Goal: Task Accomplishment & Management: Use online tool/utility

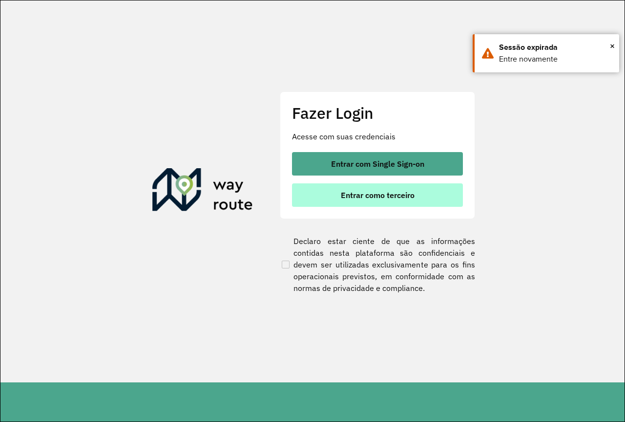
click at [401, 191] on span "Entrar como terceiro" at bounding box center [378, 195] width 74 height 8
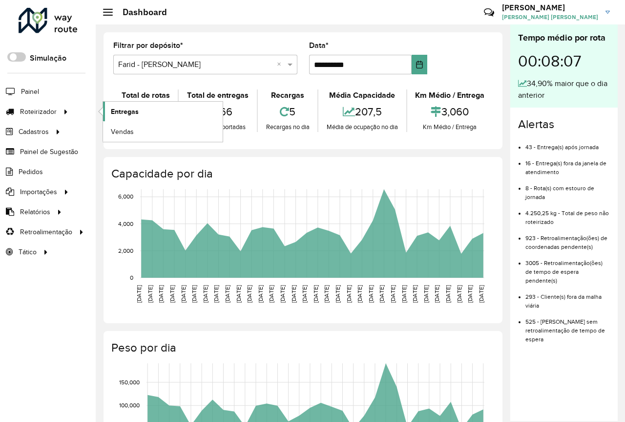
click at [119, 113] on span "Entregas" at bounding box center [125, 111] width 28 height 10
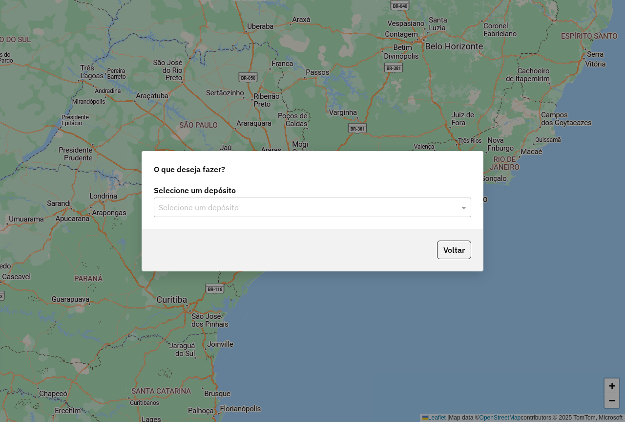
click at [197, 208] on input "text" at bounding box center [303, 208] width 288 height 12
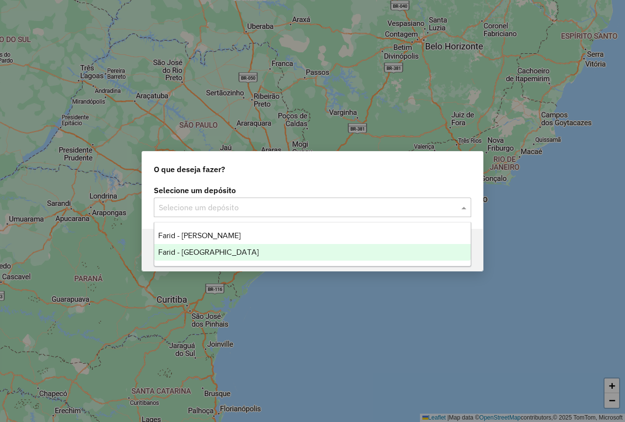
click at [229, 255] on span "Farid - [GEOGRAPHIC_DATA]" at bounding box center [208, 252] width 101 height 8
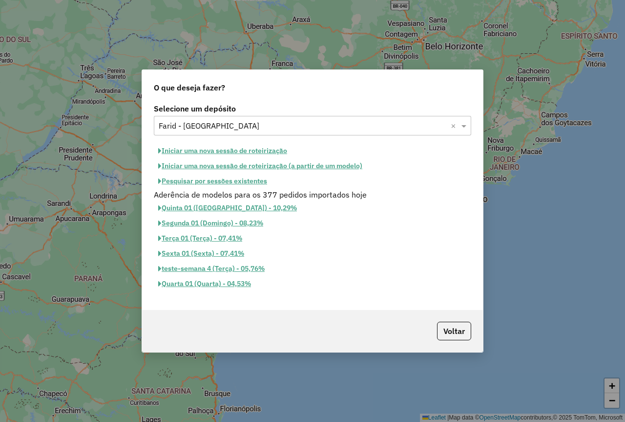
click at [237, 149] on button "Iniciar uma nova sessão de roteirização" at bounding box center [223, 150] width 138 height 15
select select "*"
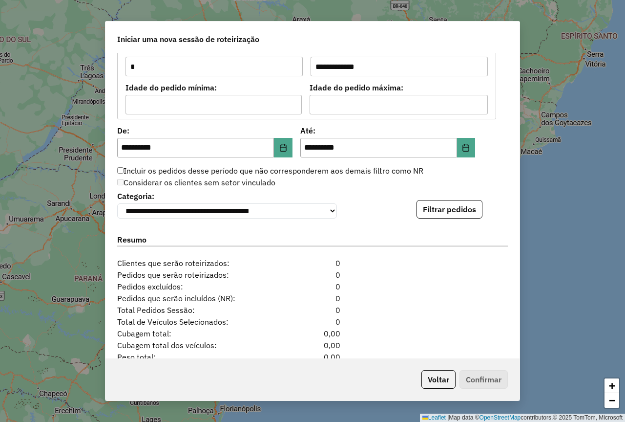
scroll to position [928, 0]
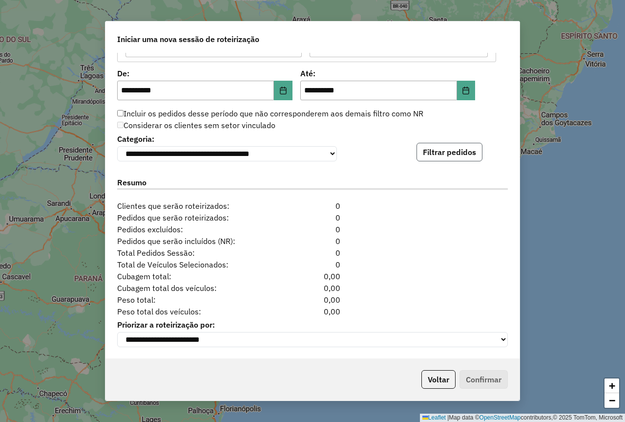
click at [442, 150] on button "Filtrar pedidos" at bounding box center [450, 152] width 66 height 19
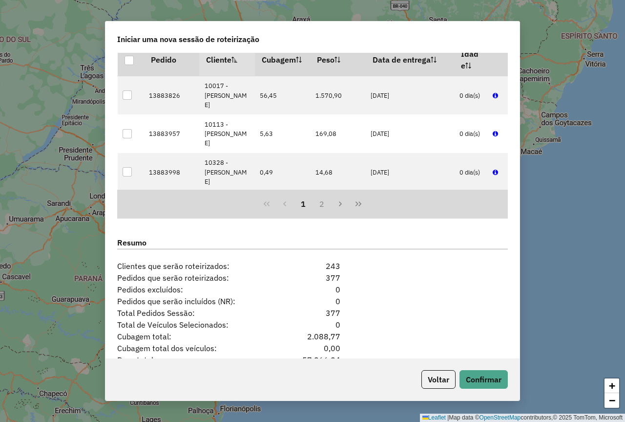
scroll to position [1135, 0]
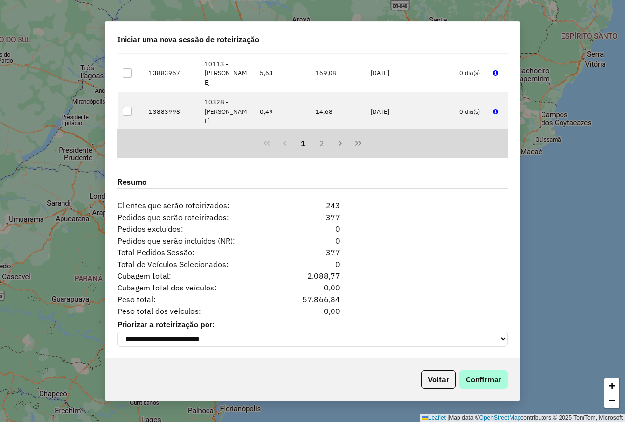
drag, startPoint x: 463, startPoint y: 367, endPoint x: 476, endPoint y: 380, distance: 18.3
click at [465, 372] on div "Voltar Confirmar" at bounding box center [313, 379] width 414 height 42
click at [476, 380] on button "Confirmar" at bounding box center [484, 379] width 48 height 19
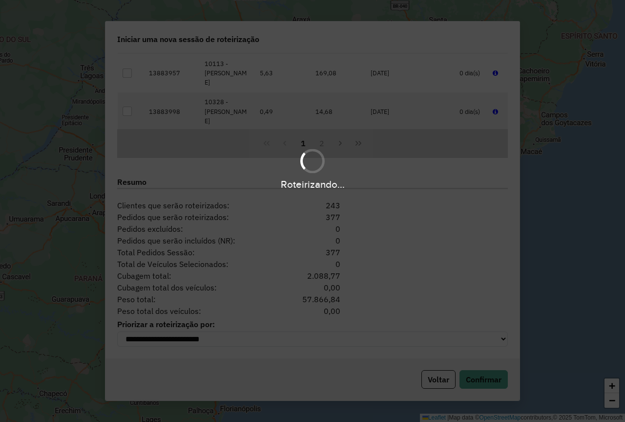
click at [464, 49] on div "Roteirizando..." at bounding box center [312, 211] width 625 height 422
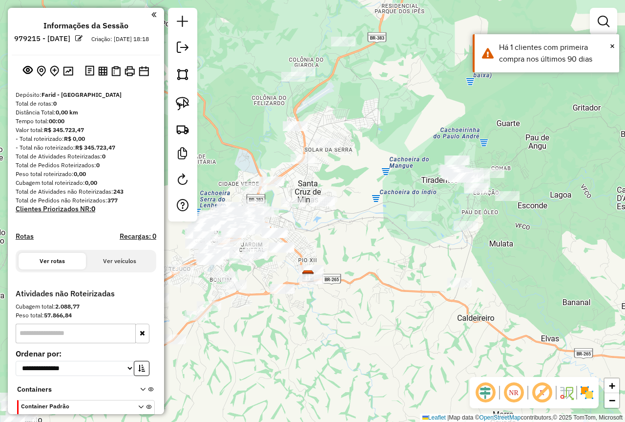
click at [588, 388] on img at bounding box center [587, 392] width 16 height 16
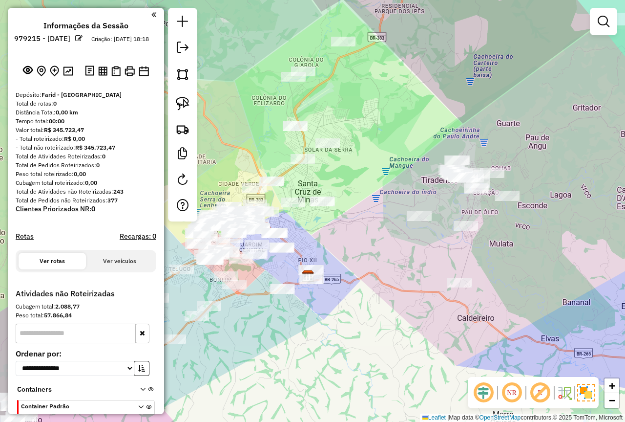
click at [346, 277] on div "Janela de atendimento Grade de atendimento Capacidade Transportadoras Veículos …" at bounding box center [312, 211] width 625 height 422
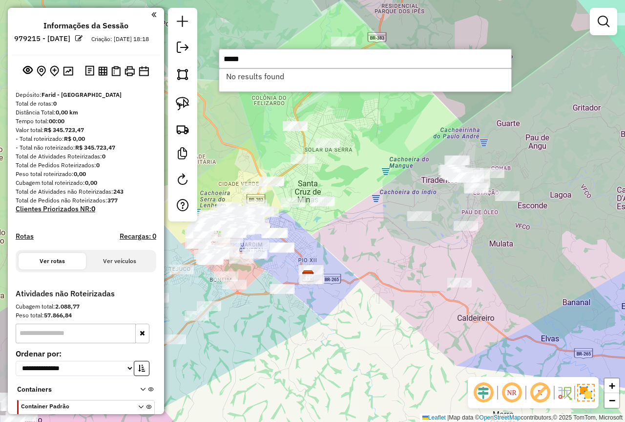
type input "*****"
click at [387, 162] on div "Janela de atendimento Grade de atendimento Capacidade Transportadoras Veículos …" at bounding box center [312, 211] width 625 height 422
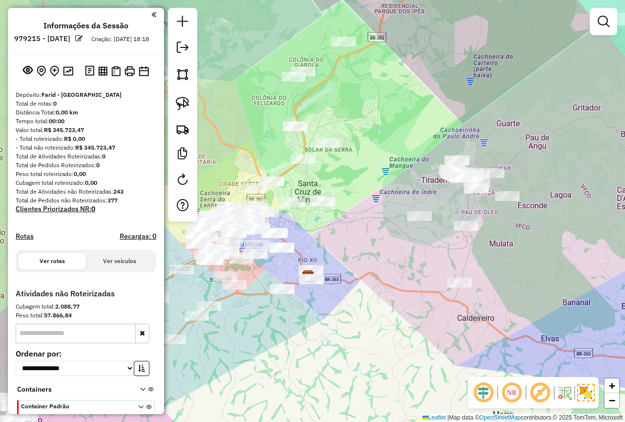
click at [385, 117] on div "Janela de atendimento Grade de atendimento Capacidade Transportadoras Veículos …" at bounding box center [312, 211] width 625 height 422
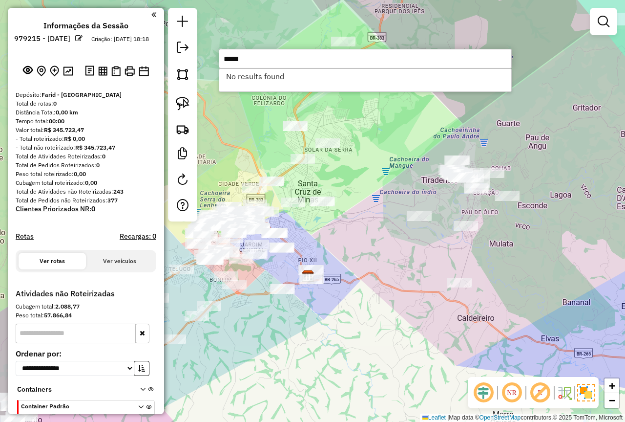
type input "*****"
click at [396, 146] on div "Janela de atendimento Grade de atendimento Capacidade Transportadoras Veículos …" at bounding box center [312, 211] width 625 height 422
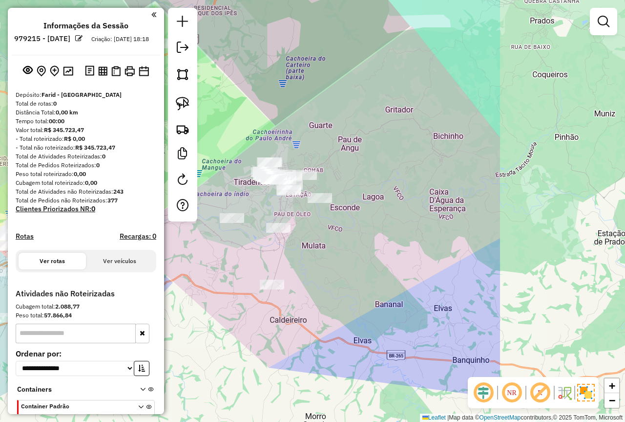
drag, startPoint x: 567, startPoint y: 248, endPoint x: 390, endPoint y: 246, distance: 177.3
click at [390, 248] on div "Janela de atendimento Grade de atendimento Capacidade Transportadoras Veículos …" at bounding box center [312, 211] width 625 height 422
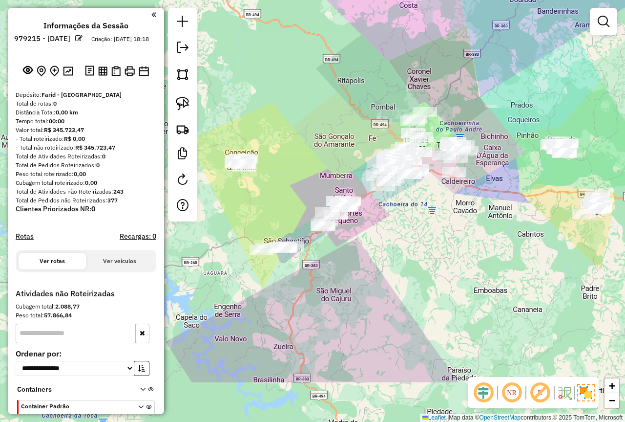
drag, startPoint x: 426, startPoint y: 251, endPoint x: 538, endPoint y: 176, distance: 134.9
click at [538, 176] on div "Janela de atendimento Grade de atendimento Capacidade Transportadoras Veículos …" at bounding box center [312, 211] width 625 height 422
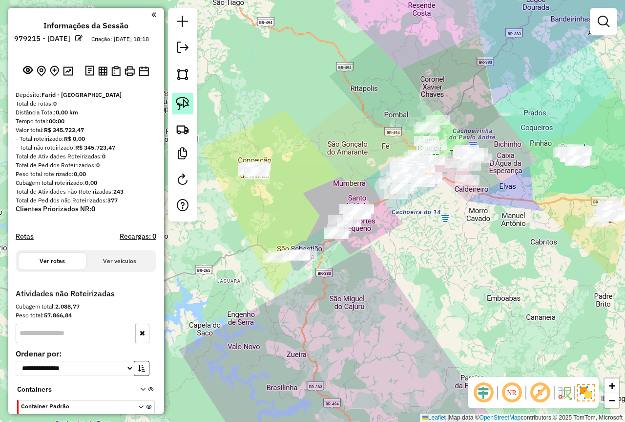
click at [185, 101] on img at bounding box center [183, 104] width 14 height 14
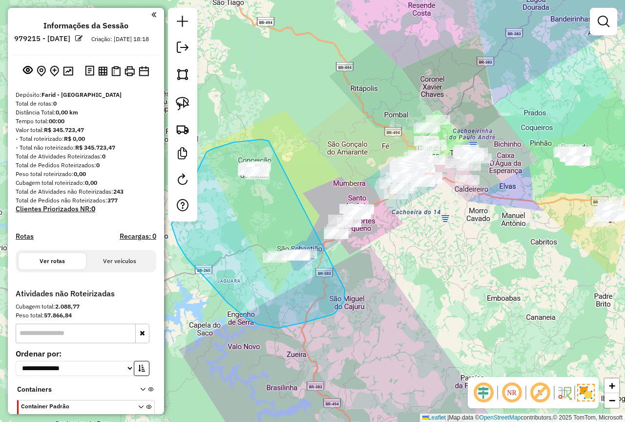
drag, startPoint x: 269, startPoint y: 141, endPoint x: 345, endPoint y: 289, distance: 166.9
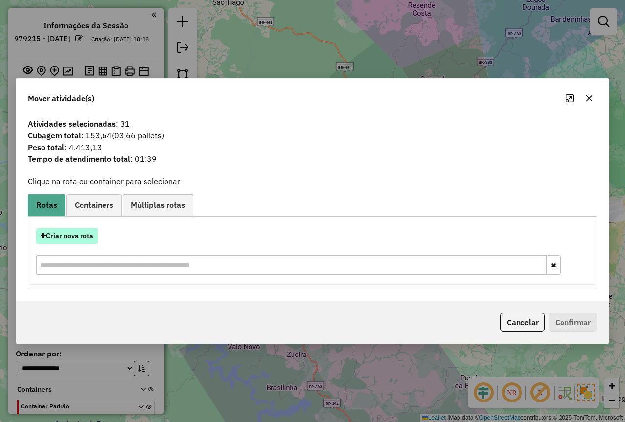
click at [63, 233] on button "Criar nova rota" at bounding box center [67, 235] width 62 height 15
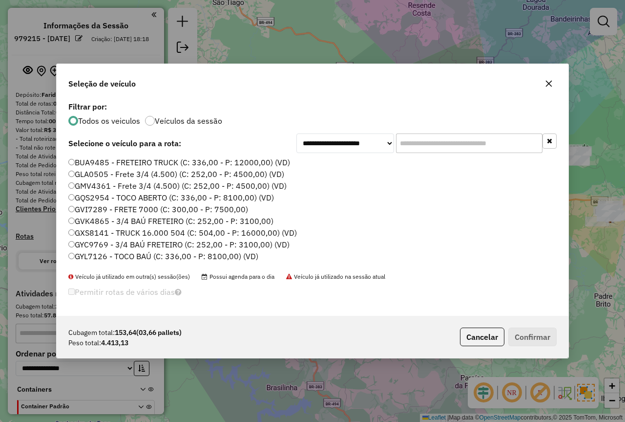
scroll to position [5, 3]
click at [456, 137] on input "text" at bounding box center [469, 143] width 147 height 20
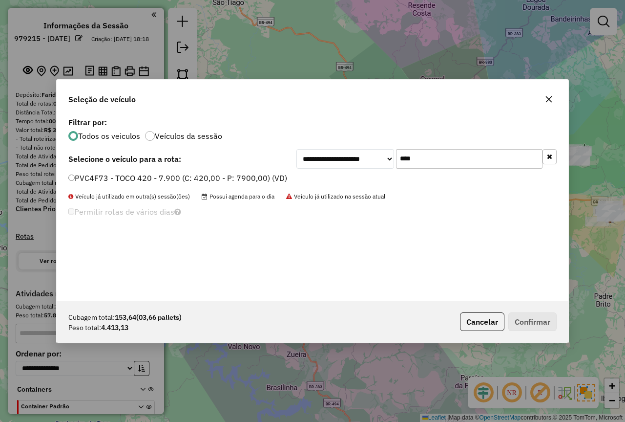
type input "****"
click at [210, 178] on label "PVC4F73 - TOCO 420 - 7.900 (C: 420,00 - P: 7900,00) (VD)" at bounding box center [177, 178] width 219 height 12
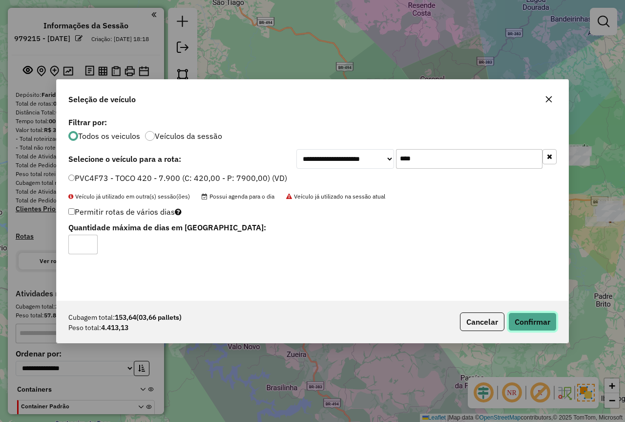
click at [541, 318] on button "Confirmar" at bounding box center [533, 321] width 48 height 19
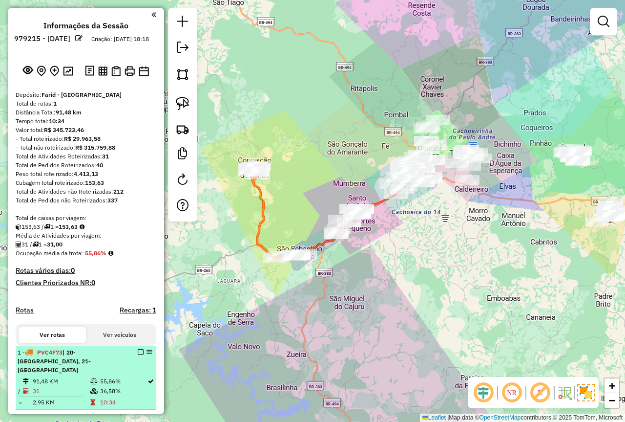
click at [138, 355] on em at bounding box center [141, 352] width 6 height 6
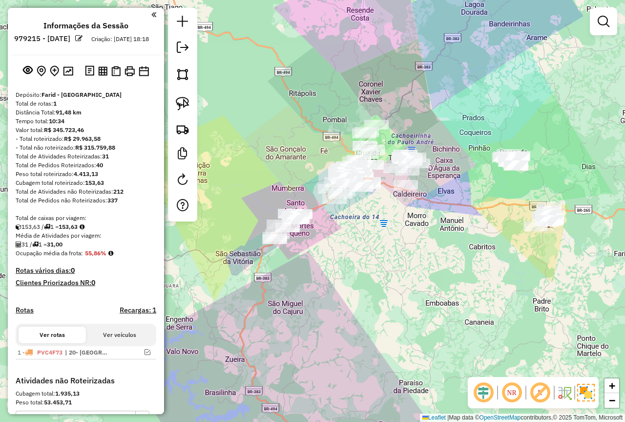
drag, startPoint x: 435, startPoint y: 289, endPoint x: 385, endPoint y: 285, distance: 49.5
click at [385, 285] on div "Janela de atendimento Grade de atendimento Capacidade Transportadoras Veículos …" at bounding box center [312, 211] width 625 height 422
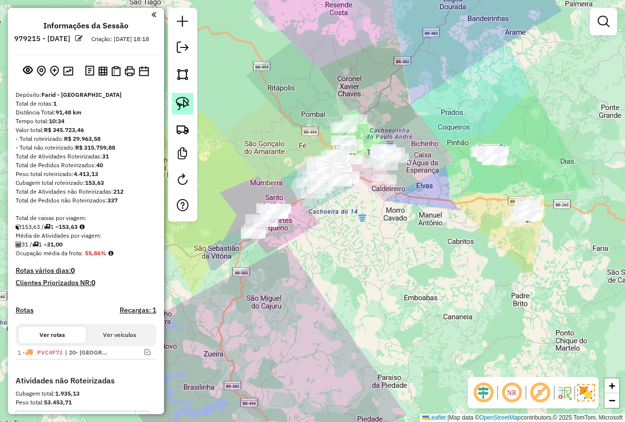
click at [179, 99] on img at bounding box center [183, 104] width 14 height 14
drag, startPoint x: 552, startPoint y: 183, endPoint x: 556, endPoint y: 237, distance: 54.4
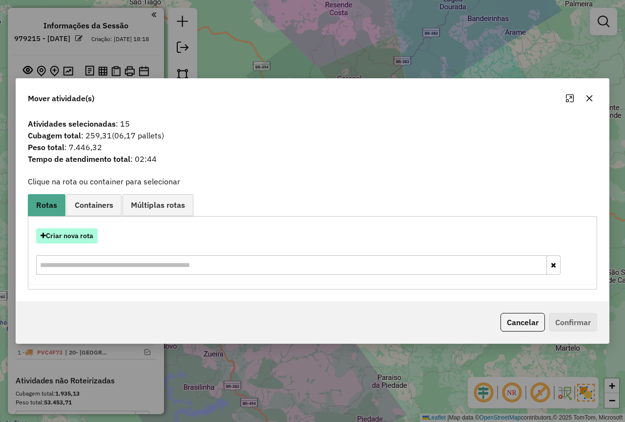
click at [81, 238] on button "Criar nova rota" at bounding box center [67, 235] width 62 height 15
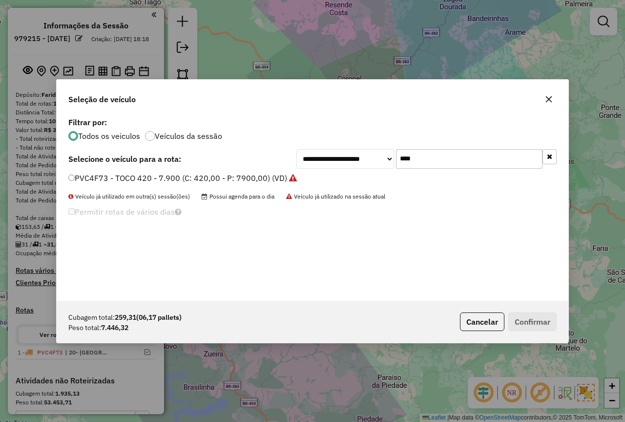
drag, startPoint x: 430, startPoint y: 160, endPoint x: 331, endPoint y: 162, distance: 98.7
click at [331, 162] on div "**********" at bounding box center [427, 159] width 260 height 20
type input "****"
click at [229, 175] on label "OQO3750 - TOCO 420 - 7.730 (C: 420,00 - P: 7730,00)" at bounding box center [170, 178] width 204 height 12
click at [529, 315] on button "Confirmar" at bounding box center [533, 321] width 48 height 19
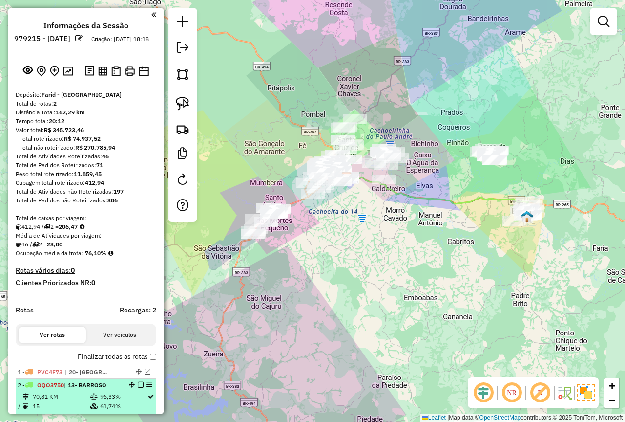
click at [138, 387] on em at bounding box center [141, 385] width 6 height 6
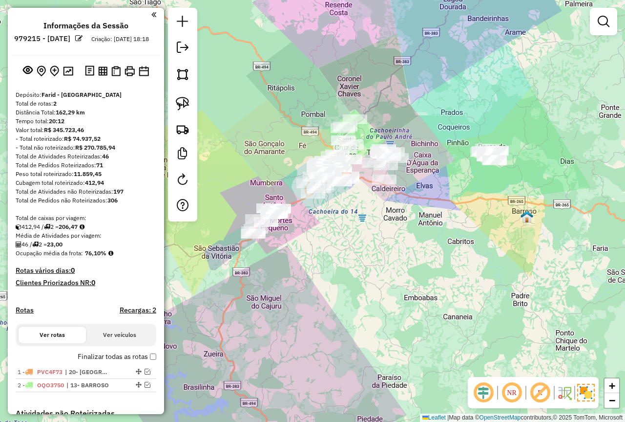
drag, startPoint x: 358, startPoint y: 261, endPoint x: 317, endPoint y: 242, distance: 45.2
click at [332, 274] on div "Janela de atendimento Grade de atendimento Capacidade Transportadoras Veículos …" at bounding box center [312, 211] width 625 height 422
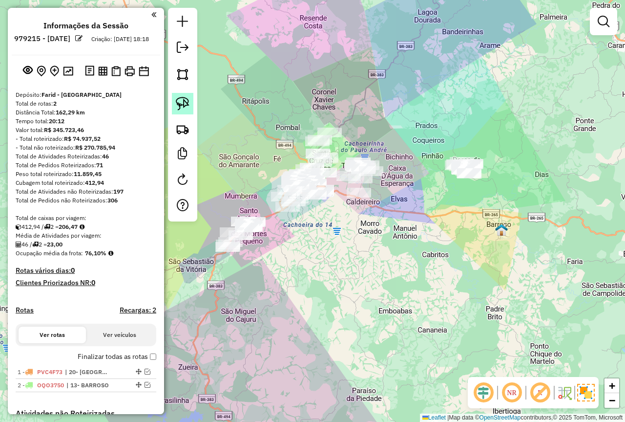
click at [178, 98] on img at bounding box center [183, 104] width 14 height 14
drag, startPoint x: 448, startPoint y: 152, endPoint x: 509, endPoint y: 193, distance: 73.2
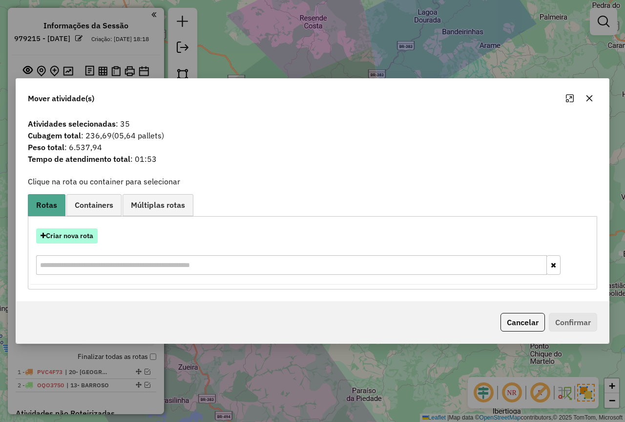
click at [77, 231] on button "Criar nova rota" at bounding box center [67, 235] width 62 height 15
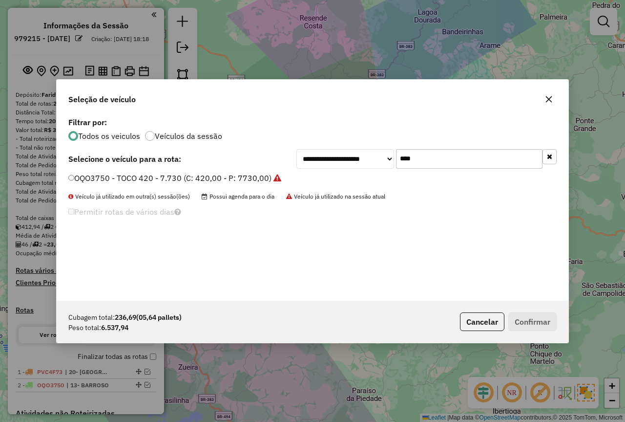
drag, startPoint x: 401, startPoint y: 149, endPoint x: 355, endPoint y: 150, distance: 46.0
click at [355, 150] on div "**********" at bounding box center [427, 159] width 260 height 20
type input "****"
drag, startPoint x: 222, startPoint y: 178, endPoint x: 361, endPoint y: 221, distance: 145.6
click at [222, 178] on label "PVC4F26 - TOCO 420 - 7.900 (C: 420,00 - P: 7900,00)" at bounding box center [169, 178] width 202 height 12
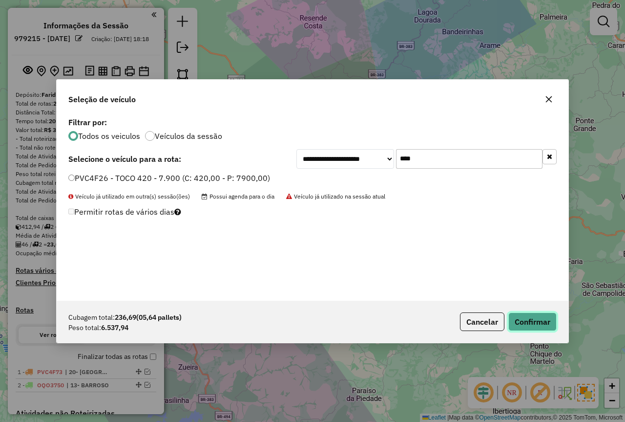
click at [536, 324] on button "Confirmar" at bounding box center [533, 321] width 48 height 19
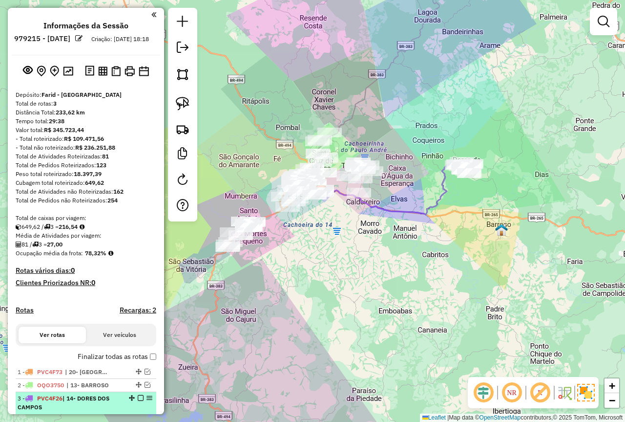
click at [138, 401] on em at bounding box center [141, 398] width 6 height 6
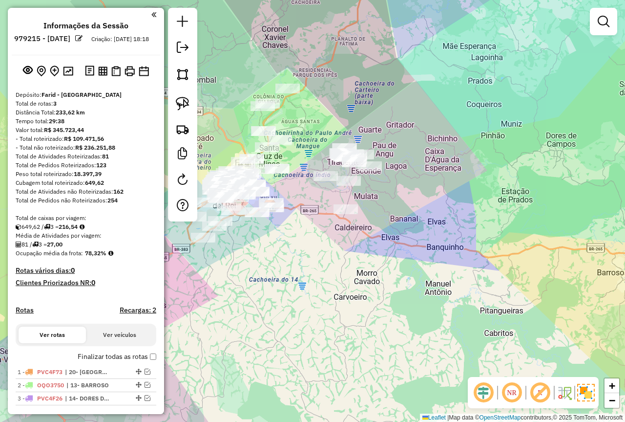
drag, startPoint x: 309, startPoint y: 216, endPoint x: 338, endPoint y: 208, distance: 30.1
click at [338, 208] on div "Janela de atendimento Grade de atendimento Capacidade Transportadoras Veículos …" at bounding box center [312, 211] width 625 height 422
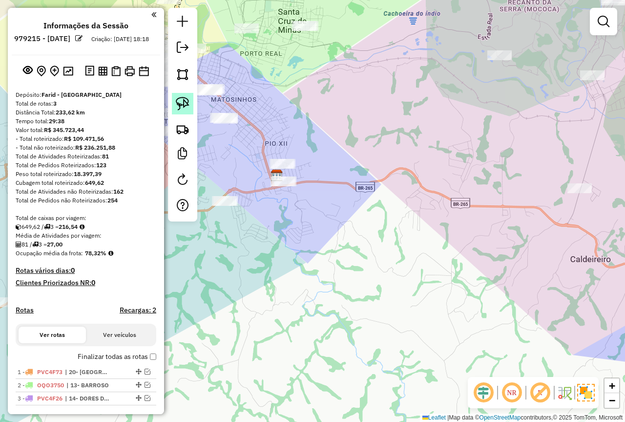
click at [180, 102] on img at bounding box center [183, 104] width 14 height 14
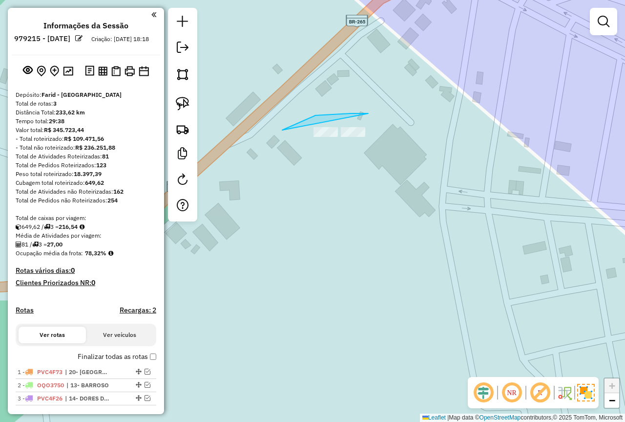
drag, startPoint x: 368, startPoint y: 113, endPoint x: 407, endPoint y: 192, distance: 88.3
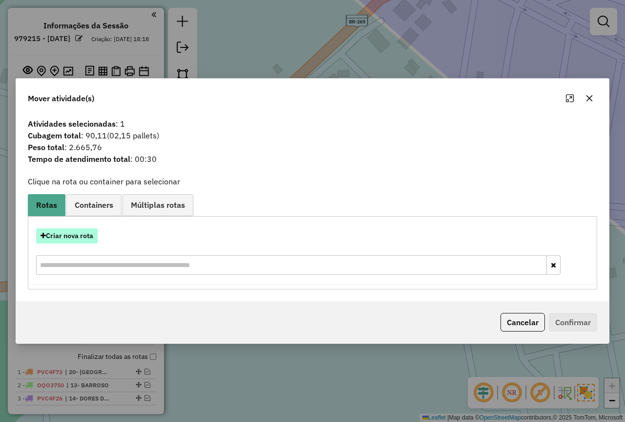
click at [93, 234] on button "Criar nova rota" at bounding box center [67, 235] width 62 height 15
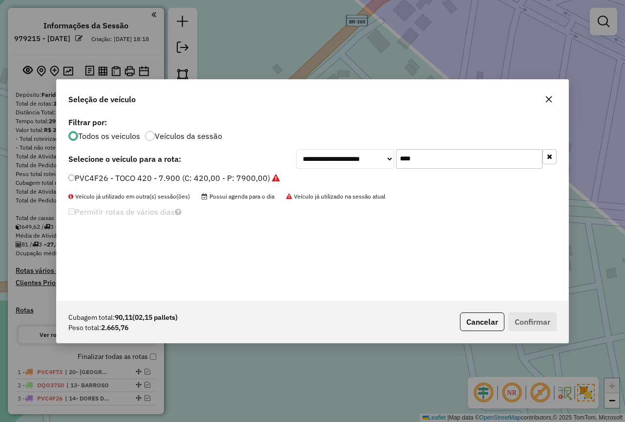
drag, startPoint x: 363, startPoint y: 161, endPoint x: 282, endPoint y: 178, distance: 82.5
click at [282, 178] on div "**********" at bounding box center [313, 208] width 512 height 186
type input "****"
click at [219, 180] on label "HJZ2D53 - Carreta 90k (C: 1950,00 - P: 40000,00) (VD)" at bounding box center [171, 178] width 206 height 12
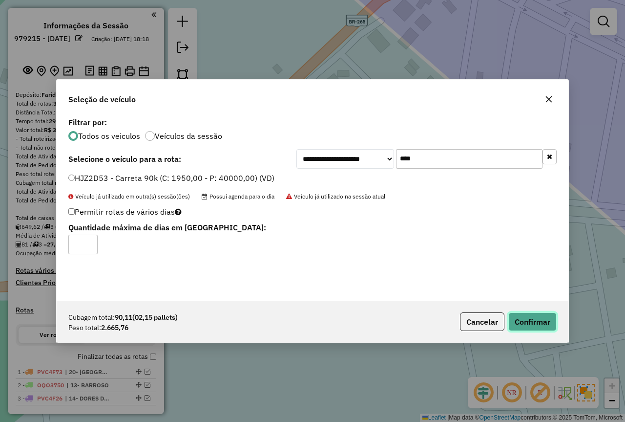
click at [512, 323] on button "Confirmar" at bounding box center [533, 321] width 48 height 19
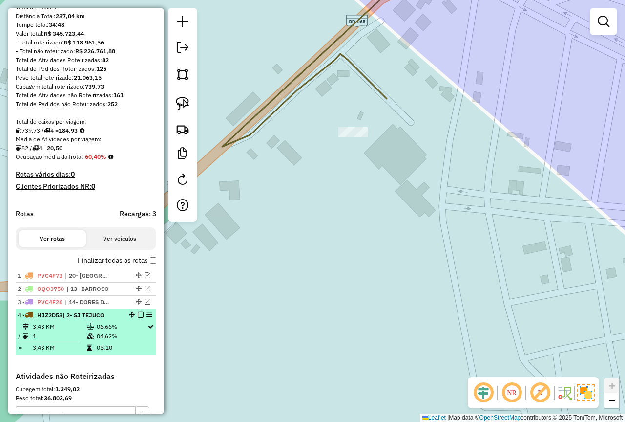
scroll to position [98, 0]
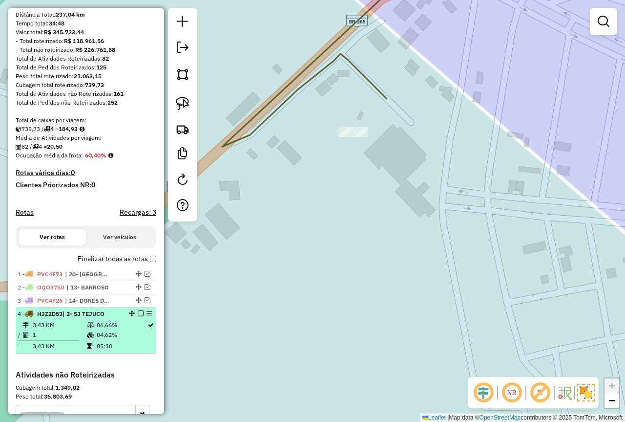
click at [96, 340] on td "04,62%" at bounding box center [121, 335] width 51 height 10
select select "**********"
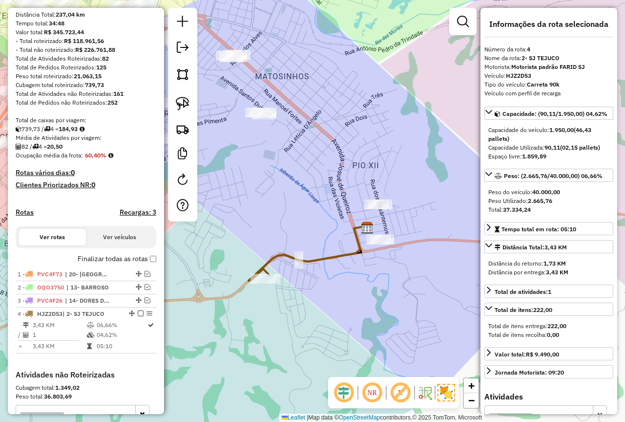
drag, startPoint x: 334, startPoint y: 239, endPoint x: 249, endPoint y: 262, distance: 87.9
click at [249, 262] on div "Janela de atendimento Grade de atendimento Capacidade Transportadoras Veículos …" at bounding box center [312, 211] width 625 height 422
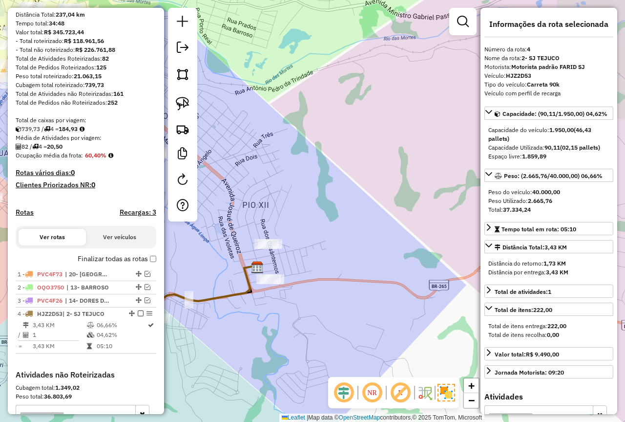
drag, startPoint x: 370, startPoint y: 213, endPoint x: 331, endPoint y: 240, distance: 47.8
click at [331, 240] on div "Janela de atendimento Grade de atendimento Capacidade Transportadoras Veículos …" at bounding box center [312, 211] width 625 height 422
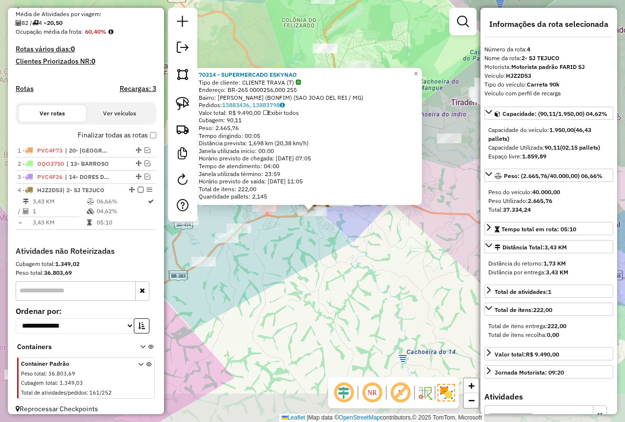
scroll to position [238, 0]
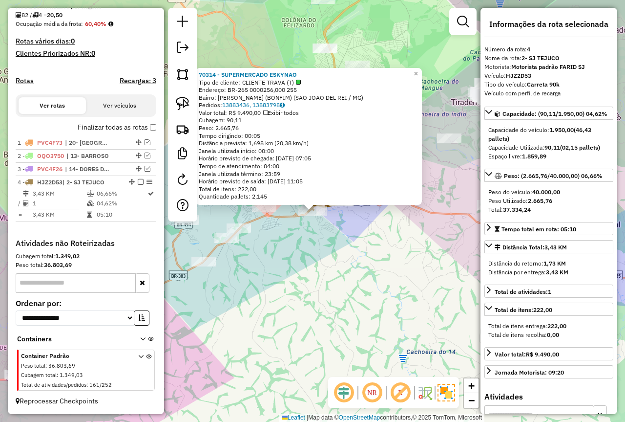
drag, startPoint x: 343, startPoint y: 256, endPoint x: 346, endPoint y: 262, distance: 6.8
click at [344, 263] on div "70314 - SUPERMERCADO ESKYNAO Tipo de cliente: CLIENTE TRAVA (T) Endereço: BR-26…" at bounding box center [312, 211] width 625 height 422
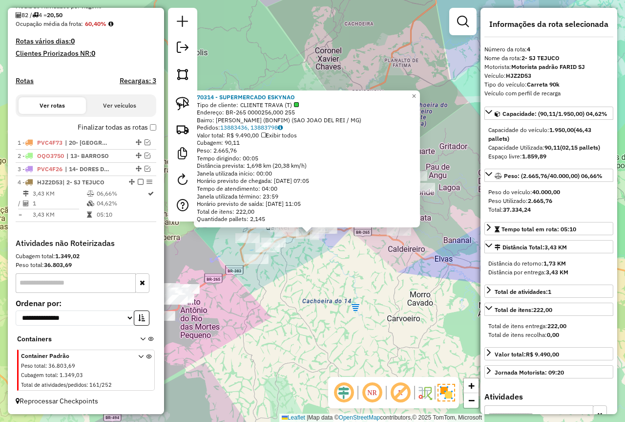
drag, startPoint x: 406, startPoint y: 288, endPoint x: 292, endPoint y: 267, distance: 115.7
click at [235, 263] on div "70314 - SUPERMERCADO ESKYNAO Tipo de cliente: CLIENTE TRAVA (T) Endereço: BR-26…" at bounding box center [312, 211] width 625 height 422
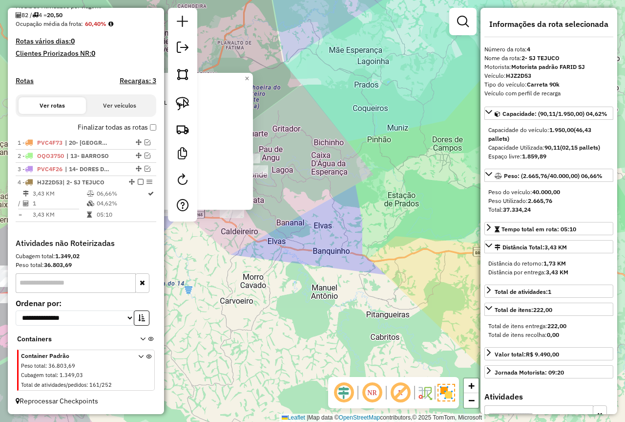
click at [369, 265] on div "70314 - SUPERMERCADO ESKYNAO Tipo de cliente: CLIENTE TRAVA (T) Endereço: BR-26…" at bounding box center [312, 211] width 625 height 422
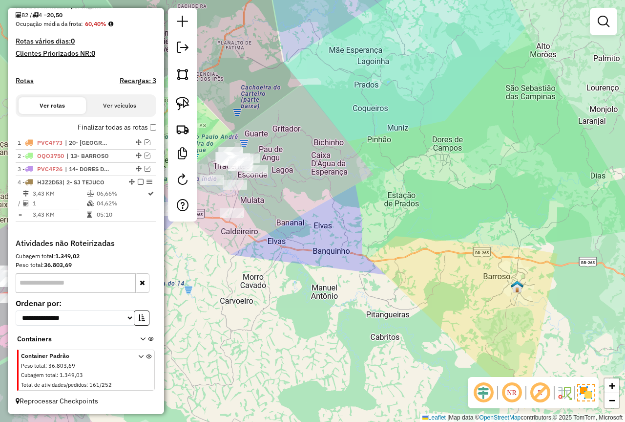
drag, startPoint x: 421, startPoint y: 275, endPoint x: 417, endPoint y: 268, distance: 8.3
click at [425, 275] on div "Janela de atendimento Grade de atendimento Capacidade Transportadoras Veículos …" at bounding box center [312, 211] width 625 height 422
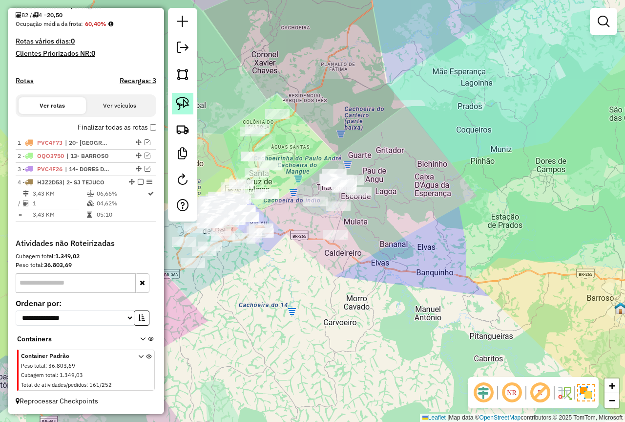
click at [179, 105] on img at bounding box center [183, 104] width 14 height 14
drag, startPoint x: 426, startPoint y: 158, endPoint x: 337, endPoint y: 160, distance: 89.9
click at [186, 99] on img at bounding box center [183, 104] width 14 height 14
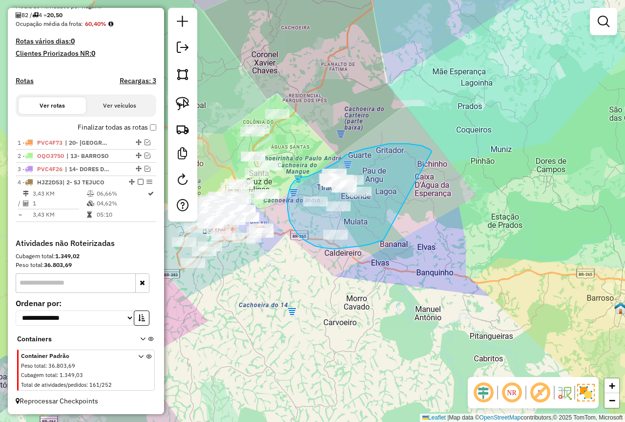
drag, startPoint x: 422, startPoint y: 146, endPoint x: 383, endPoint y: 240, distance: 101.9
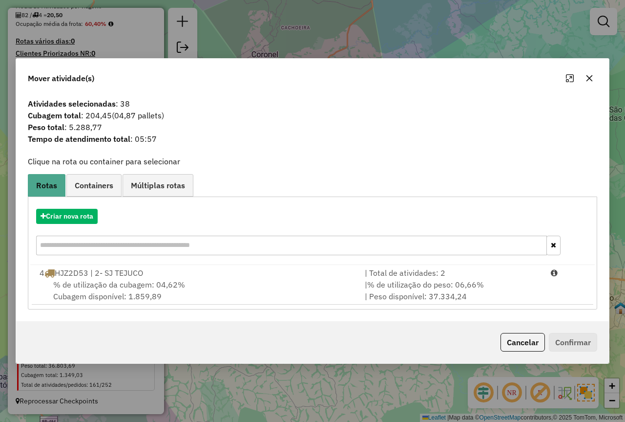
click at [589, 77] on icon "button" at bounding box center [590, 78] width 8 height 8
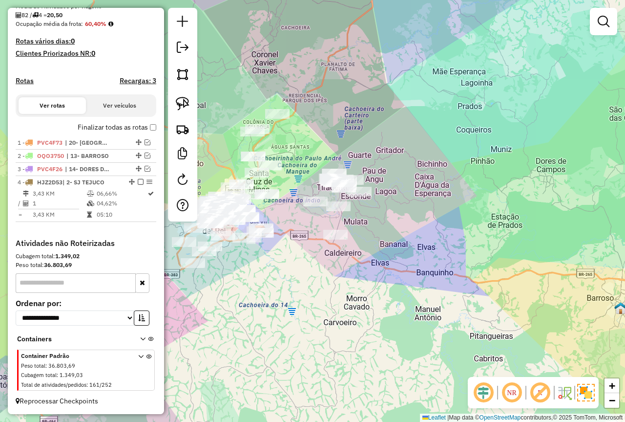
click at [483, 244] on div "Janela de atendimento Grade de atendimento Capacidade Transportadoras Veículos …" at bounding box center [312, 211] width 625 height 422
click at [186, 102] on img at bounding box center [183, 104] width 14 height 14
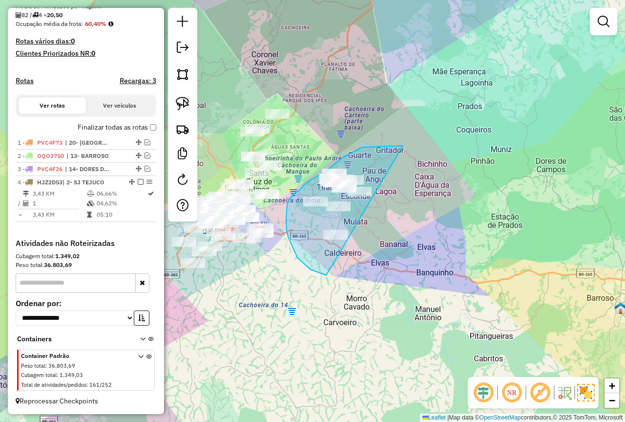
drag, startPoint x: 377, startPoint y: 147, endPoint x: 356, endPoint y: 277, distance: 132.7
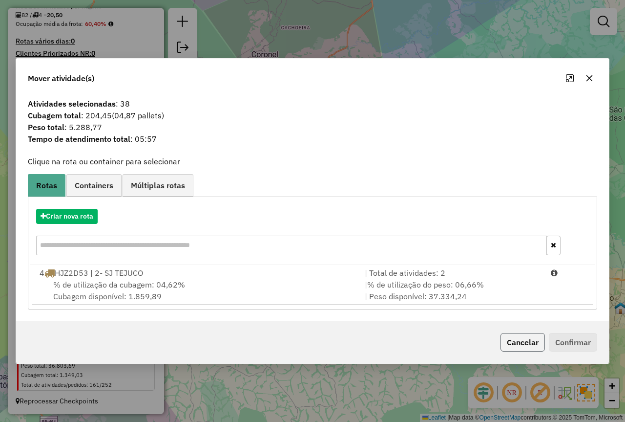
click at [519, 338] on button "Cancelar" at bounding box center [523, 342] width 44 height 19
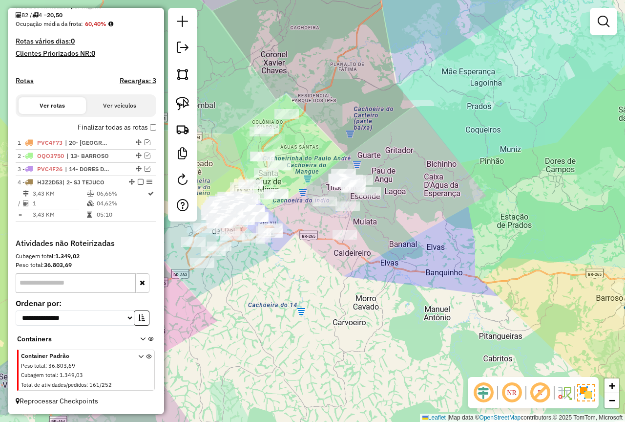
drag, startPoint x: 296, startPoint y: 242, endPoint x: 305, endPoint y: 242, distance: 9.3
click at [305, 242] on div "Janela de atendimento Grade de atendimento Capacidade Transportadoras Veículos …" at bounding box center [312, 211] width 625 height 422
click at [390, 241] on div "Janela de atendimento Grade de atendimento Capacidade Transportadoras Veículos …" at bounding box center [312, 211] width 625 height 422
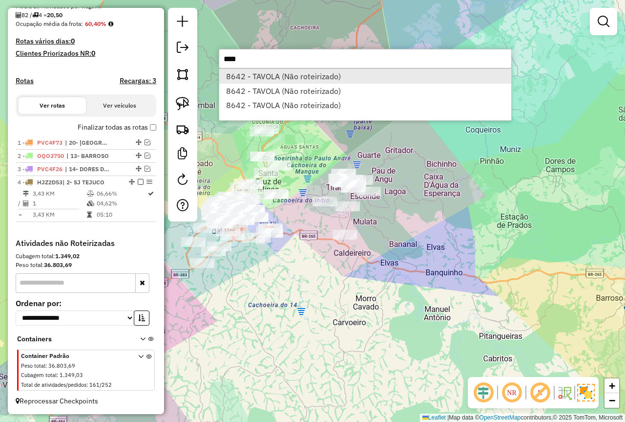
type input "****"
click at [279, 77] on li "8642 - TAVOLA (Não roteirizado)" at bounding box center [365, 76] width 292 height 15
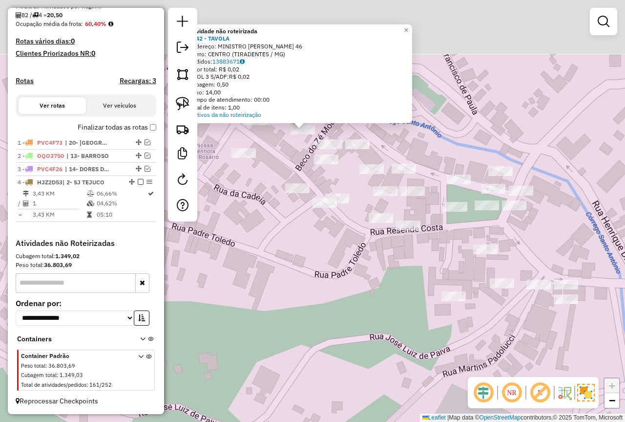
drag, startPoint x: 308, startPoint y: 50, endPoint x: 279, endPoint y: 169, distance: 122.6
click at [279, 167] on div "Atividade não roteirizada 8642 - TAVOLA Endereço: MINISTRO GABRIEL PASSOS 46 Ba…" at bounding box center [312, 211] width 625 height 422
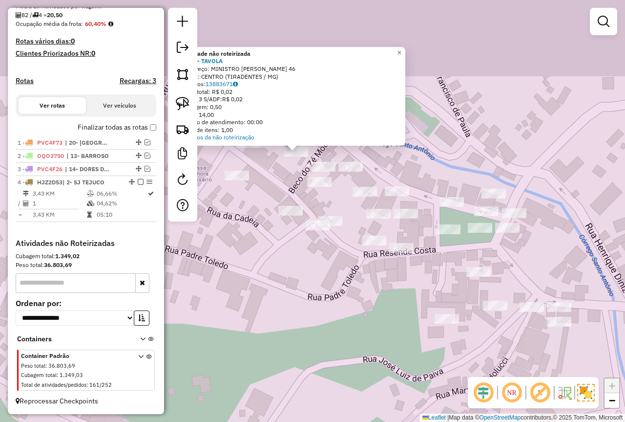
click at [273, 213] on div "Atividade não roteirizada 8642 - TAVOLA Endereço: MINISTRO GABRIEL PASSOS 46 Ba…" at bounding box center [312, 211] width 625 height 422
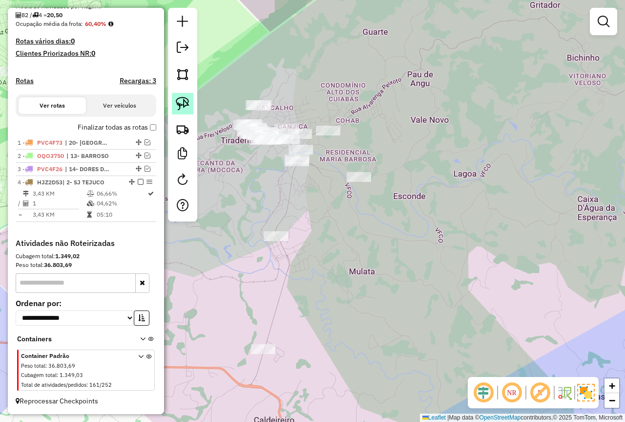
click at [184, 103] on img at bounding box center [183, 104] width 14 height 14
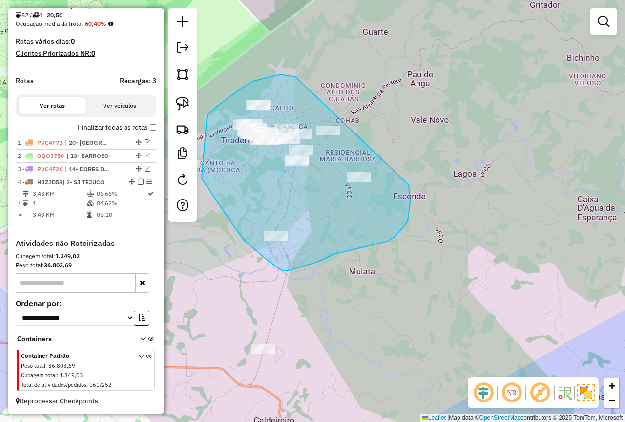
drag, startPoint x: 296, startPoint y: 77, endPoint x: 385, endPoint y: 189, distance: 143.2
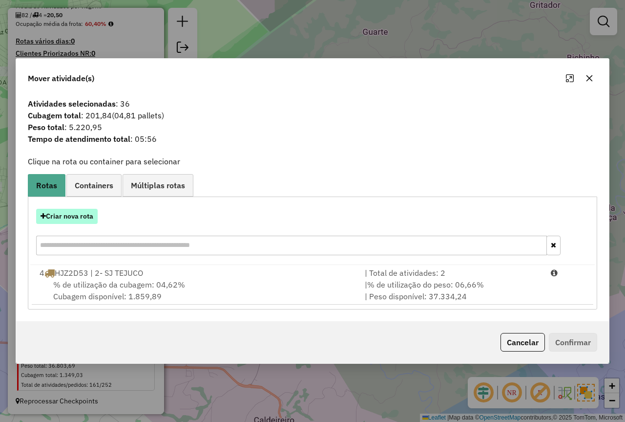
click at [85, 215] on button "Criar nova rota" at bounding box center [67, 216] width 62 height 15
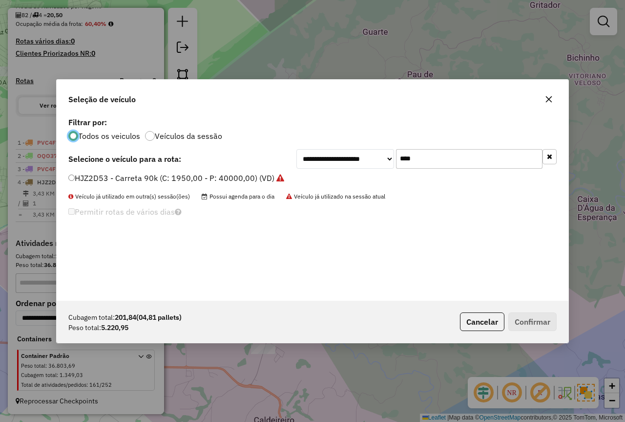
scroll to position [5, 3]
drag, startPoint x: 346, startPoint y: 157, endPoint x: 340, endPoint y: 159, distance: 6.4
click at [340, 159] on div "**********" at bounding box center [427, 159] width 260 height 20
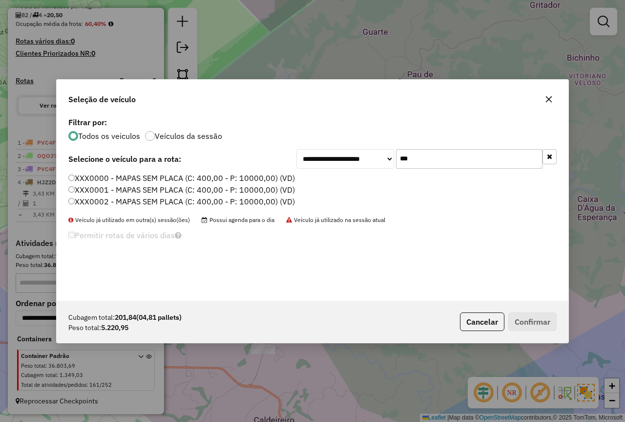
type input "***"
click at [161, 177] on label "XXX0000 - MAPAS SEM PLACA (C: 400,00 - P: 10000,00) (VD)" at bounding box center [181, 178] width 227 height 12
click at [228, 180] on label "XXX0000 - MAPAS SEM PLACA (C: 400,00 - P: 10000,00) (VD)" at bounding box center [181, 178] width 227 height 12
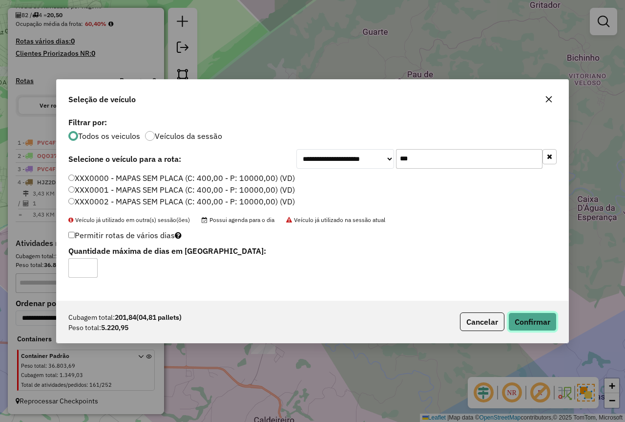
click at [529, 314] on button "Confirmar" at bounding box center [533, 321] width 48 height 19
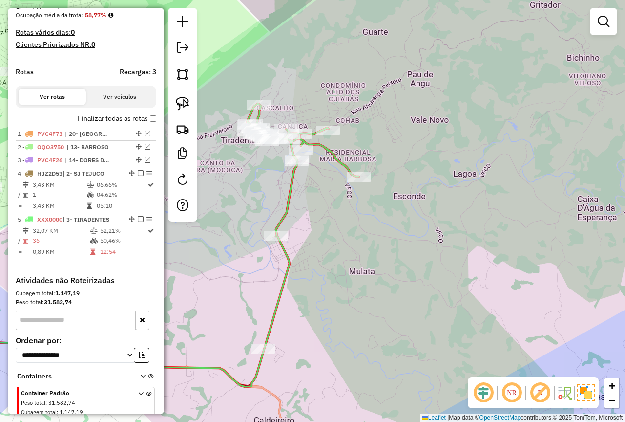
click at [378, 272] on div "Janela de atendimento Grade de atendimento Capacidade Transportadoras Veículos …" at bounding box center [312, 211] width 625 height 422
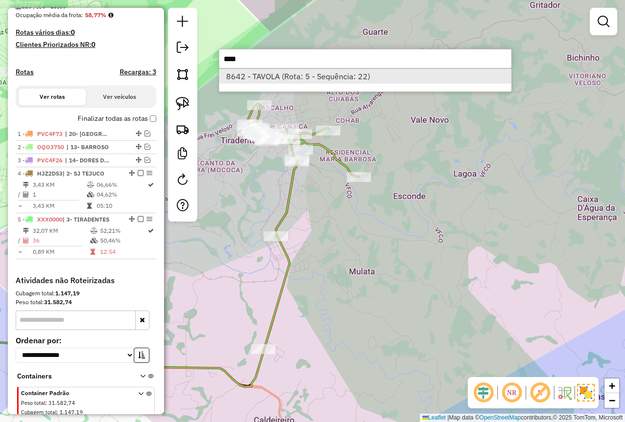
type input "****"
click at [255, 80] on li "8642 - TAVOLA (Rota: 5 - Sequência: 22)" at bounding box center [365, 76] width 292 height 15
select select "**********"
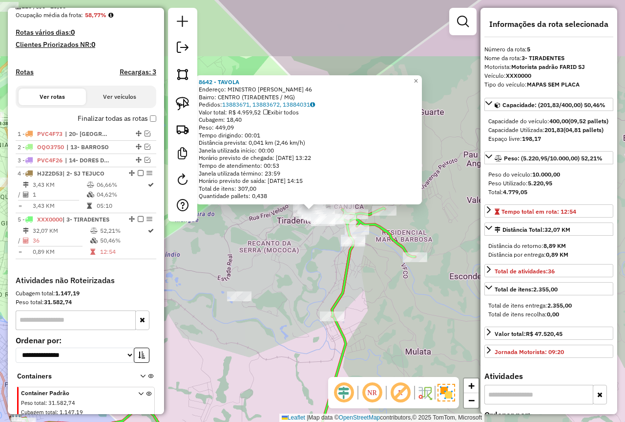
scroll to position [284, 0]
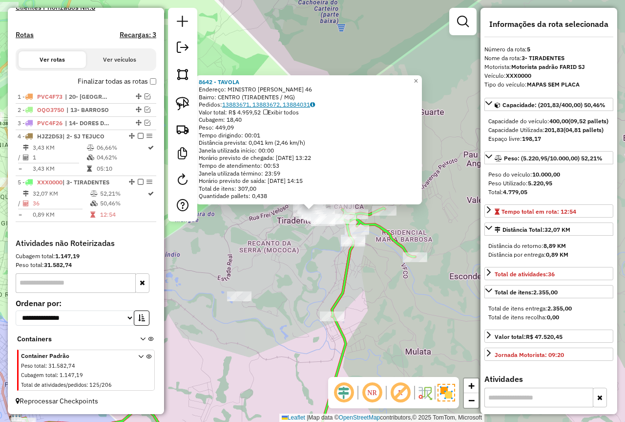
click at [248, 105] on link "13883671, 13883672, 13884031" at bounding box center [268, 104] width 93 height 7
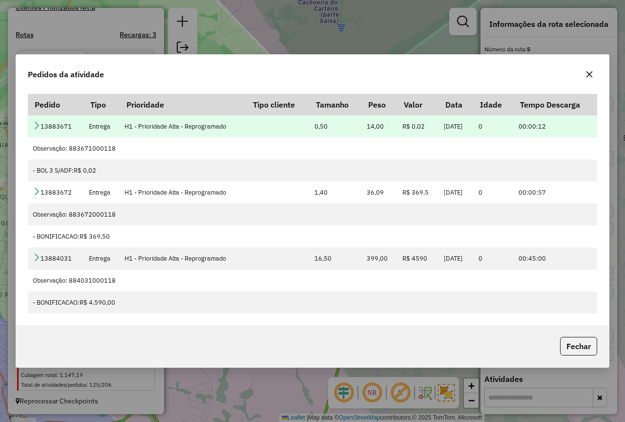
click at [36, 124] on icon at bounding box center [37, 125] width 8 height 8
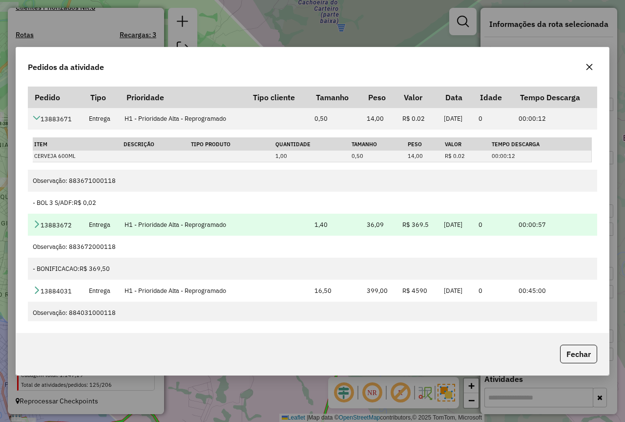
click at [35, 225] on icon at bounding box center [37, 224] width 8 height 8
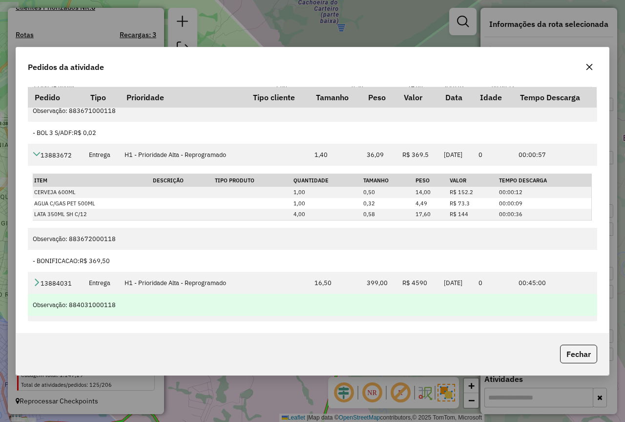
scroll to position [87, 0]
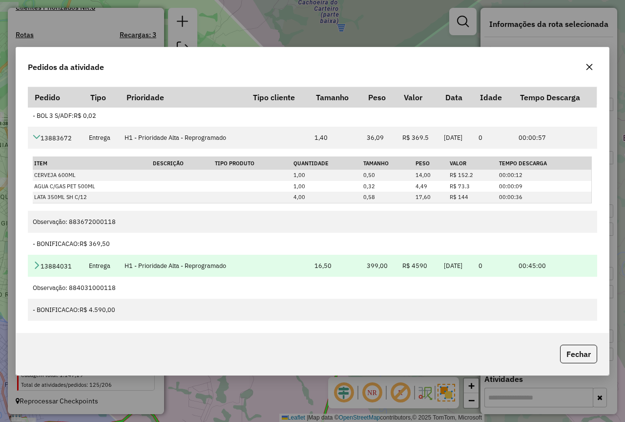
click at [36, 257] on td "13884031" at bounding box center [56, 266] width 56 height 22
click at [34, 263] on icon at bounding box center [37, 265] width 8 height 8
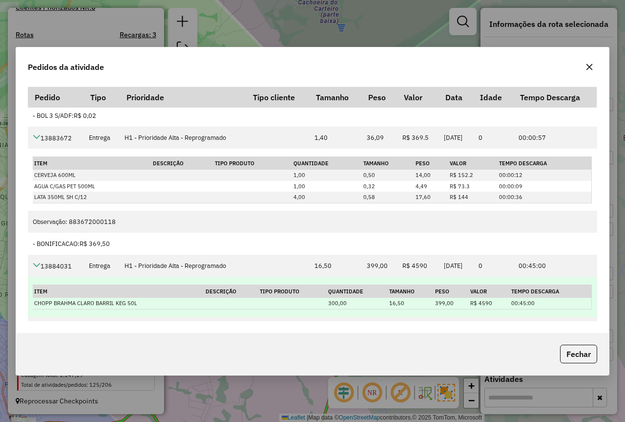
scroll to position [127, 0]
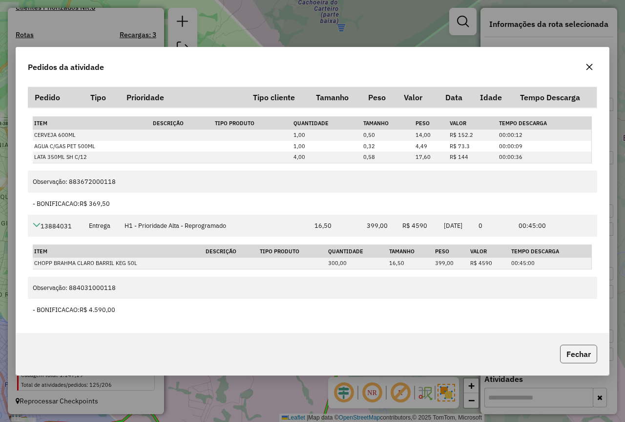
click at [575, 355] on button "Fechar" at bounding box center [578, 353] width 37 height 19
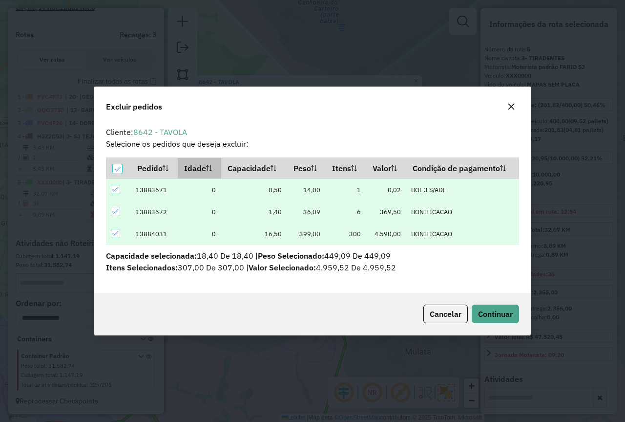
scroll to position [0, 0]
click at [113, 166] on div at bounding box center [117, 168] width 9 height 9
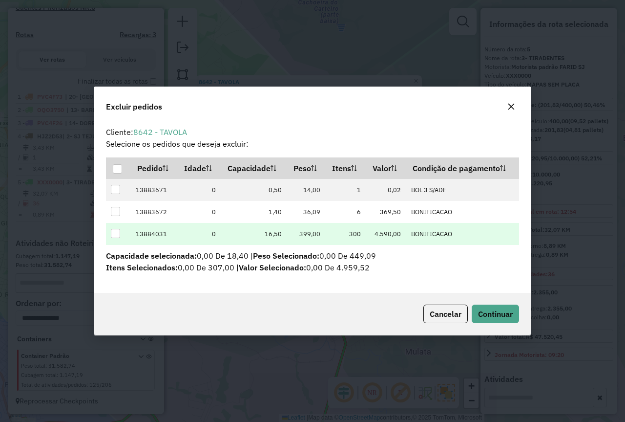
click at [114, 235] on div at bounding box center [115, 233] width 9 height 9
click at [492, 318] on span "Continuar" at bounding box center [495, 314] width 35 height 10
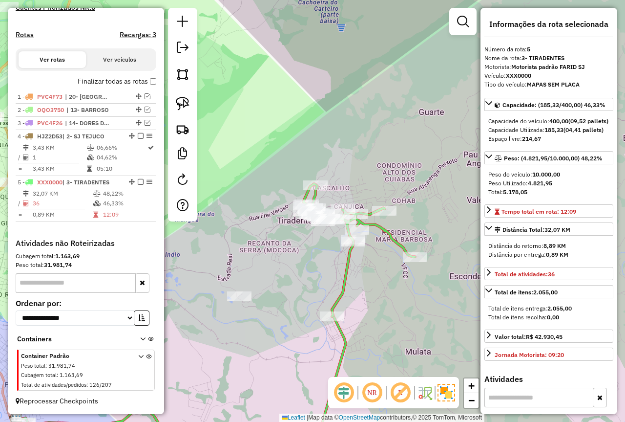
click at [309, 285] on div "Janela de atendimento Grade de atendimento Capacidade Transportadoras Veículos …" at bounding box center [312, 211] width 625 height 422
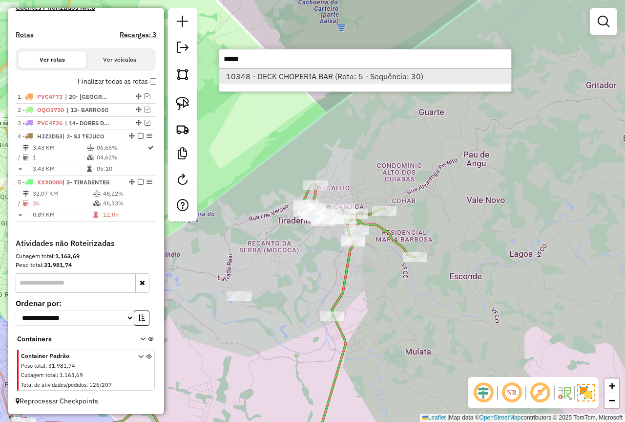
type input "*****"
click at [266, 77] on li "10348 - DECK CHOPERIA BAR (Rota: 5 - Sequência: 30)" at bounding box center [365, 76] width 292 height 15
select select "**********"
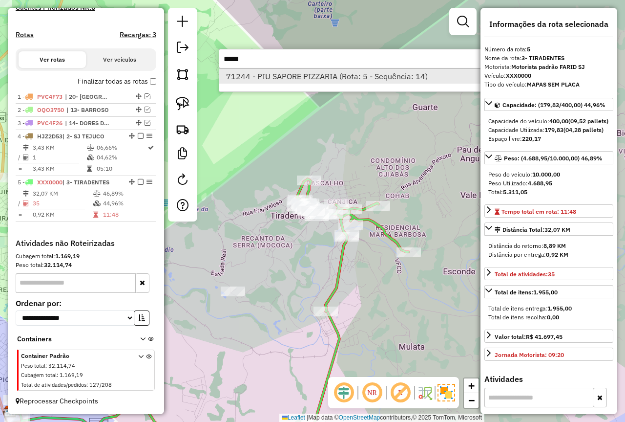
type input "*****"
click at [292, 76] on li "71244 - PIU SAPORE PIZZARIA (Rota: 5 - Sequência: 14)" at bounding box center [365, 76] width 292 height 15
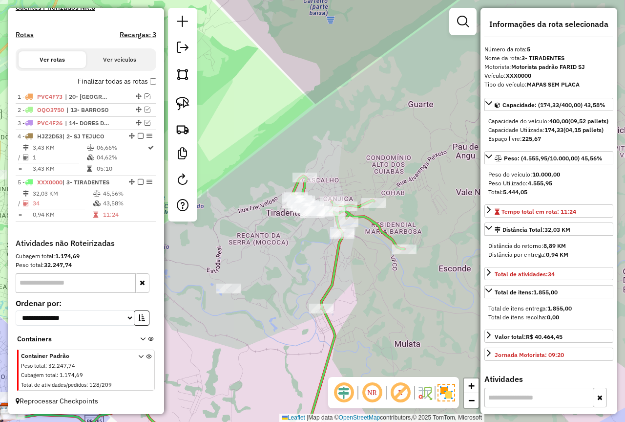
click at [339, 249] on icon at bounding box center [349, 242] width 112 height 132
click at [312, 254] on div "Janela de atendimento Grade de atendimento Capacidade Transportadoras Veículos …" at bounding box center [312, 211] width 625 height 422
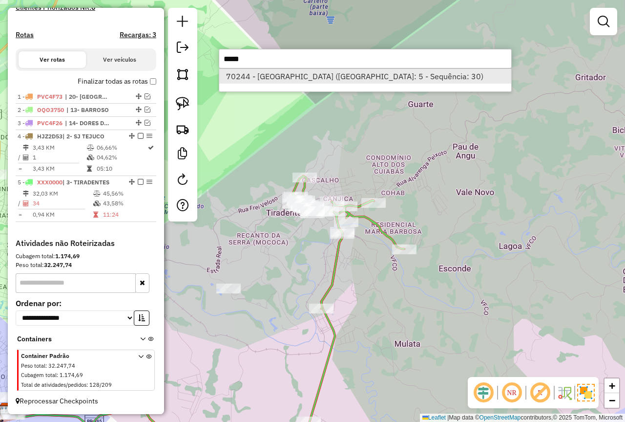
type input "*****"
click at [334, 76] on li "70244 - JARDINS DE SANTO ANT (Rota: 5 - Sequência: 30)" at bounding box center [365, 76] width 292 height 15
select select "**********"
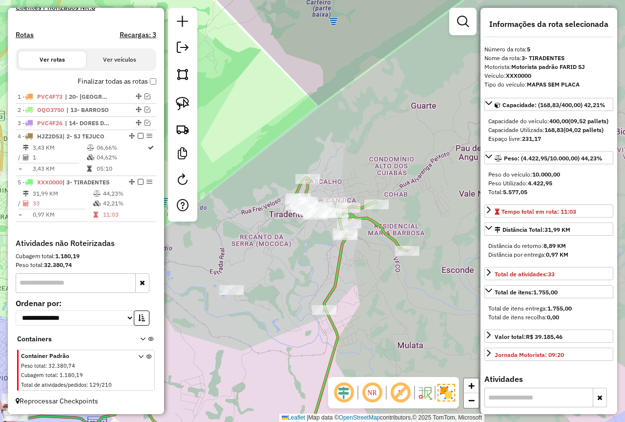
click at [313, 269] on div "Janela de atendimento Grade de atendimento Capacidade Transportadoras Veículos …" at bounding box center [312, 211] width 625 height 422
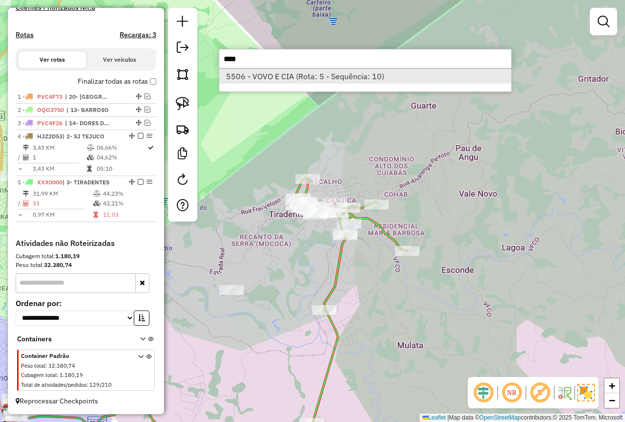
type input "****"
click at [313, 74] on li "5506 - VOVO E CIA (Rota: 5 - Sequência: 10)" at bounding box center [365, 76] width 292 height 15
select select "**********"
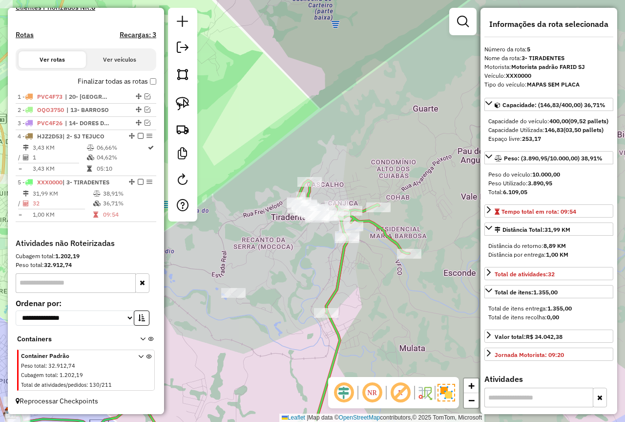
click at [280, 264] on div "Janela de atendimento Grade de atendimento Capacidade Transportadoras Veículos …" at bounding box center [312, 211] width 625 height 422
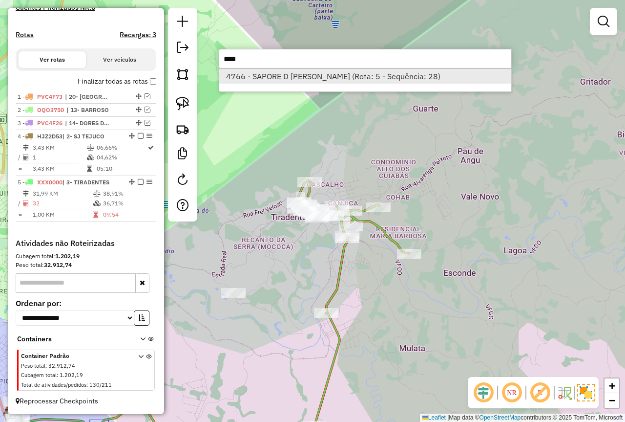
type input "****"
click at [319, 78] on li "4766 - SAPORE D ITALIA PIZZ (Rota: 5 - Sequência: 28)" at bounding box center [365, 76] width 292 height 15
select select "**********"
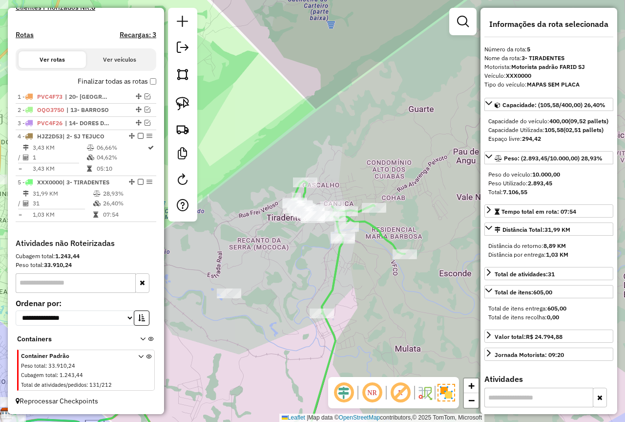
click at [288, 241] on div "Janela de atendimento Grade de atendimento Capacidade Transportadoras Veículos …" at bounding box center [312, 211] width 625 height 422
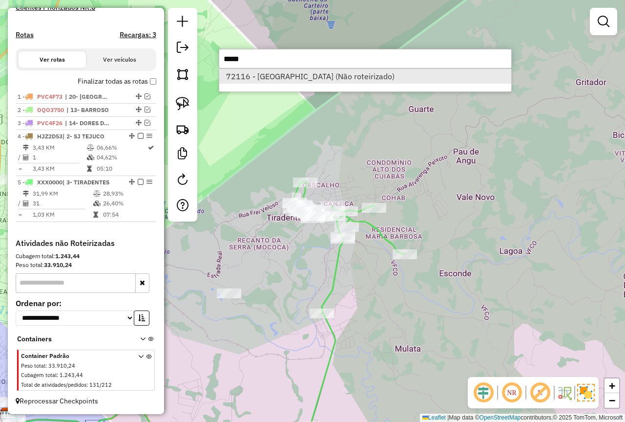
type input "*****"
click at [288, 81] on li "72116 - MONTE ALVERNE (Não roteirizado)" at bounding box center [365, 76] width 292 height 15
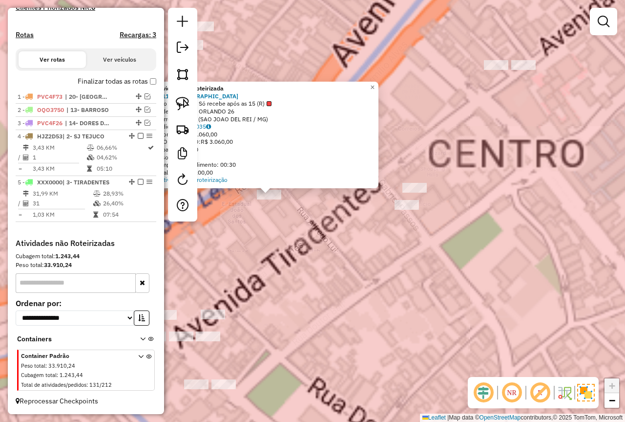
click at [328, 250] on div "Atividade não roteirizada 72116 - MONTE ALVERNE Tipo de cliente: Só recebe após…" at bounding box center [312, 211] width 625 height 422
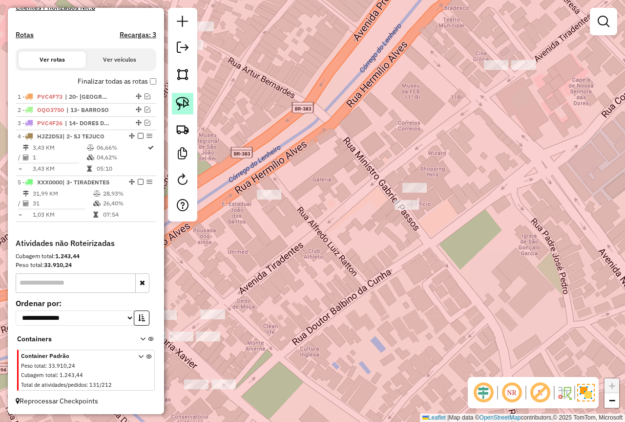
click at [184, 109] on img at bounding box center [183, 104] width 14 height 14
drag, startPoint x: 286, startPoint y: 176, endPoint x: 280, endPoint y: 228, distance: 52.6
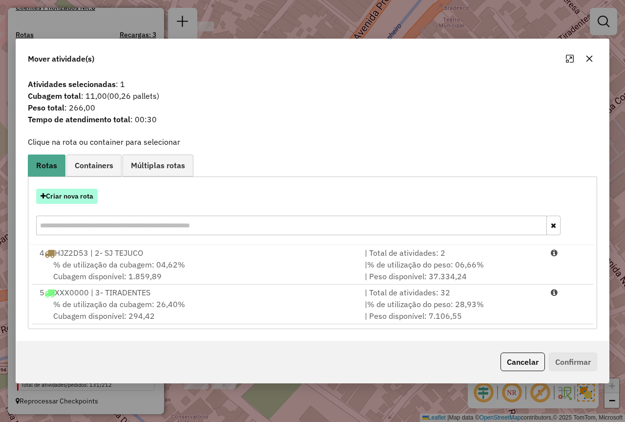
click at [83, 200] on button "Criar nova rota" at bounding box center [67, 196] width 62 height 15
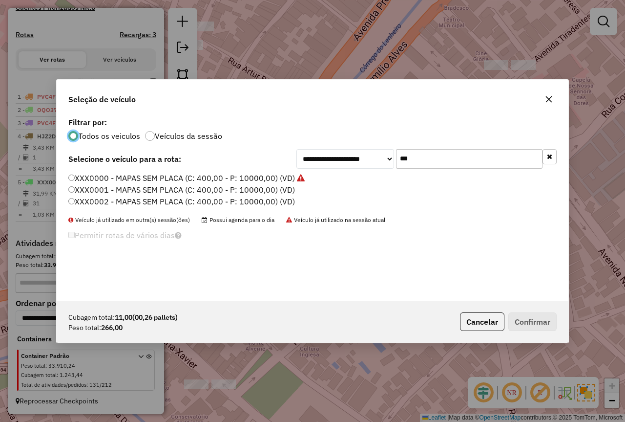
scroll to position [5, 3]
click at [178, 176] on label "XXX0000 - MAPAS SEM PLACA (C: 400,00 - P: 10000,00) (VD)" at bounding box center [186, 178] width 236 height 12
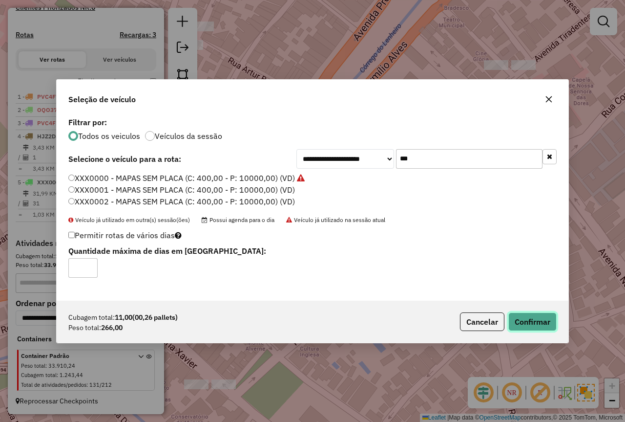
click at [509, 313] on button "Confirmar" at bounding box center [533, 321] width 48 height 19
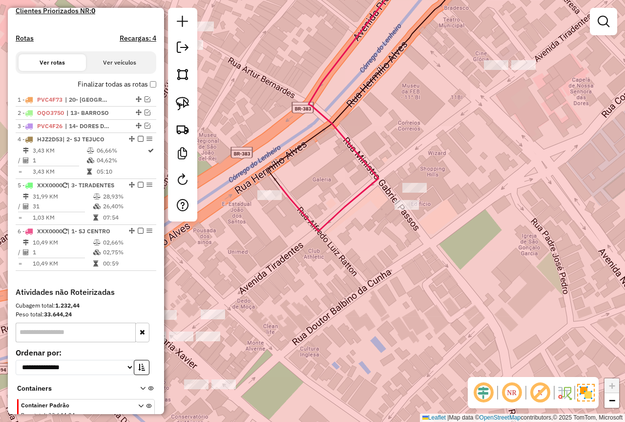
scroll to position [296, 0]
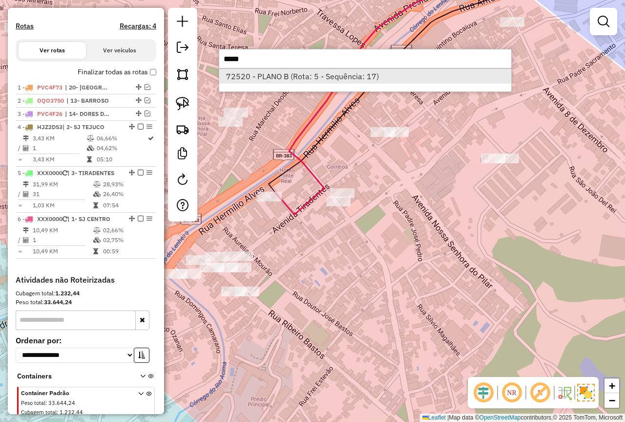
type input "*****"
click at [298, 74] on li "72520 - PLANO B (Rota: 5 - Sequência: 17)" at bounding box center [365, 76] width 292 height 15
select select "**********"
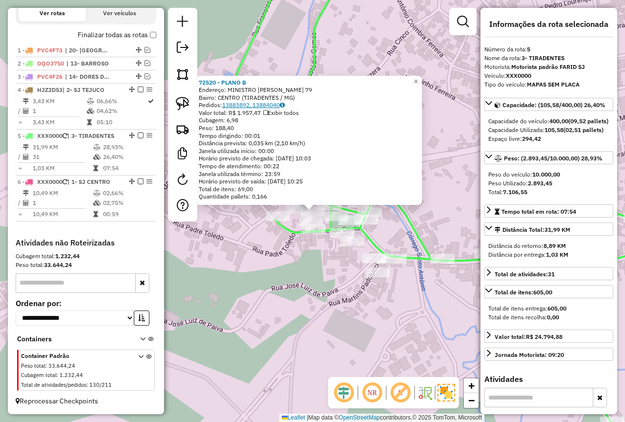
click at [253, 106] on link "13883892, 13884040" at bounding box center [253, 104] width 63 height 7
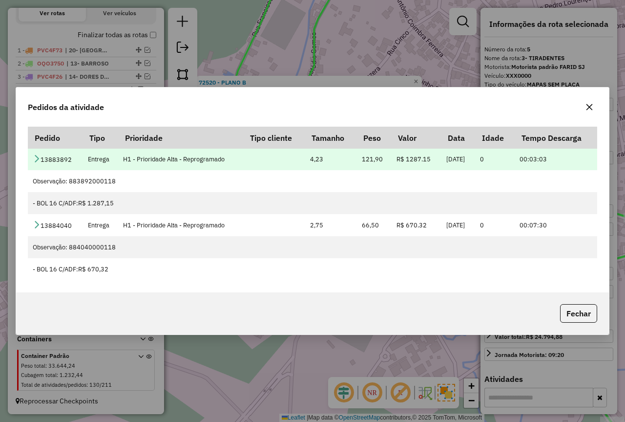
click at [35, 157] on icon at bounding box center [37, 158] width 8 height 8
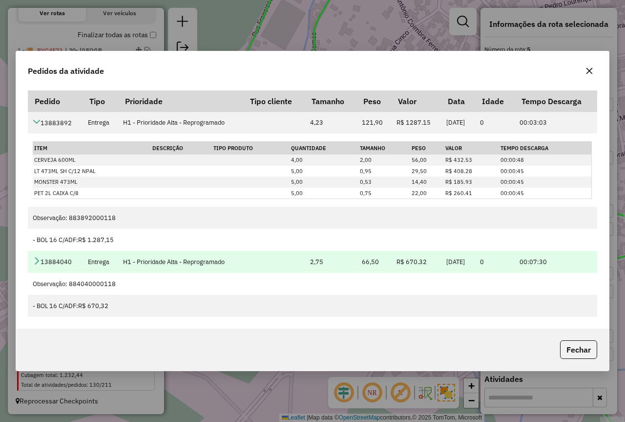
click at [35, 262] on icon at bounding box center [37, 260] width 8 height 8
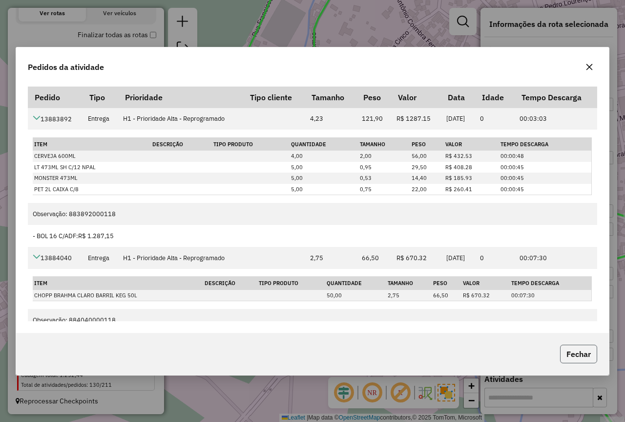
click at [569, 353] on button "Fechar" at bounding box center [578, 353] width 37 height 19
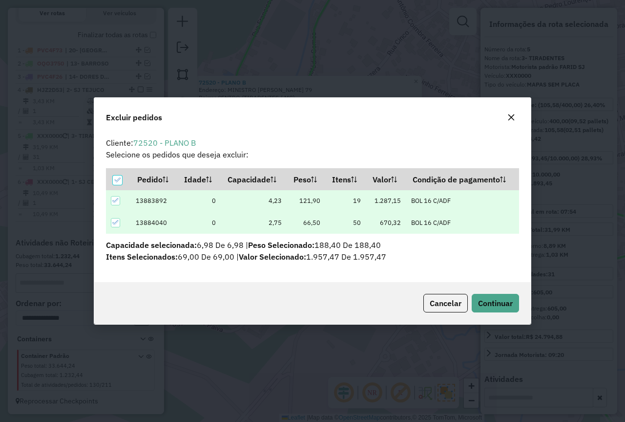
scroll to position [0, 0]
click at [113, 175] on div at bounding box center [117, 179] width 9 height 9
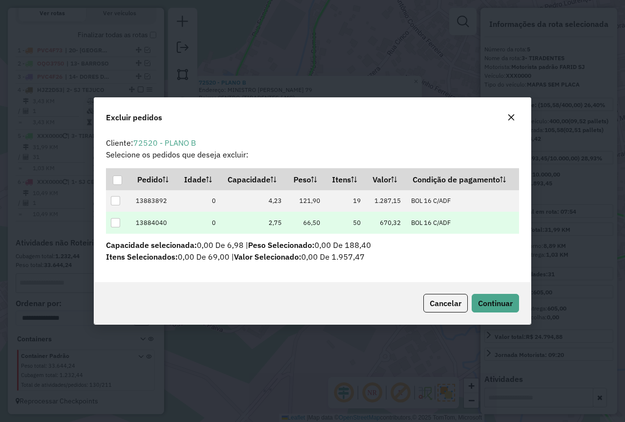
click at [111, 222] on div at bounding box center [115, 222] width 9 height 9
click at [487, 302] on span "Continuar" at bounding box center [495, 303] width 35 height 10
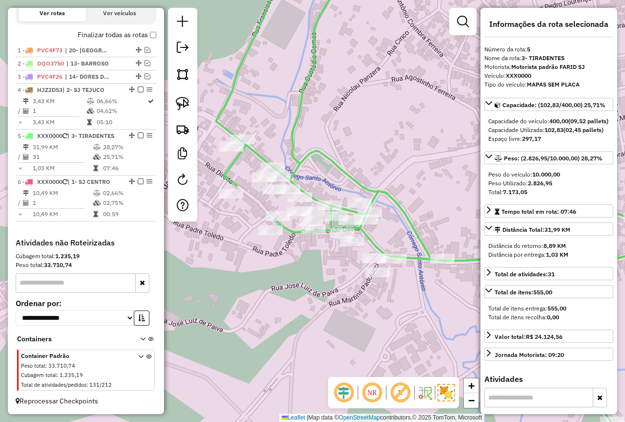
click at [293, 273] on div "Janela de atendimento Grade de atendimento Capacidade Transportadoras Veículos …" at bounding box center [312, 211] width 625 height 422
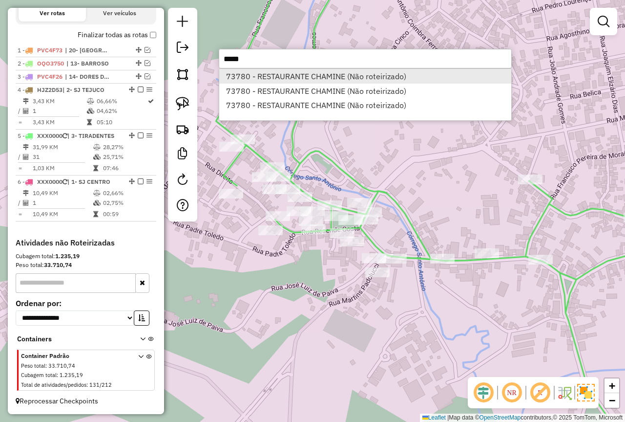
type input "*****"
click at [286, 74] on li "73780 - RESTAURANTE CHAMINE (Não roteirizado)" at bounding box center [365, 76] width 292 height 15
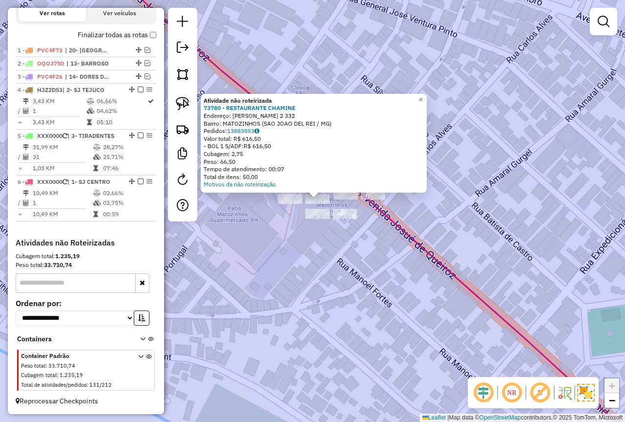
click at [312, 256] on div "Atividade não roteirizada 73780 - RESTAURANTE CHAMINE Endereço: JOSUE DE QUEIRO…" at bounding box center [312, 211] width 625 height 422
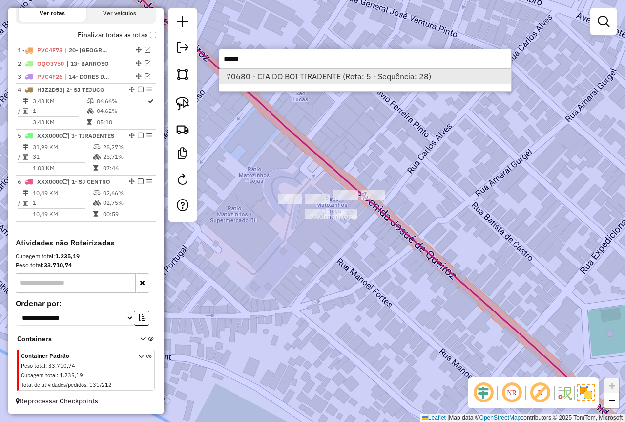
type input "*****"
click at [327, 76] on li "70680 - CIA DO BOI TIRADENTE (Rota: 5 - Sequência: 28)" at bounding box center [365, 76] width 292 height 15
select select "**********"
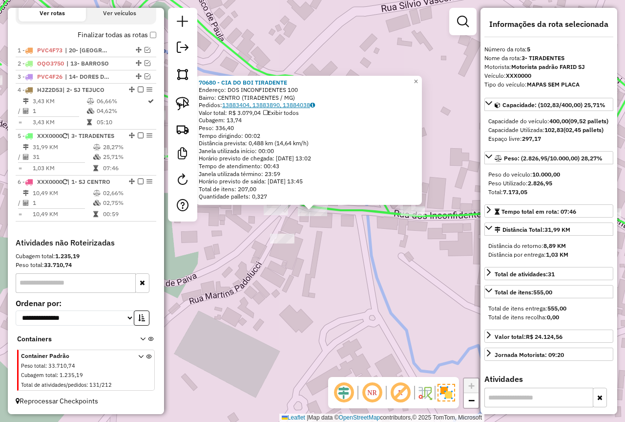
click at [281, 106] on link "13883404, 13883890, 13884038" at bounding box center [268, 104] width 93 height 7
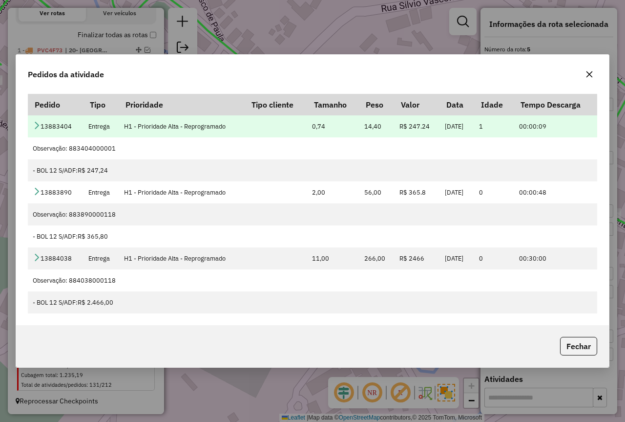
click at [34, 125] on icon at bounding box center [37, 125] width 8 height 8
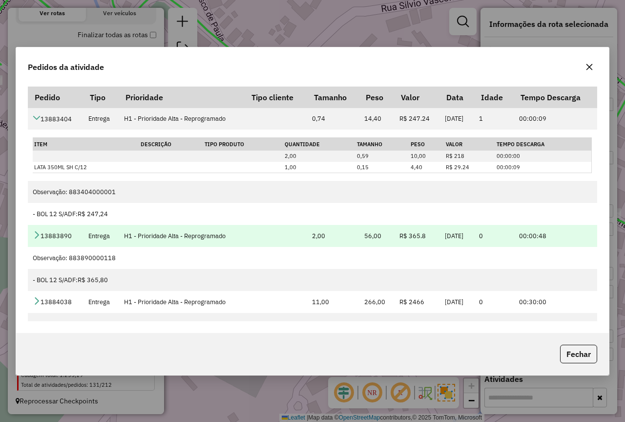
click at [33, 232] on td "13883890" at bounding box center [55, 236] width 55 height 22
click at [35, 238] on icon at bounding box center [37, 235] width 8 height 8
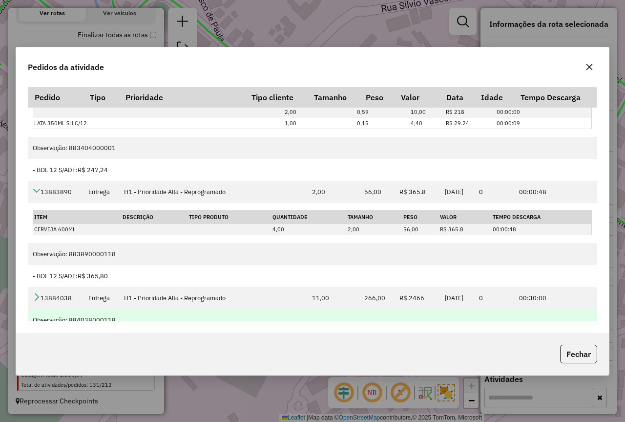
scroll to position [76, 0]
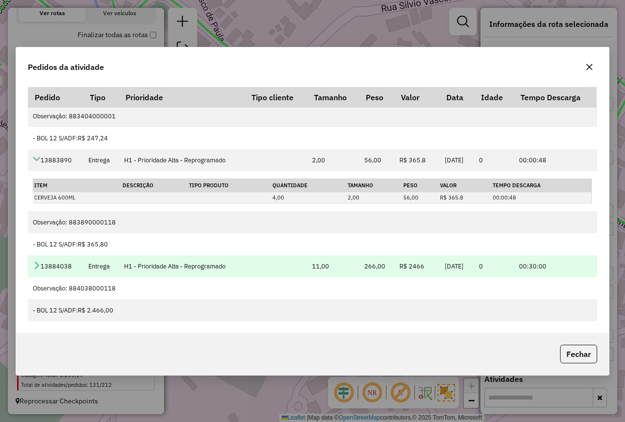
click at [36, 261] on icon at bounding box center [37, 265] width 8 height 8
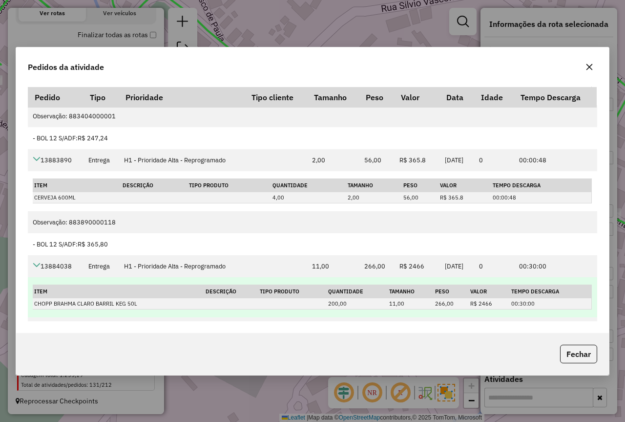
scroll to position [116, 0]
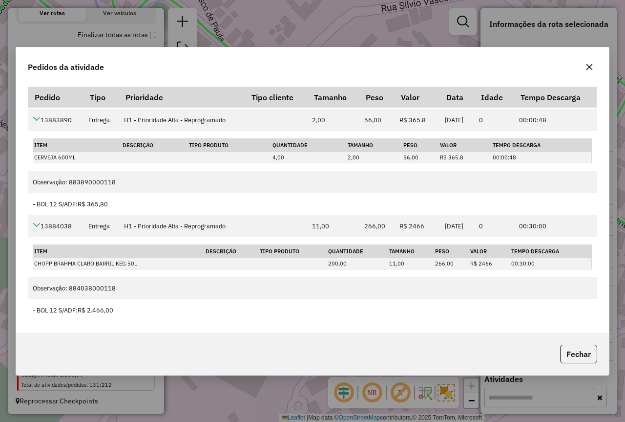
drag, startPoint x: 584, startPoint y: 350, endPoint x: 569, endPoint y: 344, distance: 16.7
click at [584, 350] on button "Fechar" at bounding box center [578, 353] width 37 height 19
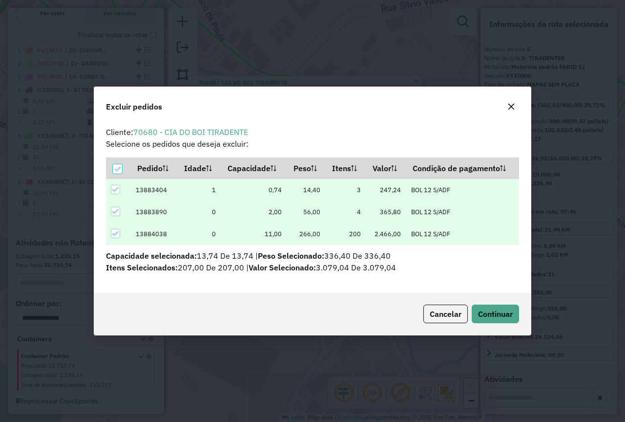
scroll to position [0, 0]
click at [114, 170] on icon at bounding box center [117, 169] width 7 height 7
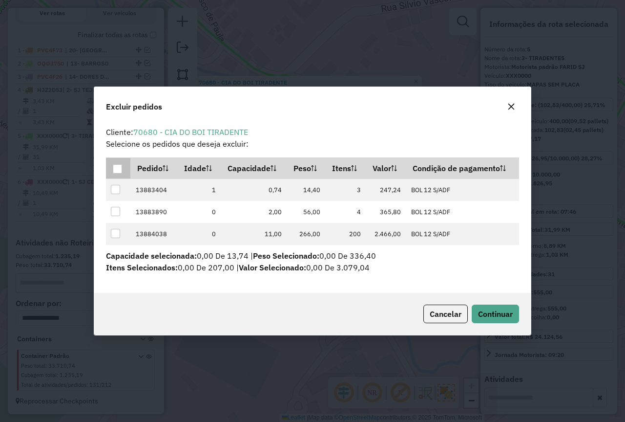
click at [511, 101] on button "button" at bounding box center [512, 107] width 16 height 16
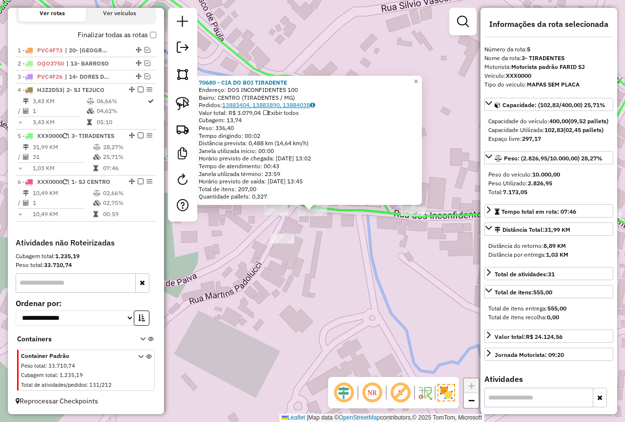
click at [284, 102] on link "13883404, 13883890, 13884038" at bounding box center [268, 104] width 93 height 7
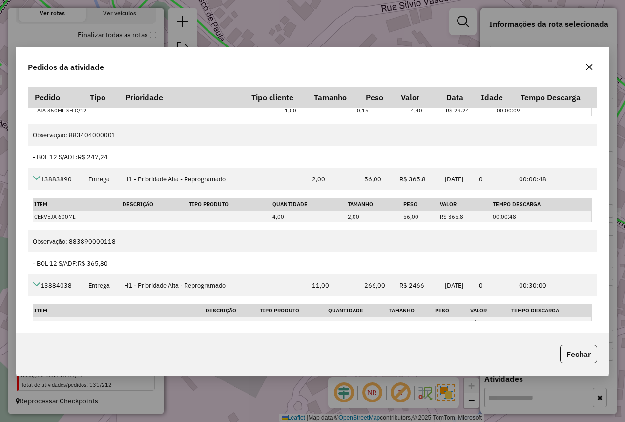
scroll to position [116, 0]
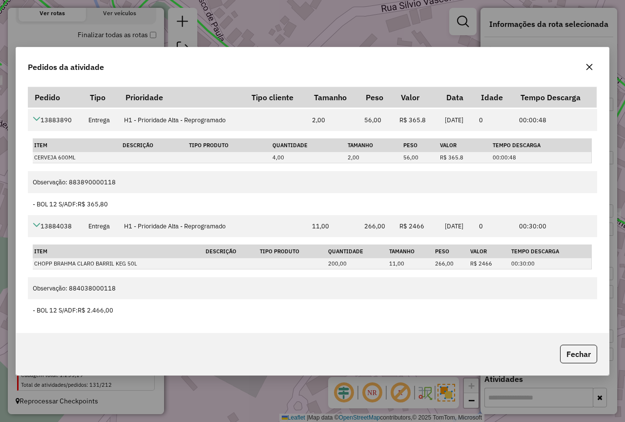
click at [588, 68] on icon "button" at bounding box center [590, 67] width 6 height 6
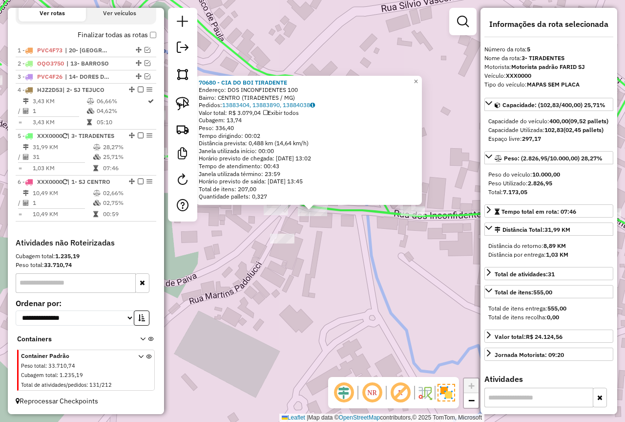
click at [318, 295] on div "70680 - CIA DO BOI TIRADENTE Endereço: DOS INCONFIDENTES 100 Bairro: CENTRO (TI…" at bounding box center [312, 211] width 625 height 422
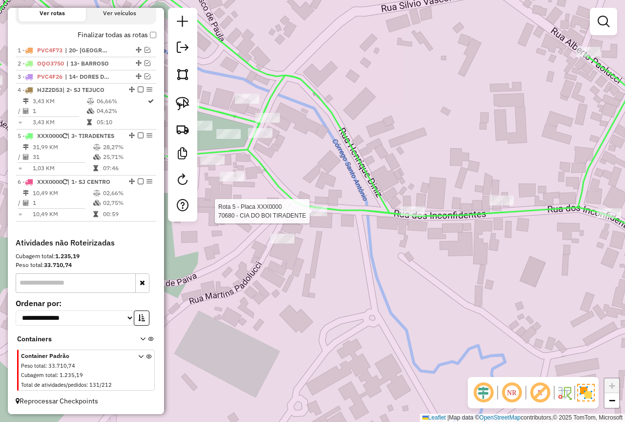
select select "**********"
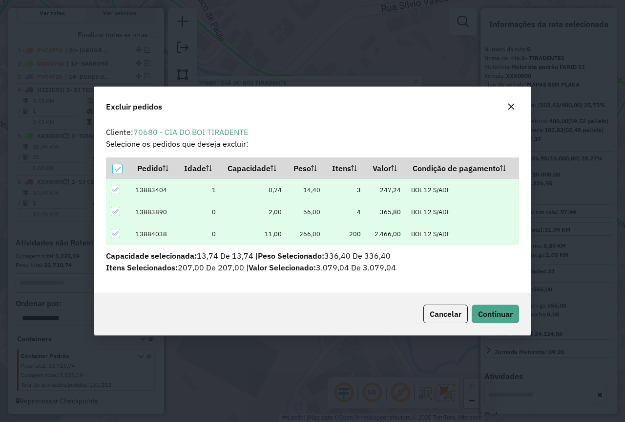
scroll to position [6, 3]
click at [121, 170] on div at bounding box center [117, 168] width 9 height 9
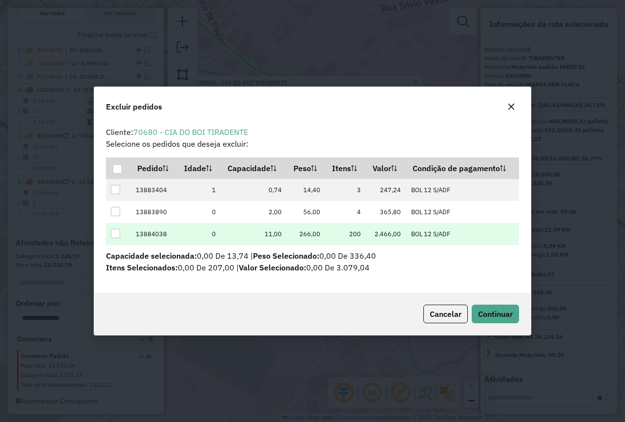
click at [115, 230] on div at bounding box center [115, 233] width 9 height 9
click at [482, 310] on span "Continuar" at bounding box center [495, 314] width 35 height 10
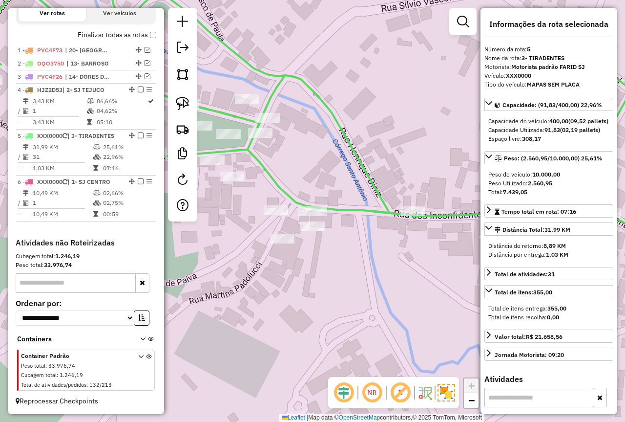
click at [315, 316] on div "Janela de atendimento Grade de atendimento Capacidade Transportadoras Veículos …" at bounding box center [312, 211] width 625 height 422
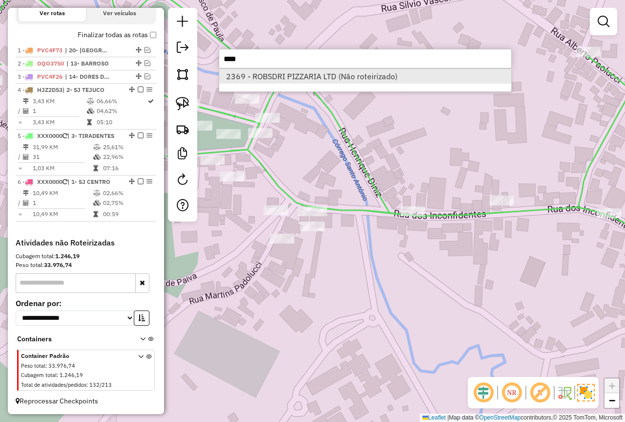
type input "****"
click at [292, 74] on li "2369 - ROBSDRI PIZZARIA LTD (Não roteirizado)" at bounding box center [365, 76] width 292 height 15
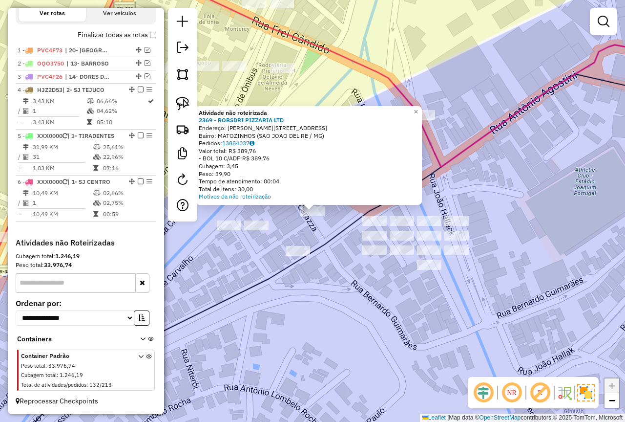
click at [345, 302] on div "Atividade não roteirizada 2369 - ROBSDRI PIZZARIA LTD Endereço: R VIRGILIO CARA…" at bounding box center [312, 211] width 625 height 422
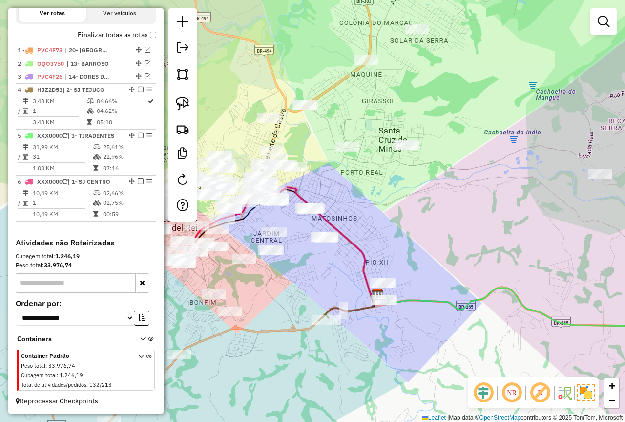
drag, startPoint x: 447, startPoint y: 187, endPoint x: 236, endPoint y: 247, distance: 219.4
click at [236, 246] on div "Janela de atendimento Grade de atendimento Capacidade Transportadoras Veículos …" at bounding box center [312, 211] width 625 height 422
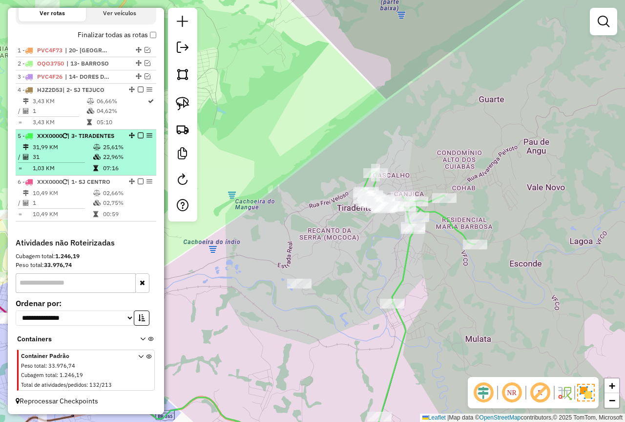
click at [138, 131] on div "5 - XXX0000 | 3- TIRADENTES" at bounding box center [86, 135] width 137 height 9
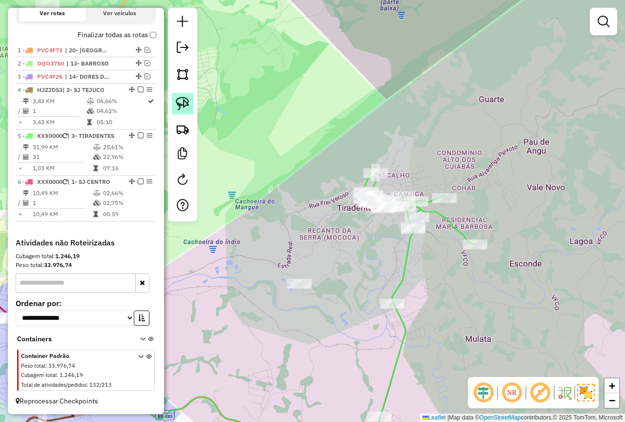
select select "**********"
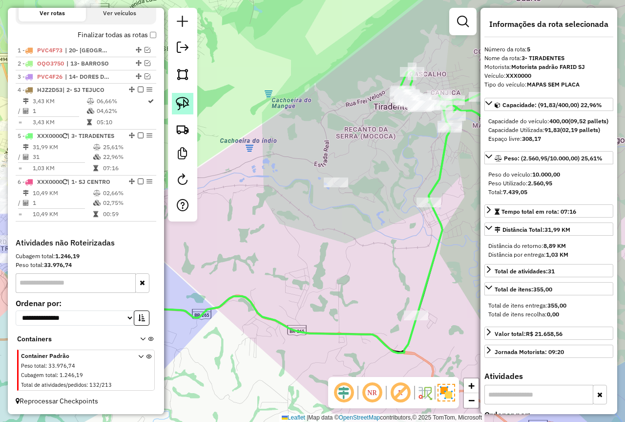
click at [185, 102] on img at bounding box center [183, 104] width 14 height 14
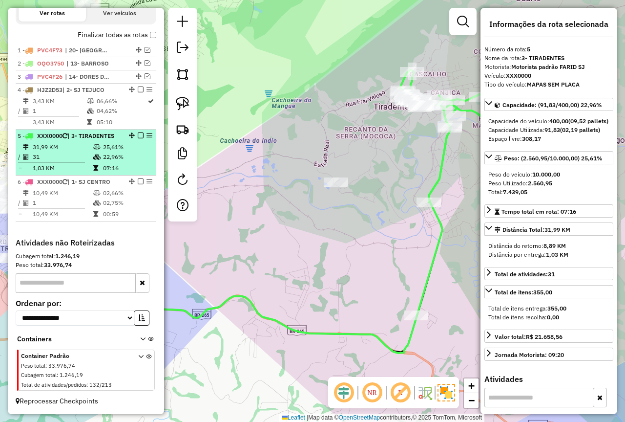
click at [140, 132] on em at bounding box center [141, 135] width 6 height 6
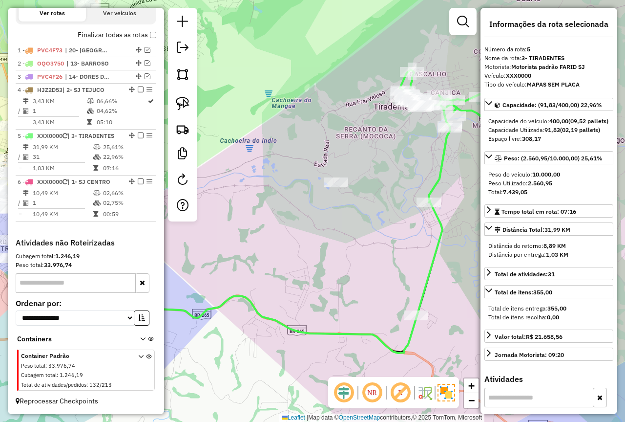
scroll to position [309, 0]
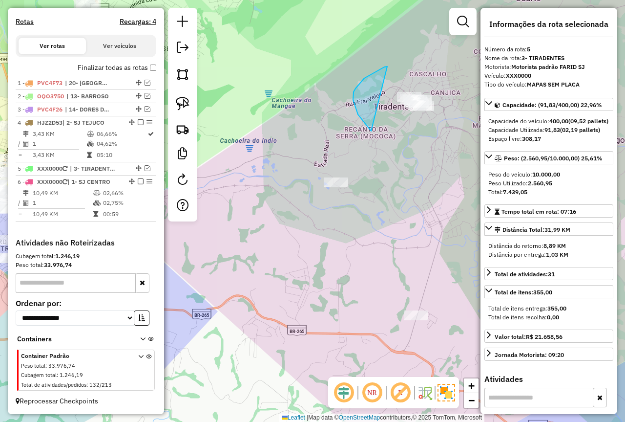
drag, startPoint x: 353, startPoint y: 100, endPoint x: 452, endPoint y: 96, distance: 98.8
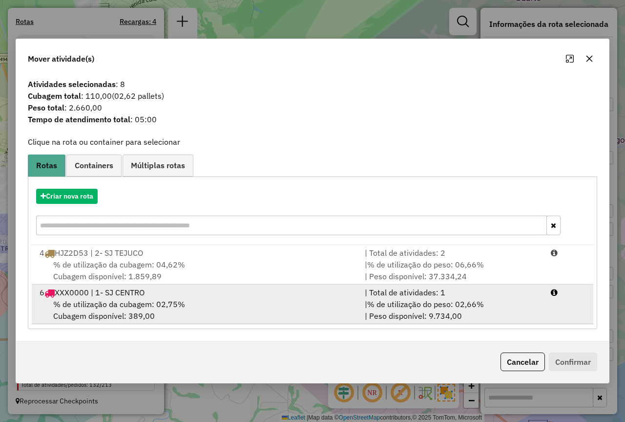
click at [349, 290] on div "6 XXX0000 | 1- SJ CENTRO" at bounding box center [196, 292] width 325 height 12
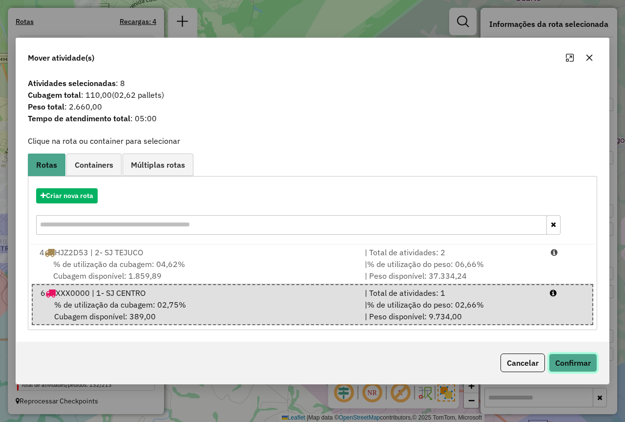
click at [576, 361] on button "Confirmar" at bounding box center [573, 362] width 48 height 19
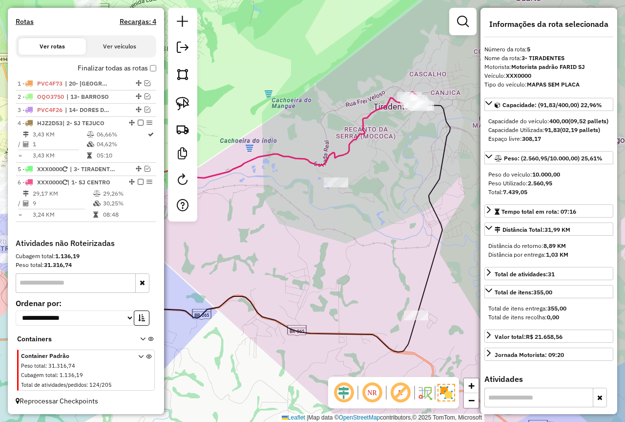
scroll to position [297, 0]
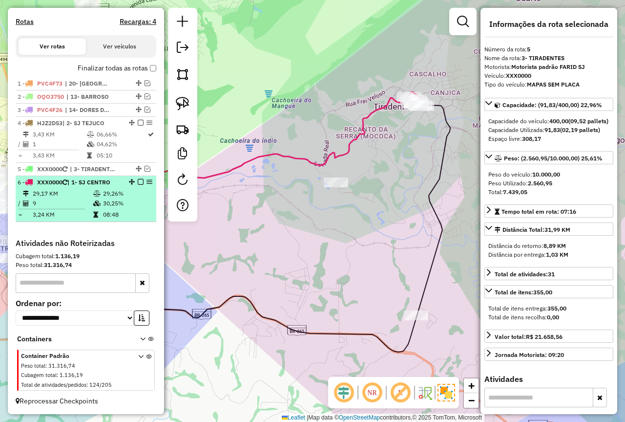
click at [109, 200] on td "30,25%" at bounding box center [127, 203] width 49 height 10
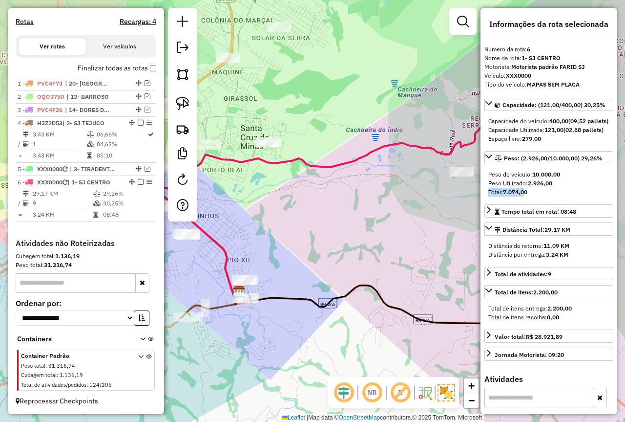
drag, startPoint x: 557, startPoint y: 201, endPoint x: 526, endPoint y: 206, distance: 31.7
click at [526, 200] on div "Peso do veículo: 10.000,00 Peso Utilizado: 2.926,00 Total: 7.074,00" at bounding box center [549, 183] width 129 height 34
click at [346, 230] on div "Janela de atendimento Grade de atendimento Capacidade Transportadoras Veículos …" at bounding box center [312, 211] width 625 height 422
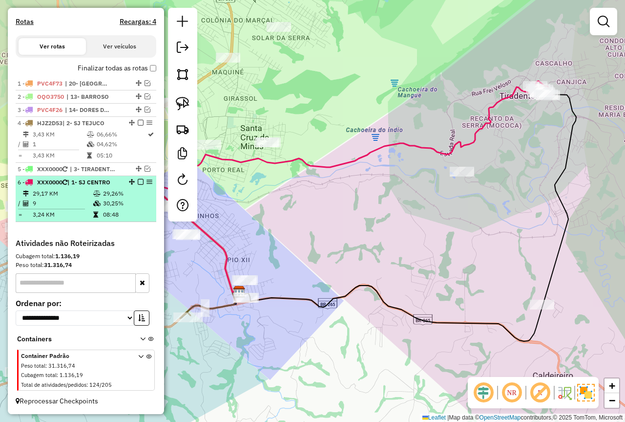
click at [134, 191] on td "29,26%" at bounding box center [127, 194] width 49 height 10
select select "**********"
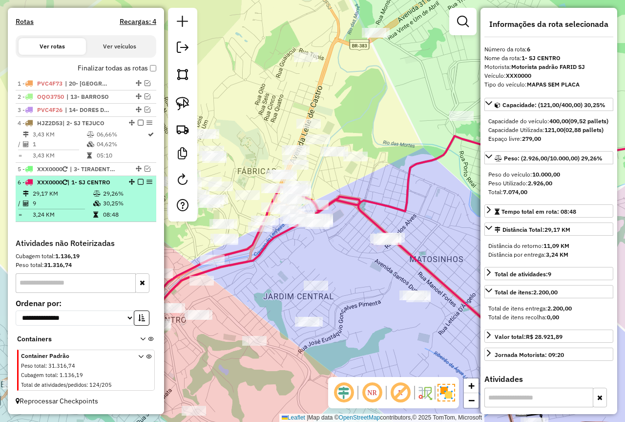
click at [139, 180] on em at bounding box center [141, 182] width 6 height 6
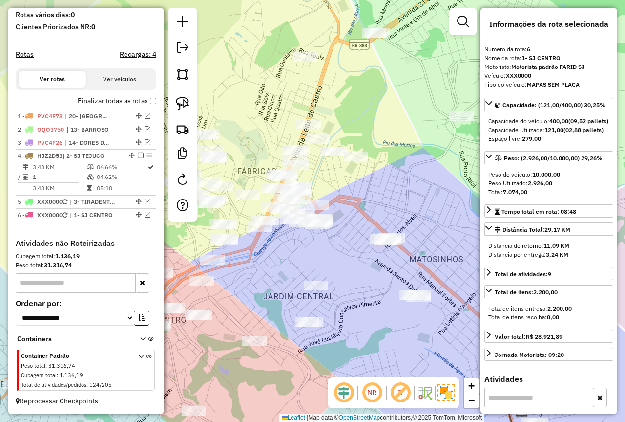
drag, startPoint x: 324, startPoint y: 280, endPoint x: 382, endPoint y: 222, distance: 81.5
click at [382, 222] on div "Janela de atendimento Grade de atendimento Capacidade Transportadoras Veículos …" at bounding box center [312, 211] width 625 height 422
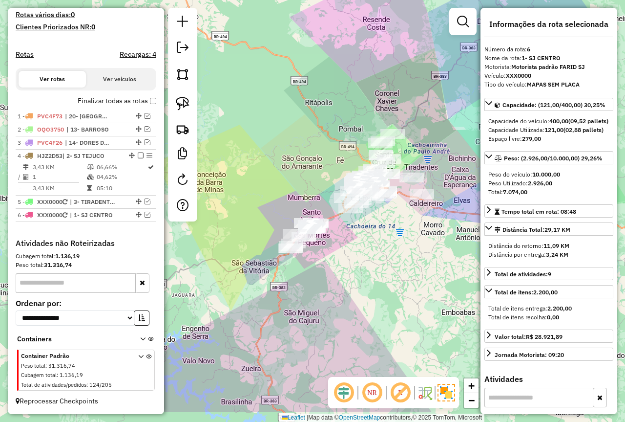
drag, startPoint x: 364, startPoint y: 267, endPoint x: 364, endPoint y: 256, distance: 11.2
click at [372, 256] on div "Janela de atendimento Grade de atendimento Capacidade Transportadoras Veículos …" at bounding box center [312, 211] width 625 height 422
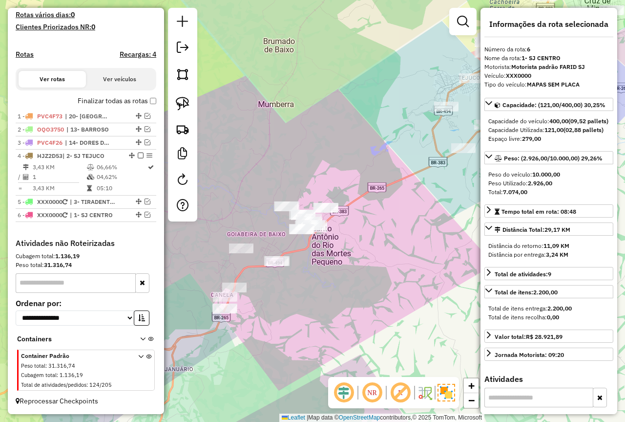
drag, startPoint x: 296, startPoint y: 136, endPoint x: 269, endPoint y: 160, distance: 35.3
click at [269, 160] on div "Janela de atendimento Grade de atendimento Capacidade Transportadoras Veículos …" at bounding box center [312, 211] width 625 height 422
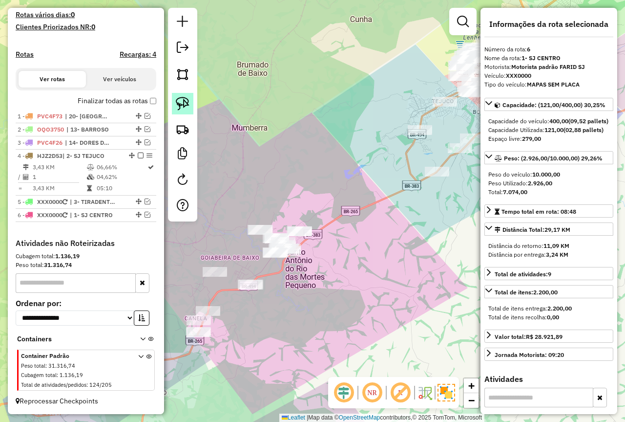
click at [189, 105] on img at bounding box center [183, 104] width 14 height 14
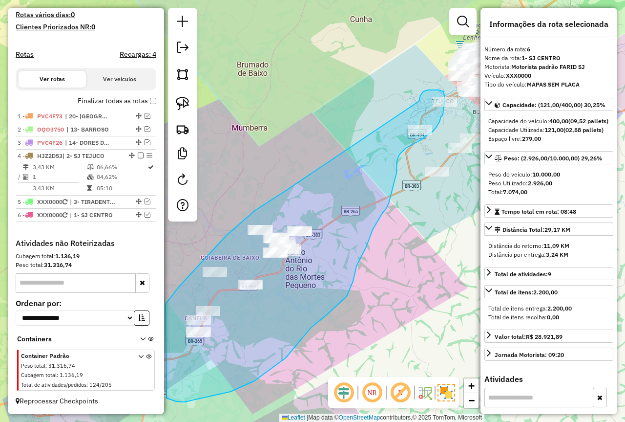
drag, startPoint x: 227, startPoint y: 234, endPoint x: 419, endPoint y: 101, distance: 233.8
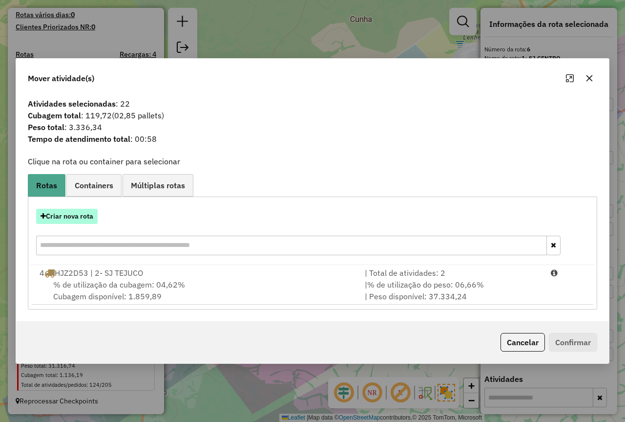
click at [69, 213] on button "Criar nova rota" at bounding box center [67, 216] width 62 height 15
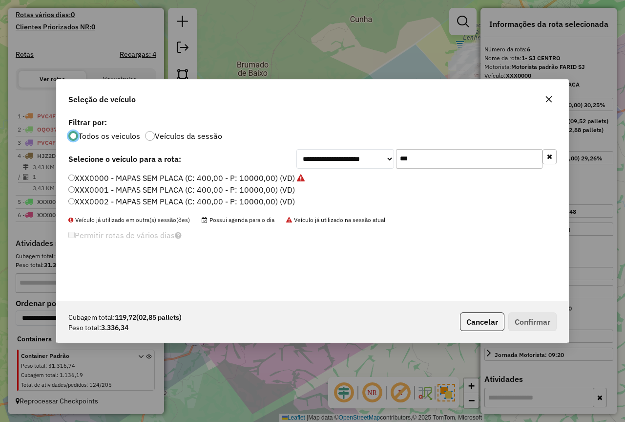
scroll to position [5, 3]
drag, startPoint x: 415, startPoint y: 159, endPoint x: 372, endPoint y: 164, distance: 43.7
click at [372, 164] on div "**********" at bounding box center [427, 159] width 260 height 20
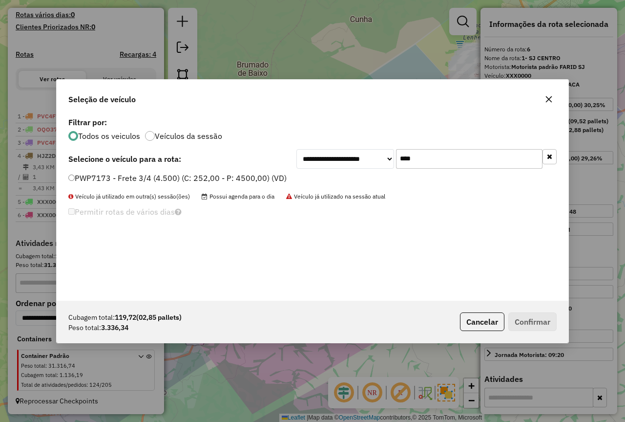
type input "****"
click at [233, 180] on label "PWP7173 - Frete 3/4 (4.500) (C: 252,00 - P: 4500,00) (VD)" at bounding box center [177, 178] width 218 height 12
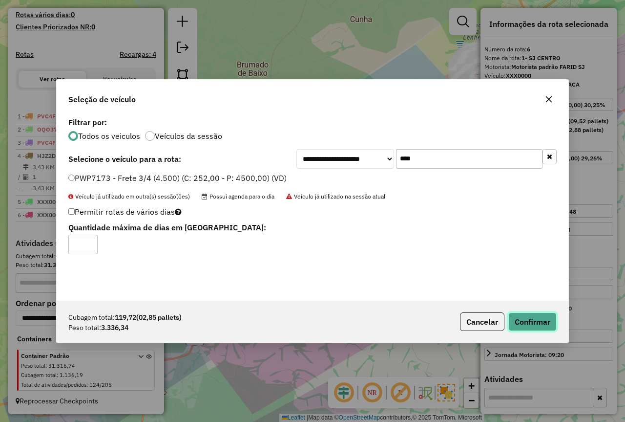
click at [522, 323] on button "Confirmar" at bounding box center [533, 321] width 48 height 19
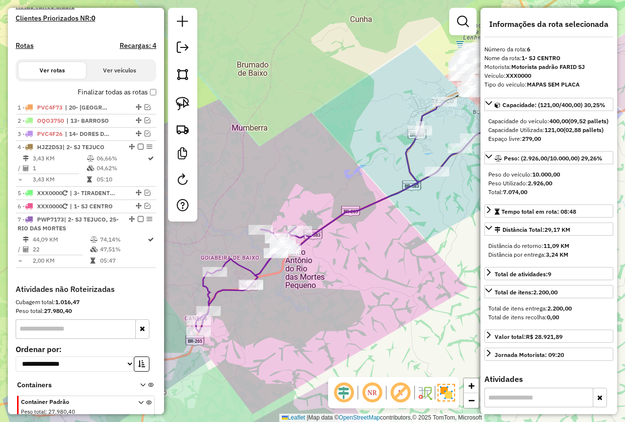
scroll to position [319, 0]
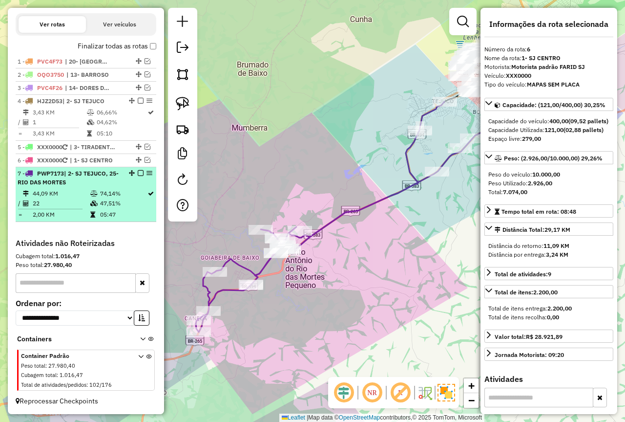
click at [90, 212] on icon at bounding box center [92, 215] width 5 height 6
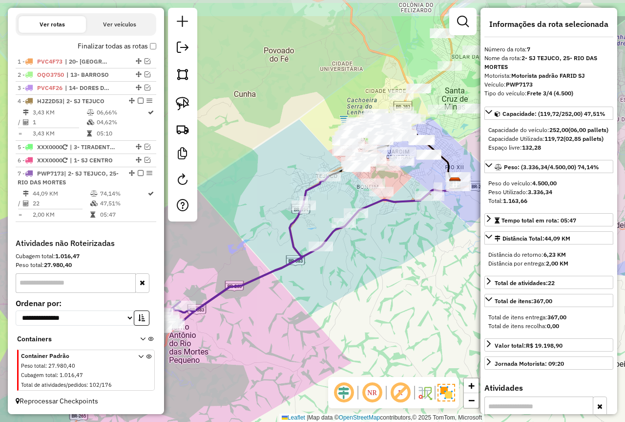
drag, startPoint x: 262, startPoint y: 160, endPoint x: 217, endPoint y: 218, distance: 73.5
click at [217, 218] on div "Janela de atendimento Grade de atendimento Capacidade Transportadoras Veículos …" at bounding box center [312, 211] width 625 height 422
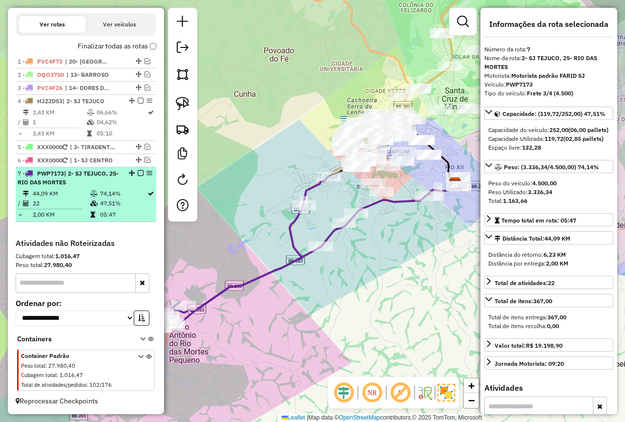
click at [102, 193] on td "74,14%" at bounding box center [123, 194] width 47 height 10
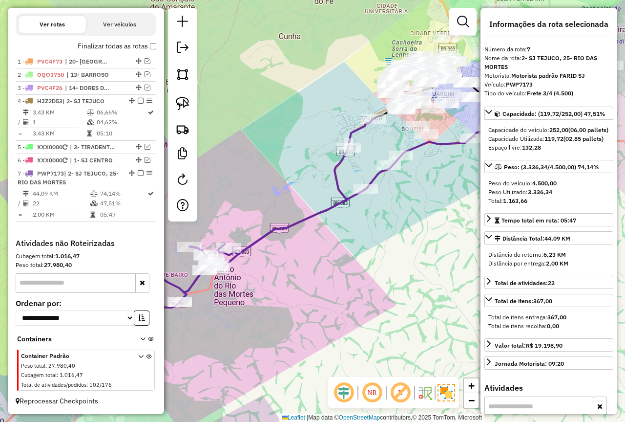
click at [271, 148] on div "Janela de atendimento Grade de atendimento Capacidade Transportadoras Veículos …" at bounding box center [312, 211] width 625 height 422
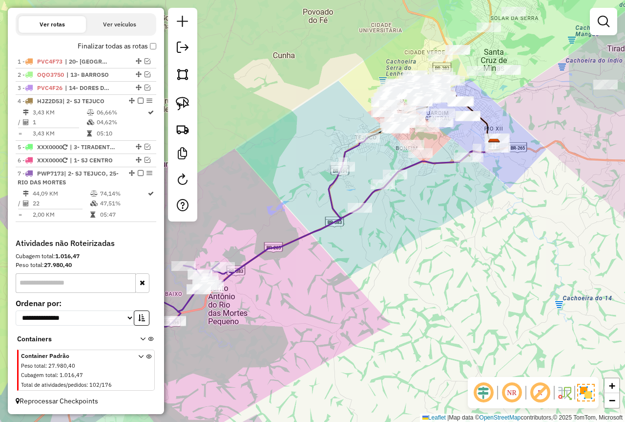
drag, startPoint x: 282, startPoint y: 132, endPoint x: 266, endPoint y: 165, distance: 36.5
click at [266, 165] on div "Janela de atendimento Grade de atendimento Capacidade Transportadoras Veículos …" at bounding box center [312, 211] width 625 height 422
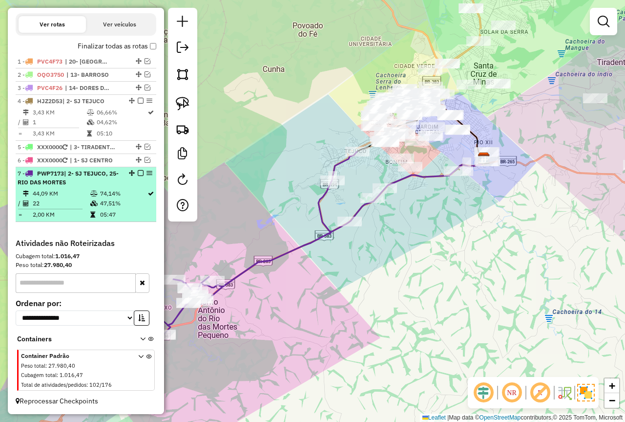
click at [139, 187] on li "7 - PWP7173 | 2- SJ TEJUCO, 25- RIO DAS MORTES 44,09 KM 74,14% / 22 47,51% = 2,…" at bounding box center [86, 194] width 141 height 55
select select "**********"
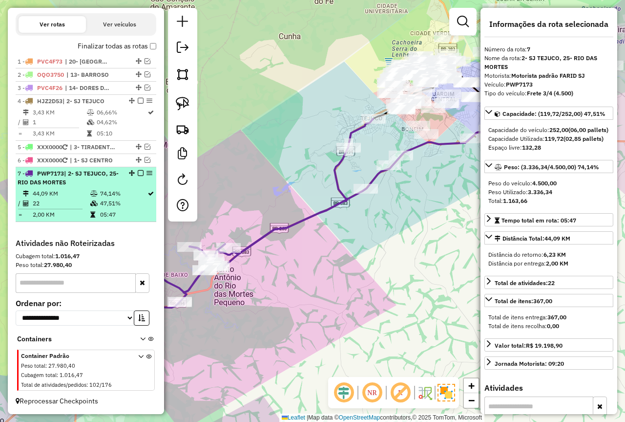
click at [106, 199] on td "47,51%" at bounding box center [123, 203] width 47 height 10
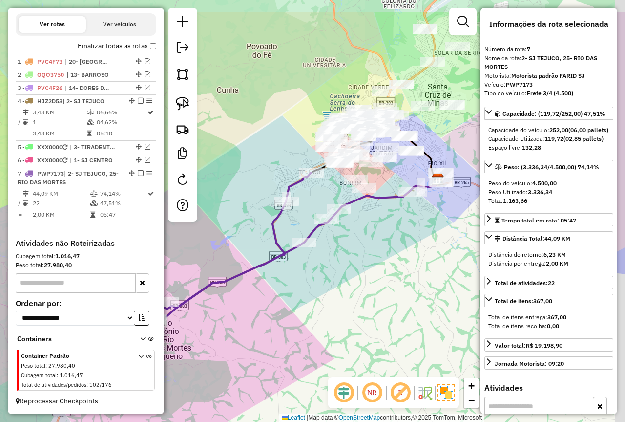
drag, startPoint x: 245, startPoint y: 169, endPoint x: 182, endPoint y: 222, distance: 82.8
click at [182, 222] on div "Janela de atendimento Grade de atendimento Capacidade Transportadoras Veículos …" at bounding box center [312, 211] width 625 height 422
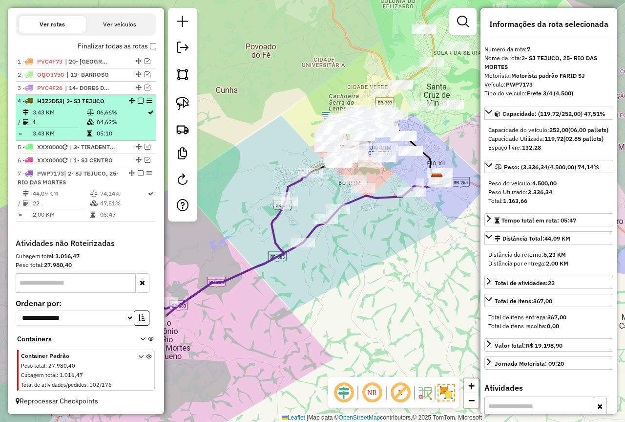
click at [138, 174] on em at bounding box center [141, 173] width 6 height 6
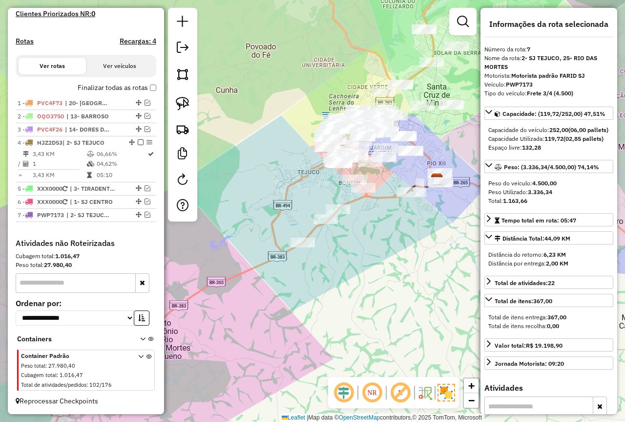
scroll to position [277, 0]
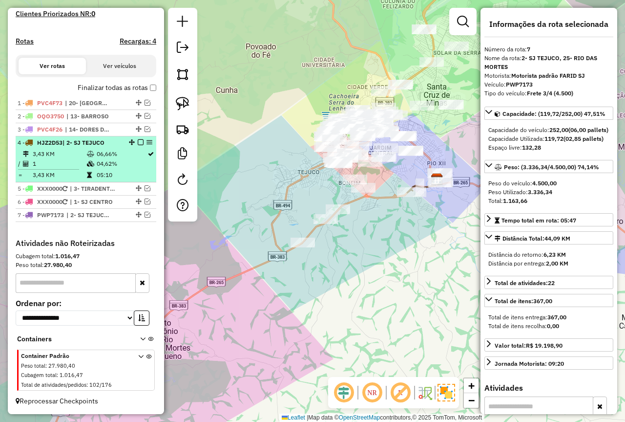
click at [88, 164] on icon at bounding box center [90, 164] width 7 height 6
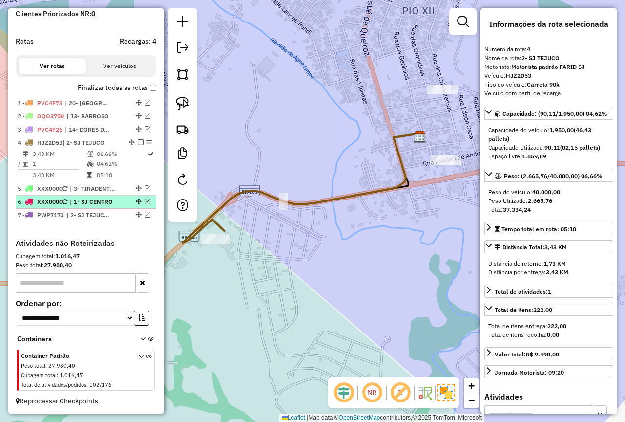
click at [146, 203] on em at bounding box center [148, 201] width 6 height 6
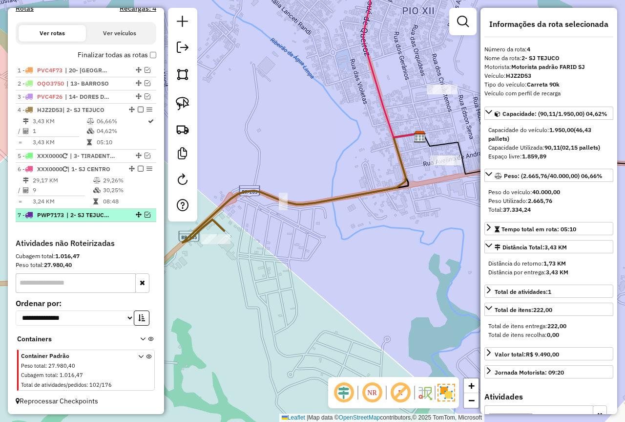
click at [145, 214] on em at bounding box center [148, 215] width 6 height 6
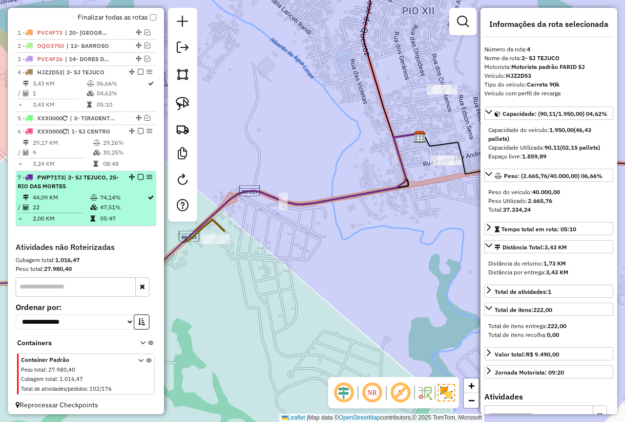
click at [104, 212] on td "47,51%" at bounding box center [123, 207] width 47 height 10
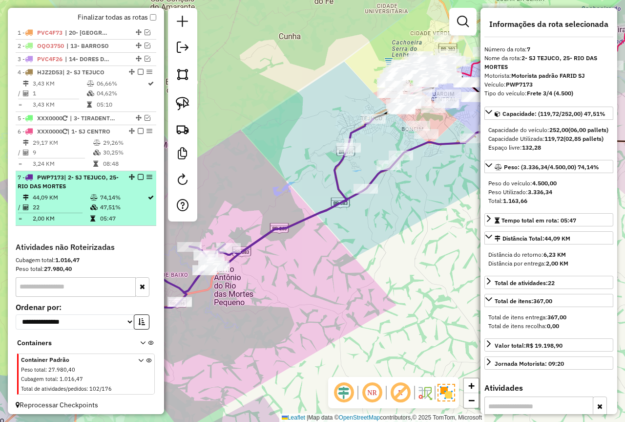
click at [139, 180] on em at bounding box center [141, 177] width 6 height 6
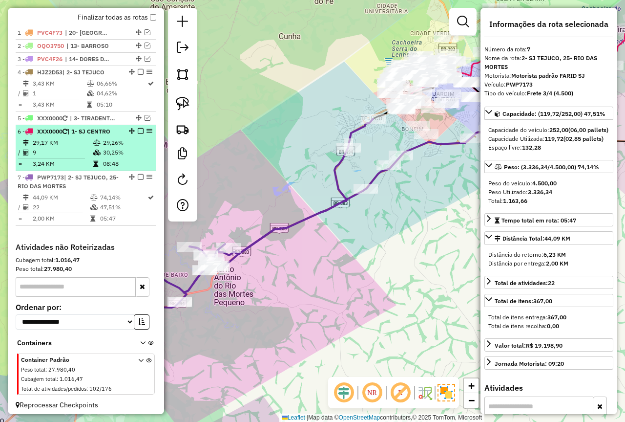
scroll to position [310, 0]
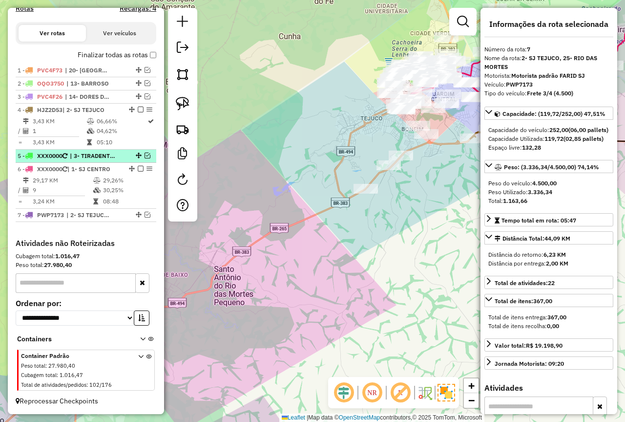
click at [145, 156] on em at bounding box center [148, 155] width 6 height 6
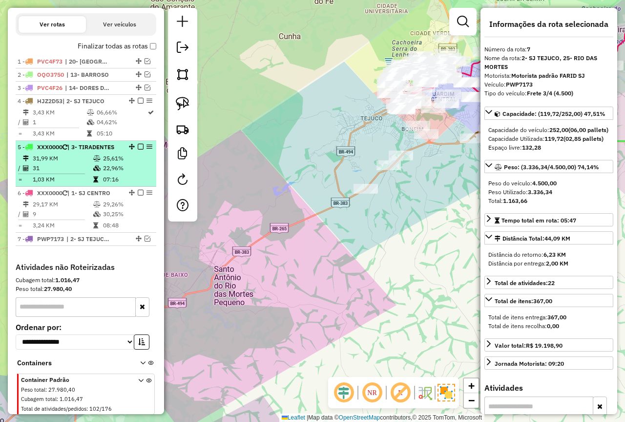
scroll to position [339, 0]
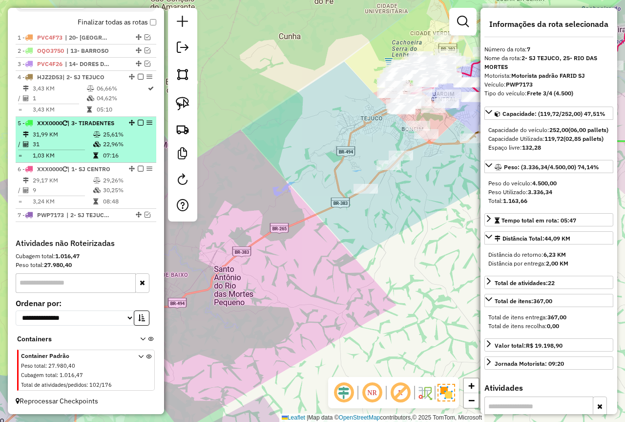
click at [103, 160] on td "07:16" at bounding box center [127, 155] width 49 height 10
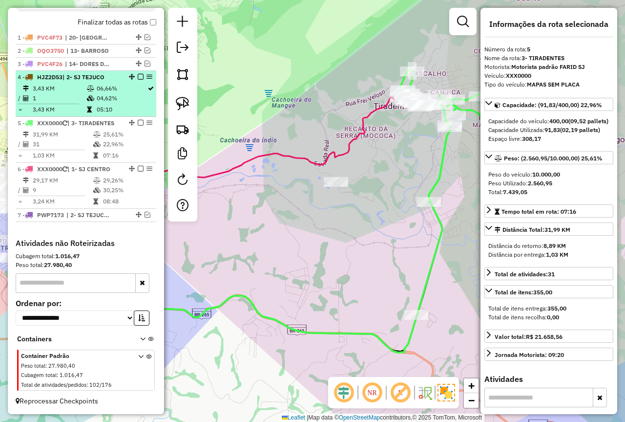
click at [106, 98] on td "04,62%" at bounding box center [121, 98] width 51 height 10
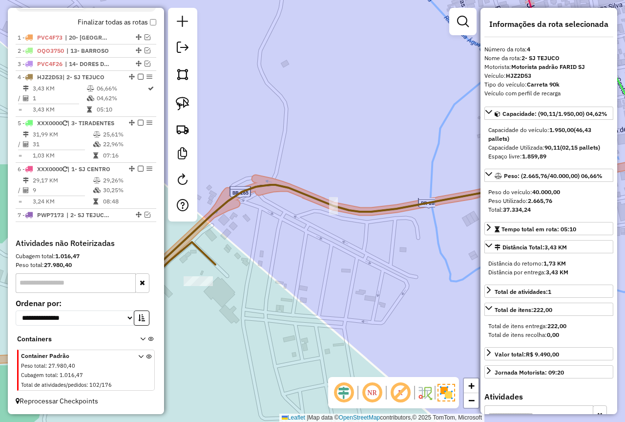
drag, startPoint x: 302, startPoint y: 145, endPoint x: 367, endPoint y: 106, distance: 75.3
click at [375, 105] on div "Janela de atendimento Grade de atendimento Capacidade Transportadoras Veículos …" at bounding box center [312, 211] width 625 height 422
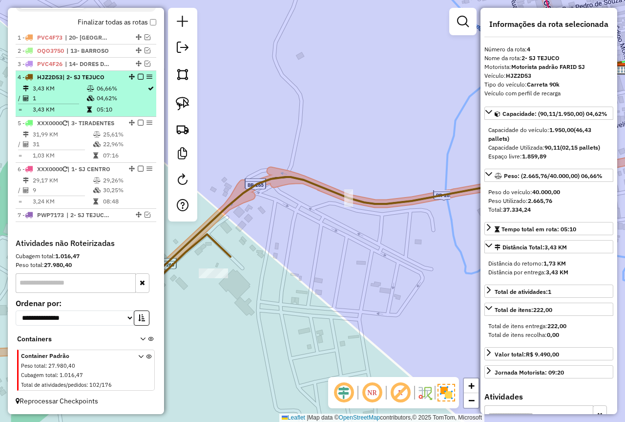
click at [131, 97] on td "04,62%" at bounding box center [121, 98] width 51 height 10
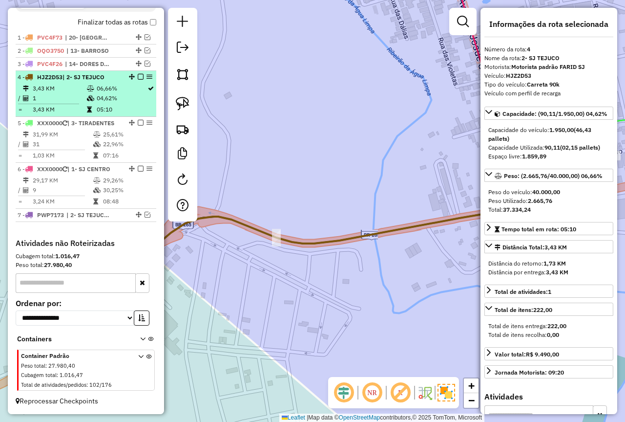
click at [102, 114] on td "05:10" at bounding box center [121, 110] width 51 height 10
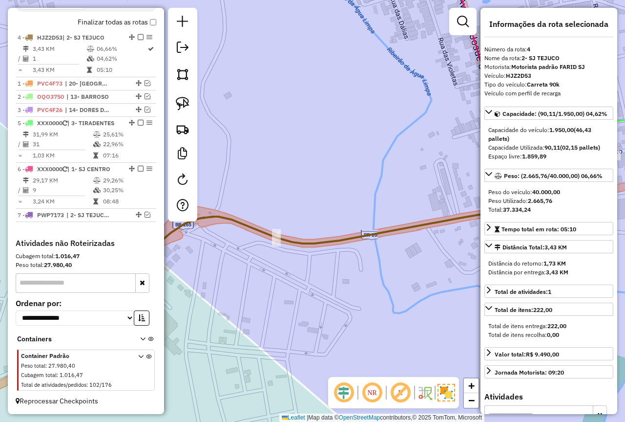
drag, startPoint x: 131, startPoint y: 78, endPoint x: 127, endPoint y: 38, distance: 39.8
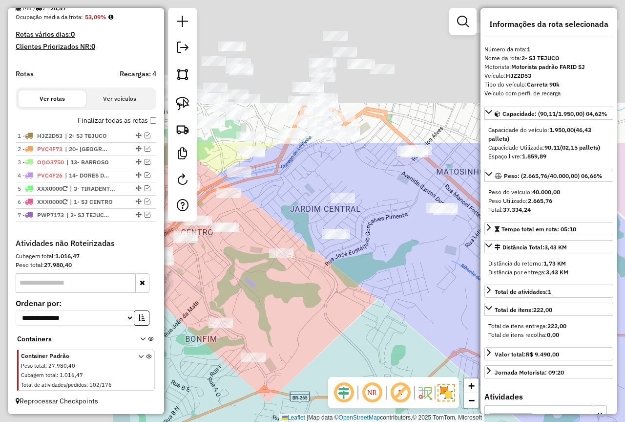
drag, startPoint x: 291, startPoint y: 190, endPoint x: 381, endPoint y: 298, distance: 140.5
click at [467, 375] on div "Janela de atendimento Grade de atendimento Capacidade Transportadoras Veículos …" at bounding box center [312, 211] width 625 height 422
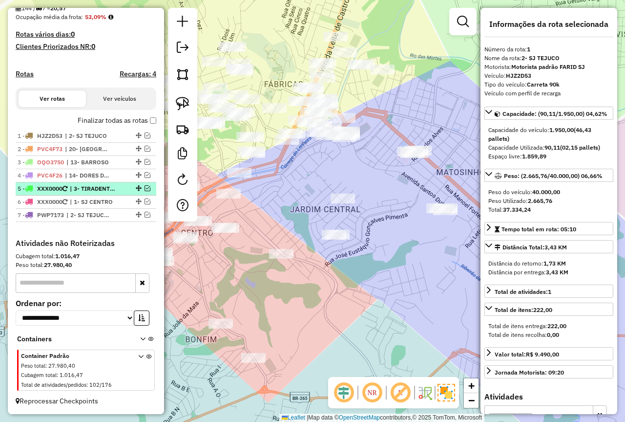
click at [145, 189] on em at bounding box center [148, 188] width 6 height 6
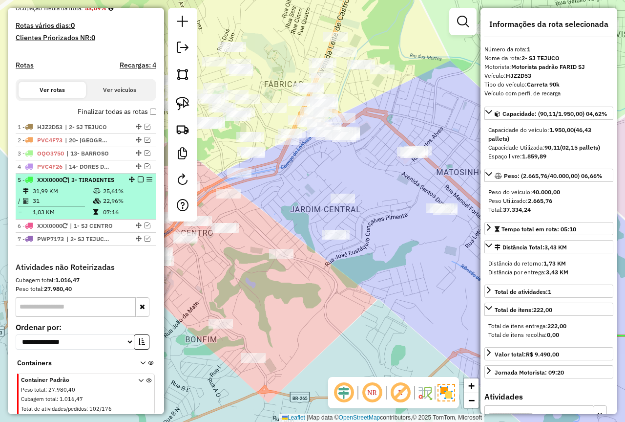
click at [68, 184] on div "5 - XXX0000 | 3- TIRADENTES" at bounding box center [70, 179] width 104 height 9
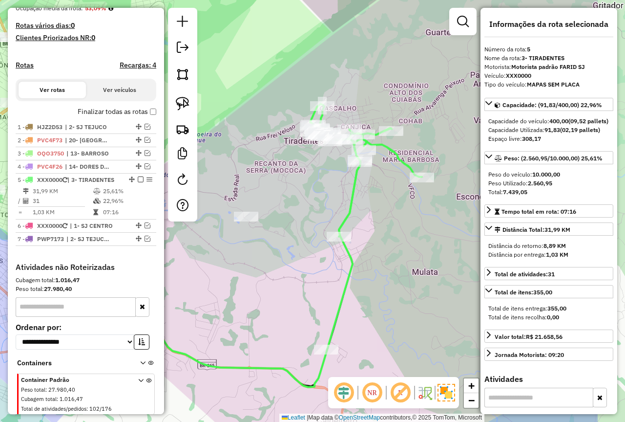
drag, startPoint x: 307, startPoint y: 225, endPoint x: 217, endPoint y: 260, distance: 95.9
click at [217, 260] on div "Janela de atendimento Grade de atendimento Capacidade Transportadoras Veículos …" at bounding box center [312, 211] width 625 height 422
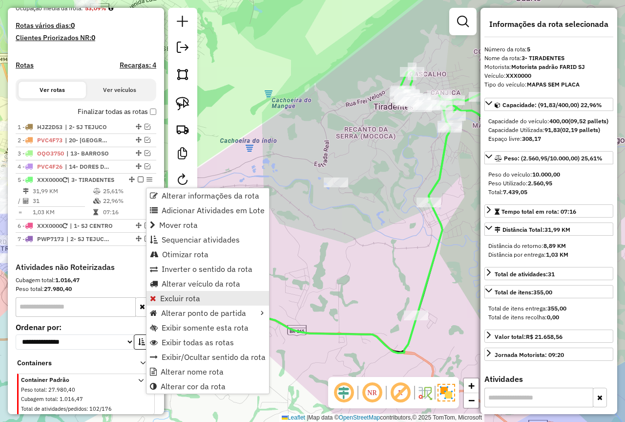
click at [188, 296] on span "Excluir rota" at bounding box center [180, 298] width 40 height 8
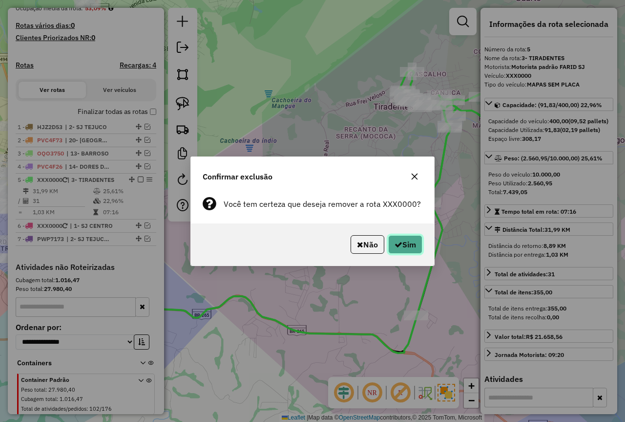
click at [405, 245] on button "Sim" at bounding box center [405, 244] width 34 height 19
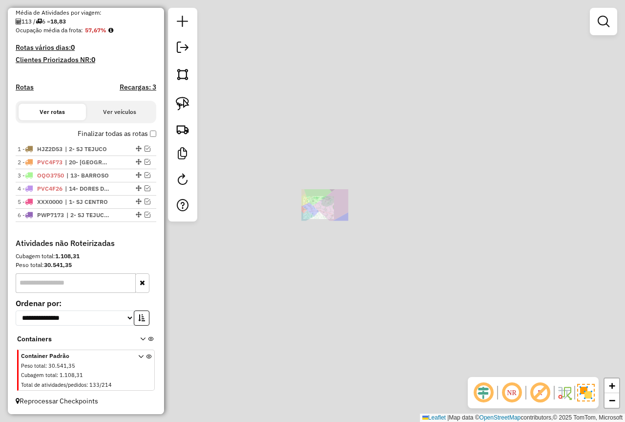
scroll to position [232, 0]
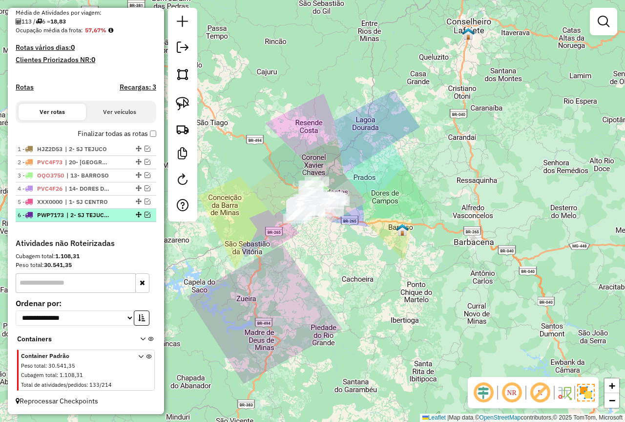
click at [145, 215] on em at bounding box center [148, 215] width 6 height 6
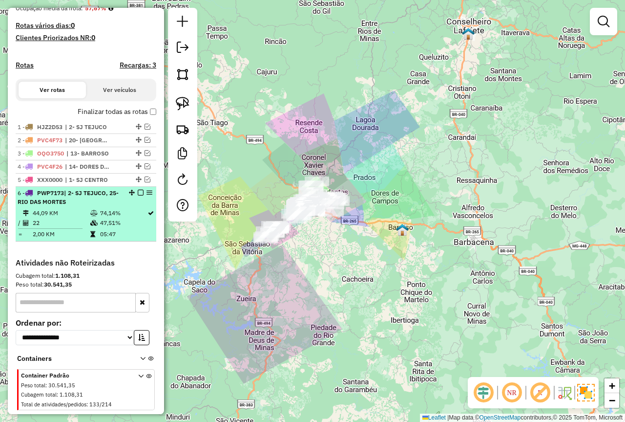
click at [119, 218] on td "74,14%" at bounding box center [123, 213] width 47 height 10
select select "**********"
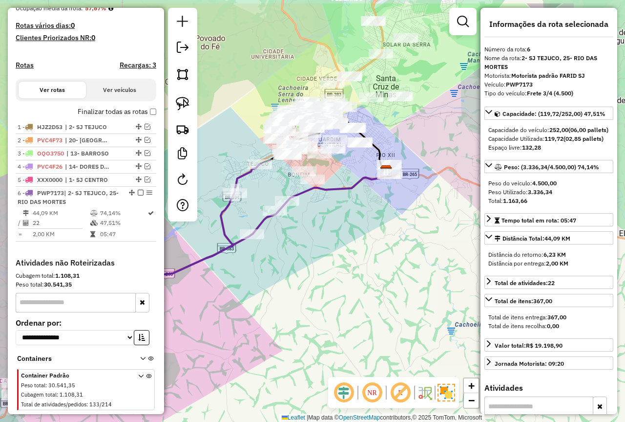
drag, startPoint x: 374, startPoint y: 285, endPoint x: 258, endPoint y: 326, distance: 122.4
click at [258, 332] on div "Janela de atendimento Grade de atendimento Capacidade Transportadoras Veículos …" at bounding box center [312, 211] width 625 height 422
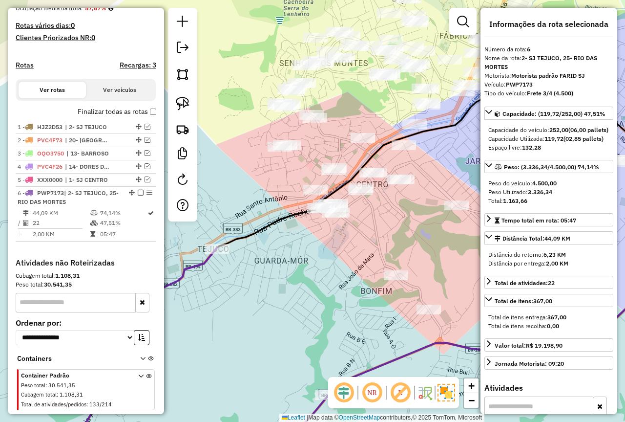
drag, startPoint x: 289, startPoint y: 191, endPoint x: 257, endPoint y: 191, distance: 31.3
click at [257, 191] on div "Janela de atendimento Grade de atendimento Capacidade Transportadoras Veículos …" at bounding box center [312, 211] width 625 height 422
click at [182, 102] on img at bounding box center [183, 104] width 14 height 14
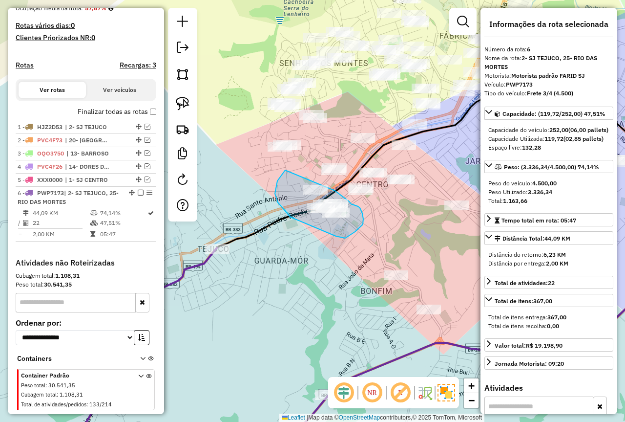
drag, startPoint x: 285, startPoint y: 170, endPoint x: 335, endPoint y: 191, distance: 53.9
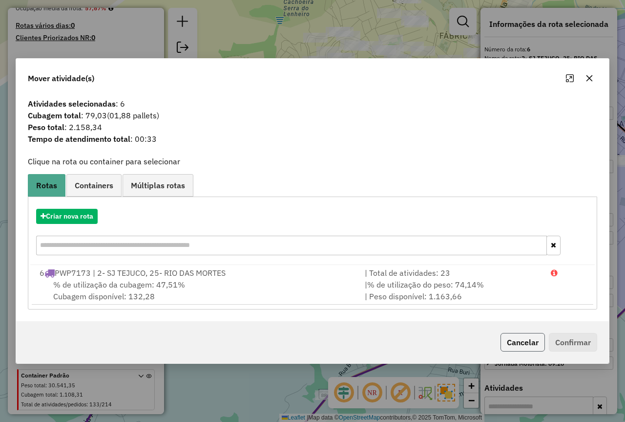
click at [506, 344] on button "Cancelar" at bounding box center [523, 342] width 44 height 19
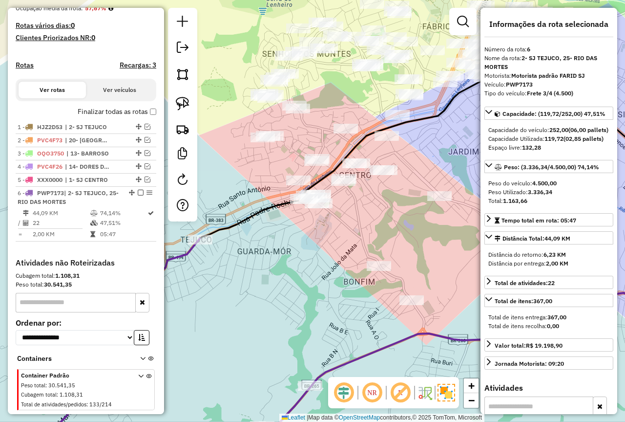
drag, startPoint x: 412, startPoint y: 265, endPoint x: 395, endPoint y: 255, distance: 19.5
click at [395, 255] on div "Janela de atendimento Grade de atendimento Capacidade Transportadoras Veículos …" at bounding box center [312, 211] width 625 height 422
click at [187, 105] on img at bounding box center [183, 104] width 14 height 14
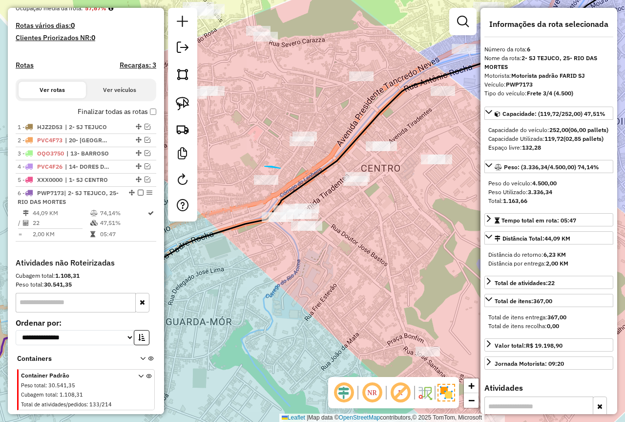
drag, startPoint x: 280, startPoint y: 168, endPoint x: 265, endPoint y: 166, distance: 15.8
click at [452, 29] on div at bounding box center [462, 21] width 27 height 27
click at [465, 19] on em at bounding box center [463, 22] width 12 height 12
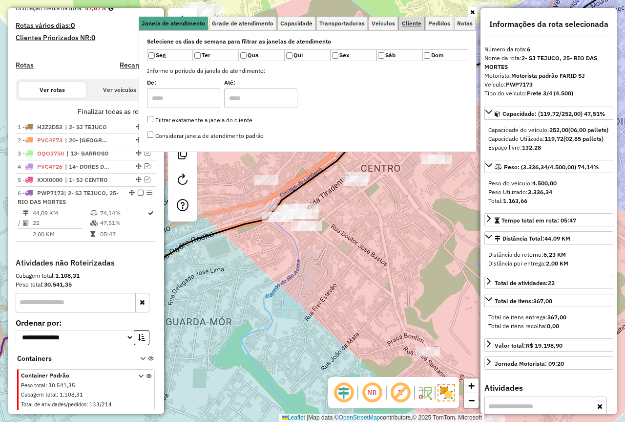
click at [409, 21] on span "Cliente" at bounding box center [412, 24] width 20 height 6
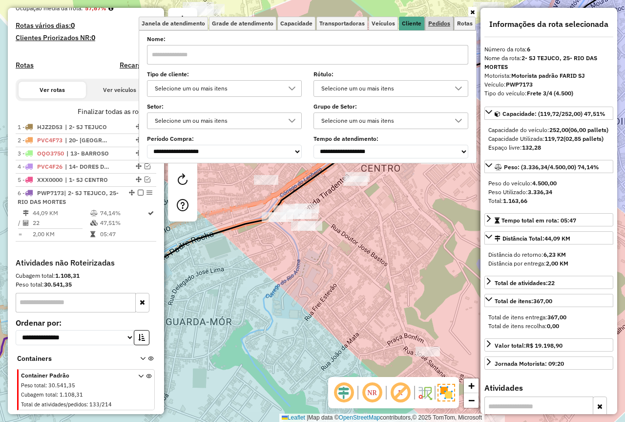
click at [434, 25] on span "Pedidos" at bounding box center [439, 24] width 22 height 6
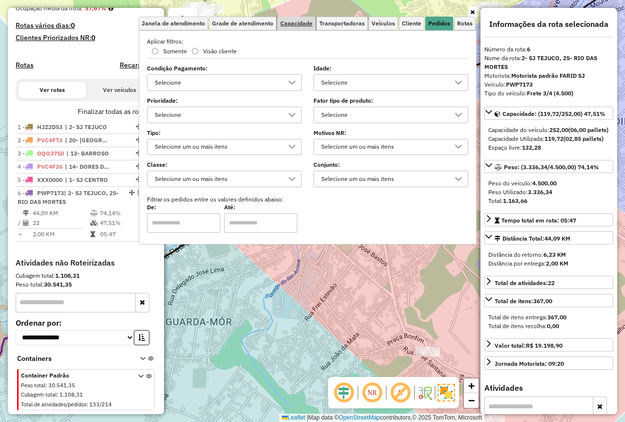
click at [298, 24] on span "Capacidade" at bounding box center [296, 24] width 32 height 6
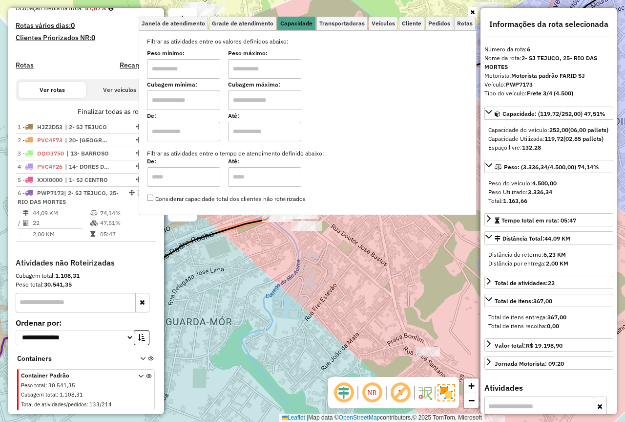
click at [261, 63] on input "text" at bounding box center [264, 69] width 73 height 20
type input "******"
click at [366, 275] on div "Janela de atendimento Grade de atendimento Capacidade Transportadoras Veículos …" at bounding box center [312, 211] width 625 height 422
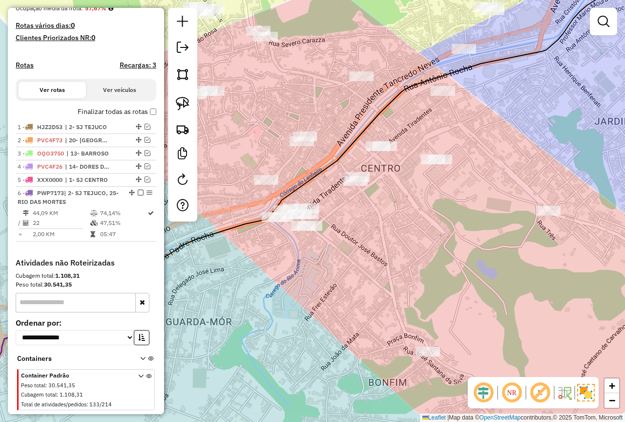
drag, startPoint x: 411, startPoint y: 225, endPoint x: 227, endPoint y: 307, distance: 202.1
click at [225, 307] on div "Janela de atendimento Grade de atendimento Capacidade Transportadoras Veículos …" at bounding box center [312, 211] width 625 height 422
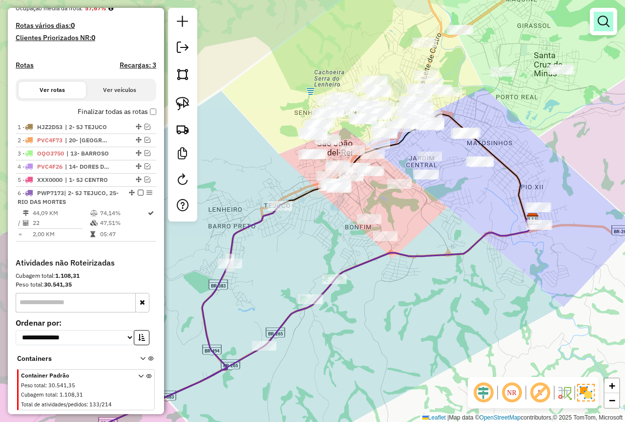
click at [602, 26] on em at bounding box center [604, 22] width 12 height 12
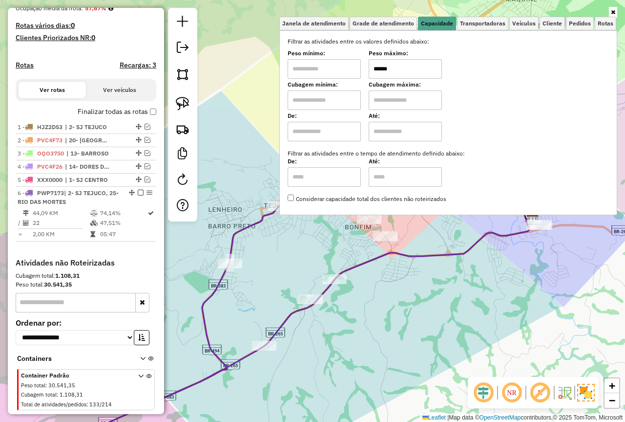
drag, startPoint x: 406, startPoint y: 68, endPoint x: 276, endPoint y: 65, distance: 130.5
click at [276, 65] on div "Janela de atendimento Grade de atendimento Capacidade Transportadoras Veículos …" at bounding box center [312, 211] width 625 height 422
click at [324, 61] on input "text" at bounding box center [324, 69] width 73 height 20
type input "****"
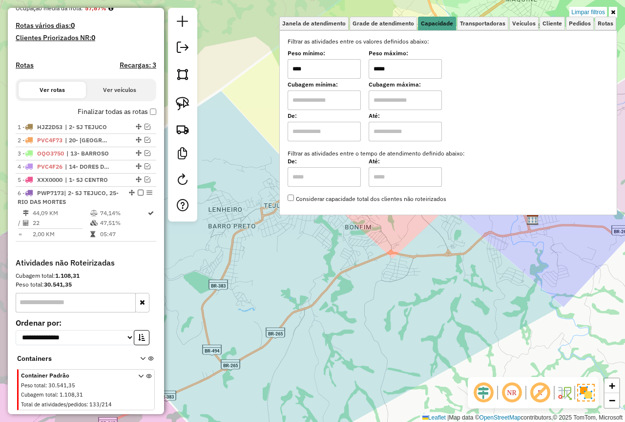
type input "*****"
click at [430, 217] on div "Limpar filtros Janela de atendimento Grade de atendimento Capacidade Transporta…" at bounding box center [448, 116] width 338 height 216
drag, startPoint x: 433, startPoint y: 236, endPoint x: 437, endPoint y: 231, distance: 6.6
click at [433, 236] on div "Limpar filtros Janela de atendimento Grade de atendimento Capacidade Transporta…" at bounding box center [312, 211] width 625 height 422
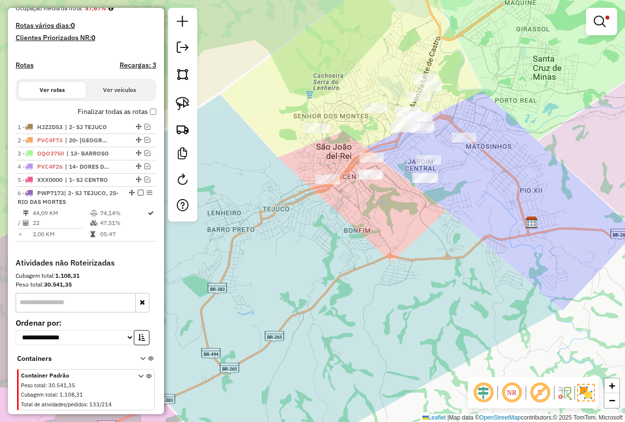
drag, startPoint x: 449, startPoint y: 196, endPoint x: 379, endPoint y: 241, distance: 83.5
click at [379, 241] on div "Limpar filtros Janela de atendimento Grade de atendimento Capacidade Transporta…" at bounding box center [312, 211] width 625 height 422
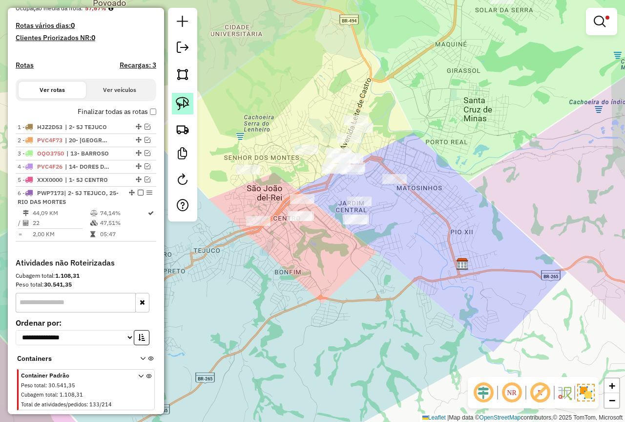
click at [184, 96] on link at bounding box center [182, 103] width 21 height 21
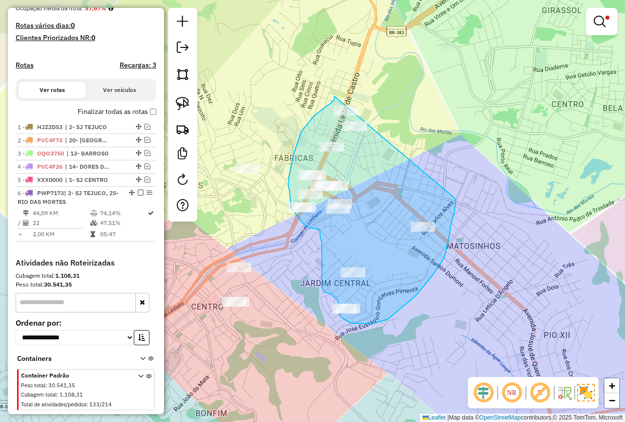
drag, startPoint x: 335, startPoint y: 96, endPoint x: 454, endPoint y: 192, distance: 153.6
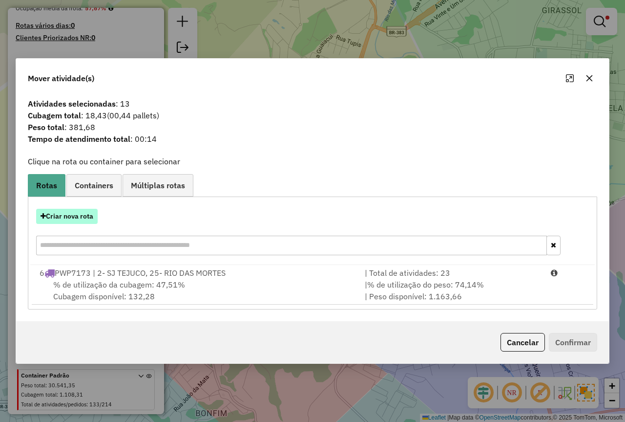
click at [83, 217] on button "Criar nova rota" at bounding box center [67, 216] width 62 height 15
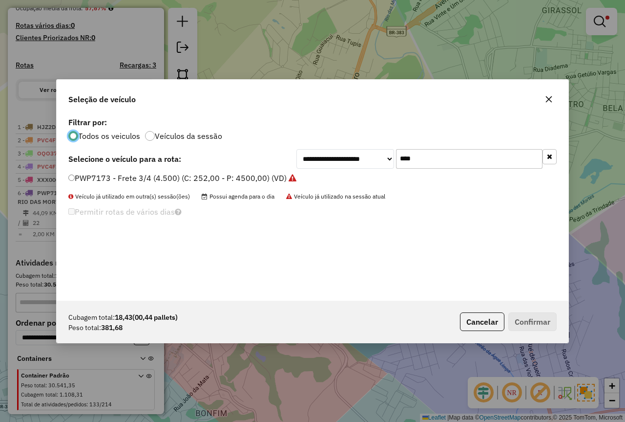
scroll to position [5, 3]
drag, startPoint x: 398, startPoint y: 173, endPoint x: 298, endPoint y: 177, distance: 100.2
click at [288, 188] on div "**********" at bounding box center [313, 208] width 512 height 186
type input "****"
click at [240, 179] on label "PXI0H40 - MOTO 2000 KG (C: 503,00 - P: 2000,00) (VD)" at bounding box center [172, 178] width 208 height 12
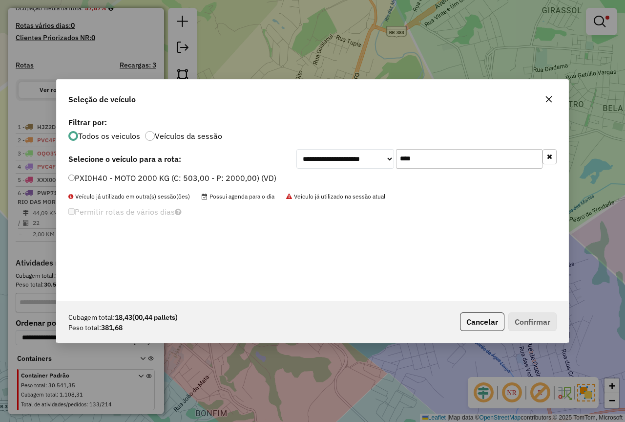
click at [241, 180] on label "PXI0H40 - MOTO 2000 KG (C: 503,00 - P: 2000,00) (VD)" at bounding box center [172, 178] width 208 height 12
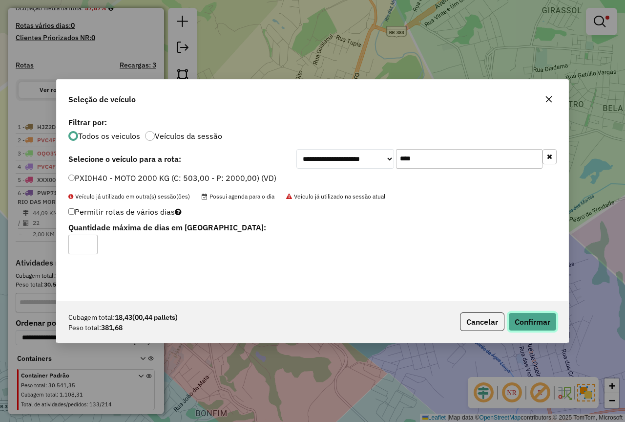
click at [552, 322] on button "Confirmar" at bounding box center [533, 321] width 48 height 19
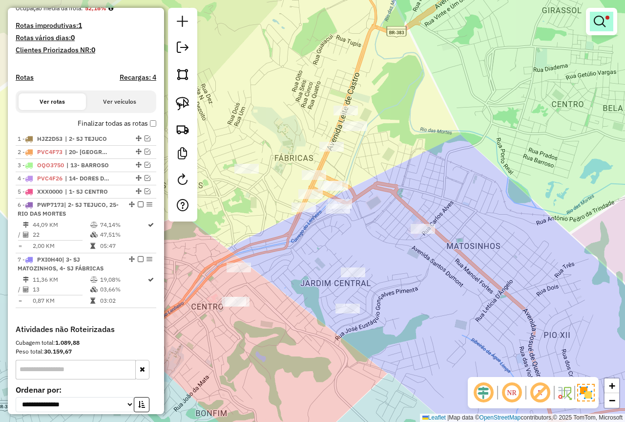
click at [608, 26] on link at bounding box center [601, 22] width 23 height 20
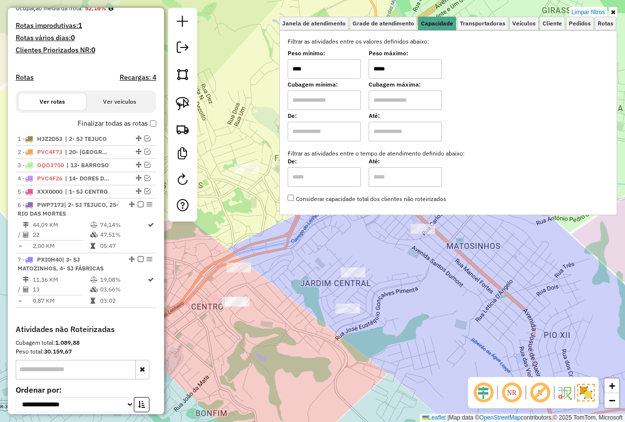
drag, startPoint x: 401, startPoint y: 76, endPoint x: 355, endPoint y: 75, distance: 45.4
click at [355, 75] on div "Peso mínimo: **** Peso máximo: *****" at bounding box center [448, 64] width 321 height 27
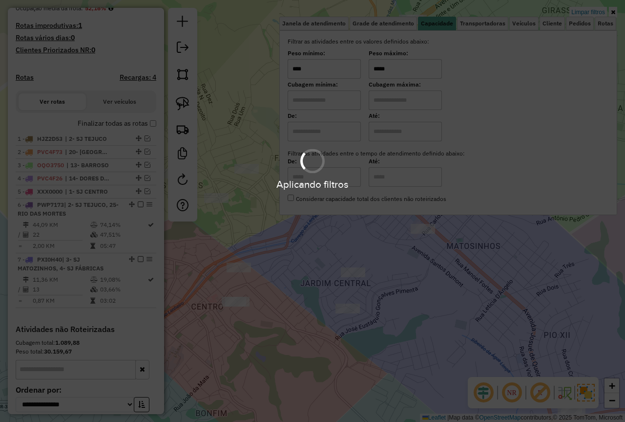
type input "*****"
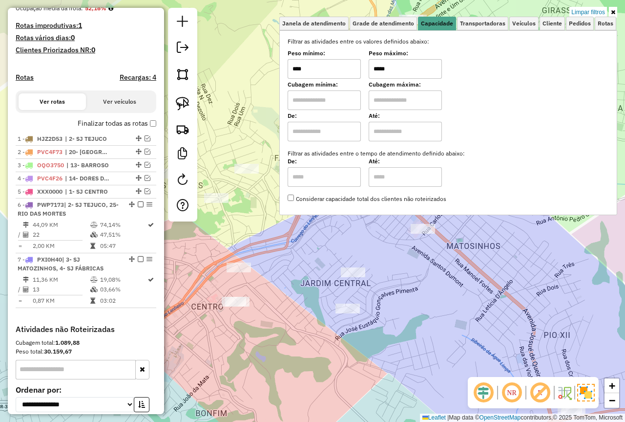
click at [387, 232] on div "Limpar filtros Janela de atendimento Grade de atendimento Capacidade Transporta…" at bounding box center [312, 211] width 625 height 422
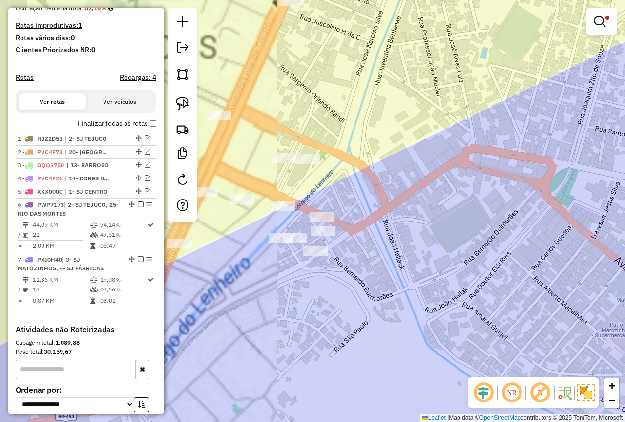
drag, startPoint x: 426, startPoint y: 190, endPoint x: 482, endPoint y: 243, distance: 77.0
click at [482, 243] on div "Limpar filtros Janela de atendimento Grade de atendimento Capacidade Transporta…" at bounding box center [312, 211] width 625 height 422
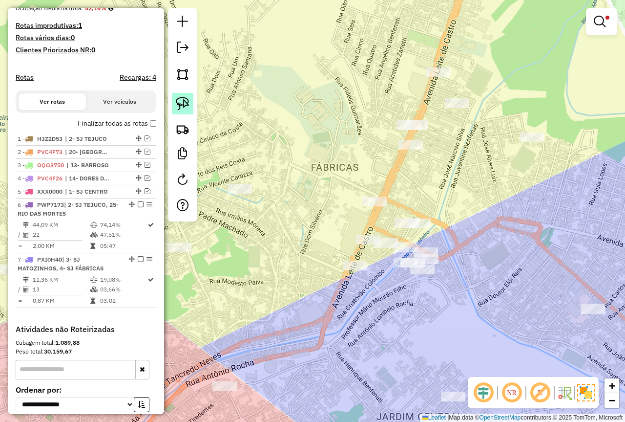
click at [177, 98] on img at bounding box center [183, 104] width 14 height 14
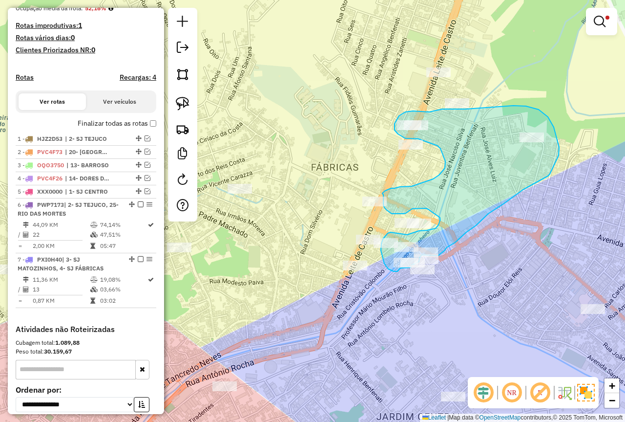
drag, startPoint x: 391, startPoint y: 232, endPoint x: 409, endPoint y: 234, distance: 18.2
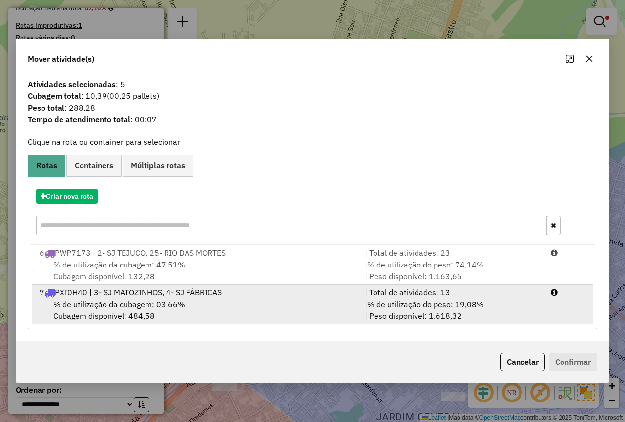
click at [287, 310] on div "% de utilização da cubagem: 03,66% Cubagem disponível: 484,58" at bounding box center [196, 309] width 325 height 23
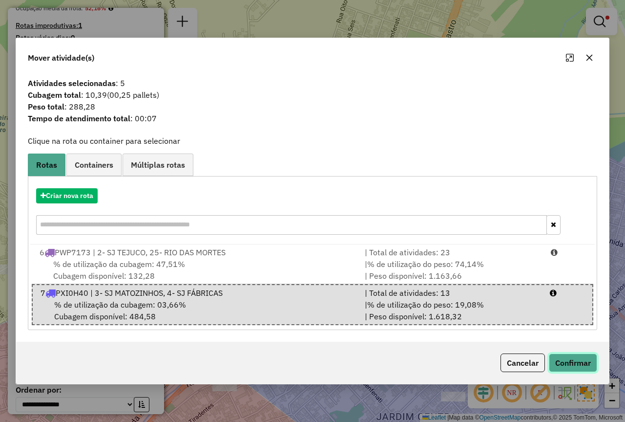
click at [572, 365] on button "Confirmar" at bounding box center [573, 362] width 48 height 19
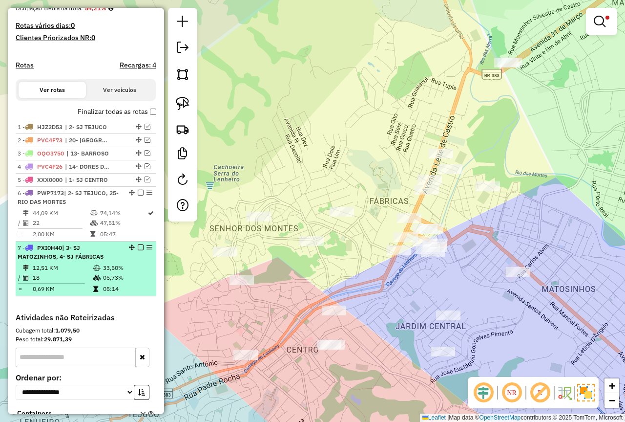
click at [117, 261] on div "7 - PXI0H40 | 3- SJ MATOZINHOS, 4- SJ FÁBRICAS" at bounding box center [70, 252] width 104 height 18
select select "**********"
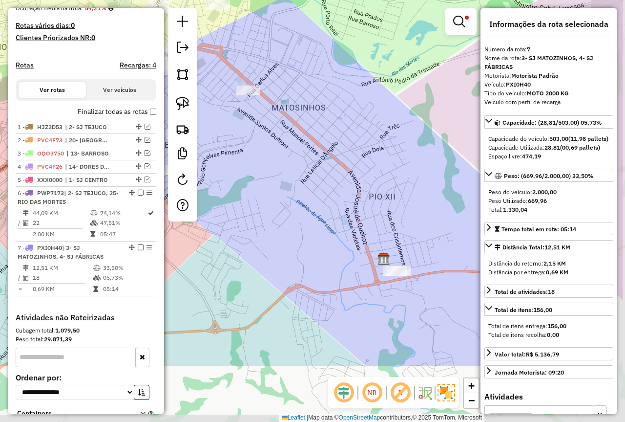
drag, startPoint x: 370, startPoint y: 308, endPoint x: 307, endPoint y: 211, distance: 115.9
click at [307, 211] on div "Limpar filtros Janela de atendimento Grade de atendimento Capacidade Transporta…" at bounding box center [312, 211] width 625 height 422
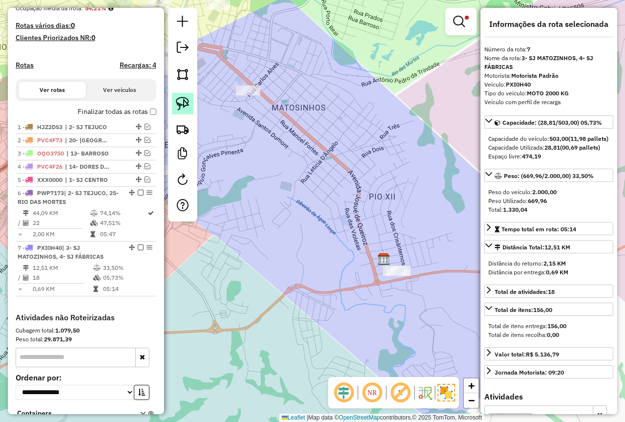
click at [187, 106] on img at bounding box center [183, 104] width 14 height 14
drag, startPoint x: 418, startPoint y: 251, endPoint x: 427, endPoint y: 292, distance: 42.4
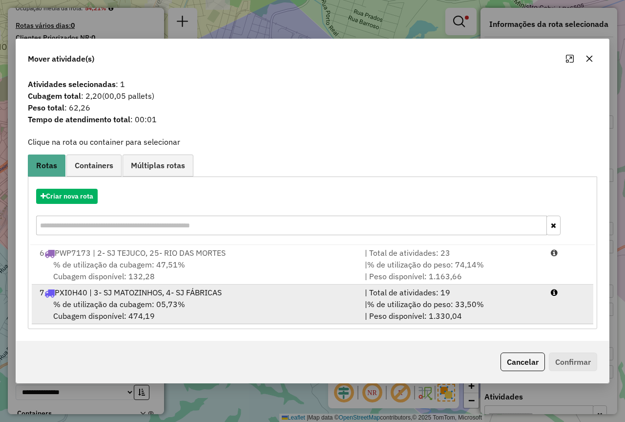
click at [342, 298] on div "% de utilização da cubagem: 05,73% Cubagem disponível: 474,19" at bounding box center [196, 309] width 325 height 23
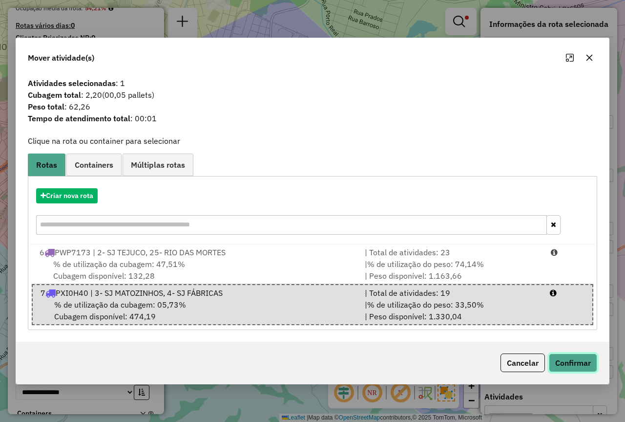
click at [565, 355] on button "Confirmar" at bounding box center [573, 362] width 48 height 19
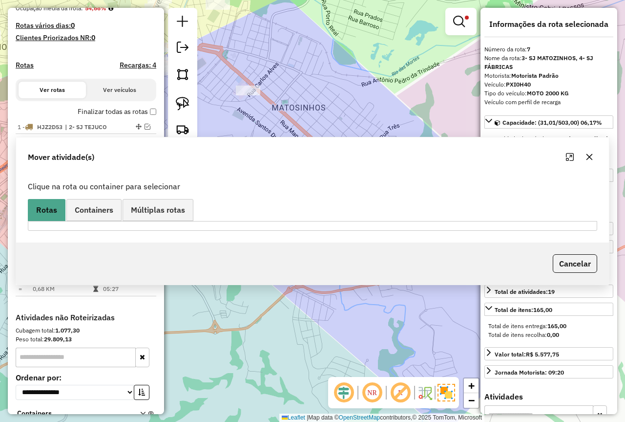
scroll to position [328, 0]
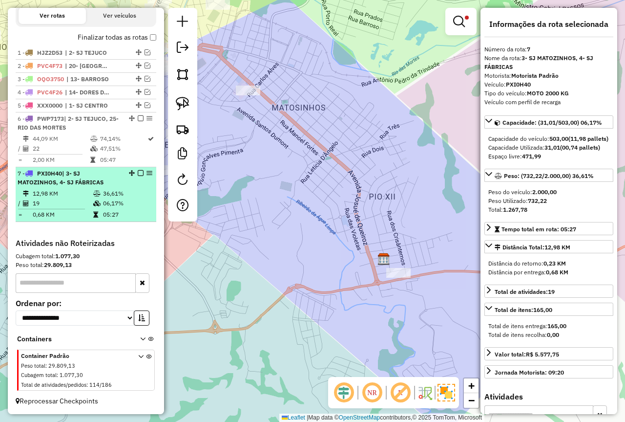
click at [138, 172] on em at bounding box center [141, 173] width 6 height 6
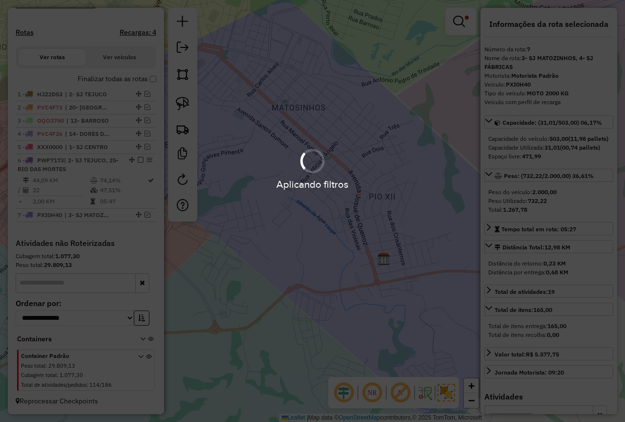
scroll to position [286, 0]
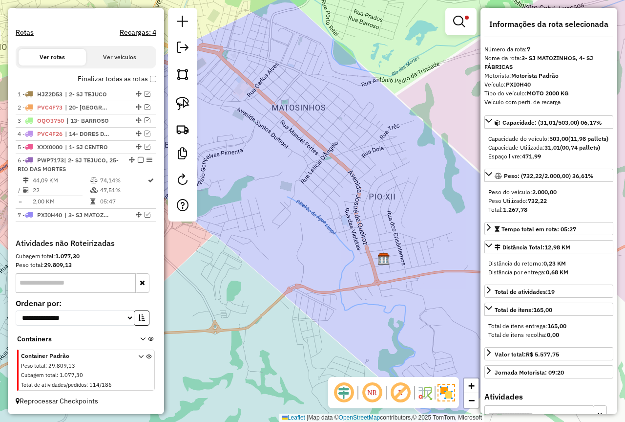
click at [457, 19] on em at bounding box center [459, 22] width 12 height 12
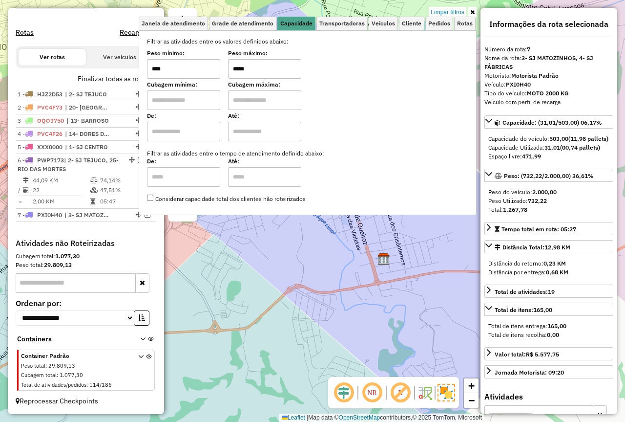
drag, startPoint x: 275, startPoint y: 65, endPoint x: 89, endPoint y: 86, distance: 186.8
click at [102, 85] on hb-router-mapa "Informações da Sessão 979215 - 14/08/2025 Criação: 13/08/2025 18:18 Depósito: F…" at bounding box center [312, 211] width 625 height 422
click at [389, 292] on div "Limpar filtros Janela de atendimento Grade de atendimento Capacidade Transporta…" at bounding box center [312, 211] width 625 height 422
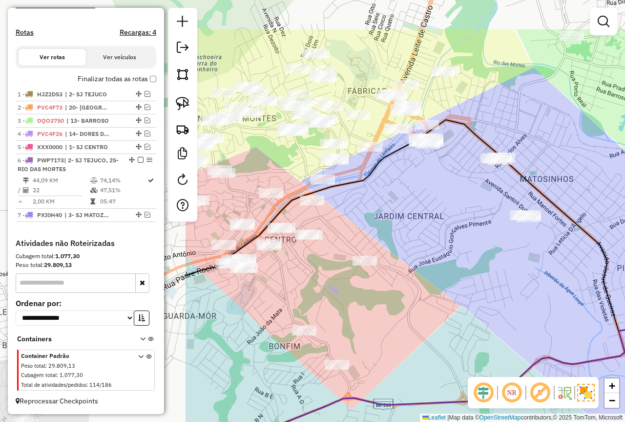
drag, startPoint x: 306, startPoint y: 238, endPoint x: 506, endPoint y: 297, distance: 208.7
click at [506, 297] on div "Janela de atendimento Grade de atendimento Capacidade Transportadoras Veículos …" at bounding box center [312, 211] width 625 height 422
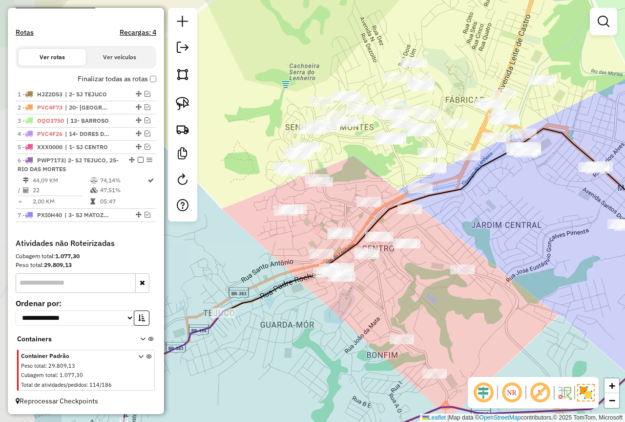
drag, startPoint x: 452, startPoint y: 209, endPoint x: 543, endPoint y: 218, distance: 91.3
click at [543, 218] on div "Janela de atendimento Grade de atendimento Capacidade Transportadoras Veículos …" at bounding box center [312, 211] width 625 height 422
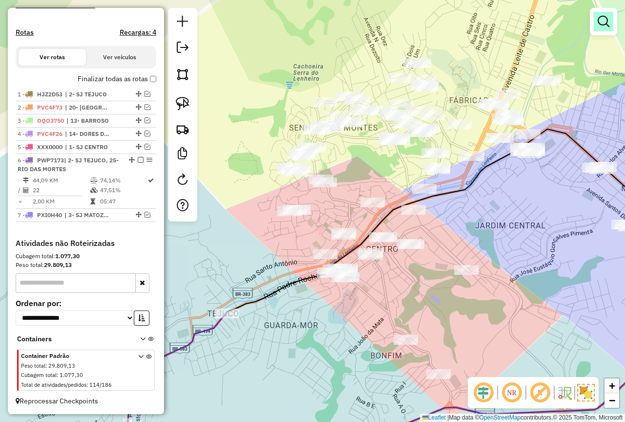
click at [605, 18] on em at bounding box center [604, 22] width 12 height 12
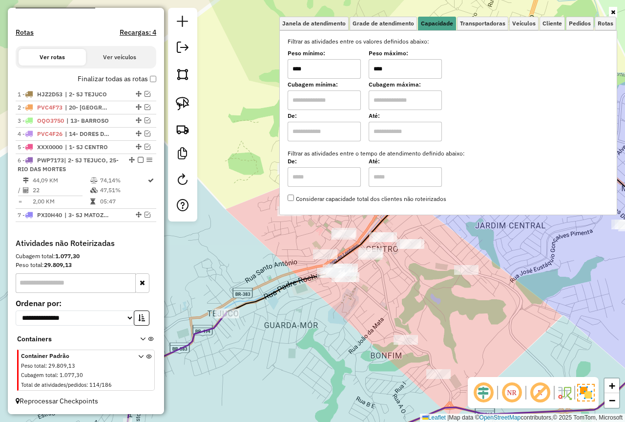
drag, startPoint x: 409, startPoint y: 66, endPoint x: 324, endPoint y: 72, distance: 85.7
click at [324, 72] on div "Peso mínimo: **** Peso máximo: ****" at bounding box center [448, 64] width 321 height 27
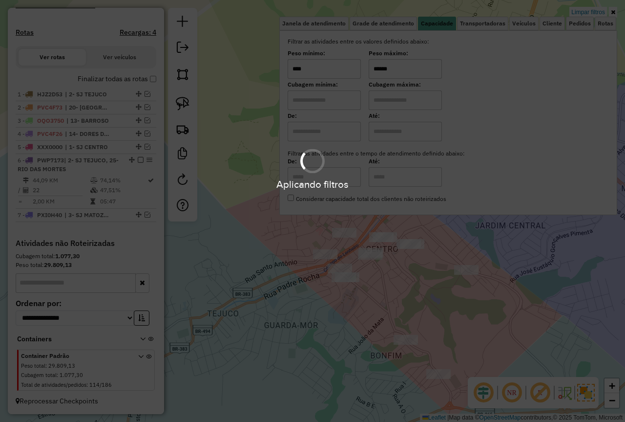
type input "******"
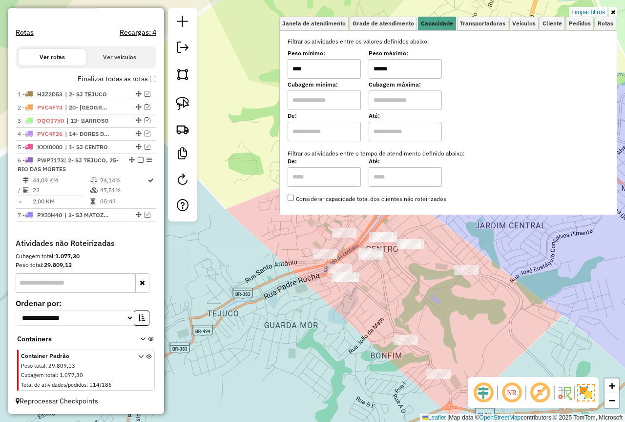
click at [248, 126] on div "Limpar filtros Janela de atendimento Grade de atendimento Capacidade Transporta…" at bounding box center [312, 211] width 625 height 422
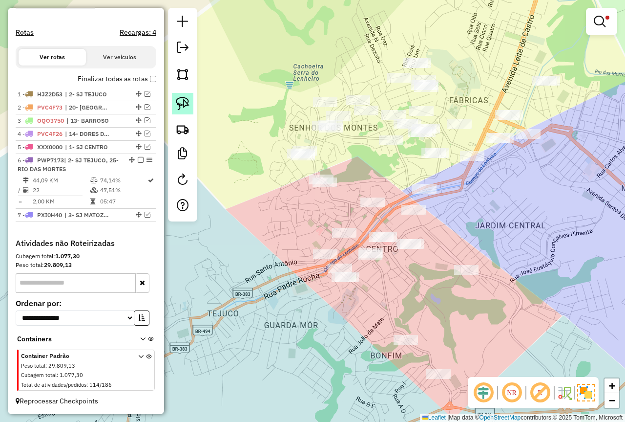
drag, startPoint x: 190, startPoint y: 105, endPoint x: 261, endPoint y: 113, distance: 71.9
click at [191, 105] on link at bounding box center [182, 103] width 21 height 21
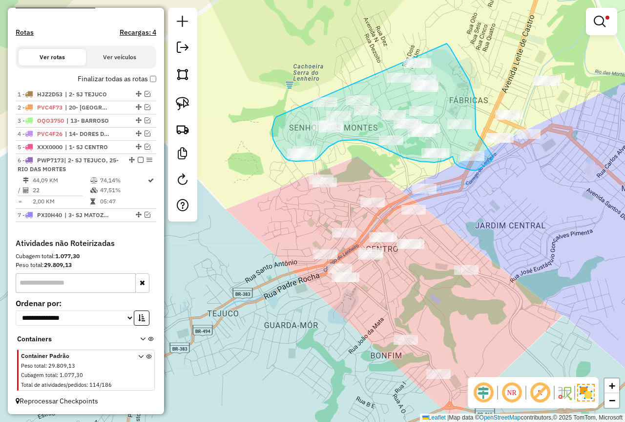
drag, startPoint x: 276, startPoint y: 117, endPoint x: 377, endPoint y: 42, distance: 125.3
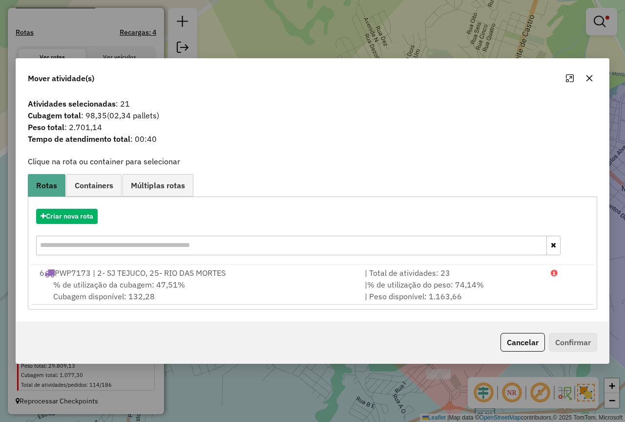
click at [83, 209] on div "Criar nova rota" at bounding box center [312, 216] width 565 height 15
click at [79, 218] on button "Criar nova rota" at bounding box center [67, 216] width 62 height 15
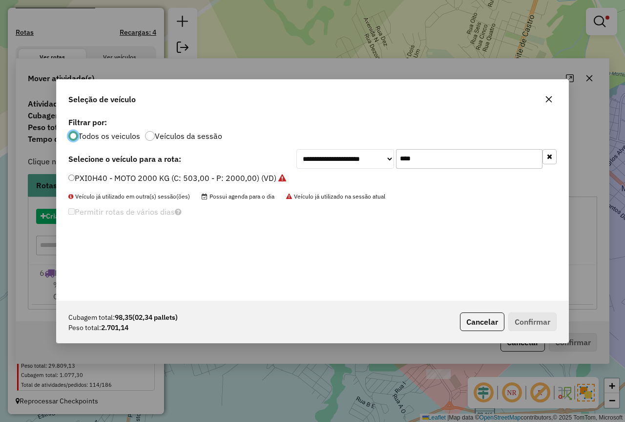
scroll to position [5, 3]
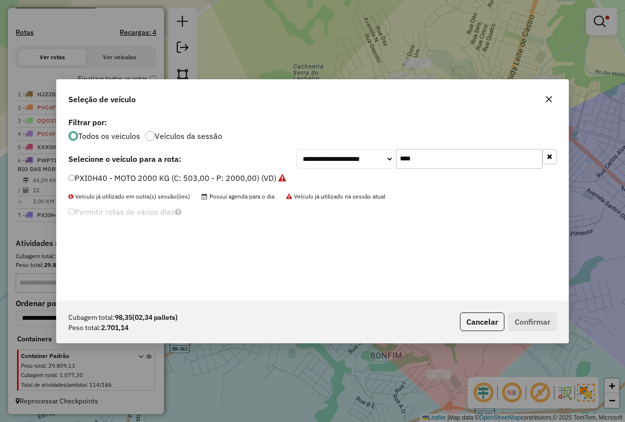
drag, startPoint x: 450, startPoint y: 154, endPoint x: 279, endPoint y: 175, distance: 172.2
click at [284, 183] on div "**********" at bounding box center [313, 208] width 512 height 186
type input "****"
click at [251, 176] on label "PVH2E14 - 3/4 CASA 252 - 3090 (C: 252,00 - P: 3090,00)" at bounding box center [175, 178] width 214 height 12
click at [549, 326] on button "Confirmar" at bounding box center [533, 321] width 48 height 19
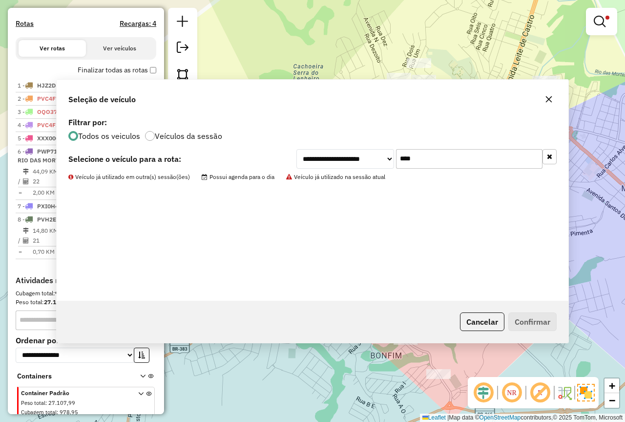
scroll to position [328, 0]
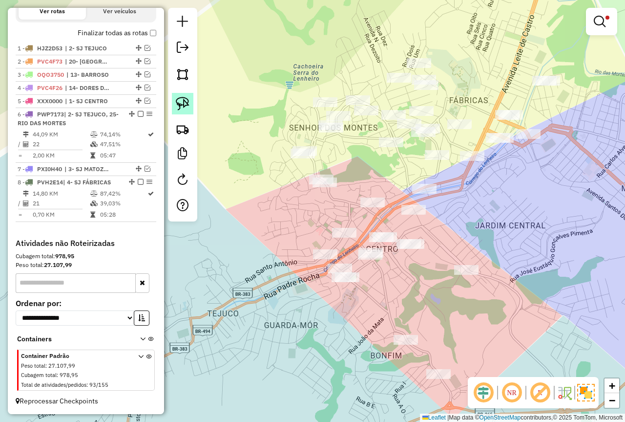
click at [185, 102] on img at bounding box center [183, 104] width 14 height 14
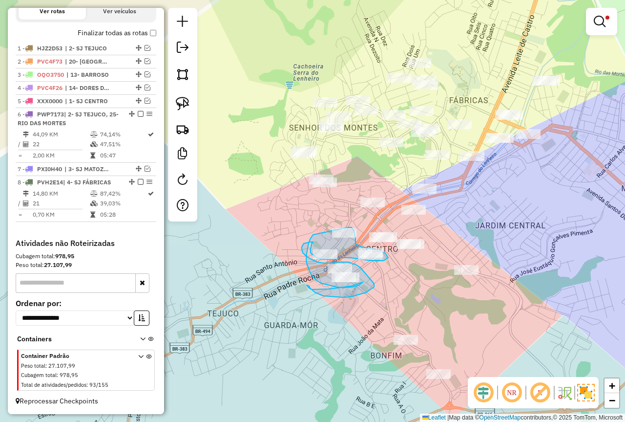
click at [339, 229] on div "Limpar filtros Janela de atendimento Grade de atendimento Capacidade Transporta…" at bounding box center [312, 211] width 625 height 422
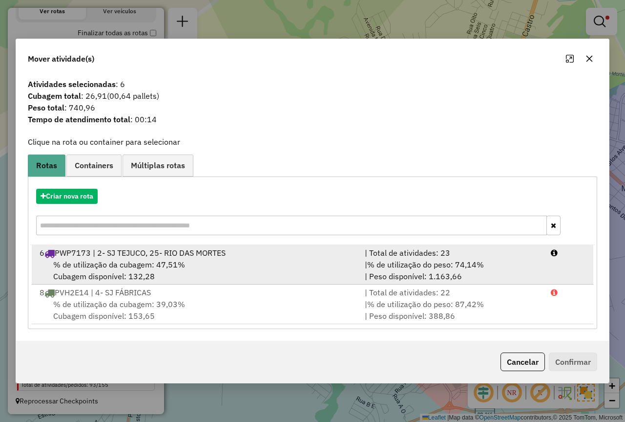
click at [256, 273] on div "% de utilização da cubagem: 47,51% Cubagem disponível: 132,28" at bounding box center [196, 269] width 325 height 23
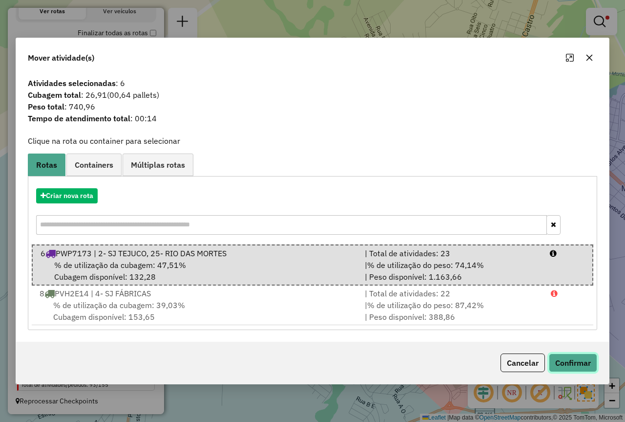
click at [577, 356] on button "Confirmar" at bounding box center [573, 362] width 48 height 19
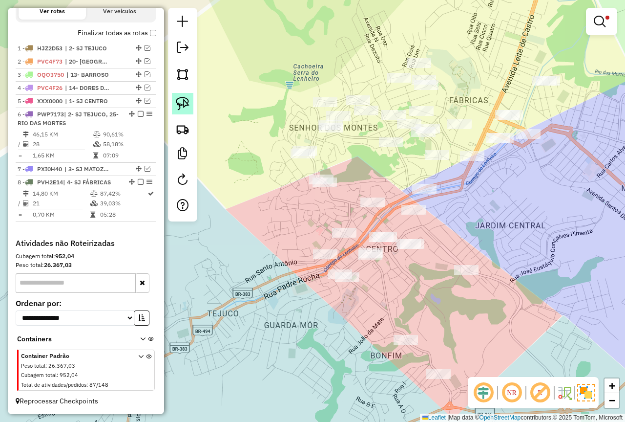
click at [186, 97] on img at bounding box center [183, 104] width 14 height 14
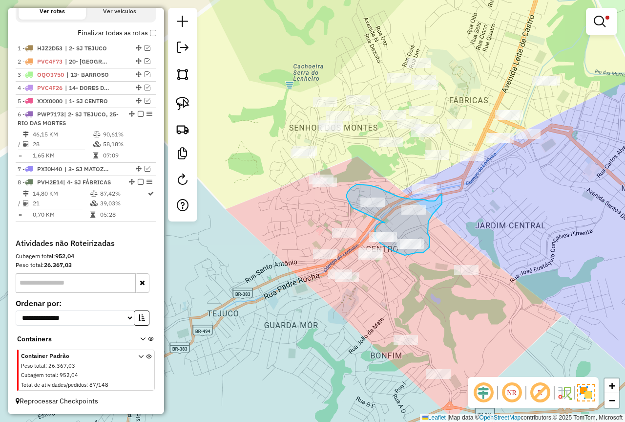
drag, startPoint x: 384, startPoint y: 222, endPoint x: 355, endPoint y: 209, distance: 32.3
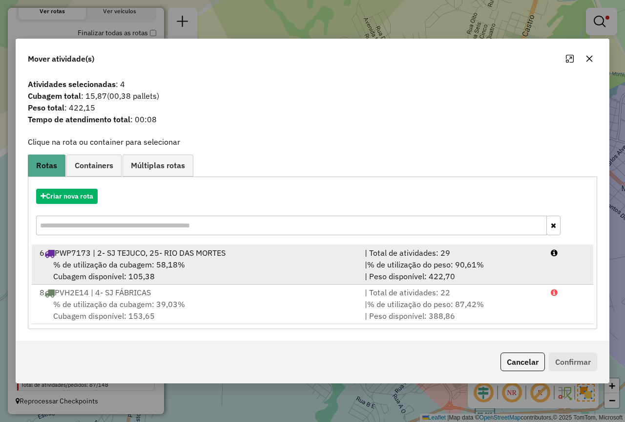
click at [363, 258] on div "| % de utilização do peso: 90,61% | Peso disponível: 422,70" at bounding box center [452, 269] width 186 height 23
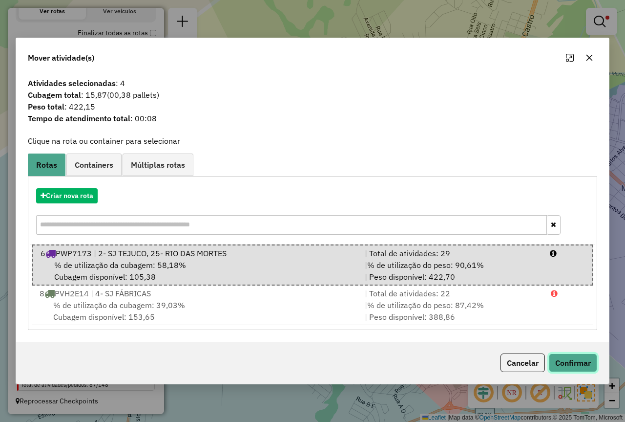
click at [572, 363] on button "Confirmar" at bounding box center [573, 362] width 48 height 19
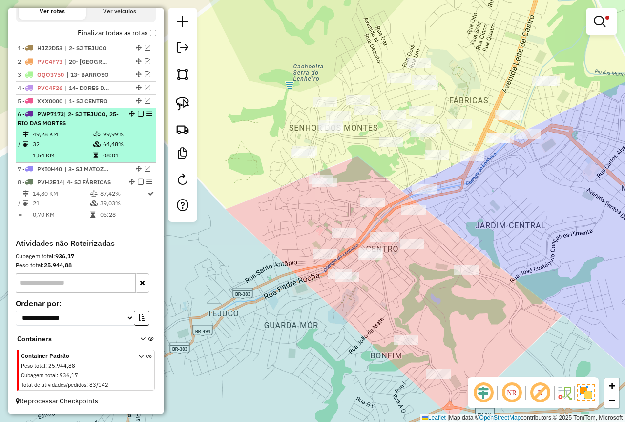
click at [120, 138] on td "99,99%" at bounding box center [127, 134] width 49 height 10
select select "**********"
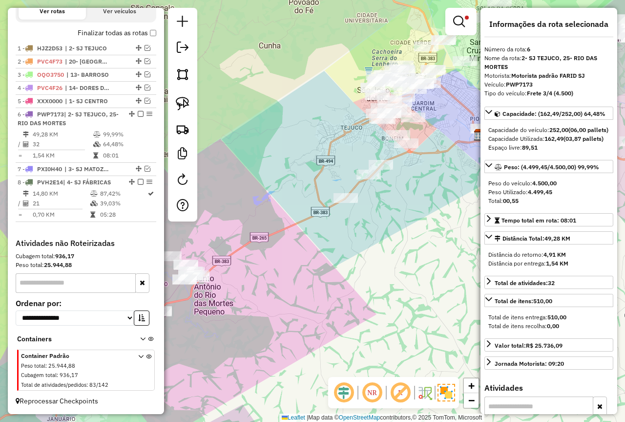
drag, startPoint x: 306, startPoint y: 168, endPoint x: 283, endPoint y: 177, distance: 24.5
click at [283, 177] on div "Limpar filtros Janela de atendimento Grade de atendimento Capacidade Transporta…" at bounding box center [312, 211] width 625 height 422
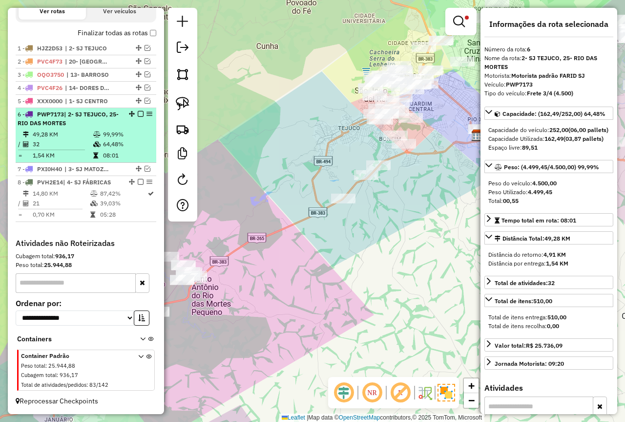
click at [138, 117] on em at bounding box center [141, 114] width 6 height 6
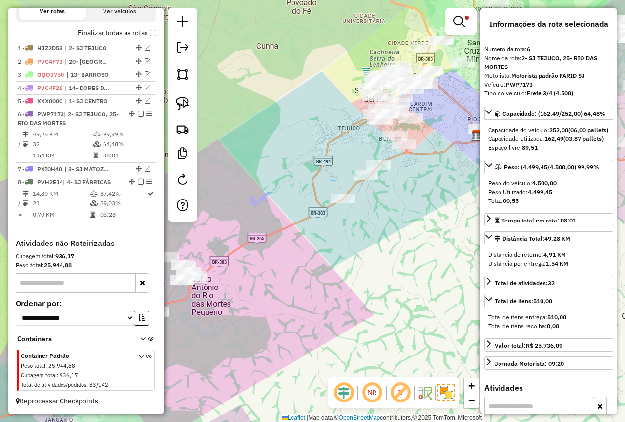
scroll to position [291, 0]
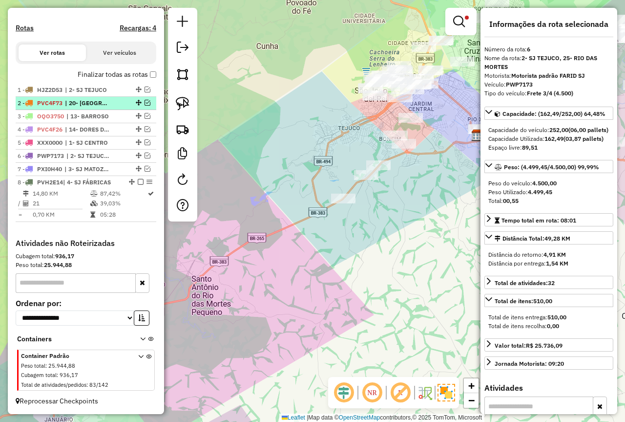
click at [146, 104] on em at bounding box center [148, 103] width 6 height 6
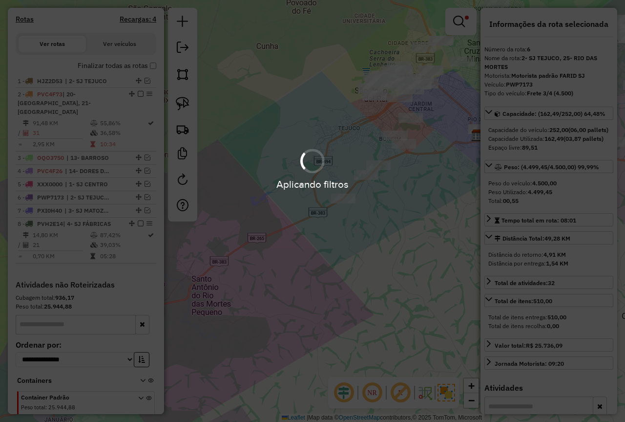
scroll to position [328, 0]
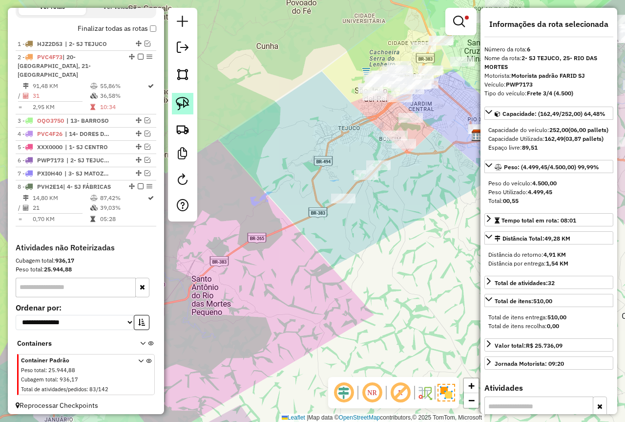
click at [183, 103] on img at bounding box center [183, 104] width 14 height 14
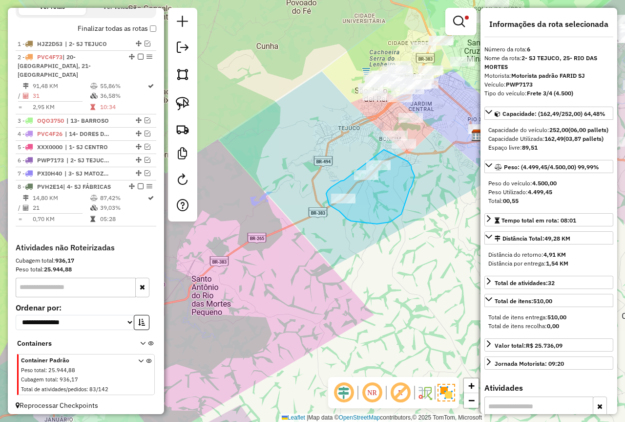
drag, startPoint x: 344, startPoint y: 180, endPoint x: 375, endPoint y: 153, distance: 41.5
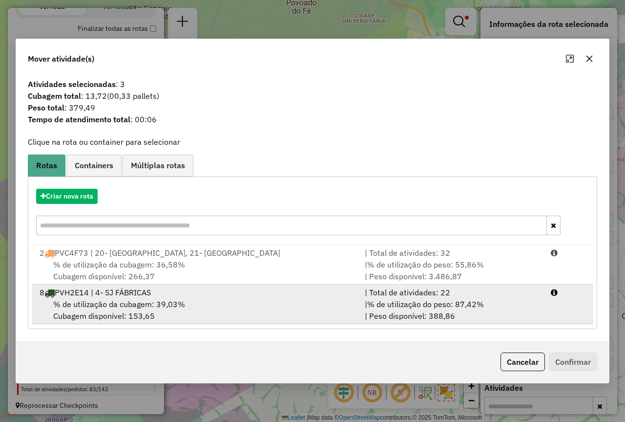
click at [223, 292] on div "8 PVH2E14 | 4- SJ FÁBRICAS" at bounding box center [196, 292] width 325 height 12
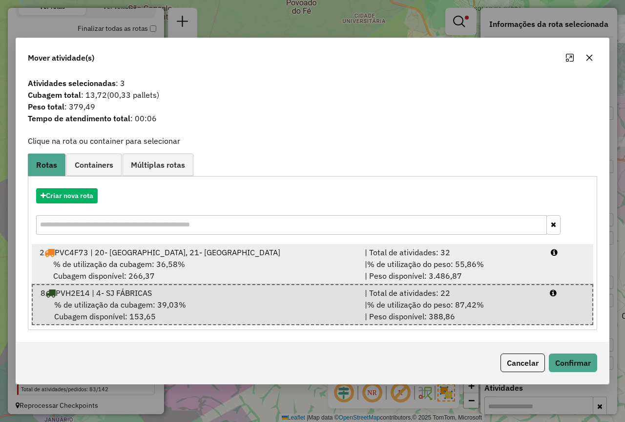
click at [453, 269] on div "| % de utilização do peso: 55,86% | Peso disponível: 3.486,87" at bounding box center [452, 269] width 186 height 23
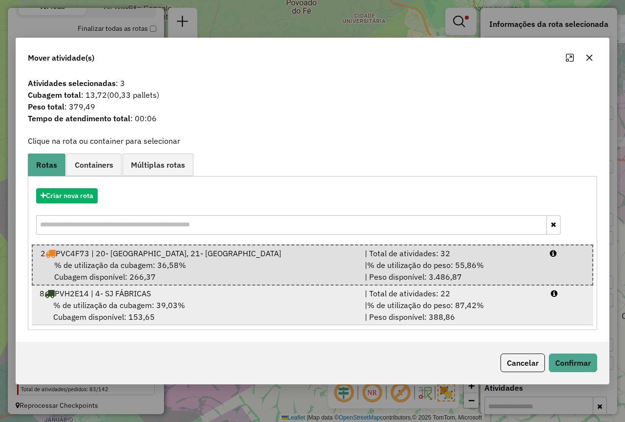
click at [420, 309] on span "% de utilização do peso: 87,42%" at bounding box center [425, 305] width 117 height 10
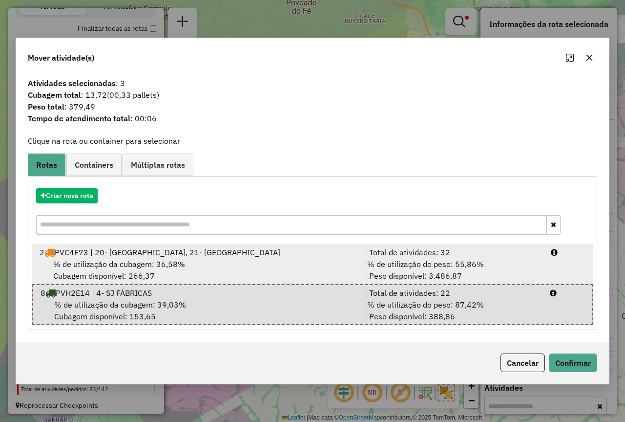
click at [410, 261] on span "% de utilização do peso: 55,86%" at bounding box center [425, 264] width 117 height 10
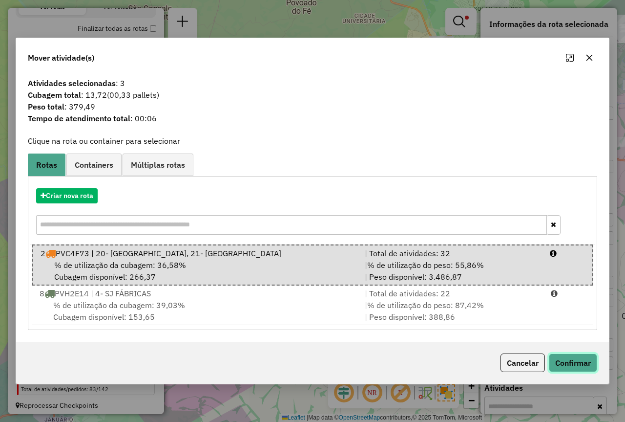
click at [574, 367] on button "Confirmar" at bounding box center [573, 362] width 48 height 19
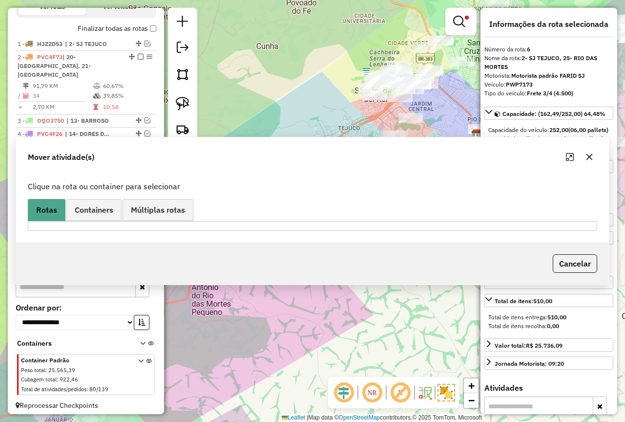
scroll to position [341, 0]
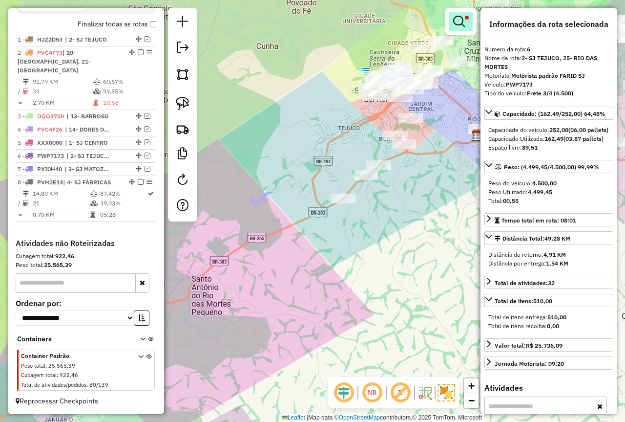
click at [466, 21] on link at bounding box center [460, 22] width 23 height 20
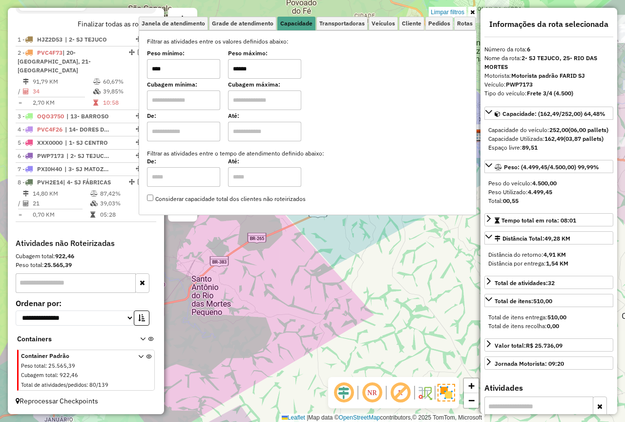
drag, startPoint x: 259, startPoint y: 68, endPoint x: 169, endPoint y: 66, distance: 90.4
click at [171, 66] on div "Peso mínimo: **** Peso máximo: ******" at bounding box center [307, 64] width 321 height 27
type input "****"
click at [349, 280] on div "Janela de atendimento Grade de atendimento Capacidade Transportadoras Veículos …" at bounding box center [312, 211] width 625 height 422
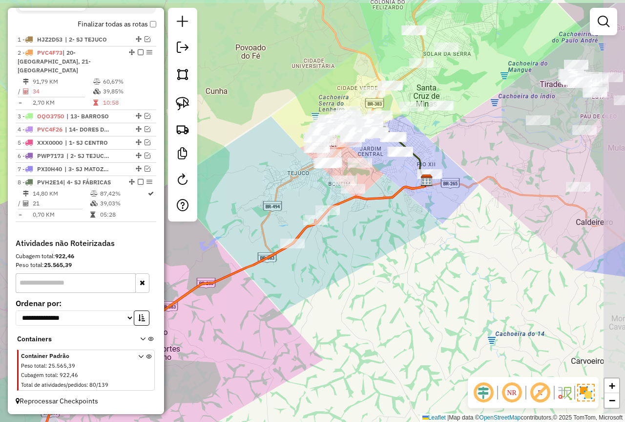
drag, startPoint x: 465, startPoint y: 222, endPoint x: 384, endPoint y: 272, distance: 94.6
click at [388, 272] on div "Janela de atendimento Grade de atendimento Capacidade Transportadoras Veículos …" at bounding box center [312, 211] width 625 height 422
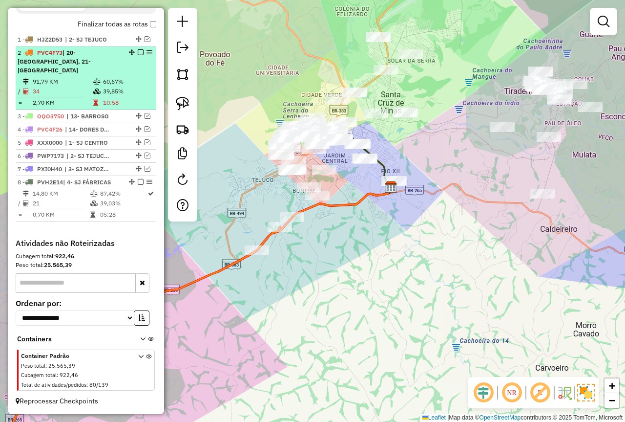
click at [65, 79] on td "91,79 KM" at bounding box center [62, 82] width 61 height 10
select select "**********"
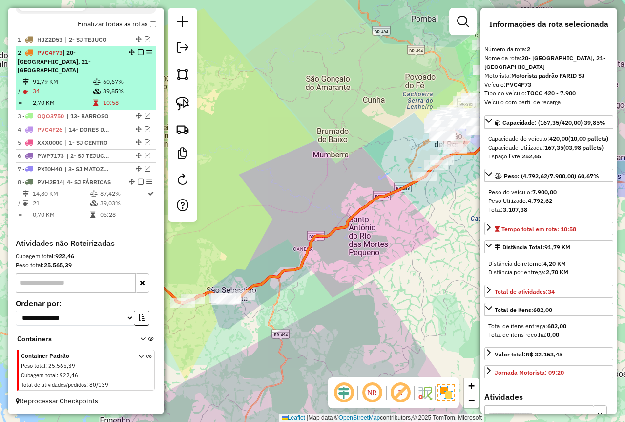
click at [138, 53] on em at bounding box center [141, 52] width 6 height 6
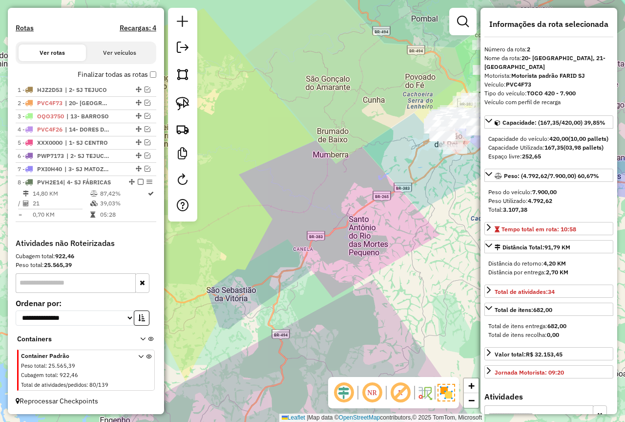
scroll to position [291, 0]
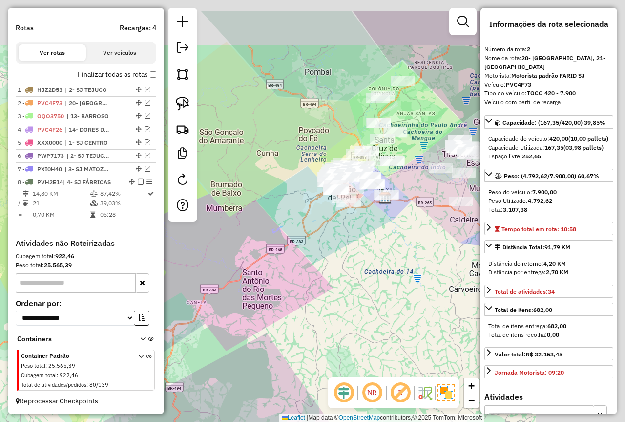
drag, startPoint x: 298, startPoint y: 137, endPoint x: 244, endPoint y: 194, distance: 78.8
click at [191, 192] on hb-router-mapa "Informações da Sessão 979215 - 14/08/2025 Criação: 13/08/2025 18:18 Depósito: F…" at bounding box center [312, 211] width 625 height 422
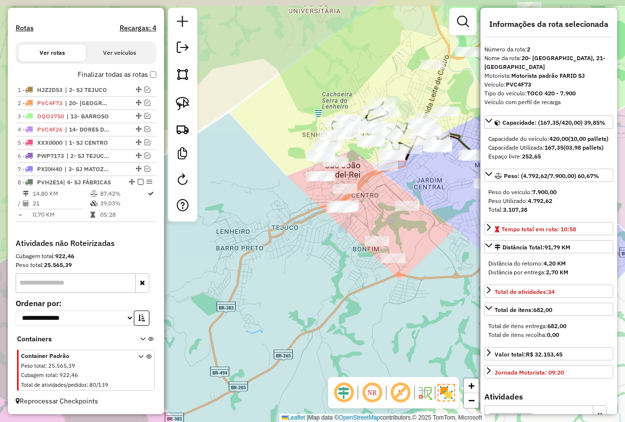
drag, startPoint x: 315, startPoint y: 179, endPoint x: 287, endPoint y: 214, distance: 45.2
click at [287, 214] on div "Janela de atendimento Grade de atendimento Capacidade Transportadoras Veículos …" at bounding box center [312, 211] width 625 height 422
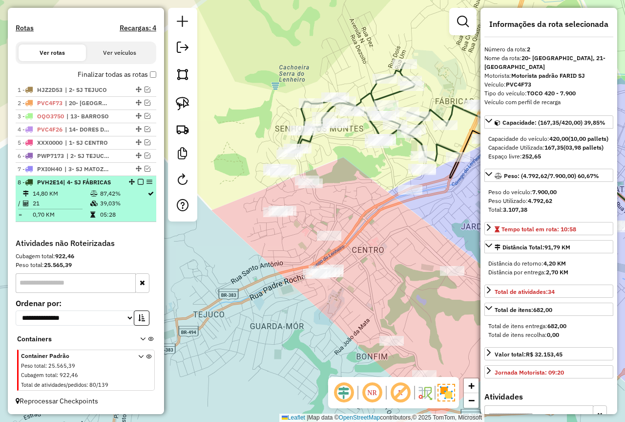
click at [101, 197] on td "87,42%" at bounding box center [123, 194] width 47 height 10
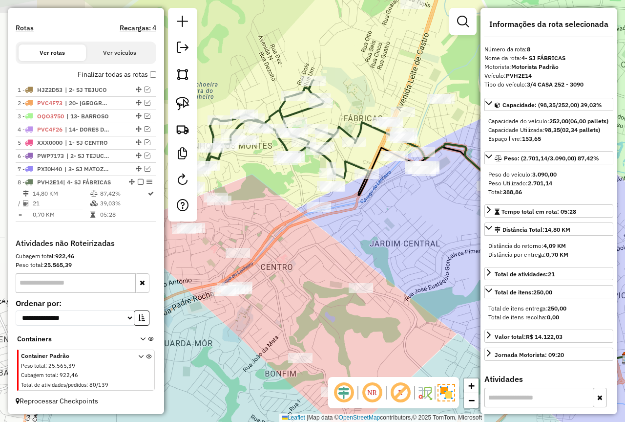
drag, startPoint x: 250, startPoint y: 237, endPoint x: 351, endPoint y: 246, distance: 101.5
click at [351, 246] on div "Janela de atendimento Grade de atendimento Capacidade Transportadoras Veículos …" at bounding box center [312, 211] width 625 height 422
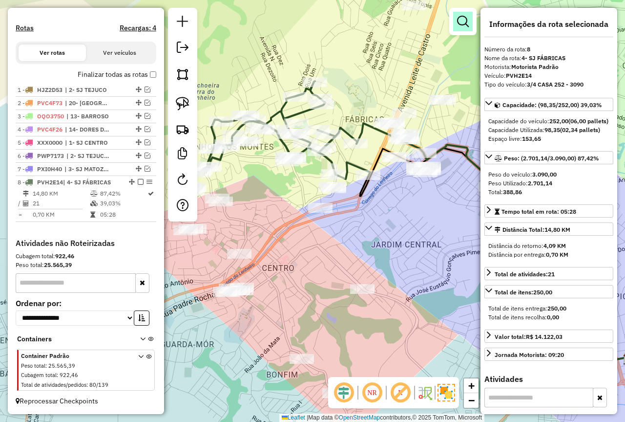
click at [458, 18] on em at bounding box center [463, 22] width 12 height 12
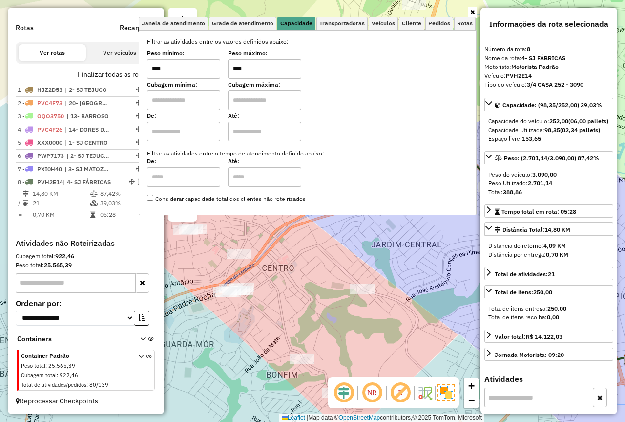
click at [180, 81] on div "Filtrar as atividades entre os valores definidos abaixo: Peso mínimo: **** Peso…" at bounding box center [307, 120] width 321 height 166
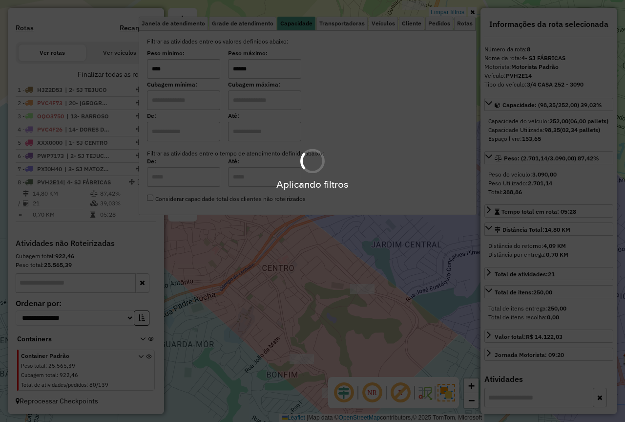
type input "******"
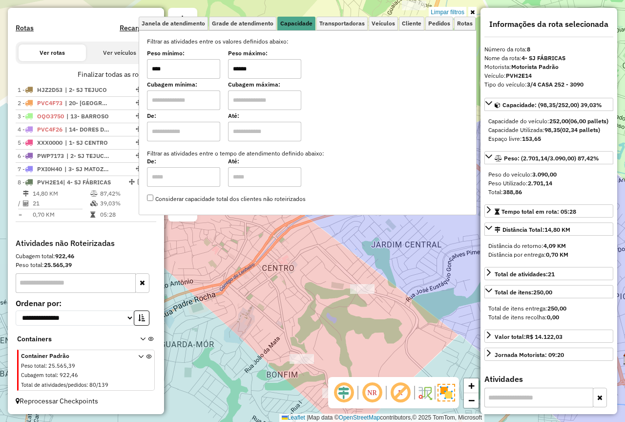
click at [296, 253] on div "Limpar filtros Janela de atendimento Grade de atendimento Capacidade Transporta…" at bounding box center [312, 211] width 625 height 422
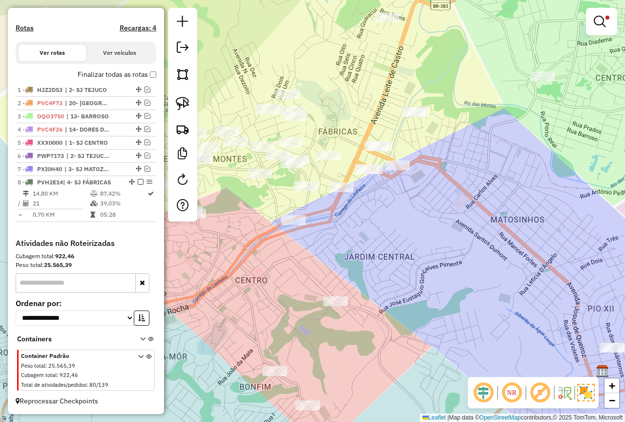
drag, startPoint x: 358, startPoint y: 213, endPoint x: 318, endPoint y: 233, distance: 44.4
click at [318, 233] on div "Limpar filtros Janela de atendimento Grade de atendimento Capacidade Transporta…" at bounding box center [312, 211] width 625 height 422
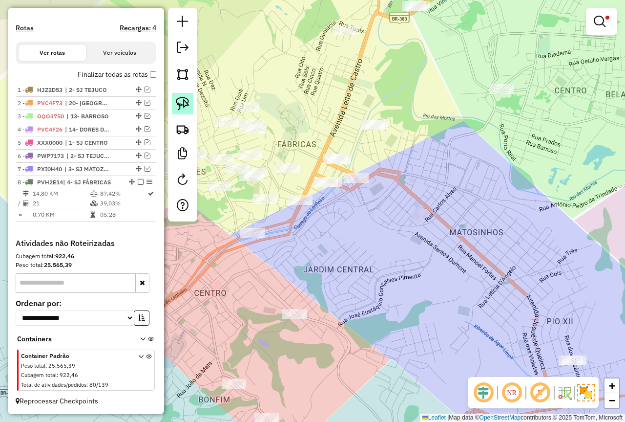
click at [183, 112] on link at bounding box center [182, 103] width 21 height 21
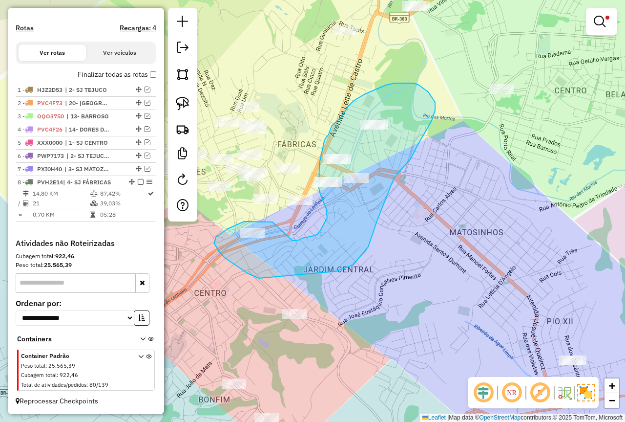
drag, startPoint x: 244, startPoint y: 221, endPoint x: 293, endPoint y: 240, distance: 52.0
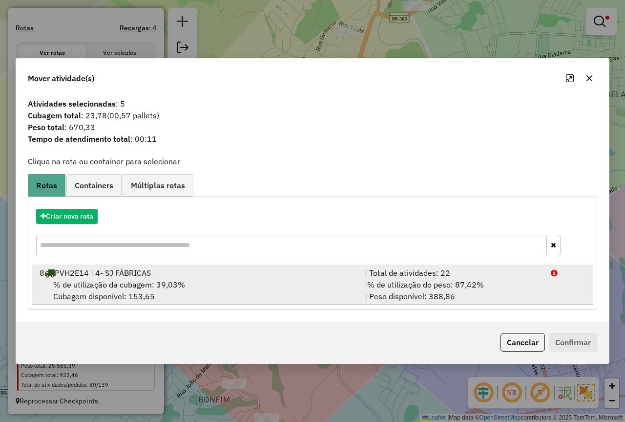
click at [493, 295] on div "| % de utilização do peso: 87,42% | Peso disponível: 388,86" at bounding box center [452, 289] width 186 height 23
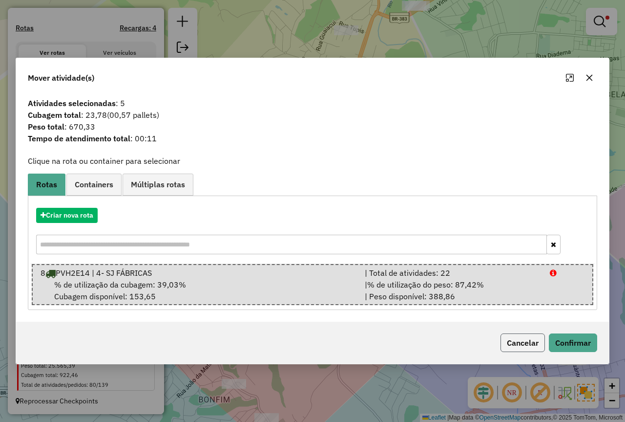
click at [531, 338] on button "Cancelar" at bounding box center [523, 342] width 44 height 19
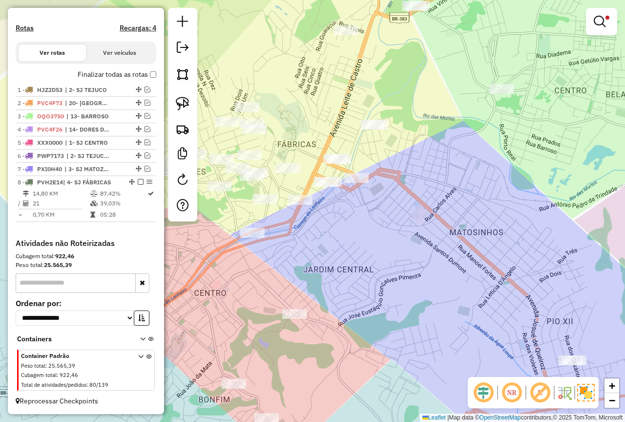
drag, startPoint x: 464, startPoint y: 199, endPoint x: 387, endPoint y: 313, distance: 137.7
click at [387, 313] on div "Limpar filtros Janela de atendimento Grade de atendimento Capacidade Transporta…" at bounding box center [312, 211] width 625 height 422
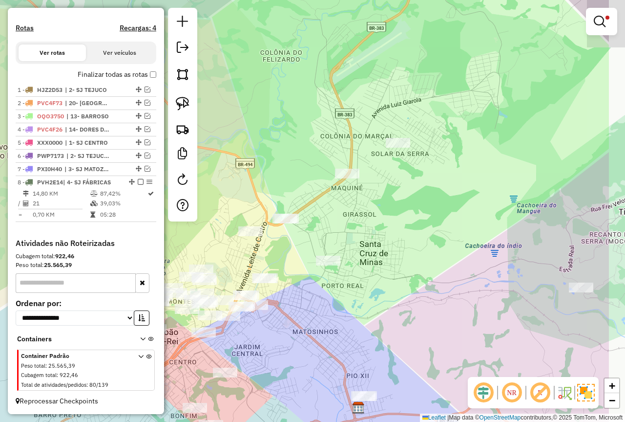
drag, startPoint x: 473, startPoint y: 232, endPoint x: 340, endPoint y: 364, distance: 187.6
click at [340, 364] on div "Limpar filtros Janela de atendimento Grade de atendimento Capacidade Transporta…" at bounding box center [312, 211] width 625 height 422
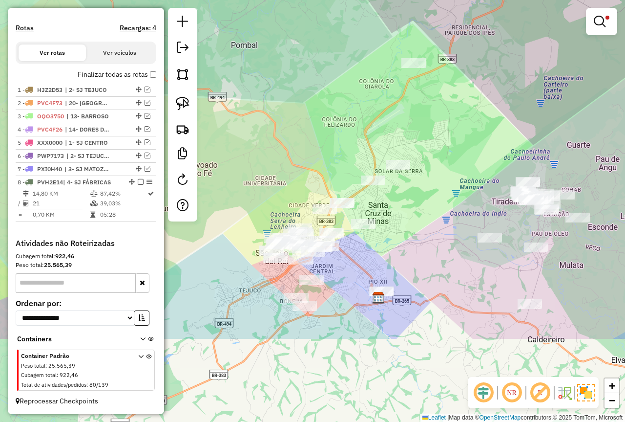
drag, startPoint x: 398, startPoint y: 320, endPoint x: 435, endPoint y: 194, distance: 131.7
click at [435, 194] on div "Limpar filtros Janela de atendimento Grade de atendimento Capacidade Transporta…" at bounding box center [312, 211] width 625 height 422
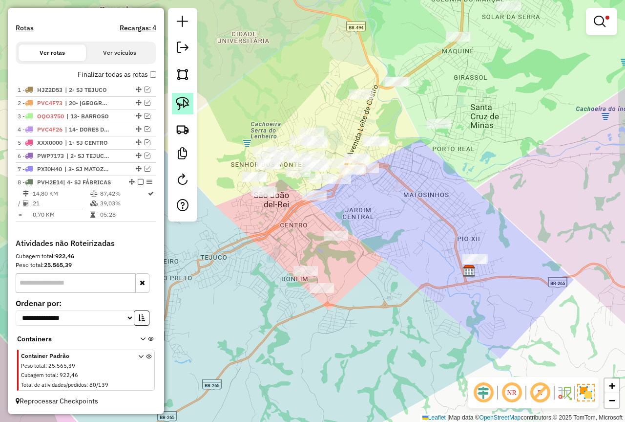
click at [187, 106] on img at bounding box center [183, 104] width 14 height 14
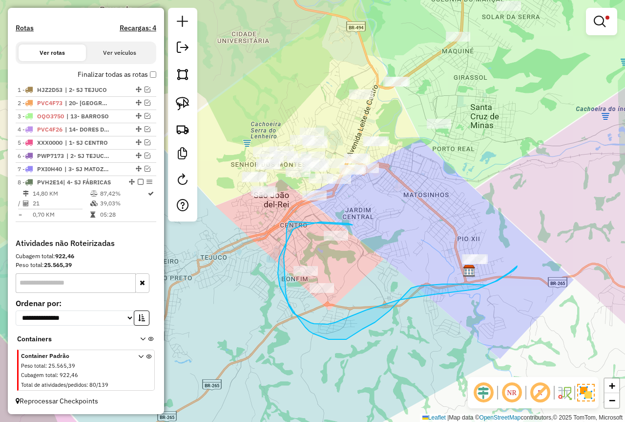
drag, startPoint x: 350, startPoint y: 224, endPoint x: 289, endPoint y: 221, distance: 60.6
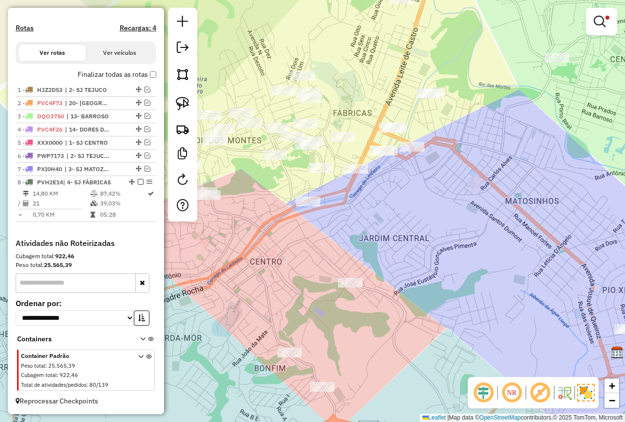
drag, startPoint x: 359, startPoint y: 210, endPoint x: 385, endPoint y: 221, distance: 28.2
click at [385, 221] on div "Limpar filtros Janela de atendimento Grade de atendimento Capacidade Transporta…" at bounding box center [312, 211] width 625 height 422
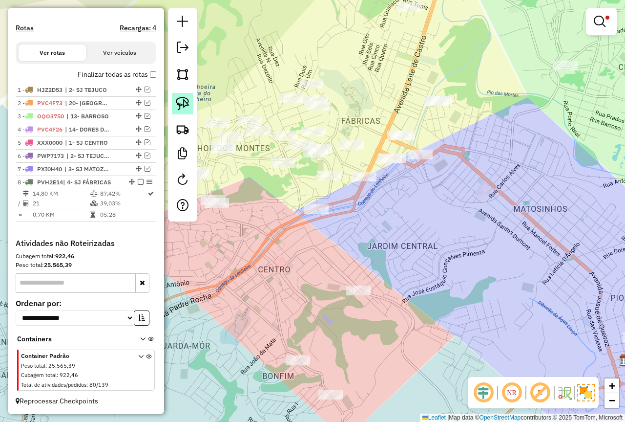
click at [184, 99] on img at bounding box center [183, 104] width 14 height 14
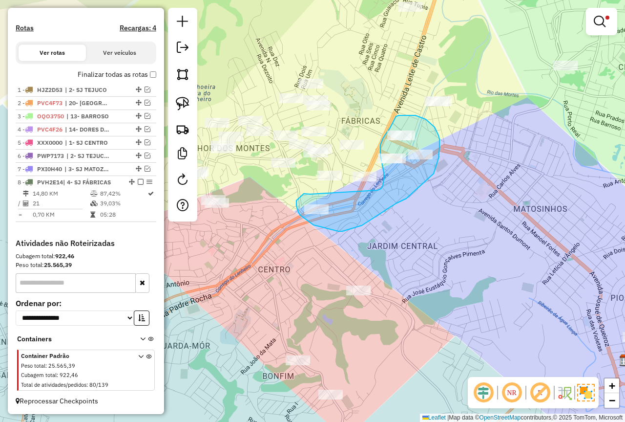
drag, startPoint x: 298, startPoint y: 212, endPoint x: 360, endPoint y: 197, distance: 63.4
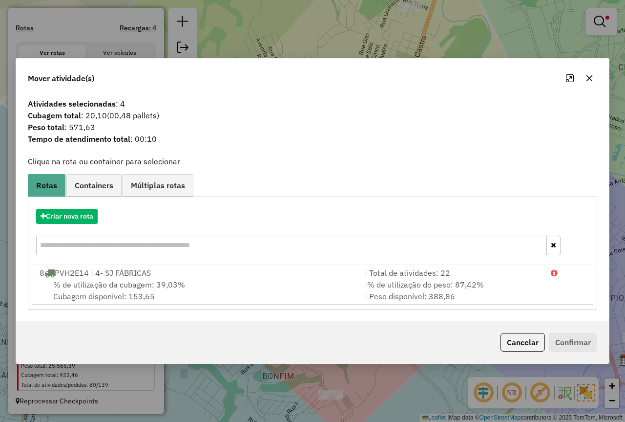
drag, startPoint x: 429, startPoint y: 280, endPoint x: 547, endPoint y: 322, distance: 124.4
click at [430, 280] on span "% de utilização do peso: 87,42%" at bounding box center [425, 284] width 117 height 10
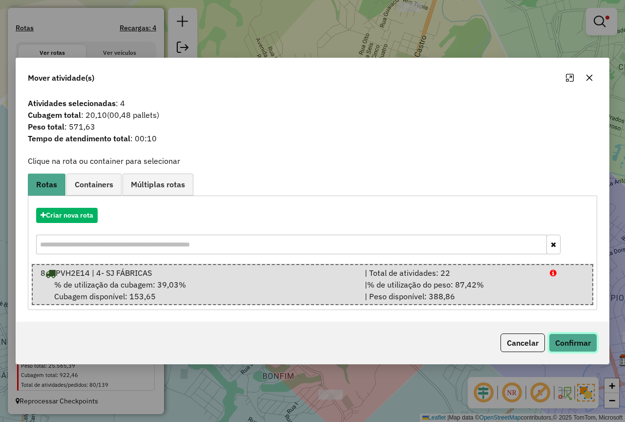
click at [596, 343] on button "Confirmar" at bounding box center [573, 342] width 48 height 19
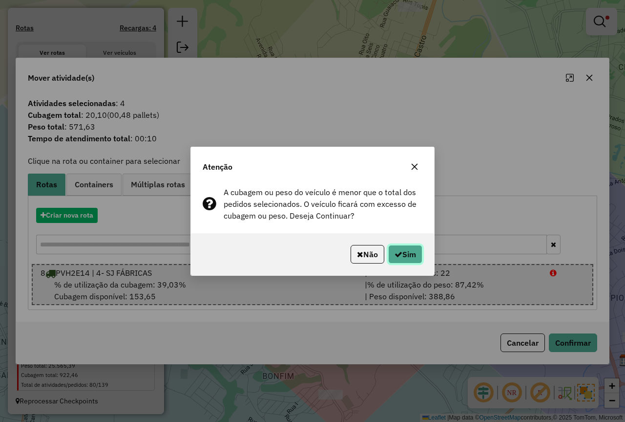
click at [395, 251] on icon "button" at bounding box center [399, 254] width 8 height 8
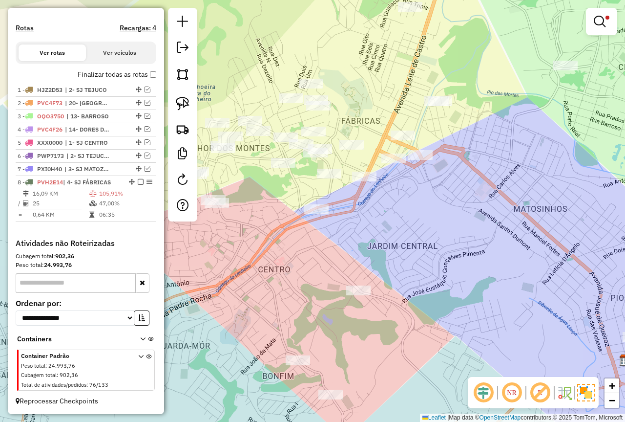
drag, startPoint x: 139, startPoint y: 180, endPoint x: 155, endPoint y: 189, distance: 18.1
click at [139, 180] on em at bounding box center [141, 182] width 6 height 6
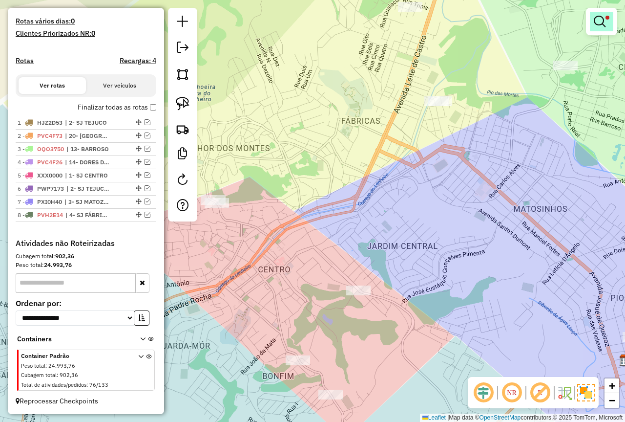
click at [609, 21] on link at bounding box center [601, 22] width 23 height 20
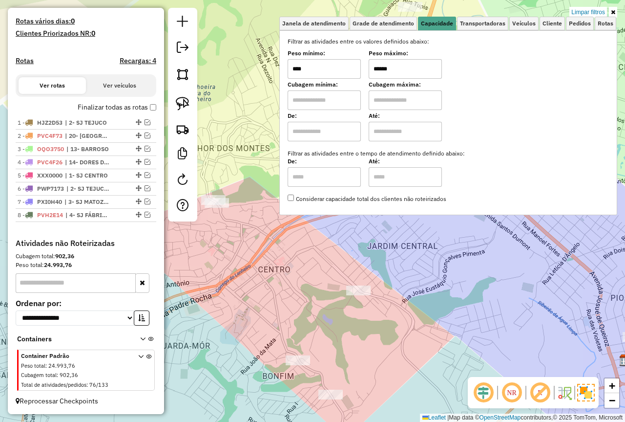
click at [362, 76] on div "Peso mínimo: **** Peso máximo: ******" at bounding box center [448, 64] width 321 height 27
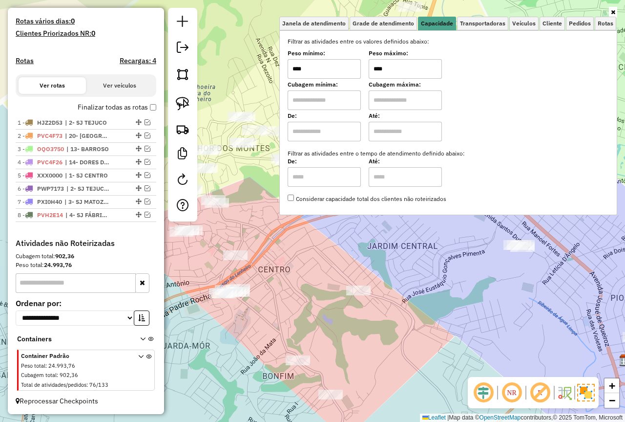
type input "****"
click at [262, 250] on div "Janela de atendimento Grade de atendimento Capacidade Transportadoras Veículos …" at bounding box center [312, 211] width 625 height 422
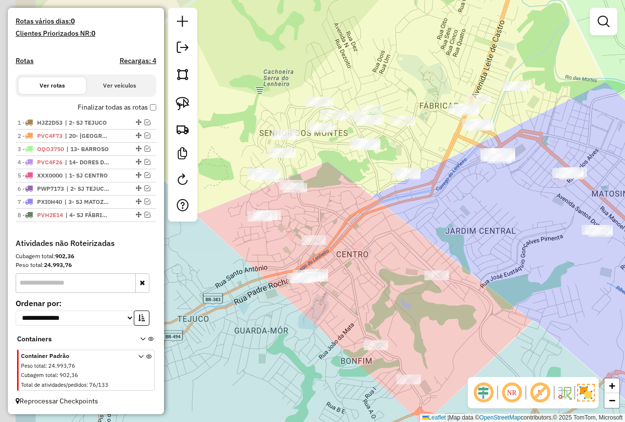
drag, startPoint x: 323, startPoint y: 271, endPoint x: 378, endPoint y: 256, distance: 56.6
click at [419, 250] on div "Janela de atendimento Grade de atendimento Capacidade Transportadoras Veículos …" at bounding box center [312, 211] width 625 height 422
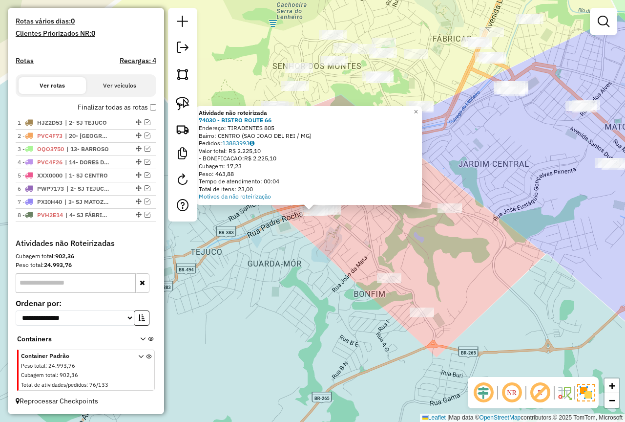
drag, startPoint x: 372, startPoint y: 276, endPoint x: 352, endPoint y: 228, distance: 51.9
click at [370, 276] on div "Atividade não roteirizada 74030 - BISTRO ROUTE 66 Endereço: TIRADENTES 805 Bair…" at bounding box center [312, 211] width 625 height 422
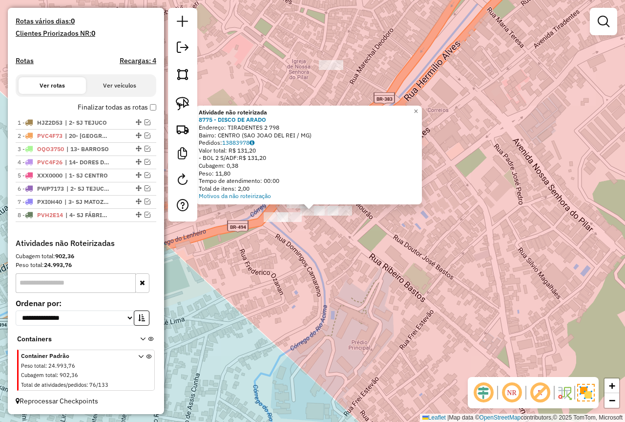
click at [298, 264] on div "Atividade não roteirizada 8775 - DISCO DE ARADO Endereço: TIRADENTES 2 798 Bair…" at bounding box center [312, 211] width 625 height 422
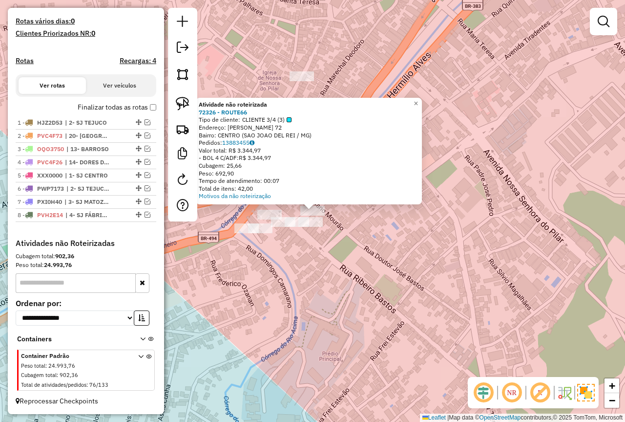
click at [325, 277] on div "Atividade não roteirizada 72326 - ROUTE66 Tipo de cliente: CLIENTE 3/4 (3) Ende…" at bounding box center [312, 211] width 625 height 422
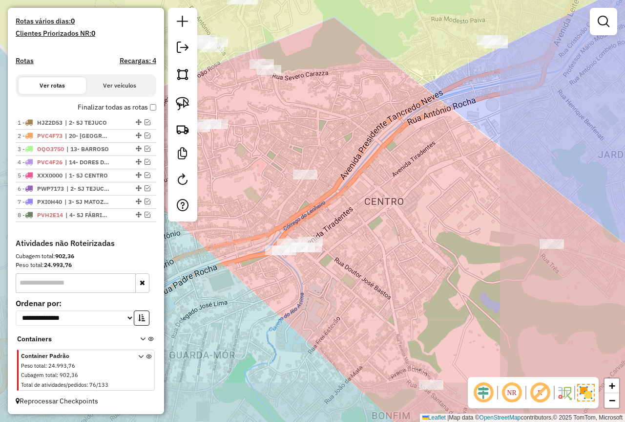
drag, startPoint x: 434, startPoint y: 196, endPoint x: 388, endPoint y: 191, distance: 46.3
click at [432, 196] on div "Janela de atendimento Grade de atendimento Capacidade Transportadoras Veículos …" at bounding box center [312, 211] width 625 height 422
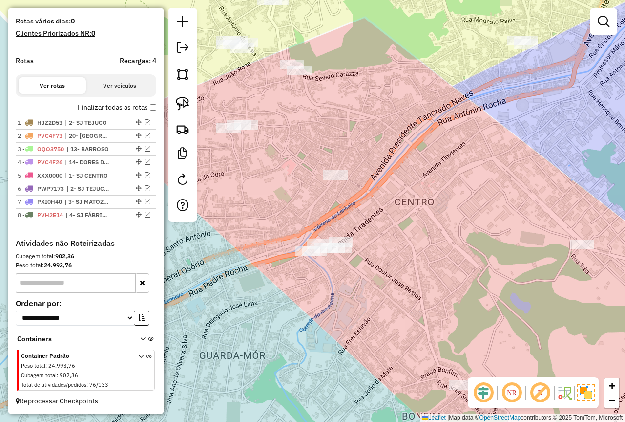
click at [329, 180] on div at bounding box center [335, 175] width 24 height 10
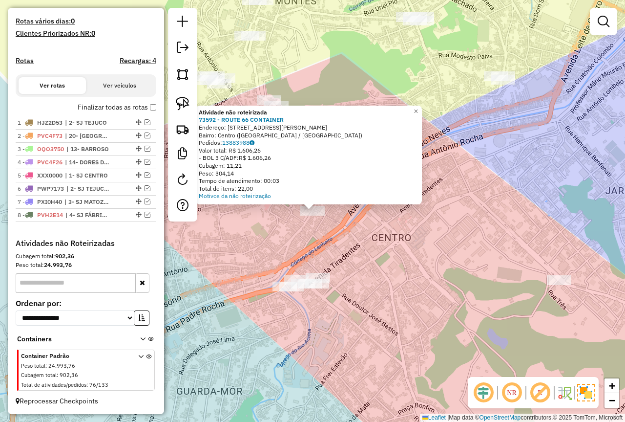
click at [413, 278] on div "Atividade não roteirizada 73592 - ROUTE 66 CONTAINER Endereço: Rua Getúlio Varg…" at bounding box center [312, 211] width 625 height 422
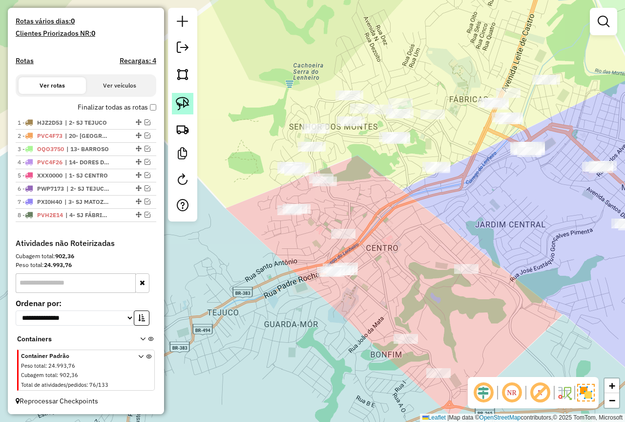
click at [190, 103] on link at bounding box center [182, 103] width 21 height 21
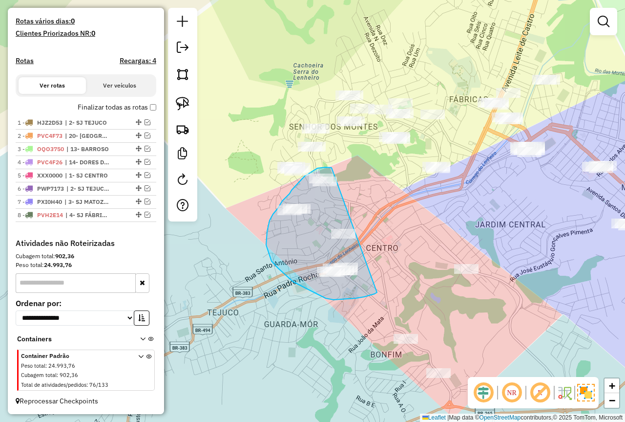
drag, startPoint x: 326, startPoint y: 167, endPoint x: 377, endPoint y: 292, distance: 135.2
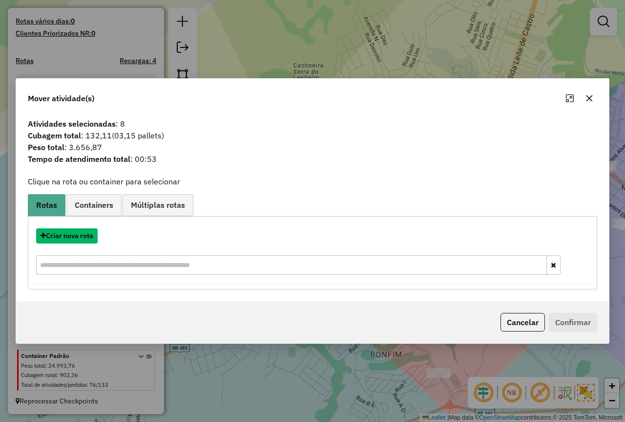
click at [85, 240] on button "Criar nova rota" at bounding box center [67, 235] width 62 height 15
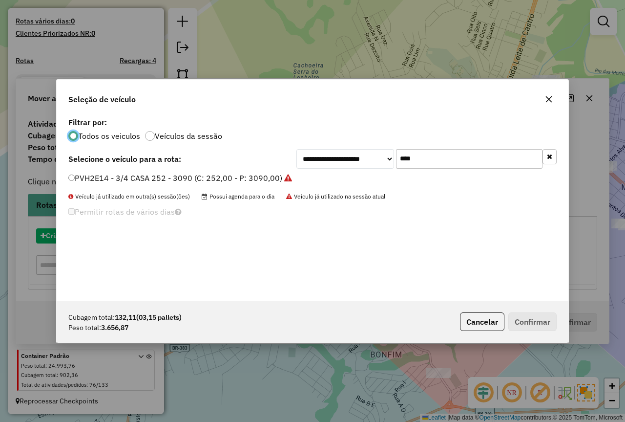
scroll to position [5, 3]
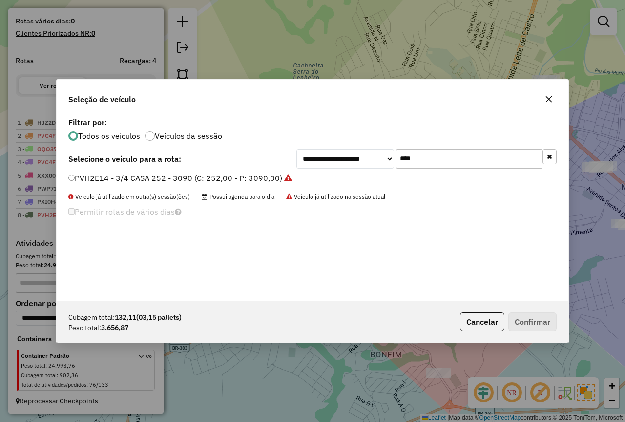
drag, startPoint x: 402, startPoint y: 163, endPoint x: 355, endPoint y: 162, distance: 46.9
click at [357, 162] on div "**********" at bounding box center [427, 159] width 260 height 20
type input "***"
click at [161, 174] on label "RVK8B62 - RVK8B62 - 4500 (C: 252,00 - P: 4500,00) (VD)" at bounding box center [175, 178] width 215 height 12
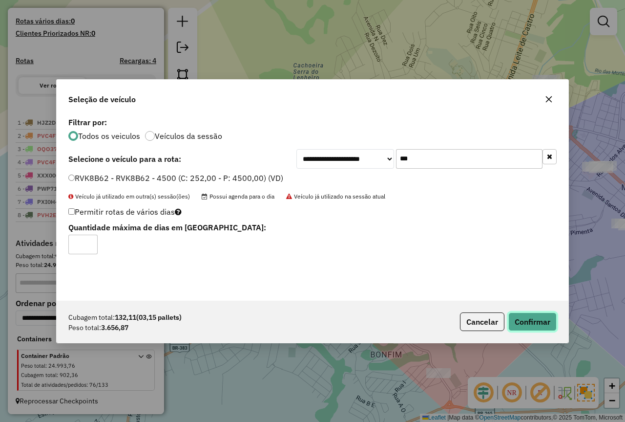
click at [530, 314] on button "Confirmar" at bounding box center [533, 321] width 48 height 19
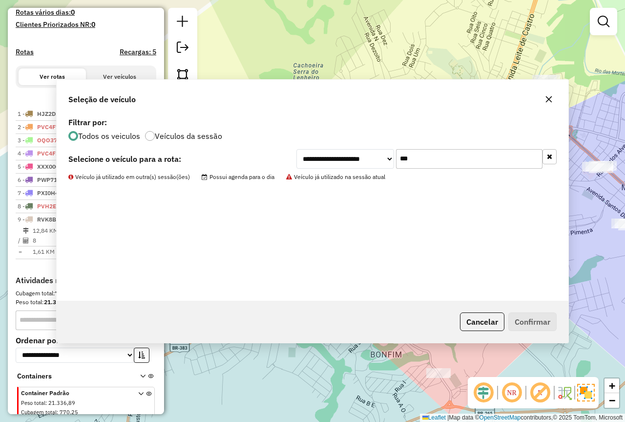
scroll to position [304, 0]
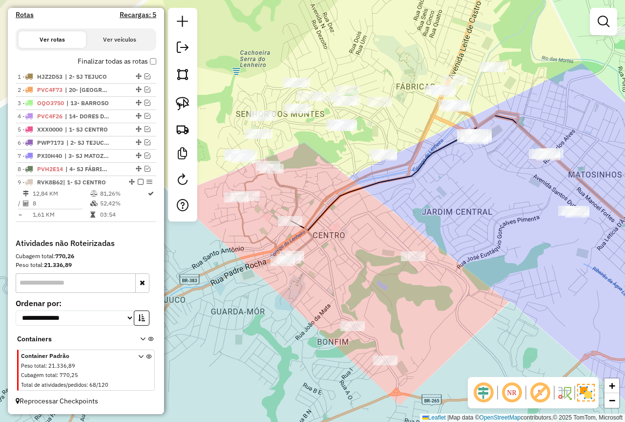
drag, startPoint x: 488, startPoint y: 307, endPoint x: 415, endPoint y: 304, distance: 72.8
click at [415, 304] on div "Janela de atendimento Grade de atendimento Capacidade Transportadoras Veículos …" at bounding box center [312, 211] width 625 height 422
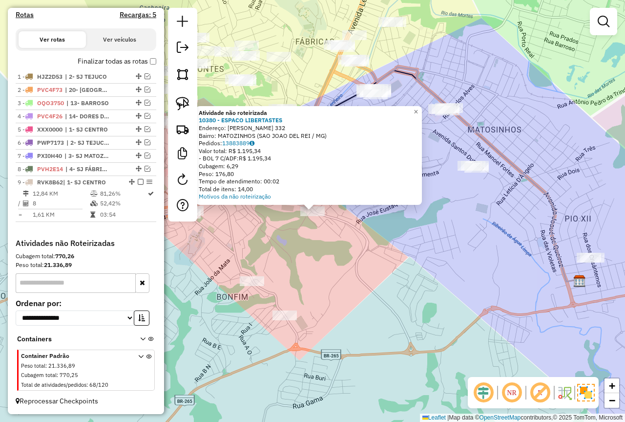
click at [376, 262] on div "Atividade não roteirizada 10380 - ESPACO LIBERTASTES Endereço: JOSUE DE QUEIROZ…" at bounding box center [312, 211] width 625 height 422
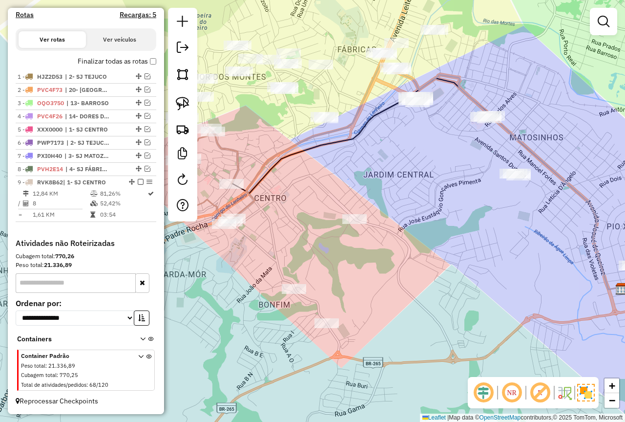
drag, startPoint x: 334, startPoint y: 236, endPoint x: 376, endPoint y: 244, distance: 42.7
click at [376, 244] on div "Janela de atendimento Grade de atendimento Capacidade Transportadoras Veículos …" at bounding box center [312, 211] width 625 height 422
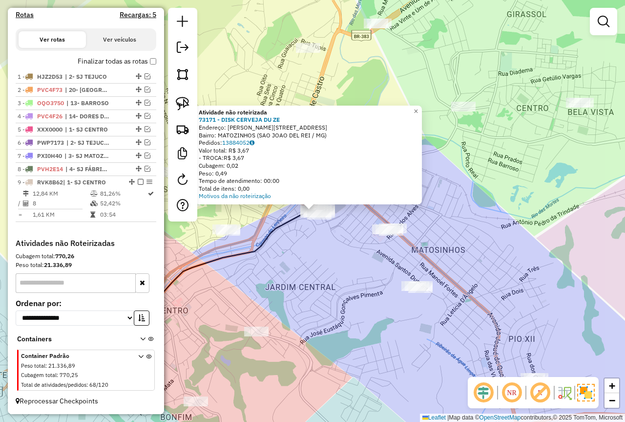
click at [351, 295] on div "Atividade não roteirizada 73171 - DISK CERVEJA DU ZE Endereço: JOAO HALLAK 182 …" at bounding box center [312, 211] width 625 height 422
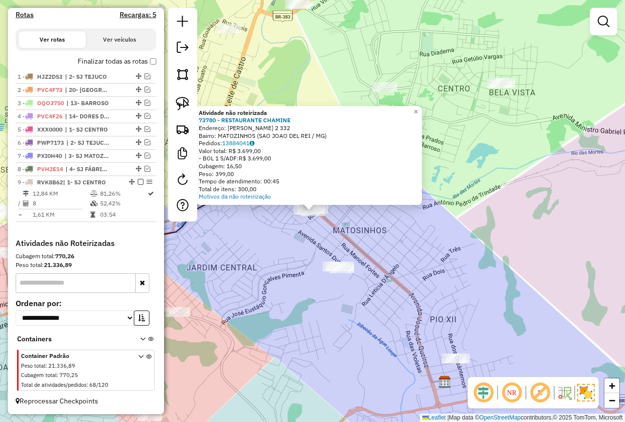
click at [311, 293] on div "Atividade não roteirizada 73780 - RESTAURANTE CHAMINE Endereço: JOSUE DE QUEIRO…" at bounding box center [312, 211] width 625 height 422
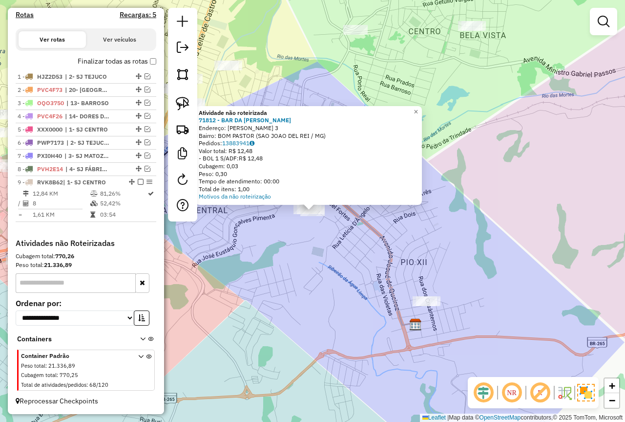
click at [308, 295] on div "Atividade não roteirizada 71812 - BAR DA FERNANDA Endereço: QUIRINO FERREIRA DA…" at bounding box center [312, 211] width 625 height 422
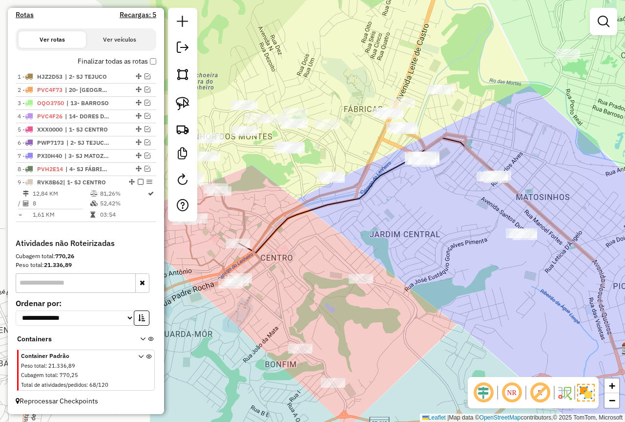
drag, startPoint x: 356, startPoint y: 286, endPoint x: 577, endPoint y: 308, distance: 222.4
click at [577, 308] on div "Janela de atendimento Grade de atendimento Capacidade Transportadoras Veículos …" at bounding box center [312, 211] width 625 height 422
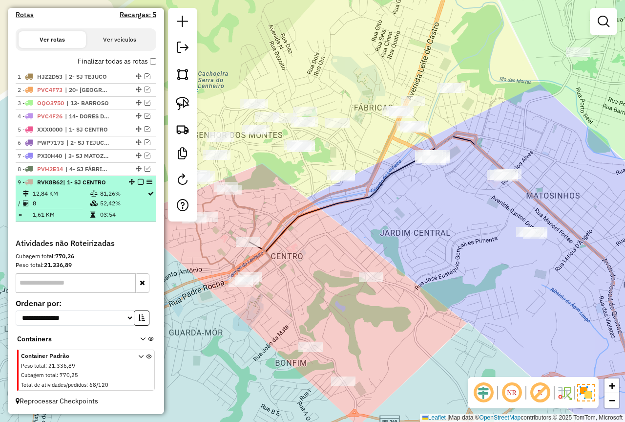
click at [114, 201] on td "52,42%" at bounding box center [123, 203] width 47 height 10
select select "**********"
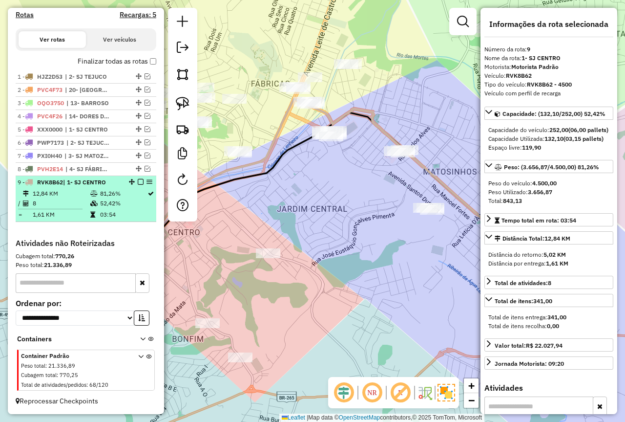
click at [138, 182] on em at bounding box center [141, 182] width 6 height 6
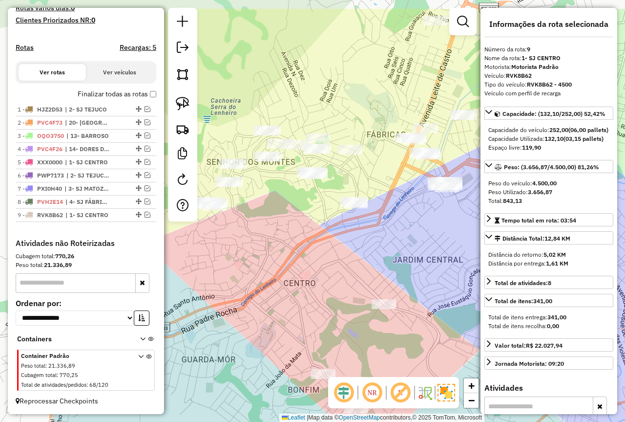
drag, startPoint x: 325, startPoint y: 162, endPoint x: 378, endPoint y: 187, distance: 58.1
click at [378, 187] on div "Janela de atendimento Grade de atendimento Capacidade Transportadoras Veículos …" at bounding box center [312, 211] width 625 height 422
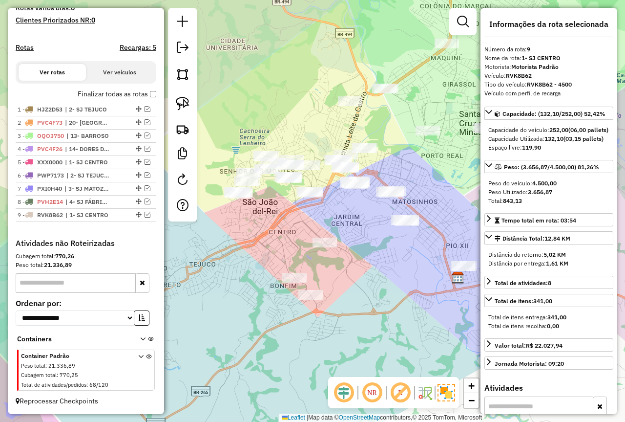
drag, startPoint x: 246, startPoint y: 108, endPoint x: 255, endPoint y: 128, distance: 22.3
click at [255, 128] on div "Janela de atendimento Grade de atendimento Capacidade Transportadoras Veículos …" at bounding box center [312, 211] width 625 height 422
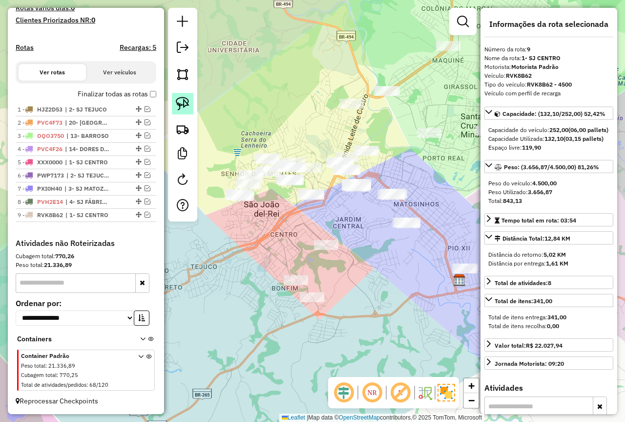
click at [178, 94] on link at bounding box center [182, 103] width 21 height 21
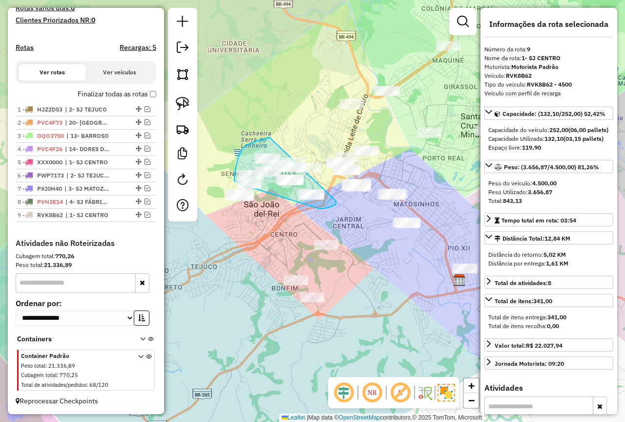
drag, startPoint x: 246, startPoint y: 145, endPoint x: 336, endPoint y: 201, distance: 106.2
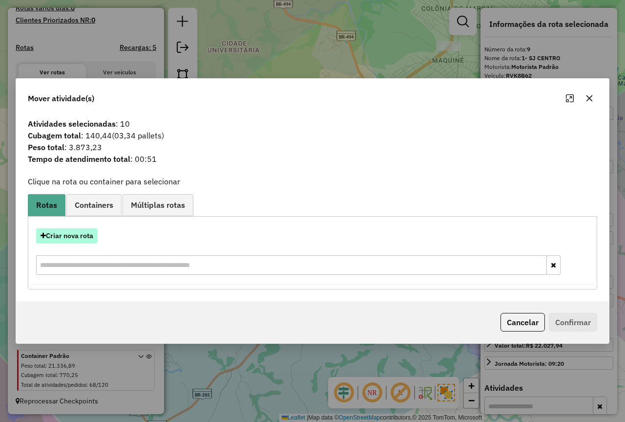
click at [76, 233] on button "Criar nova rota" at bounding box center [67, 235] width 62 height 15
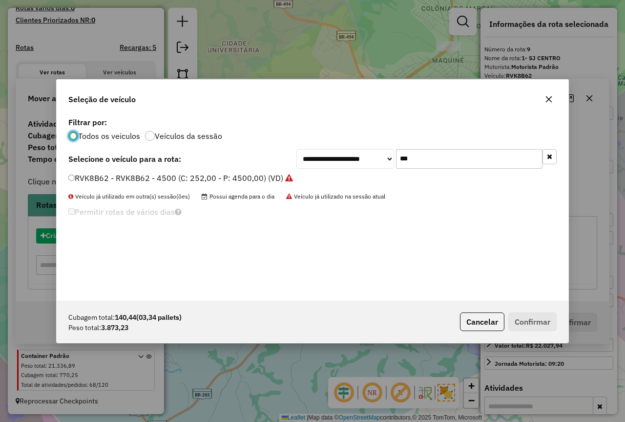
scroll to position [5, 3]
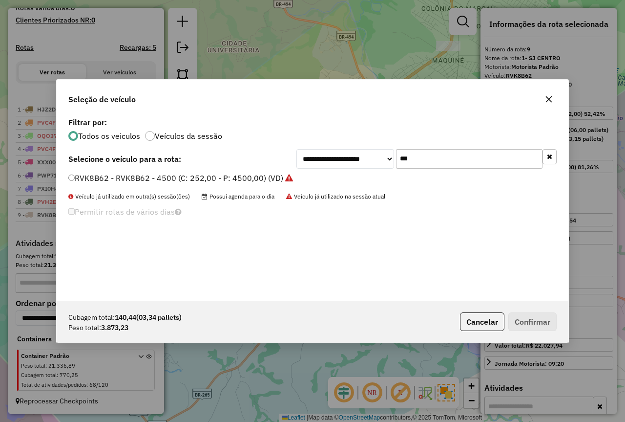
drag, startPoint x: 454, startPoint y: 154, endPoint x: 349, endPoint y: 163, distance: 105.9
click at [350, 163] on div "**********" at bounding box center [427, 159] width 260 height 20
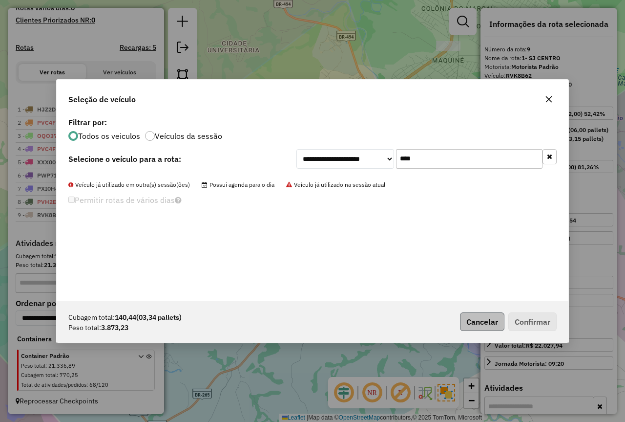
type input "****"
click at [486, 321] on button "Cancelar" at bounding box center [482, 321] width 44 height 19
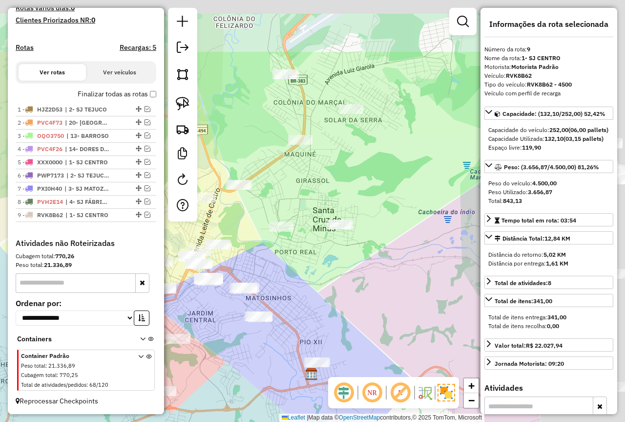
drag, startPoint x: 444, startPoint y: 167, endPoint x: 292, endPoint y: 263, distance: 179.8
click at [292, 263] on div "Janela de atendimento Grade de atendimento Capacidade Transportadoras Veículos …" at bounding box center [312, 211] width 625 height 422
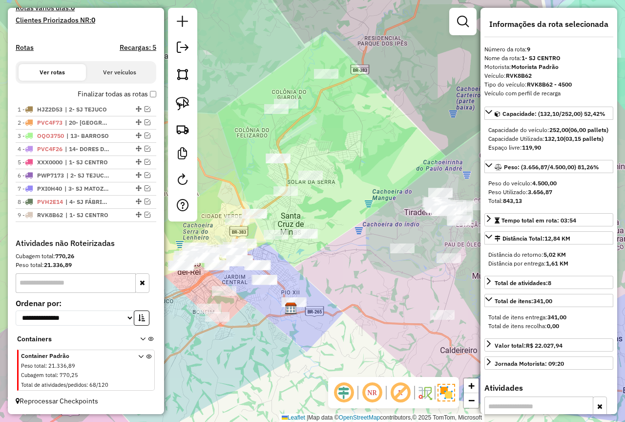
drag, startPoint x: 351, startPoint y: 150, endPoint x: 319, endPoint y: 126, distance: 40.0
click at [350, 149] on div "Janela de atendimento Grade de atendimento Capacidade Transportadoras Veículos …" at bounding box center [312, 211] width 625 height 422
click at [185, 105] on img at bounding box center [183, 104] width 14 height 14
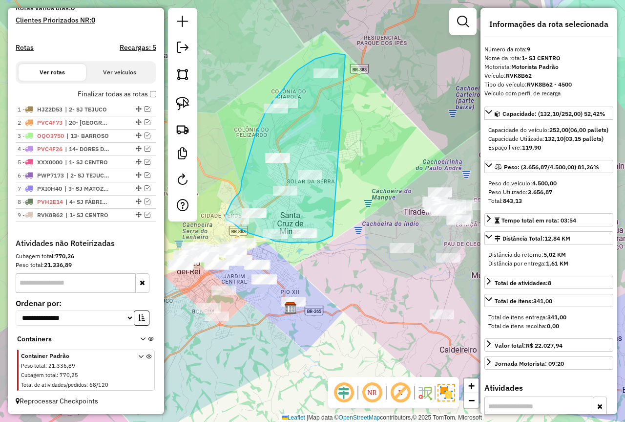
drag, startPoint x: 345, startPoint y: 55, endPoint x: 333, endPoint y: 235, distance: 181.2
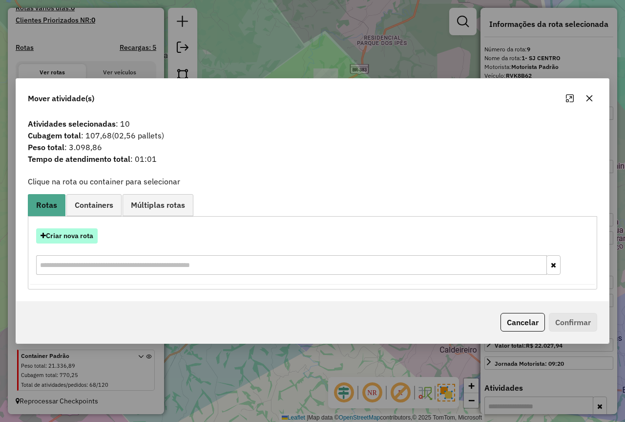
click at [85, 238] on button "Criar nova rota" at bounding box center [67, 235] width 62 height 15
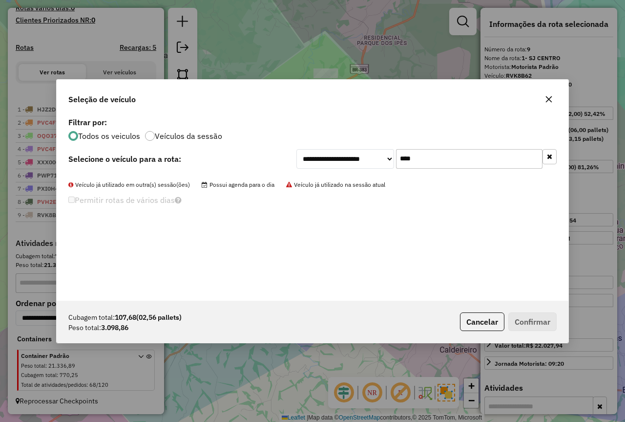
drag, startPoint x: 428, startPoint y: 156, endPoint x: 322, endPoint y: 172, distance: 107.6
click at [322, 172] on div "**********" at bounding box center [313, 208] width 512 height 186
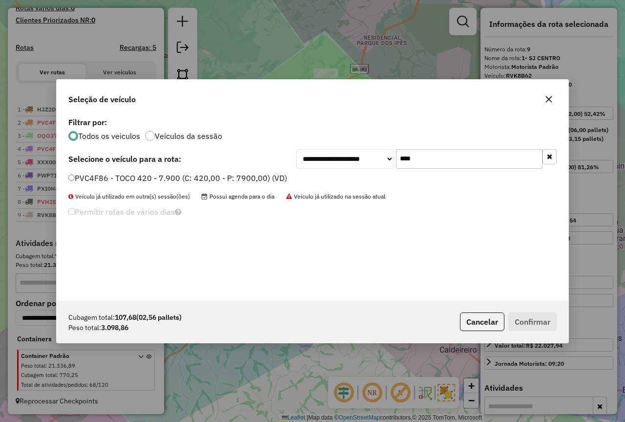
type input "****"
click at [237, 176] on label "PVC4F86 - TOCO 420 - 7.900 (C: 420,00 - P: 7900,00) (VD)" at bounding box center [177, 178] width 219 height 12
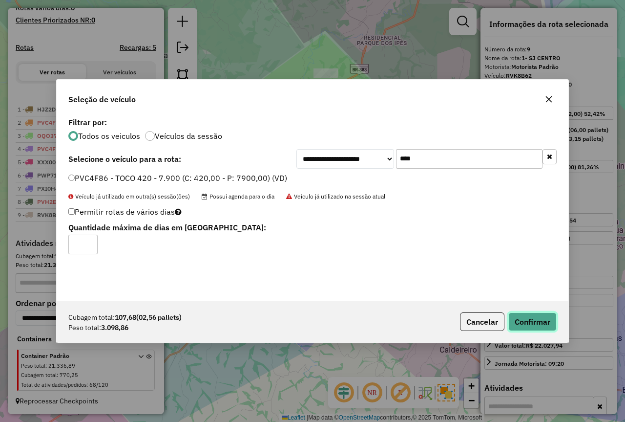
click at [532, 323] on button "Confirmar" at bounding box center [533, 321] width 48 height 19
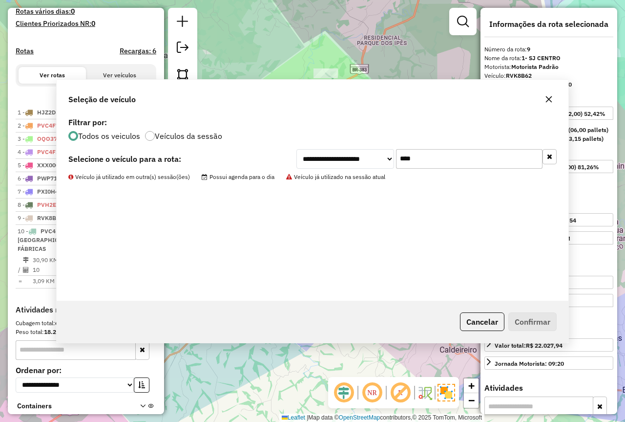
scroll to position [338, 0]
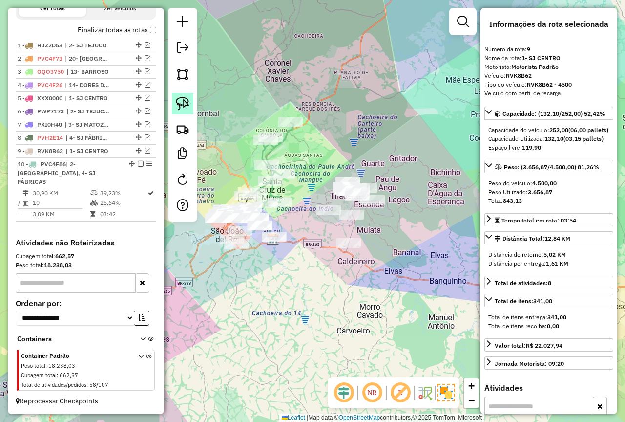
click at [184, 99] on img at bounding box center [183, 104] width 14 height 14
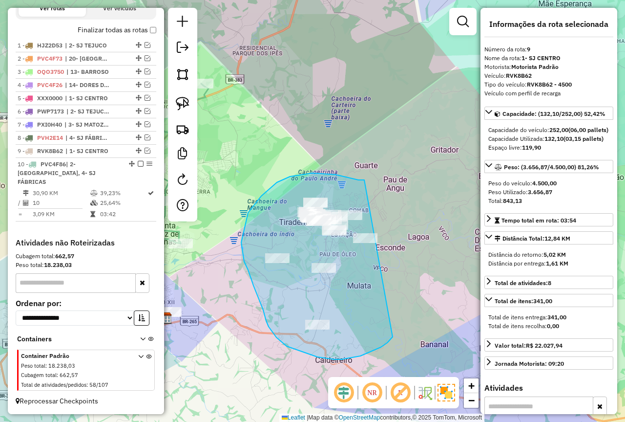
drag, startPoint x: 364, startPoint y: 180, endPoint x: 407, endPoint y: 320, distance: 146.5
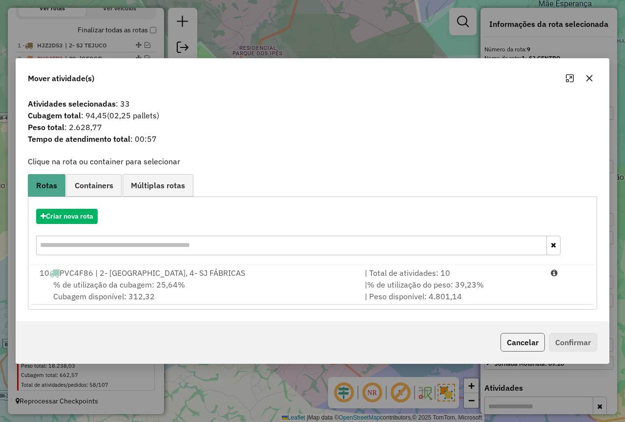
click at [521, 342] on button "Cancelar" at bounding box center [523, 342] width 44 height 19
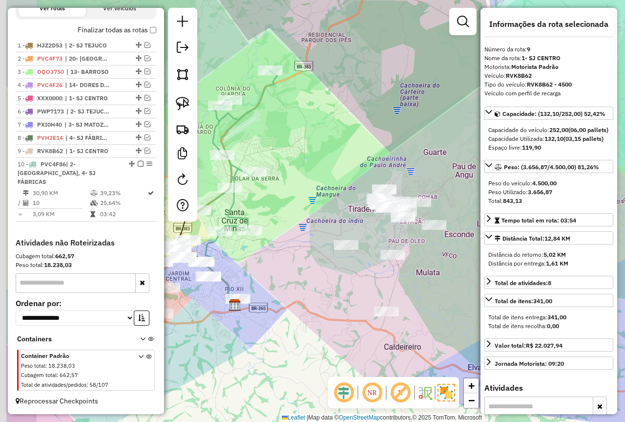
drag, startPoint x: 255, startPoint y: 318, endPoint x: 324, endPoint y: 305, distance: 70.1
click at [324, 305] on div "Janela de atendimento Grade de atendimento Capacidade Transportadoras Veículos …" at bounding box center [312, 211] width 625 height 422
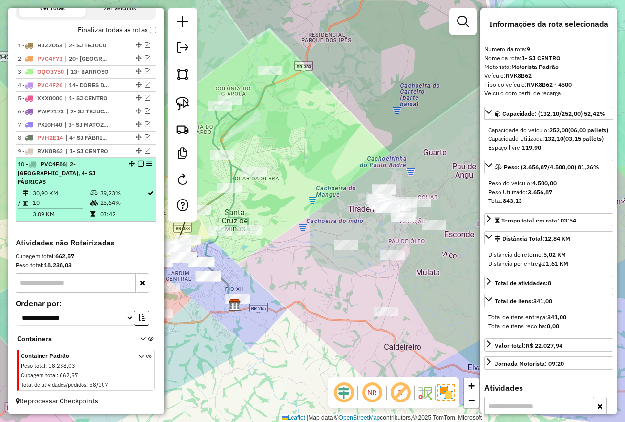
click at [84, 181] on div "10 - PVC4F86 | 2- COLONIA, 4- SJ FÁBRICAS" at bounding box center [70, 173] width 104 height 26
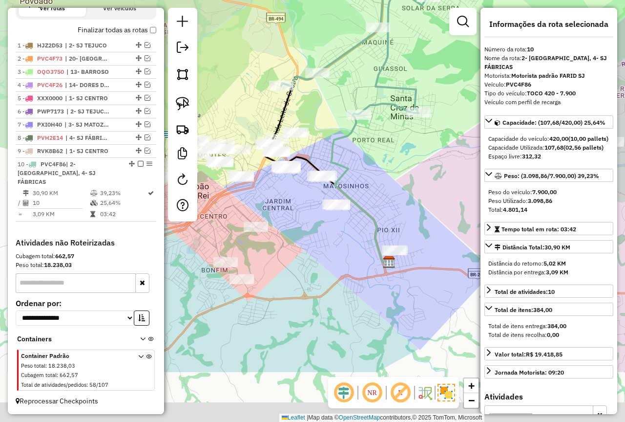
drag, startPoint x: 340, startPoint y: 277, endPoint x: 401, endPoint y: 196, distance: 101.5
click at [401, 196] on div "Janela de atendimento Grade de atendimento Capacidade Transportadoras Veículos …" at bounding box center [312, 211] width 625 height 422
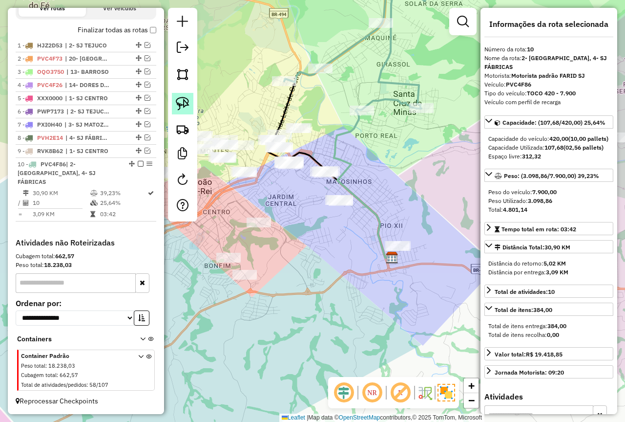
click at [185, 103] on img at bounding box center [183, 104] width 14 height 14
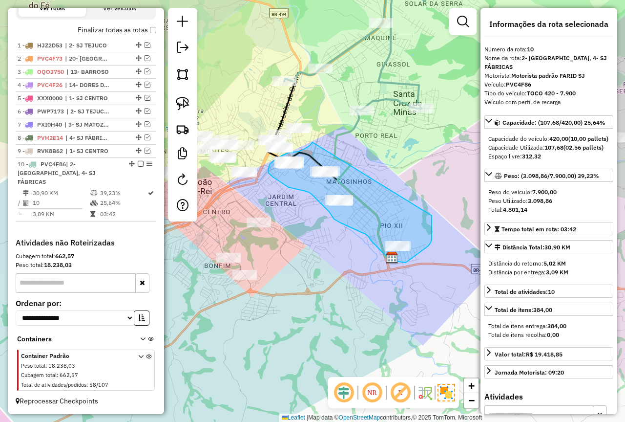
drag, startPoint x: 313, startPoint y: 142, endPoint x: 432, endPoint y: 215, distance: 139.9
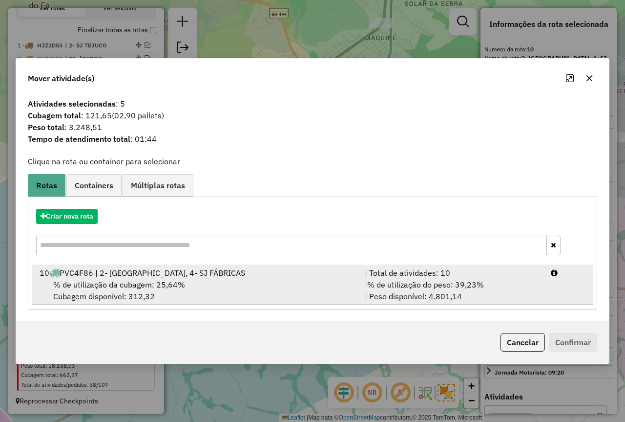
click at [487, 276] on div "| Total de atividades: 10" at bounding box center [452, 273] width 186 height 12
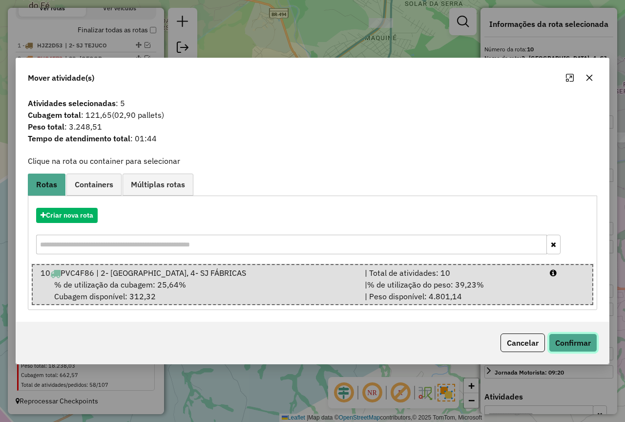
click at [571, 344] on button "Confirmar" at bounding box center [573, 342] width 48 height 19
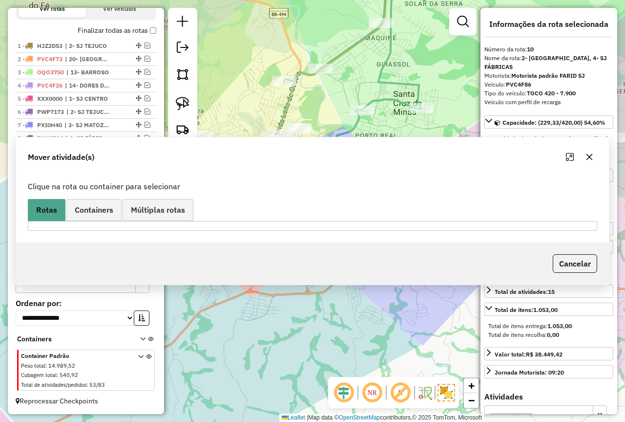
scroll to position [326, 0]
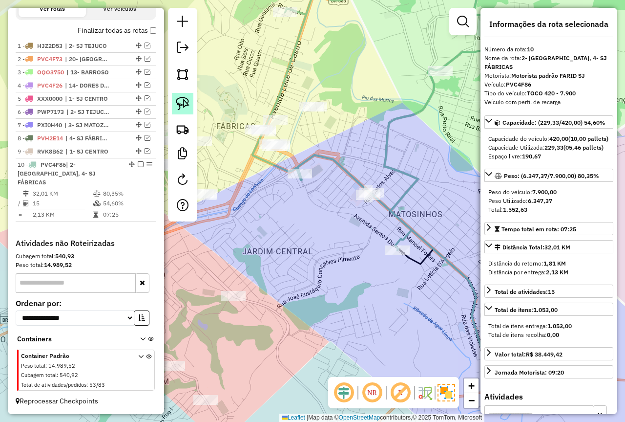
click at [181, 106] on img at bounding box center [183, 104] width 14 height 14
drag, startPoint x: 295, startPoint y: 133, endPoint x: 298, endPoint y: 154, distance: 21.1
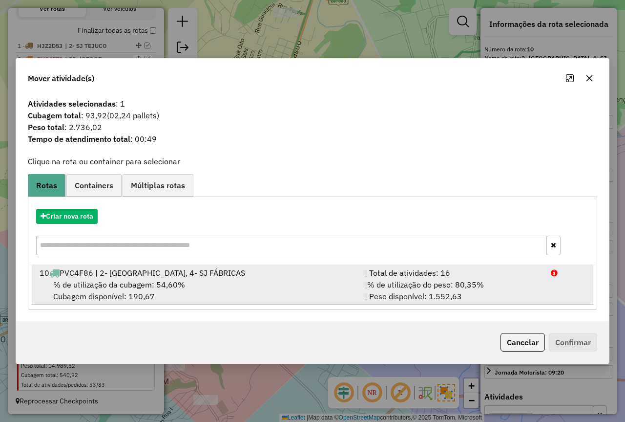
click at [490, 287] on div "| % de utilização do peso: 80,35% | Peso disponível: 1.552,63" at bounding box center [452, 289] width 186 height 23
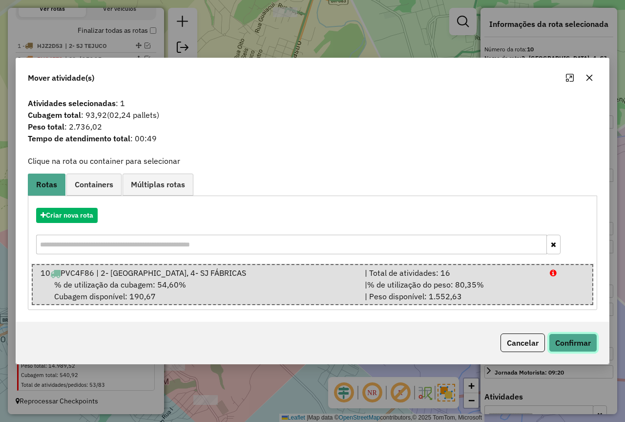
click at [580, 347] on button "Confirmar" at bounding box center [573, 342] width 48 height 19
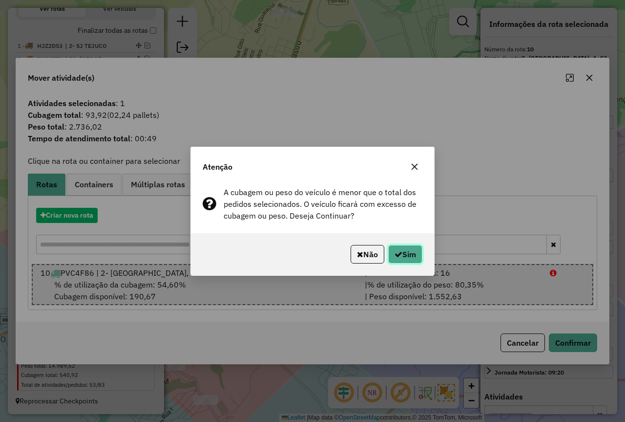
click at [408, 257] on button "Sim" at bounding box center [405, 254] width 34 height 19
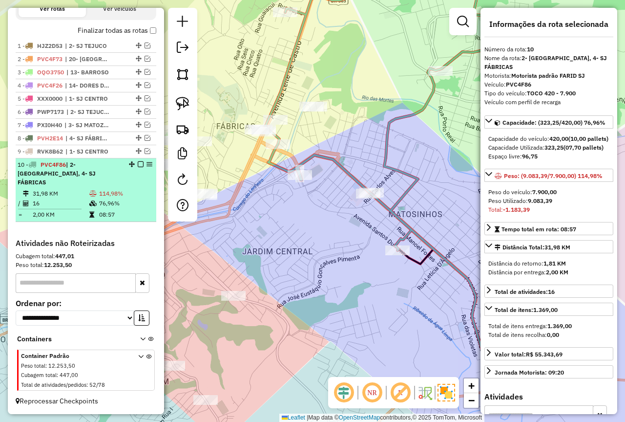
click at [138, 167] on em at bounding box center [141, 164] width 6 height 6
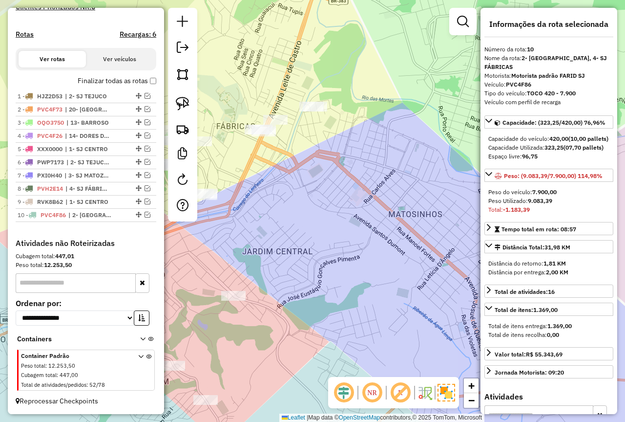
scroll to position [284, 0]
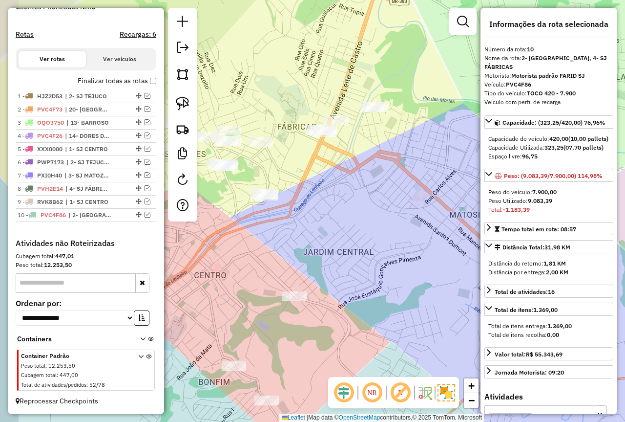
drag, startPoint x: 241, startPoint y: 235, endPoint x: 376, endPoint y: 237, distance: 134.4
click at [376, 237] on div "Janela de atendimento Grade de atendimento Capacidade Transportadoras Veículos …" at bounding box center [312, 211] width 625 height 422
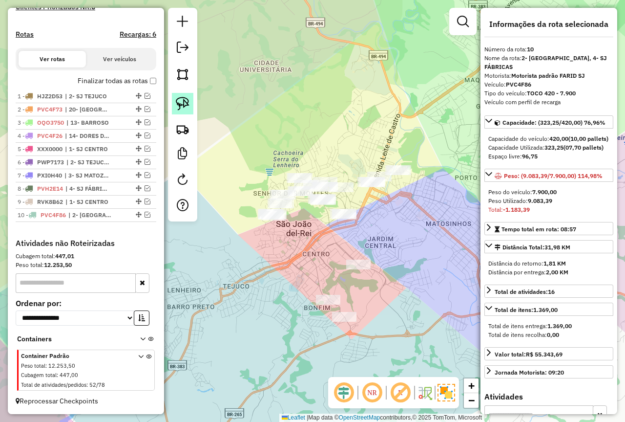
click at [188, 108] on img at bounding box center [183, 104] width 14 height 14
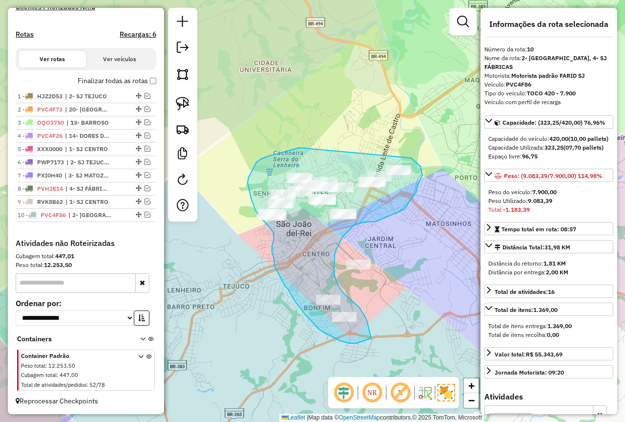
drag, startPoint x: 291, startPoint y: 150, endPoint x: 403, endPoint y: 155, distance: 111.5
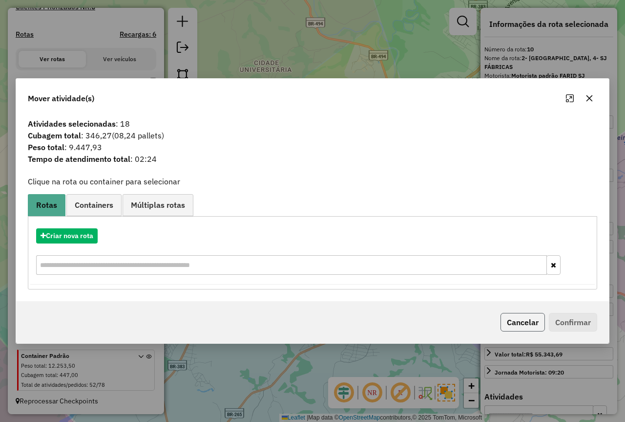
click at [517, 319] on button "Cancelar" at bounding box center [523, 322] width 44 height 19
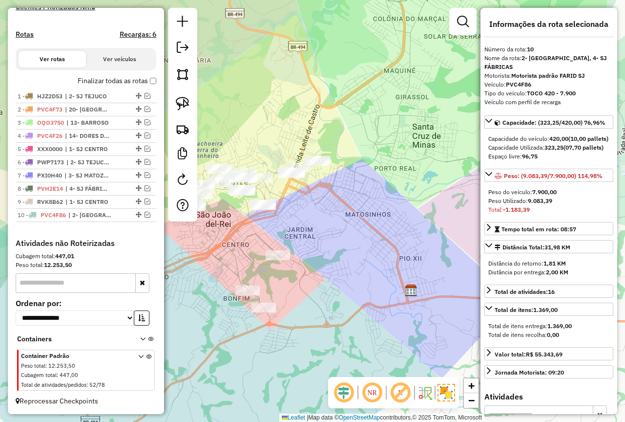
drag, startPoint x: 353, startPoint y: 195, endPoint x: 229, endPoint y: 193, distance: 123.6
click at [229, 193] on div "Janela de atendimento Grade de atendimento Capacidade Transportadoras Veículos …" at bounding box center [312, 211] width 625 height 422
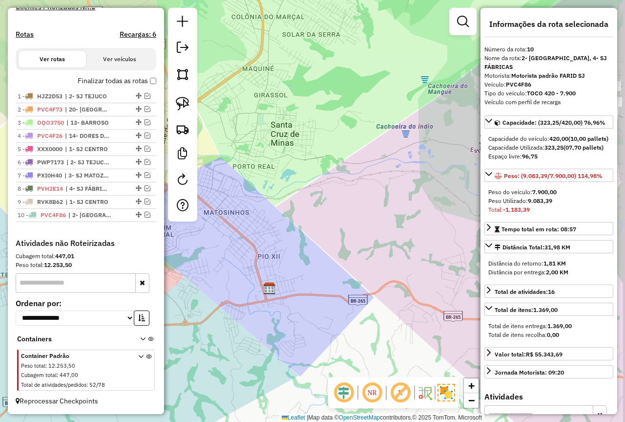
drag, startPoint x: 383, startPoint y: 189, endPoint x: 259, endPoint y: 220, distance: 127.5
click at [259, 220] on div "Janela de atendimento Grade de atendimento Capacidade Transportadoras Veículos …" at bounding box center [312, 211] width 625 height 422
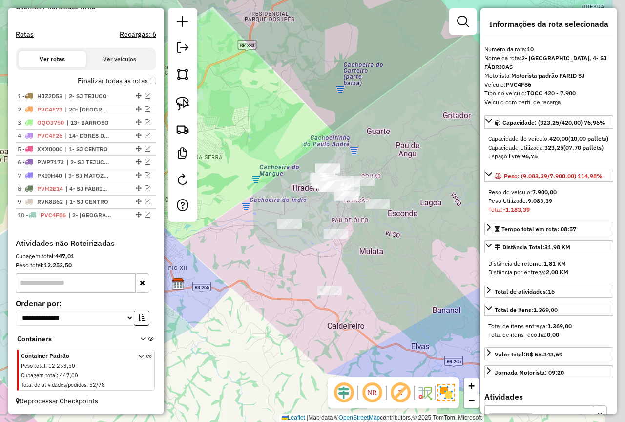
drag, startPoint x: 328, startPoint y: 245, endPoint x: 274, endPoint y: 255, distance: 55.0
click at [274, 255] on div "Janela de atendimento Grade de atendimento Capacidade Transportadoras Veículos …" at bounding box center [312, 211] width 625 height 422
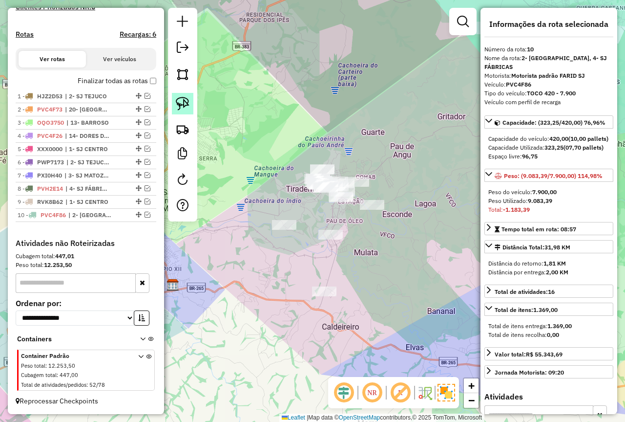
click at [178, 101] on img at bounding box center [183, 104] width 14 height 14
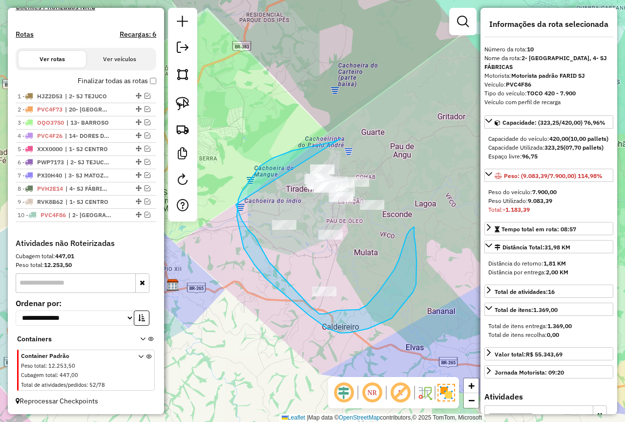
drag, startPoint x: 340, startPoint y: 139, endPoint x: 227, endPoint y: 184, distance: 121.5
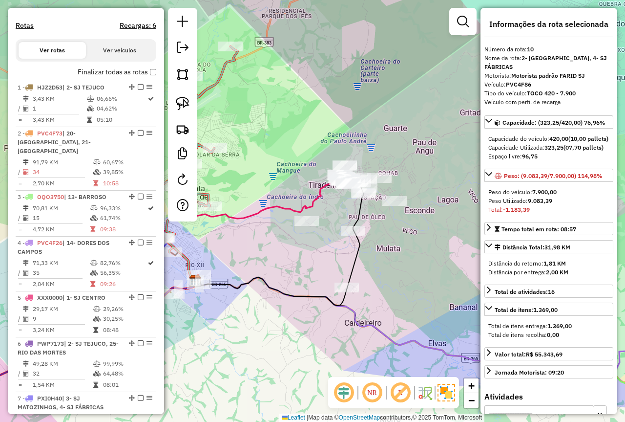
drag, startPoint x: 259, startPoint y: 295, endPoint x: 303, endPoint y: 268, distance: 51.5
click at [319, 271] on div "Janela de atendimento Grade de atendimento Capacidade Transportadoras Veículos …" at bounding box center [312, 211] width 625 height 422
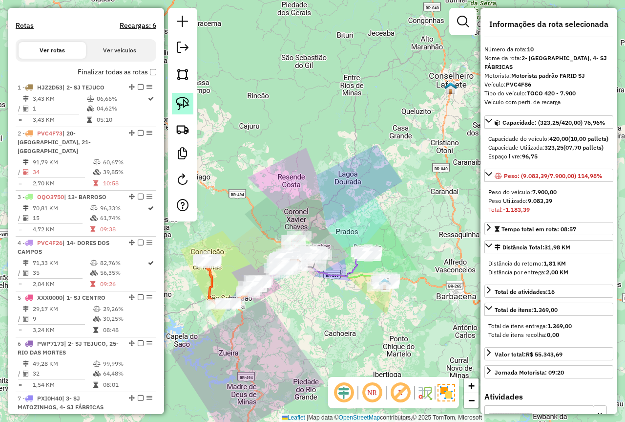
click at [182, 98] on img at bounding box center [183, 104] width 14 height 14
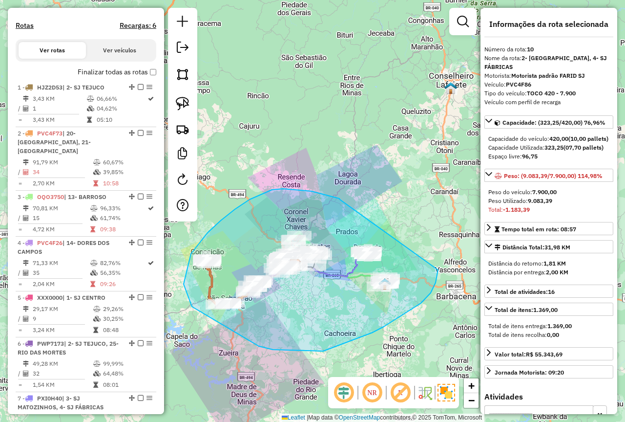
drag, startPoint x: 338, startPoint y: 198, endPoint x: 439, endPoint y: 269, distance: 123.5
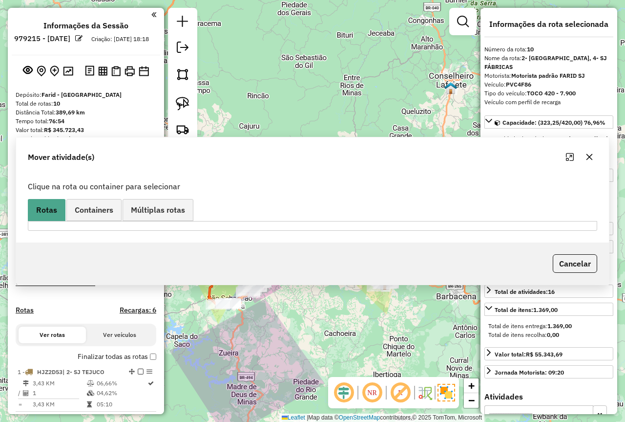
select select "**********"
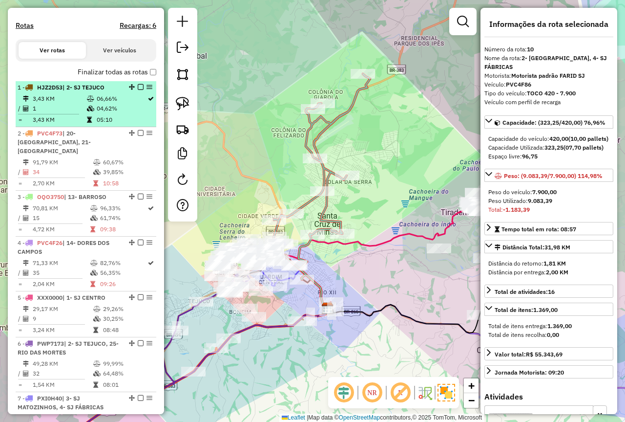
click at [98, 113] on td "04,62%" at bounding box center [121, 109] width 51 height 10
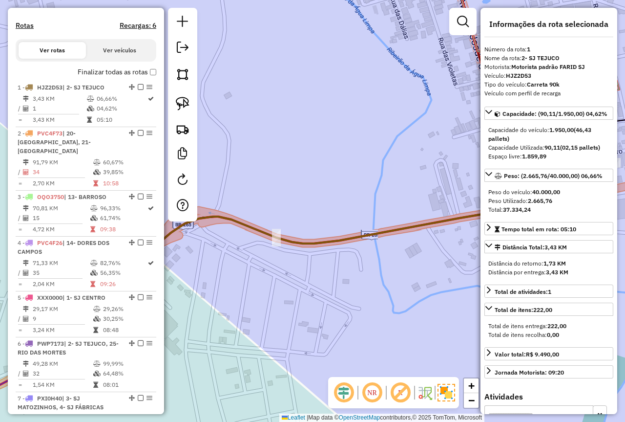
drag, startPoint x: 325, startPoint y: 173, endPoint x: 388, endPoint y: 169, distance: 63.2
click at [388, 169] on div "Janela de atendimento Grade de atendimento Capacidade Transportadoras Veículos …" at bounding box center [312, 211] width 625 height 422
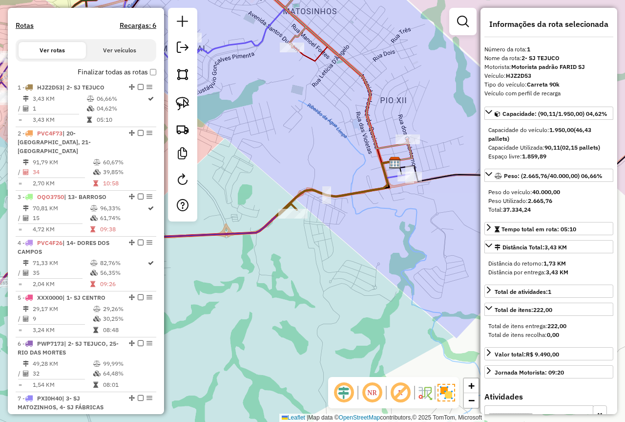
click at [312, 276] on div "Janela de atendimento Grade de atendimento Capacidade Transportadoras Veículos …" at bounding box center [312, 211] width 625 height 422
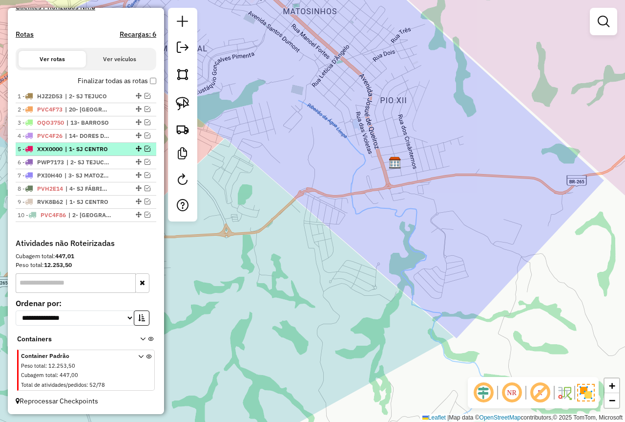
click at [145, 148] on em at bounding box center [148, 149] width 6 height 6
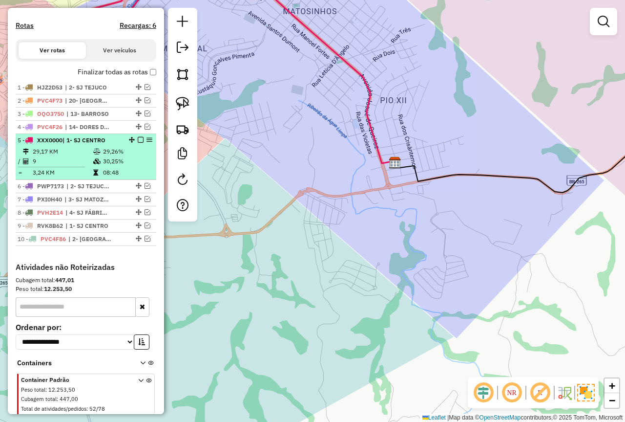
select select "**********"
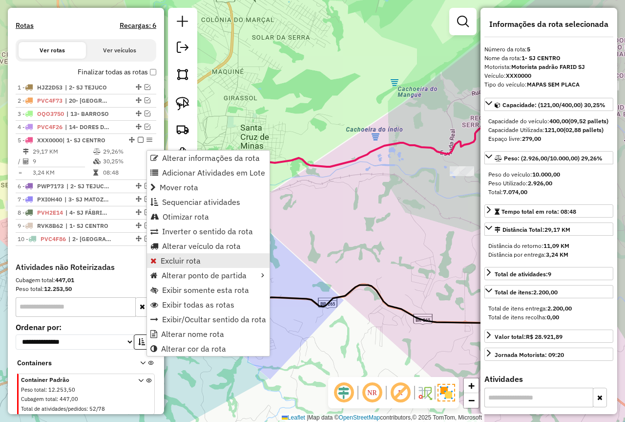
click at [181, 261] on span "Excluir rota" at bounding box center [181, 260] width 40 height 8
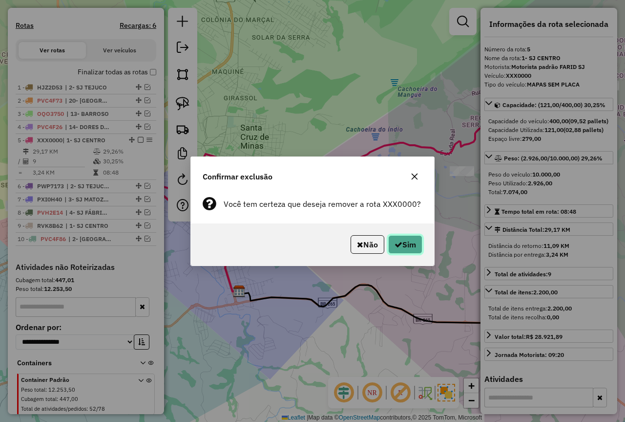
click at [410, 242] on button "Sim" at bounding box center [405, 244] width 34 height 19
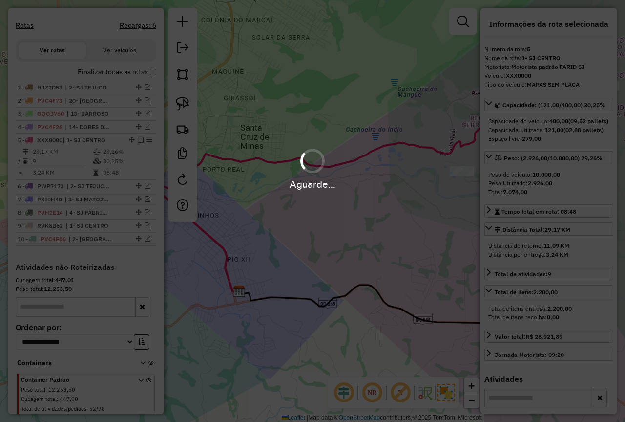
scroll to position [271, 0]
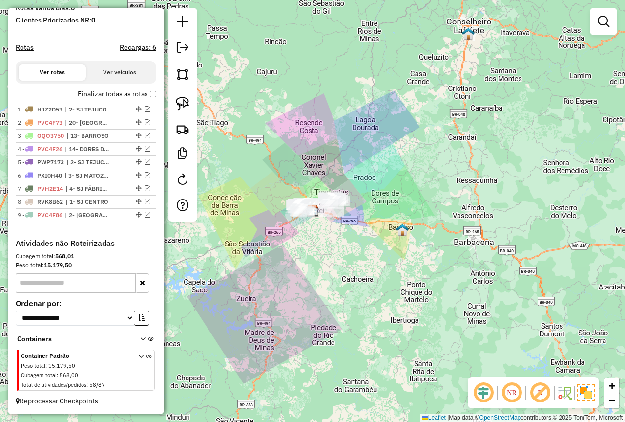
click at [353, 300] on div "Janela de atendimento Grade de atendimento Capacidade Transportadoras Veículos …" at bounding box center [312, 211] width 625 height 422
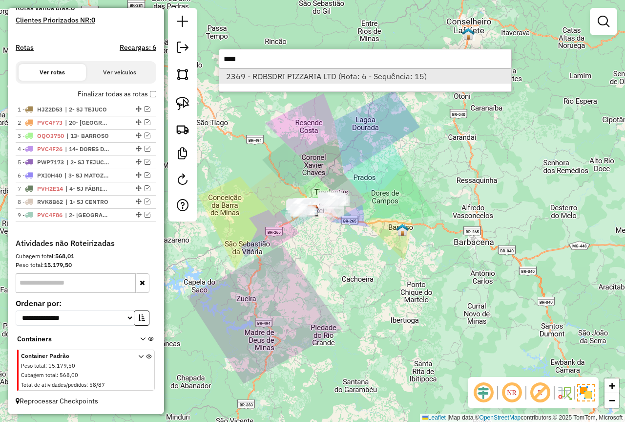
type input "****"
click at [266, 74] on li "2369 - ROBSDRI PIZZARIA LTD (Rota: 6 - Sequência: 15)" at bounding box center [365, 76] width 292 height 15
select select "**********"
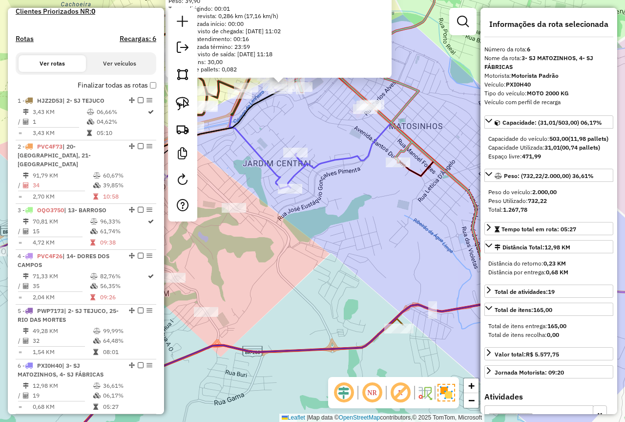
drag, startPoint x: 338, startPoint y: 121, endPoint x: 324, endPoint y: 126, distance: 15.2
click at [336, 131] on div "2369 - ROBSDRI PIZZARIA LTD Endereço: R VIRGILIO CARAZZA 53 Bairro: MATOZINHOS …" at bounding box center [312, 211] width 625 height 422
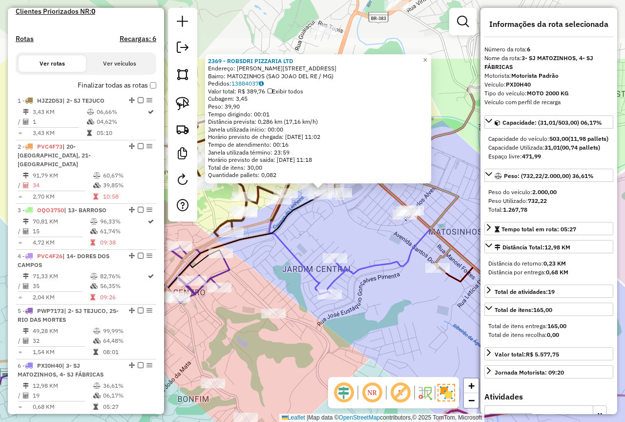
drag, startPoint x: 337, startPoint y: 167, endPoint x: 350, endPoint y: 229, distance: 63.9
click at [350, 229] on div "2369 - ROBSDRI PIZZARIA LTD Endereço: R VIRGILIO CARAZZA 53 Bairro: MATOZINHOS …" at bounding box center [312, 211] width 625 height 422
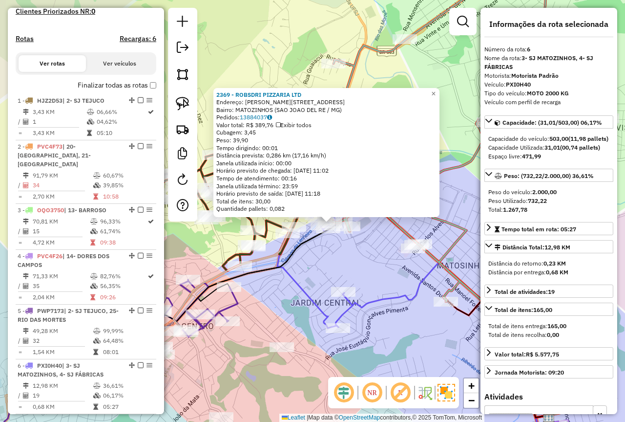
drag, startPoint x: 341, startPoint y: 233, endPoint x: 347, endPoint y: 256, distance: 23.7
click at [347, 256] on div "2369 - ROBSDRI PIZZARIA LTD Endereço: R VIRGILIO CARAZZA 53 Bairro: MATOZINHOS …" at bounding box center [312, 211] width 625 height 422
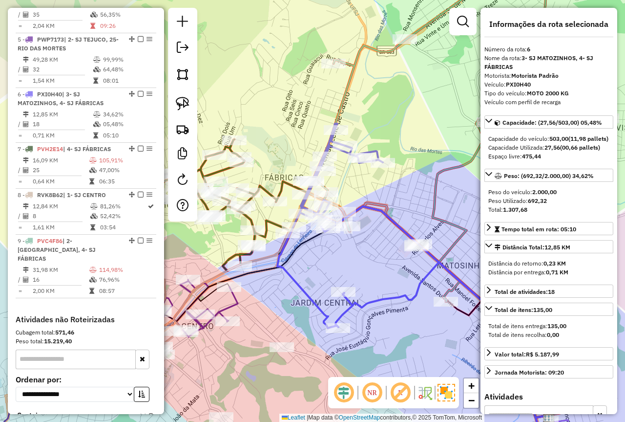
scroll to position [618, 0]
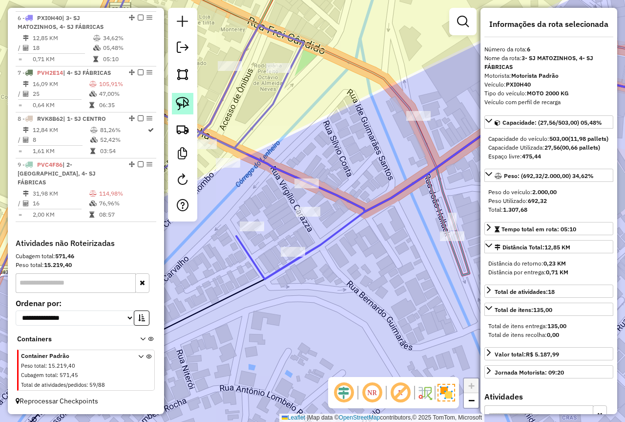
click at [185, 97] on img at bounding box center [183, 104] width 14 height 14
drag, startPoint x: 326, startPoint y: 204, endPoint x: 314, endPoint y: 222, distance: 21.1
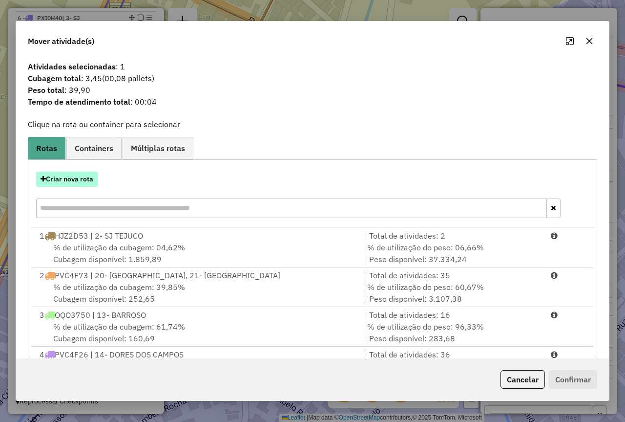
click at [82, 185] on button "Criar nova rota" at bounding box center [67, 178] width 62 height 15
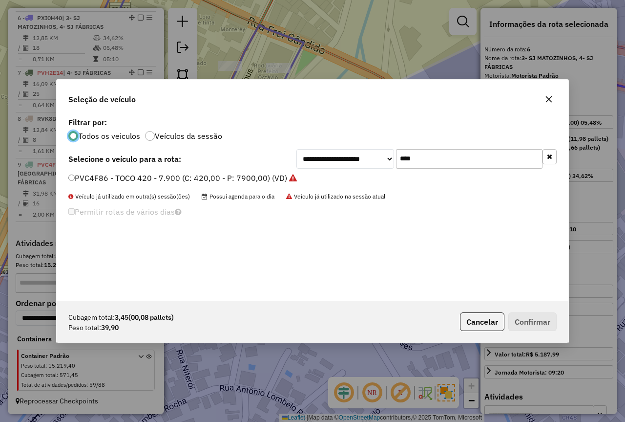
scroll to position [5, 3]
drag, startPoint x: 434, startPoint y: 155, endPoint x: 368, endPoint y: 157, distance: 65.5
click at [368, 157] on div "**********" at bounding box center [427, 159] width 260 height 20
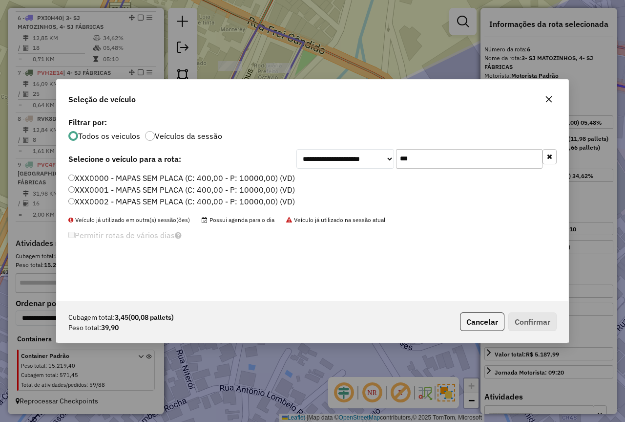
type input "***"
click at [132, 172] on label "XXX0000 - MAPAS SEM PLACA (C: 400,00 - P: 10000,00) (VD)" at bounding box center [181, 178] width 227 height 12
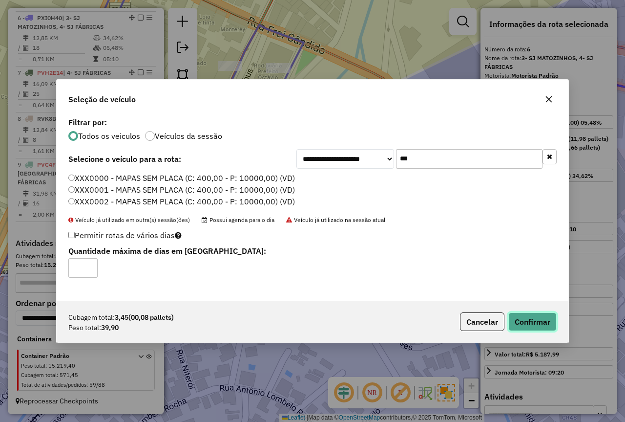
click at [529, 322] on button "Confirmar" at bounding box center [533, 321] width 48 height 19
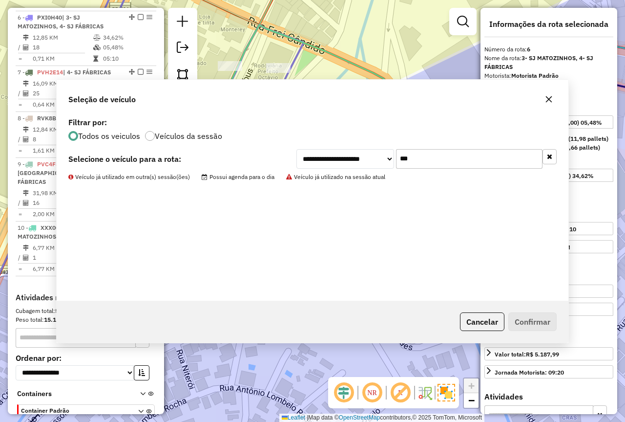
scroll to position [631, 0]
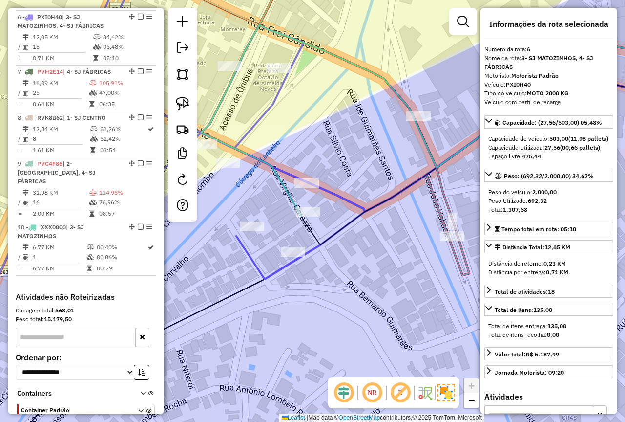
click at [370, 266] on div "Janela de atendimento Grade de atendimento Capacidade Transportadoras Veículos …" at bounding box center [312, 211] width 625 height 422
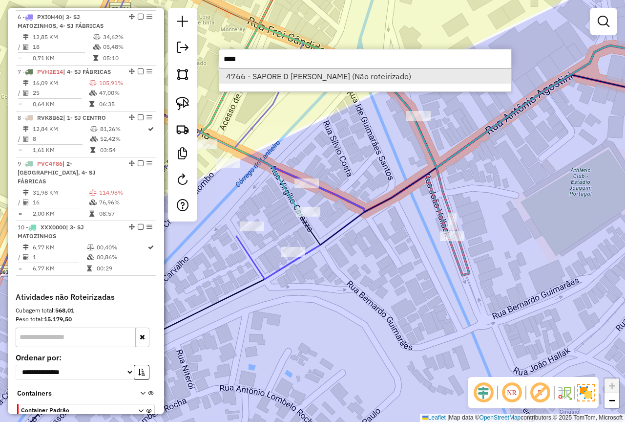
type input "****"
click at [278, 73] on li "4766 - SAPORE D ITALIA PIZZ (Não roteirizado)" at bounding box center [365, 76] width 292 height 15
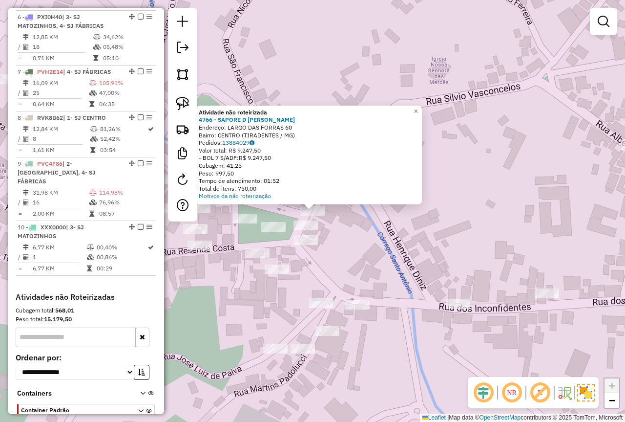
click at [359, 237] on div "Atividade não roteirizada 4766 - SAPORE D ITALIA PIZZ Endereço: LARGO DAS FORRA…" at bounding box center [312, 211] width 625 height 422
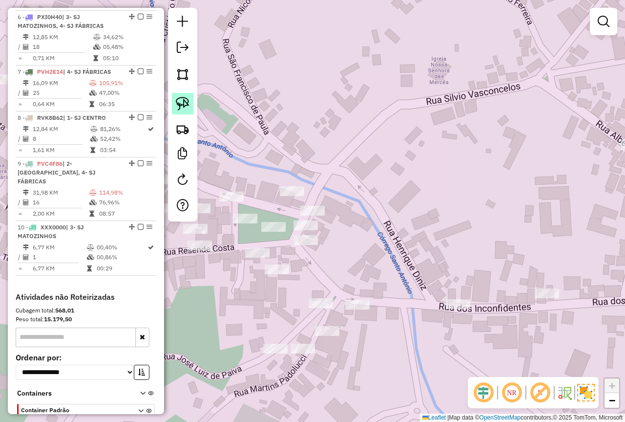
click at [180, 101] on img at bounding box center [183, 104] width 14 height 14
drag, startPoint x: 331, startPoint y: 198, endPoint x: 331, endPoint y: 225, distance: 27.4
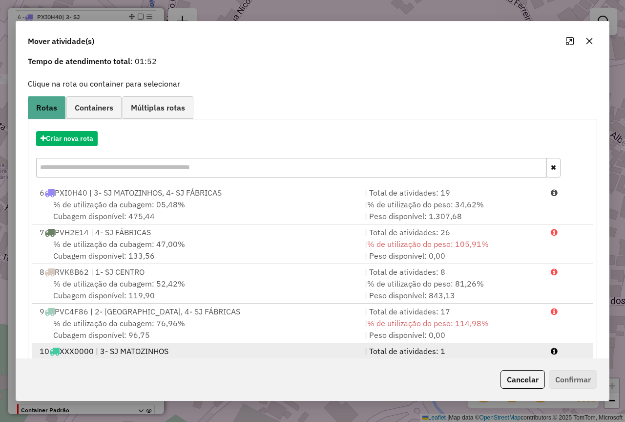
scroll to position [82, 0]
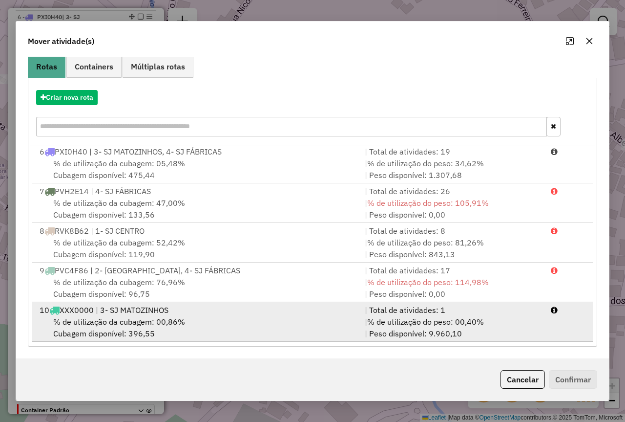
click at [232, 309] on div "10 XXX0000 | 3- SJ MATOZINHOS" at bounding box center [196, 310] width 325 height 12
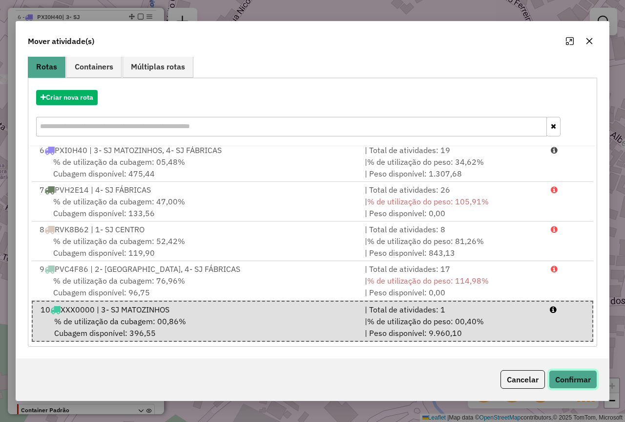
click at [560, 375] on button "Confirmar" at bounding box center [573, 379] width 48 height 19
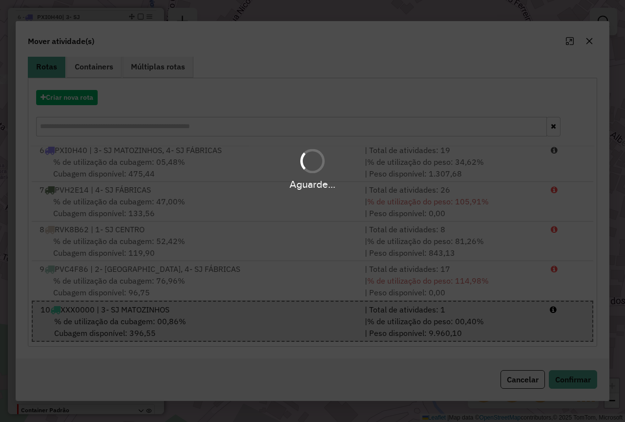
scroll to position [0, 0]
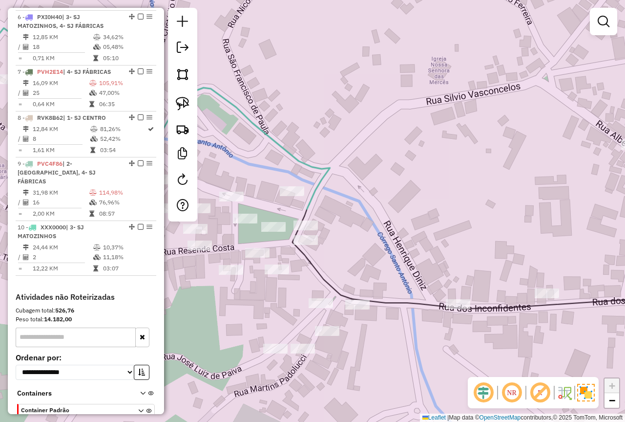
click at [384, 207] on div "Janela de atendimento Grade de atendimento Capacidade Transportadoras Veículos …" at bounding box center [312, 211] width 625 height 422
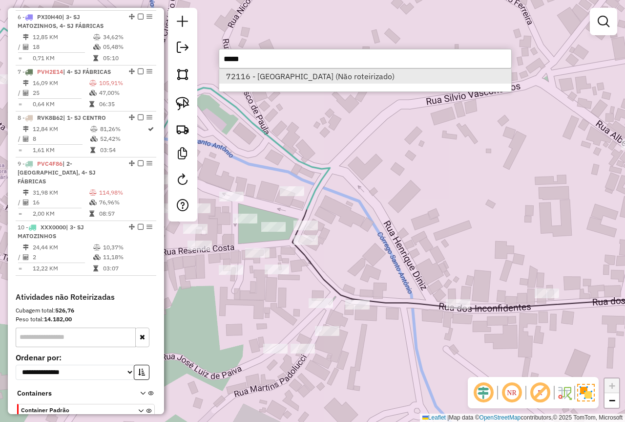
type input "*****"
click at [384, 80] on li "72116 - MONTE ALVERNE (Não roteirizado)" at bounding box center [365, 76] width 292 height 15
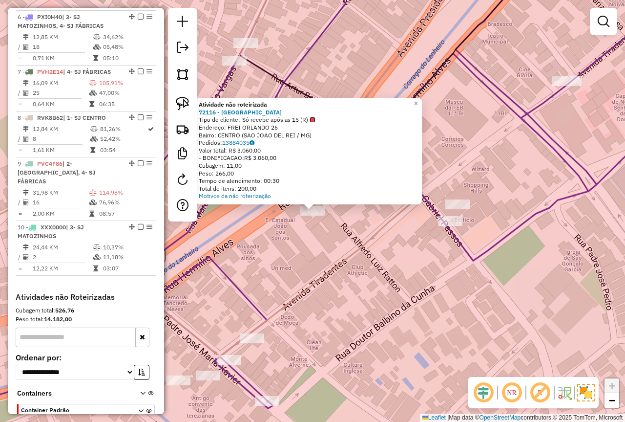
click at [320, 250] on div "Atividade não roteirizada 72116 - MONTE ALVERNE Tipo de cliente: Só recebe após…" at bounding box center [312, 211] width 625 height 422
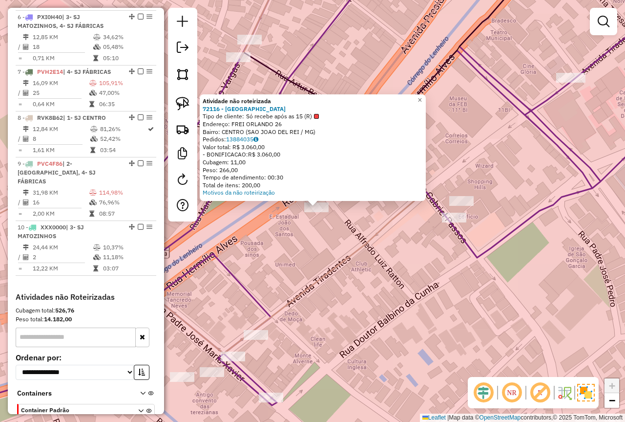
click at [339, 261] on icon at bounding box center [363, 142] width 209 height 368
select select "**********"
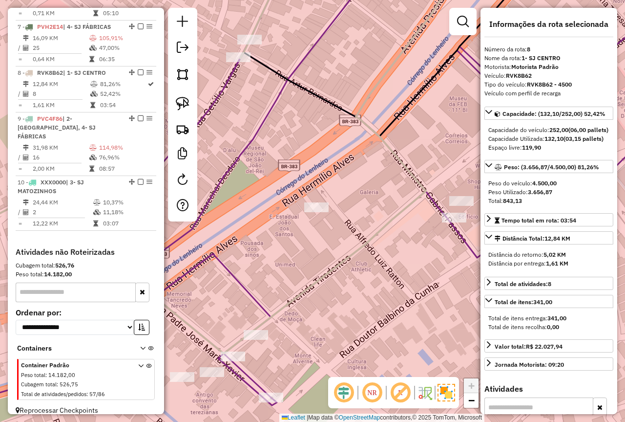
scroll to position [685, 0]
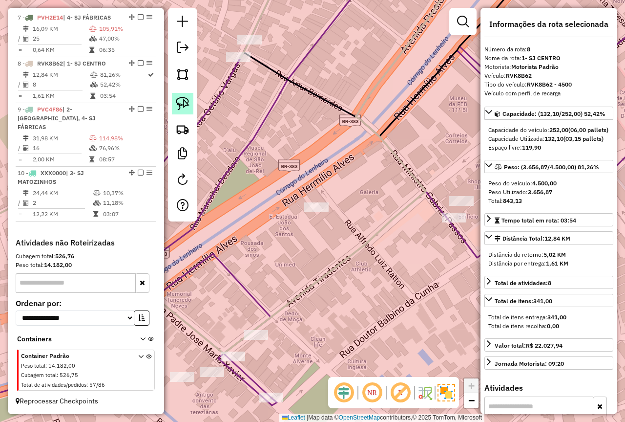
click at [176, 93] on link at bounding box center [182, 103] width 21 height 21
drag, startPoint x: 329, startPoint y: 199, endPoint x: 345, endPoint y: 230, distance: 34.5
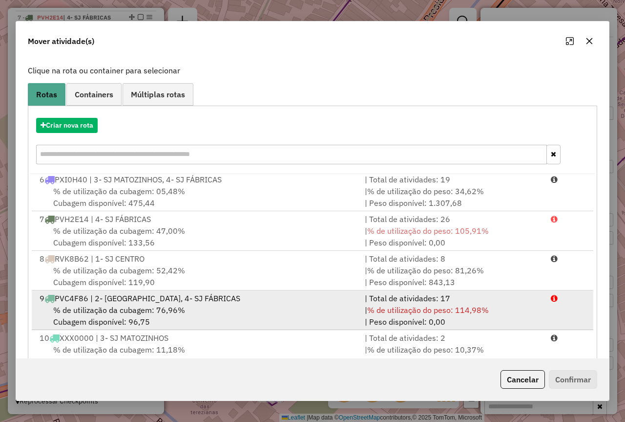
scroll to position [82, 0]
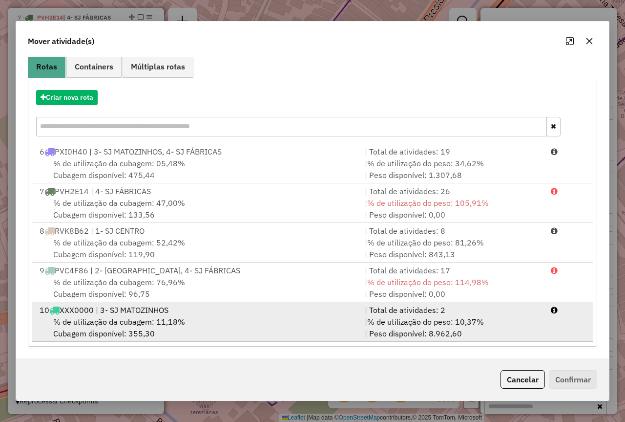
drag, startPoint x: 461, startPoint y: 313, endPoint x: 468, endPoint y: 315, distance: 6.5
click at [461, 314] on div "| Total de atividades: 2" at bounding box center [452, 310] width 186 height 12
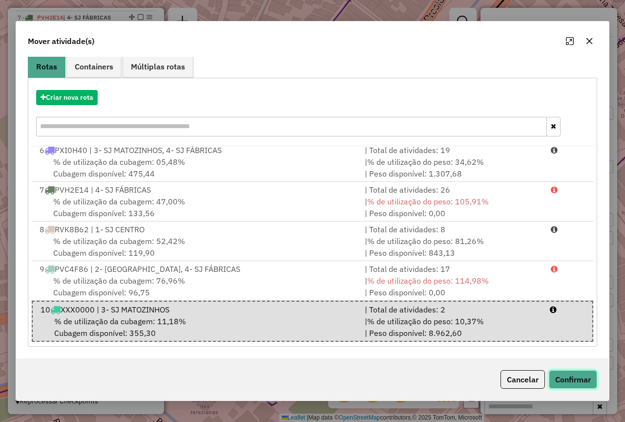
drag, startPoint x: 573, startPoint y: 374, endPoint x: 557, endPoint y: 373, distance: 16.2
click at [573, 375] on button "Confirmar" at bounding box center [573, 379] width 48 height 19
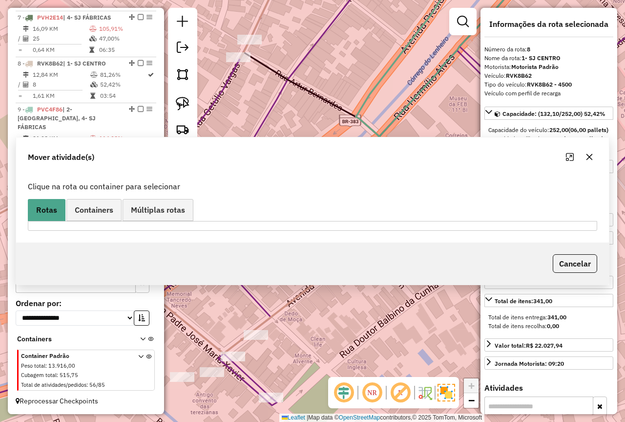
scroll to position [0, 0]
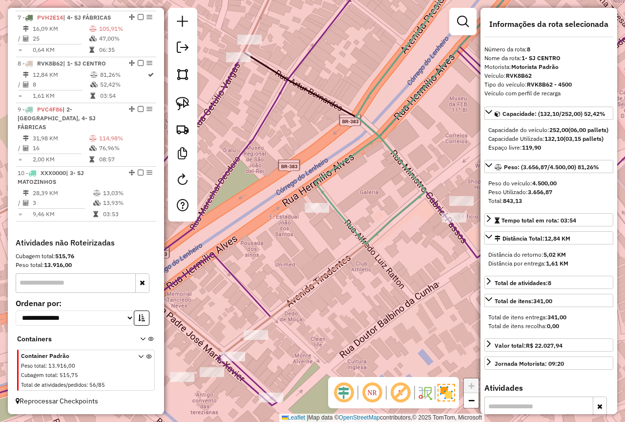
click at [326, 283] on div "Janela de atendimento Grade de atendimento Capacidade Transportadoras Veículos …" at bounding box center [312, 211] width 625 height 422
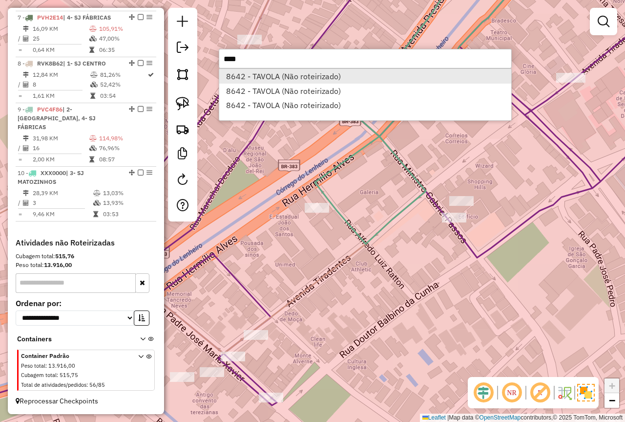
type input "****"
click at [270, 80] on li "8642 - TAVOLA (Não roteirizado)" at bounding box center [365, 76] width 292 height 15
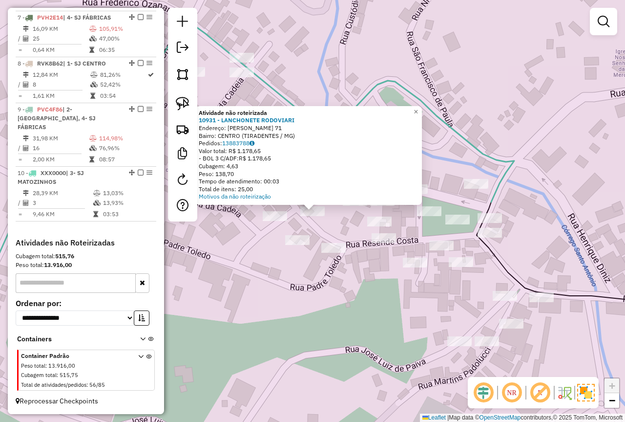
click at [275, 221] on div at bounding box center [275, 216] width 24 height 10
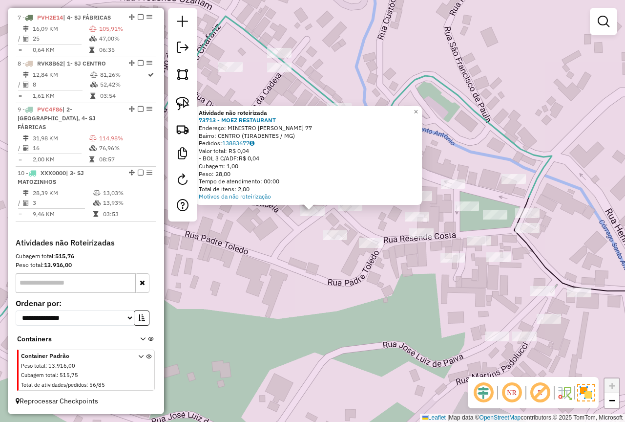
click at [270, 245] on div "Atividade não roteirizada 73713 - MOEZ RESTAURANT Endereço: MINISTRO GABRIEAL P…" at bounding box center [312, 211] width 625 height 422
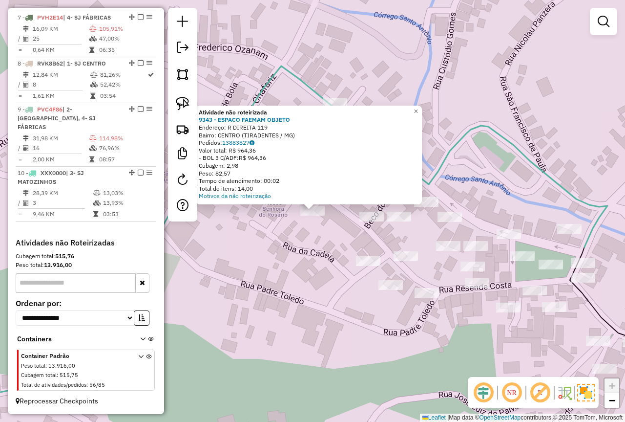
click at [323, 234] on div "Atividade não roteirizada 9343 - ESPACO FAEMAM OBJETO Endereço: R DIREITA 119 B…" at bounding box center [312, 211] width 625 height 422
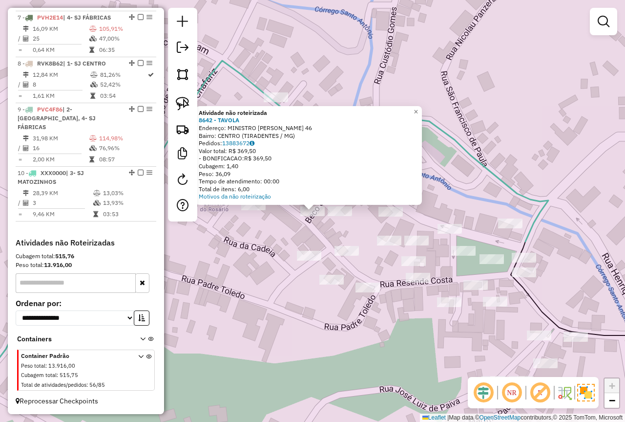
click at [285, 248] on div "Atividade não roteirizada 8642 - TAVOLA Endereço: MINISTRO GABRIEL PASSOS 46 Ba…" at bounding box center [312, 211] width 625 height 422
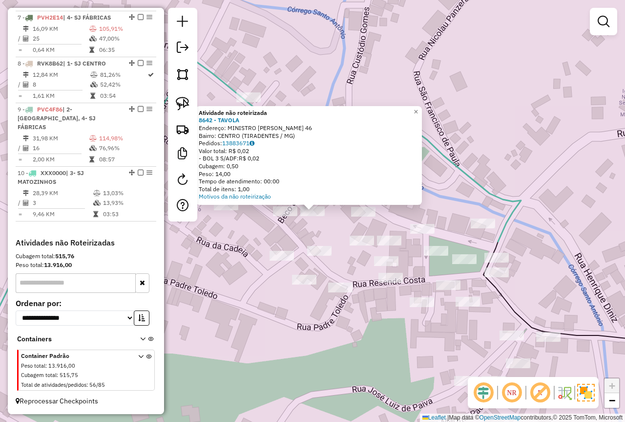
click at [326, 236] on div "Atividade não roteirizada 8642 - TAVOLA Endereço: MINISTRO GABRIEL PASSOS 46 Ba…" at bounding box center [312, 211] width 625 height 422
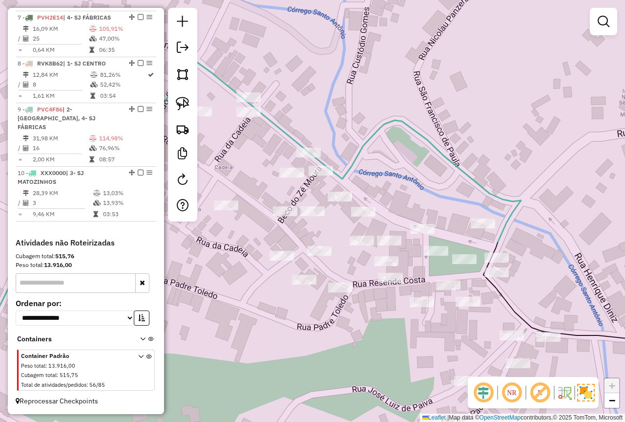
click at [335, 201] on div at bounding box center [340, 196] width 24 height 10
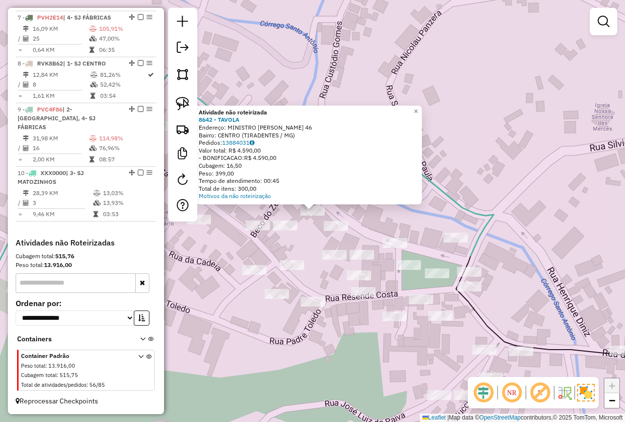
click at [306, 237] on div "Atividade não roteirizada 8642 - TAVOLA Endereço: MINISTRO GABRIEL PASSOS 46 Ba…" at bounding box center [312, 211] width 625 height 422
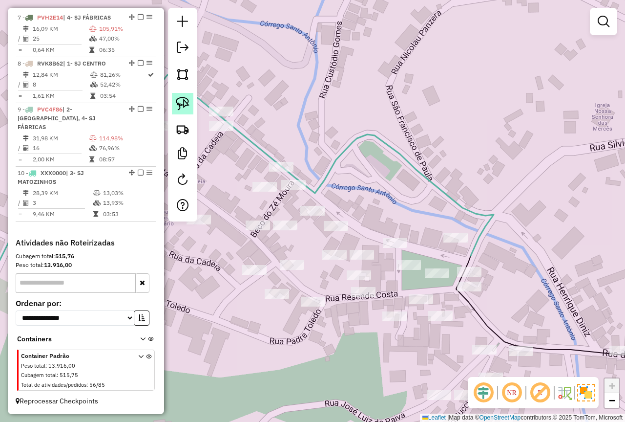
click at [179, 103] on img at bounding box center [183, 104] width 14 height 14
click at [327, 223] on div "Janela de atendimento Grade de atendimento Capacidade Transportadoras Veículos …" at bounding box center [312, 211] width 625 height 422
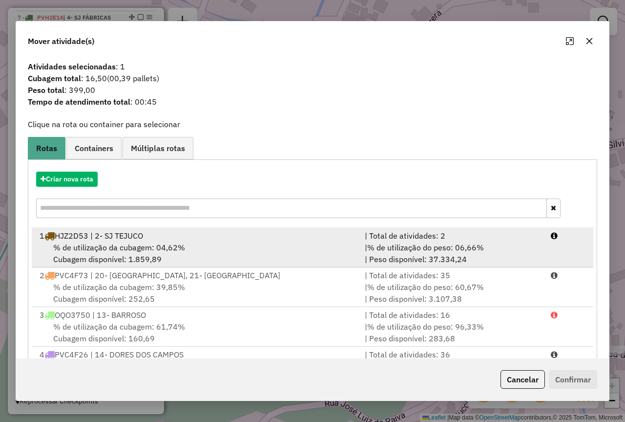
click at [265, 234] on div "1 HJZ2D53 | 2- SJ TEJUCO" at bounding box center [196, 236] width 325 height 12
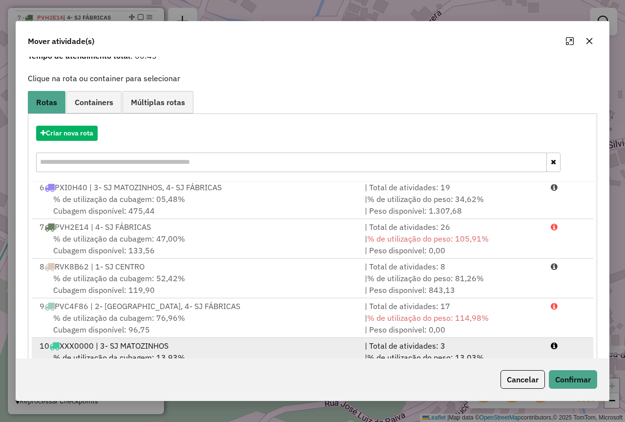
scroll to position [82, 0]
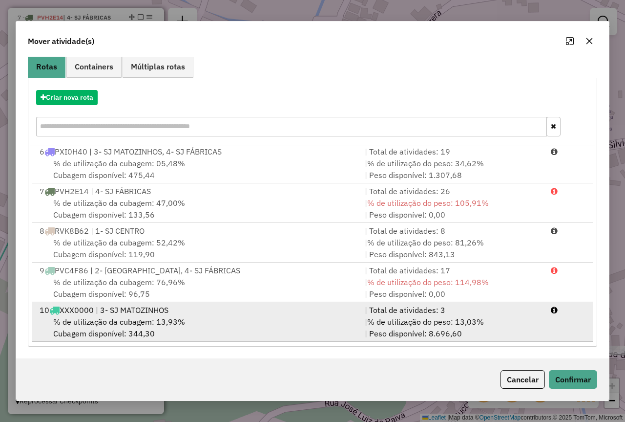
click at [399, 326] on span "% de utilização do peso: 13,03%" at bounding box center [425, 322] width 117 height 10
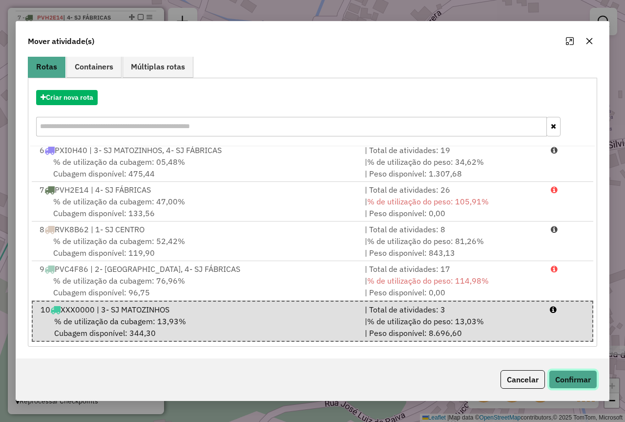
click at [574, 377] on button "Confirmar" at bounding box center [573, 379] width 48 height 19
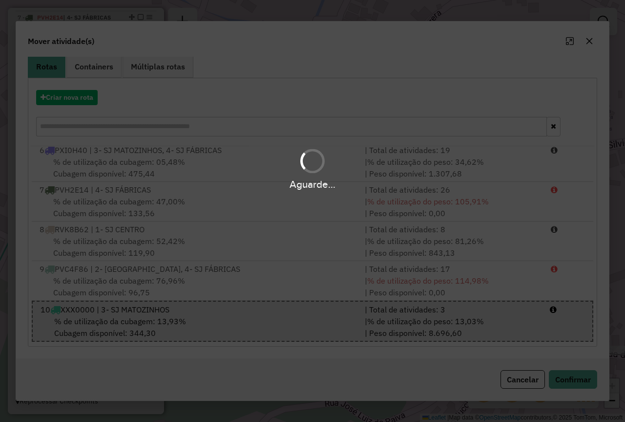
scroll to position [0, 0]
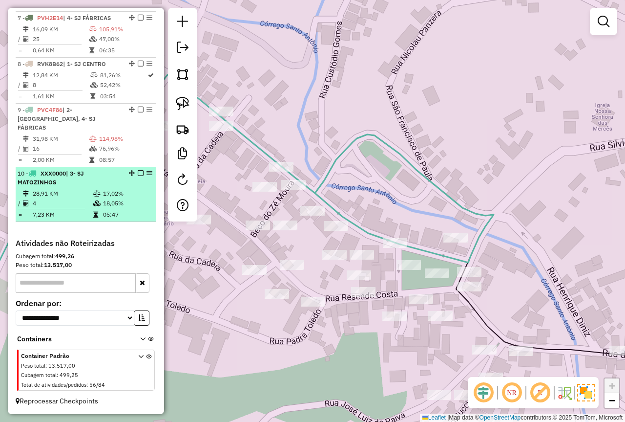
click at [119, 200] on td "18,05%" at bounding box center [127, 203] width 49 height 10
select select "**********"
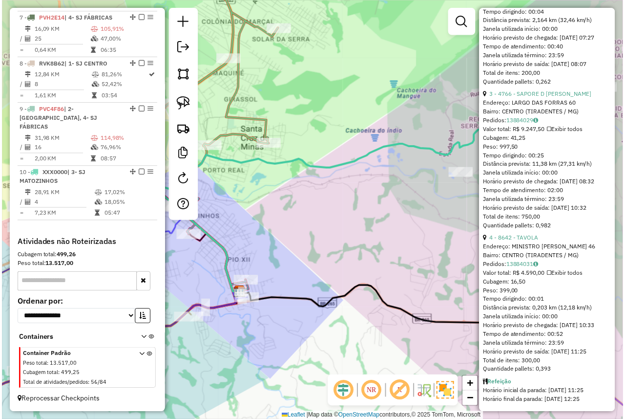
scroll to position [698, 0]
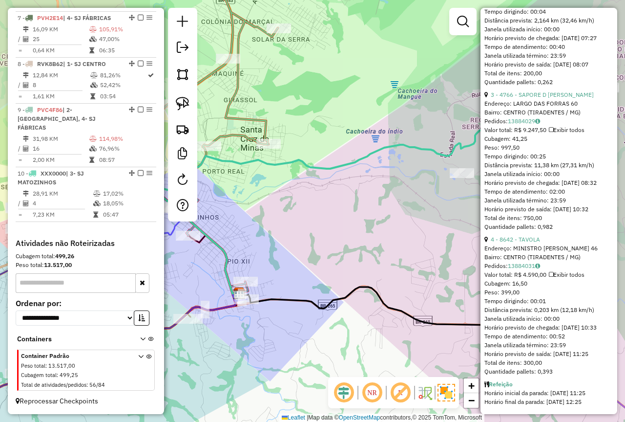
click at [314, 240] on div "Janela de atendimento Grade de atendimento Capacidade Transportadoras Veículos …" at bounding box center [312, 211] width 625 height 422
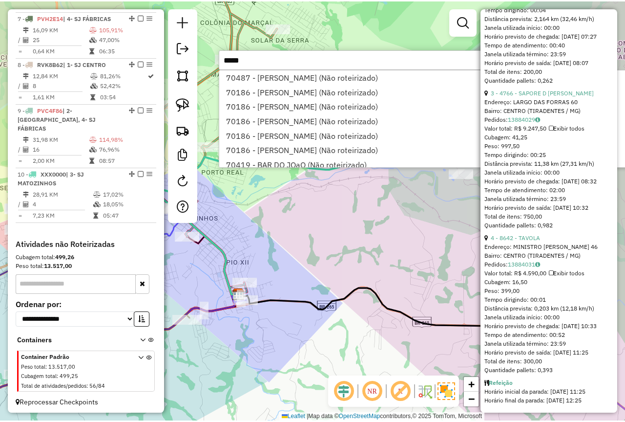
scroll to position [673, 0]
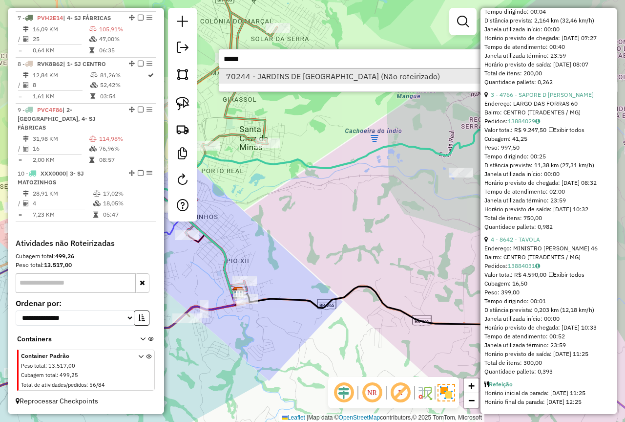
type input "*****"
click at [349, 76] on li "70244 - JARDINS DE SANTO ANT (Não roteirizado)" at bounding box center [365, 76] width 292 height 15
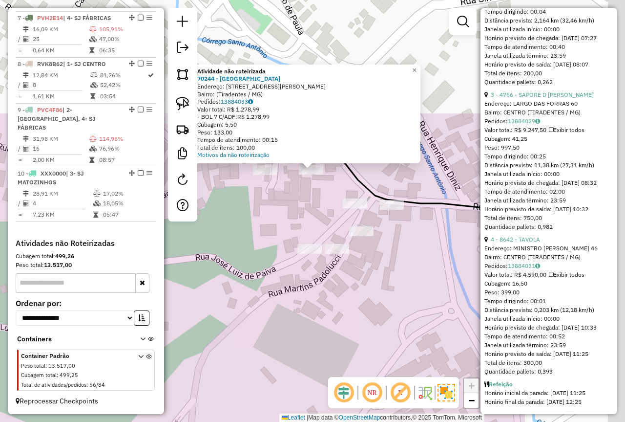
drag, startPoint x: 335, startPoint y: 109, endPoint x: 187, endPoint y: 234, distance: 193.5
click at [172, 264] on div "Atividade não roteirizada 70244 - JARDINS DE SANTO ANT Endereço: Rua Resende Co…" at bounding box center [312, 211] width 625 height 422
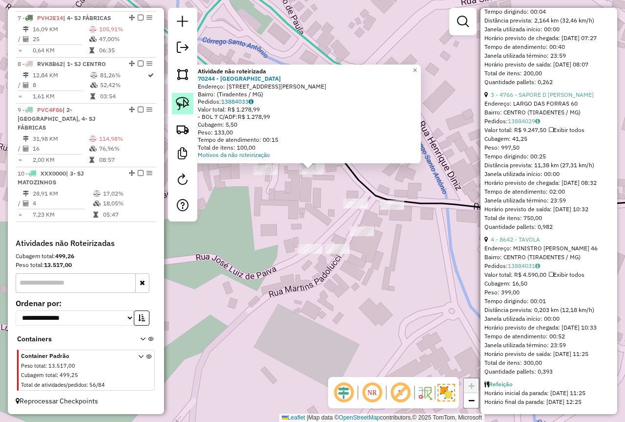
click at [182, 101] on img at bounding box center [183, 104] width 14 height 14
drag, startPoint x: 307, startPoint y: 187, endPoint x: 298, endPoint y: 183, distance: 10.1
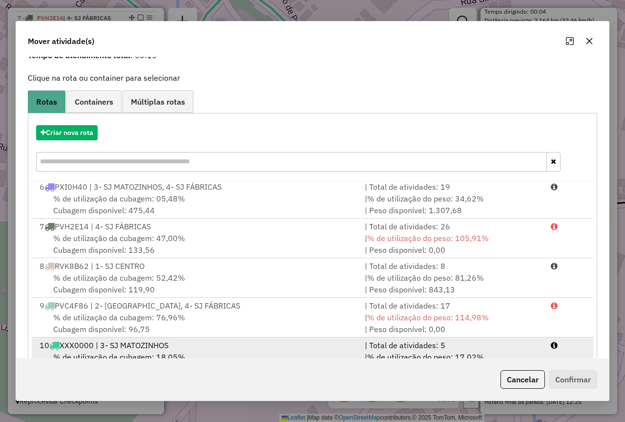
scroll to position [82, 0]
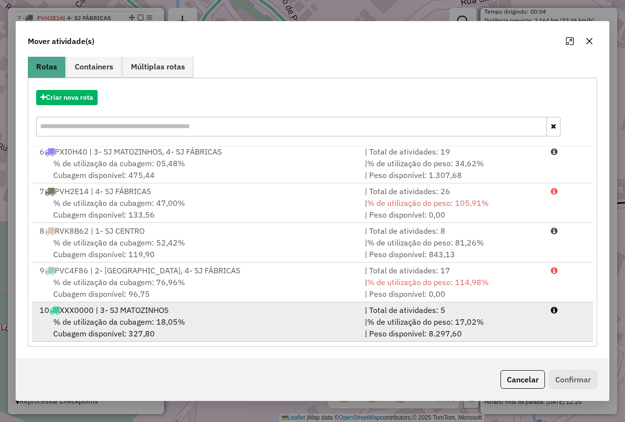
click at [364, 314] on div "| Total de atividades: 5" at bounding box center [452, 310] width 186 height 12
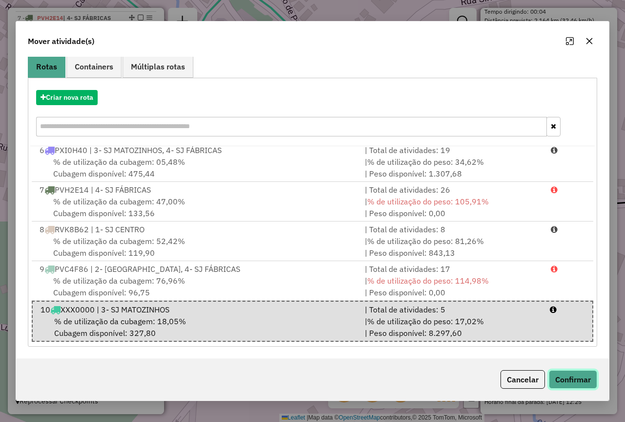
click at [595, 382] on button "Confirmar" at bounding box center [573, 379] width 48 height 19
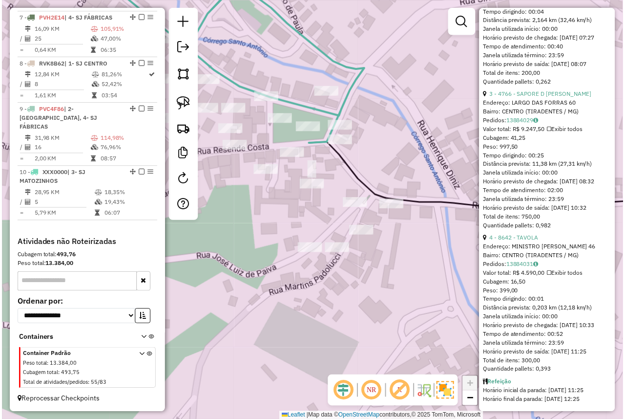
scroll to position [698, 0]
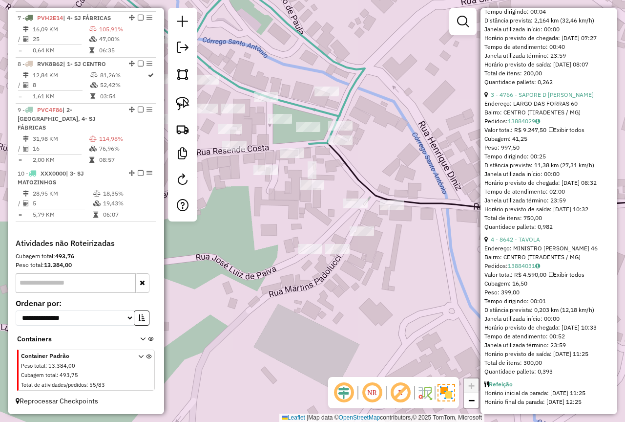
click at [263, 271] on div "Janela de atendimento Grade de atendimento Capacidade Transportadoras Veículos …" at bounding box center [312, 211] width 625 height 422
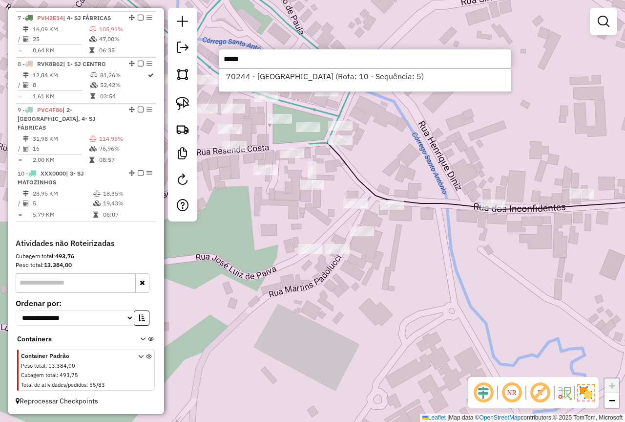
type input "*****"
click at [232, 247] on div "Janela de atendimento Grade de atendimento Capacidade Transportadoras Veículos …" at bounding box center [312, 211] width 625 height 422
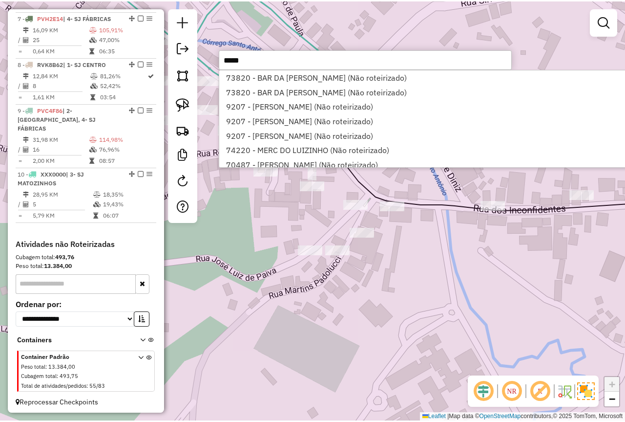
scroll to position [673, 0]
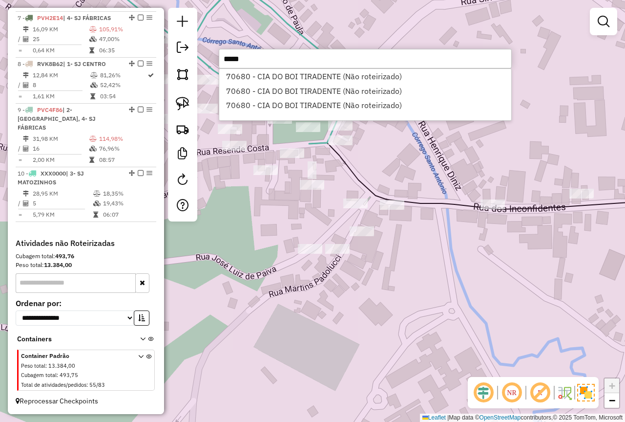
type input "*****"
click at [355, 82] on li "70680 - CIA DO BOI TIRADENTE (Não roteirizado)" at bounding box center [365, 76] width 292 height 15
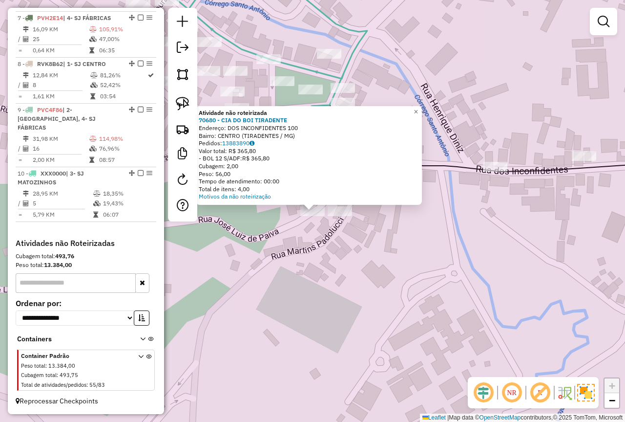
click at [333, 284] on div "Atividade não roteirizada 70680 - CIA DO BOI TIRADENTE Endereço: DOS INCONFIDEN…" at bounding box center [312, 211] width 625 height 422
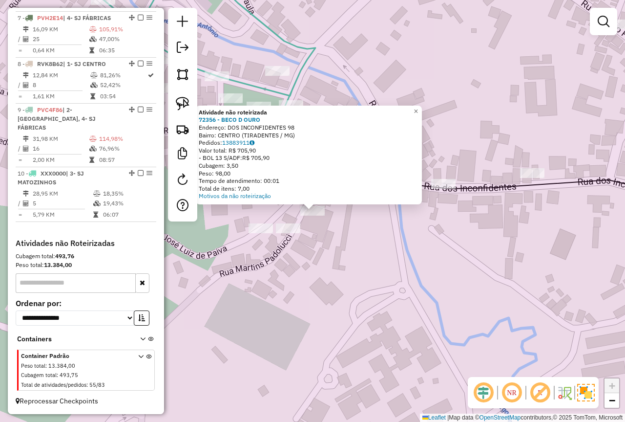
click at [327, 273] on div "Atividade não roteirizada 72356 - BECO D OURO Endereço: DOS INCONFIDENTES 98 Ba…" at bounding box center [312, 211] width 625 height 422
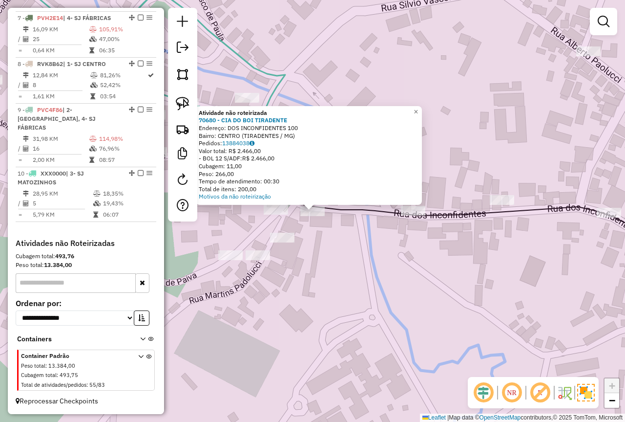
click at [349, 274] on div "Atividade não roteirizada 70680 - CIA DO BOI TIRADENTE Endereço: DOS INCONFIDEN…" at bounding box center [312, 211] width 625 height 422
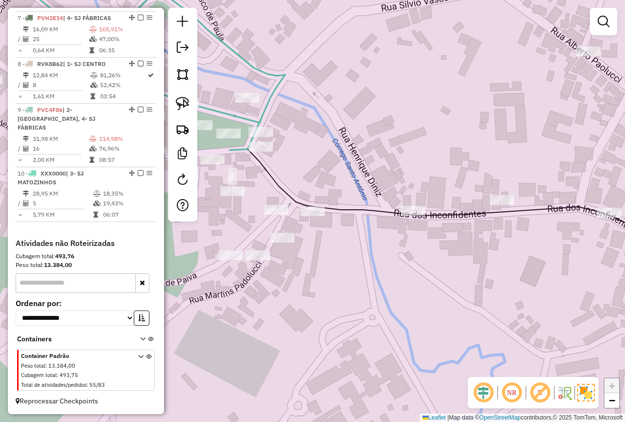
click at [170, 99] on div at bounding box center [182, 114] width 29 height 213
click at [178, 99] on img at bounding box center [183, 104] width 14 height 14
drag, startPoint x: 317, startPoint y: 193, endPoint x: 331, endPoint y: 225, distance: 35.4
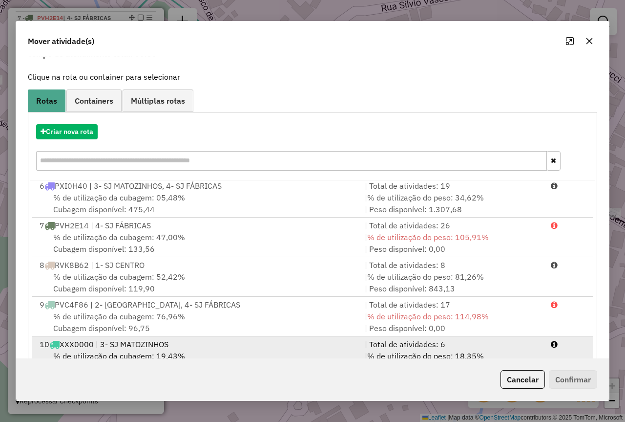
scroll to position [82, 0]
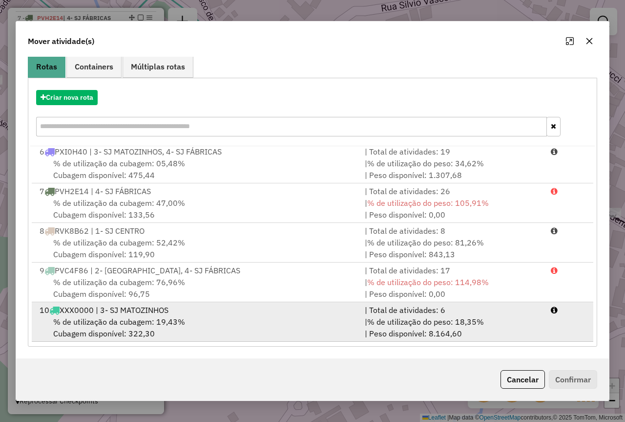
click at [497, 313] on div "| Total de atividades: 6" at bounding box center [452, 310] width 186 height 12
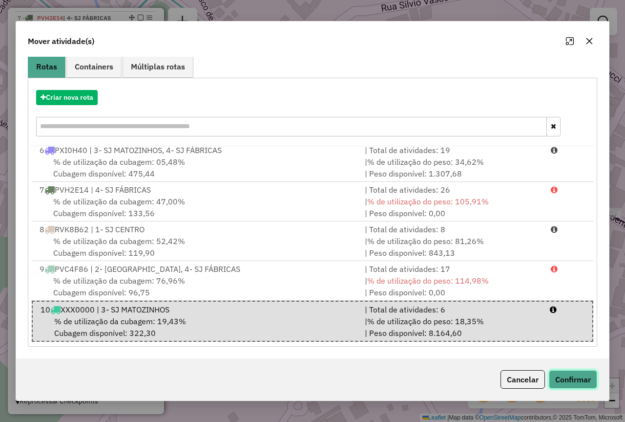
click at [572, 381] on button "Confirmar" at bounding box center [573, 379] width 48 height 19
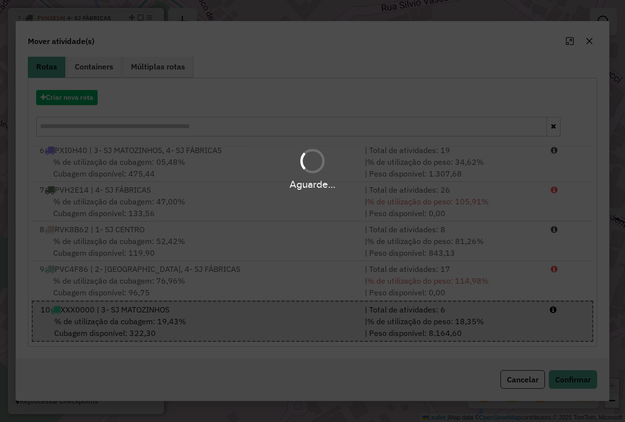
scroll to position [0, 0]
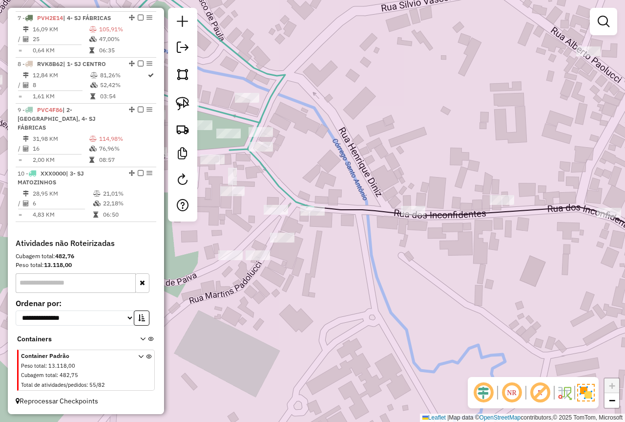
click at [342, 297] on div "Janela de atendimento Grade de atendimento Capacidade Transportadoras Veículos …" at bounding box center [312, 211] width 625 height 422
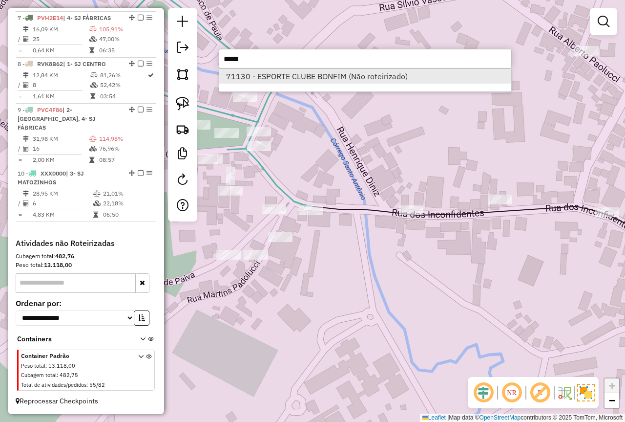
type input "*****"
click at [290, 75] on li "71130 - ESPORTE CLUBE BONFIM (Não roteirizado)" at bounding box center [365, 76] width 292 height 15
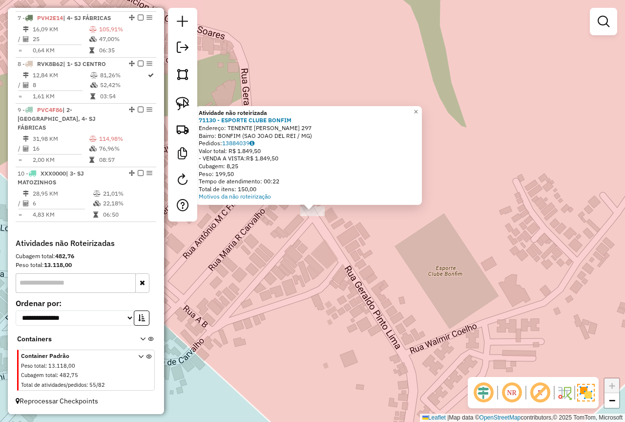
click at [290, 259] on div "Atividade não roteirizada 71130 - ESPORTE CLUBE BONFIM Endereço: TENENTE MARIO …" at bounding box center [312, 211] width 625 height 422
click at [276, 265] on div "Atividade não roteirizada 71130 - ESPORTE CLUBE BONFIM Endereço: TENENTE MARIO …" at bounding box center [312, 211] width 625 height 422
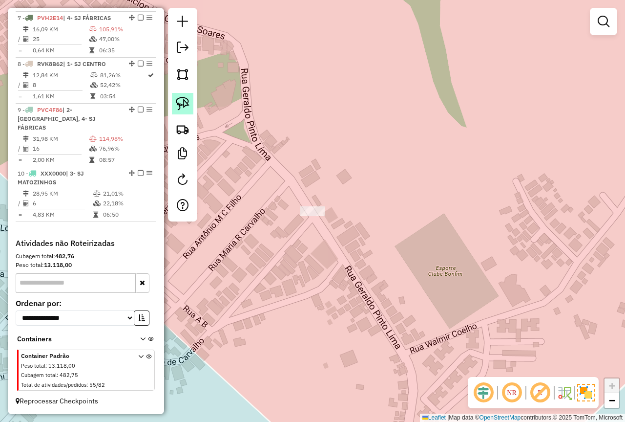
click at [189, 108] on img at bounding box center [183, 104] width 14 height 14
drag, startPoint x: 347, startPoint y: 194, endPoint x: 310, endPoint y: 224, distance: 48.3
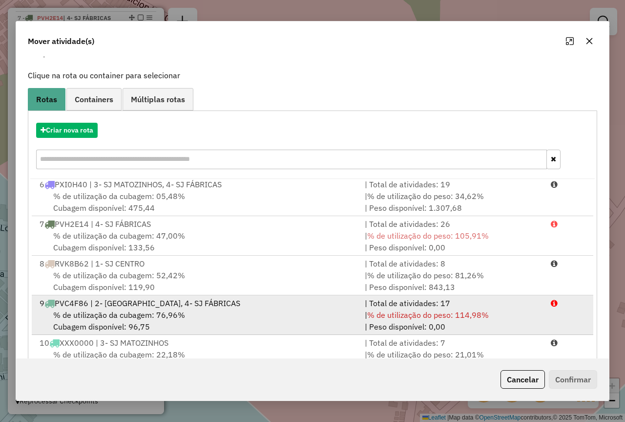
scroll to position [82, 0]
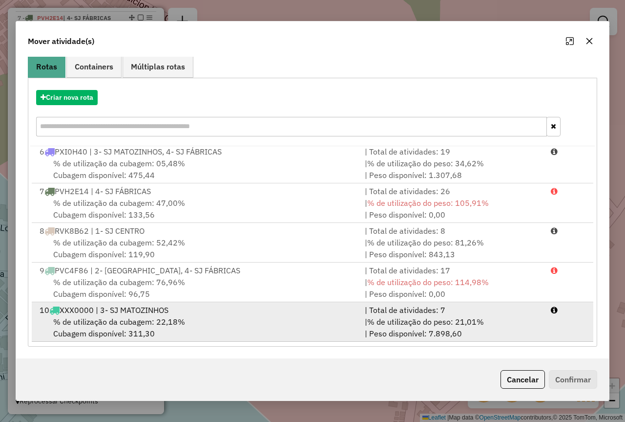
click at [451, 330] on div "| % de utilização do peso: 21,01% | Peso disponível: 7.898,60" at bounding box center [452, 327] width 186 height 23
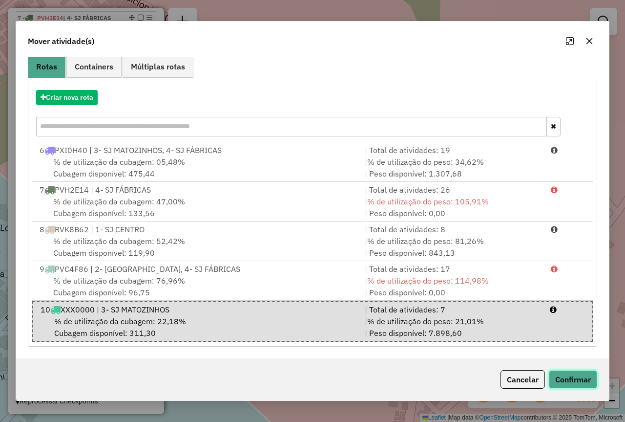
click at [570, 375] on button "Confirmar" at bounding box center [573, 379] width 48 height 19
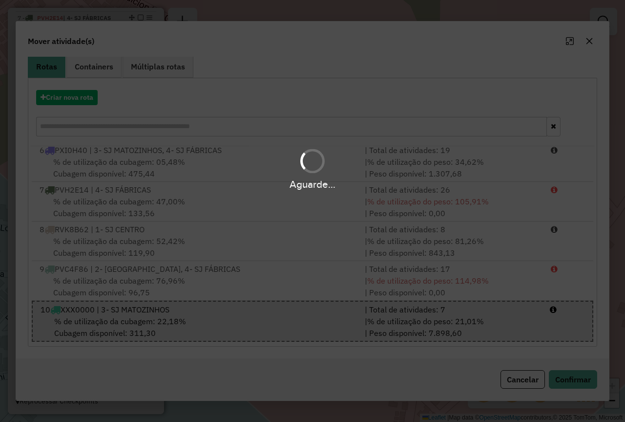
scroll to position [0, 0]
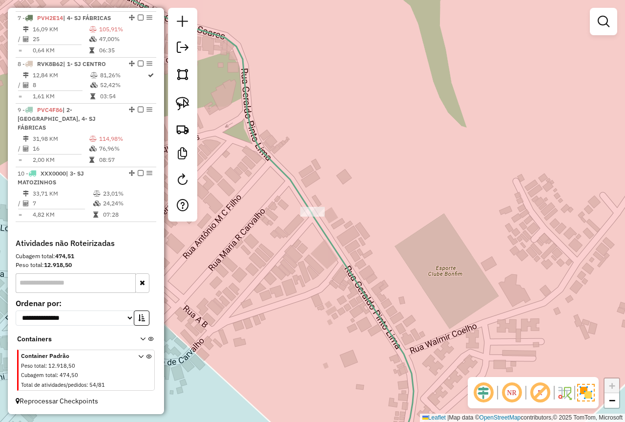
click at [366, 282] on div "Janela de atendimento Grade de atendimento Capacidade Transportadoras Veículos …" at bounding box center [312, 211] width 625 height 422
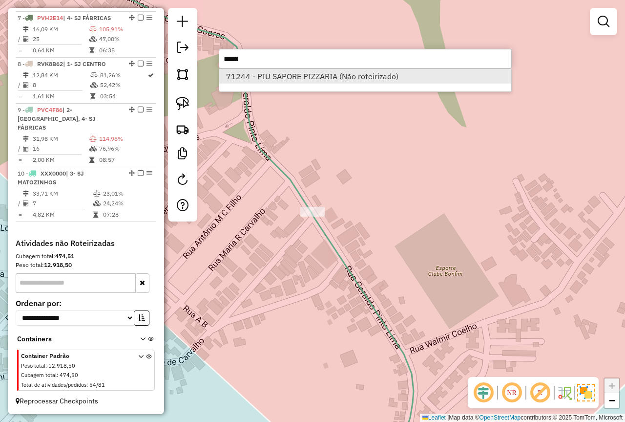
type input "*****"
click at [313, 77] on li "71244 - PIU SAPORE PIZZARIA (Não roteirizado)" at bounding box center [365, 76] width 292 height 15
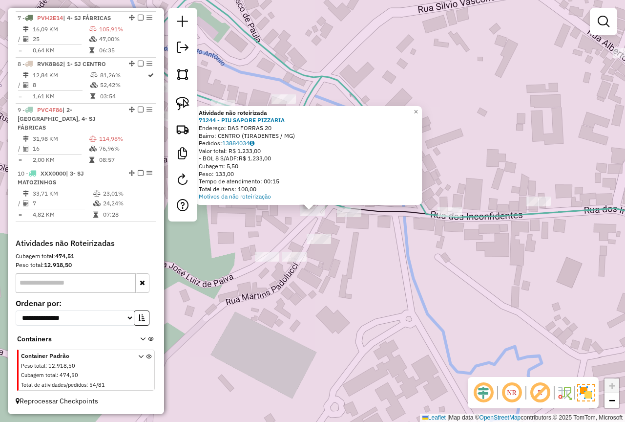
click at [391, 269] on div "Atividade não roteirizada 71244 - PIU SAPORE PIZZARIA Endereço: DAS FORRAS 20 B…" at bounding box center [312, 211] width 625 height 422
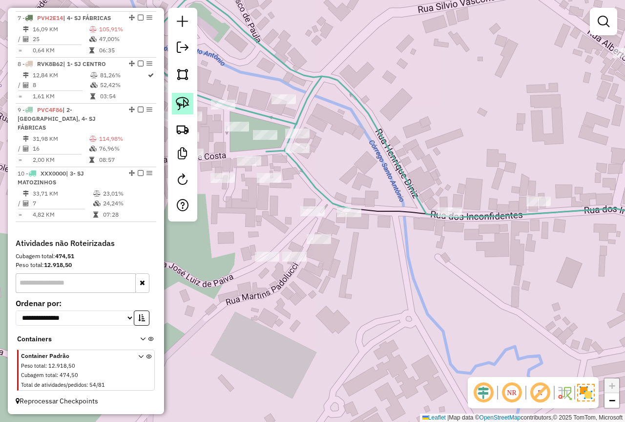
click at [179, 104] on img at bounding box center [183, 104] width 14 height 14
drag, startPoint x: 294, startPoint y: 197, endPoint x: 321, endPoint y: 216, distance: 33.3
click at [321, 216] on div "Janela de atendimento Grade de atendimento Capacidade Transportadoras Veículos …" at bounding box center [312, 211] width 625 height 422
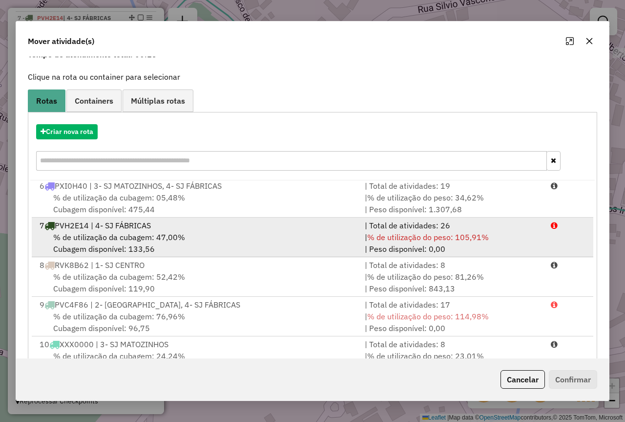
scroll to position [82, 0]
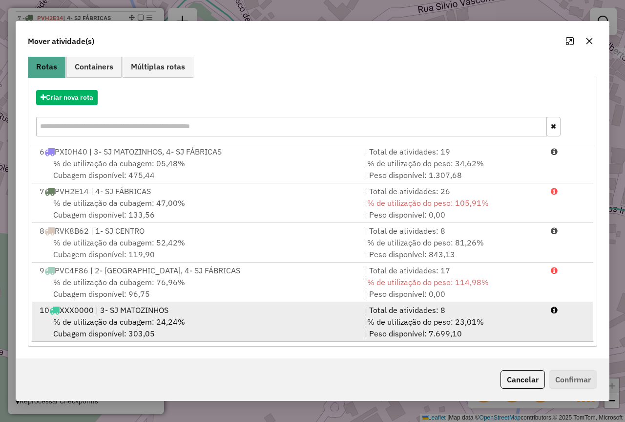
click at [220, 313] on div "10 XXX0000 | 3- SJ MATOZINHOS" at bounding box center [196, 310] width 325 height 12
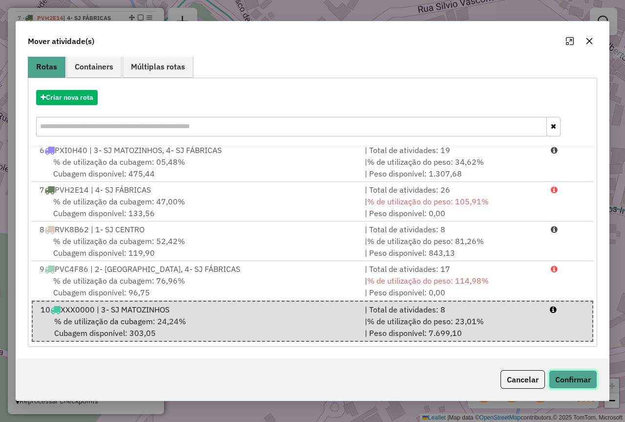
click at [573, 376] on button "Confirmar" at bounding box center [573, 379] width 48 height 19
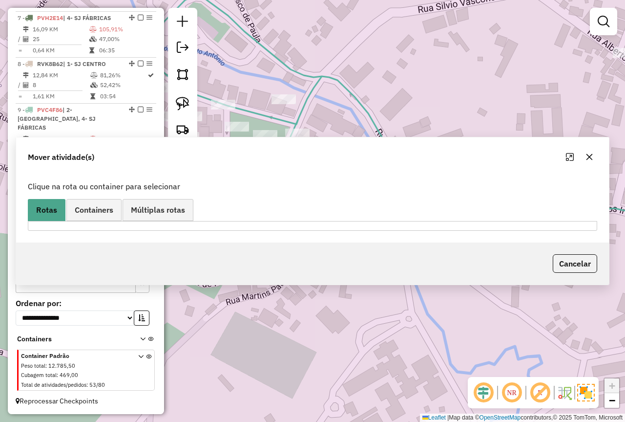
scroll to position [0, 0]
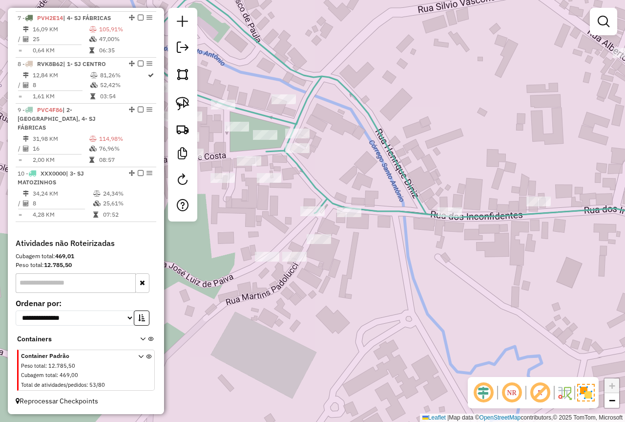
click at [419, 328] on div "Janela de atendimento Grade de atendimento Capacidade Transportadoras Veículos …" at bounding box center [312, 211] width 625 height 422
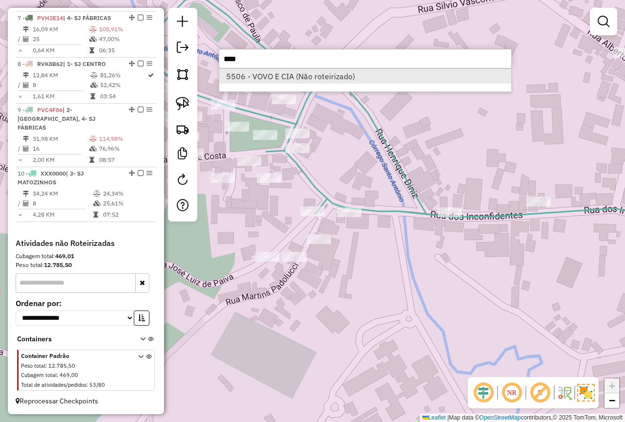
type input "****"
click at [328, 79] on li "5506 - VOVO E CIA (Não roteirizado)" at bounding box center [365, 76] width 292 height 15
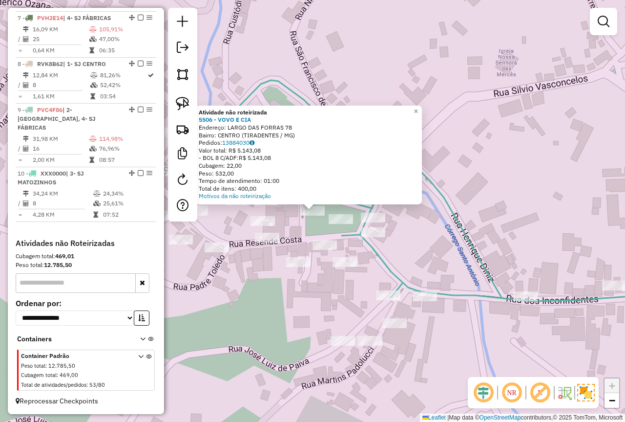
click at [297, 223] on div "Atividade não roteirizada 5506 - VOVO E CIA Endereço: LARGO DAS FORRAS 78 Bairr…" at bounding box center [312, 211] width 625 height 422
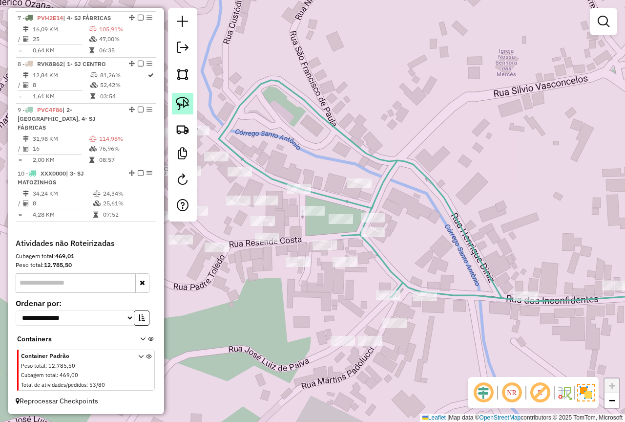
click at [182, 104] on img at bounding box center [183, 104] width 14 height 14
drag, startPoint x: 304, startPoint y: 200, endPoint x: 317, endPoint y: 218, distance: 21.7
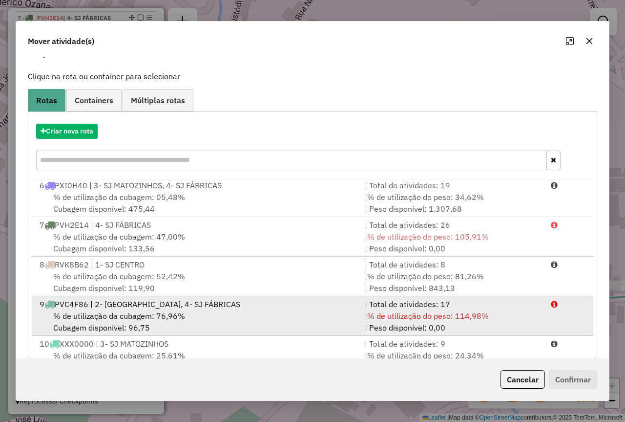
scroll to position [82, 0]
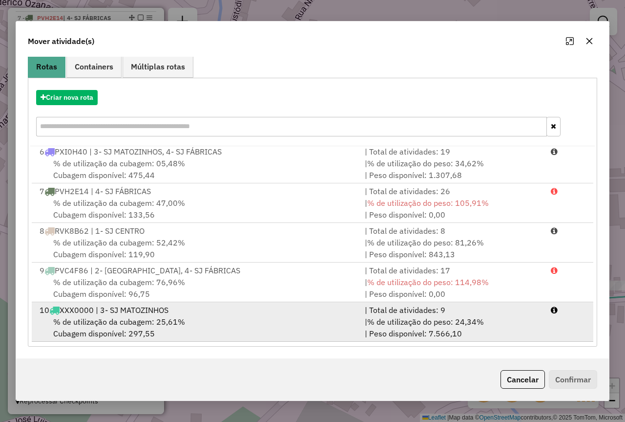
click at [291, 319] on div "% de utilização da cubagem: 25,61% Cubagem disponível: 297,55" at bounding box center [196, 327] width 325 height 23
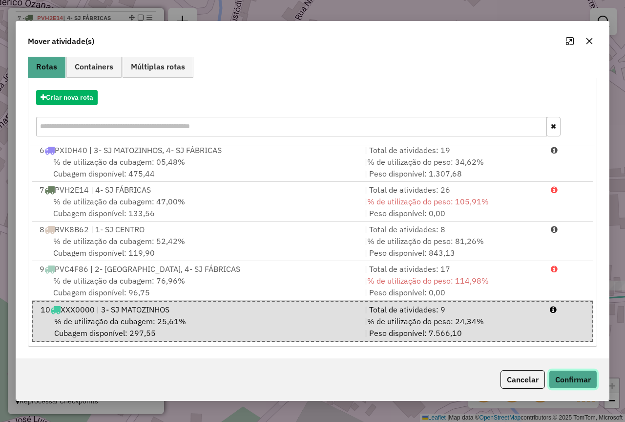
click at [573, 380] on button "Confirmar" at bounding box center [573, 379] width 48 height 19
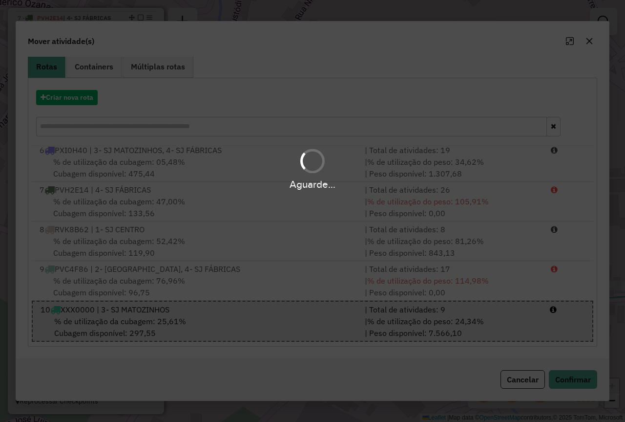
scroll to position [0, 0]
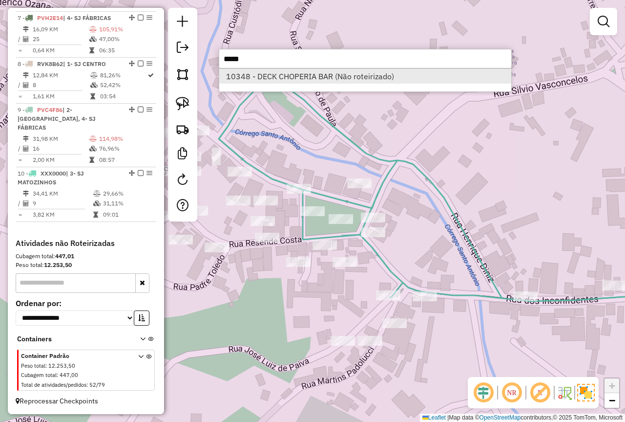
type input "*****"
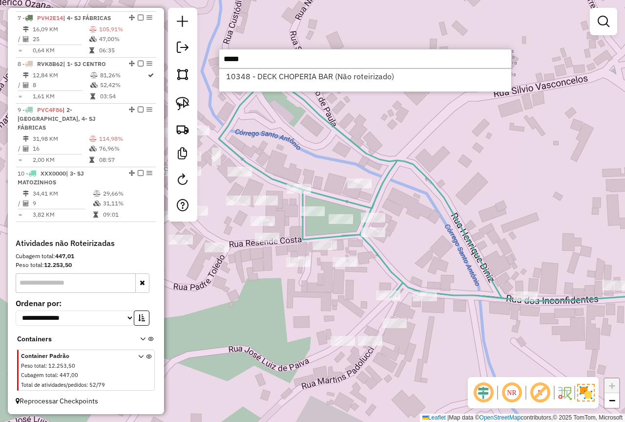
click at [310, 76] on li "10348 - DECK CHOPERIA BAR (Não roteirizado)" at bounding box center [365, 76] width 292 height 15
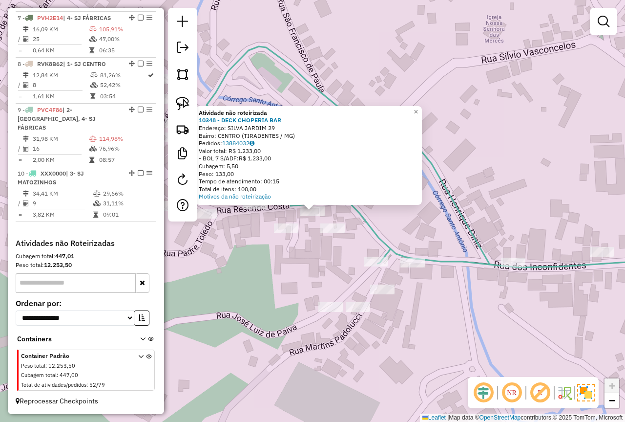
click at [282, 272] on div "Atividade não roteirizada 10348 - DECK CHOPERIA BAR Endereço: SILVA JARDIM 29 B…" at bounding box center [312, 211] width 625 height 422
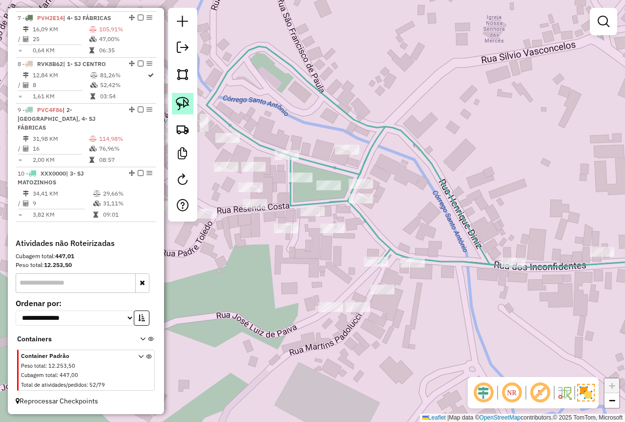
click at [187, 100] on img at bounding box center [183, 104] width 14 height 14
click at [64, 50] on div at bounding box center [64, 50] width 0 height 0
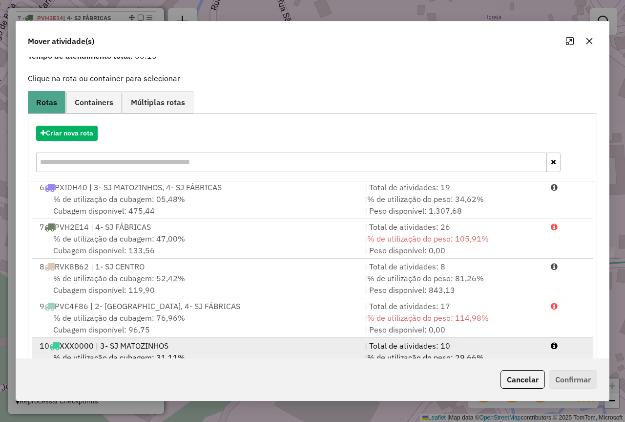
scroll to position [82, 0]
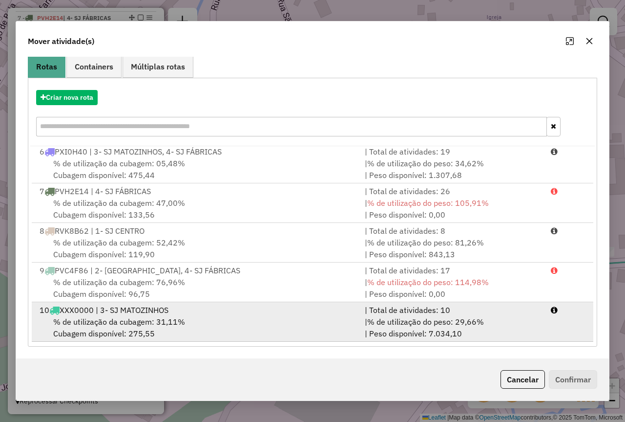
click at [484, 318] on div "| % de utilização do peso: 29,66% | Peso disponível: 7.034,10" at bounding box center [452, 327] width 186 height 23
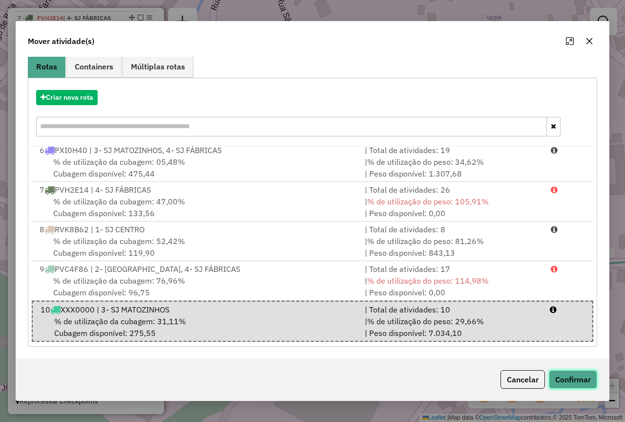
click at [578, 373] on button "Confirmar" at bounding box center [573, 379] width 48 height 19
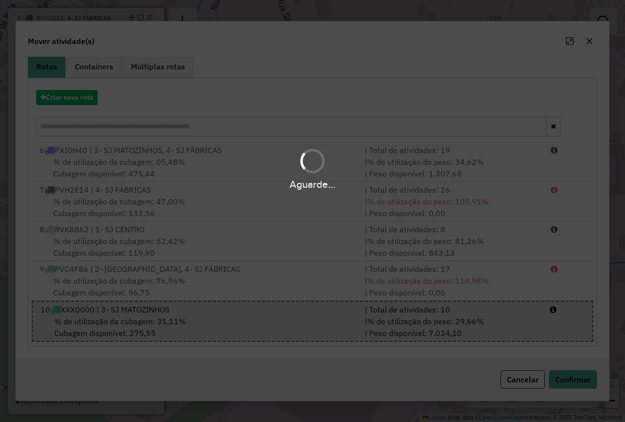
scroll to position [0, 0]
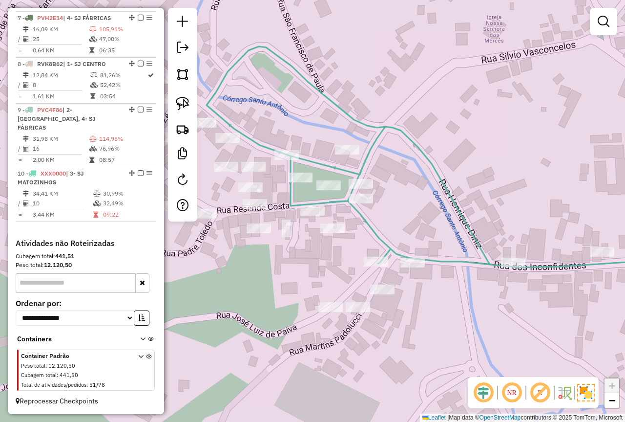
click at [332, 350] on div "Janela de atendimento Grade de atendimento Capacidade Transportadoras Veículos …" at bounding box center [312, 211] width 625 height 422
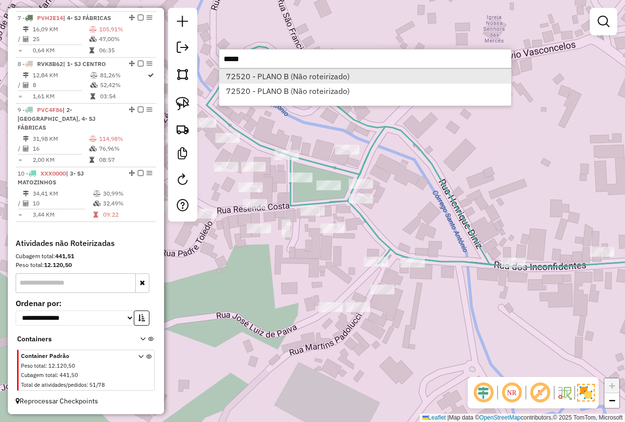
type input "*****"
click at [321, 76] on li "72520 - PLANO B (Não roteirizado)" at bounding box center [365, 76] width 292 height 15
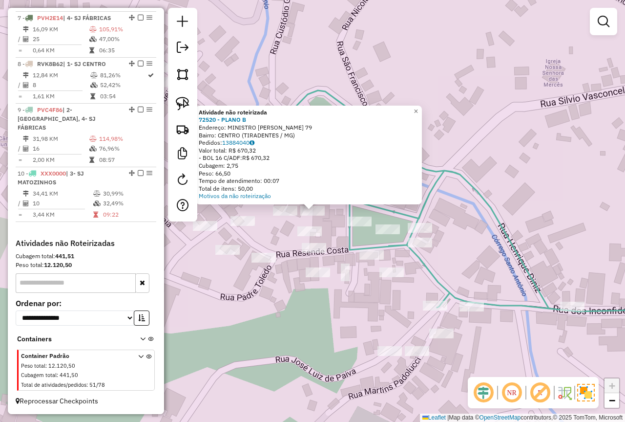
click at [169, 96] on div at bounding box center [182, 114] width 29 height 213
click at [177, 101] on img at bounding box center [183, 104] width 14 height 14
drag, startPoint x: 326, startPoint y: 217, endPoint x: 309, endPoint y: 217, distance: 17.1
click at [309, 217] on div "Atividade não roteirizada 72520 - PLANO B Endereço: MINISTRO GABRIEL PASSOS 79 …" at bounding box center [312, 211] width 625 height 422
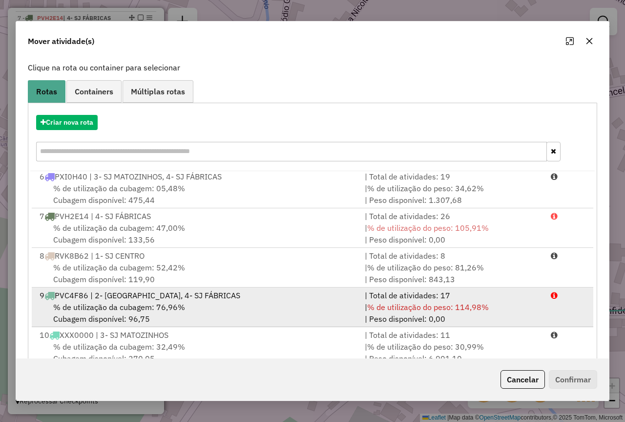
scroll to position [82, 0]
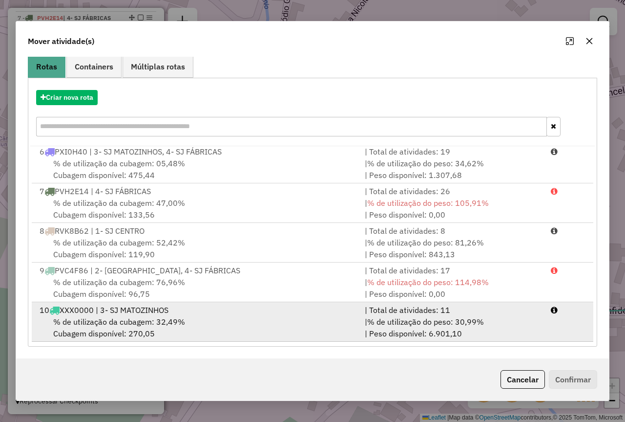
click at [275, 305] on div "10 XXX0000 | 3- SJ MATOZINHOS" at bounding box center [196, 310] width 325 height 12
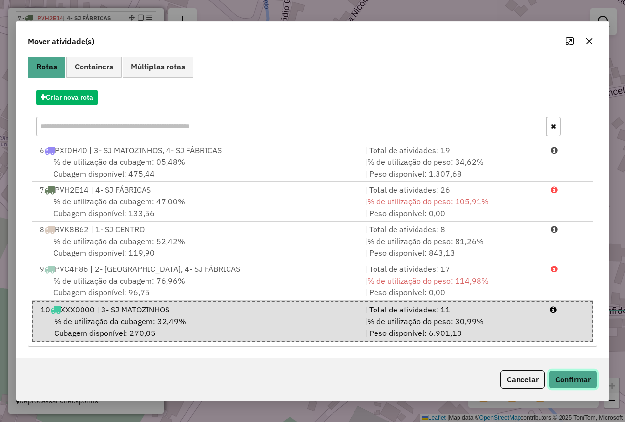
click at [570, 374] on button "Confirmar" at bounding box center [573, 379] width 48 height 19
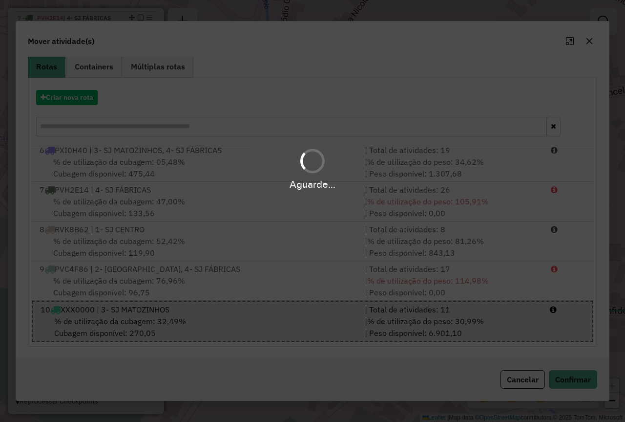
scroll to position [0, 0]
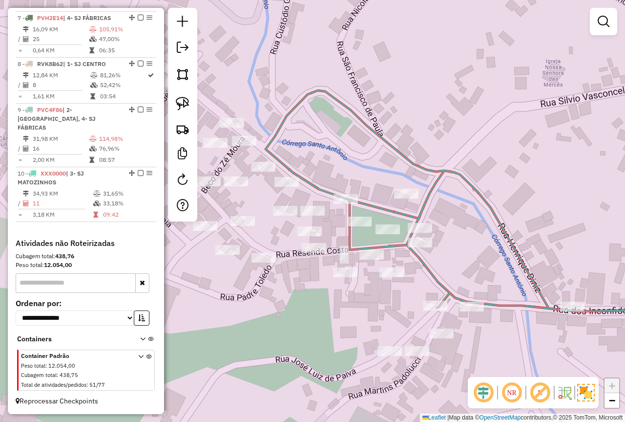
click at [281, 325] on div "Janela de atendimento Grade de atendimento Capacidade Transportadoras Veículos …" at bounding box center [312, 211] width 625 height 422
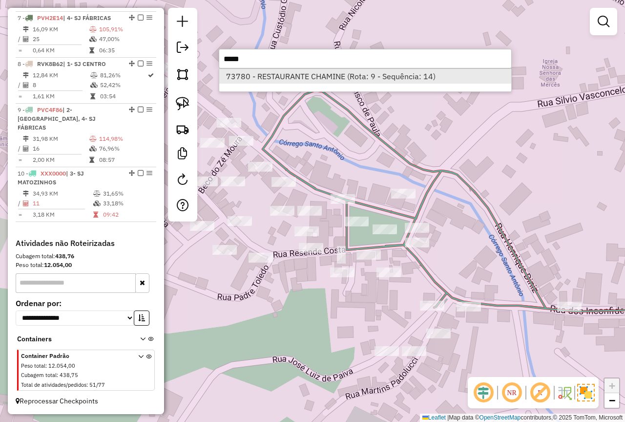
type input "*****"
click at [376, 72] on li "73780 - RESTAURANTE CHAMINE (Rota: 9 - Sequência: 14)" at bounding box center [365, 76] width 292 height 15
select select "**********"
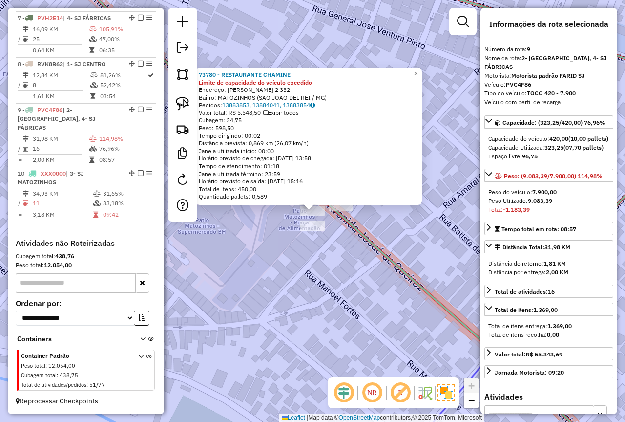
click at [253, 105] on link "13883853, 13884041, 13883854" at bounding box center [268, 104] width 93 height 7
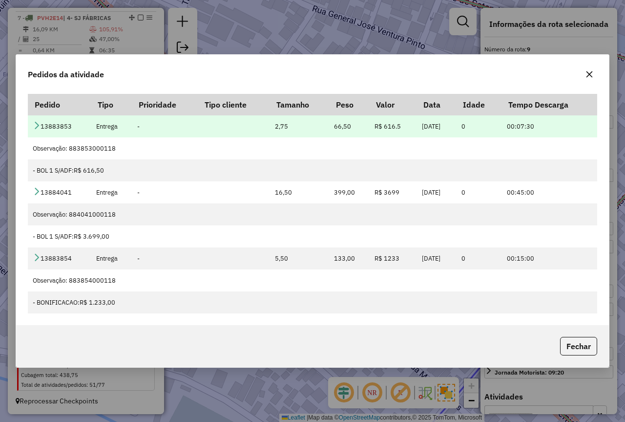
click at [36, 124] on icon at bounding box center [37, 125] width 8 height 8
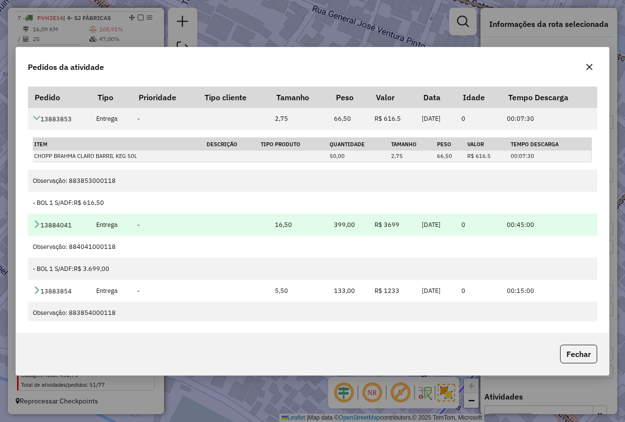
drag, startPoint x: 38, startPoint y: 226, endPoint x: 40, endPoint y: 234, distance: 8.5
click at [38, 226] on icon at bounding box center [37, 224] width 8 height 8
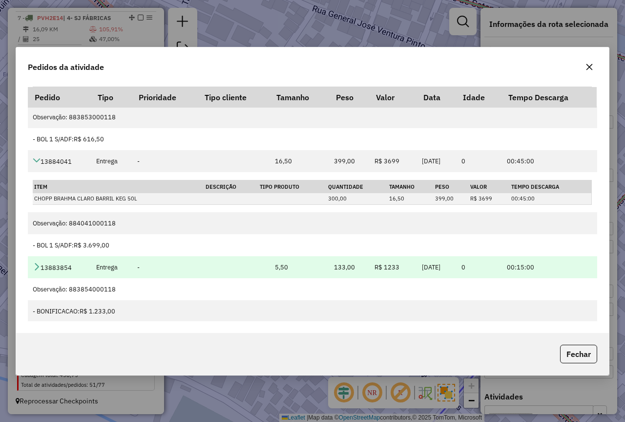
scroll to position [65, 0]
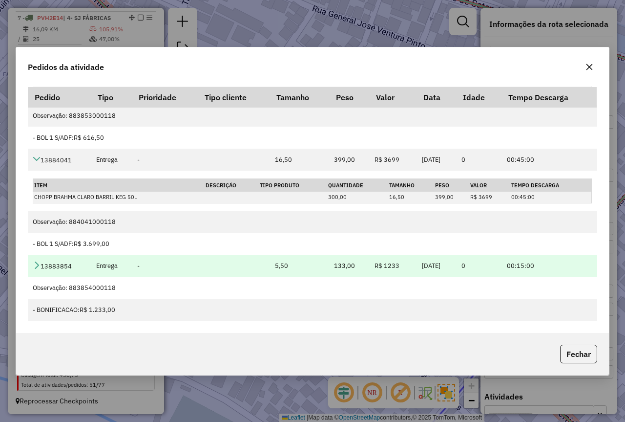
click at [37, 268] on icon at bounding box center [37, 265] width 8 height 8
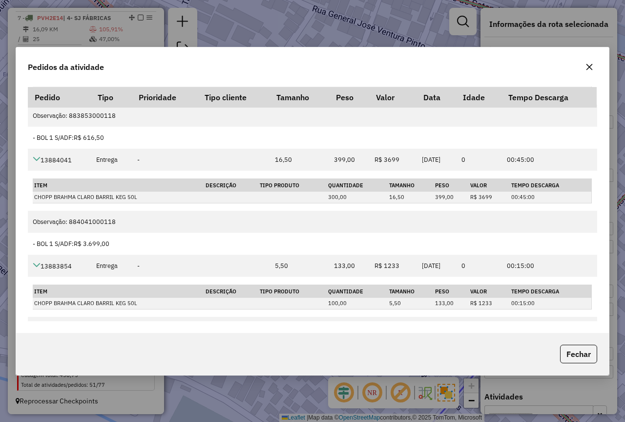
drag, startPoint x: 574, startPoint y: 352, endPoint x: 551, endPoint y: 352, distance: 22.5
click at [574, 352] on button "Fechar" at bounding box center [578, 353] width 37 height 19
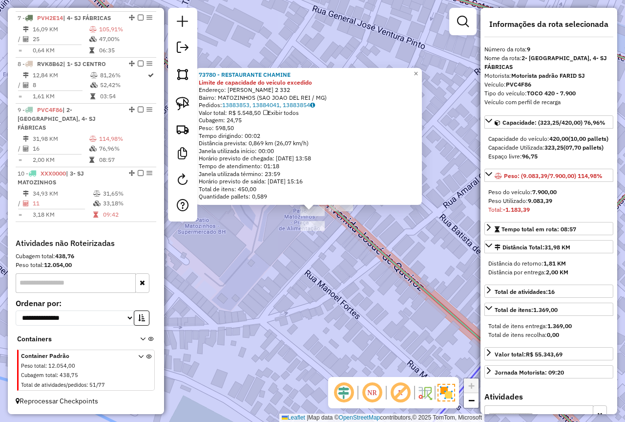
click at [342, 283] on div "73780 - RESTAURANTE CHAMINE Limite de capacidade do veículo excedido Endereço: …" at bounding box center [312, 211] width 625 height 422
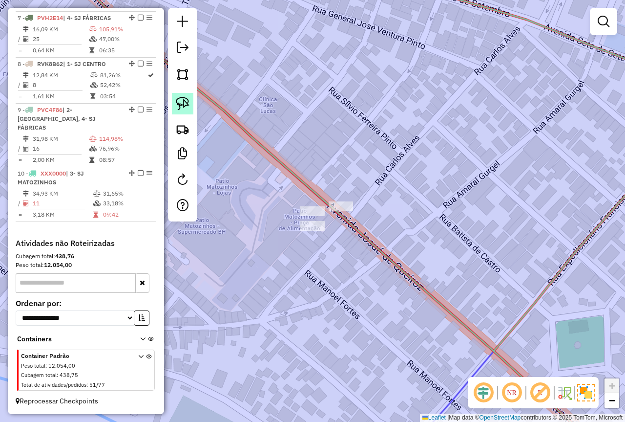
click at [180, 102] on img at bounding box center [183, 104] width 14 height 14
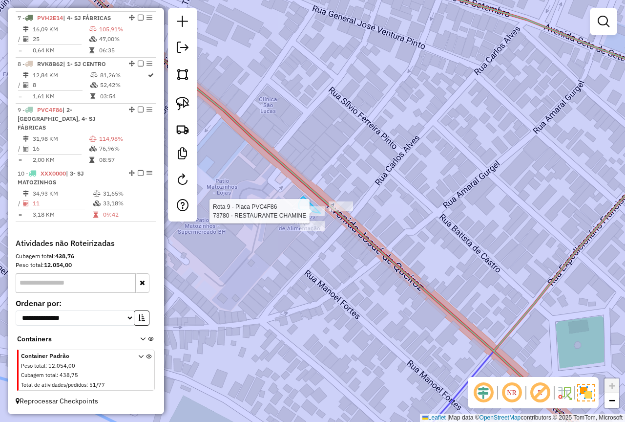
click at [320, 213] on div "Rota 9 - Placa PVC4F86 73780 - RESTAURANTE CHAMINE Janela de atendimento Grade …" at bounding box center [312, 211] width 625 height 422
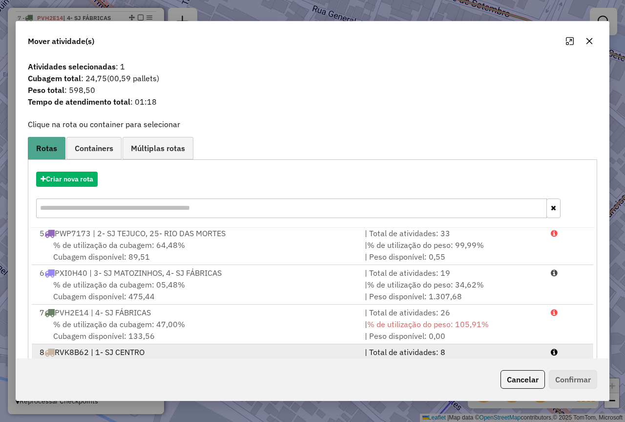
scroll to position [82, 0]
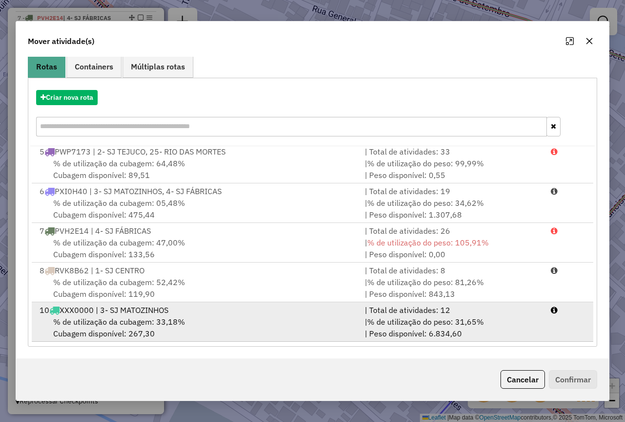
click at [321, 316] on li "10 XXX0000 | 3- SJ MATOZINHOS | Total de atividades: 12 % de utilização da cuba…" at bounding box center [313, 322] width 562 height 40
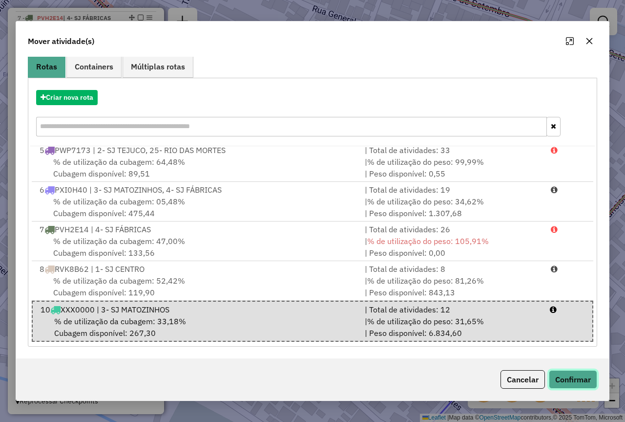
click at [558, 374] on button "Confirmar" at bounding box center [573, 379] width 48 height 19
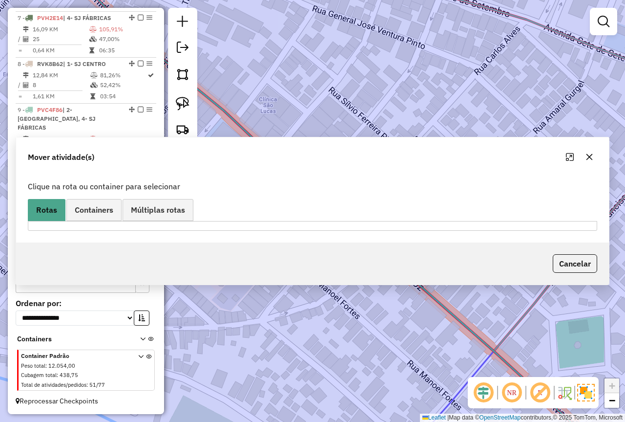
scroll to position [0, 0]
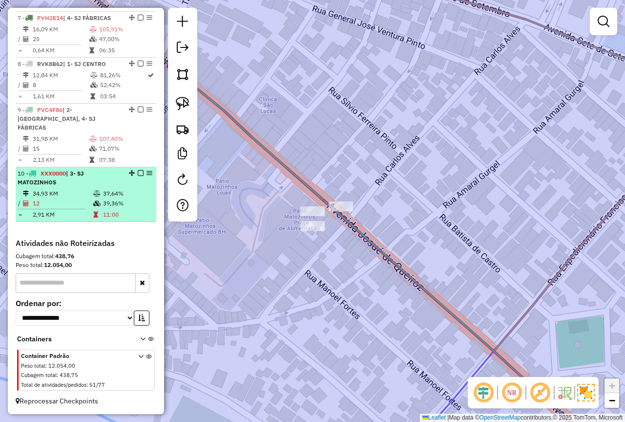
click at [103, 197] on td "37,64%" at bounding box center [127, 194] width 49 height 10
select select "**********"
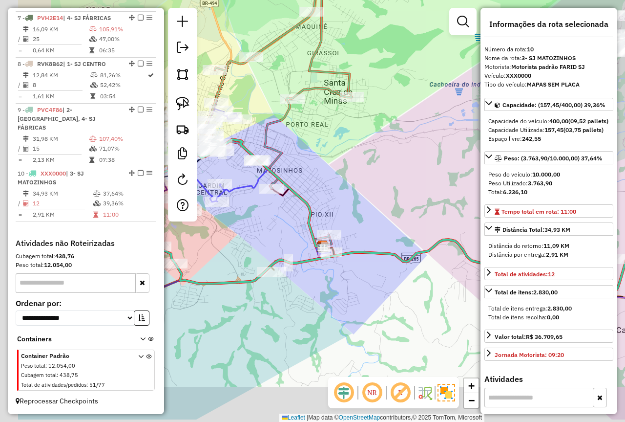
drag, startPoint x: 370, startPoint y: 274, endPoint x: 478, endPoint y: 220, distance: 120.6
click at [478, 220] on div "Janela de atendimento Grade de atendimento Capacidade Transportadoras Veículos …" at bounding box center [312, 211] width 625 height 422
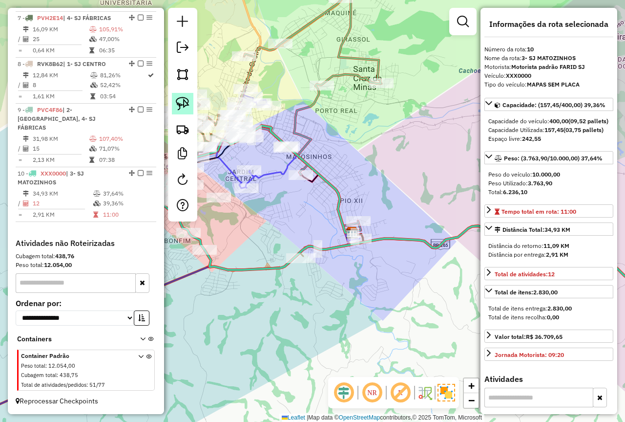
click at [182, 97] on img at bounding box center [183, 104] width 14 height 14
drag, startPoint x: 291, startPoint y: 245, endPoint x: 328, endPoint y: 285, distance: 54.6
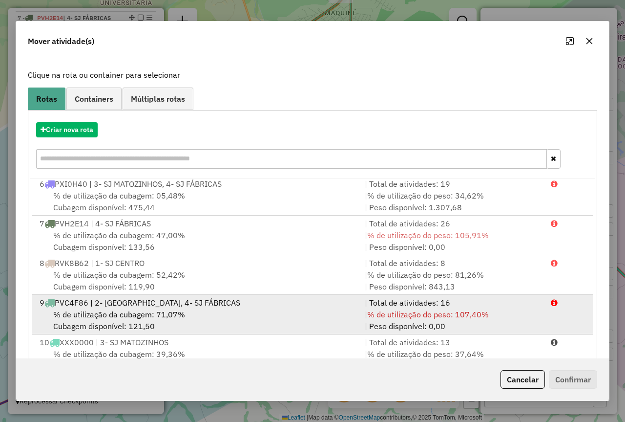
scroll to position [82, 0]
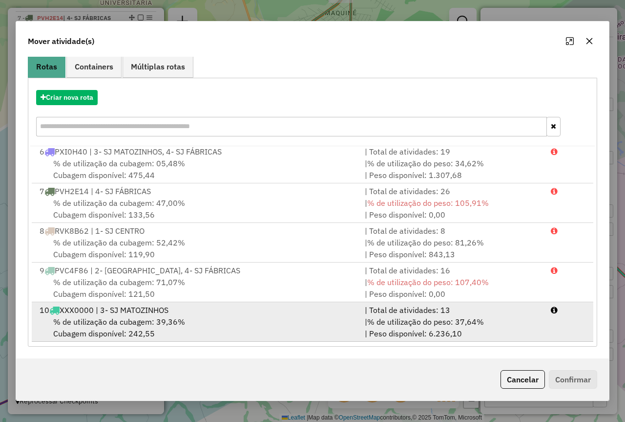
click at [283, 319] on div "% de utilização da cubagem: 39,36% Cubagem disponível: 242,55" at bounding box center [196, 327] width 325 height 23
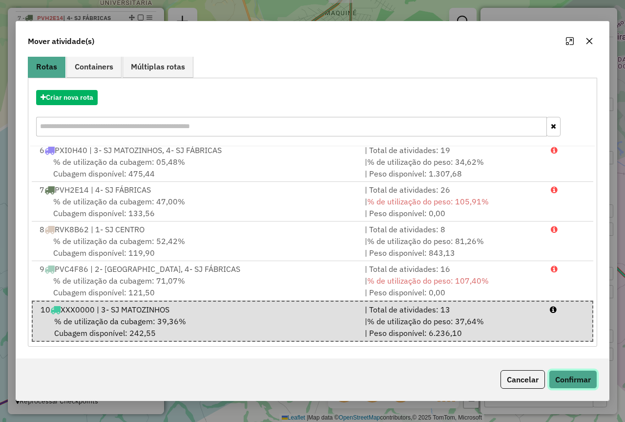
click at [579, 385] on button "Confirmar" at bounding box center [573, 379] width 48 height 19
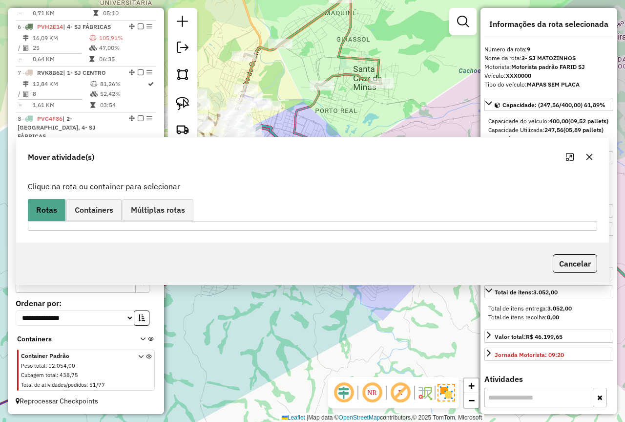
scroll to position [0, 0]
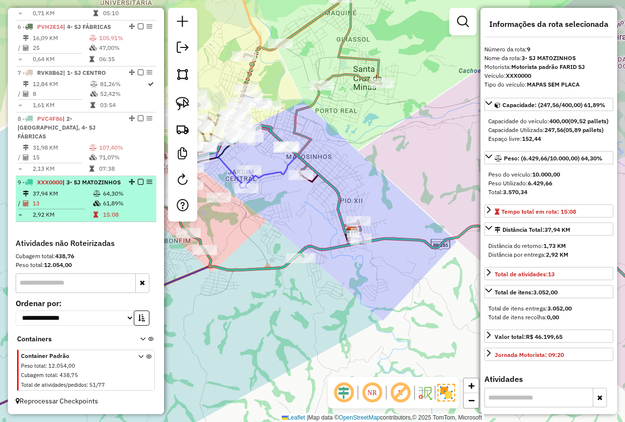
click at [99, 204] on td at bounding box center [98, 203] width 10 height 10
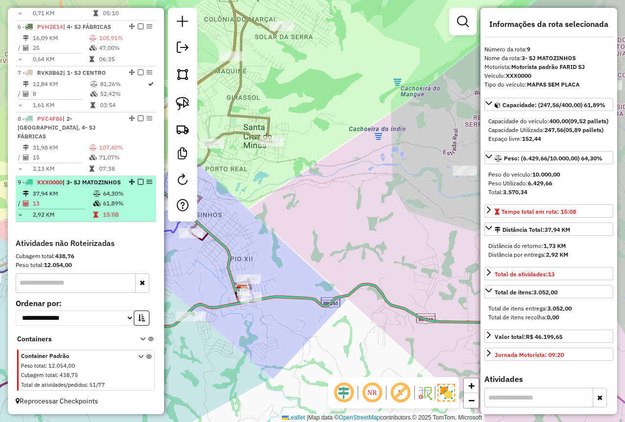
click at [87, 191] on td "37,94 KM" at bounding box center [62, 194] width 61 height 10
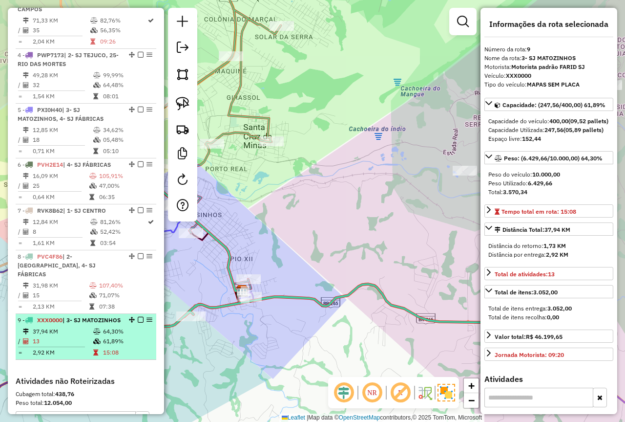
click at [113, 336] on td "64,30%" at bounding box center [127, 331] width 49 height 10
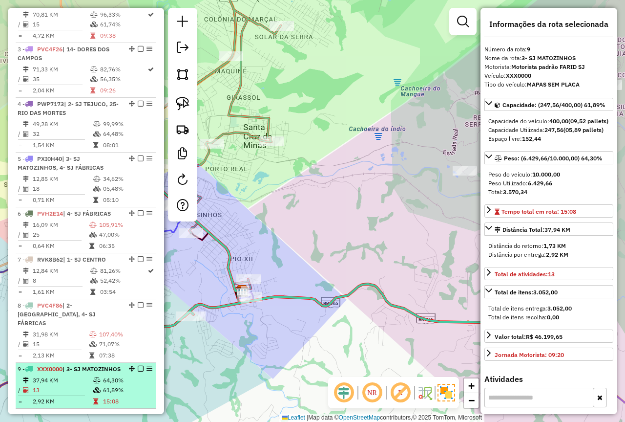
click at [138, 368] on em at bounding box center [141, 368] width 6 height 6
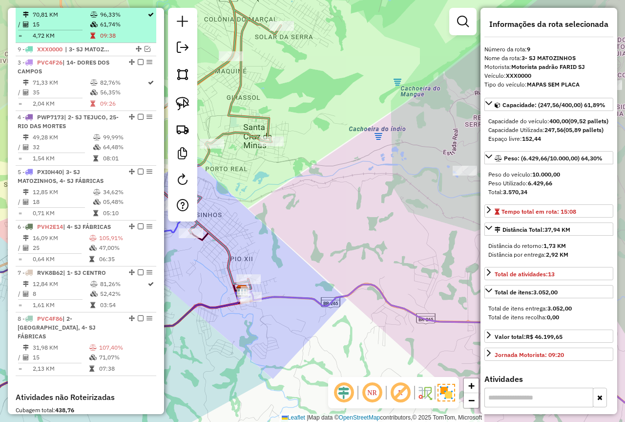
drag, startPoint x: 133, startPoint y: 366, endPoint x: 107, endPoint y: 42, distance: 325.4
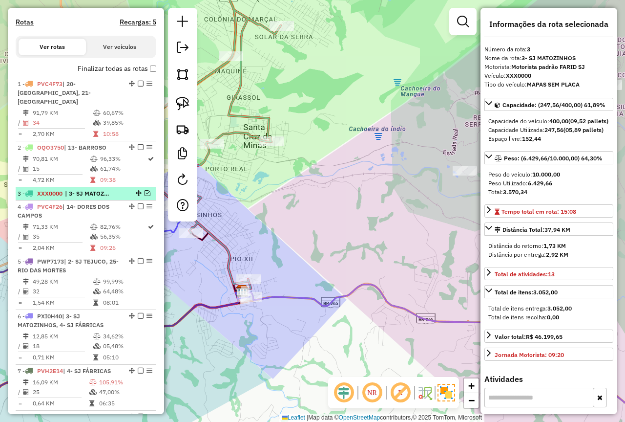
scroll to position [285, 0]
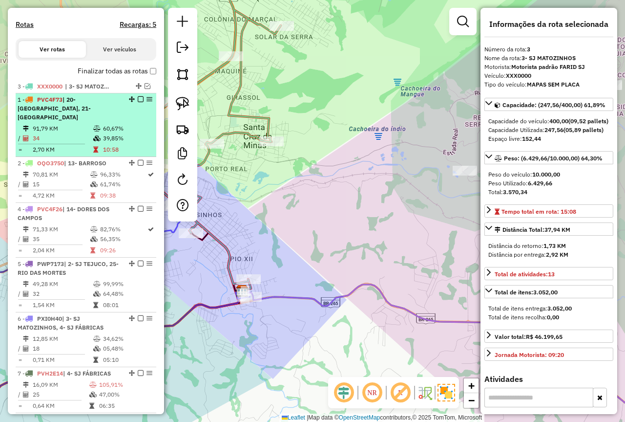
drag, startPoint x: 136, startPoint y: 184, endPoint x: 126, endPoint y: 105, distance: 79.8
click at [93, 141] on icon at bounding box center [96, 138] width 7 height 6
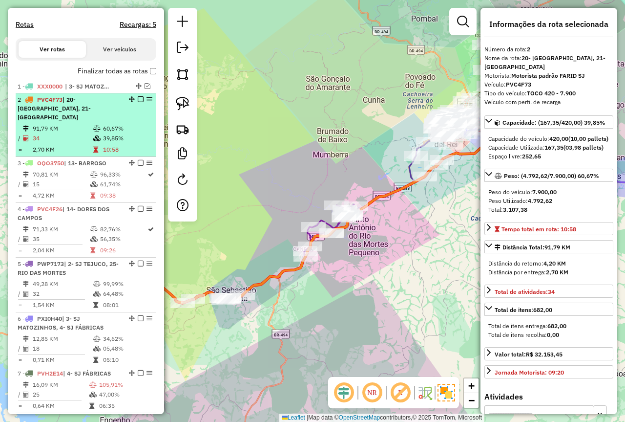
click at [81, 143] on td "34" at bounding box center [62, 138] width 61 height 10
click at [121, 133] on td "60,67%" at bounding box center [127, 129] width 49 height 10
drag, startPoint x: 92, startPoint y: 124, endPoint x: 117, endPoint y: 122, distance: 24.5
click at [92, 122] on div "2 - PVC4F73 | 20- CONCEIÇÃO DA BARRA DE MINAS, 21- SÃO SEBASTIÃO DA VITÓRIA" at bounding box center [70, 108] width 104 height 26
click at [138, 102] on em at bounding box center [141, 99] width 6 height 6
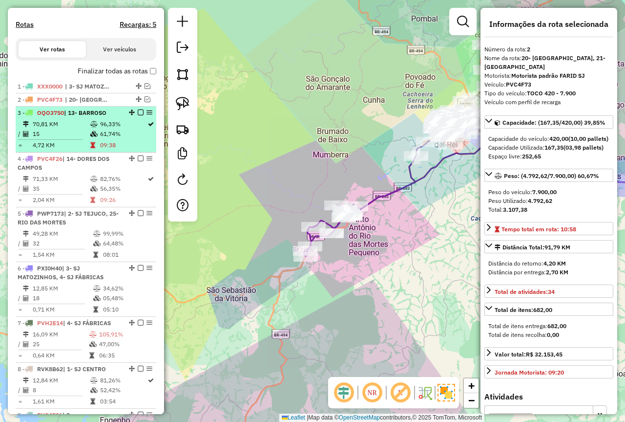
click at [111, 149] on table "70,81 KM 96,33% / 15 61,74% = 4,72 KM 09:38" at bounding box center [86, 134] width 137 height 31
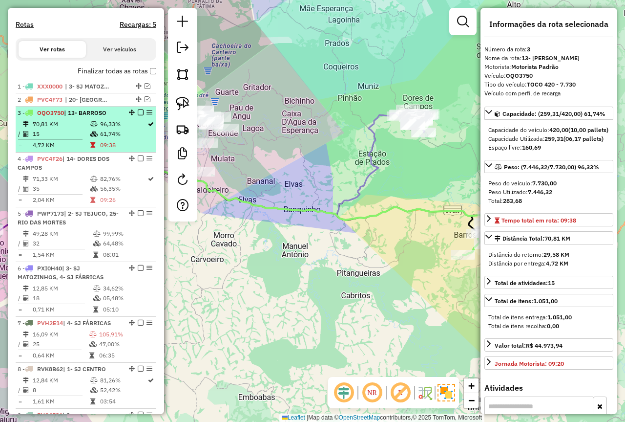
click at [138, 115] on em at bounding box center [141, 112] width 6 height 6
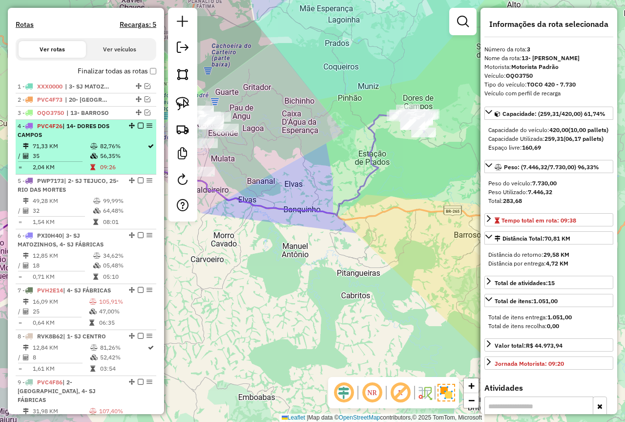
drag, startPoint x: 84, startPoint y: 160, endPoint x: 137, endPoint y: 149, distance: 54.9
click at [84, 160] on td "35" at bounding box center [61, 156] width 58 height 10
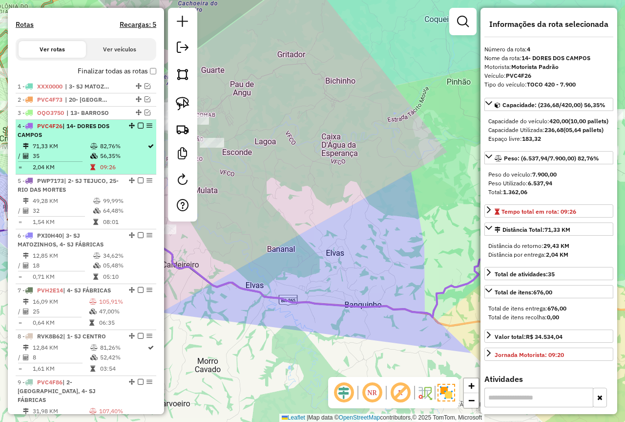
click at [138, 137] on div "4 - PVC4F26 | 14- DORES DOS CAMPOS" at bounding box center [86, 131] width 137 height 18
click at [138, 128] on em at bounding box center [141, 126] width 6 height 6
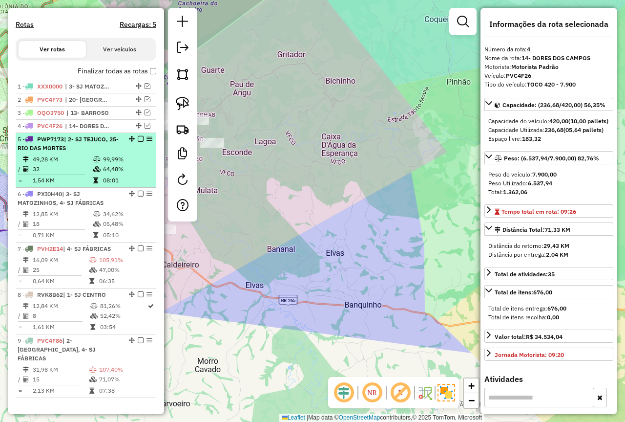
click at [131, 164] on td "99,99%" at bounding box center [127, 159] width 49 height 10
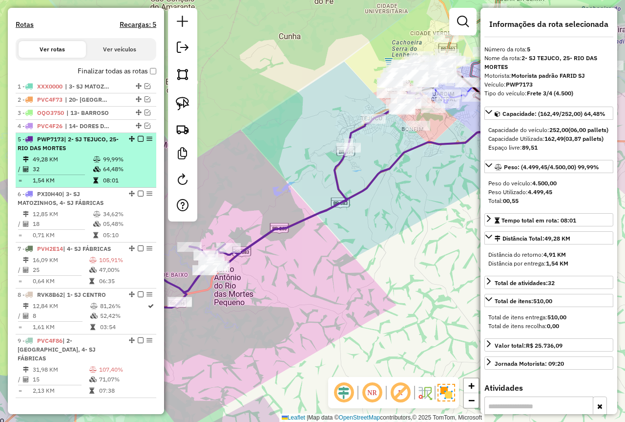
click at [139, 142] on em at bounding box center [141, 139] width 6 height 6
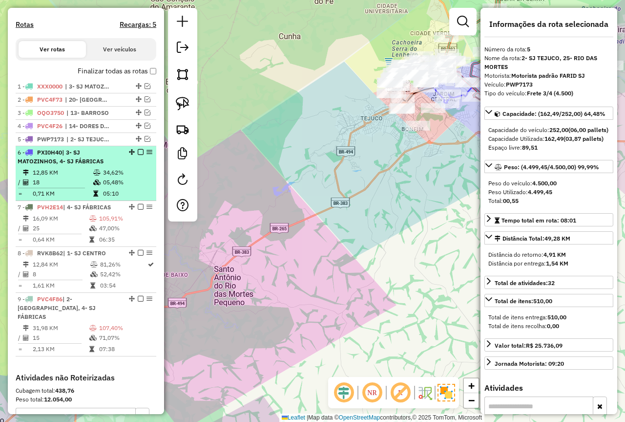
click at [124, 187] on td "05,48%" at bounding box center [127, 182] width 49 height 10
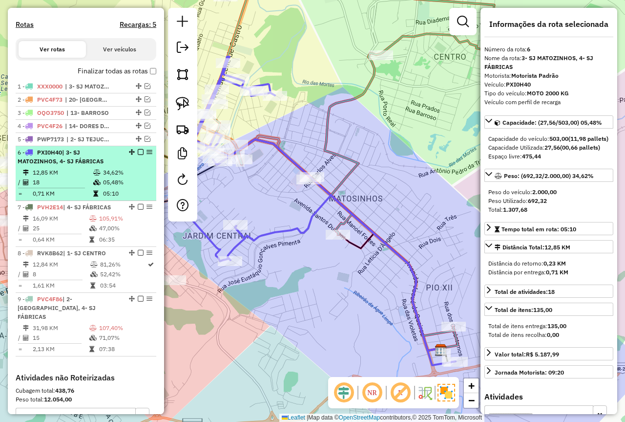
click at [139, 155] on em at bounding box center [141, 152] width 6 height 6
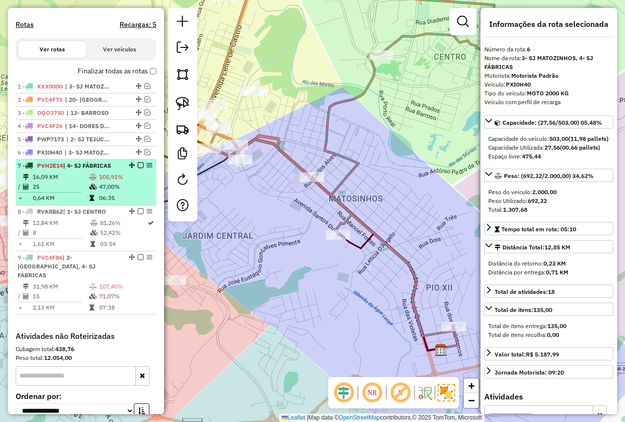
click at [99, 182] on td "105,91%" at bounding box center [126, 177] width 54 height 10
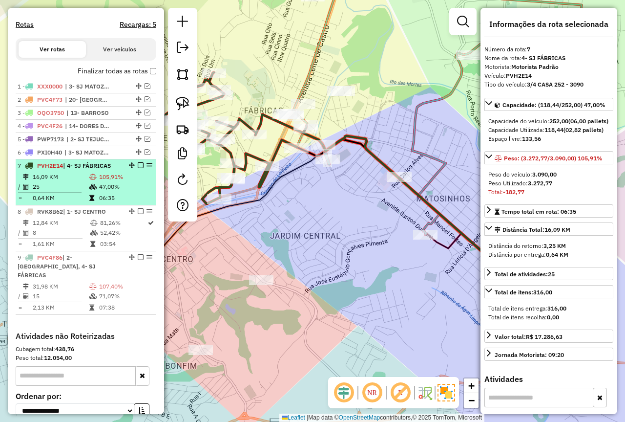
click at [139, 168] on em at bounding box center [141, 165] width 6 height 6
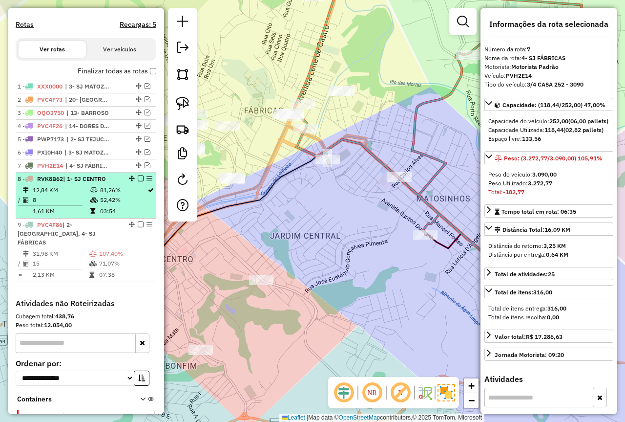
click at [110, 205] on td "52,42%" at bounding box center [123, 200] width 47 height 10
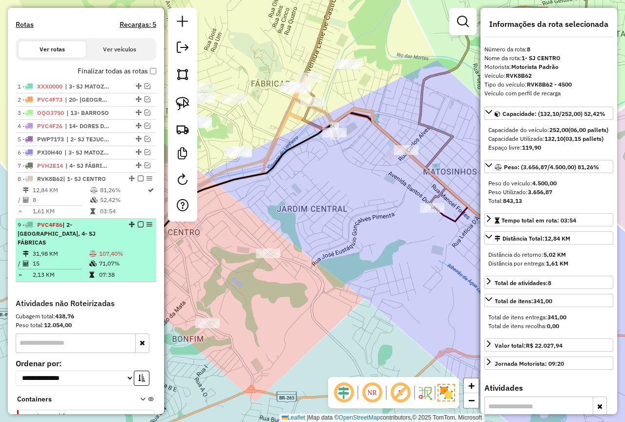
click at [114, 246] on div "9 - PVC4F86 | 2- COLONIA, 4- SJ FÁBRICAS" at bounding box center [70, 233] width 104 height 26
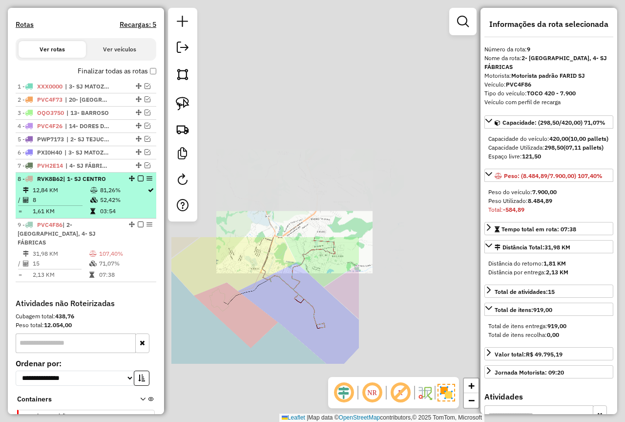
click at [95, 195] on td at bounding box center [95, 190] width 10 height 10
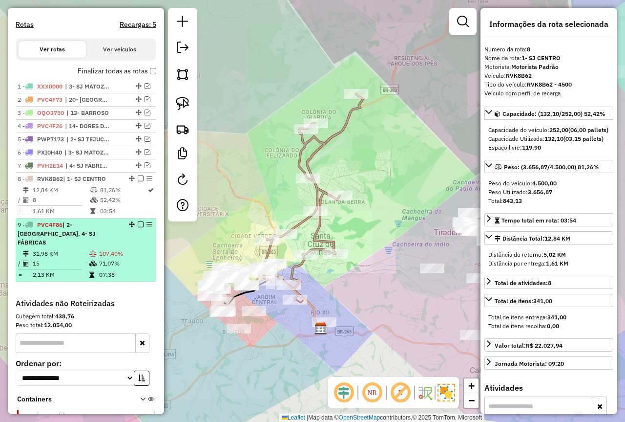
click at [93, 241] on div "9 - PVC4F86 | 2- COLONIA, 4- SJ FÁBRICAS" at bounding box center [70, 233] width 104 height 26
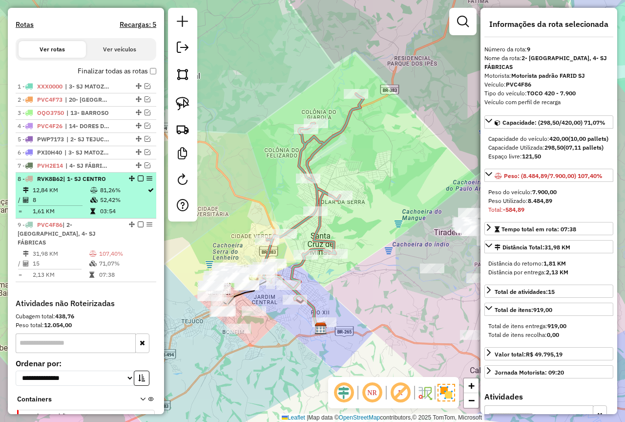
click at [72, 195] on td "12,84 KM" at bounding box center [61, 190] width 58 height 10
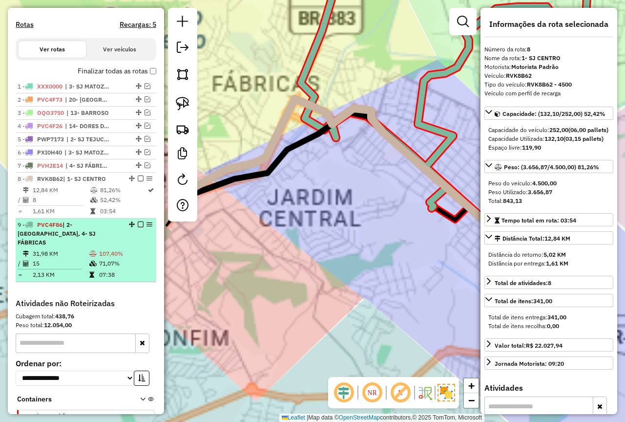
click at [75, 236] on span "| 2- [GEOGRAPHIC_DATA], 4- SJ FÁBRICAS" at bounding box center [57, 233] width 78 height 25
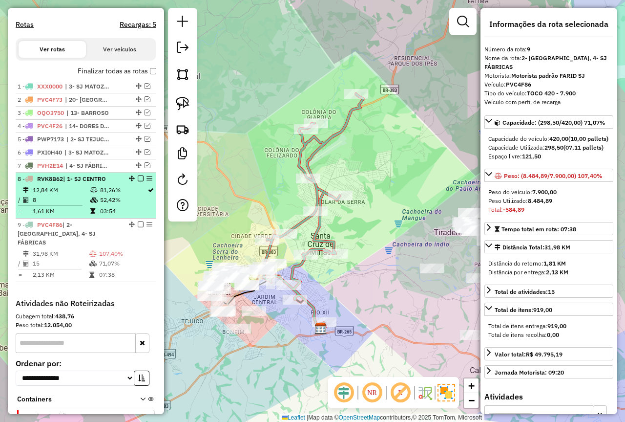
click at [87, 206] on td at bounding box center [54, 205] width 72 height 1
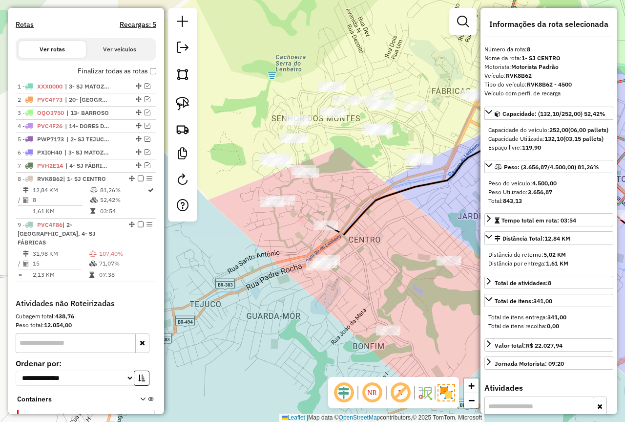
drag, startPoint x: 387, startPoint y: 314, endPoint x: 539, endPoint y: 334, distance: 152.8
click at [539, 334] on hb-router-mapa "Informações da Sessão 979215 - 14/08/2025 Criação: 13/08/2025 18:18 Depósito: F…" at bounding box center [312, 211] width 625 height 422
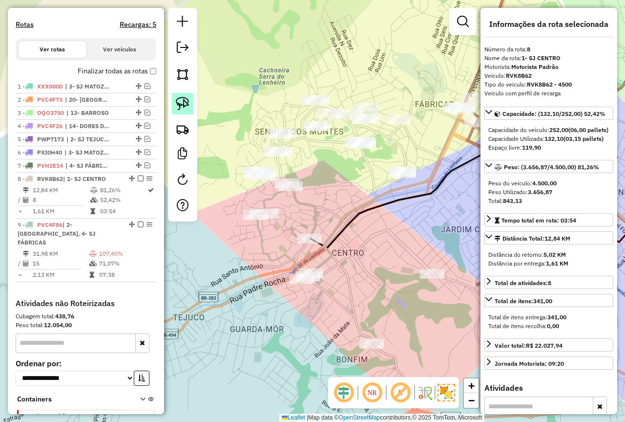
click at [176, 105] on img at bounding box center [183, 104] width 14 height 14
drag, startPoint x: 235, startPoint y: 163, endPoint x: 279, endPoint y: 170, distance: 44.7
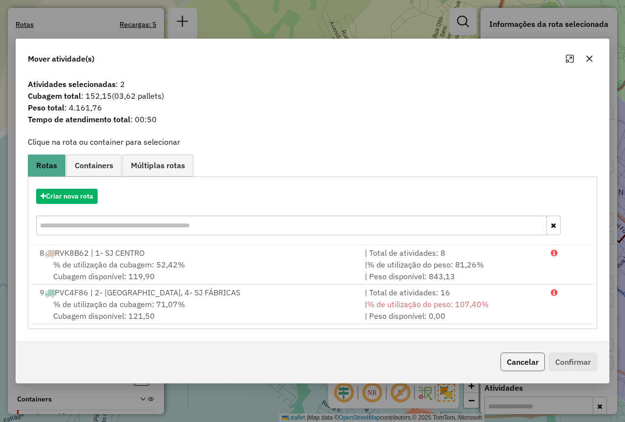
click at [512, 363] on button "Cancelar" at bounding box center [523, 361] width 44 height 19
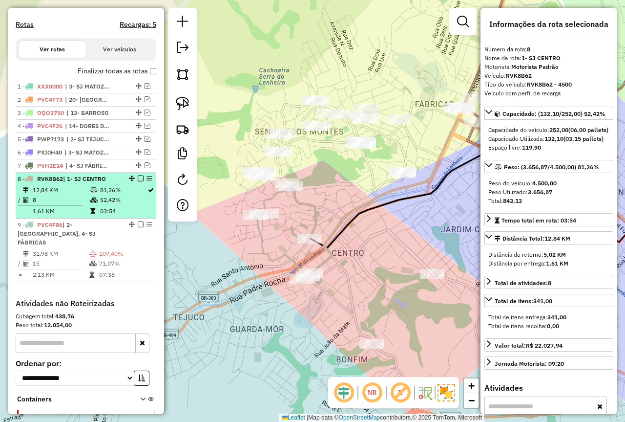
click at [106, 195] on td "81,26%" at bounding box center [123, 190] width 47 height 10
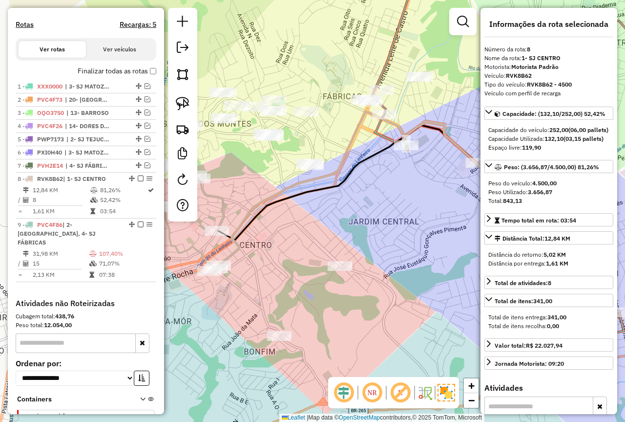
drag, startPoint x: 388, startPoint y: 276, endPoint x: 406, endPoint y: 282, distance: 19.3
click at [406, 282] on div "Janela de atendimento Grade de atendimento Capacidade Transportadoras Veículos …" at bounding box center [312, 211] width 625 height 422
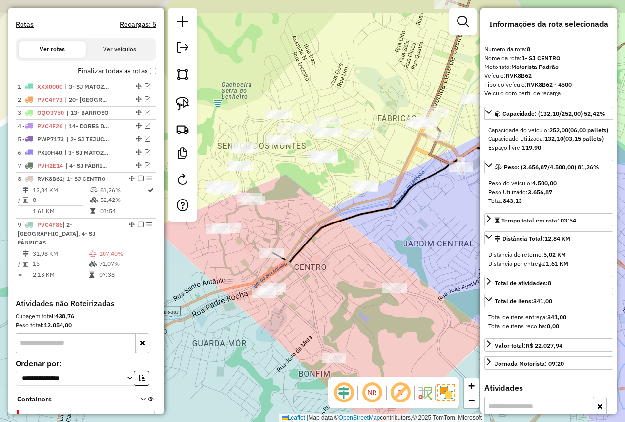
drag, startPoint x: 289, startPoint y: 201, endPoint x: 309, endPoint y: 205, distance: 20.4
click at [309, 205] on div "Janela de atendimento Grade de atendimento Capacidade Transportadoras Veículos …" at bounding box center [312, 211] width 625 height 422
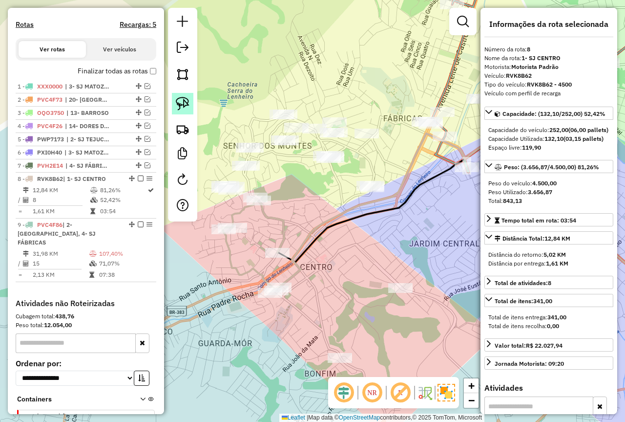
click at [183, 94] on link at bounding box center [182, 103] width 21 height 21
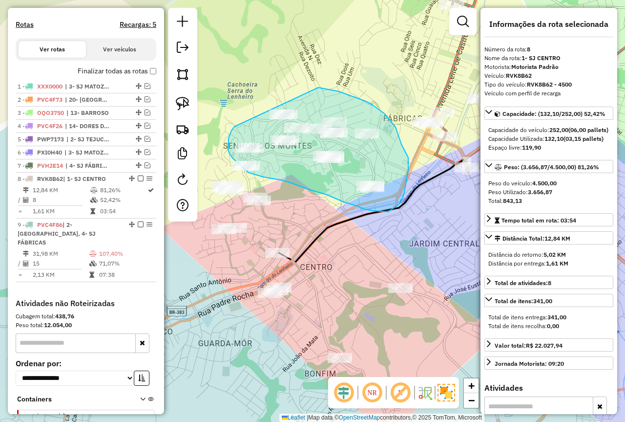
drag, startPoint x: 233, startPoint y: 129, endPoint x: 304, endPoint y: 85, distance: 83.9
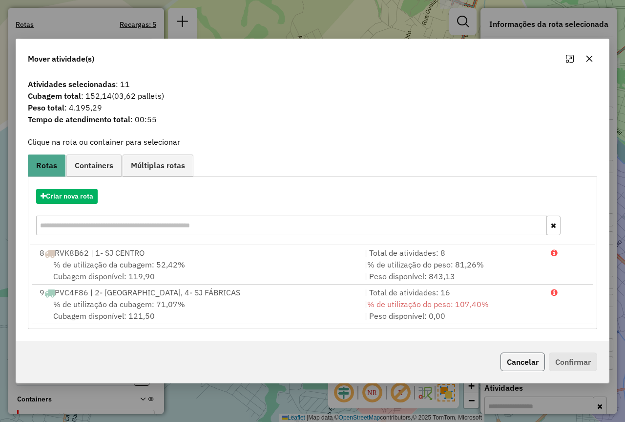
click at [504, 357] on button "Cancelar" at bounding box center [523, 361] width 44 height 19
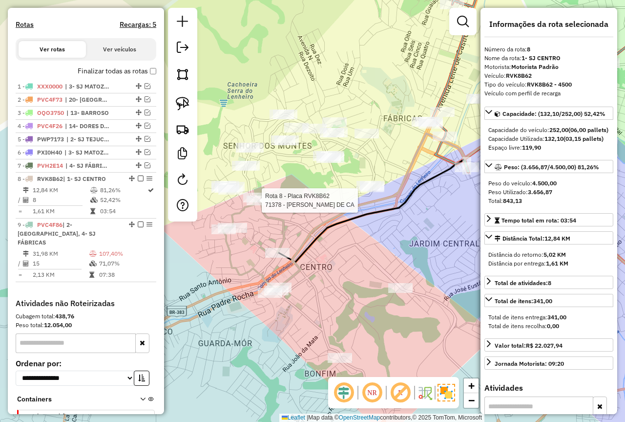
click at [259, 205] on div at bounding box center [259, 200] width 24 height 10
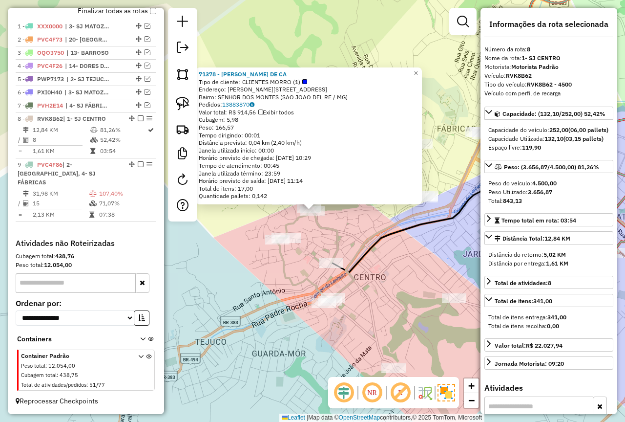
drag, startPoint x: 352, startPoint y: 244, endPoint x: 340, endPoint y: 237, distance: 14.0
click at [352, 244] on div "71378 - SANDRA ROSARIA DE CA Tipo de cliente: CLIENTES MORRO (1) Endereço: R JO…" at bounding box center [312, 211] width 625 height 422
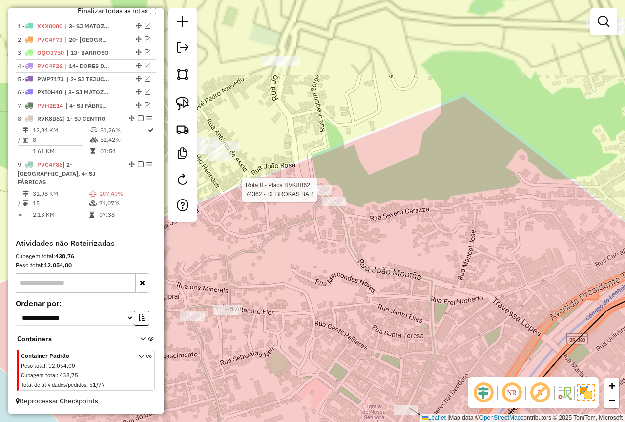
select select "**********"
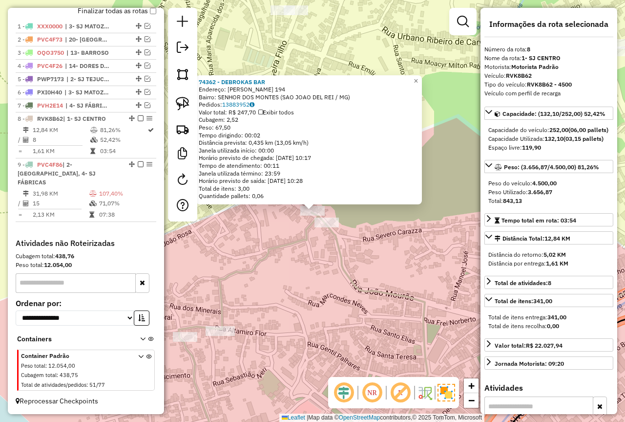
click at [281, 241] on icon at bounding box center [303, 339] width 249 height 252
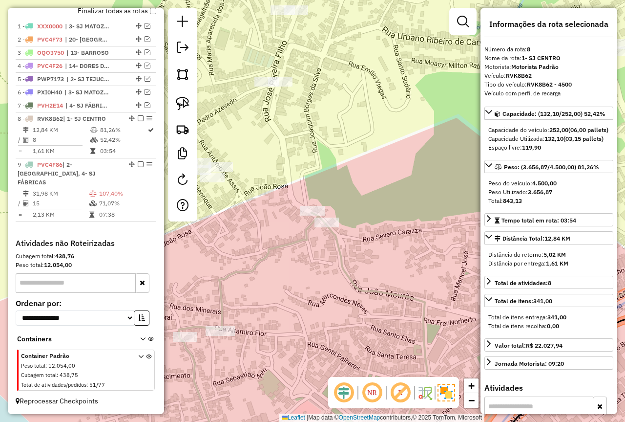
drag, startPoint x: 246, startPoint y: 309, endPoint x: 240, endPoint y: 215, distance: 94.0
click at [240, 216] on div "Janela de atendimento Grade de atendimento Capacidade Transportadoras Veículos …" at bounding box center [312, 211] width 625 height 422
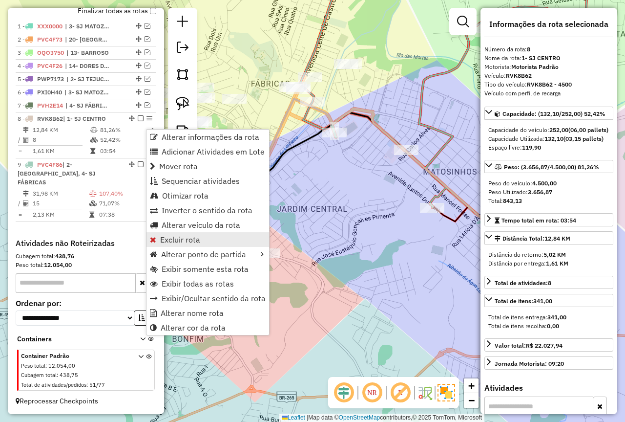
click at [192, 236] on span "Excluir rota" at bounding box center [180, 239] width 40 height 8
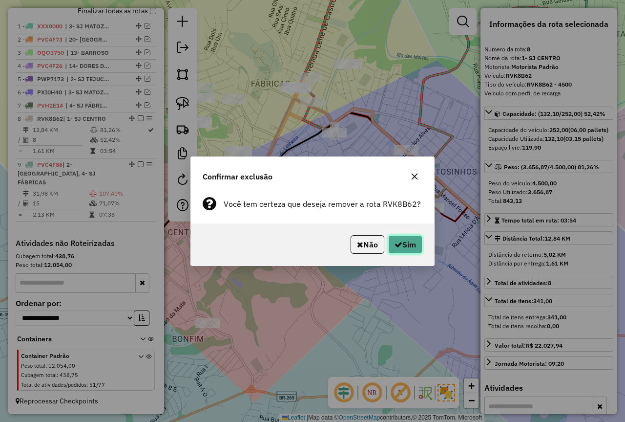
click at [389, 244] on button "Sim" at bounding box center [405, 244] width 34 height 19
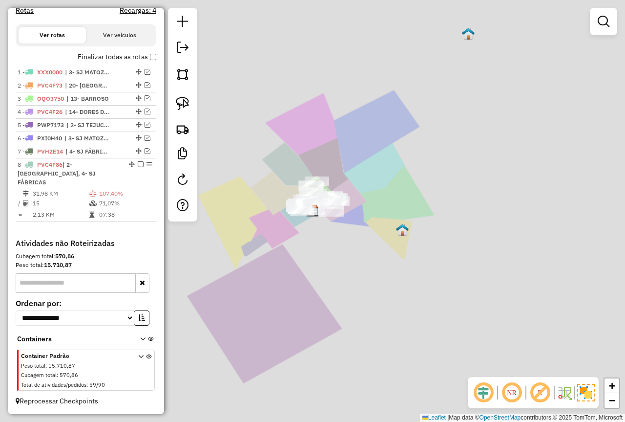
scroll to position [299, 0]
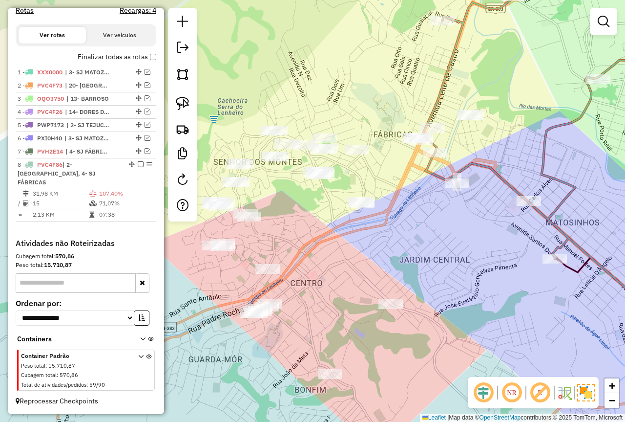
drag, startPoint x: 287, startPoint y: 210, endPoint x: 304, endPoint y: 220, distance: 19.5
click at [304, 220] on div "Janela de atendimento Grade de atendimento Capacidade Transportadoras Veículos …" at bounding box center [312, 211] width 625 height 422
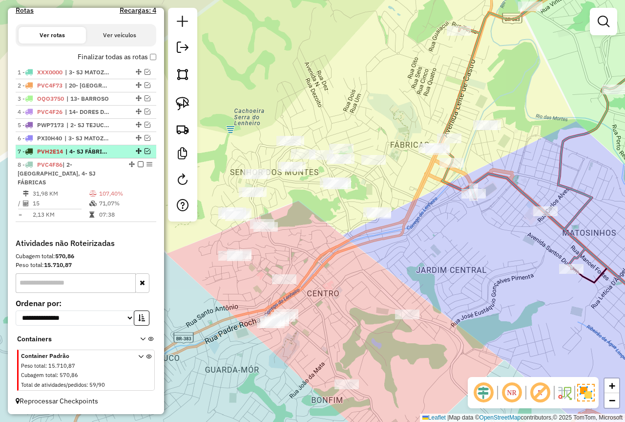
click at [146, 154] on em at bounding box center [148, 151] width 6 height 6
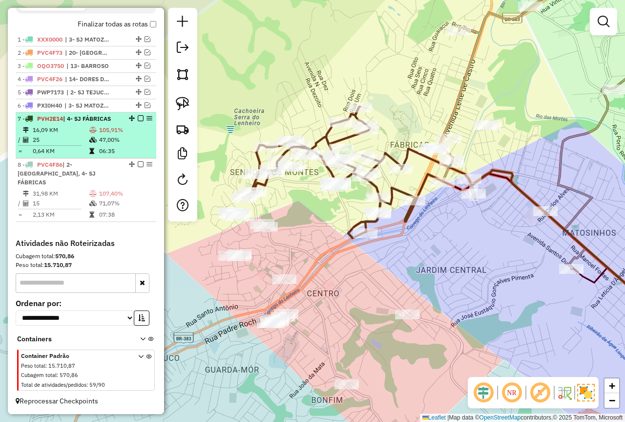
click at [89, 154] on icon at bounding box center [91, 151] width 5 height 6
select select "**********"
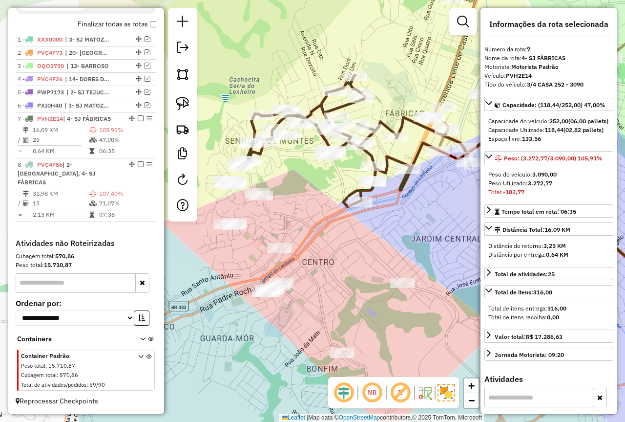
drag, startPoint x: 324, startPoint y: 272, endPoint x: 453, endPoint y: 276, distance: 129.1
click at [453, 276] on div "Janela de atendimento Grade de atendimento Capacidade Transportadoras Veículos …" at bounding box center [312, 211] width 625 height 422
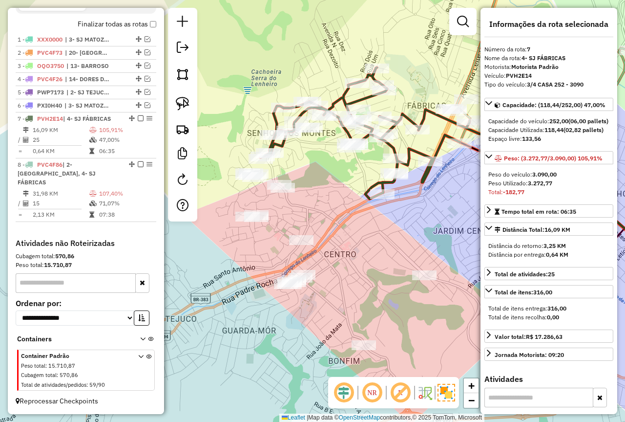
drag, startPoint x: 348, startPoint y: 276, endPoint x: 370, endPoint y: 269, distance: 23.3
click at [370, 269] on div "Janela de atendimento Grade de atendimento Capacidade Transportadoras Veículos …" at bounding box center [312, 211] width 625 height 422
click at [175, 101] on link at bounding box center [182, 103] width 21 height 21
drag, startPoint x: 266, startPoint y: 198, endPoint x: 210, endPoint y: 219, distance: 59.8
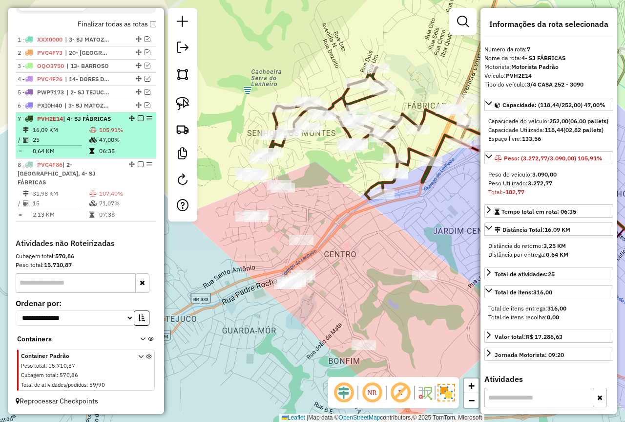
click at [94, 122] on span "| 4- SJ FÁBRICAS" at bounding box center [87, 118] width 48 height 7
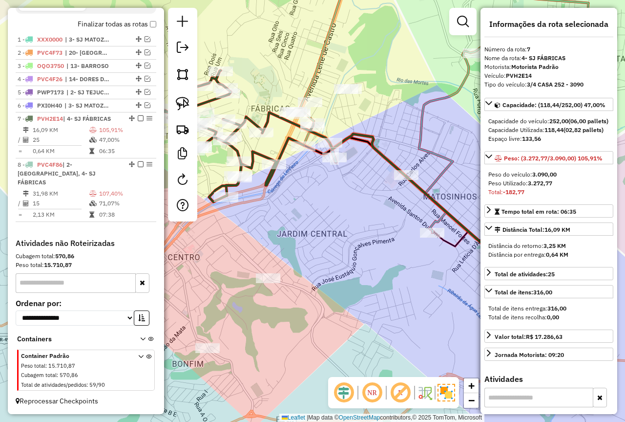
drag, startPoint x: 320, startPoint y: 249, endPoint x: 327, endPoint y: 248, distance: 7.0
click at [327, 248] on div "Janela de atendimento Grade de atendimento Capacidade Transportadoras Veículos …" at bounding box center [312, 211] width 625 height 422
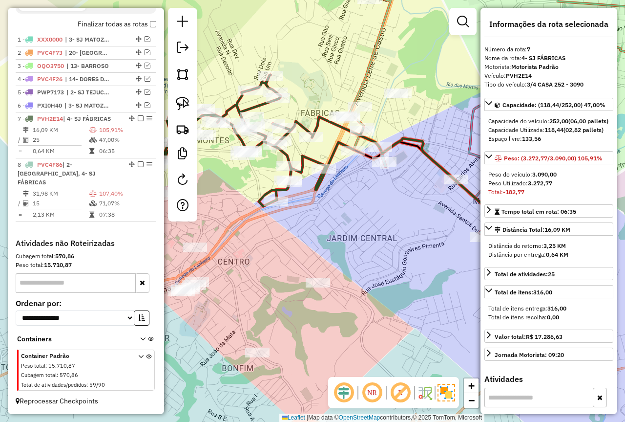
drag, startPoint x: 332, startPoint y: 233, endPoint x: 382, endPoint y: 237, distance: 50.0
click at [382, 237] on div "Janela de atendimento Grade de atendimento Capacidade Transportadoras Veículos …" at bounding box center [312, 211] width 625 height 422
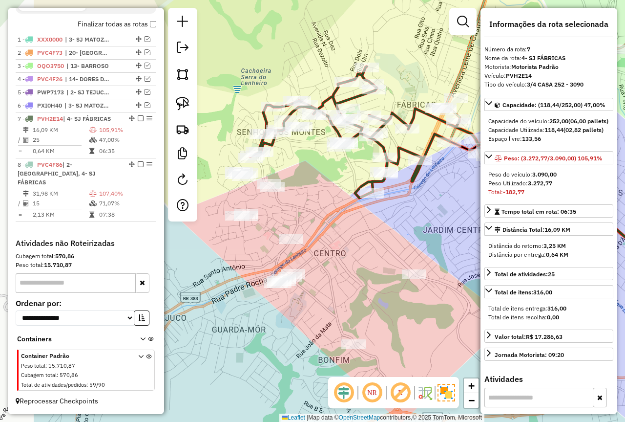
drag, startPoint x: 358, startPoint y: 241, endPoint x: 454, endPoint y: 233, distance: 96.6
click at [454, 233] on div "Janela de atendimento Grade de atendimento Capacidade Transportadoras Veículos …" at bounding box center [312, 211] width 625 height 422
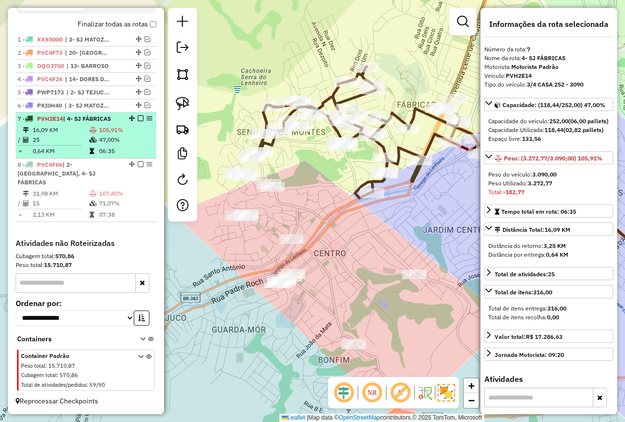
click at [60, 158] on li "7 - PVH2E14 | 4- SJ FÁBRICAS 16,09 KM 105,91% / 25 47,00% = 0,64 KM 06:35" at bounding box center [86, 135] width 141 height 46
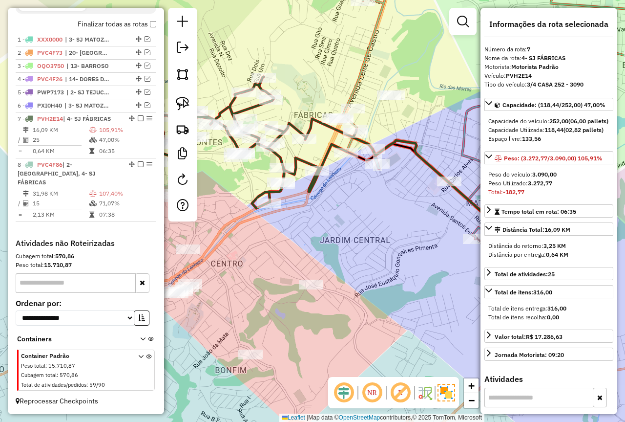
drag, startPoint x: 284, startPoint y: 230, endPoint x: 334, endPoint y: 235, distance: 50.1
click at [334, 235] on div "Janela de atendimento Grade de atendimento Capacidade Transportadoras Veículos …" at bounding box center [312, 211] width 625 height 422
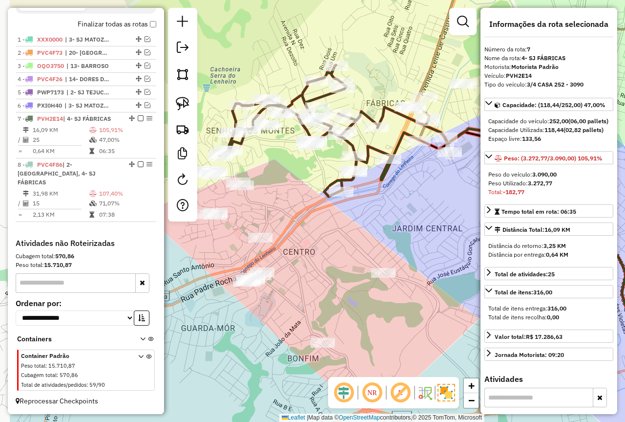
drag, startPoint x: 335, startPoint y: 236, endPoint x: 407, endPoint y: 225, distance: 73.2
click at [407, 225] on div "Janela de atendimento Grade de atendimento Capacidade Transportadoras Veículos …" at bounding box center [312, 211] width 625 height 422
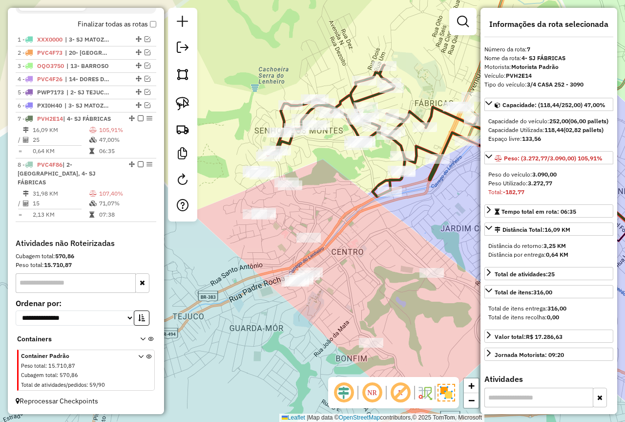
click at [360, 217] on div "Janela de atendimento Grade de atendimento Capacidade Transportadoras Veículos …" at bounding box center [312, 211] width 625 height 422
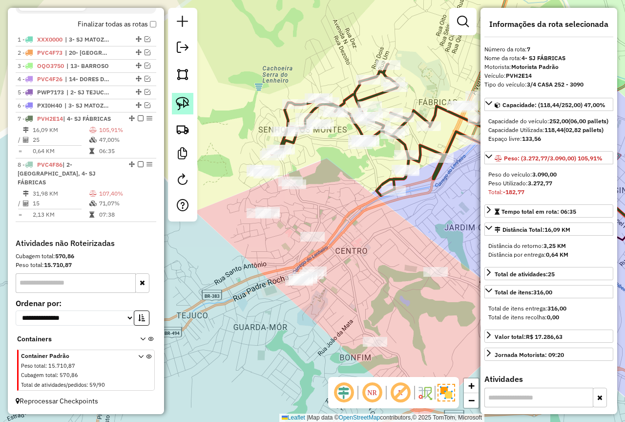
click at [187, 103] on img at bounding box center [183, 104] width 14 height 14
drag, startPoint x: 306, startPoint y: 175, endPoint x: 277, endPoint y: 181, distance: 28.9
click at [183, 102] on img at bounding box center [183, 104] width 14 height 14
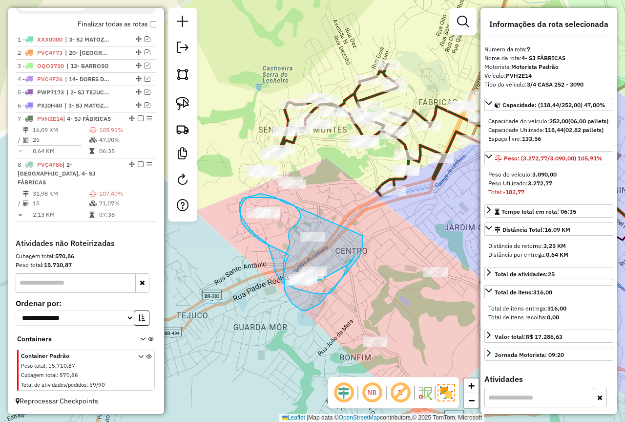
drag, startPoint x: 290, startPoint y: 204, endPoint x: 363, endPoint y: 235, distance: 79.9
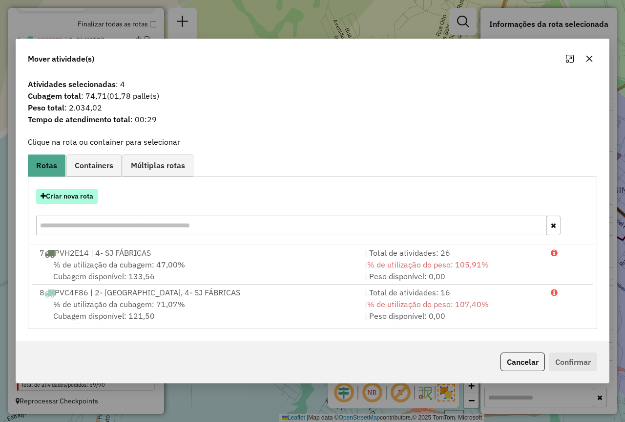
click at [78, 191] on button "Criar nova rota" at bounding box center [67, 196] width 62 height 15
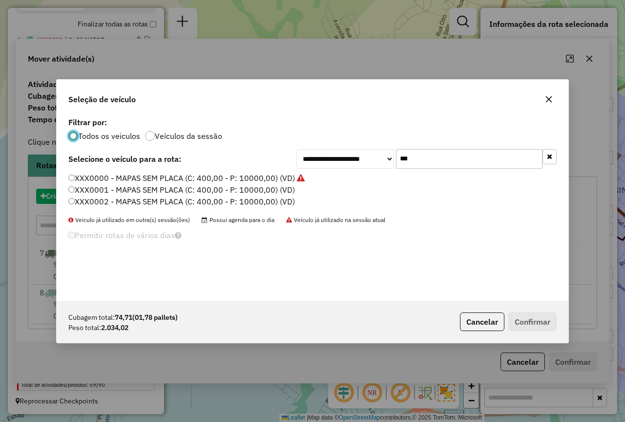
scroll to position [5, 3]
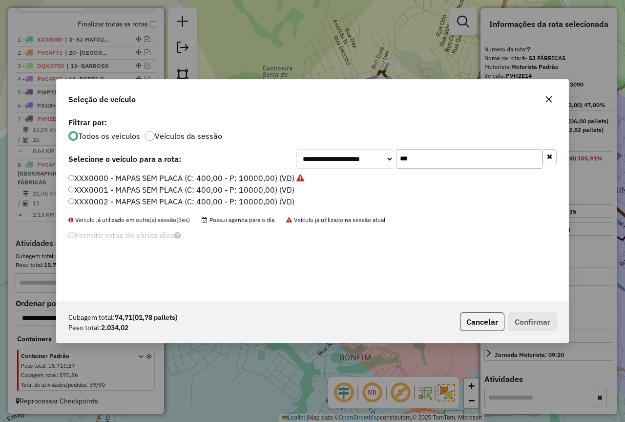
drag, startPoint x: 418, startPoint y: 164, endPoint x: 366, endPoint y: 157, distance: 52.2
click at [361, 162] on div "**********" at bounding box center [427, 159] width 260 height 20
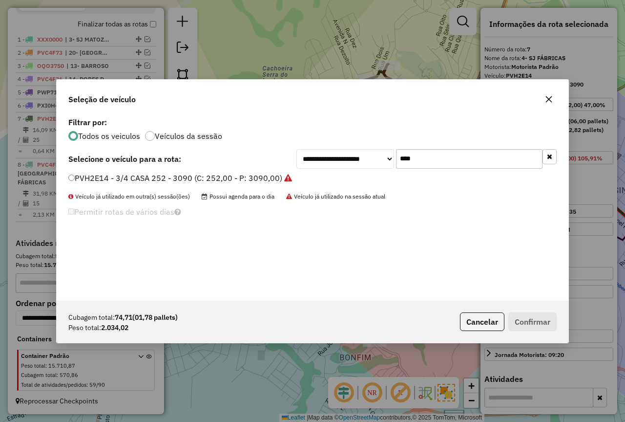
type input "****"
drag, startPoint x: 239, startPoint y: 176, endPoint x: 255, endPoint y: 181, distance: 15.9
click at [239, 176] on label "PVH2E14 - 3/4 CASA 252 - 3090 (C: 252,00 - P: 3090,00)" at bounding box center [180, 178] width 224 height 12
click at [540, 325] on button "Confirmar" at bounding box center [533, 321] width 48 height 19
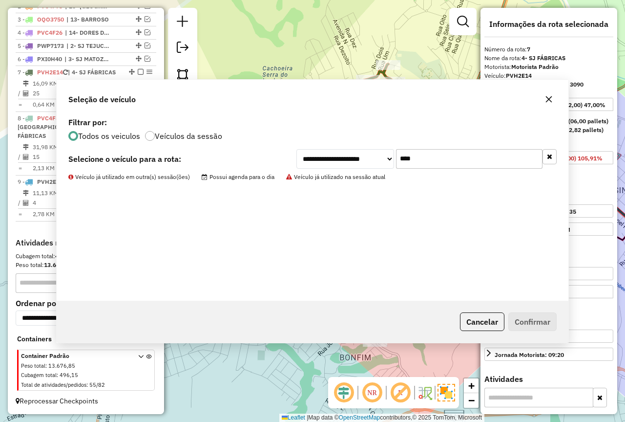
scroll to position [399, 0]
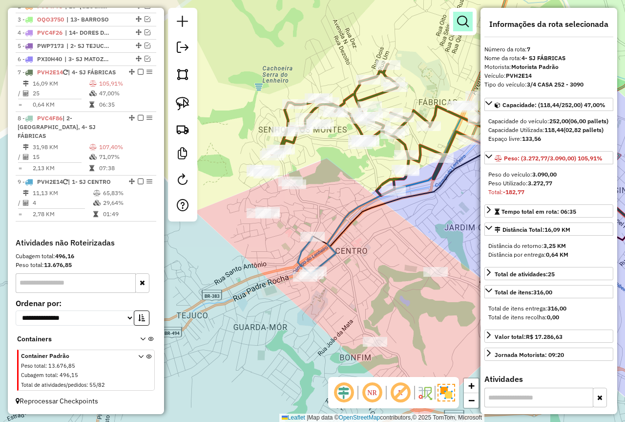
click at [464, 27] on link at bounding box center [463, 22] width 20 height 20
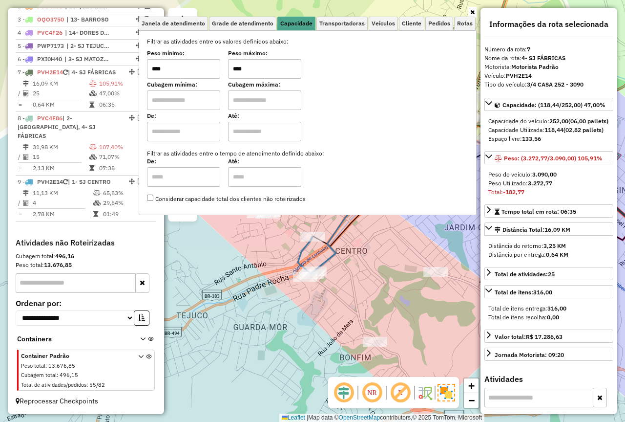
drag, startPoint x: 252, startPoint y: 65, endPoint x: 180, endPoint y: 70, distance: 72.0
click at [180, 70] on div "Peso mínimo: **** Peso máximo: ****" at bounding box center [307, 64] width 321 height 27
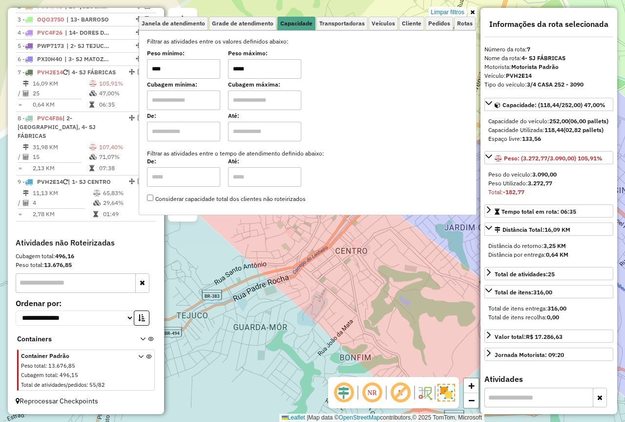
click at [348, 242] on div "Limpar filtros Janela de atendimento Grade de atendimento Capacidade Transporta…" at bounding box center [312, 211] width 625 height 422
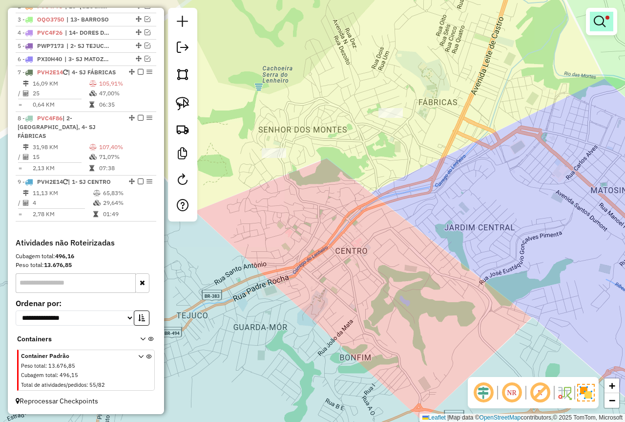
click at [601, 12] on link at bounding box center [601, 22] width 23 height 20
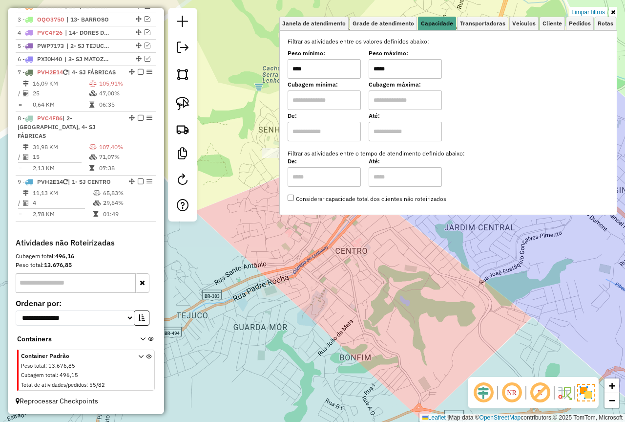
drag, startPoint x: 404, startPoint y: 72, endPoint x: 313, endPoint y: 70, distance: 90.9
click at [320, 70] on div "Peso mínimo: **** Peso máximo: *****" at bounding box center [448, 64] width 321 height 27
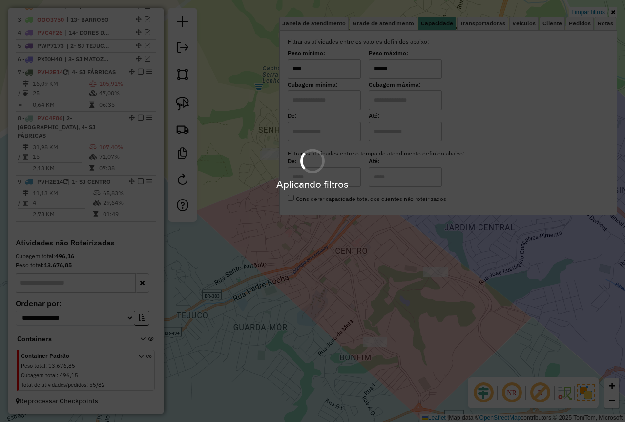
type input "******"
click at [356, 258] on hb-app "Aplicando filtros Pop-up bloqueado! Seu navegador bloqueou automáticamente a ab…" at bounding box center [312, 211] width 625 height 422
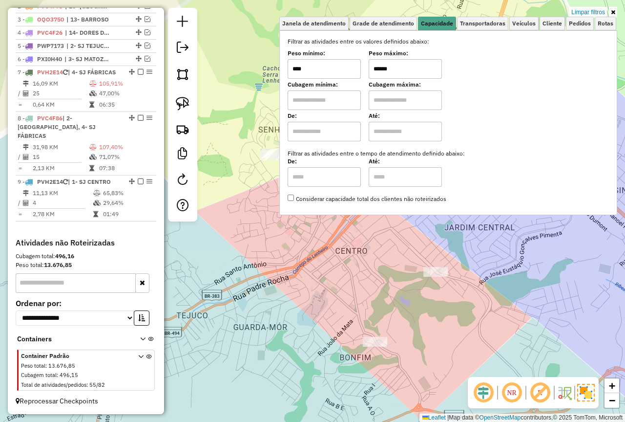
click at [356, 233] on div "Limpar filtros Janela de atendimento Grade de atendimento Capacidade Transporta…" at bounding box center [312, 211] width 625 height 422
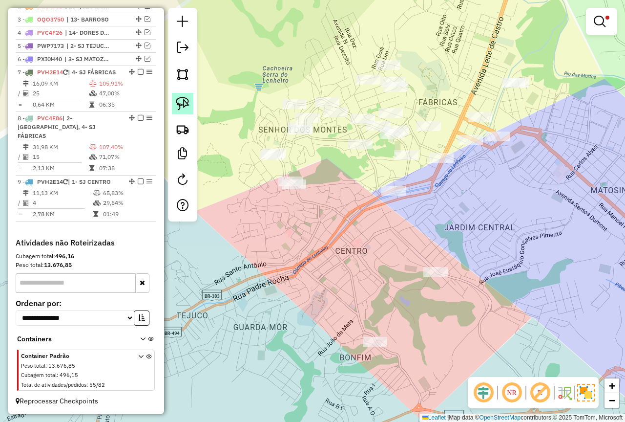
click at [182, 99] on img at bounding box center [183, 104] width 14 height 14
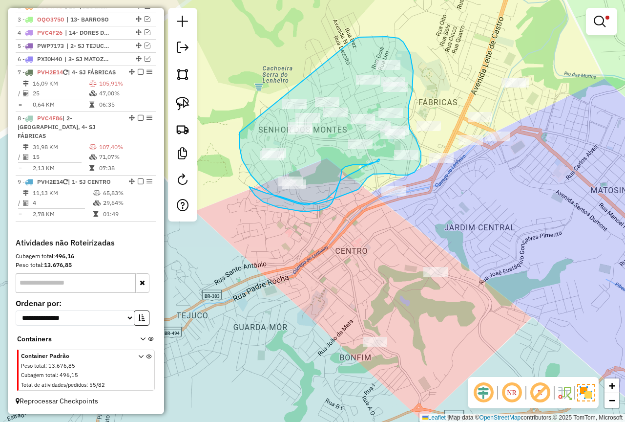
drag, startPoint x: 242, startPoint y: 160, endPoint x: 347, endPoint y: 44, distance: 156.0
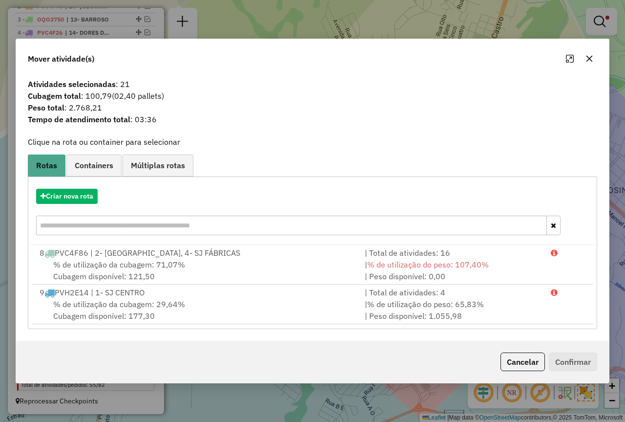
click at [594, 58] on button "button" at bounding box center [590, 59] width 16 height 16
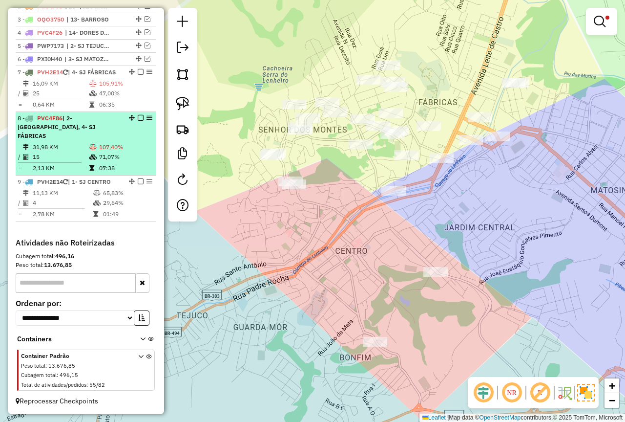
click at [109, 155] on td "71,07%" at bounding box center [126, 157] width 54 height 10
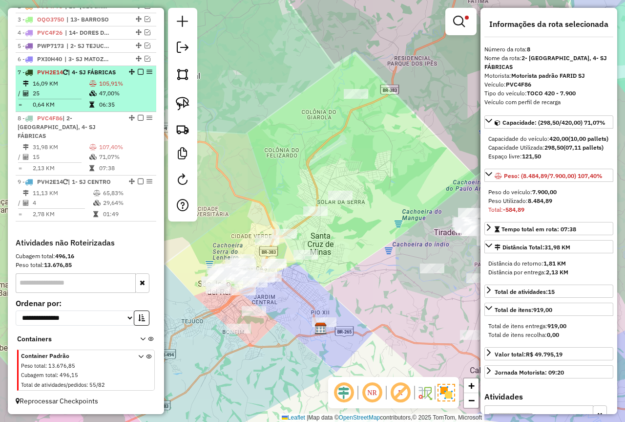
click at [111, 98] on td "47,00%" at bounding box center [126, 93] width 54 height 10
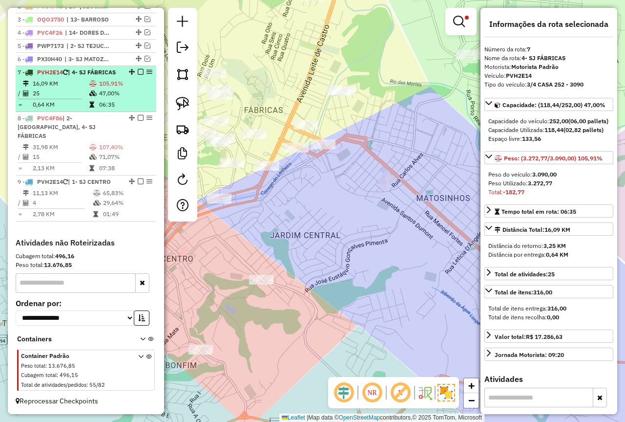
click at [91, 98] on td at bounding box center [94, 93] width 10 height 10
click at [122, 97] on td "47,00%" at bounding box center [126, 93] width 54 height 10
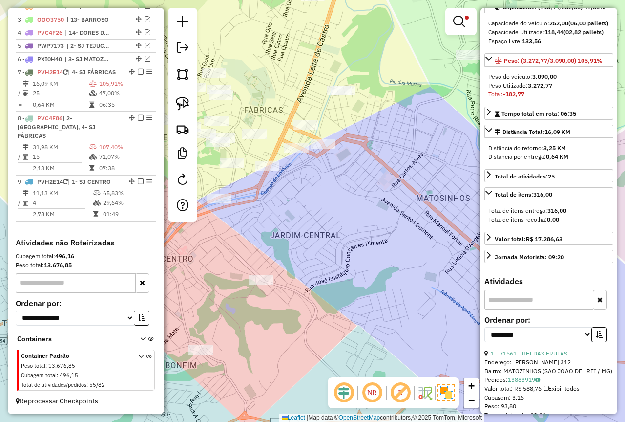
scroll to position [342, 0]
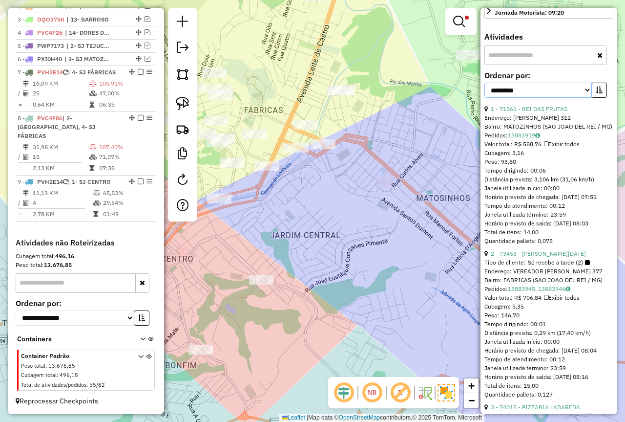
click at [522, 98] on select "**********" at bounding box center [538, 90] width 107 height 15
select select "*********"
click at [485, 98] on select "**********" at bounding box center [538, 90] width 107 height 15
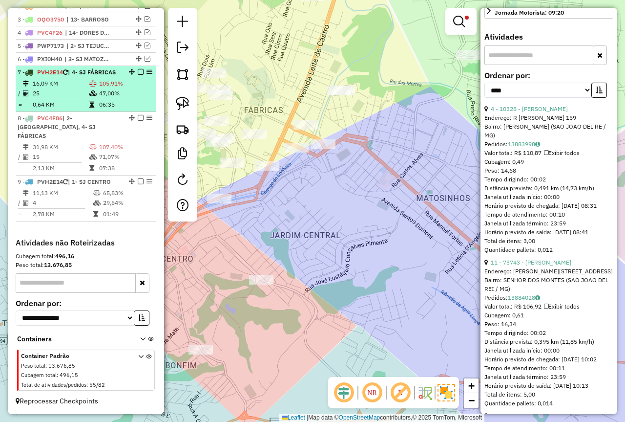
click at [138, 71] on em at bounding box center [141, 72] width 6 height 6
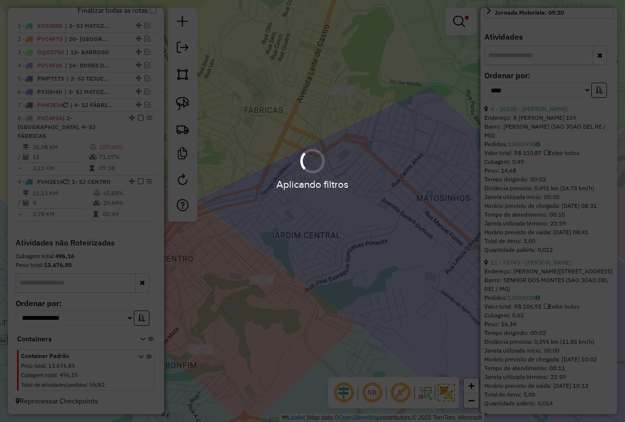
scroll to position [358, 0]
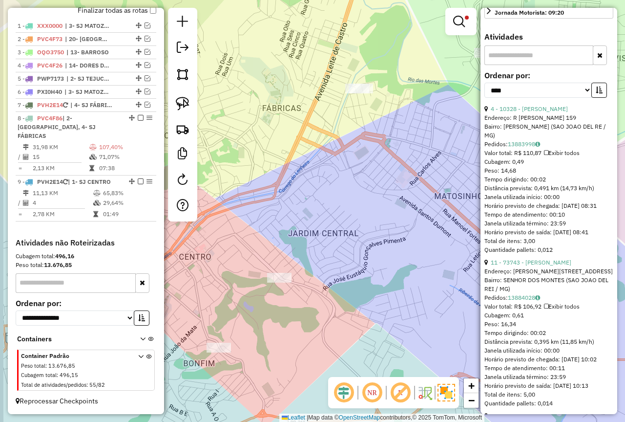
drag, startPoint x: 314, startPoint y: 261, endPoint x: 331, endPoint y: 236, distance: 29.9
click at [390, 255] on div "Limpar filtros Janela de atendimento Grade de atendimento Capacidade Transporta…" at bounding box center [312, 211] width 625 height 422
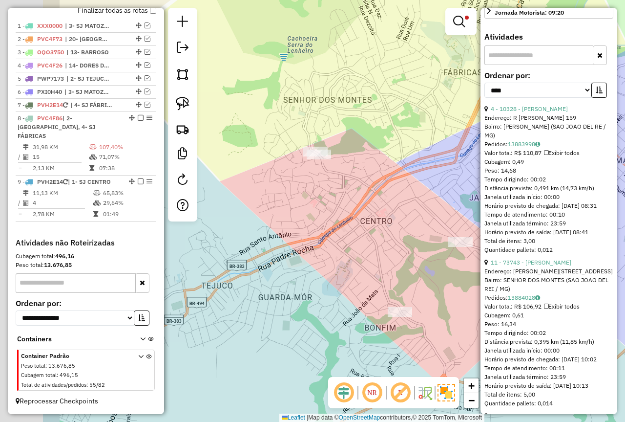
drag, startPoint x: 413, startPoint y: 223, endPoint x: 504, endPoint y: 195, distance: 95.5
click at [504, 195] on hb-router-mapa "Informações da Sessão 979215 - 14/08/2025 Criação: 13/08/2025 18:18 Depósito: F…" at bounding box center [312, 211] width 625 height 422
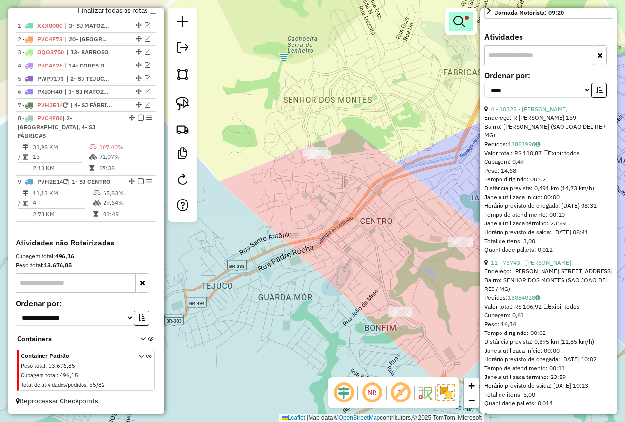
click at [465, 22] on em at bounding box center [459, 22] width 12 height 12
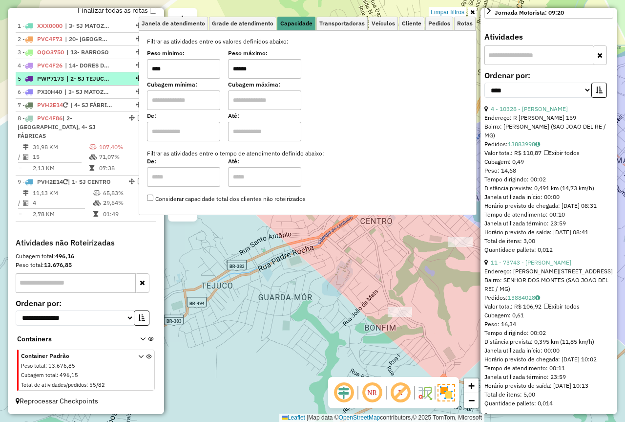
drag, startPoint x: 244, startPoint y: 65, endPoint x: 141, endPoint y: 83, distance: 104.6
click at [168, 74] on div "Peso mínimo: **** Peso máximo: ******" at bounding box center [307, 64] width 321 height 27
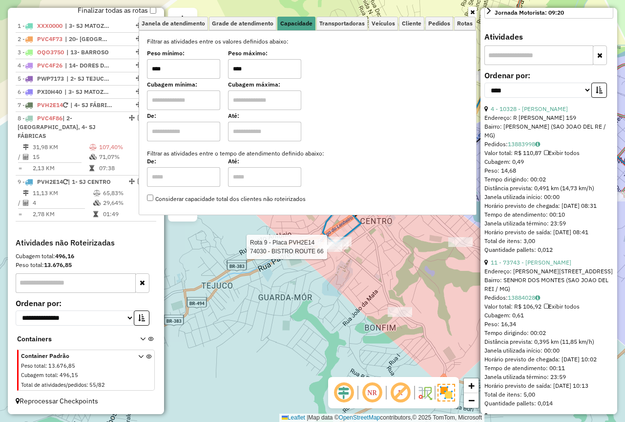
type input "****"
drag, startPoint x: 330, startPoint y: 255, endPoint x: 398, endPoint y: 252, distance: 67.9
click at [324, 252] on div "Rota 9 - Placa PVH2E14 74030 - BISTRO ROUTE 66 Janela de atendimento Grade de a…" at bounding box center [312, 211] width 625 height 422
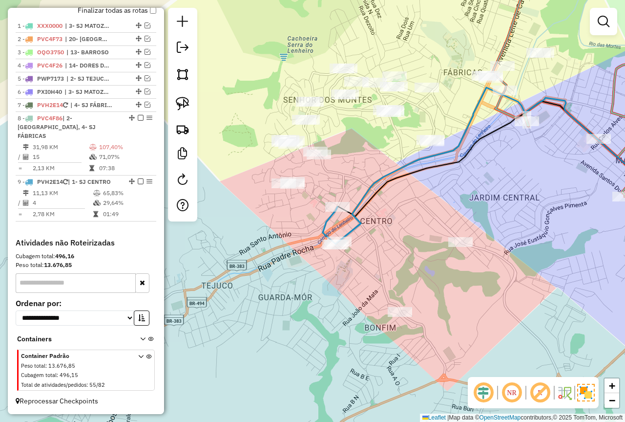
click at [408, 244] on div "Janela de atendimento Grade de atendimento Capacidade Transportadoras Veículos …" at bounding box center [312, 211] width 625 height 422
drag, startPoint x: 372, startPoint y: 191, endPoint x: 385, endPoint y: 217, distance: 28.8
click at [387, 223] on icon at bounding box center [514, 163] width 348 height 153
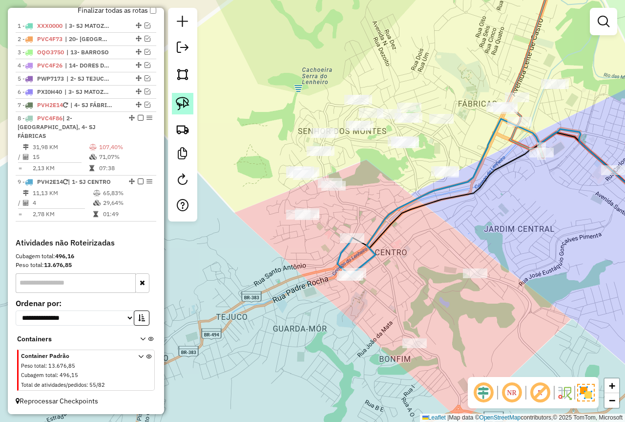
click at [188, 103] on img at bounding box center [183, 104] width 14 height 14
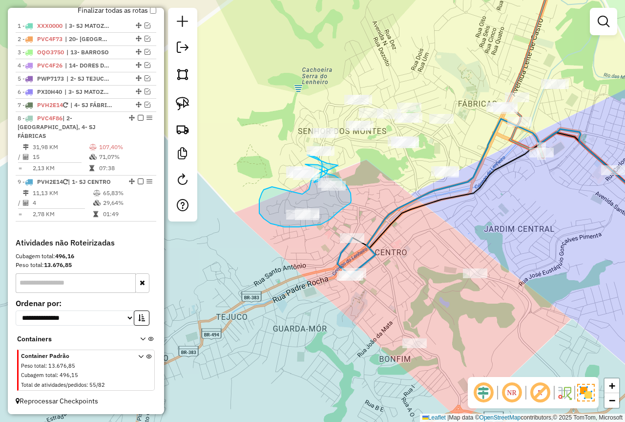
drag, startPoint x: 271, startPoint y: 187, endPoint x: 302, endPoint y: 194, distance: 32.6
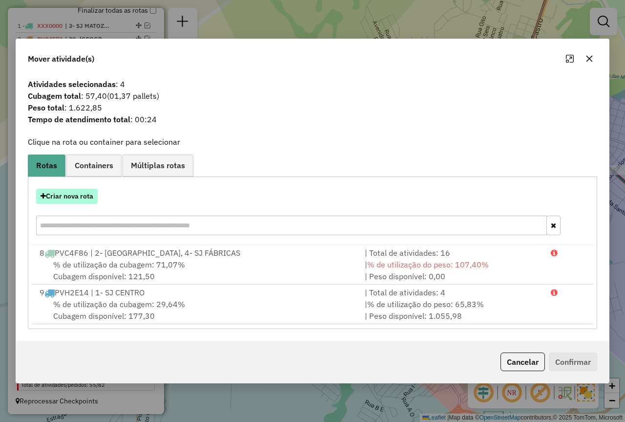
click at [77, 196] on button "Criar nova rota" at bounding box center [67, 196] width 62 height 15
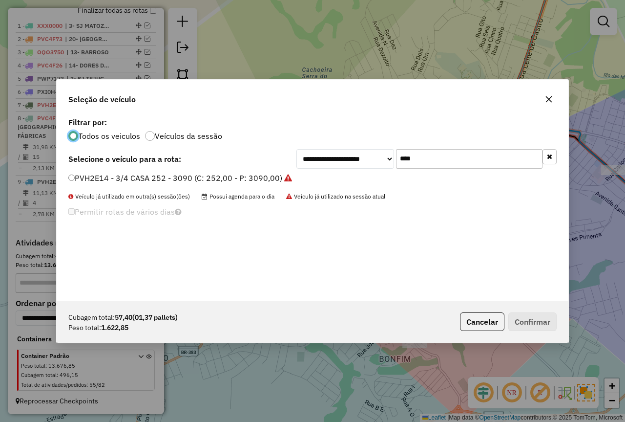
scroll to position [5, 3]
drag, startPoint x: 433, startPoint y: 161, endPoint x: 327, endPoint y: 157, distance: 106.1
click at [327, 157] on div "**********" at bounding box center [427, 159] width 260 height 20
type input "***"
click at [123, 182] on label "RVK8B62 - RVK8B62 - 4500 (C: 252,00 - P: 4500,00) (VD)" at bounding box center [175, 178] width 215 height 12
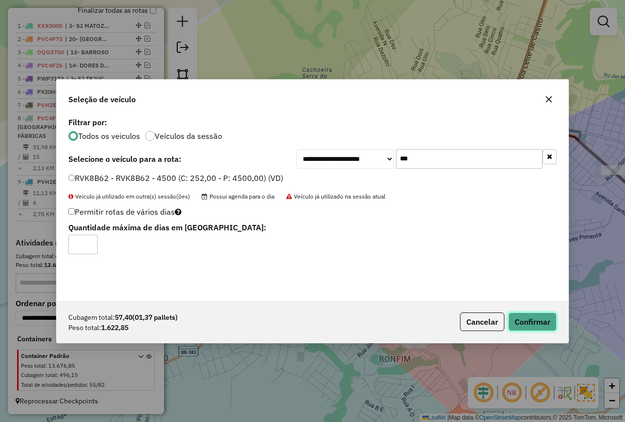
click at [533, 315] on button "Confirmar" at bounding box center [533, 321] width 48 height 19
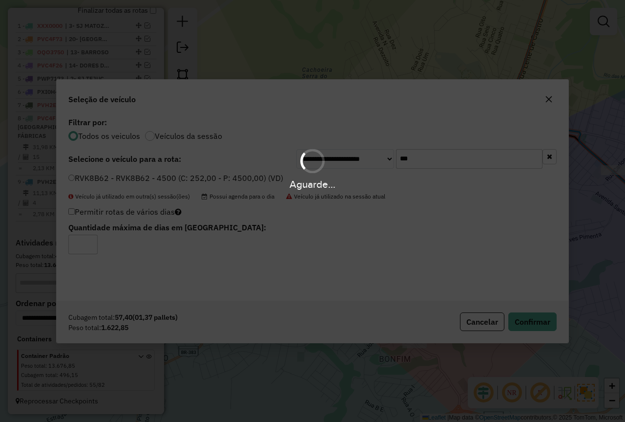
scroll to position [399, 0]
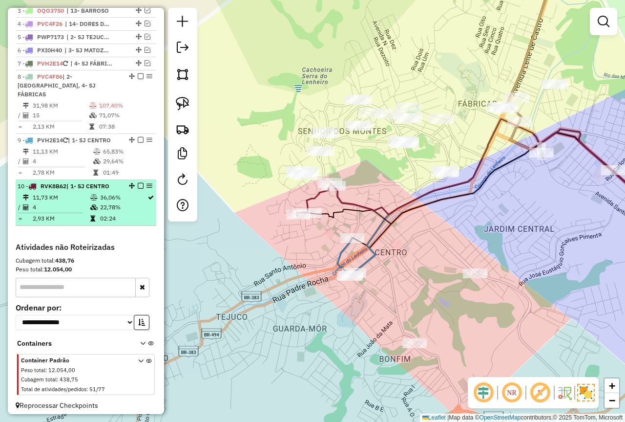
click at [92, 204] on icon at bounding box center [93, 207] width 7 height 6
select select "*********"
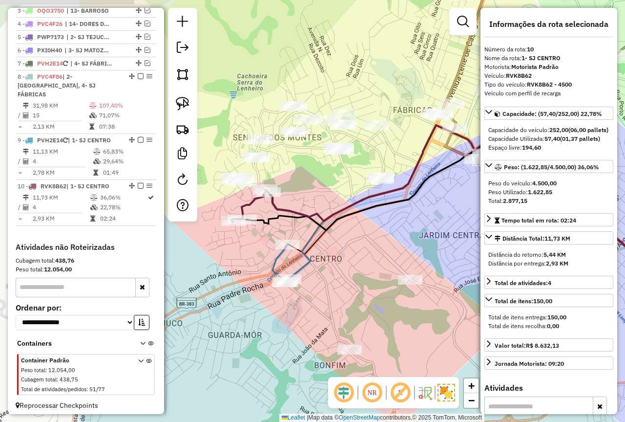
drag, startPoint x: 292, startPoint y: 191, endPoint x: 408, endPoint y: 208, distance: 117.6
click at [436, 217] on div "Janela de atendimento Grade de atendimento Capacidade Transportadoras Veículos …" at bounding box center [312, 211] width 625 height 422
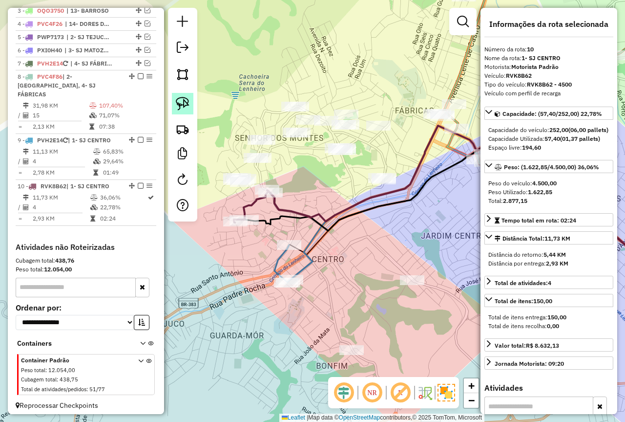
drag, startPoint x: 177, startPoint y: 109, endPoint x: 209, endPoint y: 149, distance: 51.1
click at [178, 109] on img at bounding box center [183, 104] width 14 height 14
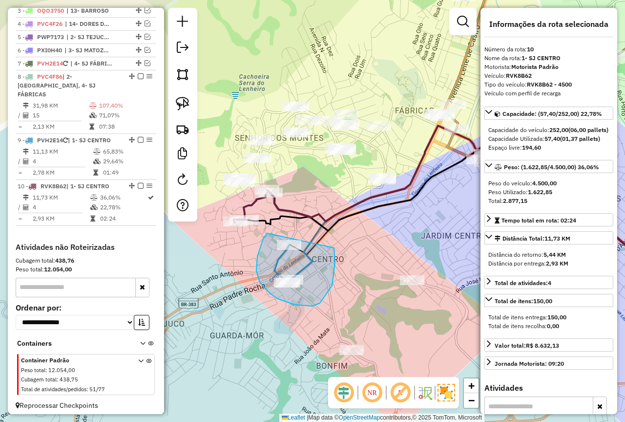
drag, startPoint x: 257, startPoint y: 256, endPoint x: 321, endPoint y: 232, distance: 68.0
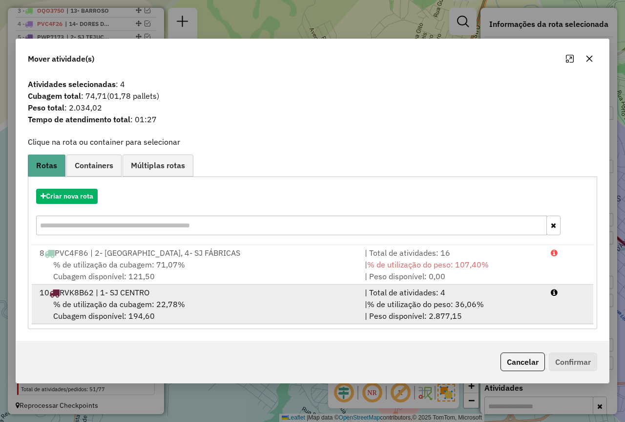
click at [460, 319] on div "| % de utilização do peso: 36,06% | Peso disponível: 2.877,15" at bounding box center [452, 309] width 186 height 23
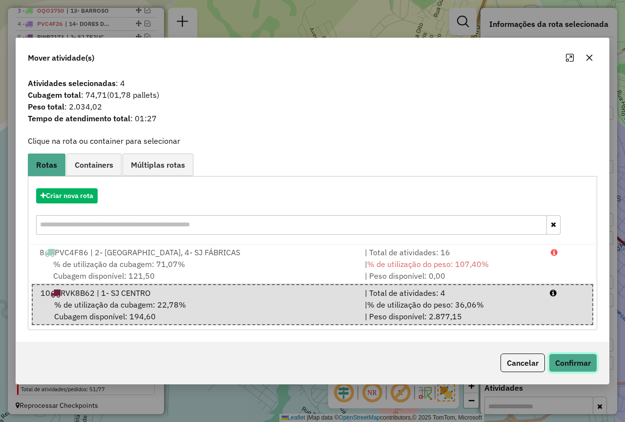
click at [575, 364] on button "Confirmar" at bounding box center [573, 362] width 48 height 19
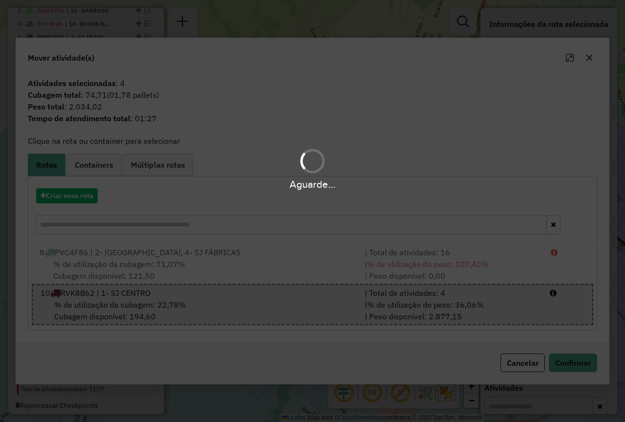
scroll to position [345, 0]
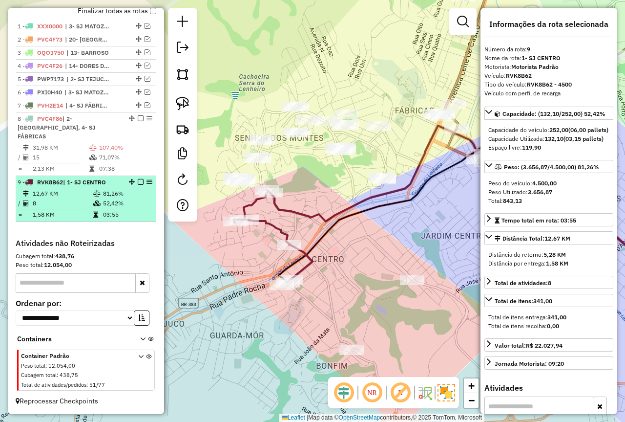
click at [111, 199] on td "52,42%" at bounding box center [127, 203] width 49 height 10
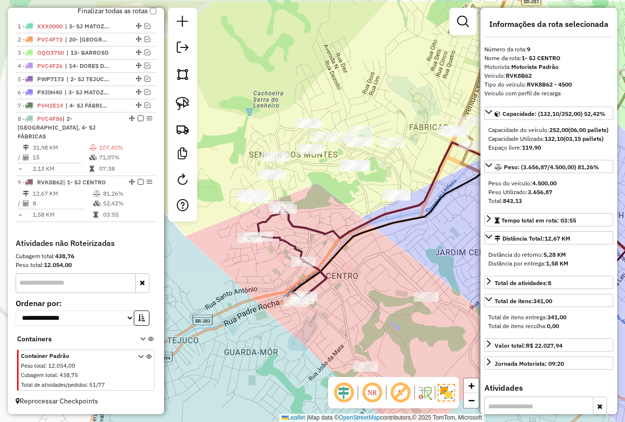
drag, startPoint x: 340, startPoint y: 239, endPoint x: 428, endPoint y: 270, distance: 94.1
click at [428, 270] on div "Janela de atendimento Grade de atendimento Capacidade Transportadoras Veículos …" at bounding box center [312, 211] width 625 height 422
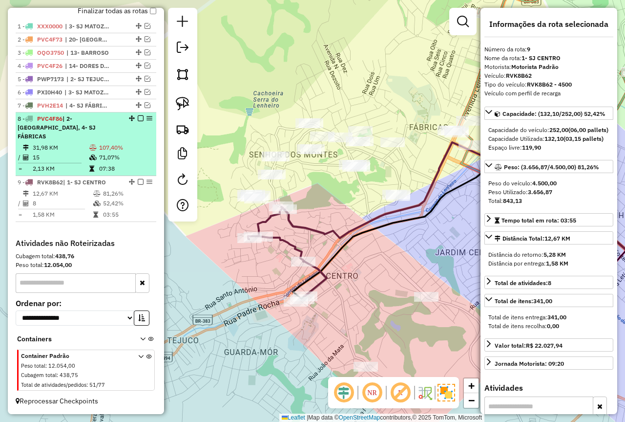
click at [119, 152] on td "71,07%" at bounding box center [126, 157] width 54 height 10
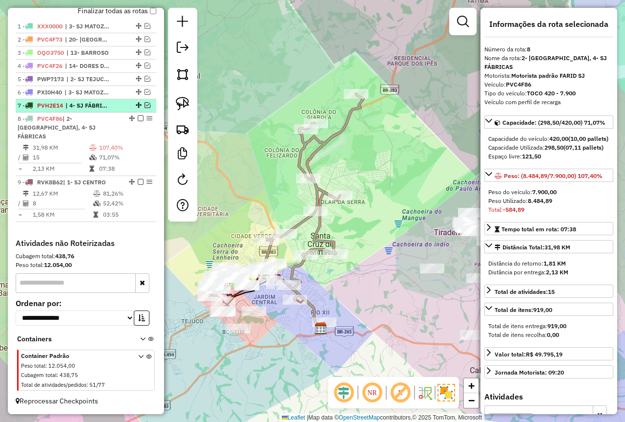
click at [145, 108] on em at bounding box center [148, 105] width 6 height 6
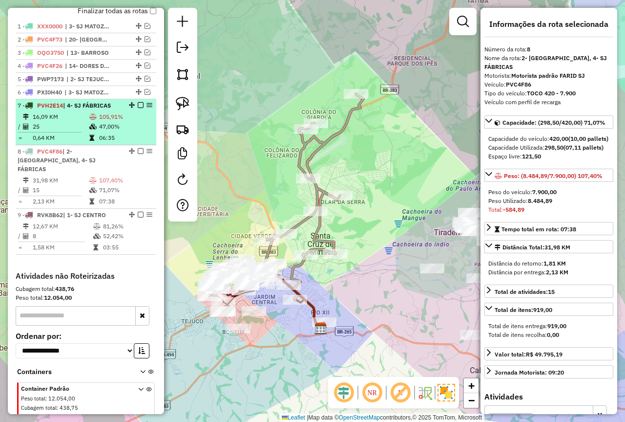
scroll to position [378, 0]
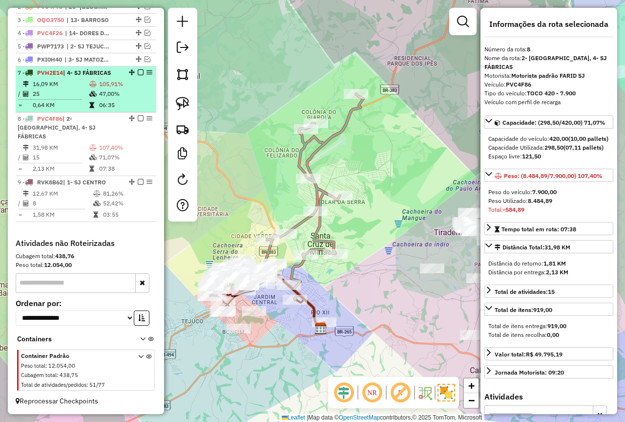
click at [107, 99] on td "47,00%" at bounding box center [126, 94] width 54 height 10
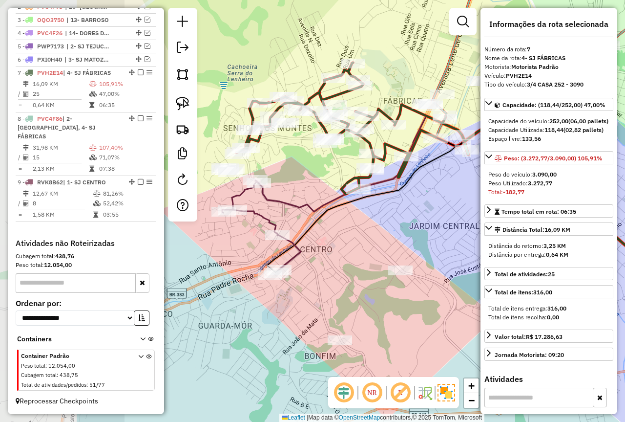
drag, startPoint x: 301, startPoint y: 257, endPoint x: 408, endPoint y: 246, distance: 107.6
click at [408, 246] on div "Janela de atendimento Grade de atendimento Capacidade Transportadoras Veículos …" at bounding box center [312, 211] width 625 height 422
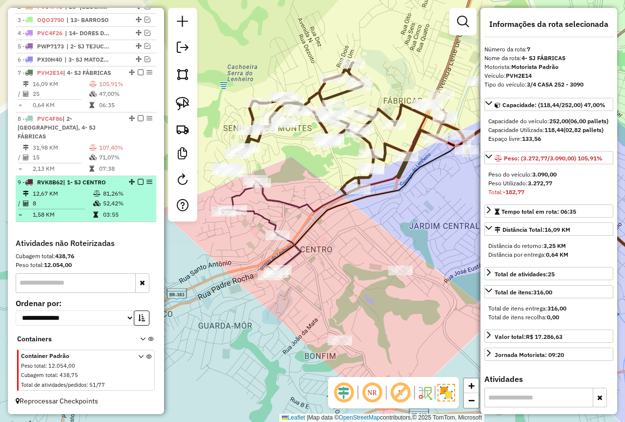
click at [132, 207] on td "52,42%" at bounding box center [127, 203] width 49 height 10
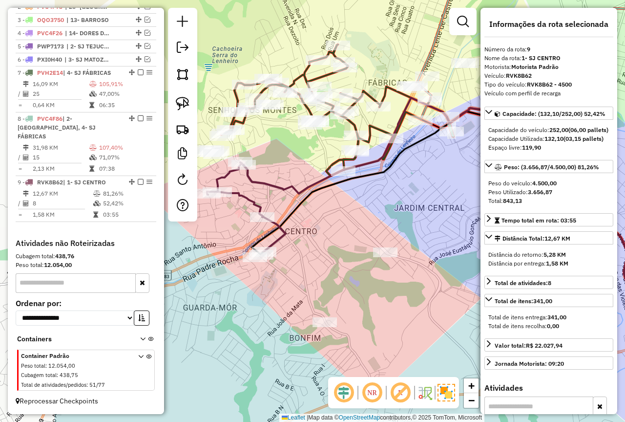
drag, startPoint x: 265, startPoint y: 200, endPoint x: 383, endPoint y: 199, distance: 117.2
click at [383, 199] on div "Janela de atendimento Grade de atendimento Capacidade Transportadoras Veículos …" at bounding box center [312, 211] width 625 height 422
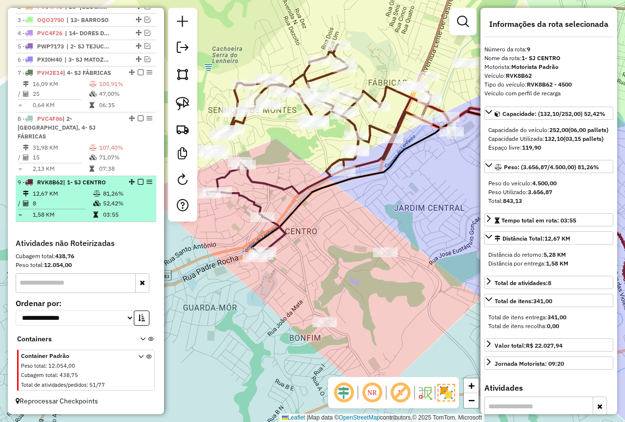
click at [131, 206] on td "52,42%" at bounding box center [127, 203] width 49 height 10
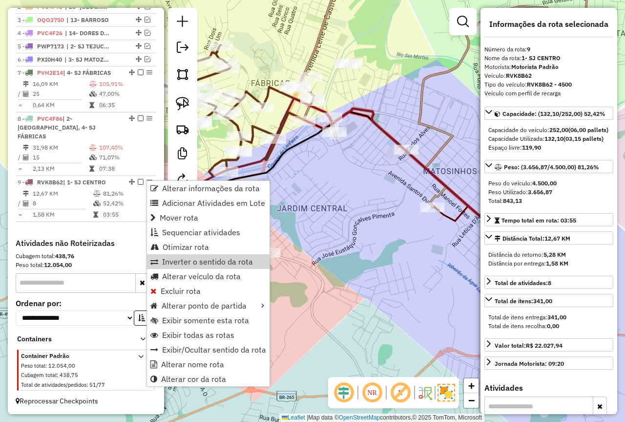
click at [309, 245] on div "Janela de atendimento Grade de atendimento Capacidade Transportadoras Veículos …" at bounding box center [312, 211] width 625 height 422
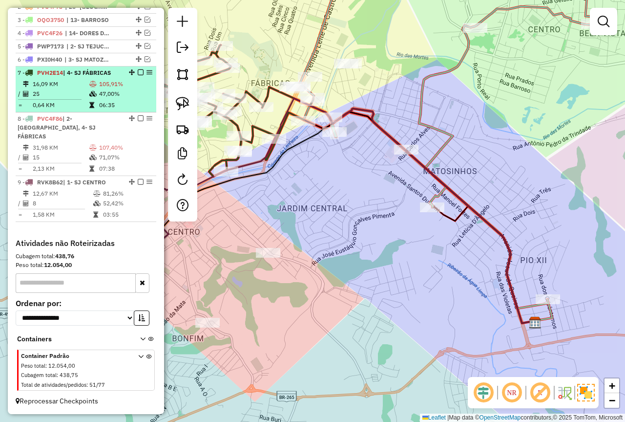
click at [50, 99] on td "25" at bounding box center [60, 94] width 57 height 10
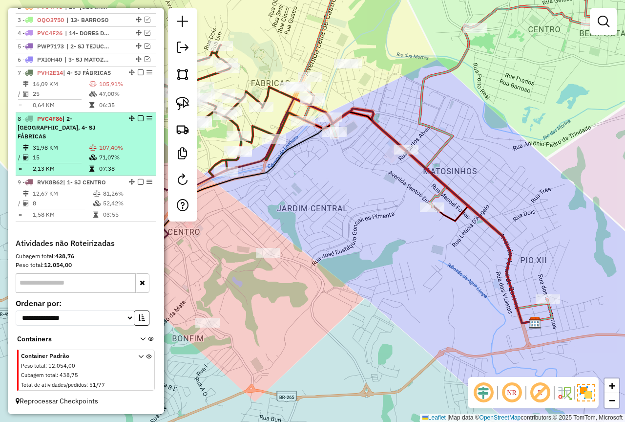
select select "*********"
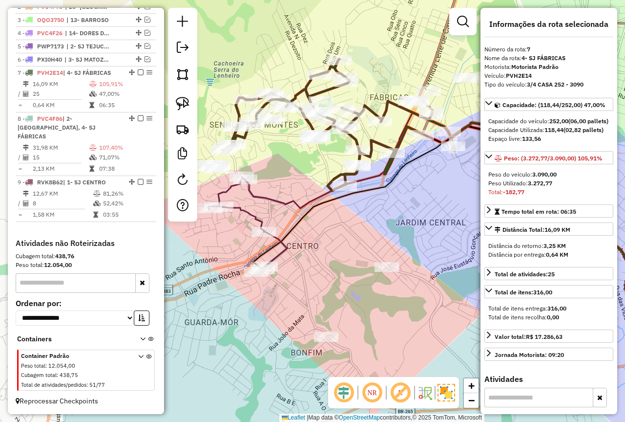
drag, startPoint x: 332, startPoint y: 256, endPoint x: 437, endPoint y: 228, distance: 108.2
click at [482, 246] on hb-router-mapa "Informações da Sessão 979215 - 14/08/2025 Criação: 13/08/2025 18:18 Depósito: F…" at bounding box center [312, 211] width 625 height 422
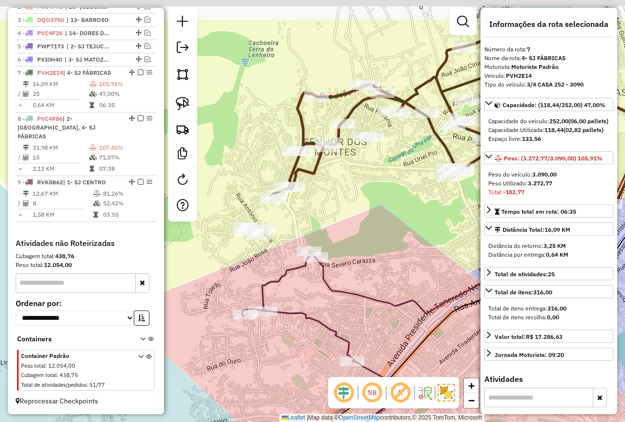
drag, startPoint x: 383, startPoint y: 172, endPoint x: 391, endPoint y: 253, distance: 80.5
click at [391, 253] on div "Janela de atendimento Grade de atendimento Capacidade Transportadoras Veículos …" at bounding box center [312, 211] width 625 height 422
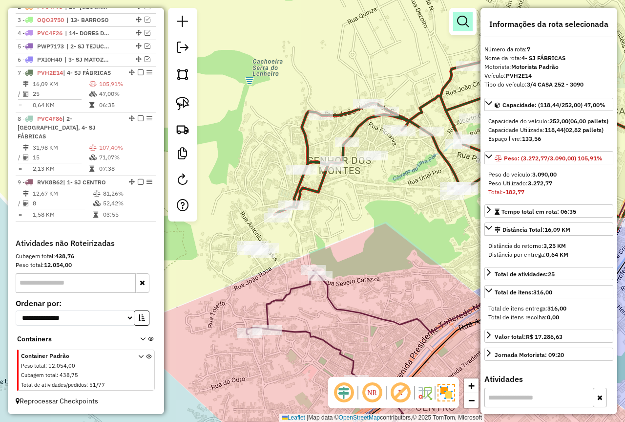
click at [460, 15] on link at bounding box center [463, 22] width 20 height 20
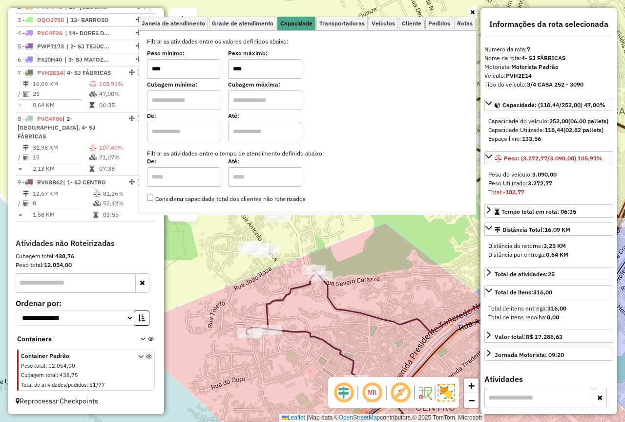
drag, startPoint x: 236, startPoint y: 70, endPoint x: 218, endPoint y: 70, distance: 17.6
click at [218, 70] on div "Peso mínimo: **** Peso máximo: ****" at bounding box center [307, 64] width 321 height 27
click at [366, 255] on div "Janela de atendimento Grade de atendimento Capacidade Transportadoras Veículos …" at bounding box center [312, 211] width 625 height 422
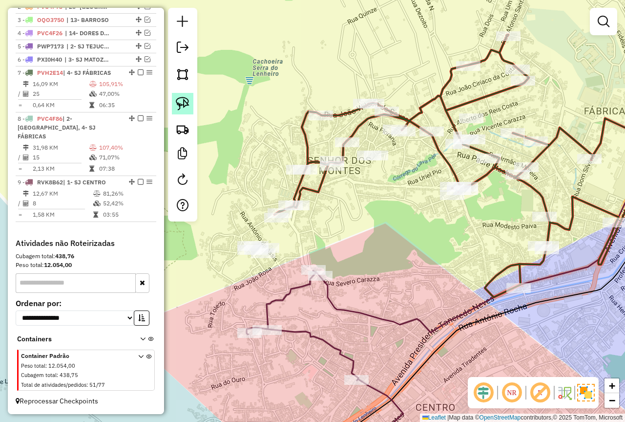
click at [187, 101] on img at bounding box center [183, 104] width 14 height 14
drag, startPoint x: 232, startPoint y: 241, endPoint x: 289, endPoint y: 254, distance: 58.7
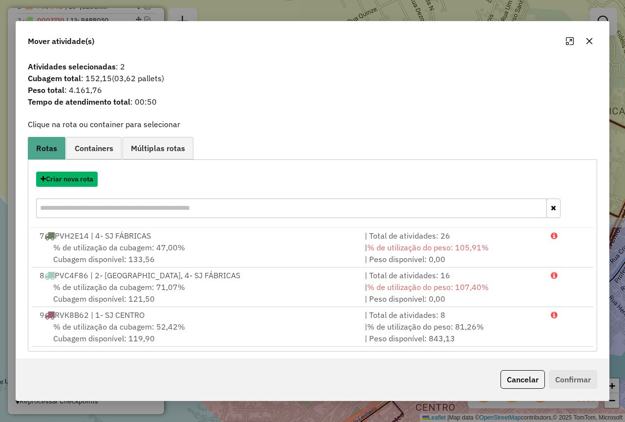
click at [89, 173] on button "Criar nova rota" at bounding box center [67, 178] width 62 height 15
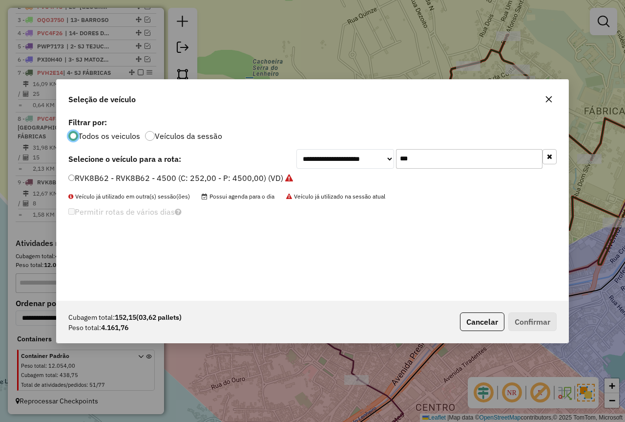
scroll to position [5, 3]
click at [553, 98] on button "button" at bounding box center [549, 99] width 16 height 16
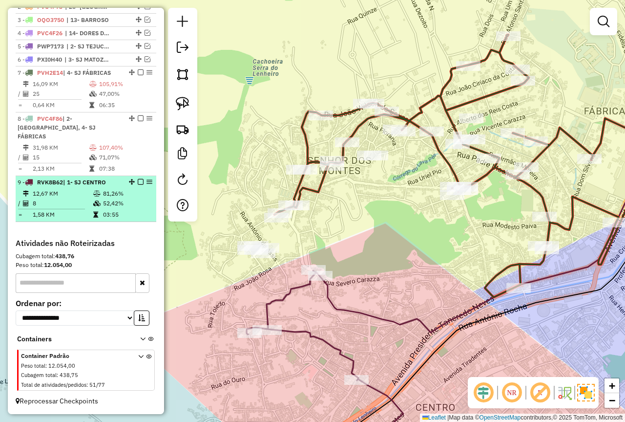
click at [124, 202] on td "52,42%" at bounding box center [127, 203] width 49 height 10
select select "*********"
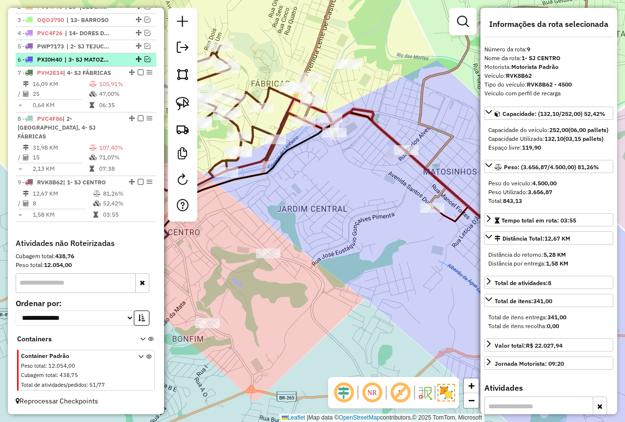
scroll to position [232, 0]
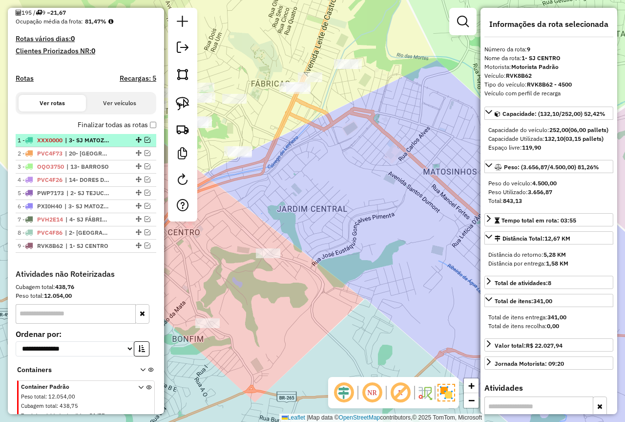
click at [145, 143] on em at bounding box center [148, 140] width 6 height 6
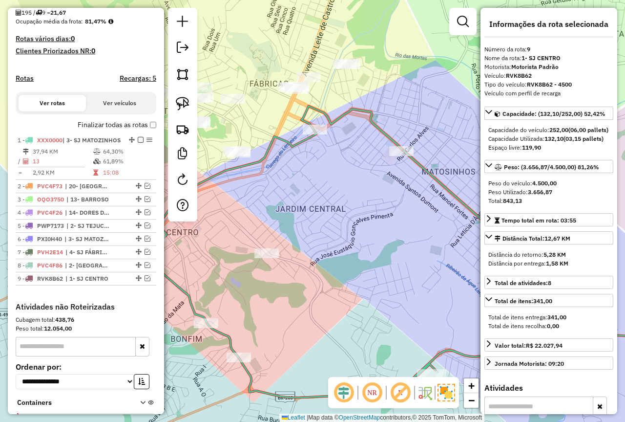
drag, startPoint x: 357, startPoint y: 217, endPoint x: 264, endPoint y: 236, distance: 94.8
click at [264, 236] on div "Janela de atendimento Grade de atendimento Capacidade Transportadoras Veículos …" at bounding box center [312, 211] width 625 height 422
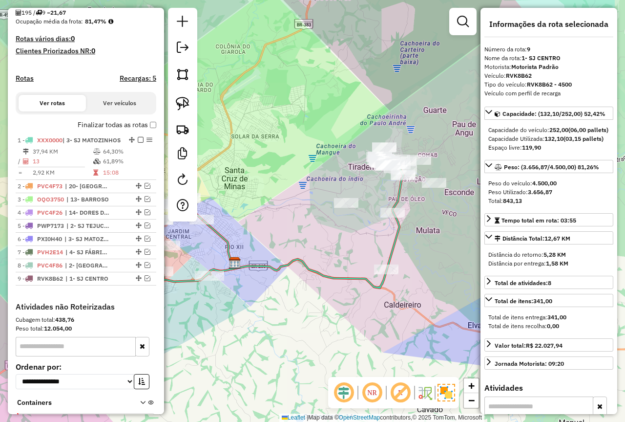
drag, startPoint x: 349, startPoint y: 234, endPoint x: 248, endPoint y: 232, distance: 101.6
click at [252, 238] on div "Janela de atendimento Grade de atendimento Capacidade Transportadoras Veículos …" at bounding box center [312, 211] width 625 height 422
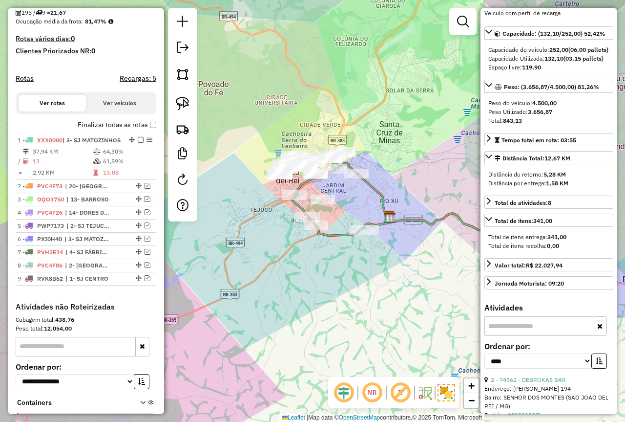
scroll to position [0, 0]
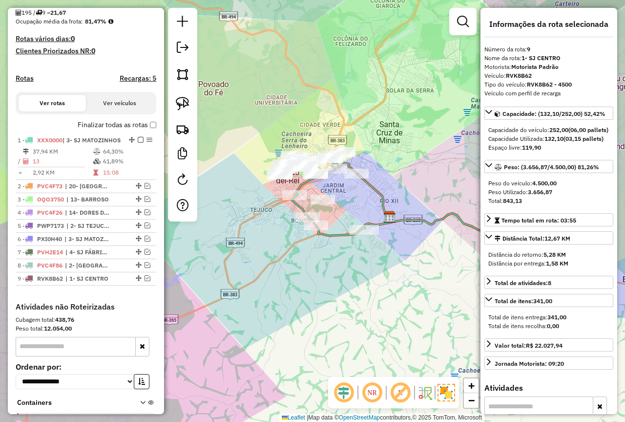
drag, startPoint x: 556, startPoint y: 212, endPoint x: 491, endPoint y: 210, distance: 65.5
click at [491, 196] on div "Peso Utilizado: 3.656,87" at bounding box center [549, 192] width 121 height 9
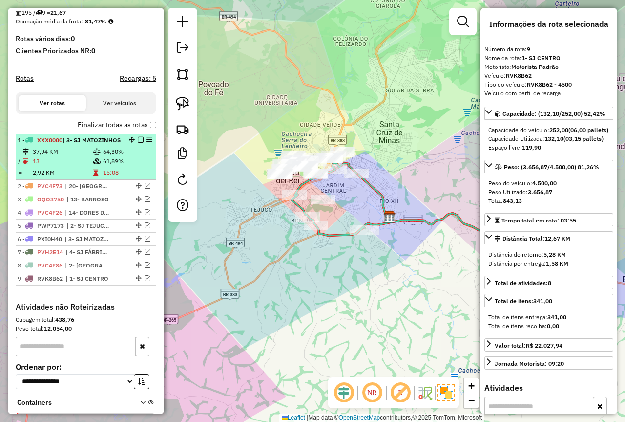
click at [89, 156] on td "37,94 KM" at bounding box center [62, 152] width 61 height 10
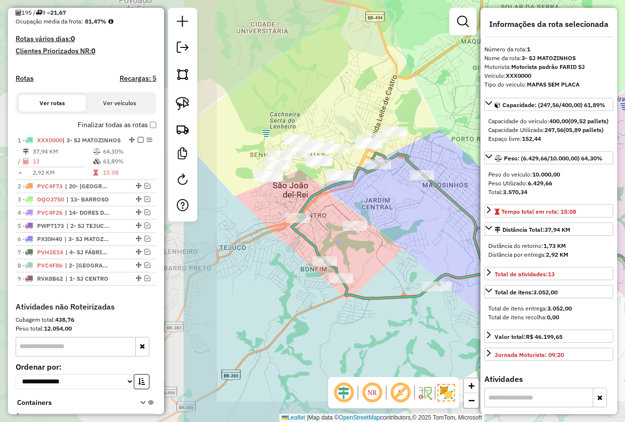
drag, startPoint x: 362, startPoint y: 233, endPoint x: 585, endPoint y: 204, distance: 224.6
click at [585, 204] on hb-router-mapa "Informações da Sessão 979215 - 14/08/2025 Criação: 13/08/2025 18:18 Depósito: F…" at bounding box center [312, 211] width 625 height 422
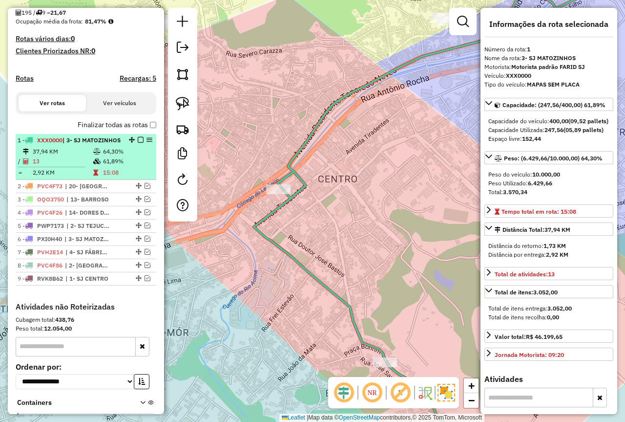
click at [125, 166] on td "61,89%" at bounding box center [127, 161] width 49 height 10
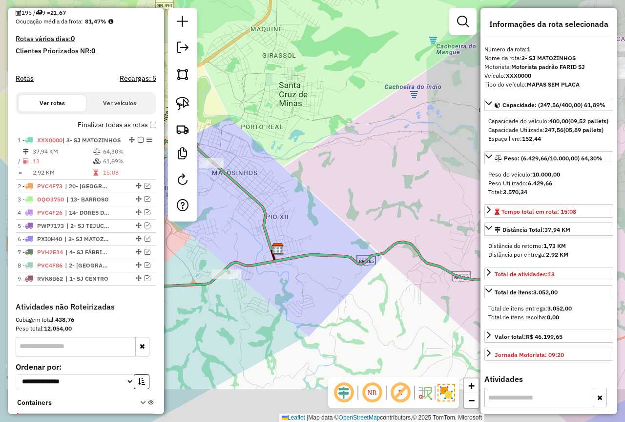
drag, startPoint x: 364, startPoint y: 281, endPoint x: 505, endPoint y: 184, distance: 170.3
click at [505, 184] on hb-router-mapa "Informações da Sessão 979215 - 14/08/2025 Criação: 13/08/2025 18:18 Depósito: F…" at bounding box center [312, 211] width 625 height 422
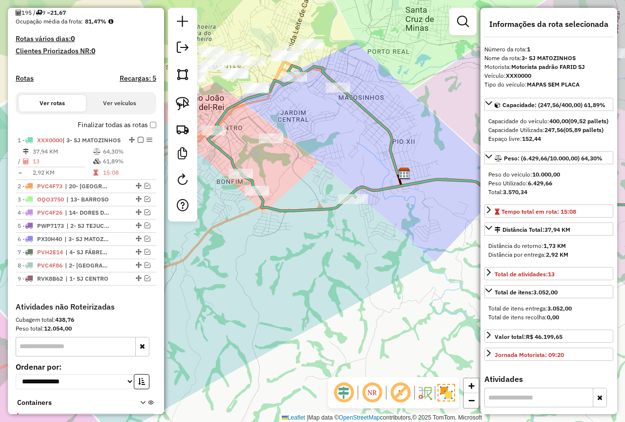
drag, startPoint x: 357, startPoint y: 225, endPoint x: 424, endPoint y: 234, distance: 67.6
click at [369, 235] on div "Janela de atendimento Grade de atendimento Capacidade Transportadoras Veículos …" at bounding box center [312, 211] width 625 height 422
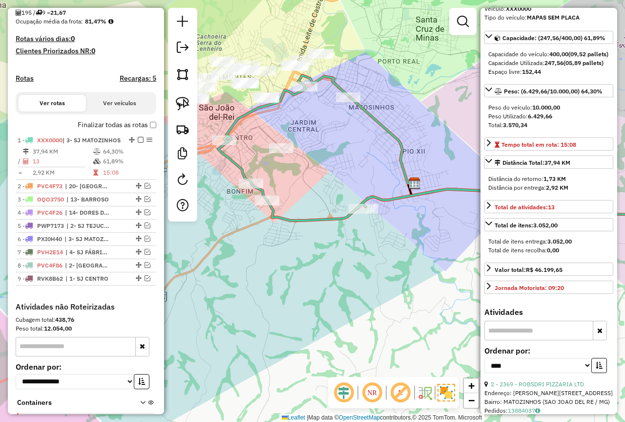
scroll to position [195, 0]
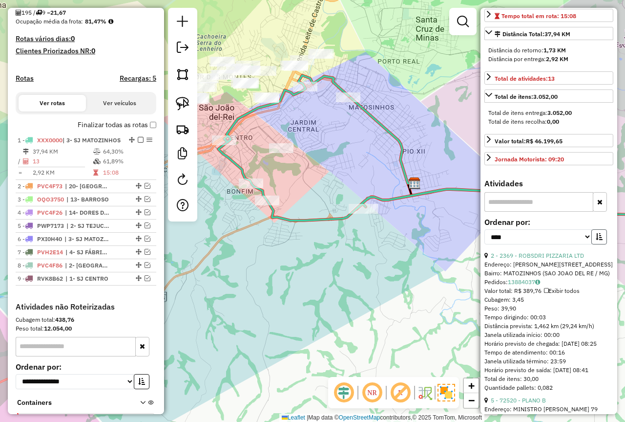
click at [600, 244] on button "button" at bounding box center [600, 236] width 16 height 15
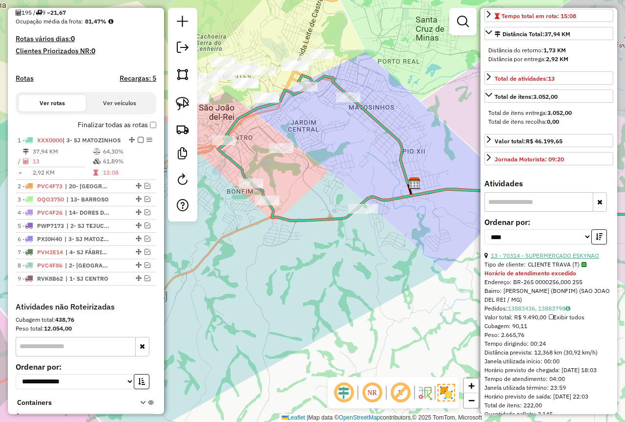
click at [560, 259] on link "13 - 70314 - SUPERMERCADO ESKYNAO" at bounding box center [545, 255] width 108 height 7
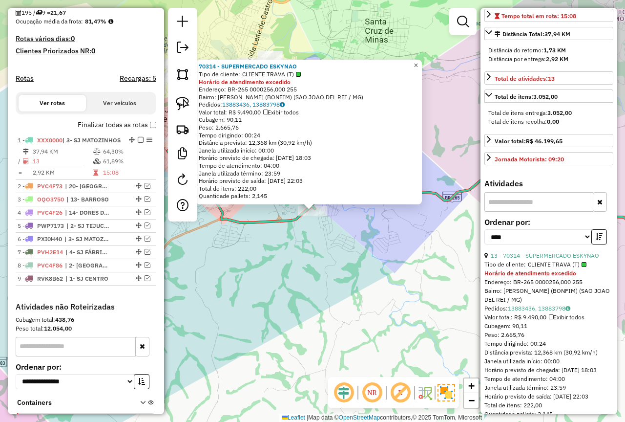
click at [422, 63] on link "×" at bounding box center [416, 66] width 12 height 12
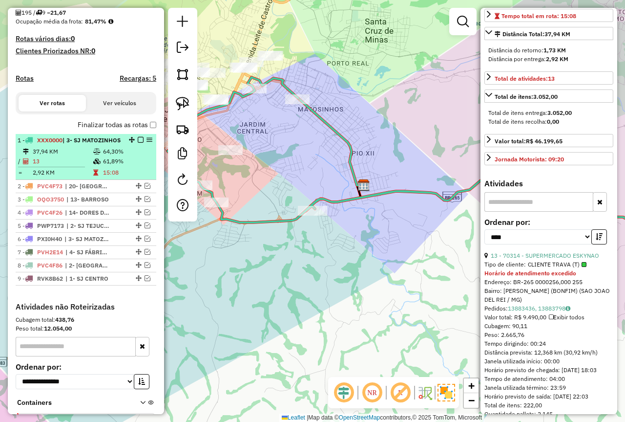
drag, startPoint x: 83, startPoint y: 169, endPoint x: 119, endPoint y: 155, distance: 38.9
click at [83, 156] on td "37,94 KM" at bounding box center [62, 152] width 61 height 10
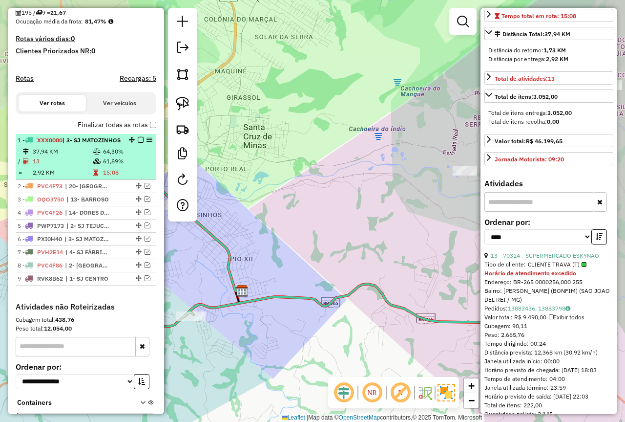
click at [138, 143] on em at bounding box center [141, 140] width 6 height 6
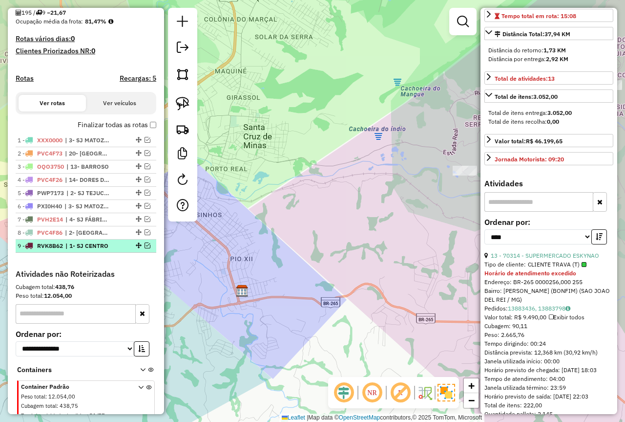
click at [145, 248] on em at bounding box center [148, 245] width 6 height 6
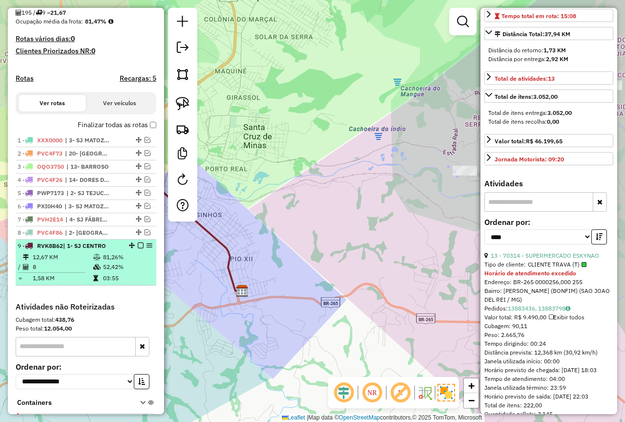
click at [103, 262] on td "81,26%" at bounding box center [127, 257] width 49 height 10
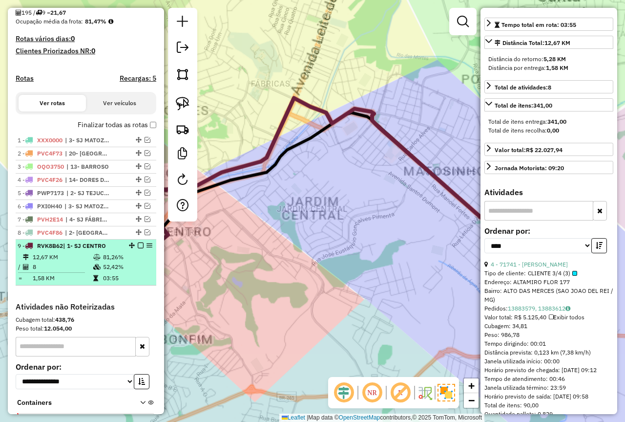
scroll to position [204, 0]
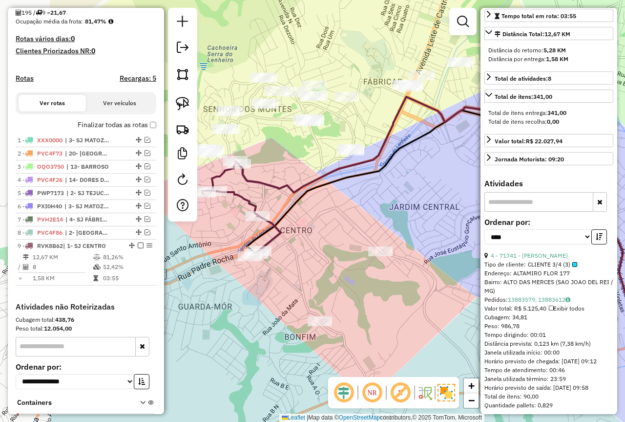
drag, startPoint x: 275, startPoint y: 268, endPoint x: 366, endPoint y: 268, distance: 91.4
click at [366, 268] on div "Janela de atendimento Grade de atendimento Capacidade Transportadoras Veículos …" at bounding box center [312, 211] width 625 height 422
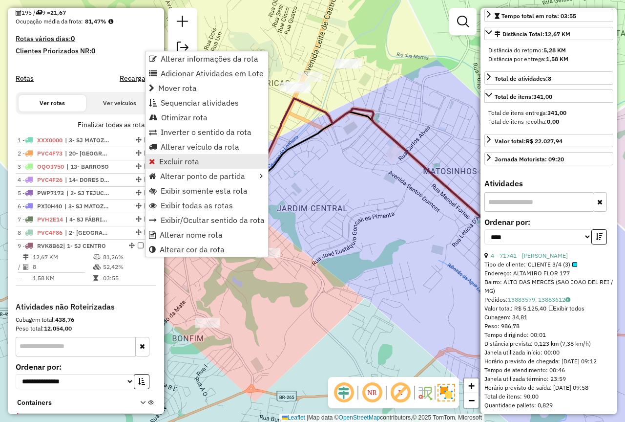
click at [185, 165] on span "Excluir rota" at bounding box center [179, 161] width 40 height 8
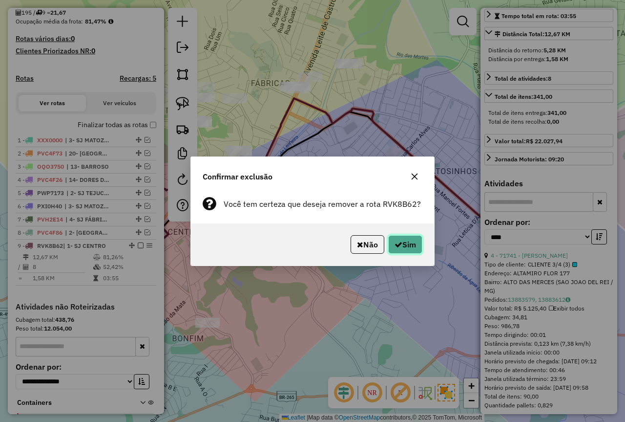
click at [403, 247] on button "Sim" at bounding box center [405, 244] width 34 height 19
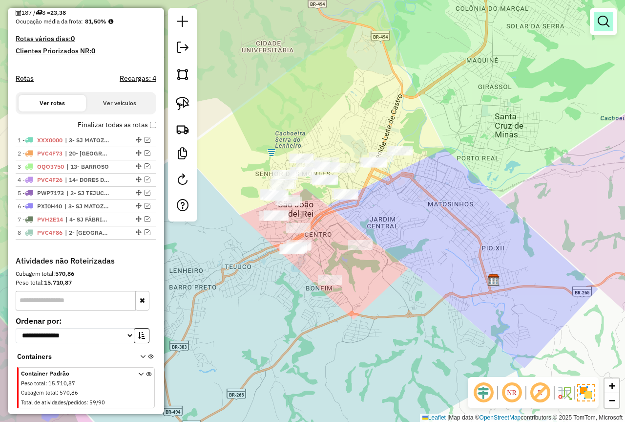
click at [596, 24] on link at bounding box center [604, 22] width 20 height 20
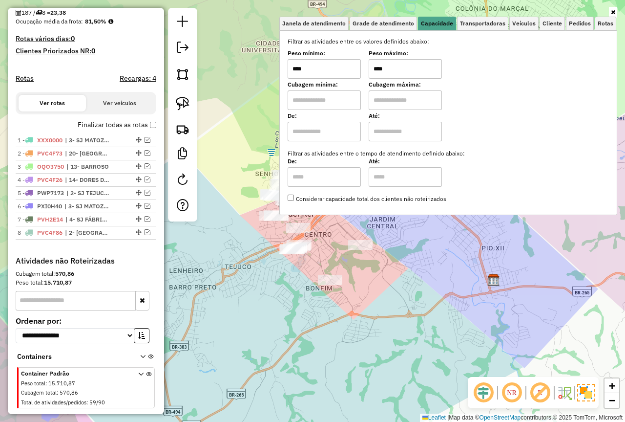
drag, startPoint x: 409, startPoint y: 72, endPoint x: 329, endPoint y: 67, distance: 80.7
click at [329, 67] on div "Peso mínimo: **** Peso máximo: ****" at bounding box center [448, 64] width 321 height 27
click at [429, 241] on div "Limpar filtros Janela de atendimento Grade de atendimento Capacidade Transporta…" at bounding box center [312, 211] width 625 height 422
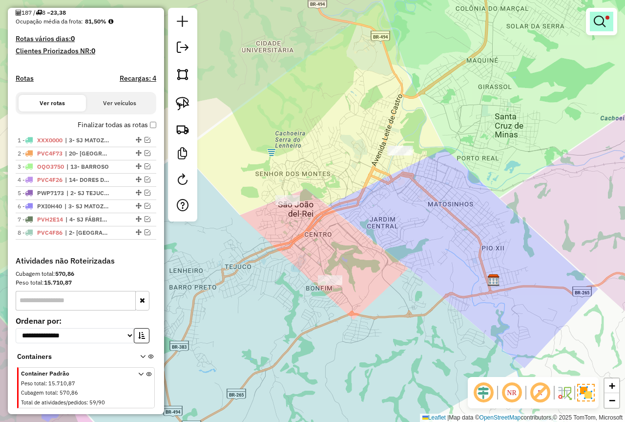
click at [601, 22] on em at bounding box center [600, 22] width 12 height 12
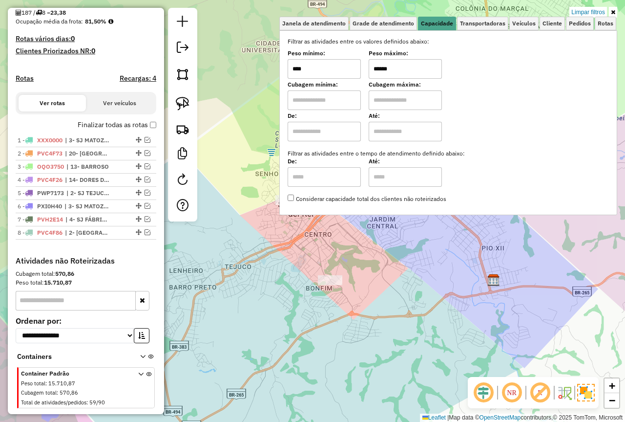
drag, startPoint x: 403, startPoint y: 66, endPoint x: 325, endPoint y: 64, distance: 78.2
click at [326, 64] on div "Peso mínimo: **** Peso máximo: ******" at bounding box center [448, 64] width 321 height 27
type input "******"
click at [428, 282] on div "Limpar filtros Janela de atendimento Grade de atendimento Capacidade Transporta…" at bounding box center [312, 211] width 625 height 422
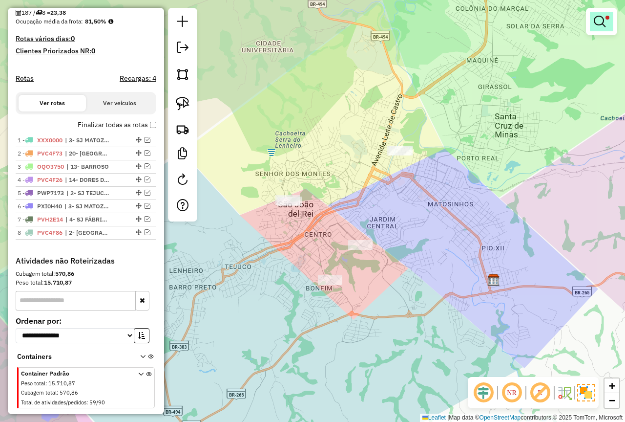
click at [606, 19] on span at bounding box center [608, 18] width 4 height 4
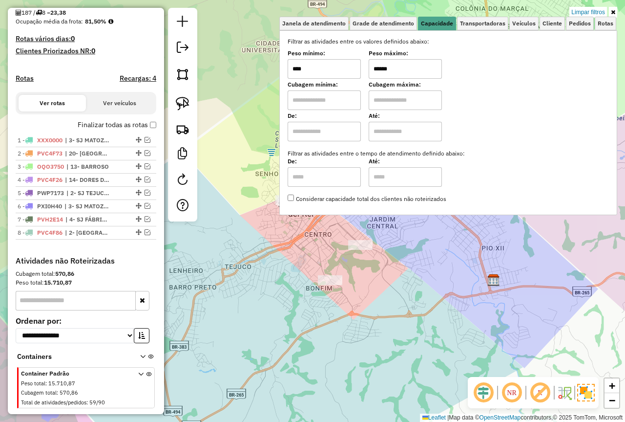
click at [418, 70] on input "******" at bounding box center [405, 69] width 73 height 20
click at [447, 237] on div "Limpar filtros Janela de atendimento Grade de atendimento Capacidade Transporta…" at bounding box center [312, 211] width 625 height 422
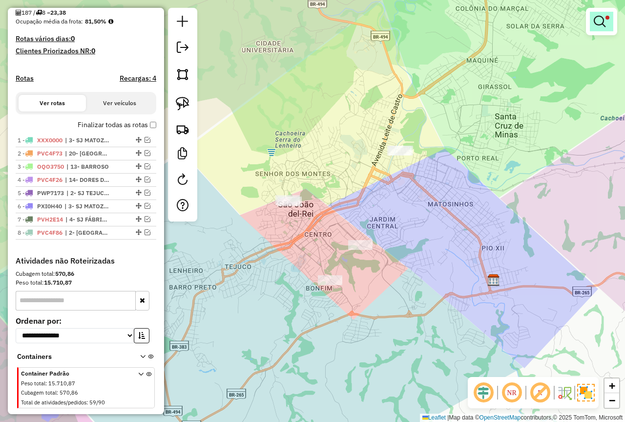
click at [597, 18] on em at bounding box center [600, 22] width 12 height 12
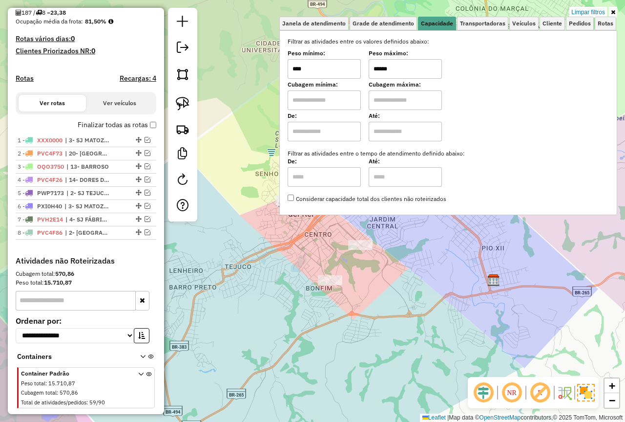
click at [333, 68] on input "****" at bounding box center [324, 69] width 73 height 20
click at [441, 294] on div "Limpar filtros Janela de atendimento Grade de atendimento Capacidade Transporta…" at bounding box center [312, 211] width 625 height 422
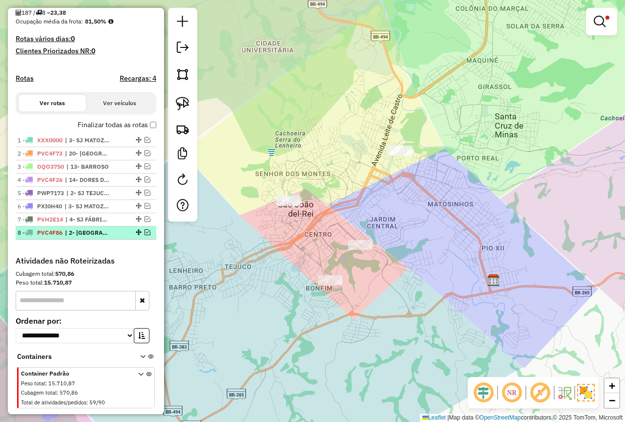
click at [145, 235] on em at bounding box center [148, 232] width 6 height 6
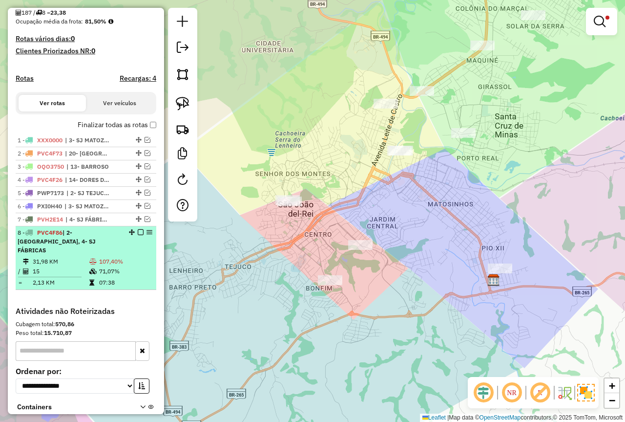
click at [107, 261] on td "107,40%" at bounding box center [126, 261] width 54 height 10
select select "*********"
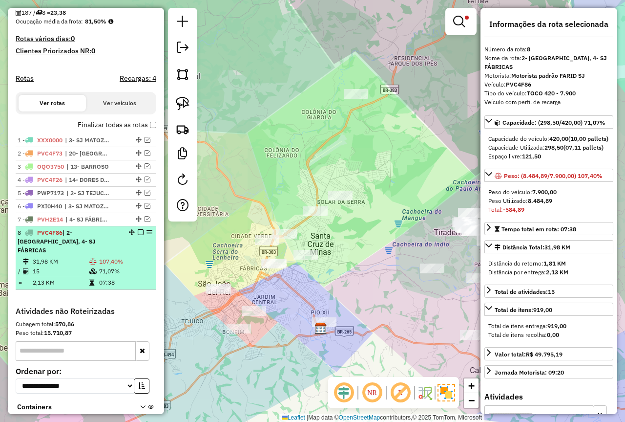
click at [87, 253] on div "8 - PVC4F86 | 2- COLONIA, 4- SJ FÁBRICAS" at bounding box center [70, 241] width 104 height 26
click at [93, 263] on icon at bounding box center [92, 261] width 7 height 6
click at [105, 263] on td "107,40%" at bounding box center [126, 261] width 54 height 10
click at [78, 263] on td "31,98 KM" at bounding box center [60, 261] width 57 height 10
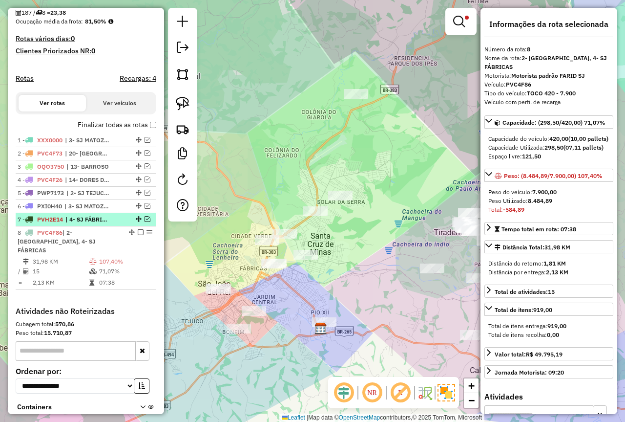
click at [145, 222] on em at bounding box center [148, 219] width 6 height 6
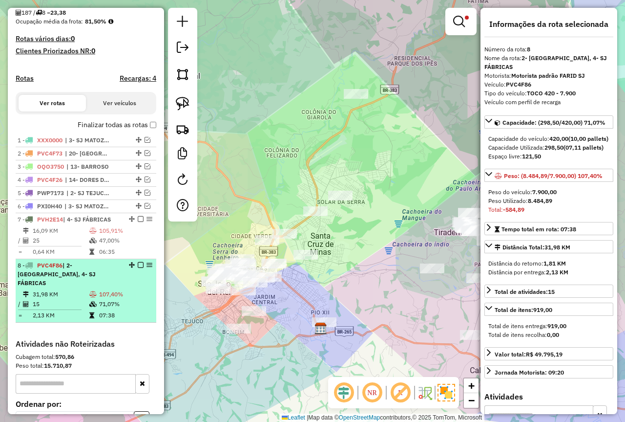
click at [138, 268] on em at bounding box center [141, 265] width 6 height 6
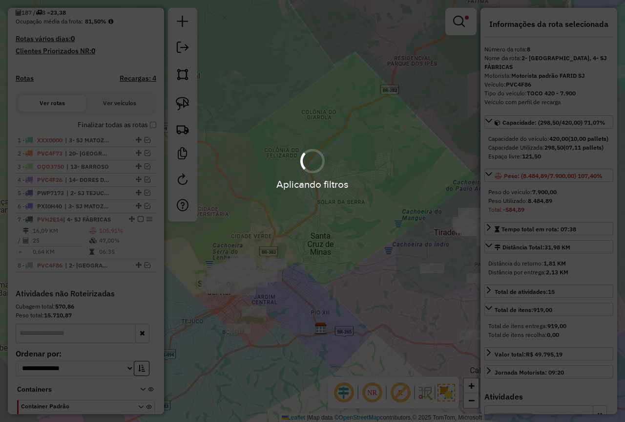
click at [110, 247] on hb-app "Aplicando filtros Pop-up bloqueado! Seu navegador bloqueou automáticamente a ab…" at bounding box center [312, 211] width 625 height 422
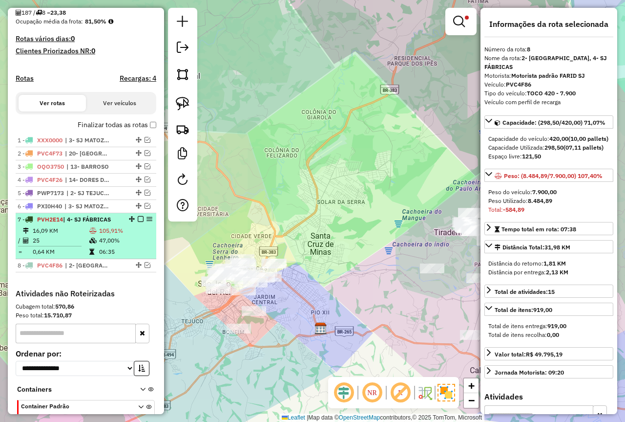
click at [109, 245] on td "47,00%" at bounding box center [126, 240] width 54 height 10
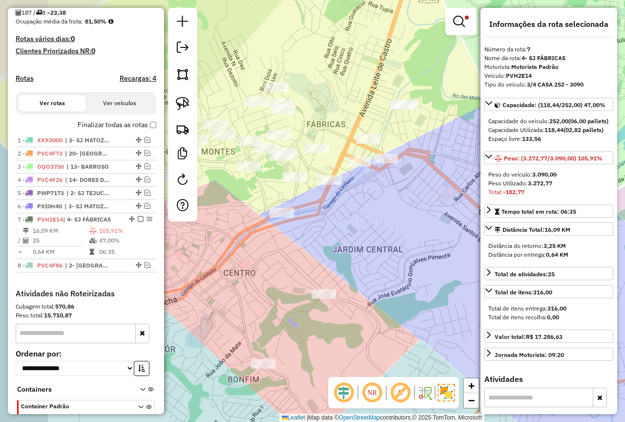
drag, startPoint x: 278, startPoint y: 233, endPoint x: 354, endPoint y: 249, distance: 77.5
click at [350, 249] on div "Limpar filtros Janela de atendimento Grade de atendimento Capacidade Transporta…" at bounding box center [312, 211] width 625 height 422
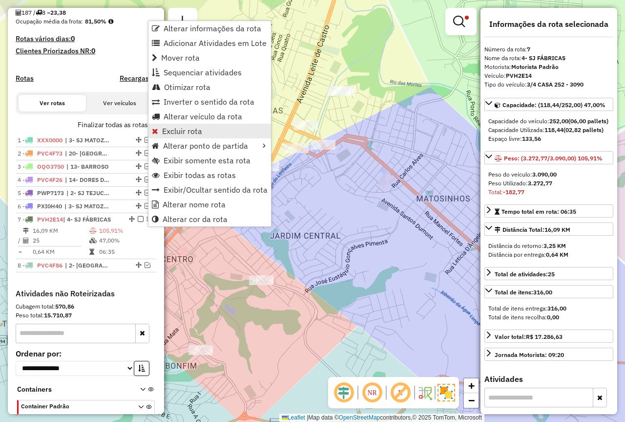
click at [184, 127] on span "Excluir rota" at bounding box center [182, 131] width 40 height 8
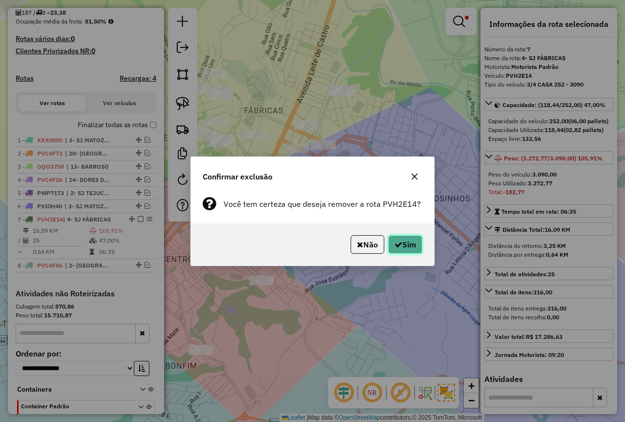
click at [406, 242] on button "Sim" at bounding box center [405, 244] width 34 height 19
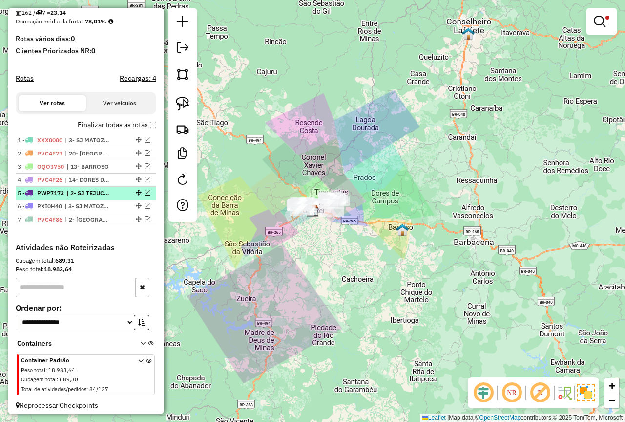
click at [145, 195] on em at bounding box center [148, 193] width 6 height 6
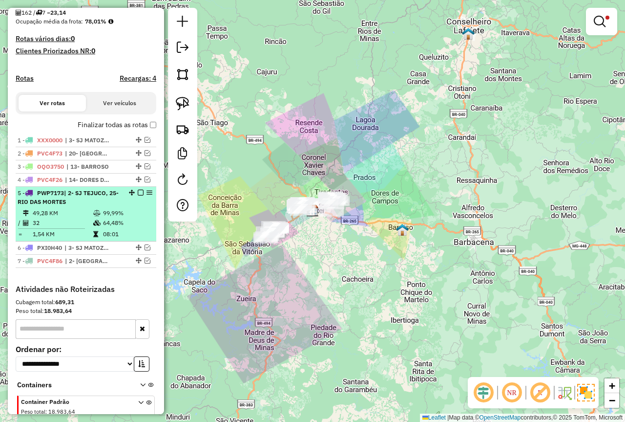
click at [93, 206] on div "5 - PWP7173 | 2- SJ TEJUCO, 25- RIO DAS MORTES" at bounding box center [70, 198] width 104 height 18
select select "*********"
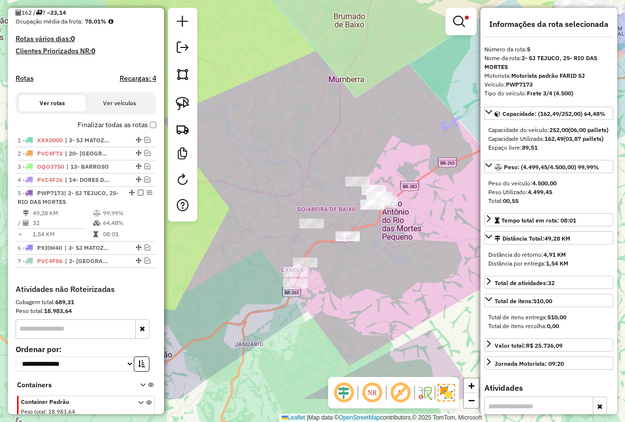
drag, startPoint x: 223, startPoint y: 225, endPoint x: 387, endPoint y: 161, distance: 176.6
click at [387, 161] on div "Limpar filtros Janela de atendimento Grade de atendimento Capacidade Transporta…" at bounding box center [312, 211] width 625 height 422
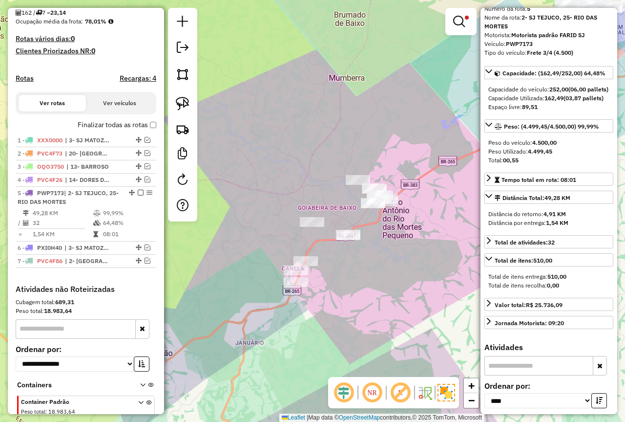
scroll to position [98, 0]
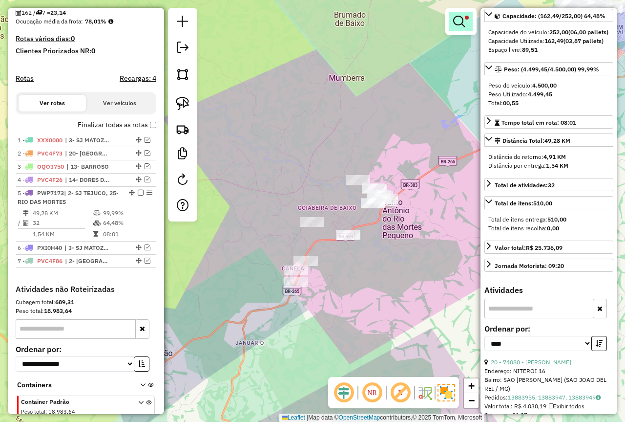
click at [468, 25] on link at bounding box center [460, 22] width 23 height 20
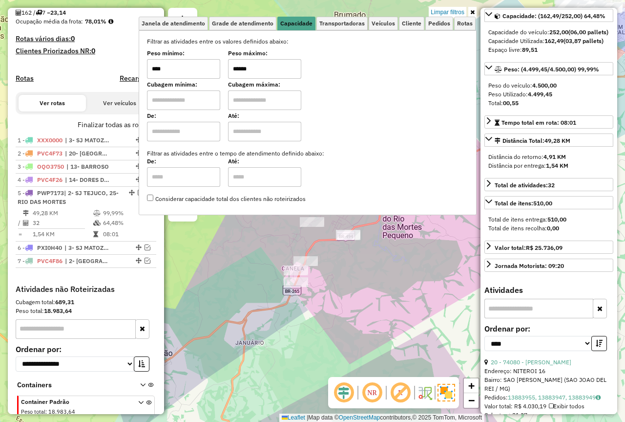
drag, startPoint x: 269, startPoint y: 66, endPoint x: 212, endPoint y: 67, distance: 57.2
click at [218, 68] on div "Peso mínimo: **** Peso máximo: ******" at bounding box center [307, 64] width 321 height 27
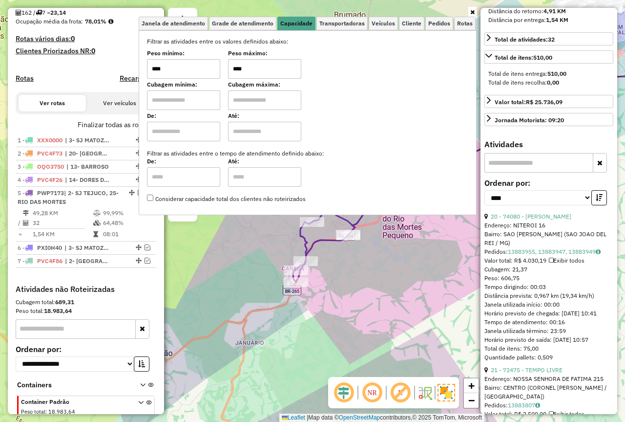
scroll to position [244, 0]
type input "****"
click at [596, 204] on button "button" at bounding box center [600, 196] width 16 height 15
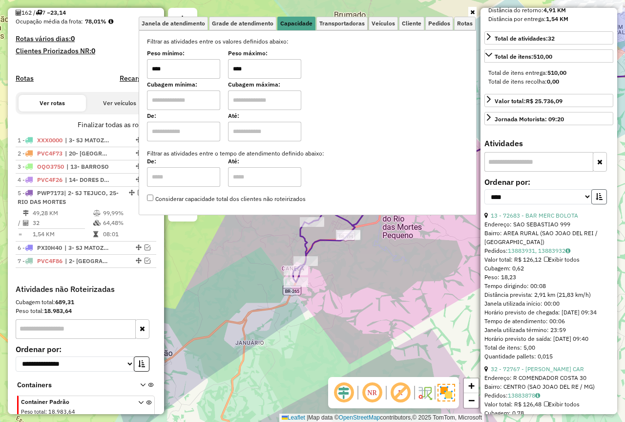
click at [596, 204] on button "button" at bounding box center [600, 196] width 16 height 15
click at [555, 219] on link "20 - 74080 - ELIANE MARIA DE SOU" at bounding box center [531, 215] width 81 height 7
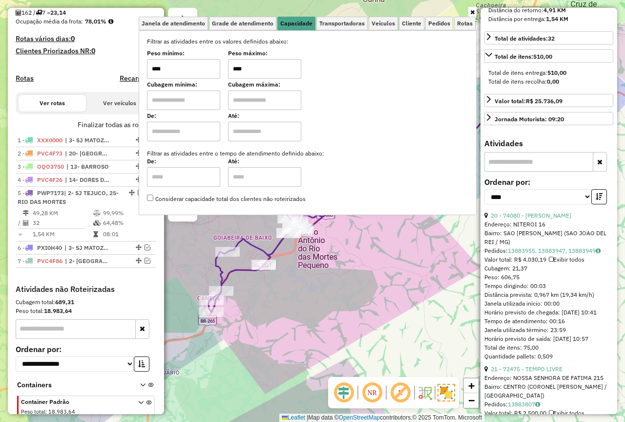
click at [454, 285] on div "74080 - ELIANE MARIA DE SOU Endereço: NITEROI 16 Bairro: SAO JUDAS TADEU (SAO J…" at bounding box center [312, 211] width 625 height 422
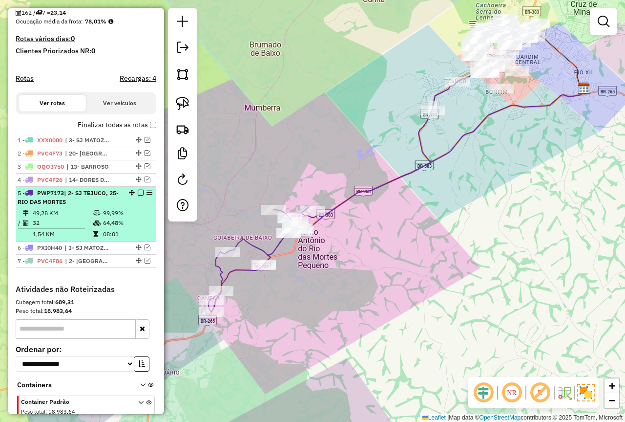
click at [103, 228] on td "64,48%" at bounding box center [127, 223] width 49 height 10
select select "*********"
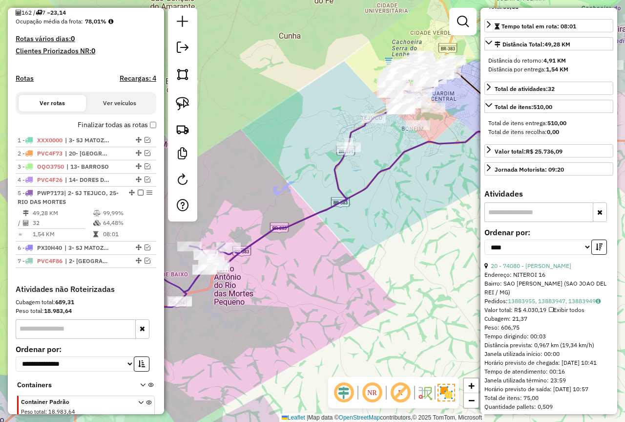
scroll to position [293, 0]
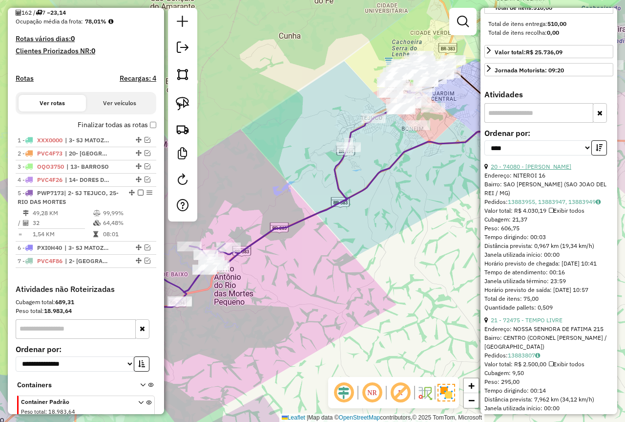
click at [544, 170] on link "20 - 74080 - ELIANE MARIA DE SOU" at bounding box center [531, 166] width 81 height 7
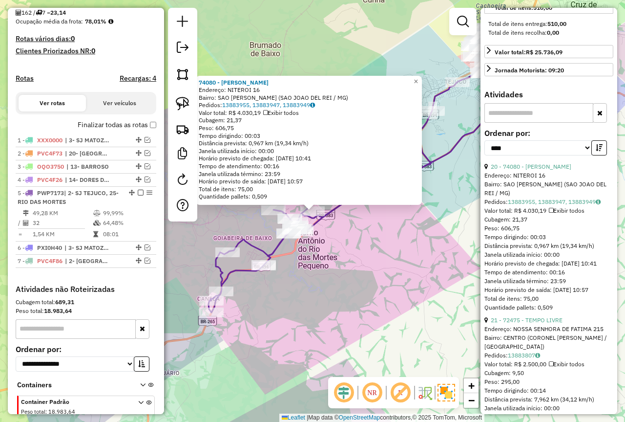
click at [388, 293] on div "74080 - ELIANE MARIA DE SOU Endereço: NITEROI 16 Bairro: SAO JUDAS TADEU (SAO J…" at bounding box center [312, 211] width 625 height 422
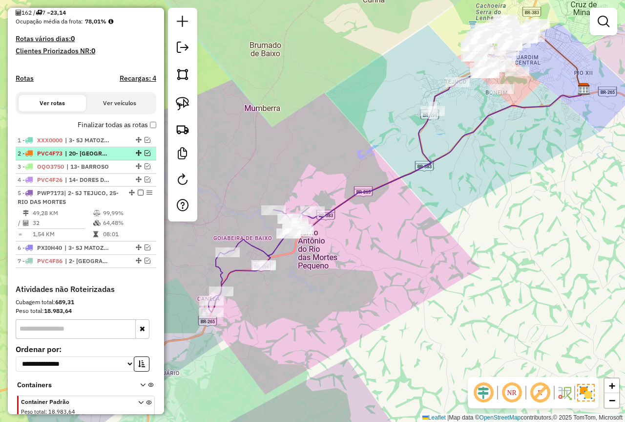
click at [145, 156] on em at bounding box center [148, 153] width 6 height 6
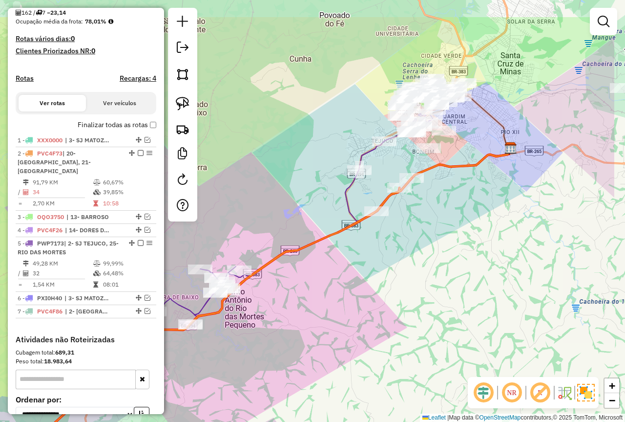
drag, startPoint x: 443, startPoint y: 229, endPoint x: 369, endPoint y: 288, distance: 94.1
click at [369, 288] on div "Janela de atendimento Grade de atendimento Capacidade Transportadoras Veículos …" at bounding box center [312, 211] width 625 height 422
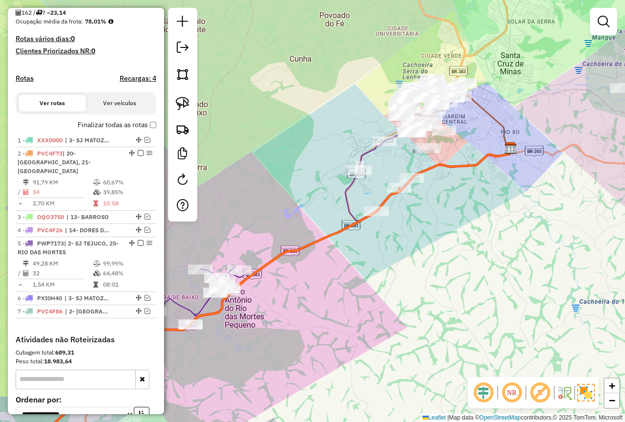
select select "*********"
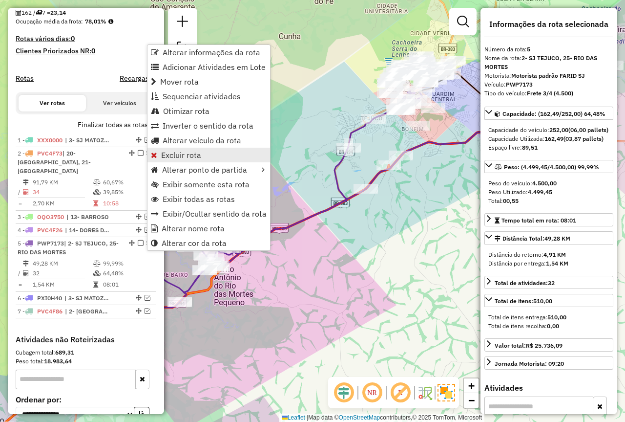
click at [182, 153] on span "Excluir rota" at bounding box center [181, 155] width 40 height 8
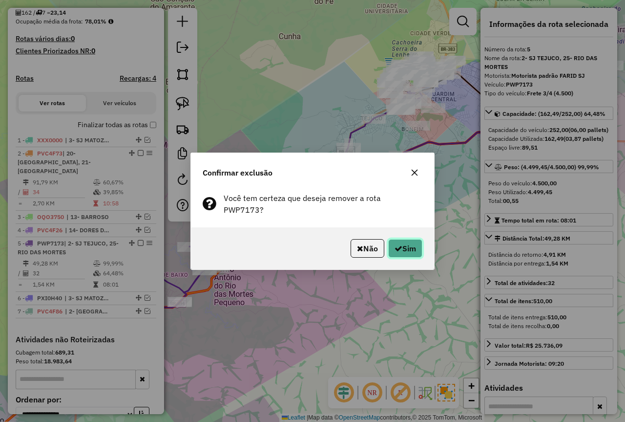
click at [400, 246] on icon "button" at bounding box center [399, 248] width 8 height 8
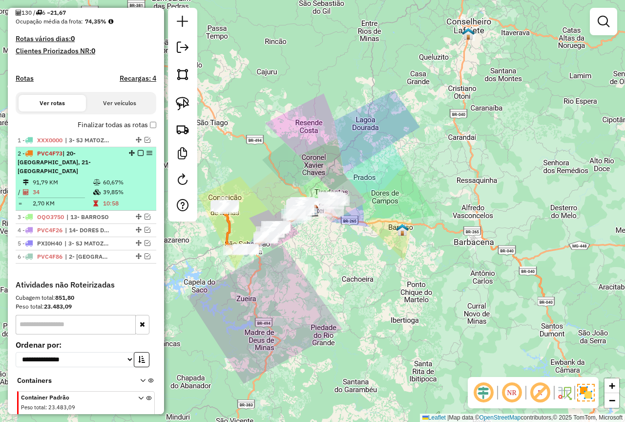
click at [124, 197] on td "39,85%" at bounding box center [127, 192] width 49 height 10
select select "*********"
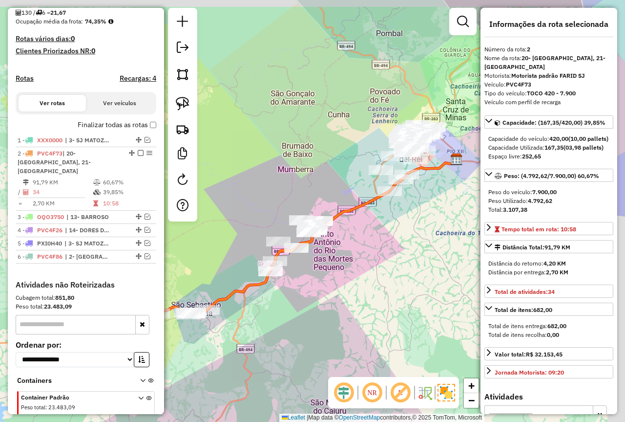
drag, startPoint x: 315, startPoint y: 158, endPoint x: 257, endPoint y: 171, distance: 59.6
click at [279, 172] on div "Janela de atendimento Grade de atendimento Capacidade Transportadoras Veículos …" at bounding box center [312, 211] width 625 height 422
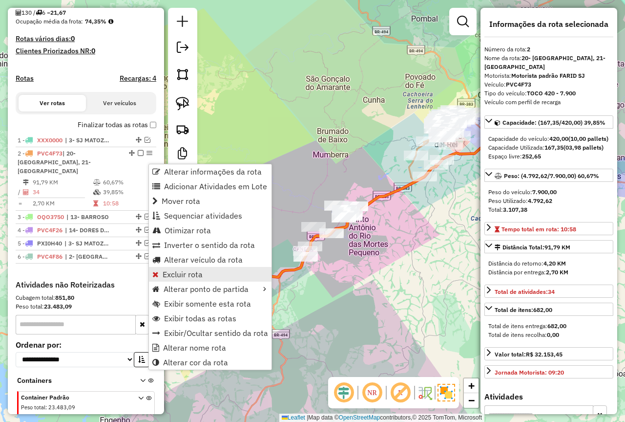
click at [194, 272] on span "Excluir rota" at bounding box center [183, 274] width 40 height 8
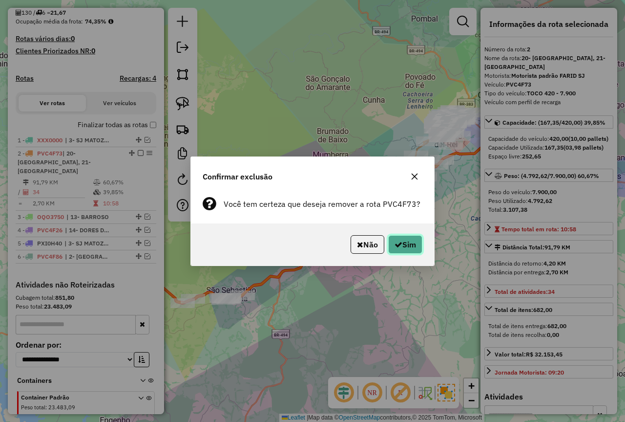
click at [399, 244] on icon "button" at bounding box center [399, 244] width 8 height 8
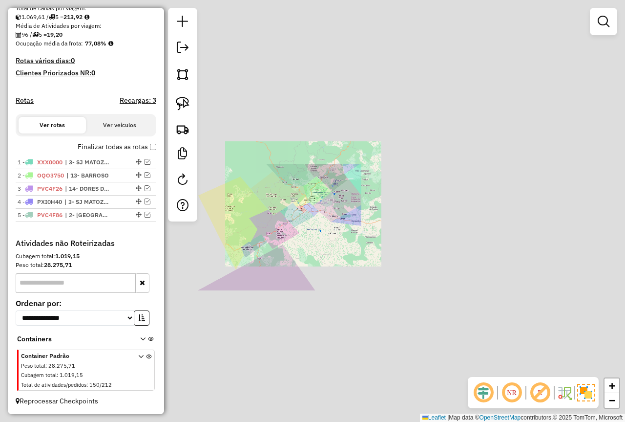
scroll to position [218, 0]
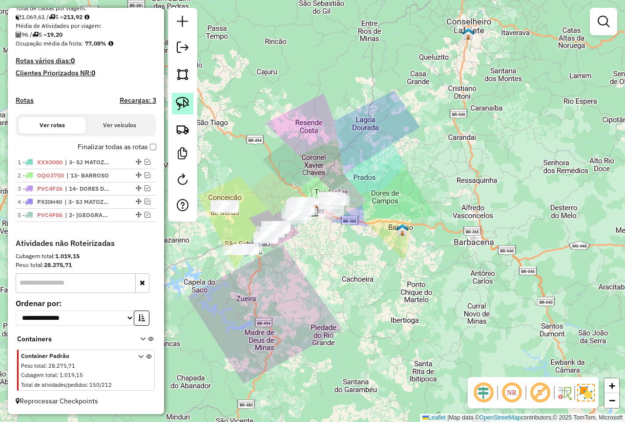
click at [183, 109] on img at bounding box center [183, 104] width 14 height 14
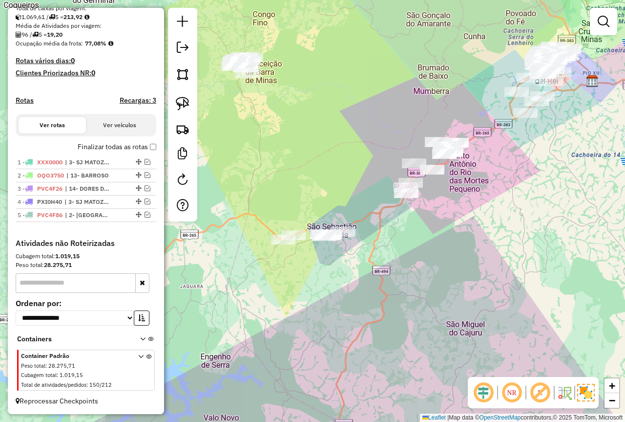
drag, startPoint x: 274, startPoint y: 146, endPoint x: 256, endPoint y: 148, distance: 17.2
click at [308, 200] on div "Janela de atendimento Grade de atendimento Capacidade Transportadoras Veículos …" at bounding box center [312, 211] width 625 height 422
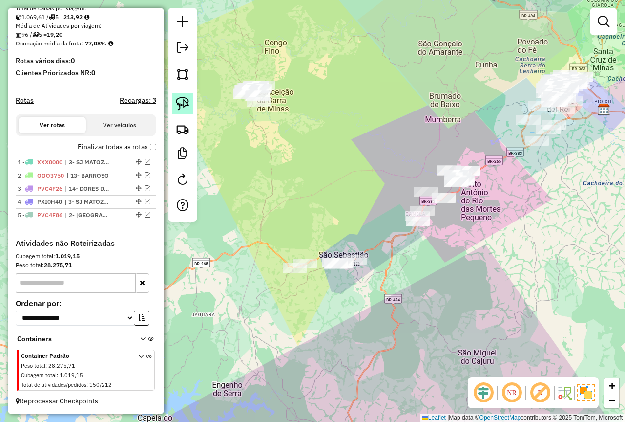
click at [181, 108] on img at bounding box center [183, 104] width 14 height 14
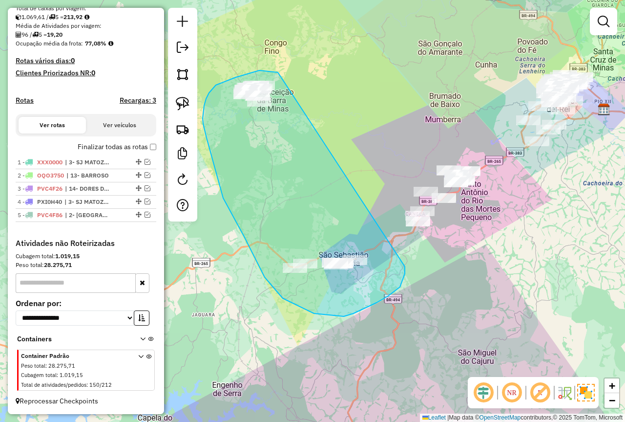
drag, startPoint x: 280, startPoint y: 75, endPoint x: 404, endPoint y: 266, distance: 227.8
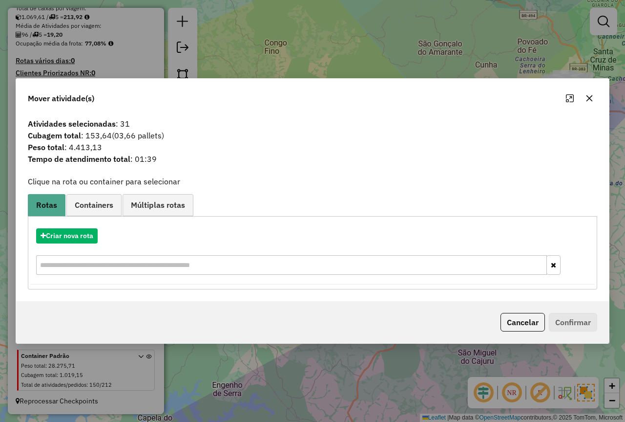
click at [80, 228] on div "Criar nova rota" at bounding box center [312, 253] width 565 height 64
click at [65, 231] on button "Criar nova rota" at bounding box center [67, 235] width 62 height 15
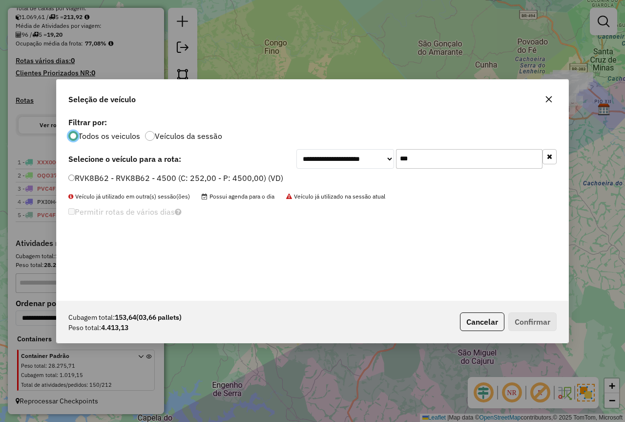
scroll to position [5, 3]
drag, startPoint x: 405, startPoint y: 158, endPoint x: 353, endPoint y: 204, distance: 69.6
click at [384, 158] on div "**********" at bounding box center [427, 159] width 260 height 20
type input "****"
click at [241, 174] on label "PVC4F73 - TOCO 420 - 7.900 (C: 420,00 - P: 7900,00) (VD)" at bounding box center [177, 178] width 219 height 12
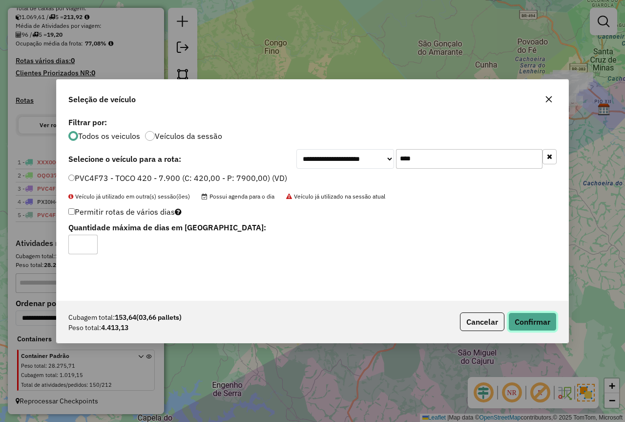
click at [536, 316] on button "Confirmar" at bounding box center [533, 321] width 48 height 19
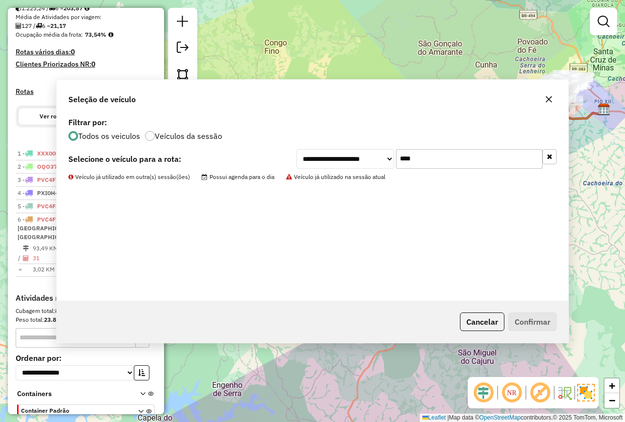
scroll to position [232, 0]
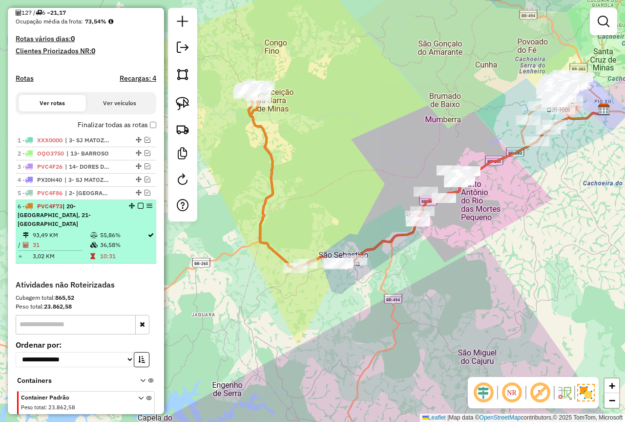
click at [101, 250] on td "36,58%" at bounding box center [123, 245] width 47 height 10
select select "*********"
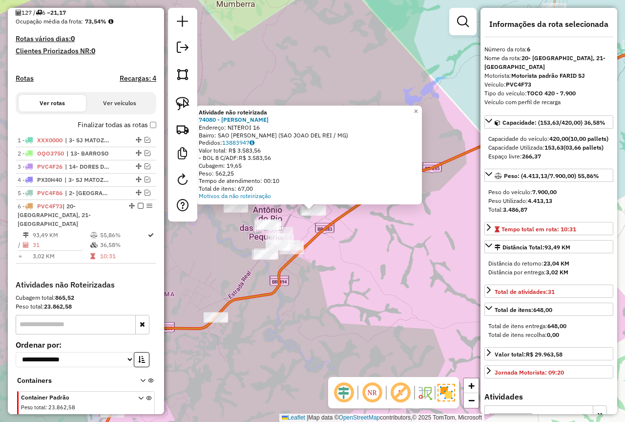
click at [342, 277] on div "Atividade não roteirizada 74080 - ELIANE MARIA DE SOU Endereço: NITEROI 16 Bair…" at bounding box center [312, 211] width 625 height 422
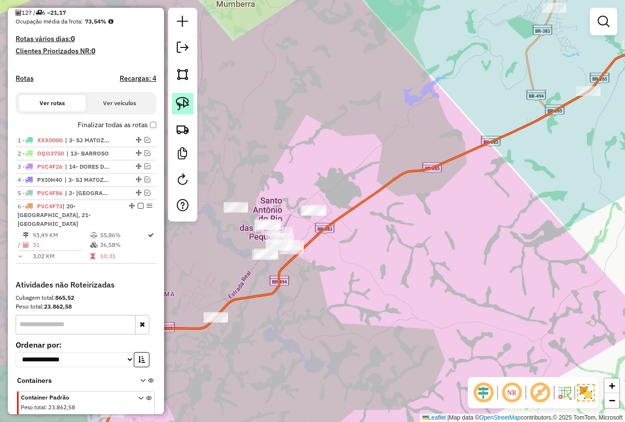
click at [185, 104] on img at bounding box center [183, 104] width 14 height 14
drag, startPoint x: 307, startPoint y: 174, endPoint x: 332, endPoint y: 227, distance: 58.8
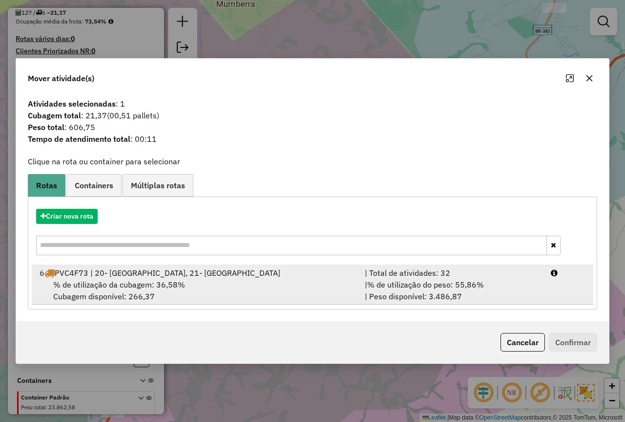
click at [142, 279] on span "% de utilização da cubagem: 36,58%" at bounding box center [119, 284] width 132 height 10
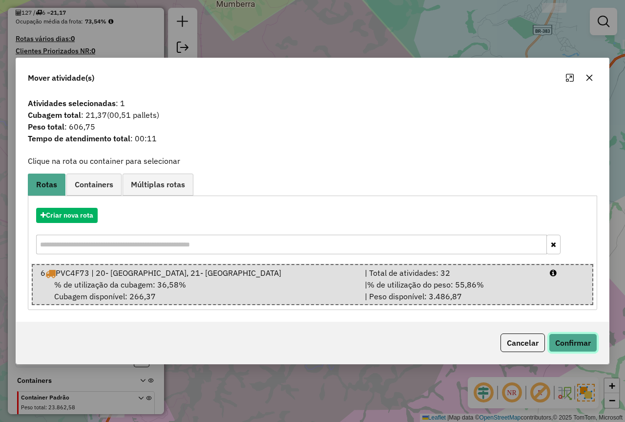
click at [564, 334] on button "Confirmar" at bounding box center [573, 342] width 48 height 19
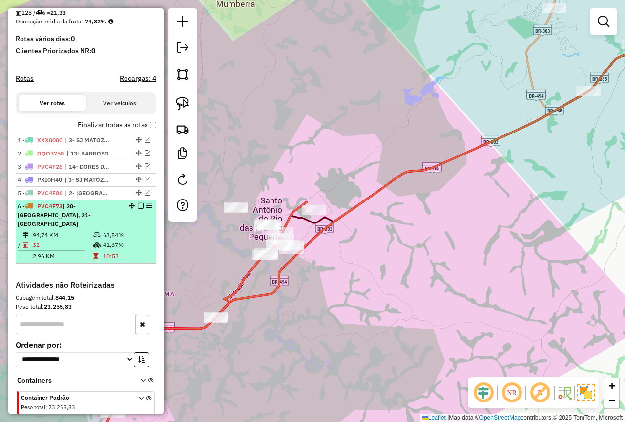
click at [138, 209] on em at bounding box center [141, 206] width 6 height 6
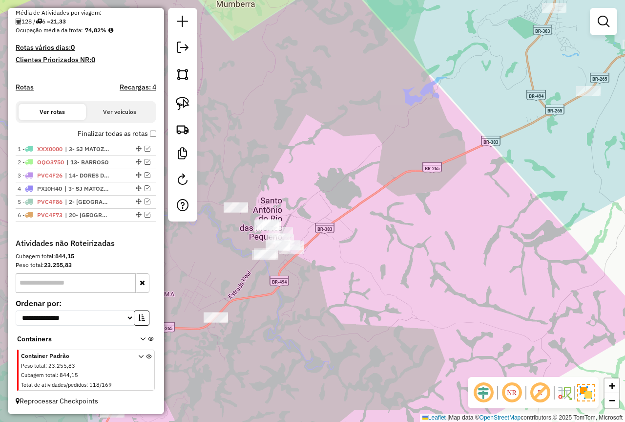
drag, startPoint x: 364, startPoint y: 135, endPoint x: 308, endPoint y: 176, distance: 69.3
click at [308, 176] on div "Janela de atendimento Grade de atendimento Capacidade Transportadoras Veículos …" at bounding box center [312, 211] width 625 height 422
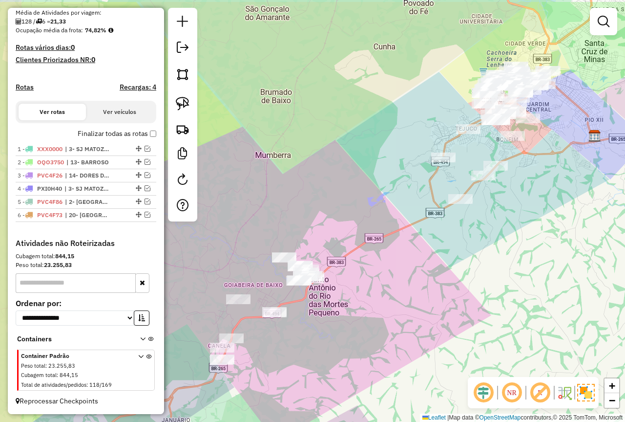
drag, startPoint x: 311, startPoint y: 188, endPoint x: 345, endPoint y: 216, distance: 44.4
click at [345, 216] on div "Janela de atendimento Grade de atendimento Capacidade Transportadoras Veículos …" at bounding box center [312, 211] width 625 height 422
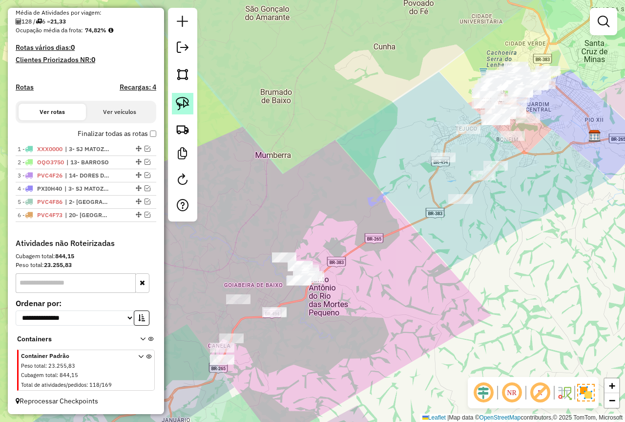
click at [180, 105] on img at bounding box center [183, 104] width 14 height 14
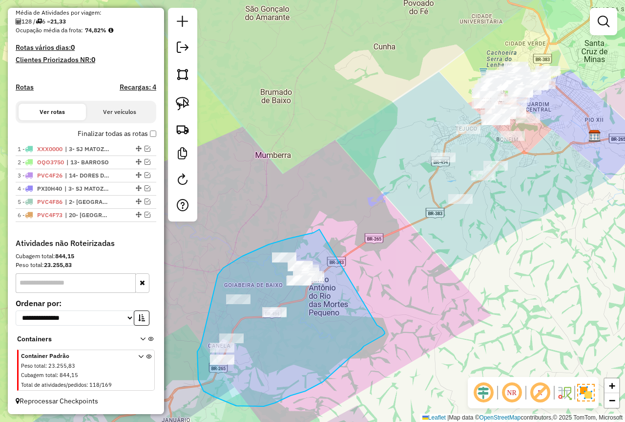
drag, startPoint x: 314, startPoint y: 233, endPoint x: 377, endPoint y: 325, distance: 112.1
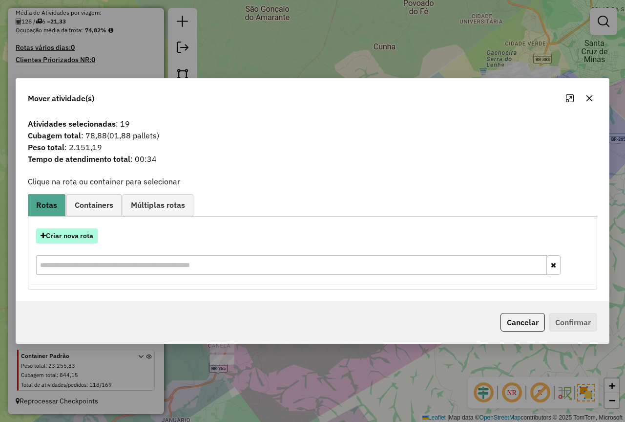
click at [71, 234] on button "Criar nova rota" at bounding box center [67, 235] width 62 height 15
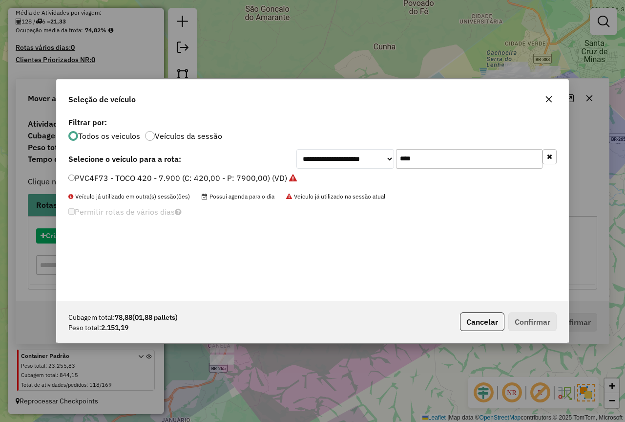
scroll to position [5, 3]
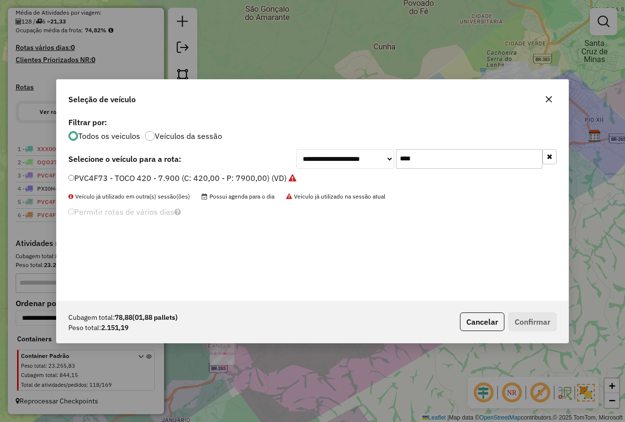
drag, startPoint x: 441, startPoint y: 157, endPoint x: 361, endPoint y: 155, distance: 80.2
click at [361, 155] on div "**********" at bounding box center [427, 159] width 260 height 20
type input "***"
click at [205, 182] on label "GZG8F34 - Frete Lelei (C: 520,00 - P: 4000,00) (VD)" at bounding box center [164, 178] width 192 height 12
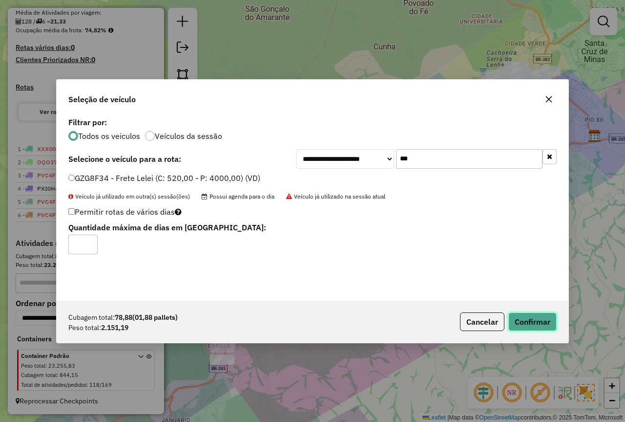
click at [548, 329] on button "Confirmar" at bounding box center [533, 321] width 48 height 19
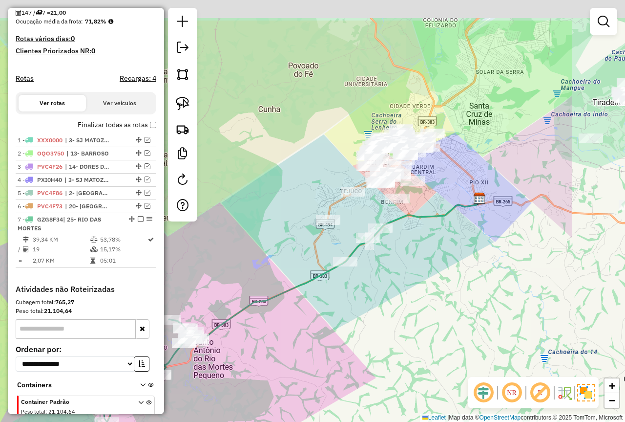
drag, startPoint x: 425, startPoint y: 186, endPoint x: 310, endPoint y: 249, distance: 131.2
click at [310, 249] on div "Janela de atendimento Grade de atendimento Capacidade Transportadoras Veículos …" at bounding box center [312, 211] width 625 height 422
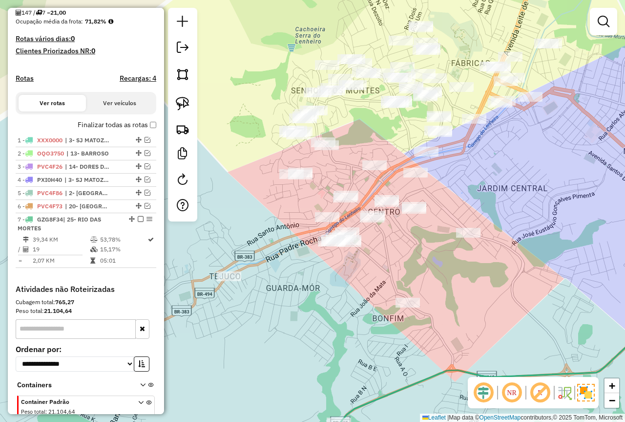
drag, startPoint x: 413, startPoint y: 272, endPoint x: 400, endPoint y: 264, distance: 15.1
click at [400, 264] on div "Janela de atendimento Grade de atendimento Capacidade Transportadoras Veículos …" at bounding box center [312, 211] width 625 height 422
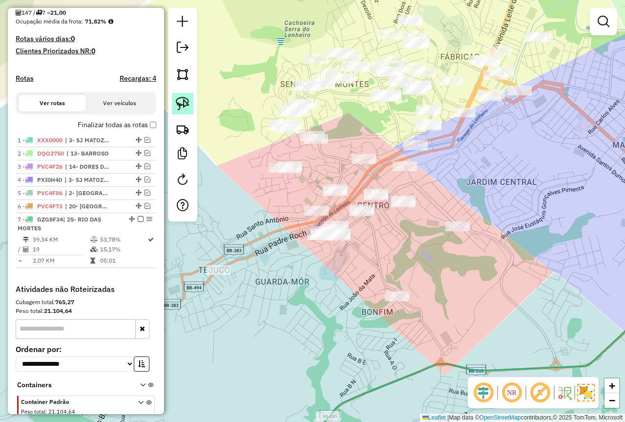
click at [184, 106] on img at bounding box center [183, 104] width 14 height 14
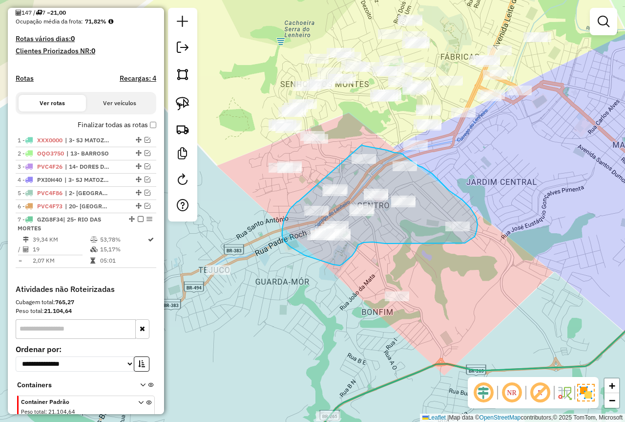
drag, startPoint x: 299, startPoint y: 201, endPoint x: 361, endPoint y: 146, distance: 83.4
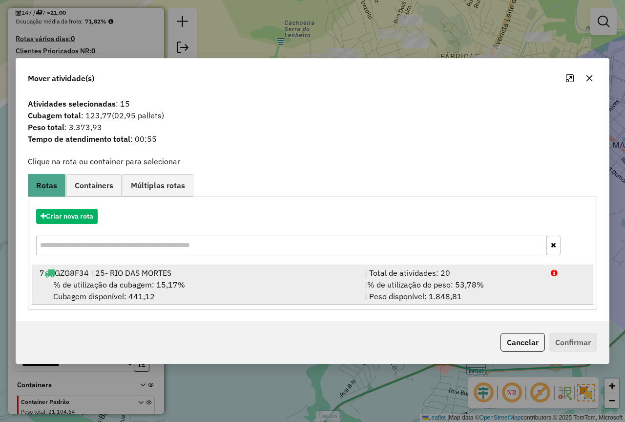
click at [524, 287] on div "| % de utilização do peso: 53,78% | Peso disponível: 1.848,81" at bounding box center [452, 289] width 186 height 23
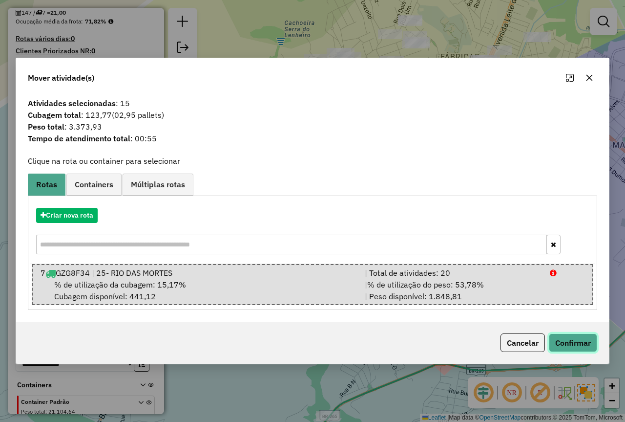
click at [574, 343] on button "Confirmar" at bounding box center [573, 342] width 48 height 19
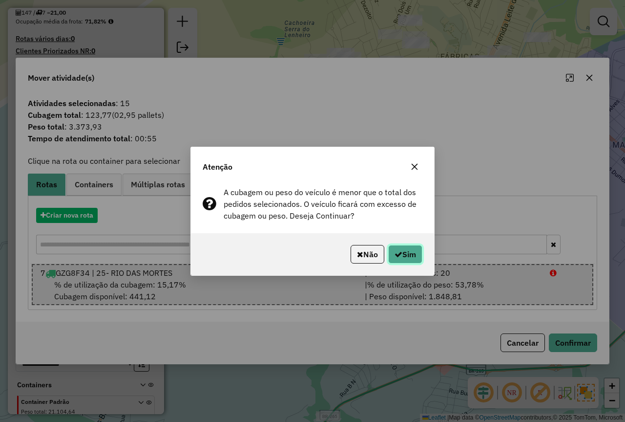
click at [401, 252] on button "Sim" at bounding box center [405, 254] width 34 height 19
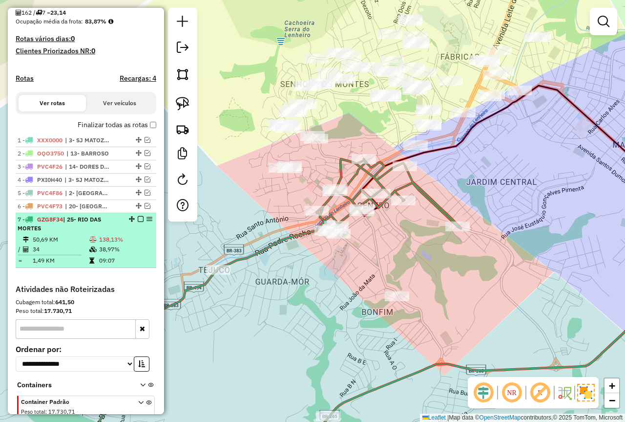
click at [86, 254] on tr "/ 34 38,97%" at bounding box center [86, 249] width 137 height 10
select select "*********"
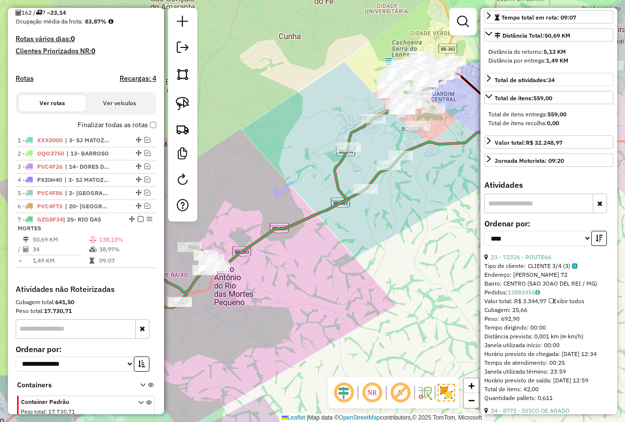
scroll to position [195, 0]
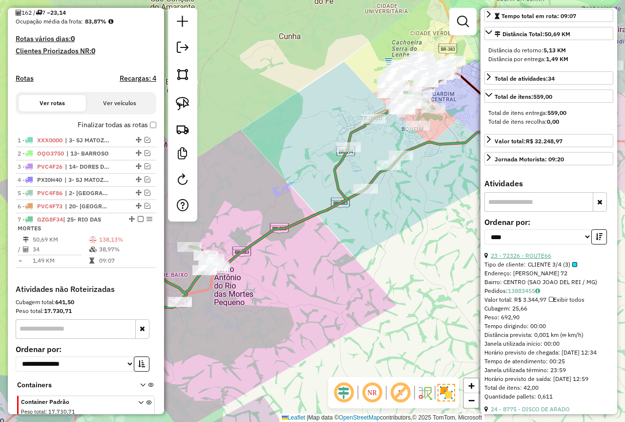
click at [545, 259] on link "23 - 72326 - ROUTE66" at bounding box center [521, 255] width 61 height 7
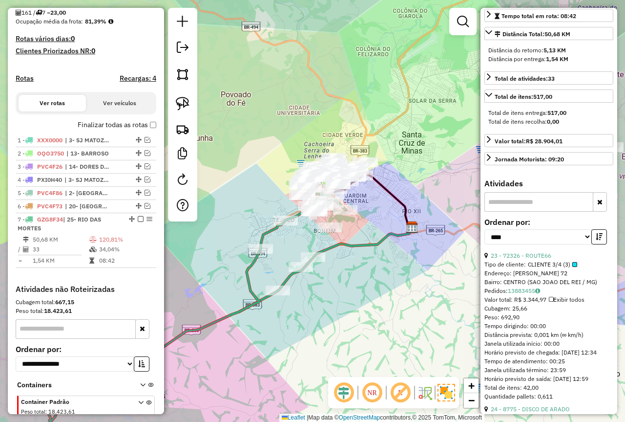
scroll to position [286, 0]
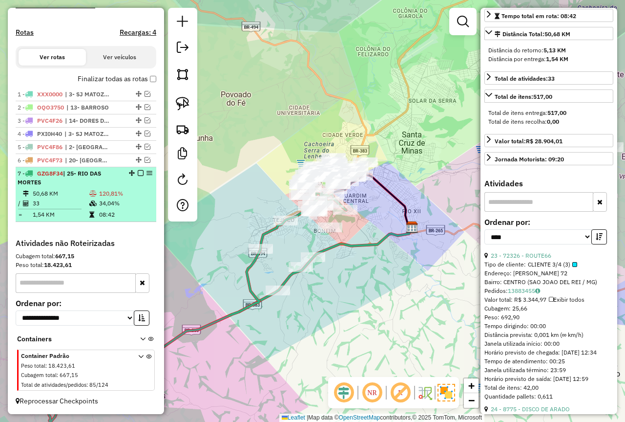
click at [115, 205] on td "34,04%" at bounding box center [126, 203] width 54 height 10
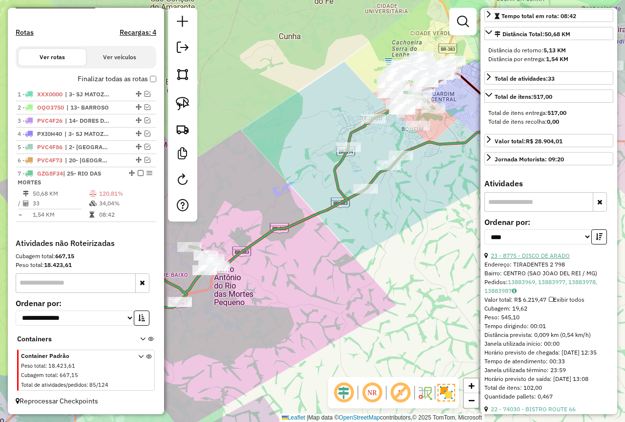
click at [542, 259] on link "23 - 8775 - DISCO DE ARADO" at bounding box center [530, 255] width 79 height 7
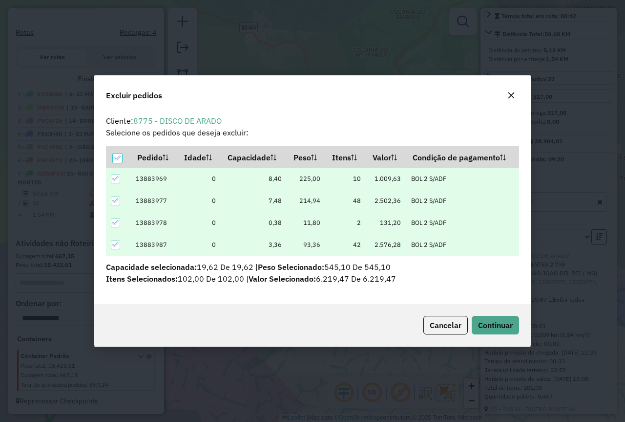
scroll to position [6, 3]
click at [485, 326] on span "Continuar" at bounding box center [495, 325] width 35 height 10
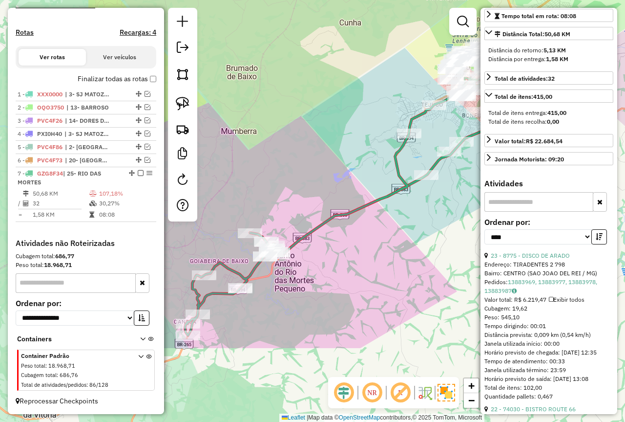
drag, startPoint x: 373, startPoint y: 254, endPoint x: 456, endPoint y: 214, distance: 92.0
click at [456, 214] on div "Janela de atendimento Grade de atendimento Capacidade Transportadoras Veículos …" at bounding box center [312, 211] width 625 height 422
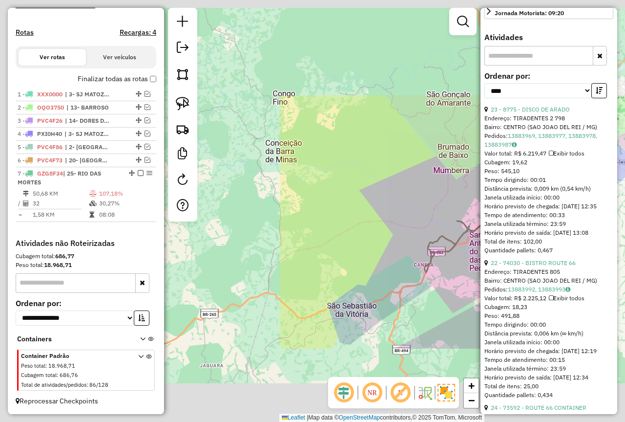
scroll to position [342, 0]
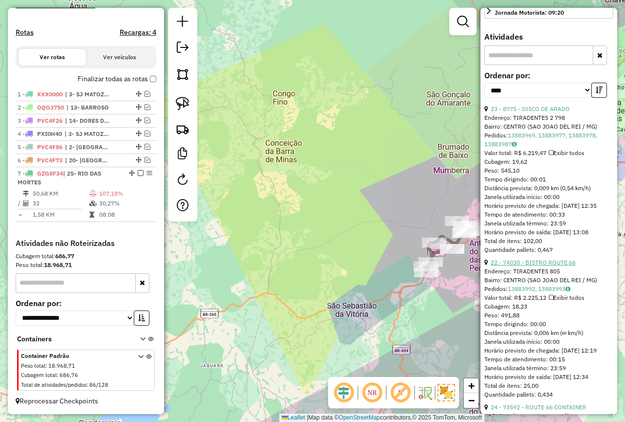
click at [546, 266] on link "22 - 74030 - BISTRO ROUTE 66" at bounding box center [533, 261] width 85 height 7
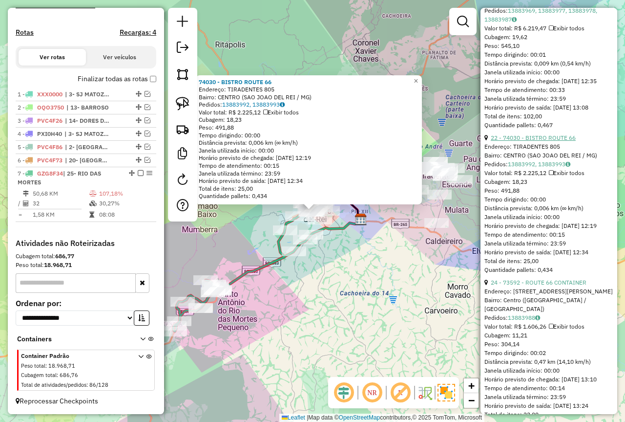
scroll to position [489, 0]
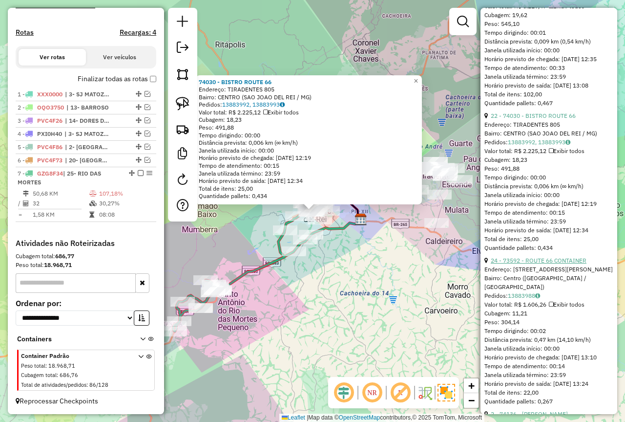
click at [542, 264] on link "24 - 73592 - ROUTE 66 CONTAINER" at bounding box center [539, 259] width 96 height 7
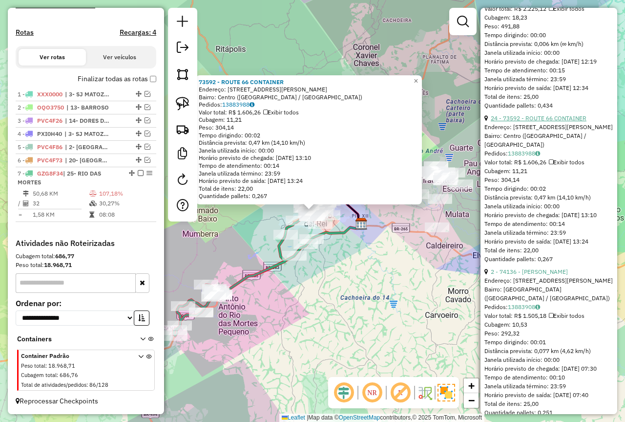
scroll to position [635, 0]
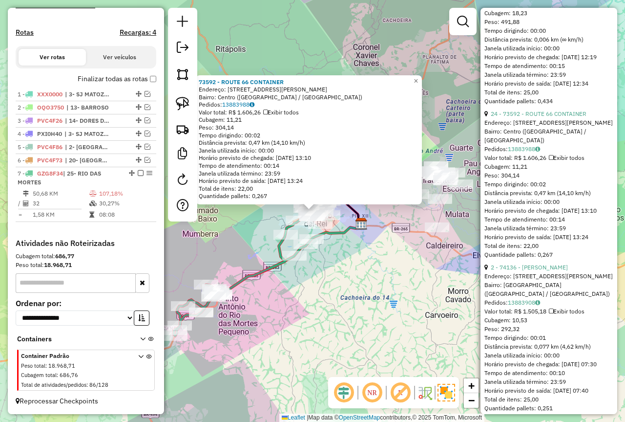
click at [531, 271] on link "2 - 74136 - SABEINA ISABELA" at bounding box center [529, 266] width 77 height 7
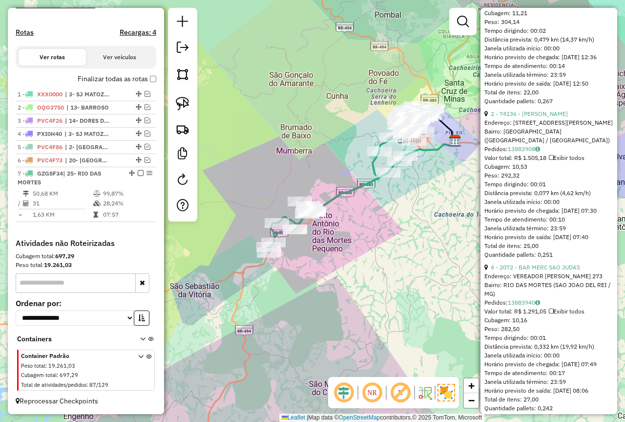
scroll to position [166, 0]
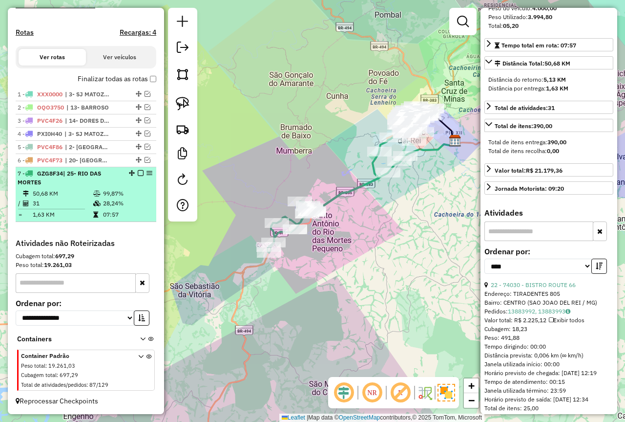
click at [139, 170] on em at bounding box center [141, 173] width 6 height 6
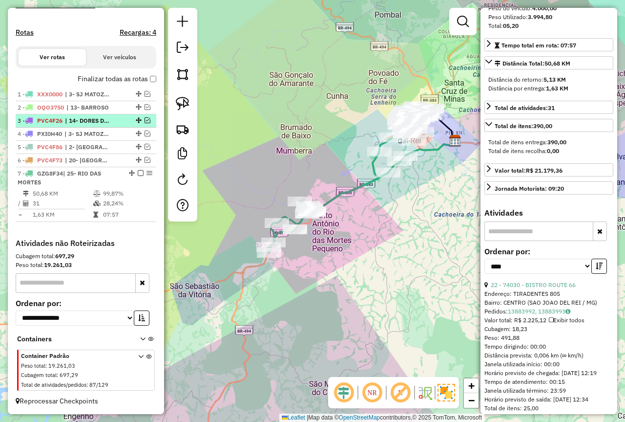
scroll to position [245, 0]
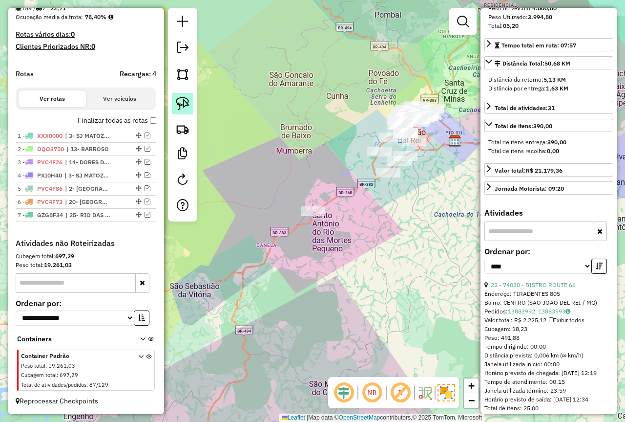
click at [181, 106] on img at bounding box center [183, 104] width 14 height 14
drag, startPoint x: 317, startPoint y: 193, endPoint x: 323, endPoint y: 224, distance: 31.1
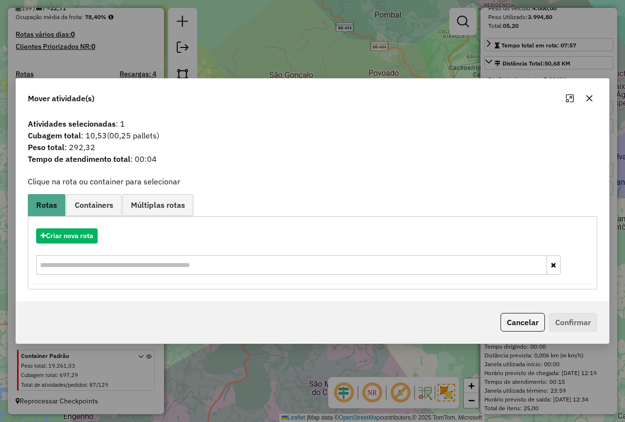
drag, startPoint x: 520, startPoint y: 322, endPoint x: 268, endPoint y: 256, distance: 260.6
click at [517, 322] on button "Cancelar" at bounding box center [523, 322] width 44 height 19
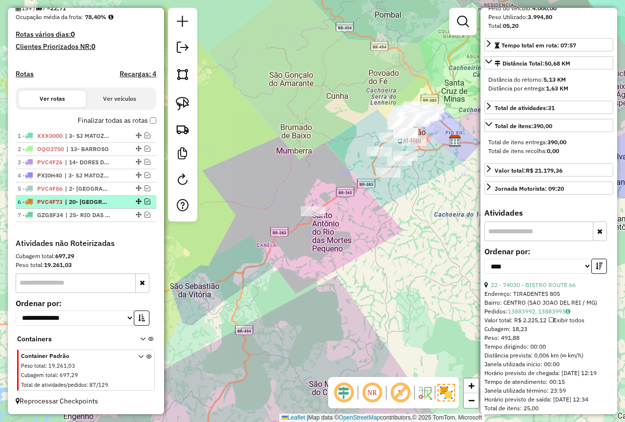
click at [147, 198] on em at bounding box center [148, 201] width 6 height 6
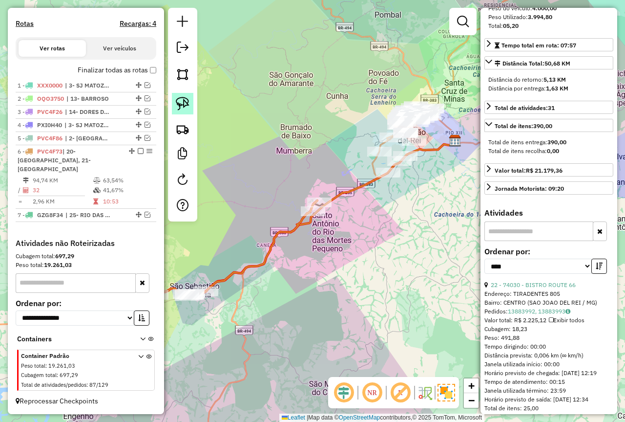
click at [182, 98] on img at bounding box center [183, 104] width 14 height 14
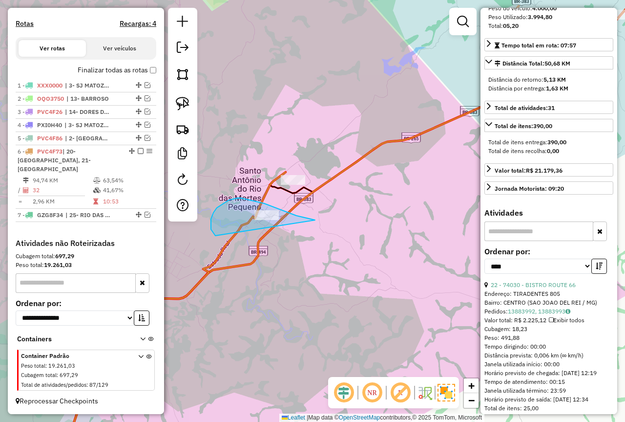
drag, startPoint x: 275, startPoint y: 207, endPoint x: 249, endPoint y: 254, distance: 53.8
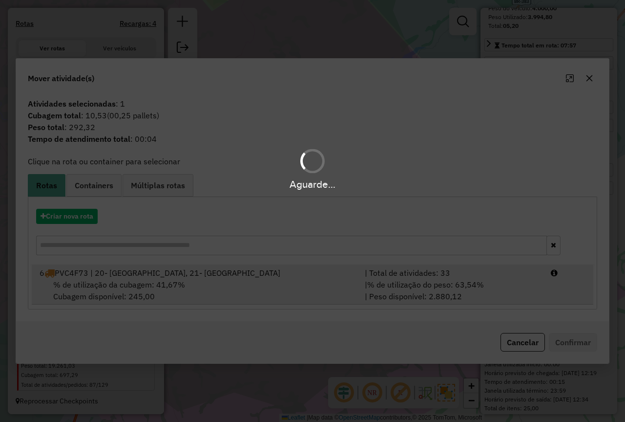
click at [434, 269] on div "| Total de atividades: 33" at bounding box center [452, 273] width 186 height 12
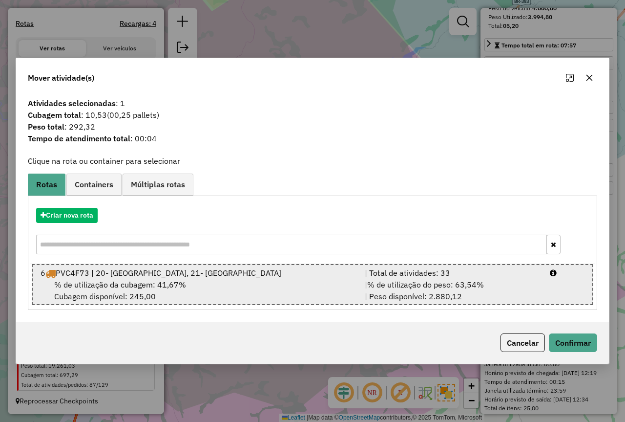
click at [458, 275] on div "| Total de atividades: 33" at bounding box center [451, 273] width 185 height 12
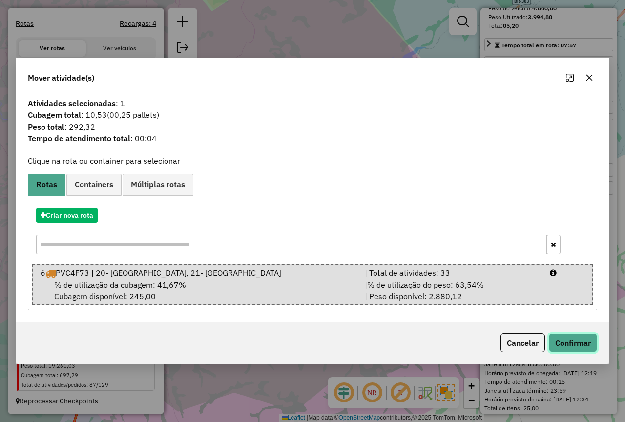
click at [571, 344] on button "Confirmar" at bounding box center [573, 342] width 48 height 19
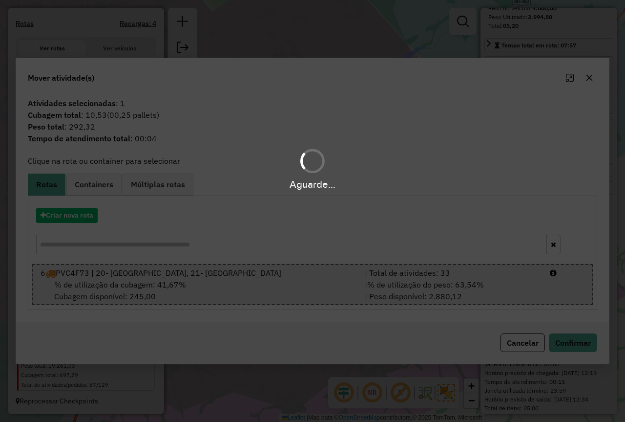
scroll to position [295, 0]
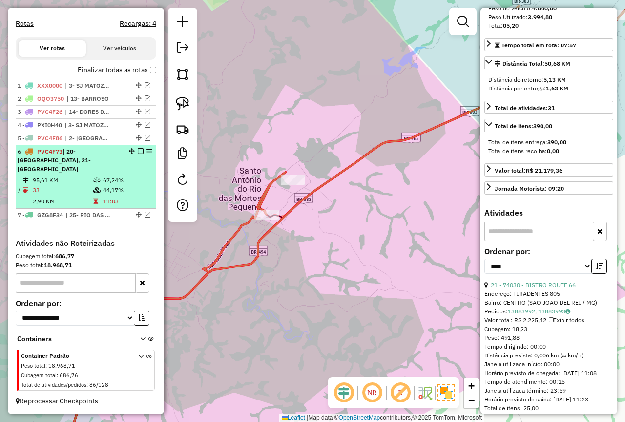
click at [138, 152] on em at bounding box center [141, 151] width 6 height 6
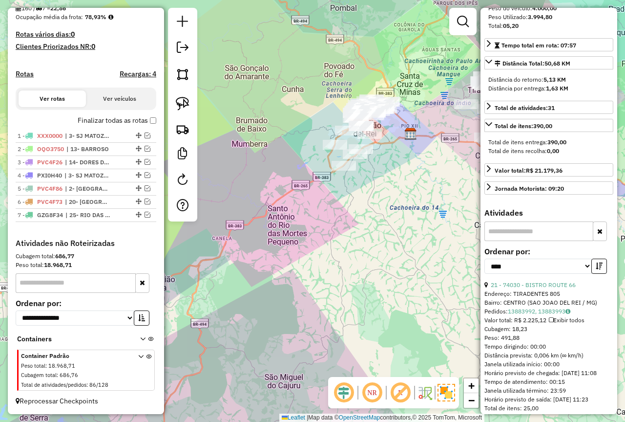
drag, startPoint x: 388, startPoint y: 200, endPoint x: 300, endPoint y: 228, distance: 92.1
click at [327, 228] on div "Janela de atendimento Grade de atendimento Capacidade Transportadoras Veículos …" at bounding box center [312, 211] width 625 height 422
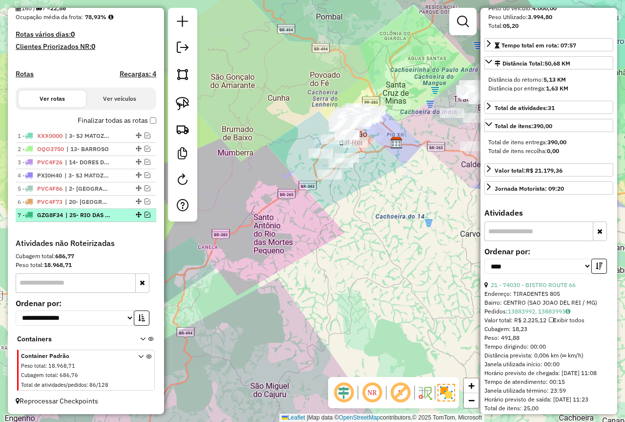
click at [145, 214] on em at bounding box center [148, 215] width 6 height 6
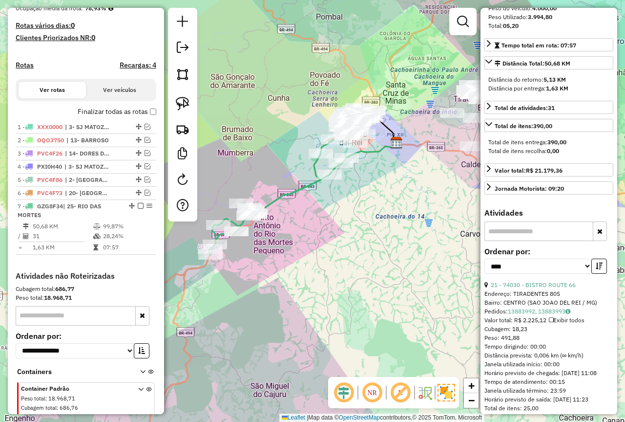
scroll to position [286, 0]
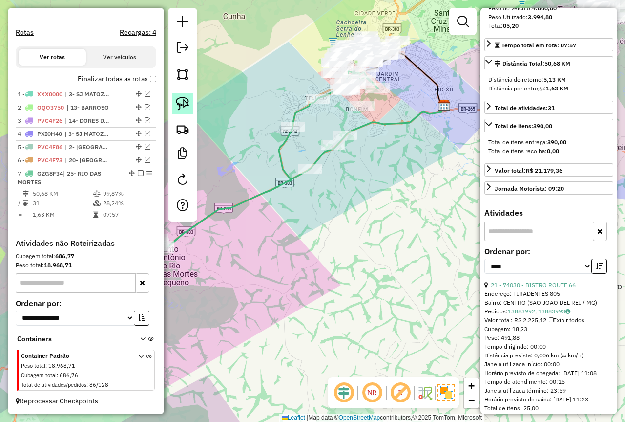
click at [190, 99] on link at bounding box center [182, 103] width 21 height 21
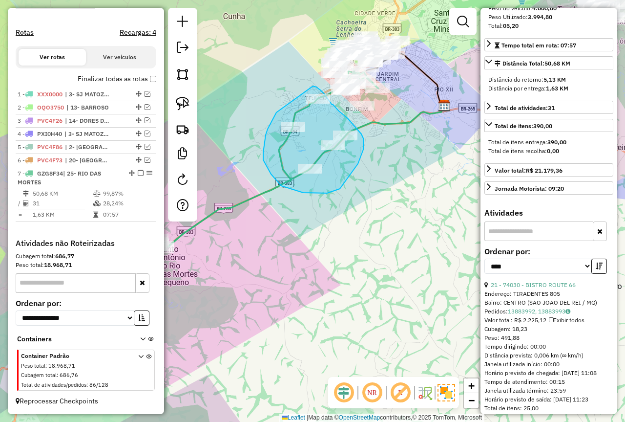
drag, startPoint x: 276, startPoint y: 112, endPoint x: 313, endPoint y: 86, distance: 45.1
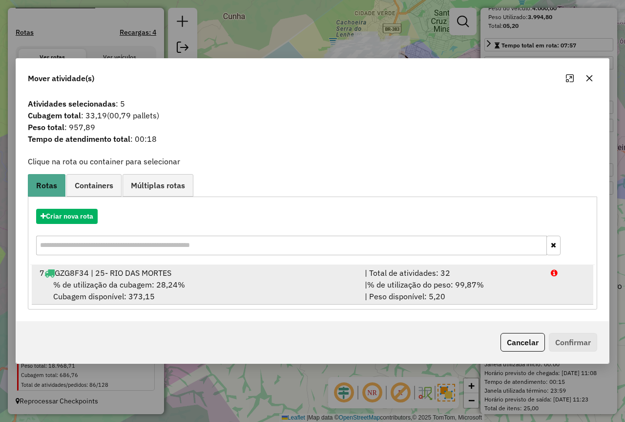
click at [423, 289] on span "% de utilização do peso: 99,87%" at bounding box center [425, 284] width 117 height 10
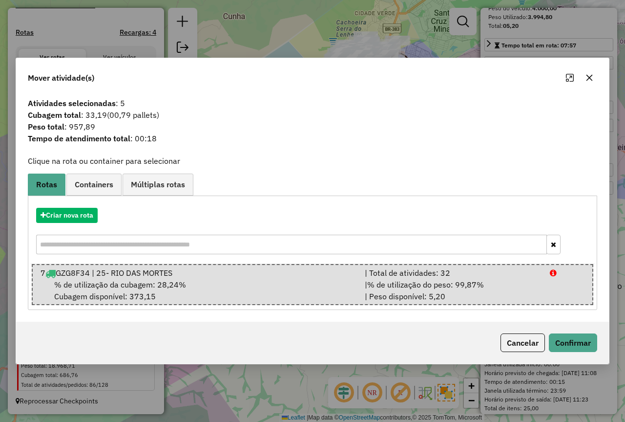
click at [528, 337] on button "Cancelar" at bounding box center [523, 342] width 44 height 19
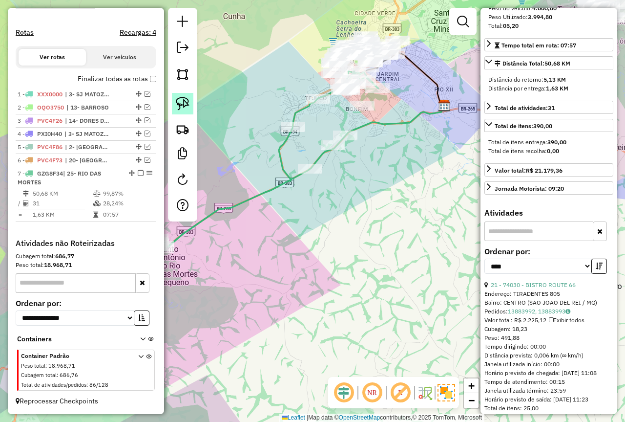
click at [183, 102] on img at bounding box center [183, 104] width 14 height 14
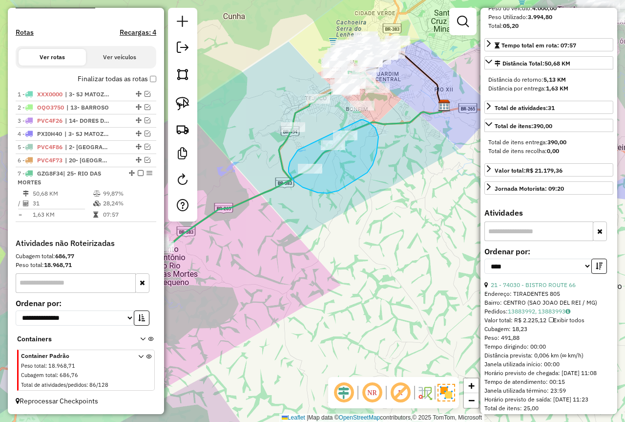
drag, startPoint x: 298, startPoint y: 150, endPoint x: 340, endPoint y: 115, distance: 54.4
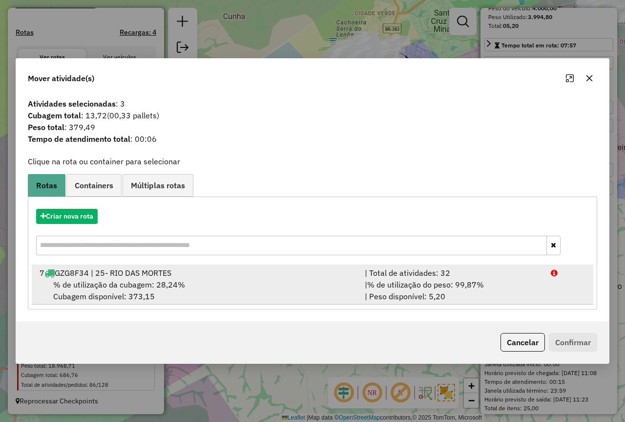
click at [483, 278] on li "7 GZG8F34 | 25- RIO DAS MORTES | Total de atividades: 32 % de utilização da cub…" at bounding box center [313, 285] width 562 height 40
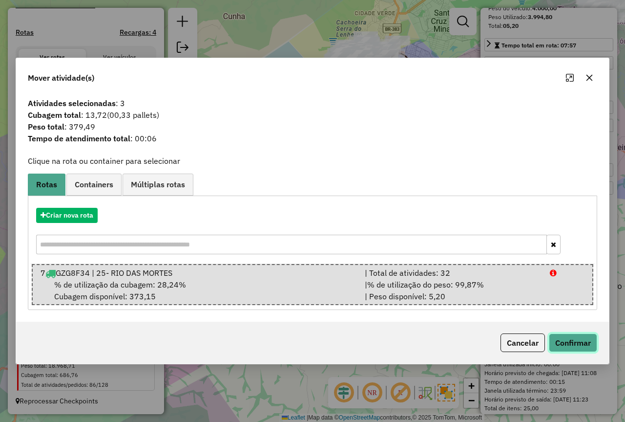
click at [573, 344] on button "Confirmar" at bounding box center [573, 342] width 48 height 19
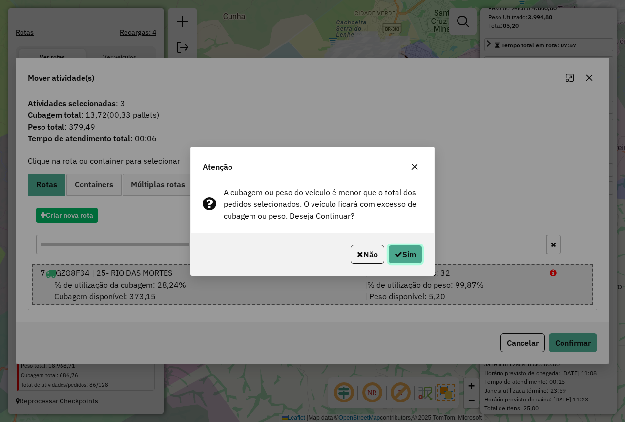
click at [403, 252] on button "Sim" at bounding box center [405, 254] width 34 height 19
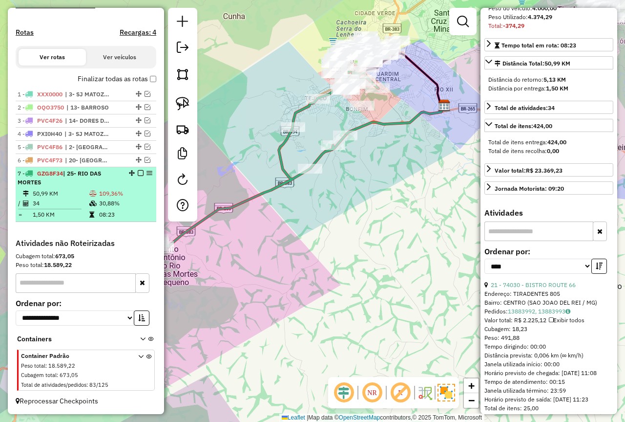
click at [106, 204] on td "30,88%" at bounding box center [126, 203] width 54 height 10
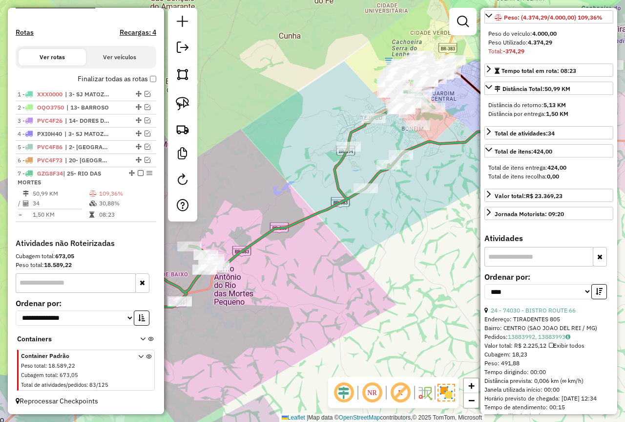
scroll to position [117, 0]
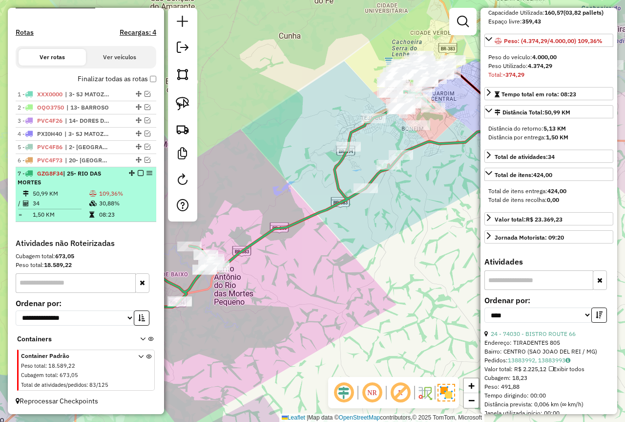
click at [139, 173] on em at bounding box center [141, 173] width 6 height 6
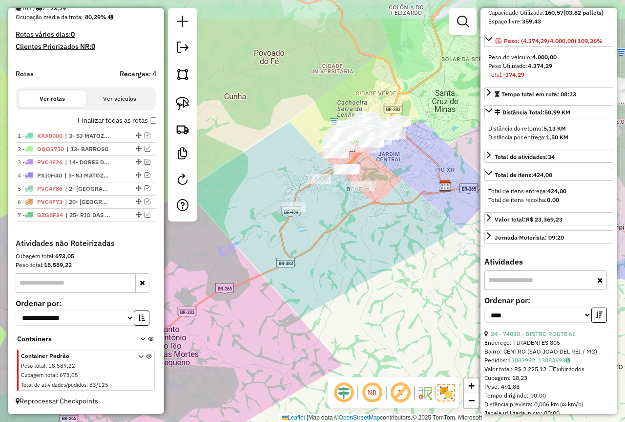
drag, startPoint x: 254, startPoint y: 152, endPoint x: 198, endPoint y: 213, distance: 82.6
click at [198, 213] on div "Janela de atendimento Grade de atendimento Capacidade Transportadoras Veículos …" at bounding box center [312, 211] width 625 height 422
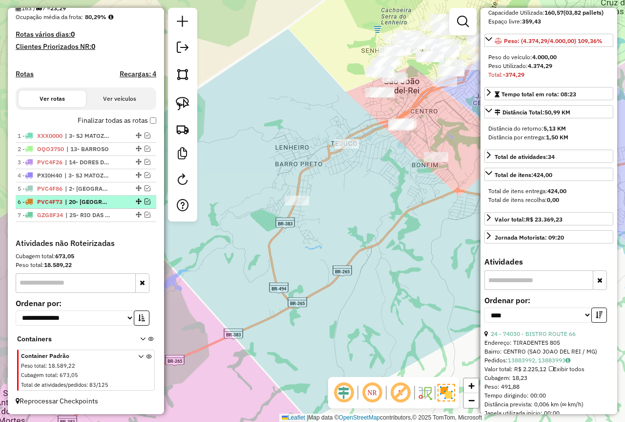
click at [145, 199] on em at bounding box center [148, 201] width 6 height 6
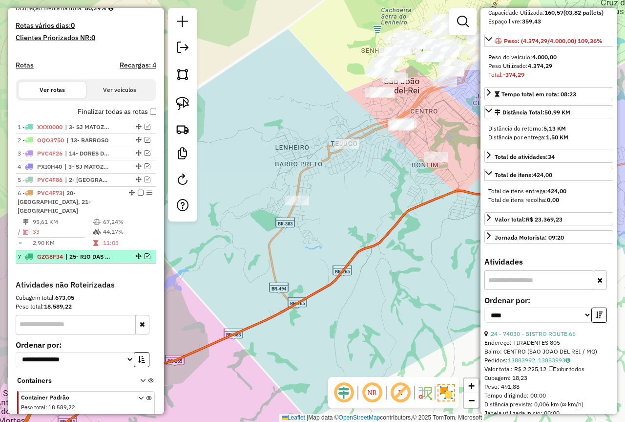
scroll to position [295, 0]
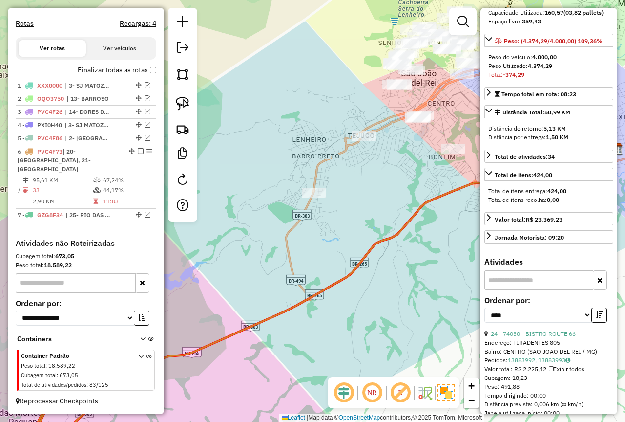
drag, startPoint x: 270, startPoint y: 233, endPoint x: 286, endPoint y: 226, distance: 17.1
click at [286, 226] on div "Janela de atendimento Grade de atendimento Capacidade Transportadoras Veículos …" at bounding box center [312, 211] width 625 height 422
click at [186, 103] on img at bounding box center [183, 104] width 14 height 14
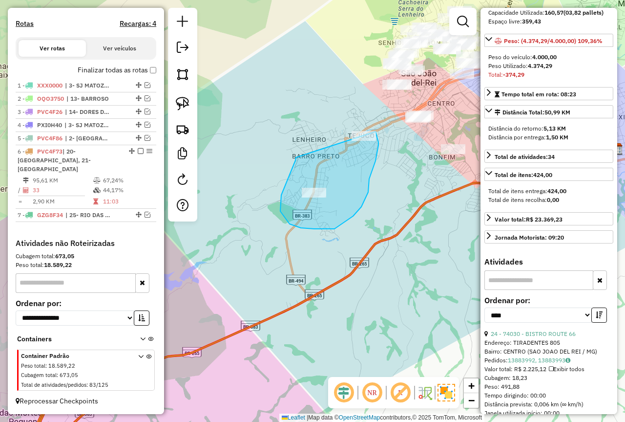
drag, startPoint x: 294, startPoint y: 165, endPoint x: 348, endPoint y: 129, distance: 64.9
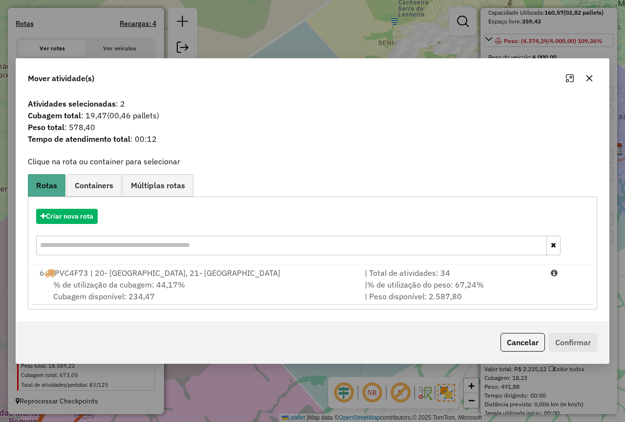
drag, startPoint x: 519, startPoint y: 345, endPoint x: 456, endPoint y: 331, distance: 65.1
click at [520, 345] on button "Cancelar" at bounding box center [523, 342] width 44 height 19
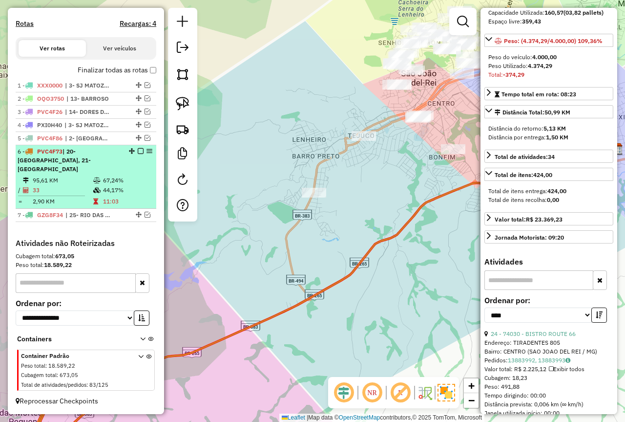
click at [83, 163] on span "| 20- [GEOGRAPHIC_DATA], 21- [GEOGRAPHIC_DATA]" at bounding box center [54, 160] width 73 height 25
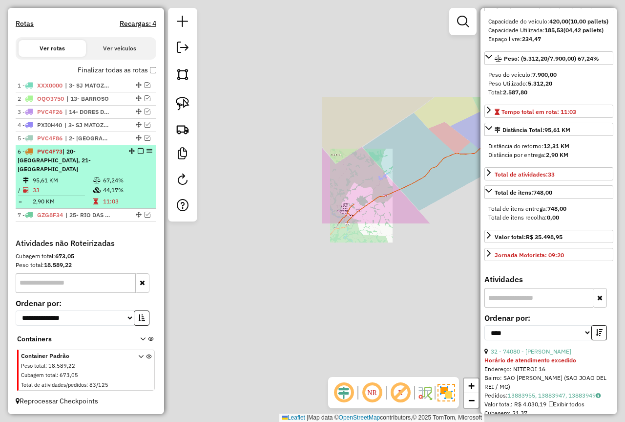
scroll to position [135, 0]
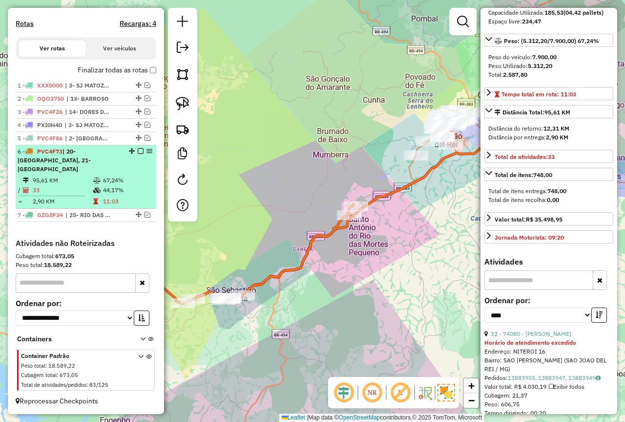
click at [138, 151] on em at bounding box center [141, 151] width 6 height 6
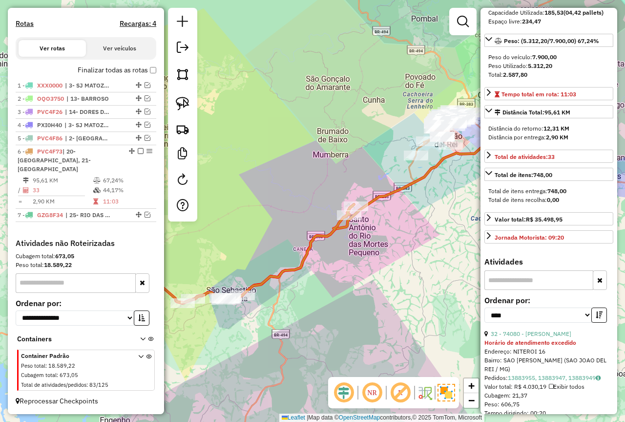
scroll to position [245, 0]
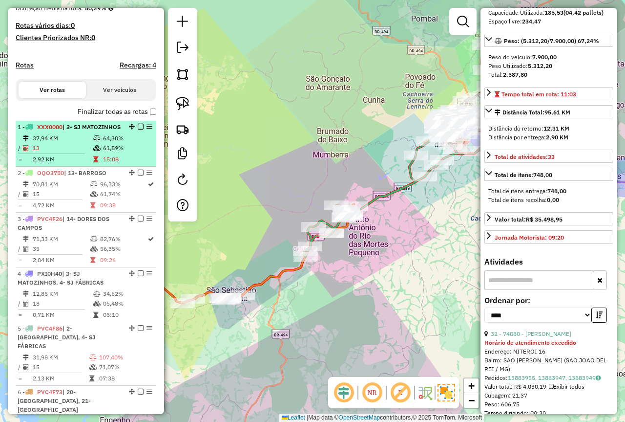
click at [88, 143] on td "37,94 KM" at bounding box center [62, 138] width 61 height 10
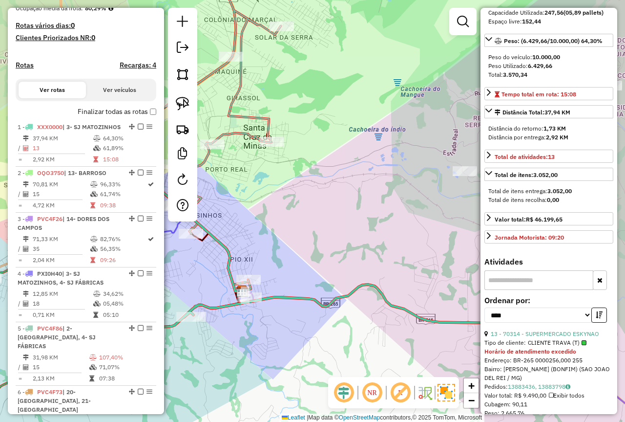
drag, startPoint x: 331, startPoint y: 201, endPoint x: 329, endPoint y: 186, distance: 15.8
click at [403, 190] on div "Janela de atendimento Grade de atendimento Capacidade Transportadoras Veículos …" at bounding box center [312, 211] width 625 height 422
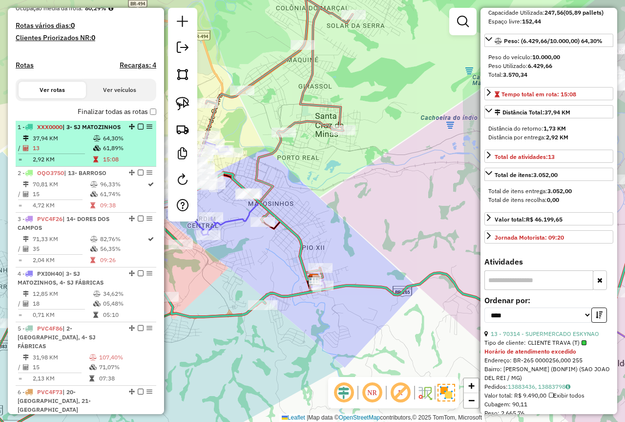
click at [119, 153] on td "61,89%" at bounding box center [127, 148] width 49 height 10
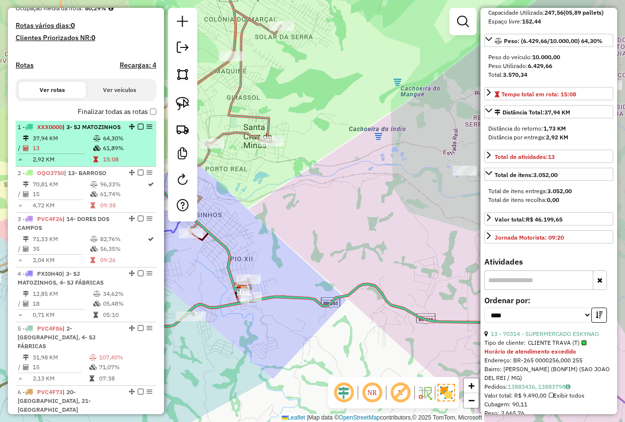
click at [138, 129] on em at bounding box center [141, 127] width 6 height 6
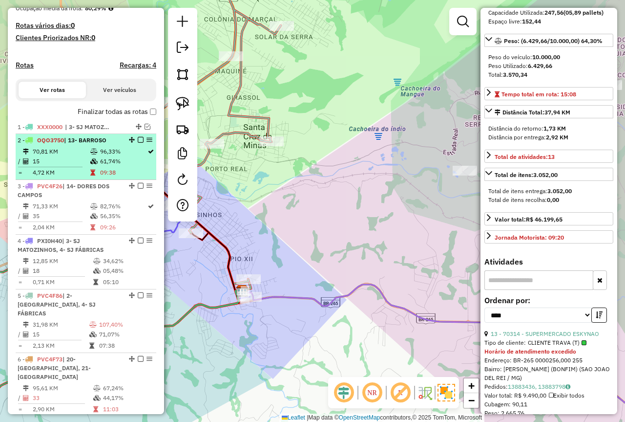
click at [116, 177] on td "09:38" at bounding box center [123, 173] width 47 height 10
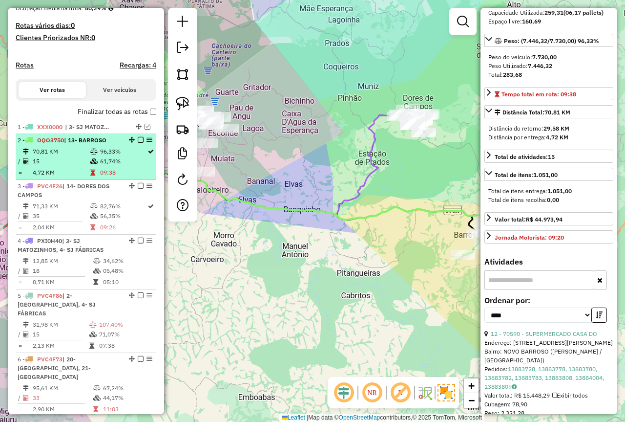
click at [138, 143] on em at bounding box center [141, 140] width 6 height 6
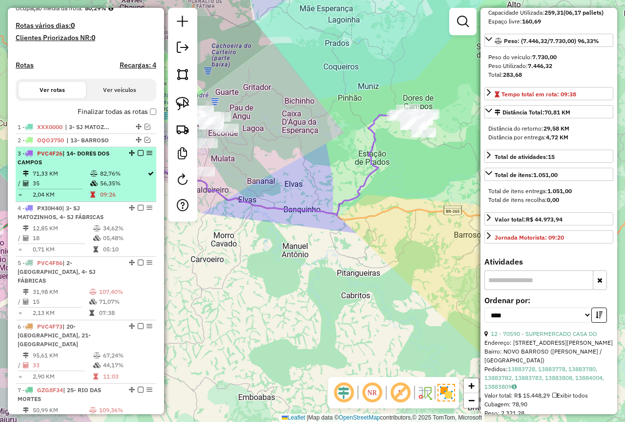
click at [53, 178] on td "71,33 KM" at bounding box center [61, 174] width 58 height 10
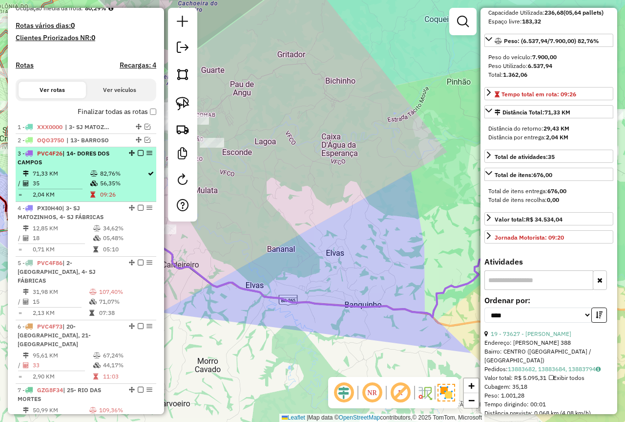
click at [138, 156] on em at bounding box center [141, 153] width 6 height 6
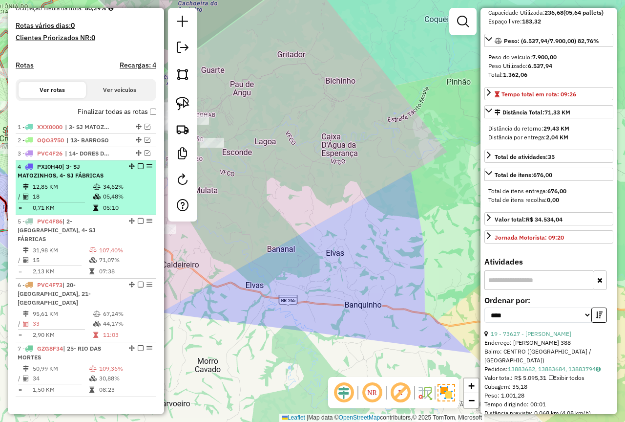
click at [103, 191] on td "34,62%" at bounding box center [127, 187] width 49 height 10
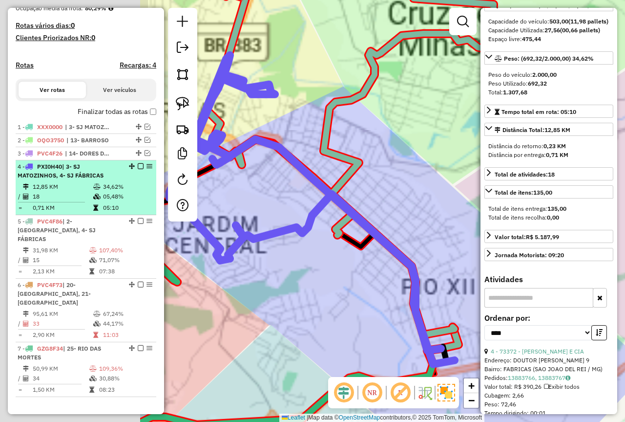
scroll to position [135, 0]
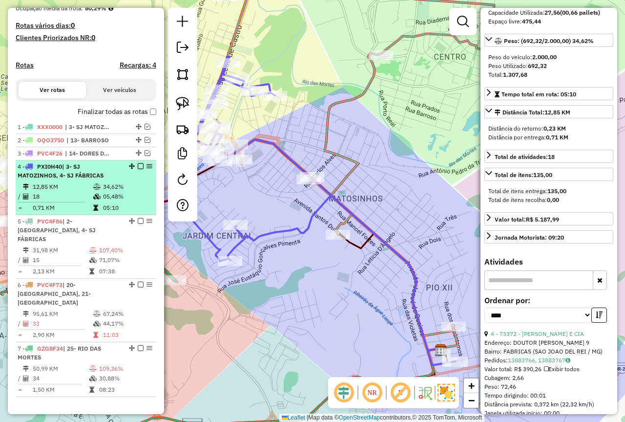
click at [138, 169] on em at bounding box center [141, 166] width 6 height 6
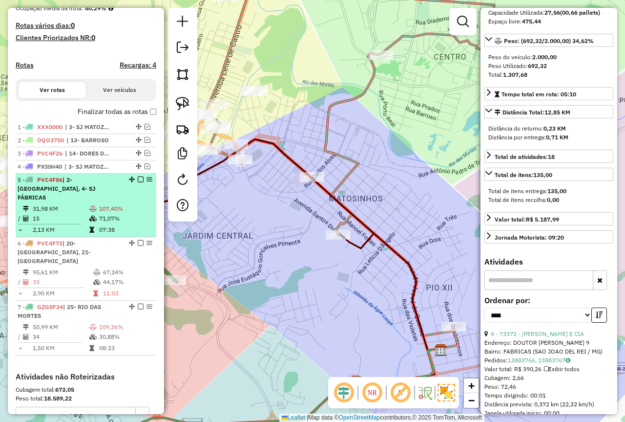
click at [89, 188] on span "| 2- [GEOGRAPHIC_DATA], 4- SJ FÁBRICAS" at bounding box center [57, 188] width 78 height 25
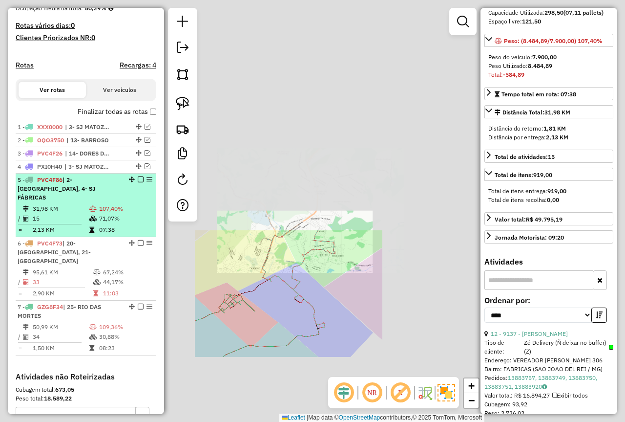
scroll to position [126, 0]
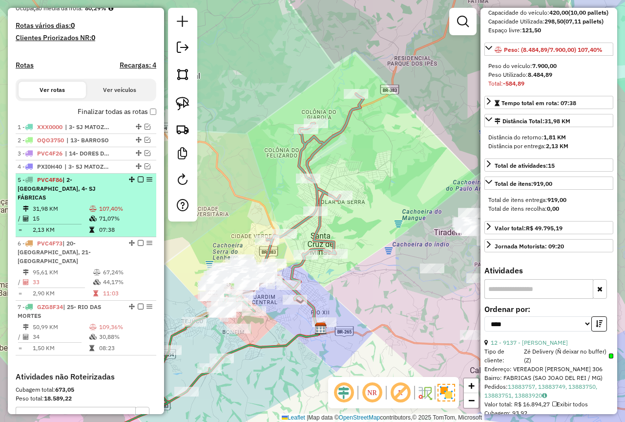
click at [138, 182] on em at bounding box center [141, 179] width 6 height 6
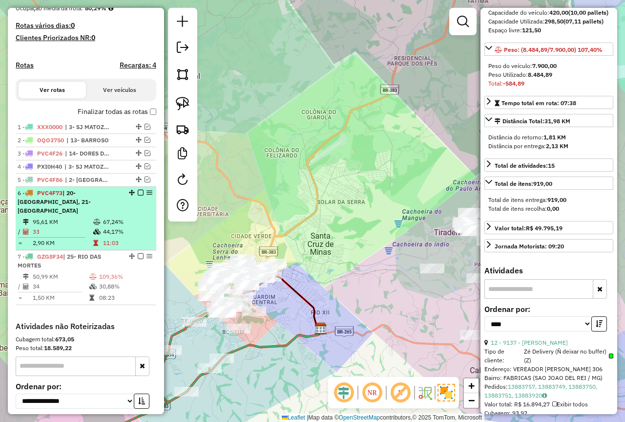
click at [65, 204] on span "| 20- [GEOGRAPHIC_DATA], 21- [GEOGRAPHIC_DATA]" at bounding box center [54, 201] width 73 height 25
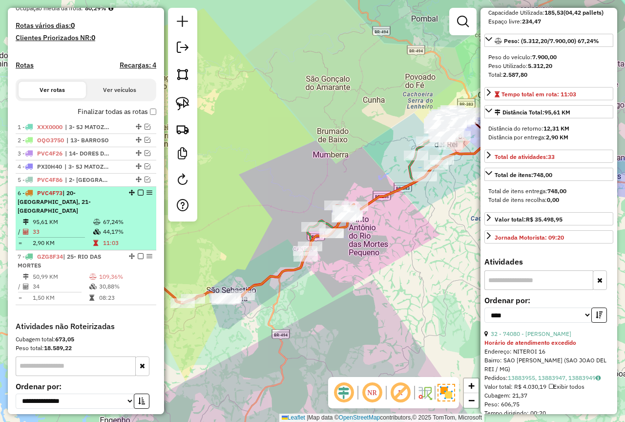
click at [138, 195] on em at bounding box center [141, 193] width 6 height 6
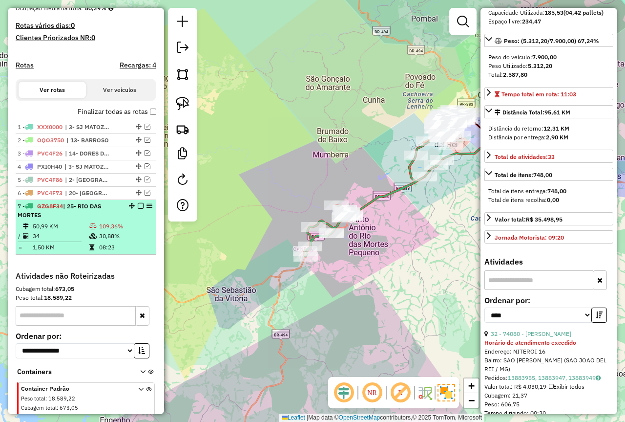
click at [107, 252] on td "08:23" at bounding box center [126, 247] width 54 height 10
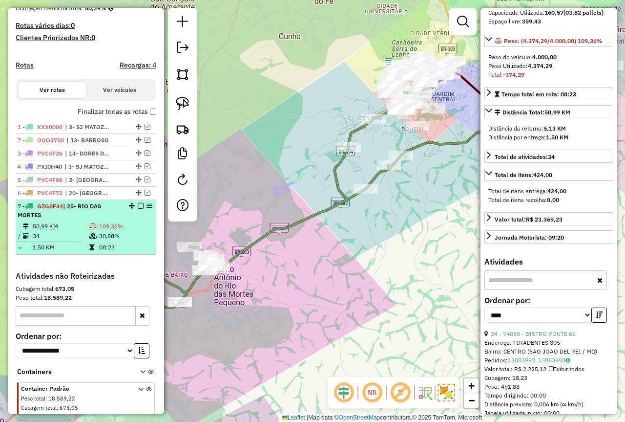
click at [138, 209] on em at bounding box center [141, 206] width 6 height 6
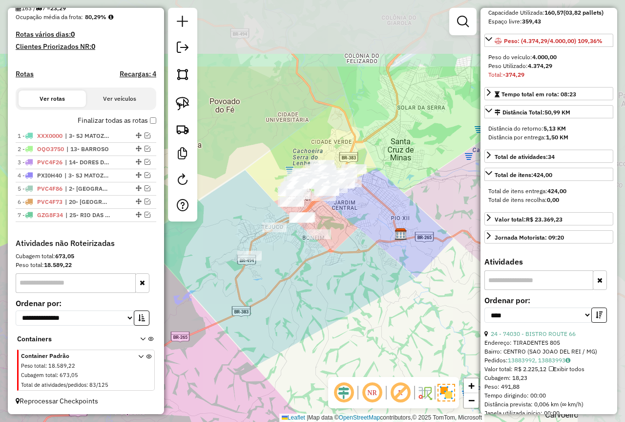
drag, startPoint x: 376, startPoint y: 174, endPoint x: 276, endPoint y: 283, distance: 147.0
click at [276, 283] on div "Janela de atendimento Grade de atendimento Capacidade Transportadoras Veículos …" at bounding box center [312, 211] width 625 height 422
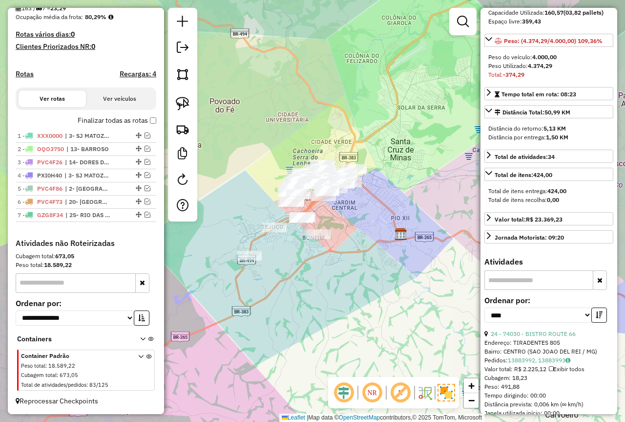
drag, startPoint x: 402, startPoint y: 207, endPoint x: 266, endPoint y: 184, distance: 137.7
click at [266, 184] on div "Janela de atendimento Grade de atendimento Capacidade Transportadoras Veículos …" at bounding box center [312, 211] width 625 height 422
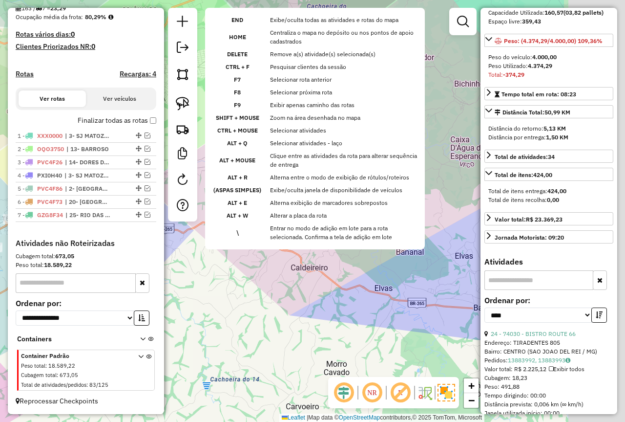
drag, startPoint x: 293, startPoint y: 198, endPoint x: 193, endPoint y: 190, distance: 100.0
click at [178, 213] on hb-router-mapa "Informações da Sessão 979215 - 14/08/2025 Criação: 13/08/2025 18:18 Depósito: F…" at bounding box center [312, 211] width 625 height 422
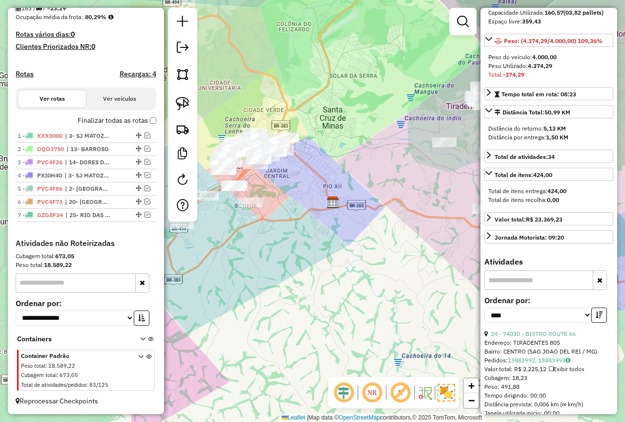
drag, startPoint x: 244, startPoint y: 156, endPoint x: 425, endPoint y: 137, distance: 182.3
click at [425, 137] on div "Janela de atendimento Grade de atendimento Capacidade Transportadoras Veículos …" at bounding box center [312, 211] width 625 height 422
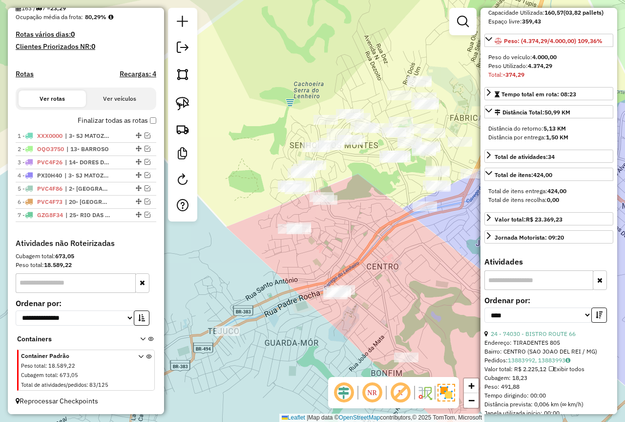
drag, startPoint x: 233, startPoint y: 113, endPoint x: 291, endPoint y: 119, distance: 58.9
click at [291, 119] on div "Janela de atendimento Grade de atendimento Capacidade Transportadoras Veículos …" at bounding box center [312, 211] width 625 height 422
click at [197, 117] on div "Janela de atendimento Grade de atendimento Capacidade Transportadoras Veículos …" at bounding box center [312, 211] width 625 height 422
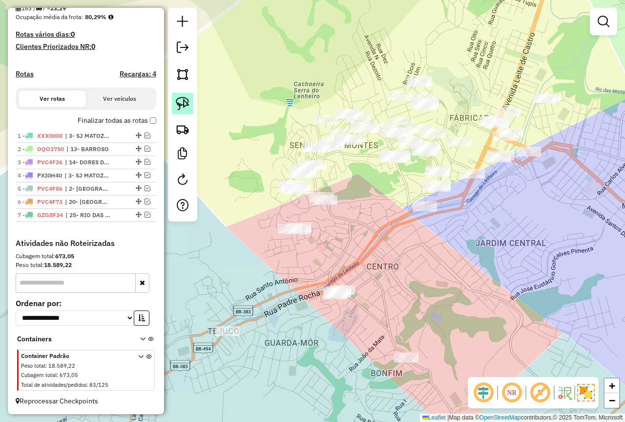
click at [181, 104] on img at bounding box center [183, 104] width 14 height 14
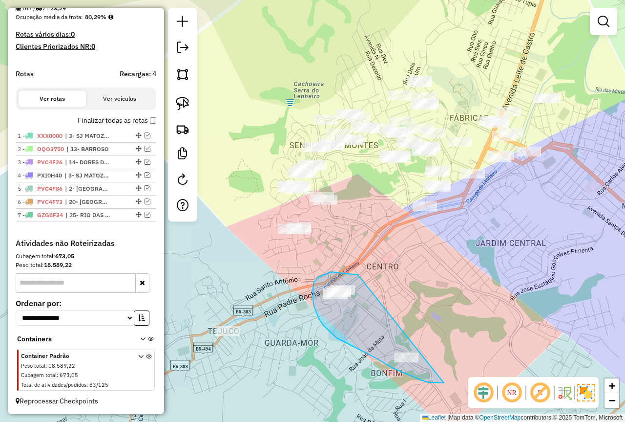
drag, startPoint x: 331, startPoint y: 272, endPoint x: 444, endPoint y: 383, distance: 158.2
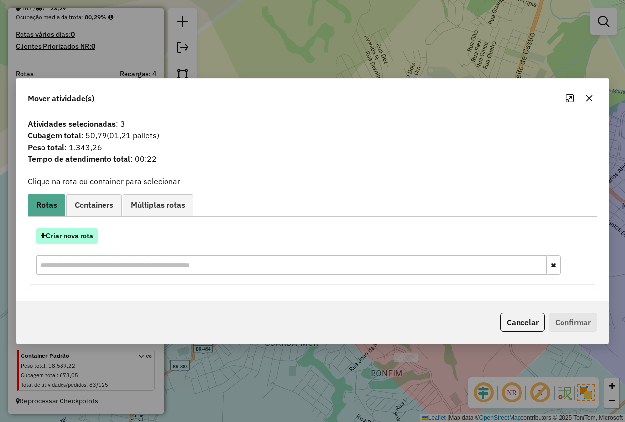
click at [89, 232] on button "Criar nova rota" at bounding box center [67, 235] width 62 height 15
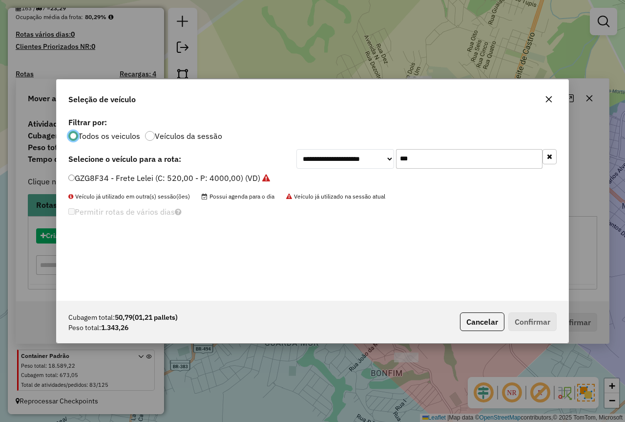
scroll to position [5, 3]
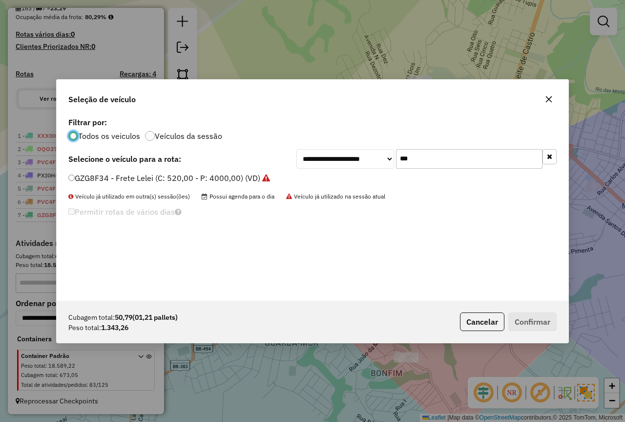
drag, startPoint x: 383, startPoint y: 166, endPoint x: 347, endPoint y: 172, distance: 36.6
click at [376, 167] on div "**********" at bounding box center [427, 159] width 260 height 20
type input "****"
click at [170, 172] on label "PVH2E14 - 3/4 CASA 252 - 3090 (C: 252,00 - P: 3090,00)" at bounding box center [175, 178] width 214 height 12
click at [527, 319] on button "Confirmar" at bounding box center [533, 321] width 48 height 19
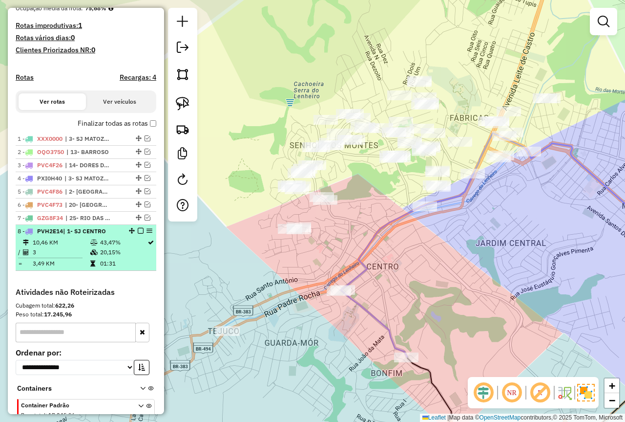
click at [100, 247] on td "43,47%" at bounding box center [123, 242] width 47 height 10
select select "*********"
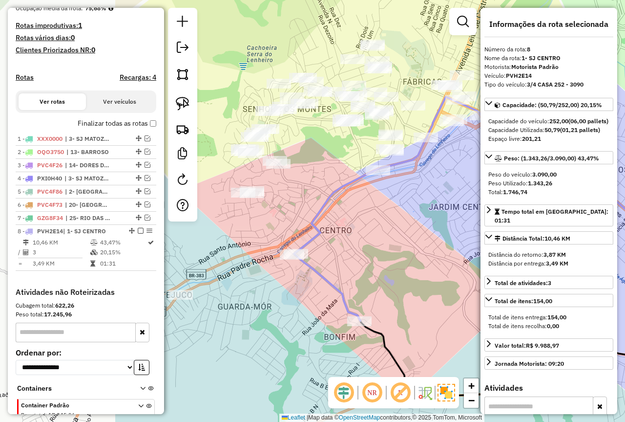
drag, startPoint x: 289, startPoint y: 215, endPoint x: 454, endPoint y: 245, distance: 167.8
click at [454, 245] on div "Janela de atendimento Grade de atendimento Capacidade Transportadoras Veículos …" at bounding box center [312, 211] width 625 height 422
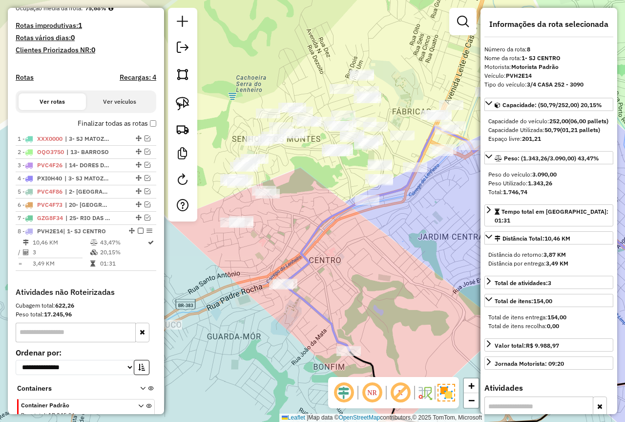
drag, startPoint x: 387, startPoint y: 213, endPoint x: 376, endPoint y: 243, distance: 31.7
click at [376, 243] on div "Janela de atendimento Grade de atendimento Capacidade Transportadoras Veículos …" at bounding box center [312, 211] width 625 height 422
drag, startPoint x: 324, startPoint y: 205, endPoint x: 335, endPoint y: 207, distance: 10.8
click at [335, 207] on div "Janela de atendimento Grade de atendimento Capacidade Transportadoras Veículos …" at bounding box center [312, 211] width 625 height 422
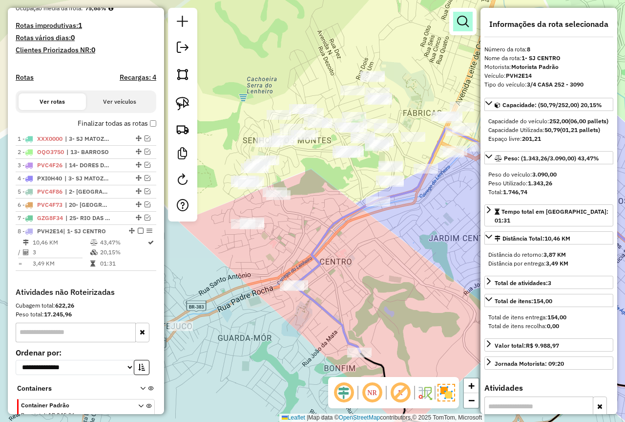
click at [464, 21] on em at bounding box center [463, 22] width 12 height 12
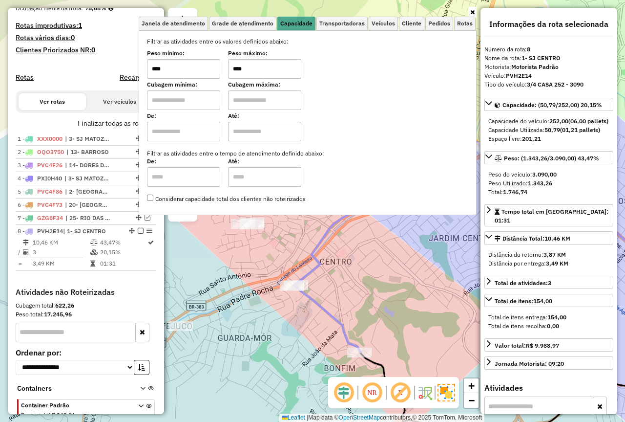
drag, startPoint x: 263, startPoint y: 71, endPoint x: 188, endPoint y: 62, distance: 75.8
click at [188, 62] on div "Peso mínimo: **** Peso máximo: ****" at bounding box center [307, 64] width 321 height 27
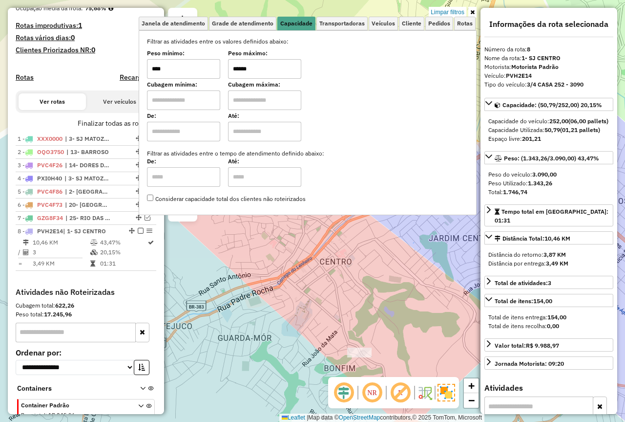
type input "******"
click at [361, 244] on div "Limpar filtros Janela de atendimento Grade de atendimento Capacidade Transporta…" at bounding box center [312, 211] width 625 height 422
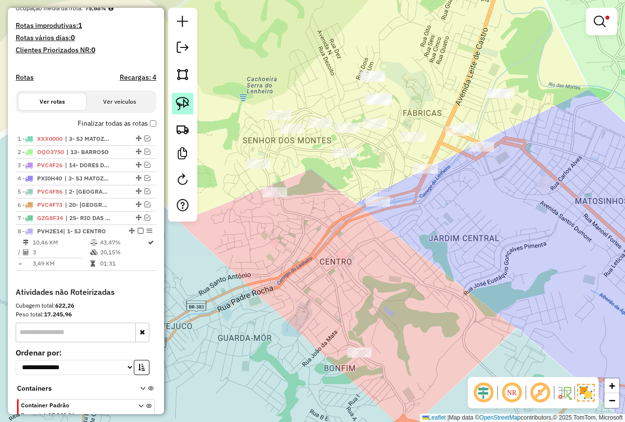
click at [181, 101] on img at bounding box center [183, 104] width 14 height 14
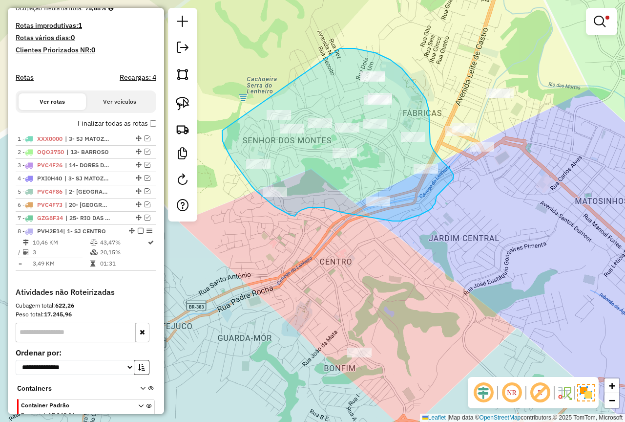
drag, startPoint x: 222, startPoint y: 130, endPoint x: 297, endPoint y: 77, distance: 91.8
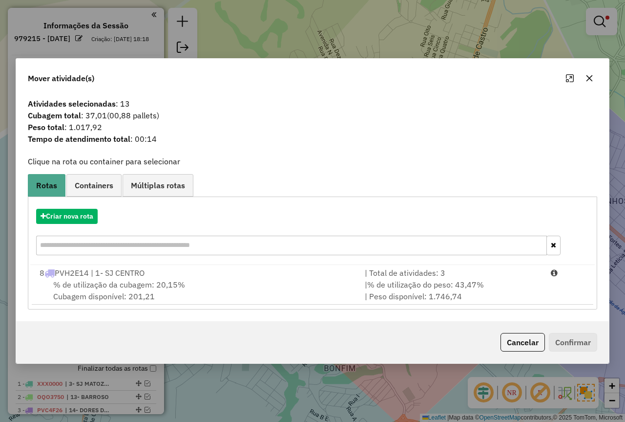
click at [517, 282] on div "| % de utilização do peso: 43,47% | Peso disponível: 1.746,74" at bounding box center [452, 289] width 186 height 23
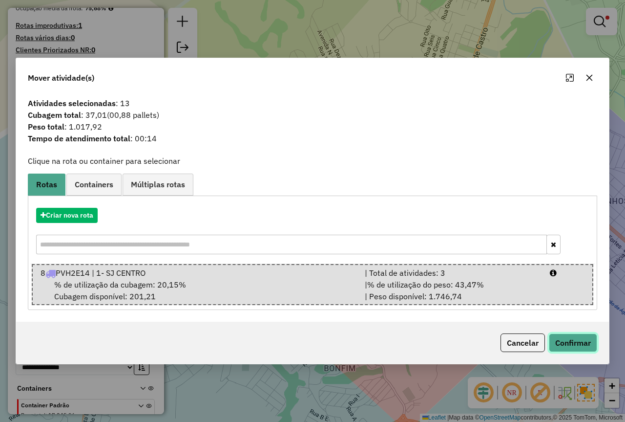
click at [574, 333] on button "Confirmar" at bounding box center [573, 342] width 48 height 19
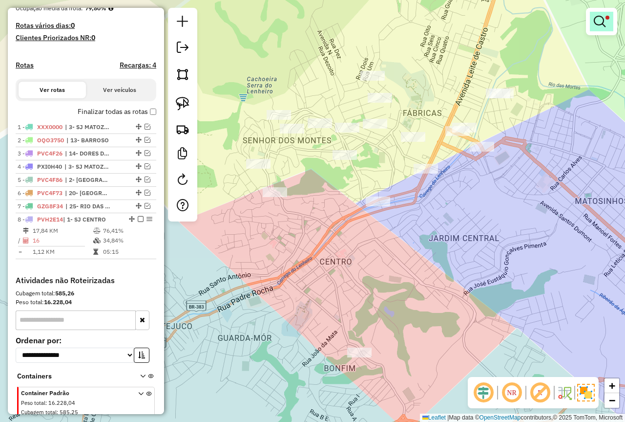
click at [600, 26] on em at bounding box center [600, 22] width 12 height 12
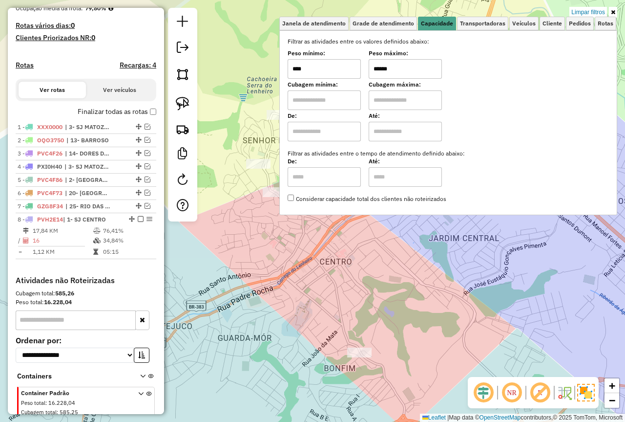
drag, startPoint x: 400, startPoint y: 65, endPoint x: 369, endPoint y: 65, distance: 30.3
click at [369, 65] on div "Peso mínimo: **** Peso máximo: ******" at bounding box center [448, 64] width 321 height 27
drag, startPoint x: 327, startPoint y: 62, endPoint x: 258, endPoint y: 70, distance: 68.9
click at [258, 70] on div "Limpar filtros Janela de atendimento Grade de atendimento Capacidade Transporta…" at bounding box center [312, 211] width 625 height 422
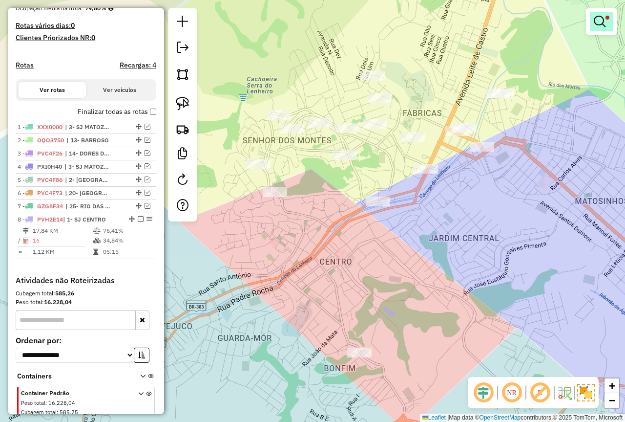
click at [597, 26] on em at bounding box center [600, 22] width 12 height 12
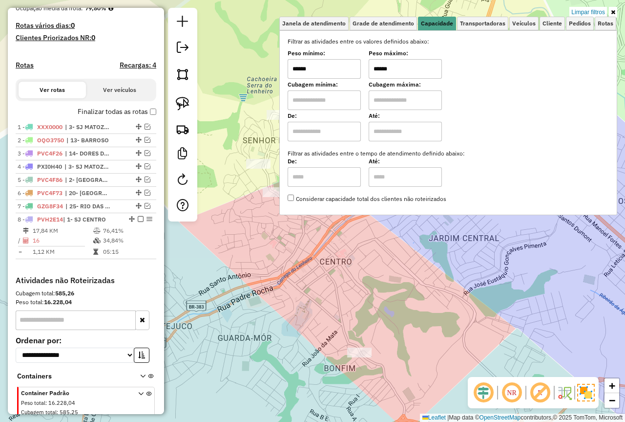
type input "******"
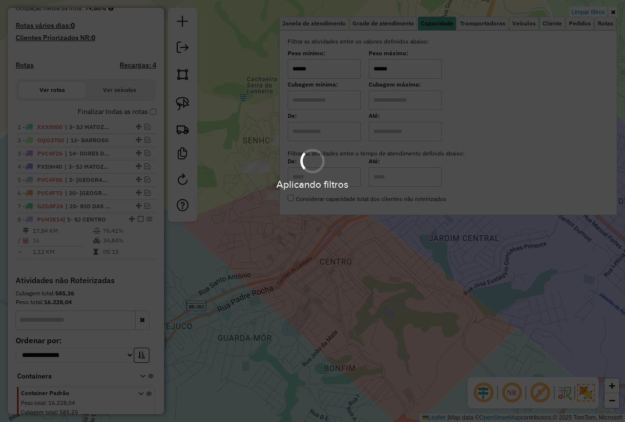
type input "******"
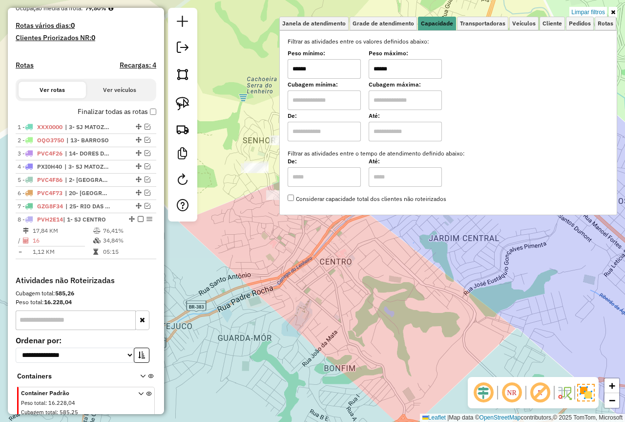
click at [351, 281] on hb-app "Aplicando filtros Pop-up bloqueado! Seu navegador bloqueou automáticamente a ab…" at bounding box center [312, 211] width 625 height 422
drag, startPoint x: 340, startPoint y: 256, endPoint x: 345, endPoint y: 259, distance: 6.4
click at [342, 258] on div "Limpar filtros Janela de atendimento Grade de atendimento Capacidade Transporta…" at bounding box center [312, 211] width 625 height 422
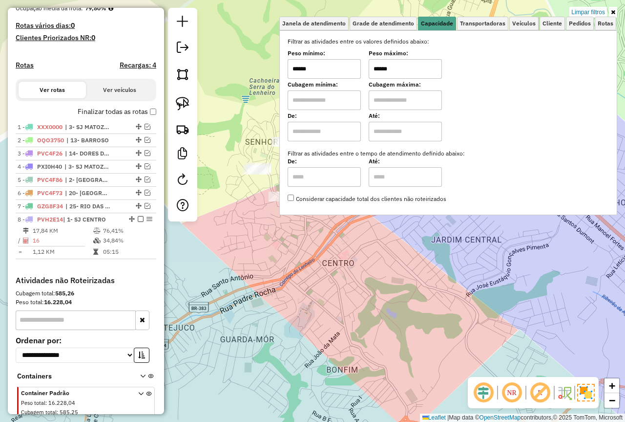
click at [284, 247] on div "Limpar filtros Janela de atendimento Grade de atendimento Capacidade Transporta…" at bounding box center [312, 211] width 625 height 422
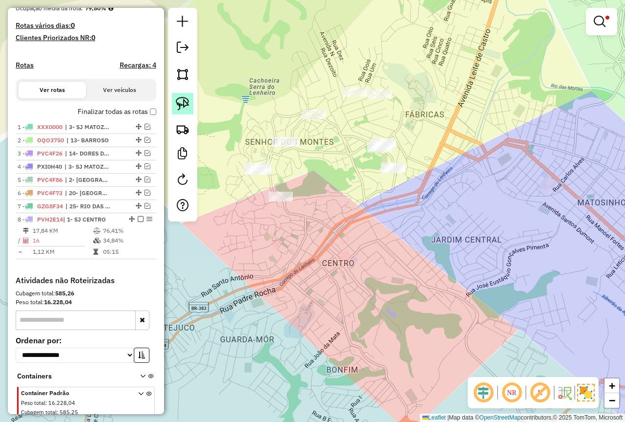
click at [188, 106] on img at bounding box center [183, 104] width 14 height 14
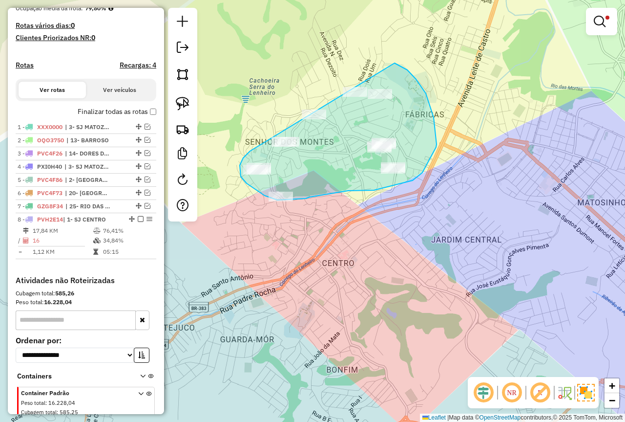
drag, startPoint x: 243, startPoint y: 159, endPoint x: 329, endPoint y: 75, distance: 120.6
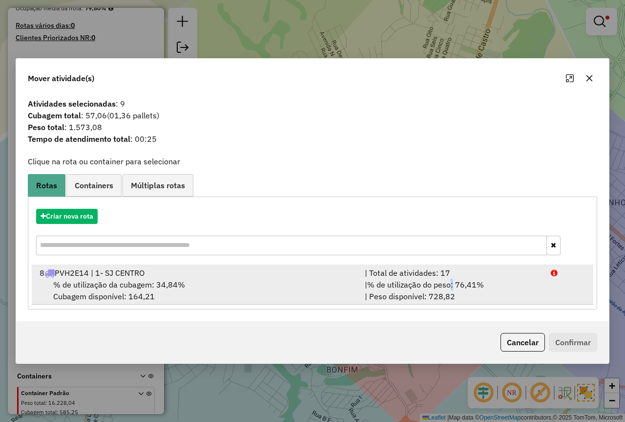
click at [453, 288] on span "% de utilização do peso: 76,41%" at bounding box center [425, 284] width 117 height 10
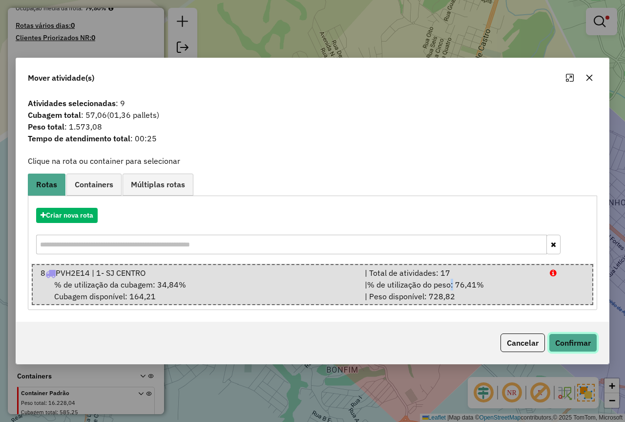
click at [565, 338] on button "Confirmar" at bounding box center [573, 342] width 48 height 19
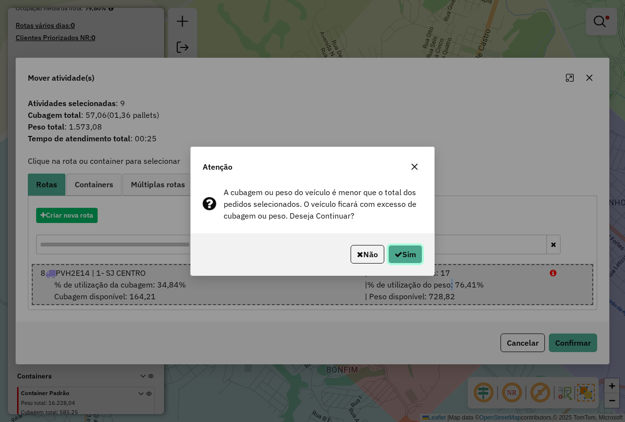
click at [389, 254] on button "Sim" at bounding box center [405, 254] width 34 height 19
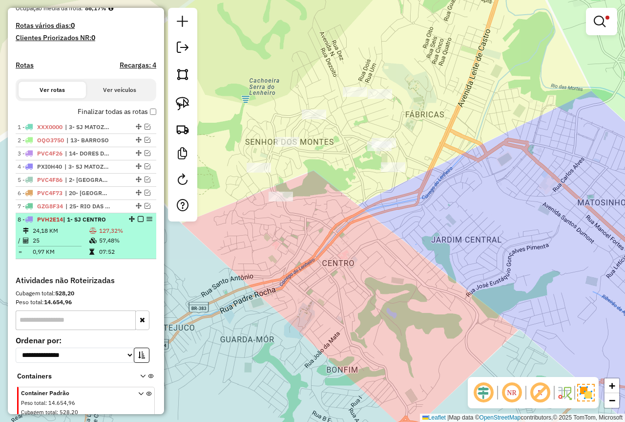
click at [91, 243] on icon at bounding box center [92, 240] width 7 height 6
select select "*********"
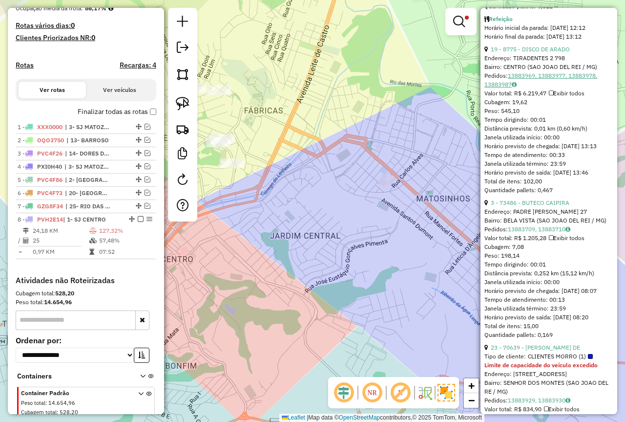
scroll to position [586, 0]
click at [543, 205] on link "3 - 73486 - BUTECO CAIPIRA" at bounding box center [530, 201] width 79 height 7
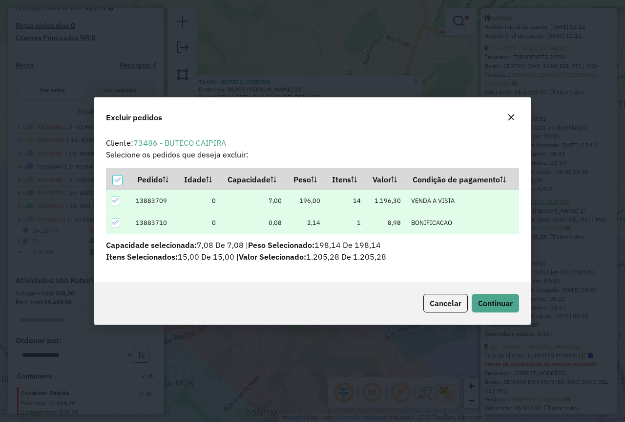
scroll to position [0, 0]
click at [523, 305] on div "Cancelar Continuar" at bounding box center [312, 303] width 437 height 42
click at [513, 305] on button "Continuar" at bounding box center [495, 303] width 47 height 19
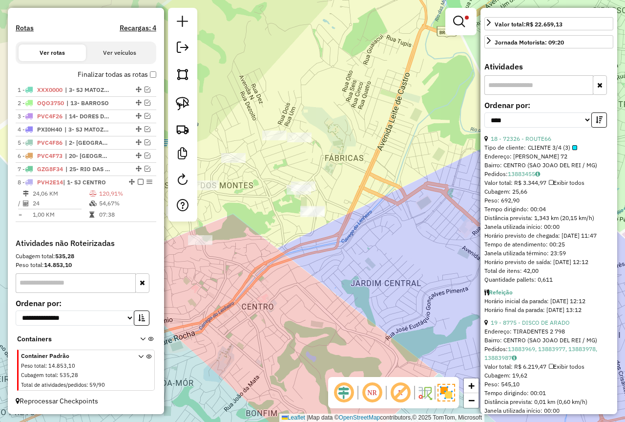
scroll to position [525, 0]
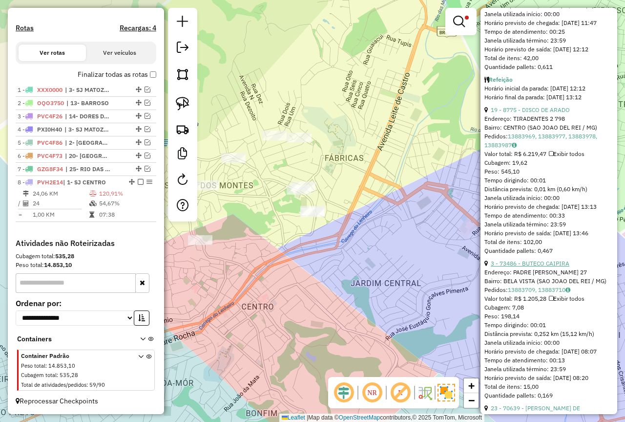
click at [531, 267] on link "3 - 73486 - BUTECO CAIPIRA" at bounding box center [530, 262] width 79 height 7
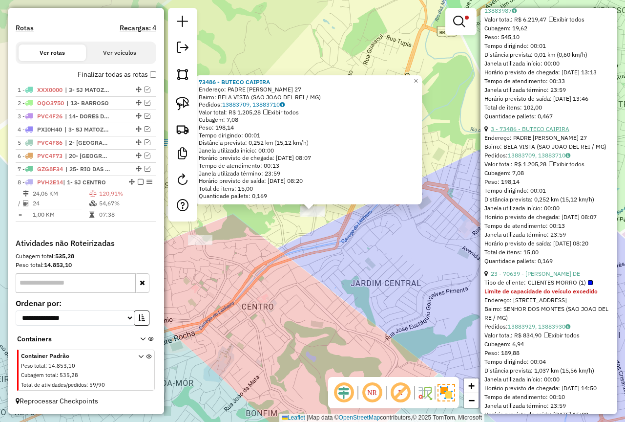
scroll to position [671, 0]
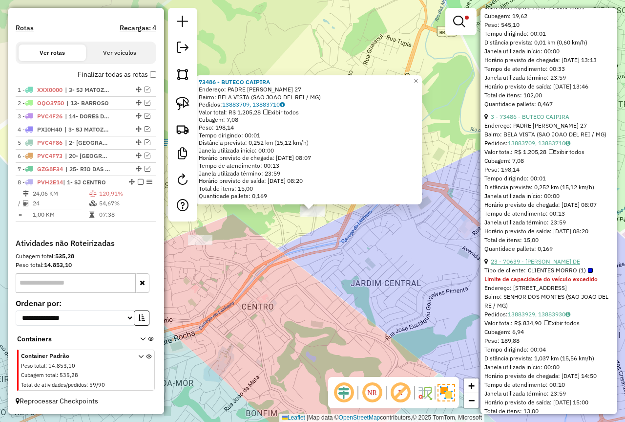
click at [538, 265] on link "23 - 70639 - [PERSON_NAME] DE" at bounding box center [535, 260] width 89 height 7
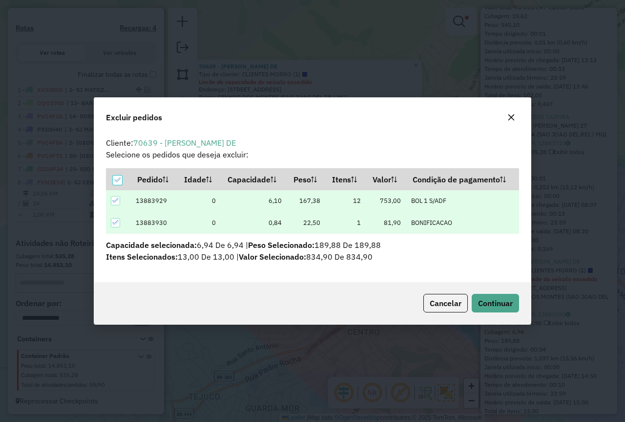
scroll to position [0, 0]
click at [508, 305] on span "Continuar" at bounding box center [495, 303] width 35 height 10
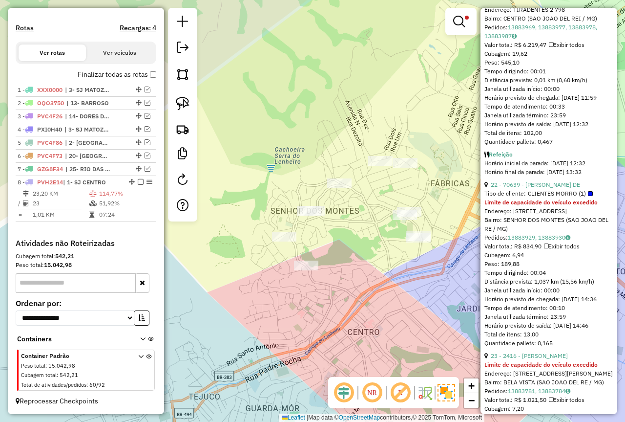
scroll to position [652, 0]
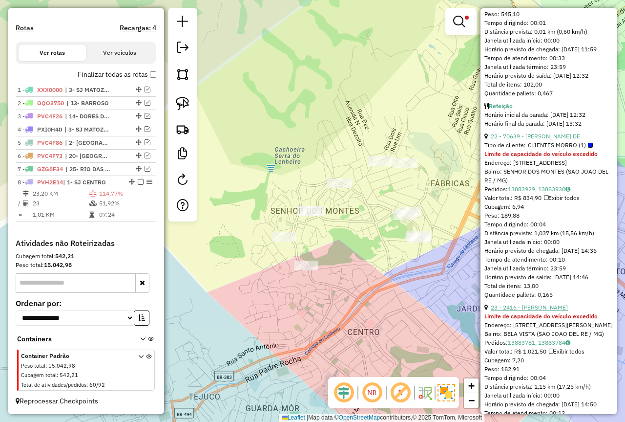
click at [542, 311] on link "23 - 2416 - [PERSON_NAME]" at bounding box center [529, 306] width 77 height 7
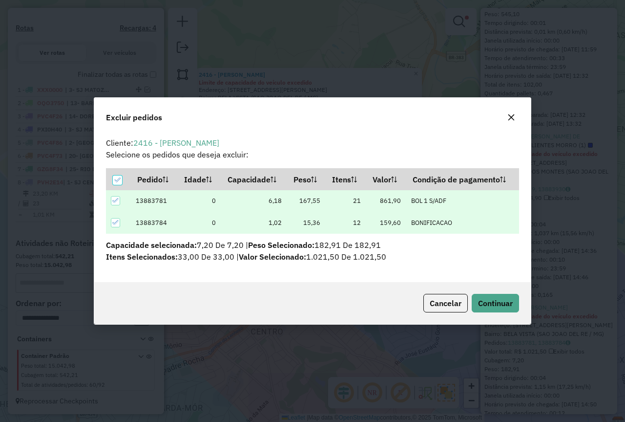
scroll to position [0, 0]
click at [505, 308] on button "Continuar" at bounding box center [495, 303] width 47 height 19
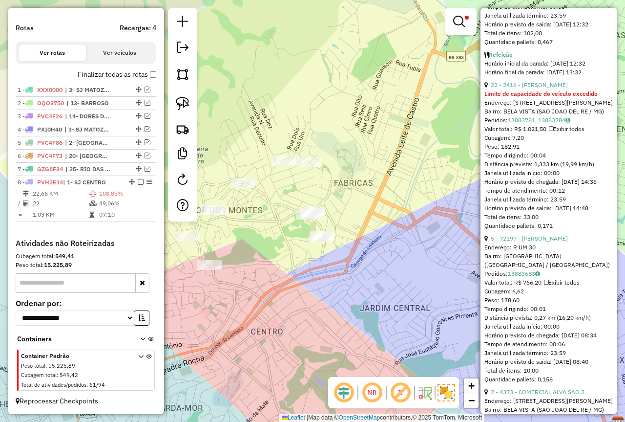
scroll to position [752, 0]
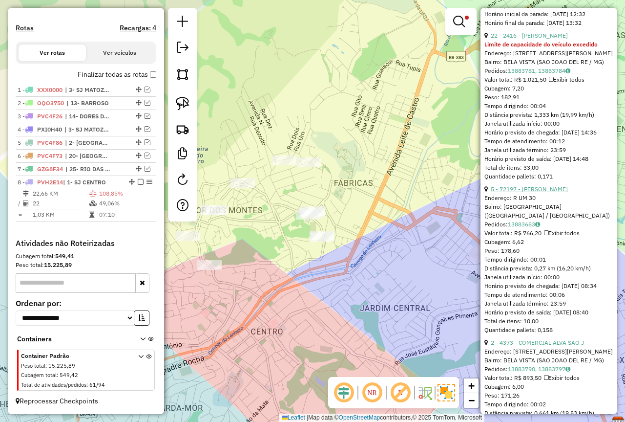
click at [546, 192] on link "5 - 72197 - [PERSON_NAME]" at bounding box center [529, 188] width 77 height 7
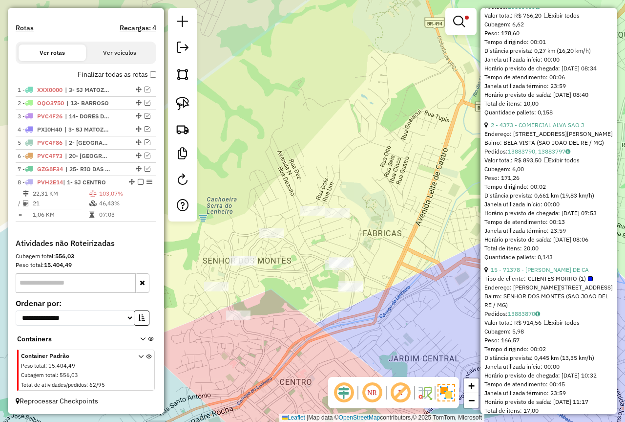
scroll to position [822, 0]
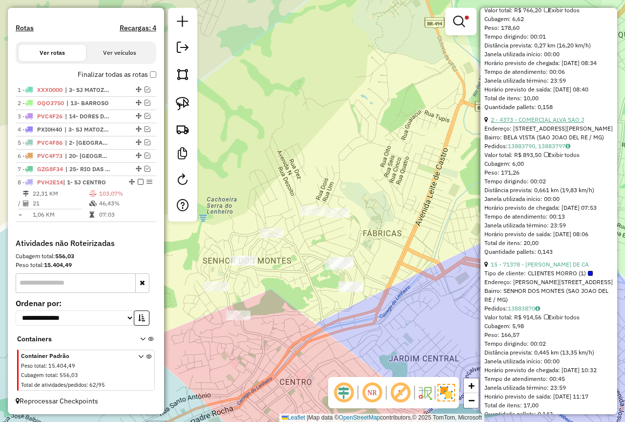
click at [526, 123] on link "2 - 4373 - COMERCIAL ALVA SAO J" at bounding box center [537, 119] width 93 height 7
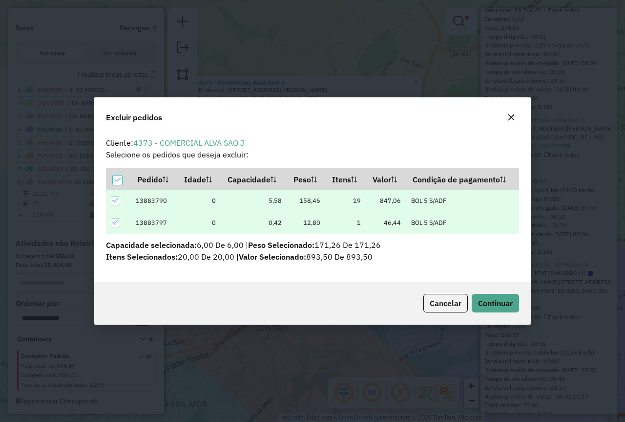
scroll to position [0, 0]
drag, startPoint x: 501, startPoint y: 307, endPoint x: 495, endPoint y: 304, distance: 6.6
click at [500, 307] on span "Continuar" at bounding box center [495, 303] width 35 height 10
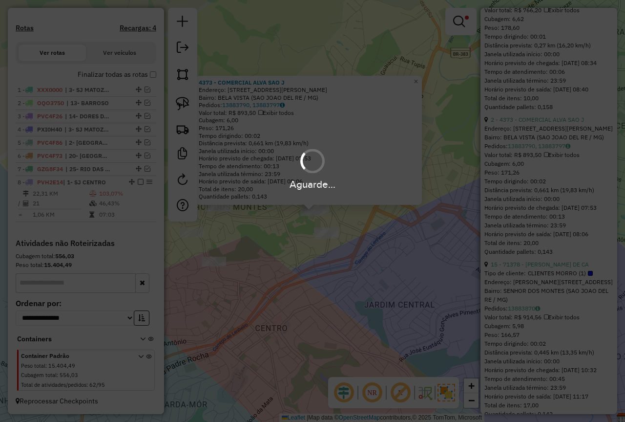
scroll to position [314, 0]
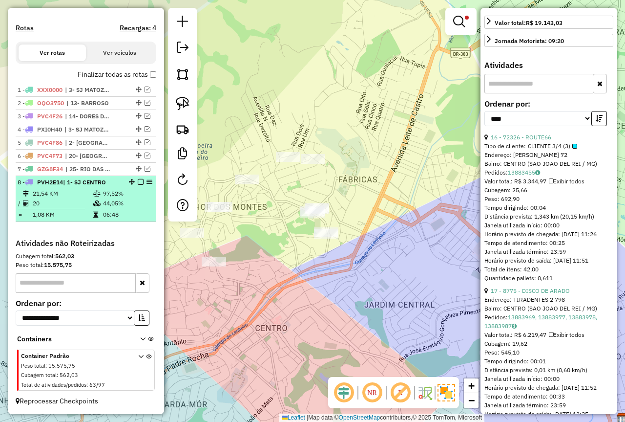
click at [138, 184] on em at bounding box center [141, 182] width 6 height 6
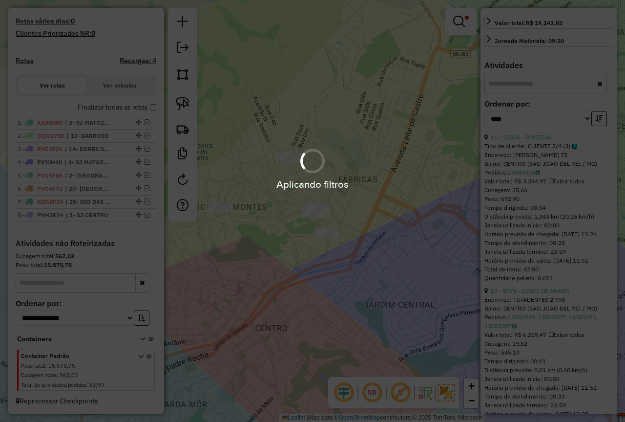
scroll to position [258, 0]
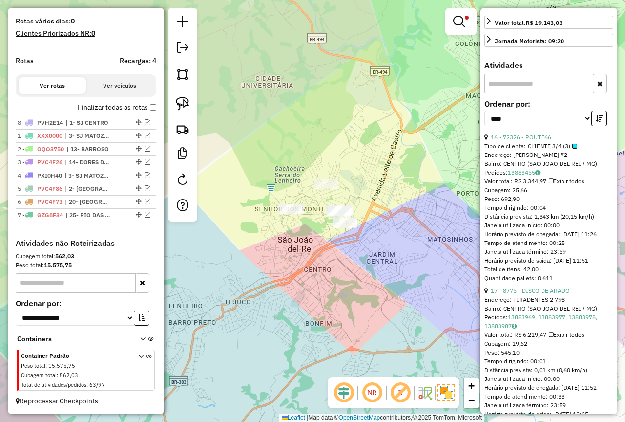
drag, startPoint x: 135, startPoint y: 215, endPoint x: 128, endPoint y: 121, distance: 94.0
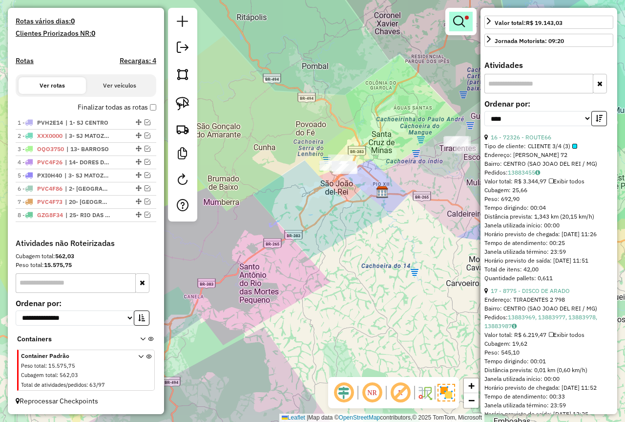
click at [461, 25] on em at bounding box center [459, 22] width 12 height 12
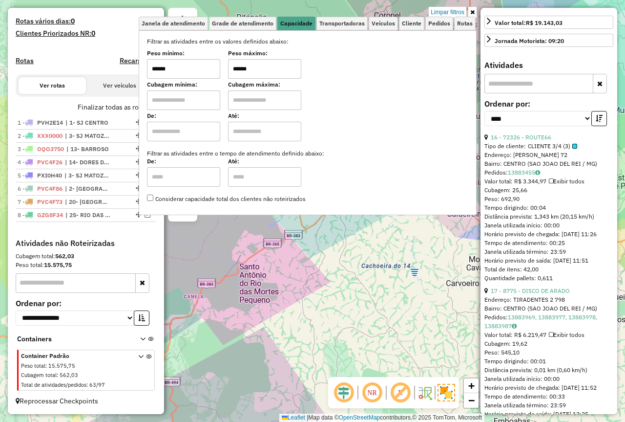
drag, startPoint x: 180, startPoint y: 68, endPoint x: 119, endPoint y: 72, distance: 61.2
click at [121, 71] on hb-router-mapa "Informações da Sessão 979215 - [DATE] Criação: [DATE] 18:18 Depósito: Farid - […" at bounding box center [312, 211] width 625 height 422
type input "****"
drag, startPoint x: 278, startPoint y: 69, endPoint x: 164, endPoint y: 84, distance: 115.7
click at [150, 57] on div "Selecione os dias de semana para filtrar as janelas de atendimento Seg Ter Qua …" at bounding box center [308, 122] width 338 height 185
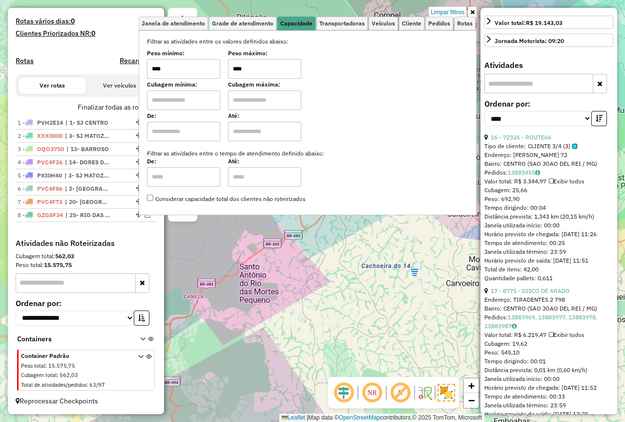
type input "****"
click at [417, 317] on div "Limpar filtros Janela de atendimento Grade de atendimento Capacidade Transporta…" at bounding box center [312, 211] width 625 height 422
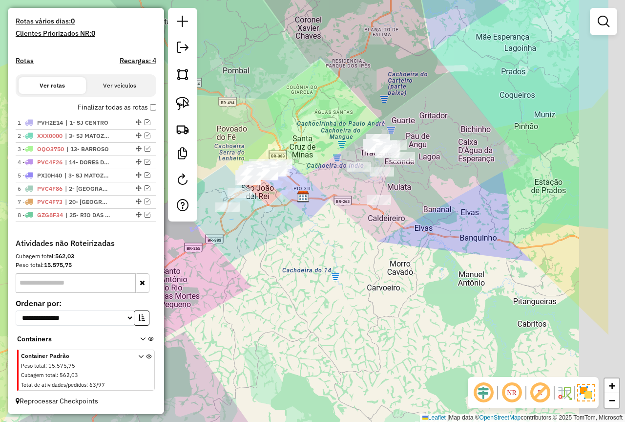
drag, startPoint x: 403, startPoint y: 234, endPoint x: 297, endPoint y: 244, distance: 106.5
click at [297, 244] on div "Janela de atendimento Grade de atendimento Capacidade Transportadoras Veículos …" at bounding box center [312, 211] width 625 height 422
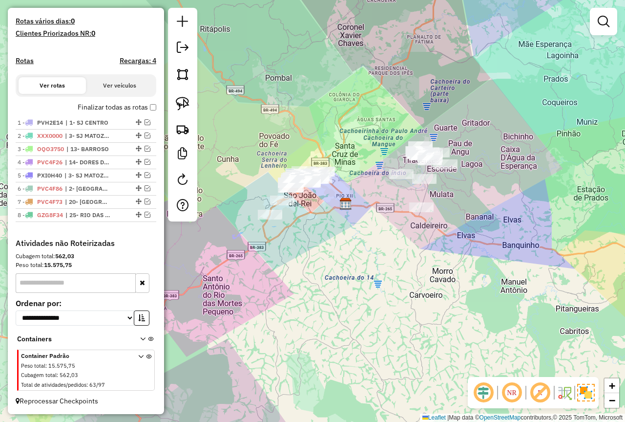
drag, startPoint x: 287, startPoint y: 211, endPoint x: 358, endPoint y: 212, distance: 70.8
click at [358, 212] on div "Janela de atendimento Grade de atendimento Capacidade Transportadoras Veículos …" at bounding box center [312, 211] width 625 height 422
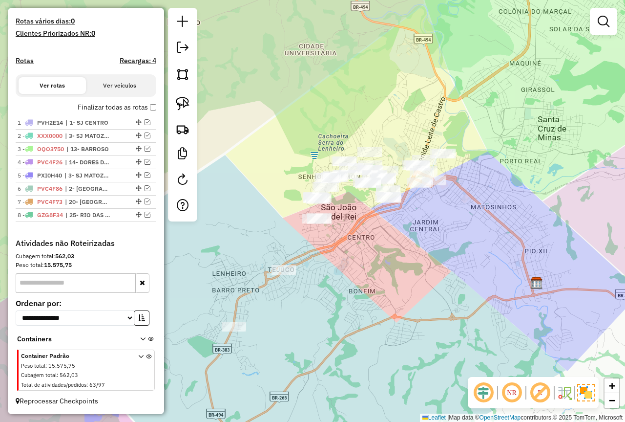
drag, startPoint x: 343, startPoint y: 278, endPoint x: 353, endPoint y: 238, distance: 41.4
click at [353, 238] on div "Janela de atendimento Grade de atendimento Capacidade Transportadoras Veículos …" at bounding box center [312, 211] width 625 height 422
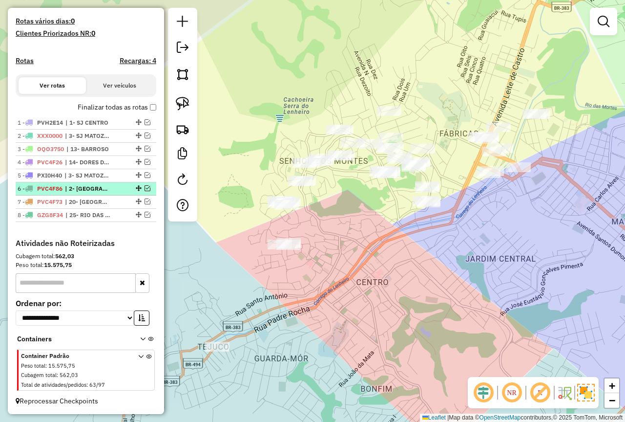
click at [145, 189] on em at bounding box center [148, 188] width 6 height 6
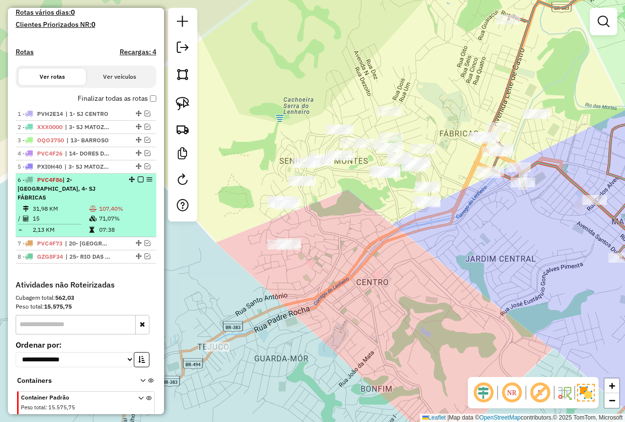
scroll to position [291, 0]
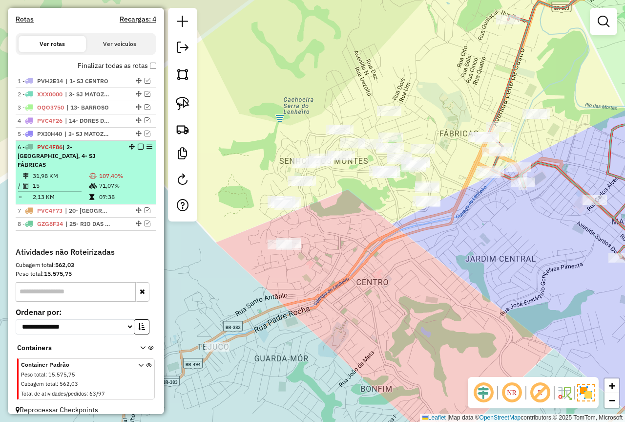
click at [124, 194] on td "07:38" at bounding box center [126, 197] width 54 height 10
select select "*********"
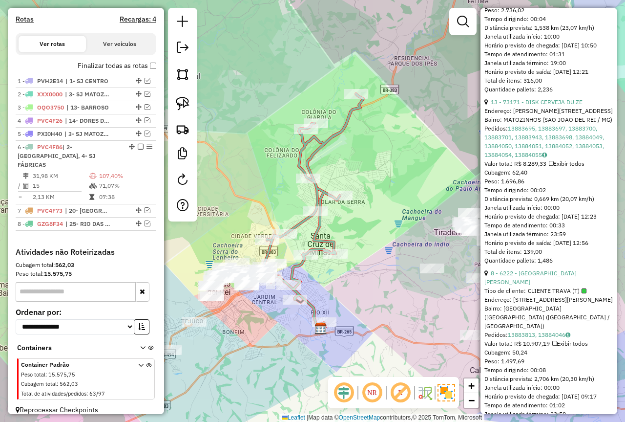
scroll to position [782, 0]
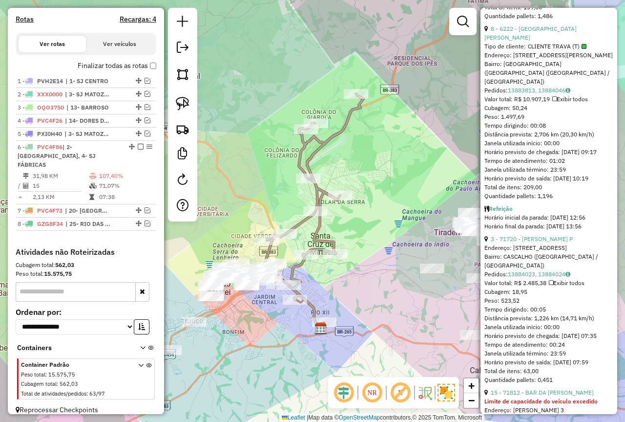
click at [552, 242] on link "3 - 71720 - [PERSON_NAME] P" at bounding box center [532, 238] width 82 height 7
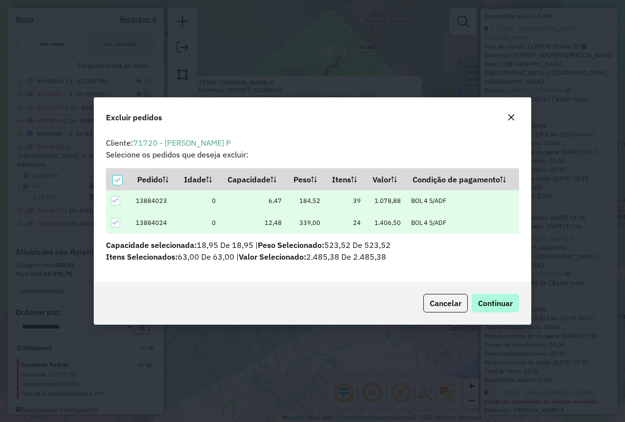
scroll to position [0, 0]
click at [498, 300] on span "Continuar" at bounding box center [495, 303] width 35 height 10
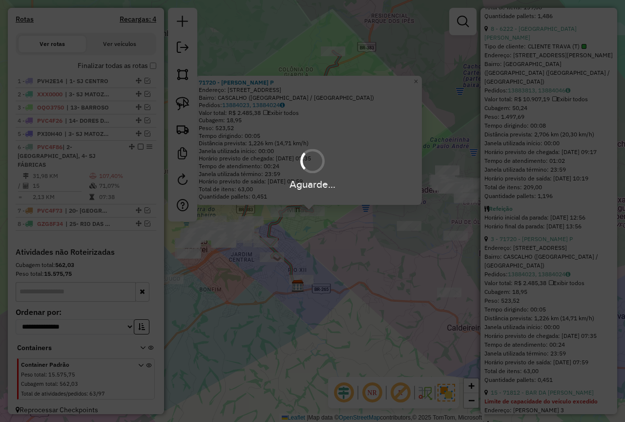
scroll to position [299, 0]
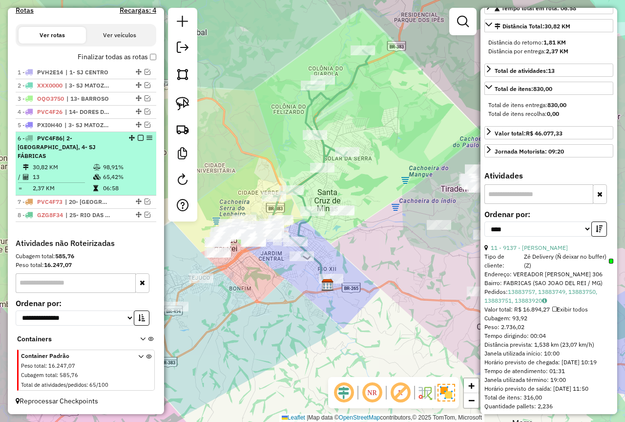
click at [140, 141] on em at bounding box center [141, 138] width 6 height 6
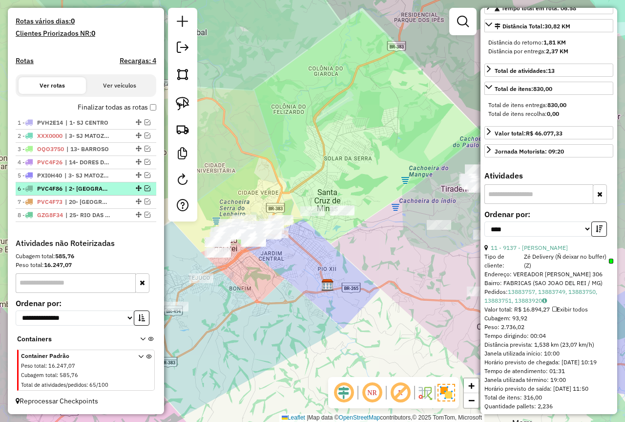
scroll to position [258, 0]
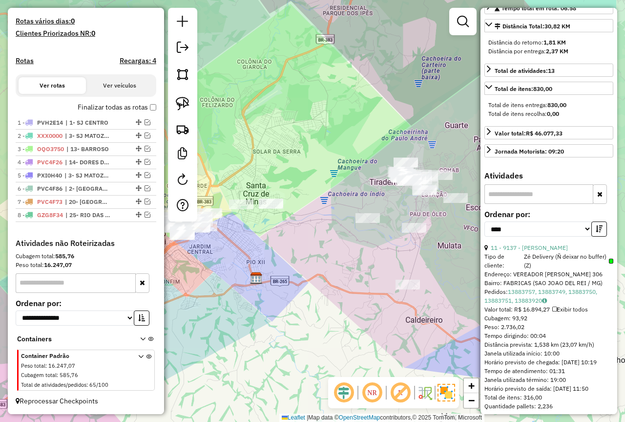
drag, startPoint x: 387, startPoint y: 251, endPoint x: 239, endPoint y: 183, distance: 163.1
click at [315, 242] on div "Janela de atendimento Grade de atendimento Capacidade Transportadoras Veículos …" at bounding box center [312, 211] width 625 height 422
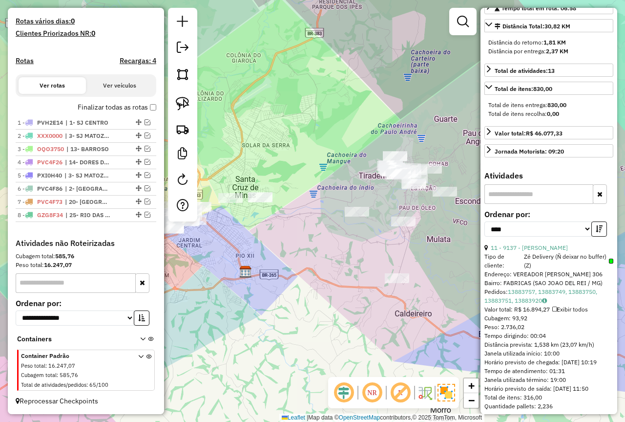
click at [172, 92] on div at bounding box center [182, 114] width 29 height 213
click at [178, 98] on img at bounding box center [183, 104] width 14 height 14
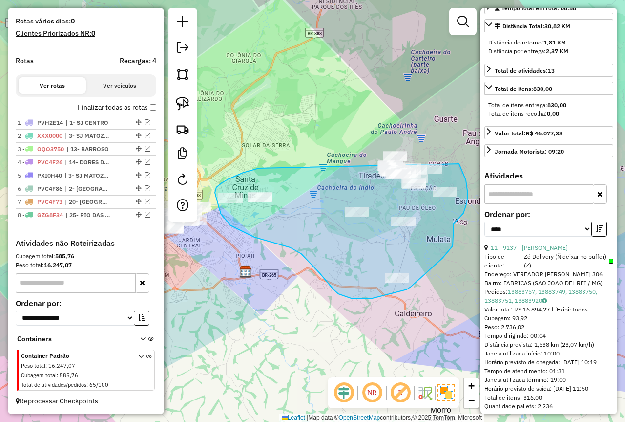
drag, startPoint x: 258, startPoint y: 169, endPoint x: 369, endPoint y: 137, distance: 115.8
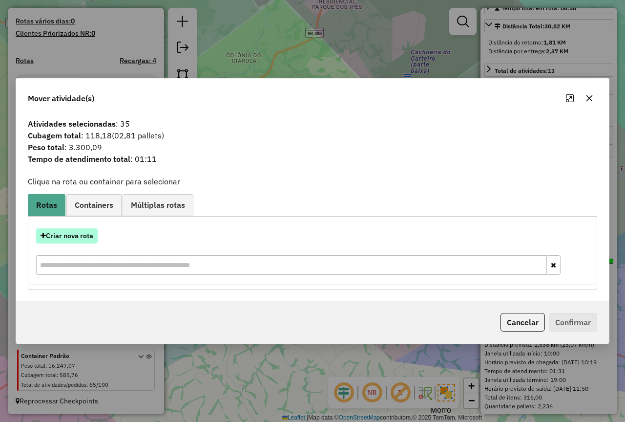
click at [80, 239] on button "Criar nova rota" at bounding box center [67, 235] width 62 height 15
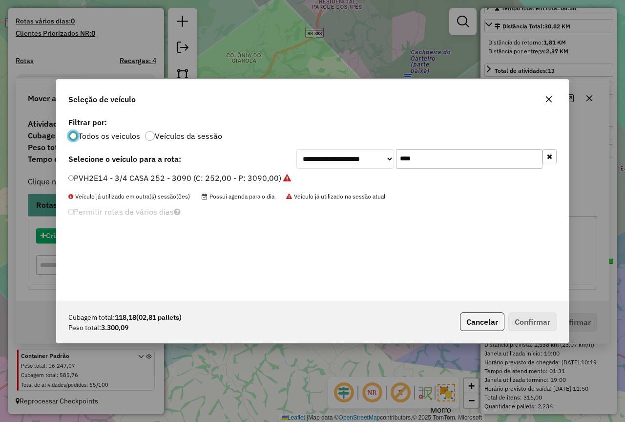
scroll to position [5, 3]
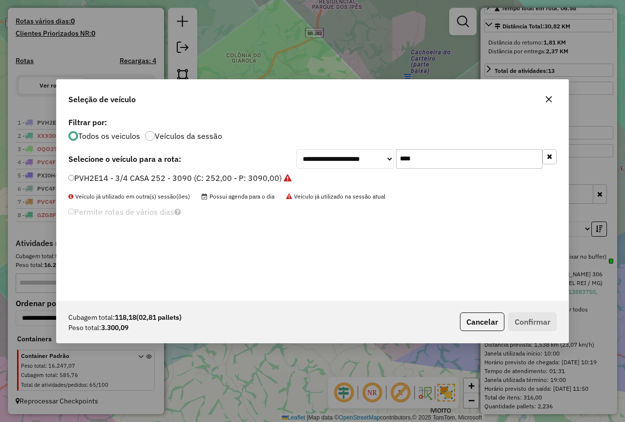
drag, startPoint x: 448, startPoint y: 150, endPoint x: 327, endPoint y: 159, distance: 121.5
click at [327, 159] on div "**********" at bounding box center [427, 159] width 260 height 20
type input "****"
click at [213, 172] on label "PXO2245 - Frete 3/4 (4.500) (C: 252,00 - P: 4500,00) (VD)" at bounding box center [176, 178] width 217 height 12
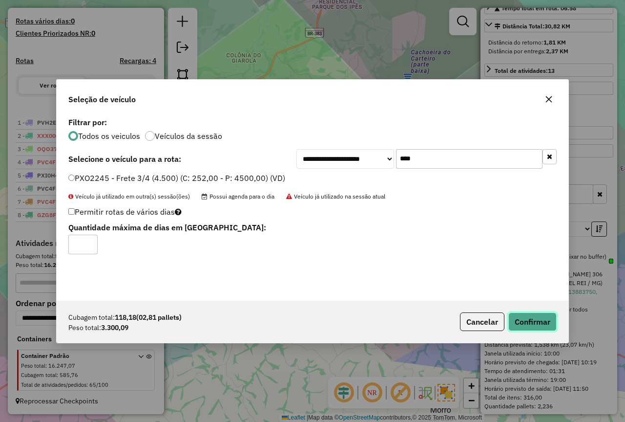
click at [531, 327] on button "Confirmar" at bounding box center [533, 321] width 48 height 19
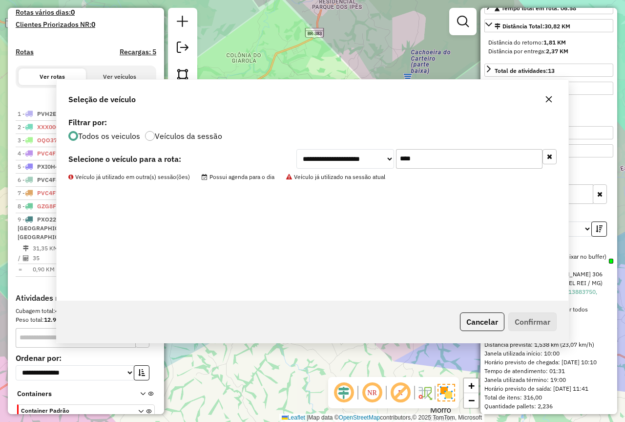
scroll to position [313, 0]
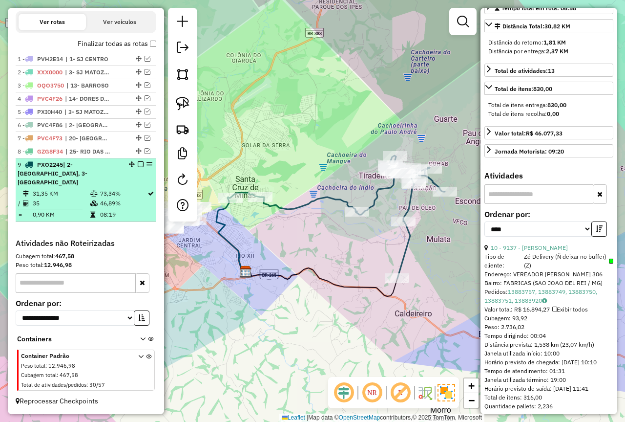
click at [138, 167] on em at bounding box center [141, 164] width 6 height 6
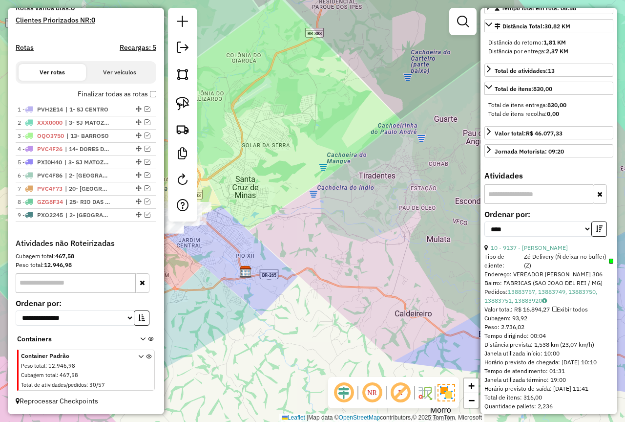
scroll to position [271, 0]
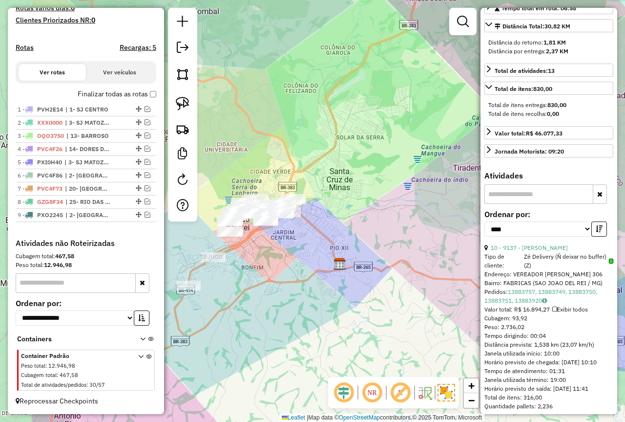
drag, startPoint x: 335, startPoint y: 228, endPoint x: 451, endPoint y: 214, distance: 116.6
click at [451, 214] on div "Janela de atendimento Grade de atendimento Capacidade Transportadoras Veículos …" at bounding box center [312, 211] width 625 height 422
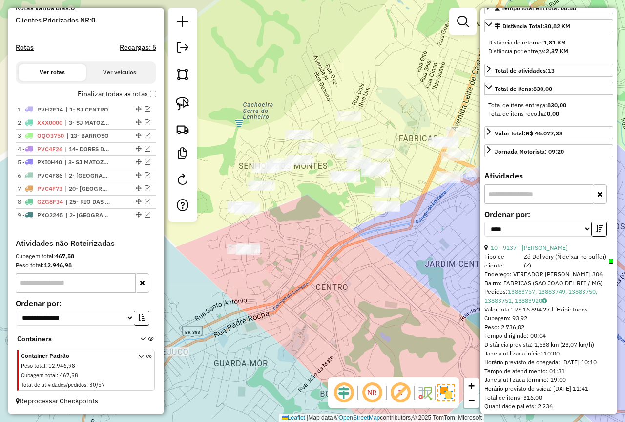
drag, startPoint x: 300, startPoint y: 263, endPoint x: 296, endPoint y: 248, distance: 16.4
click at [298, 250] on div "Janela de atendimento Grade de atendimento Capacidade Transportadoras Veículos …" at bounding box center [312, 211] width 625 height 422
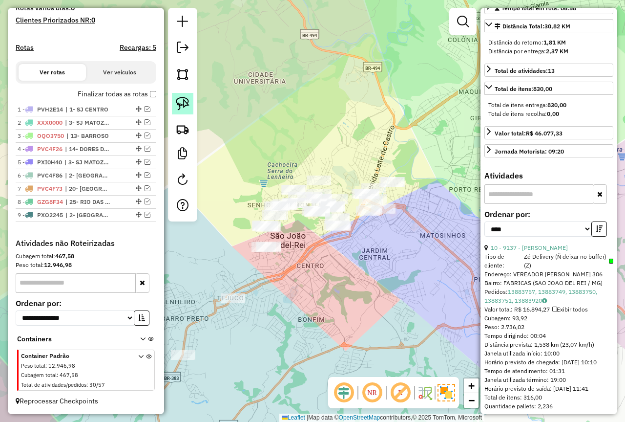
click at [181, 101] on img at bounding box center [183, 104] width 14 height 14
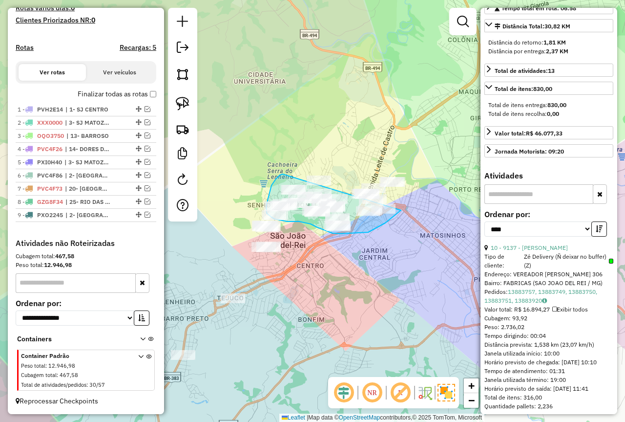
drag, startPoint x: 278, startPoint y: 176, endPoint x: 417, endPoint y: 154, distance: 140.0
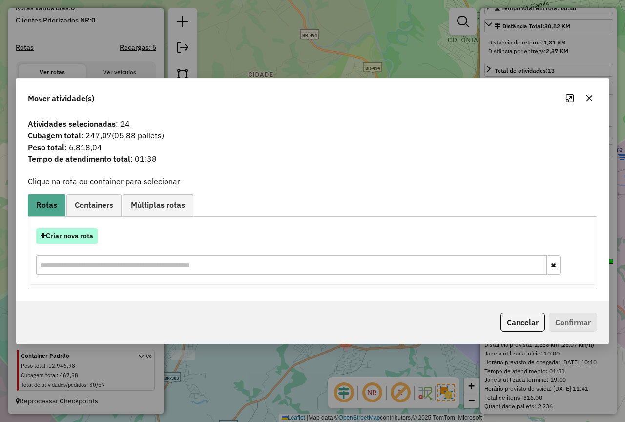
click at [87, 239] on button "Criar nova rota" at bounding box center [67, 235] width 62 height 15
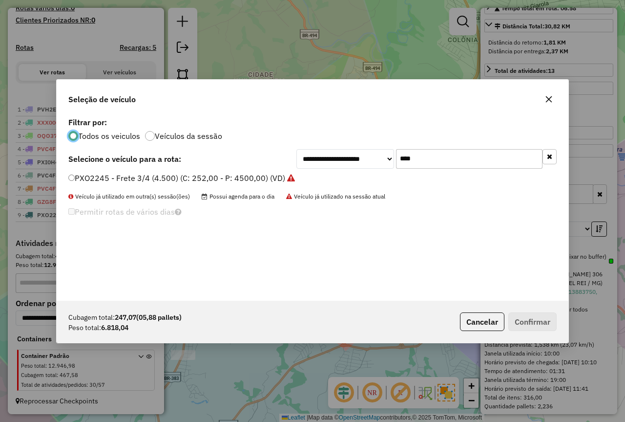
scroll to position [5, 3]
drag, startPoint x: 426, startPoint y: 157, endPoint x: 338, endPoint y: 162, distance: 88.5
click at [354, 160] on div "**********" at bounding box center [427, 159] width 260 height 20
type input "***"
click at [131, 180] on label "TET4H42 - 8 BAIAS - 7000 (C: 336,00 - P: 7000,00) (VD)" at bounding box center [172, 178] width 209 height 12
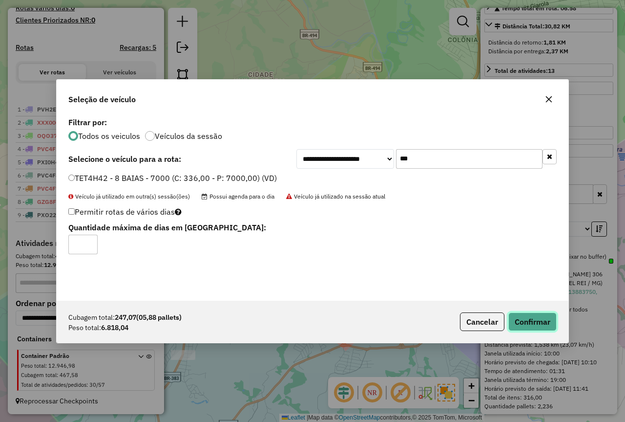
click at [531, 323] on button "Confirmar" at bounding box center [533, 321] width 48 height 19
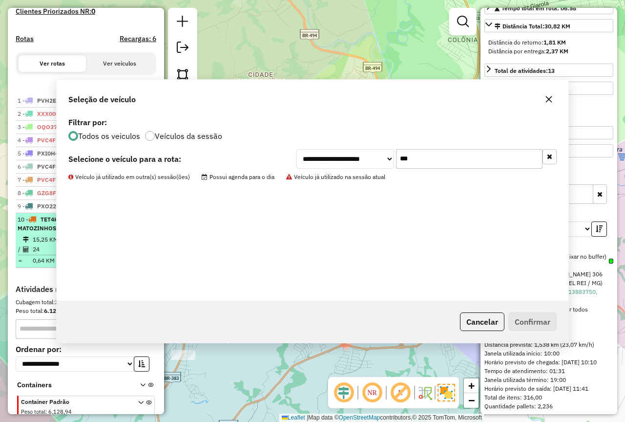
scroll to position [326, 0]
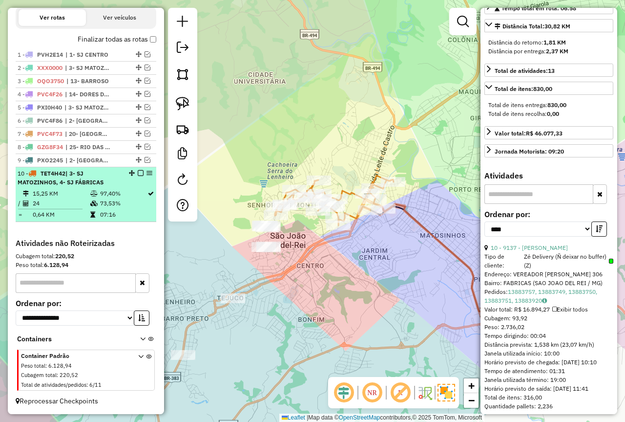
click at [138, 171] on em at bounding box center [141, 173] width 6 height 6
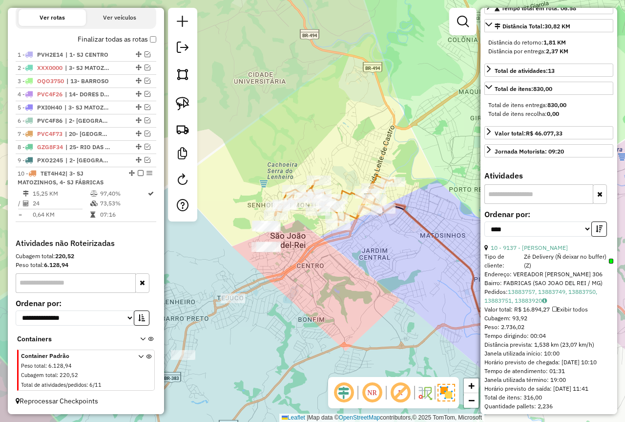
scroll to position [284, 0]
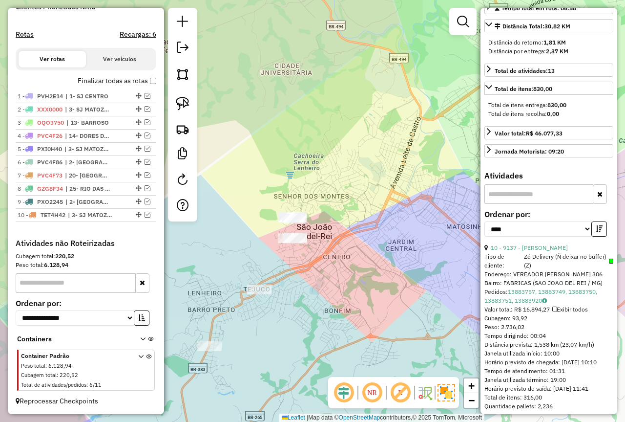
drag, startPoint x: 209, startPoint y: 227, endPoint x: 242, endPoint y: 214, distance: 35.4
click at [242, 214] on div "Janela de atendimento Grade de atendimento Capacidade Transportadoras Veículos …" at bounding box center [312, 211] width 625 height 422
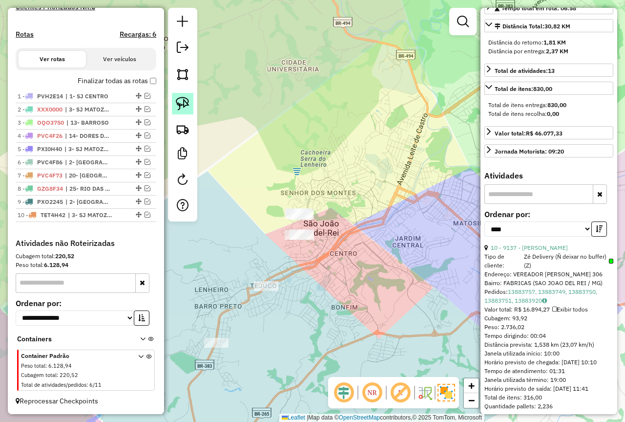
click at [180, 100] on img at bounding box center [183, 104] width 14 height 14
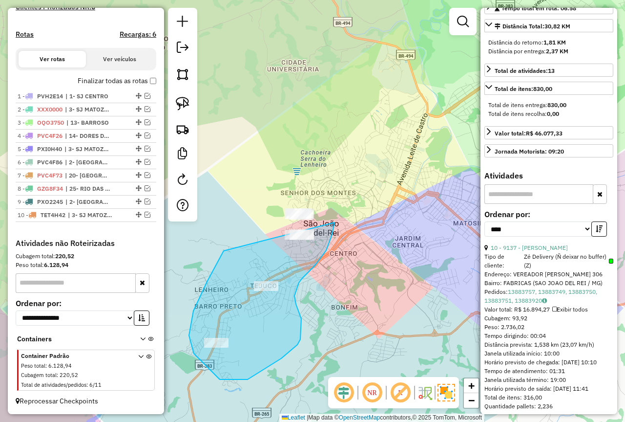
drag, startPoint x: 216, startPoint y: 264, endPoint x: 314, endPoint y: 183, distance: 127.3
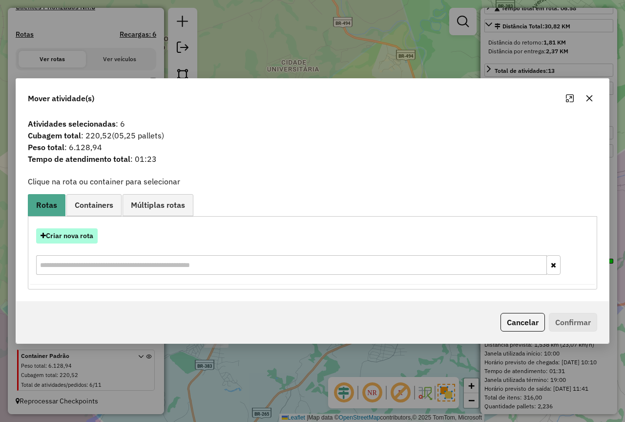
click at [82, 241] on button "Criar nova rota" at bounding box center [67, 235] width 62 height 15
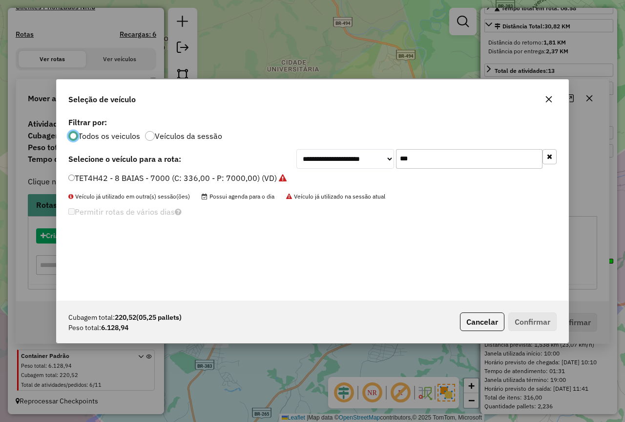
scroll to position [5, 3]
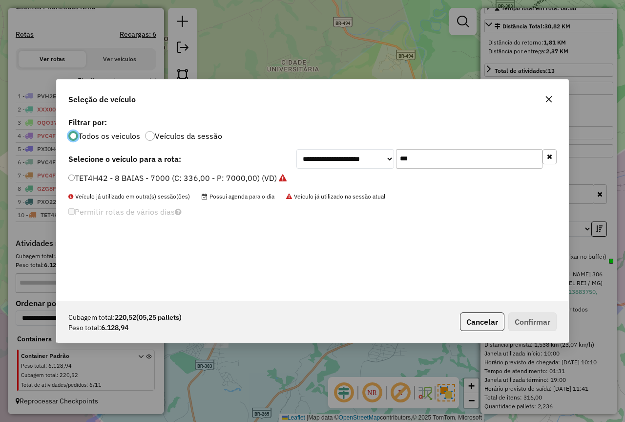
drag, startPoint x: 133, startPoint y: 178, endPoint x: 151, endPoint y: 187, distance: 19.9
click at [133, 178] on label "TET4H42 - 8 BAIAS - 7000 (C: 336,00 - P: 7000,00) (VD)" at bounding box center [177, 178] width 218 height 12
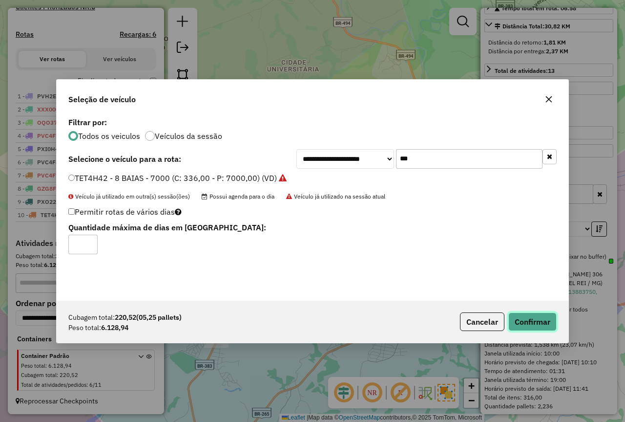
click at [532, 313] on button "Confirmar" at bounding box center [533, 321] width 48 height 19
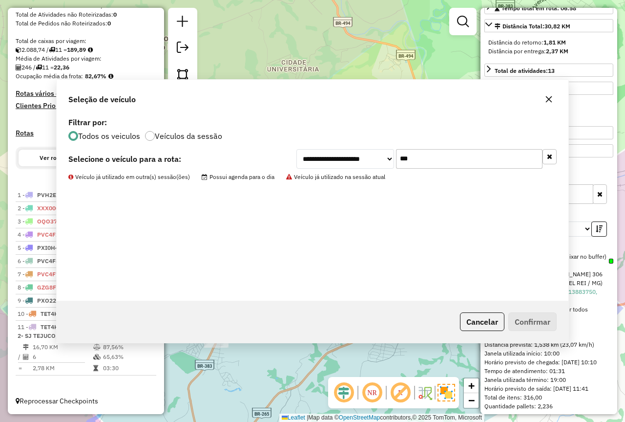
scroll to position [186, 0]
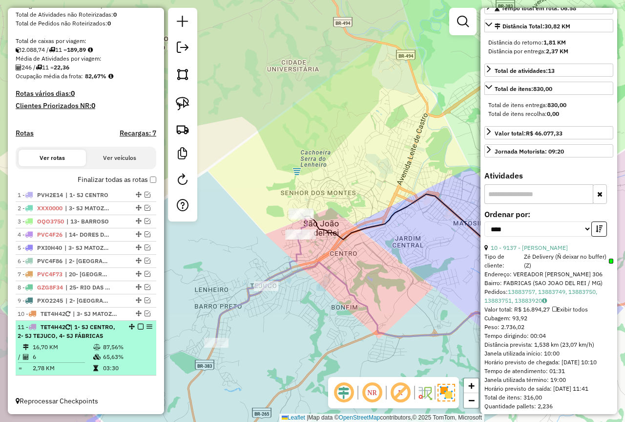
click at [128, 342] on td "87,56%" at bounding box center [127, 347] width 49 height 10
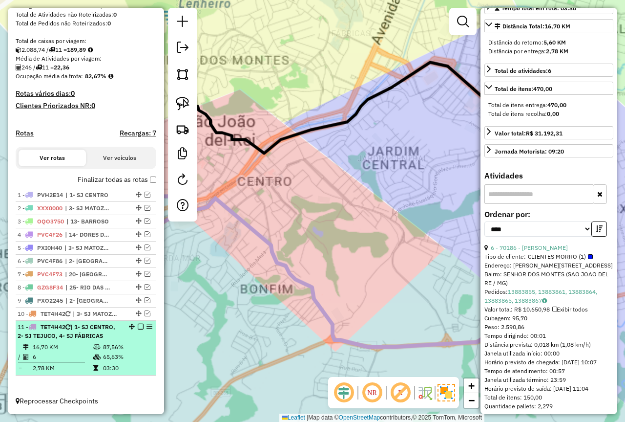
scroll to position [230, 0]
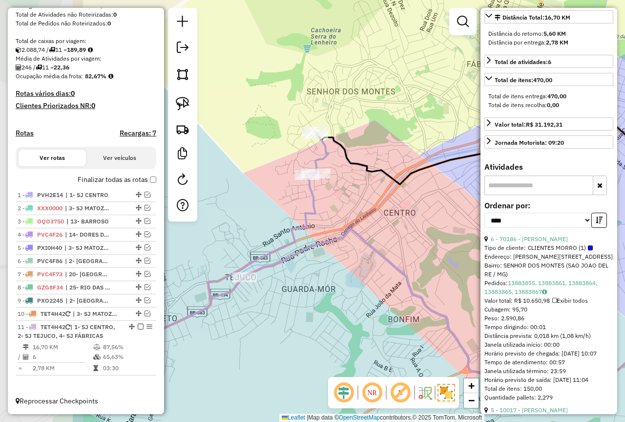
drag, startPoint x: 266, startPoint y: 240, endPoint x: 382, endPoint y: 272, distance: 120.5
click at [382, 272] on div "Janela de atendimento Grade de atendimento Capacidade Transportadoras Veículos …" at bounding box center [312, 211] width 625 height 422
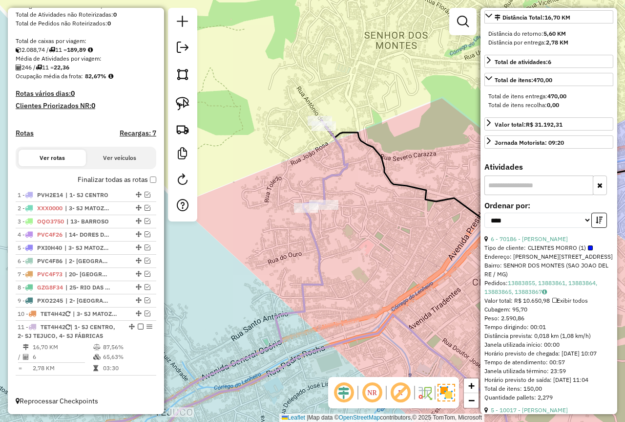
drag, startPoint x: 382, startPoint y: 263, endPoint x: 382, endPoint y: 234, distance: 28.8
click at [401, 233] on div "Janela de atendimento Grade de atendimento Capacidade Transportadoras Veículos …" at bounding box center [312, 211] width 625 height 422
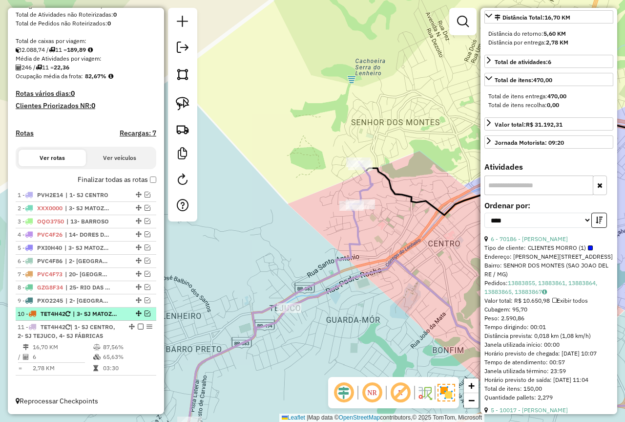
click at [145, 314] on em at bounding box center [148, 313] width 6 height 6
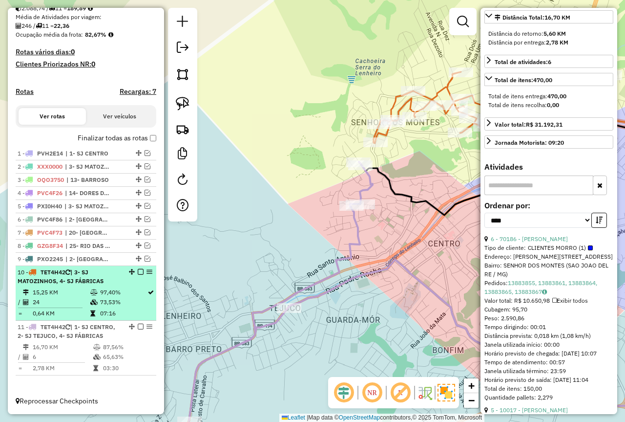
click at [93, 304] on icon at bounding box center [93, 302] width 7 height 6
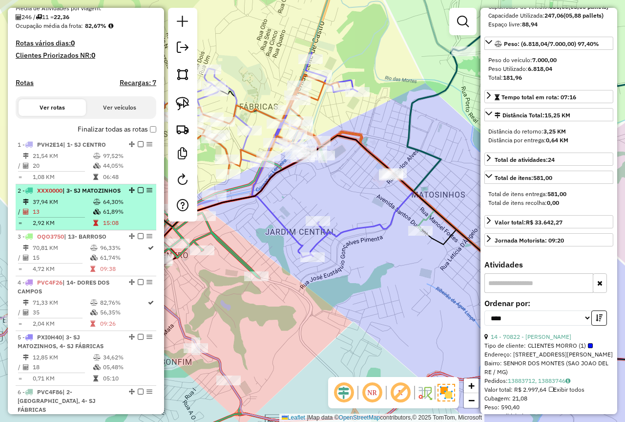
click at [124, 228] on td "15:08" at bounding box center [127, 223] width 49 height 10
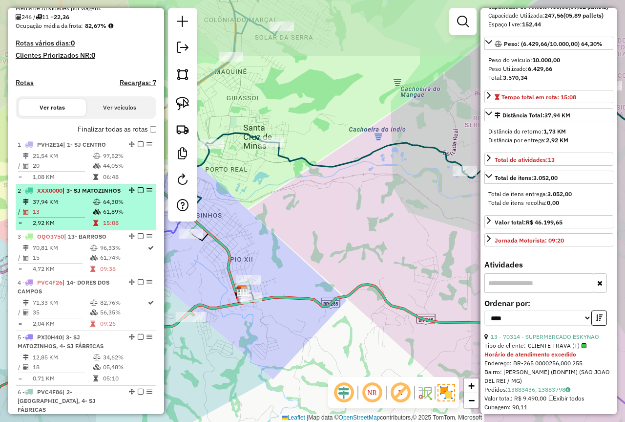
drag, startPoint x: 102, startPoint y: 185, endPoint x: 106, endPoint y: 204, distance: 19.6
click at [103, 182] on td "06:48" at bounding box center [127, 177] width 49 height 10
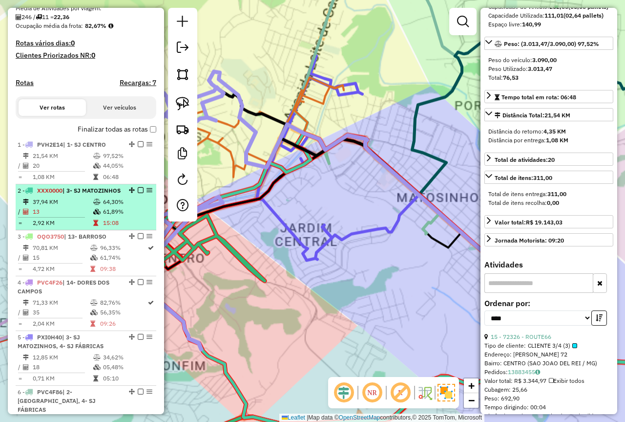
click at [106, 207] on td "64,30%" at bounding box center [127, 202] width 49 height 10
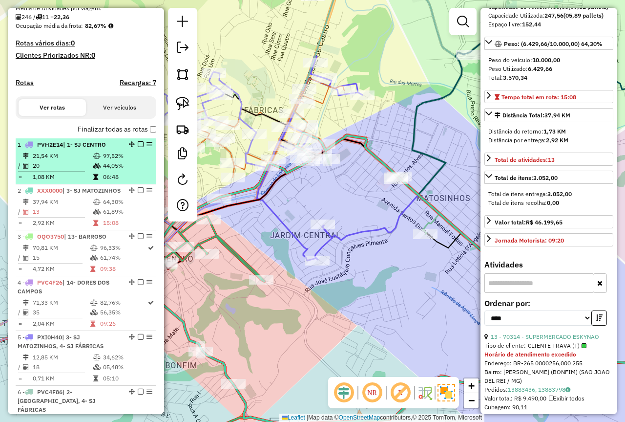
click at [103, 170] on td "44,05%" at bounding box center [127, 166] width 49 height 10
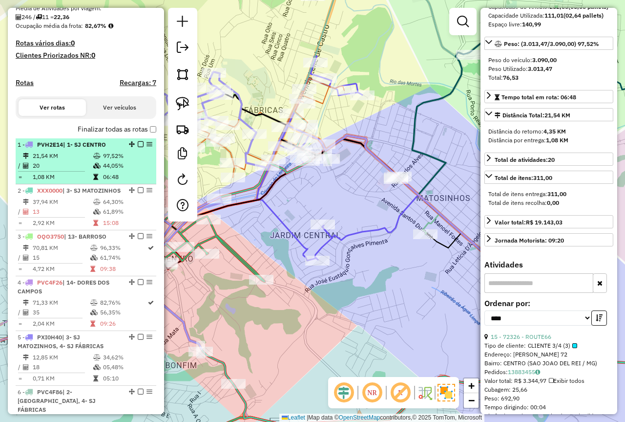
click at [138, 147] on em at bounding box center [141, 144] width 6 height 6
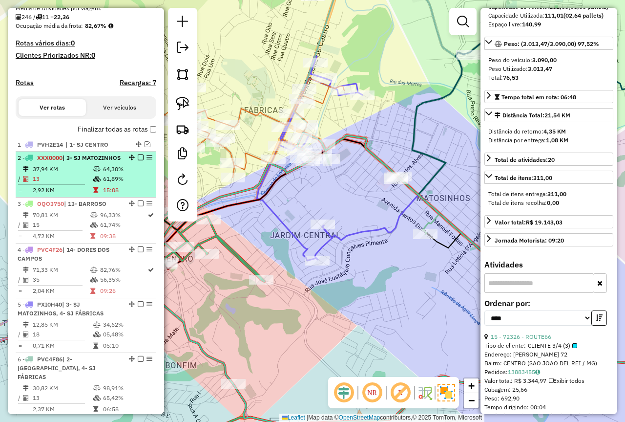
click at [85, 180] on li "2 - XXX0000 | 3- SJ MATOZINHOS 37,94 KM 64,30% / 13 61,89% = 2,92 KM 15:08" at bounding box center [86, 174] width 141 height 46
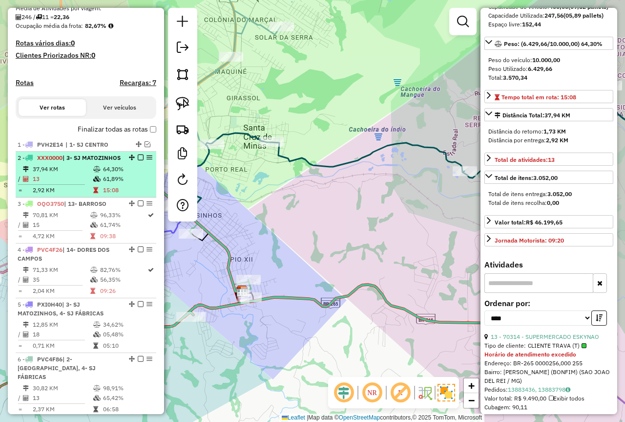
click at [138, 160] on em at bounding box center [141, 157] width 6 height 6
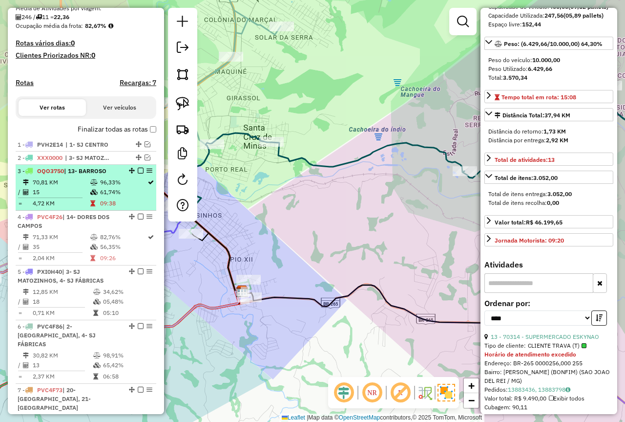
click at [86, 174] on span "| 13- BARROSO" at bounding box center [85, 170] width 43 height 7
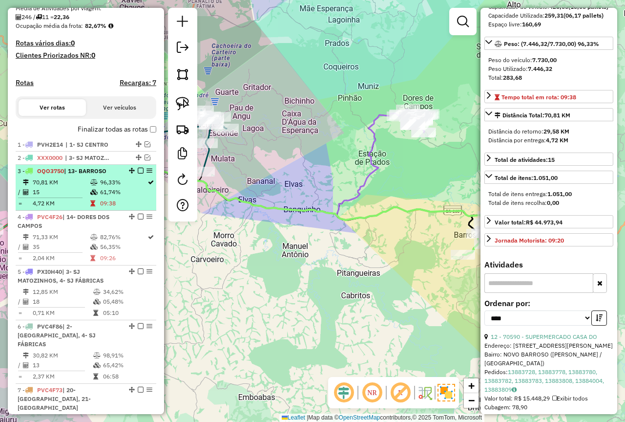
click at [140, 173] on em at bounding box center [141, 171] width 6 height 6
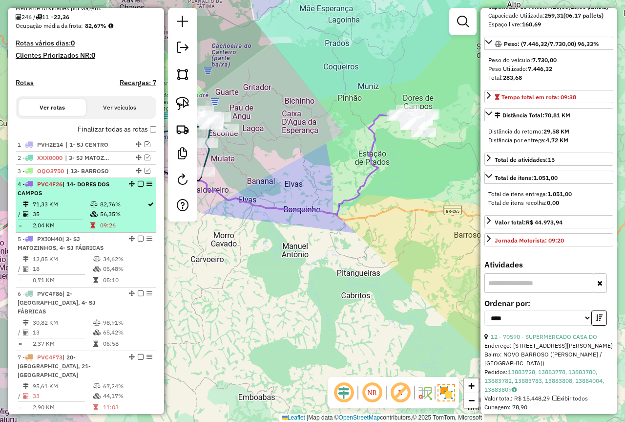
click at [58, 207] on li "4 - PVC4F26 | 14- DORES DOS CAMPOS 71,33 KM 82,76% / 35 56,35% = 2,04 KM 09:26" at bounding box center [86, 205] width 141 height 55
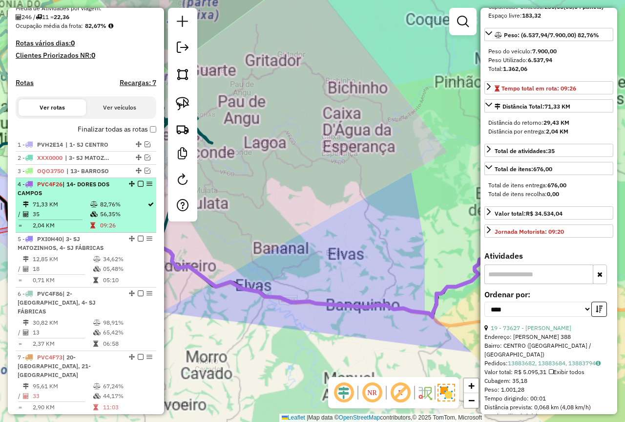
scroll to position [114, 0]
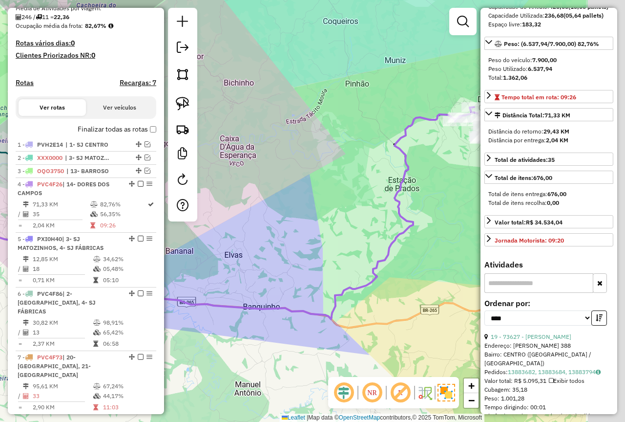
drag, startPoint x: 344, startPoint y: 215, endPoint x: 287, endPoint y: 223, distance: 58.2
click at [210, 218] on div "Janela de atendimento Grade de atendimento Capacidade Transportadoras Veículos …" at bounding box center [312, 211] width 625 height 422
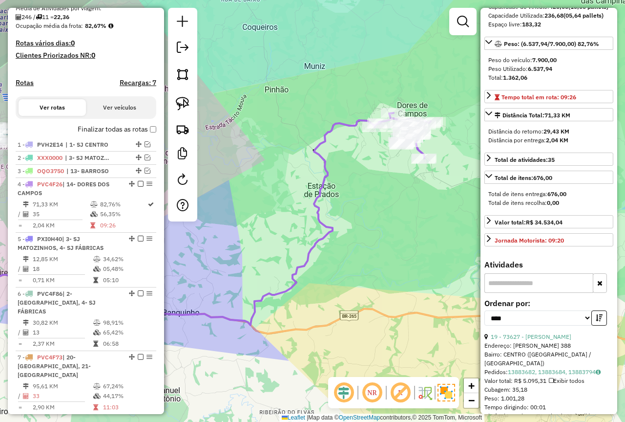
drag, startPoint x: 313, startPoint y: 221, endPoint x: 266, endPoint y: 226, distance: 47.2
click at [266, 226] on div "Janela de atendimento Grade de atendimento Capacidade Transportadoras Veículos …" at bounding box center [312, 211] width 625 height 422
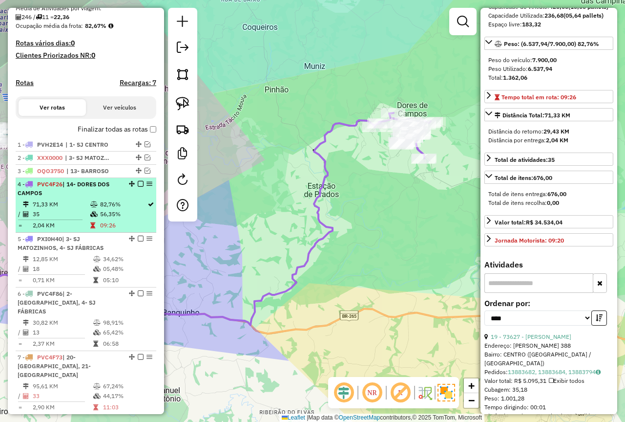
click at [138, 187] on em at bounding box center [141, 184] width 6 height 6
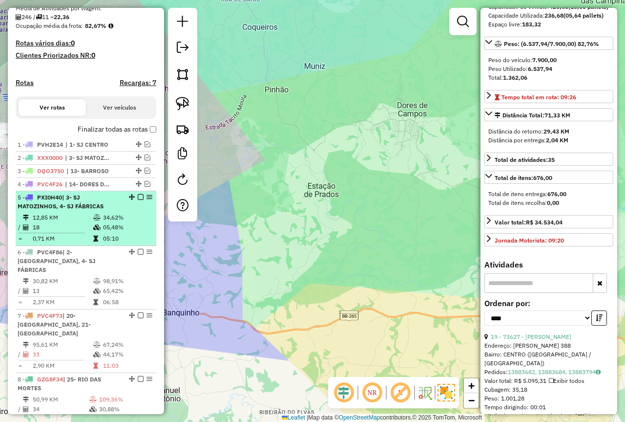
click at [66, 210] on span "| 3- SJ MATOZINHOS, 4- SJ FÁBRICAS" at bounding box center [61, 201] width 86 height 16
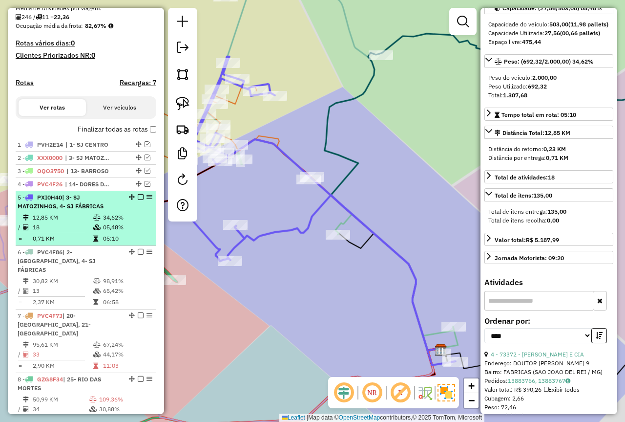
scroll to position [132, 0]
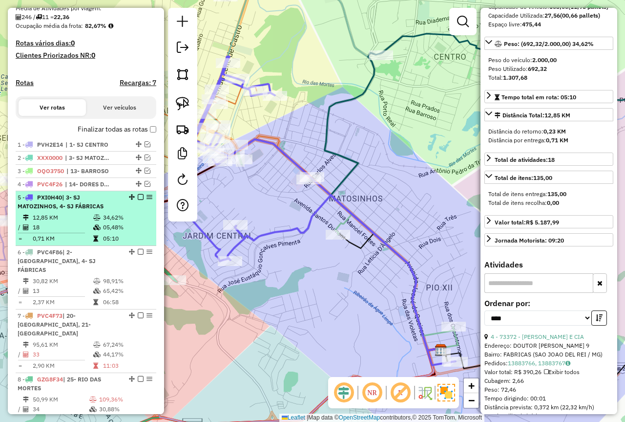
click at [138, 200] on em at bounding box center [141, 197] width 6 height 6
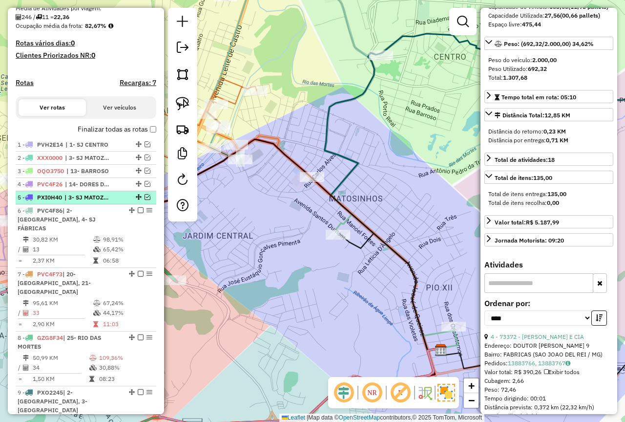
click at [145, 200] on em at bounding box center [148, 197] width 6 height 6
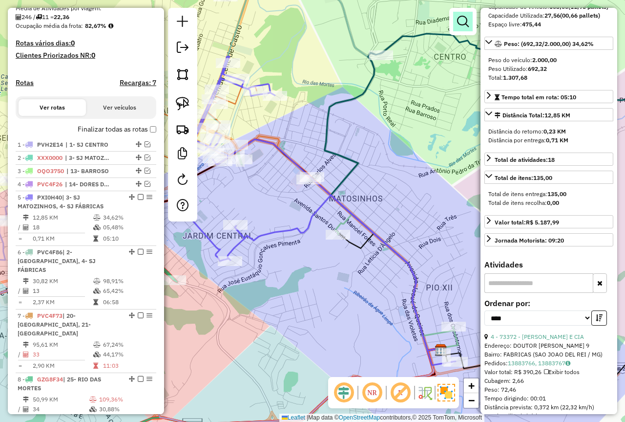
click at [461, 23] on em at bounding box center [463, 22] width 12 height 12
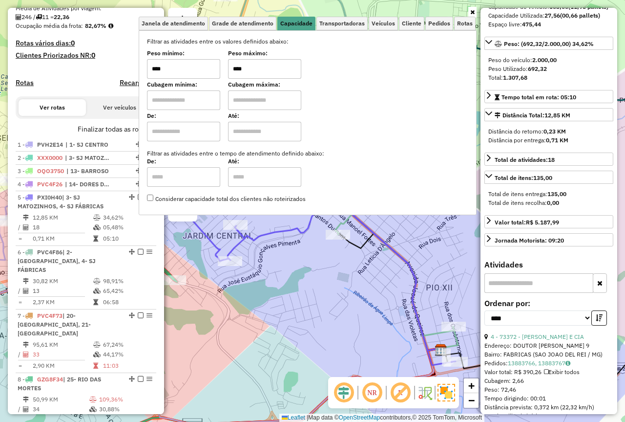
drag, startPoint x: 256, startPoint y: 67, endPoint x: 225, endPoint y: 69, distance: 30.9
click at [225, 69] on div "Peso mínimo: **** Peso máximo: ****" at bounding box center [307, 64] width 321 height 27
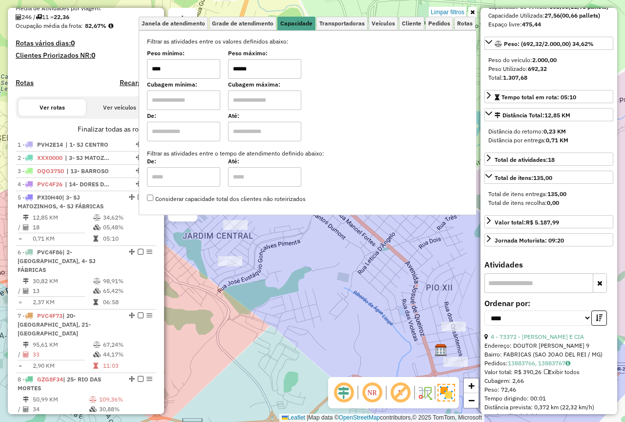
type input "******"
click at [309, 272] on div "Limpar filtros Janela de atendimento Grade de atendimento Capacidade Transporta…" at bounding box center [312, 211] width 625 height 422
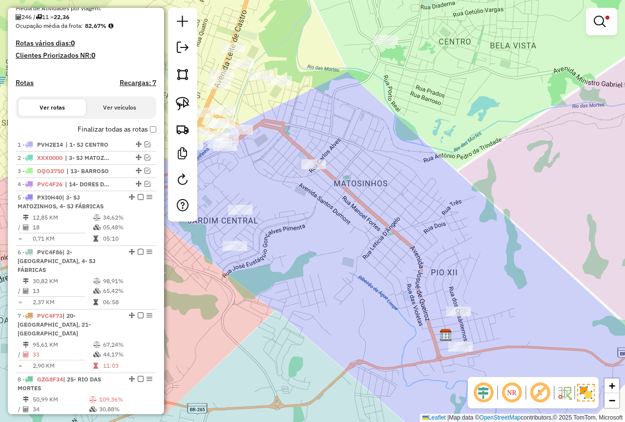
drag, startPoint x: 339, startPoint y: 261, endPoint x: 325, endPoint y: 232, distance: 32.3
click at [325, 232] on div "Limpar filtros Janela de atendimento Grade de atendimento Capacidade Transporta…" at bounding box center [312, 211] width 625 height 422
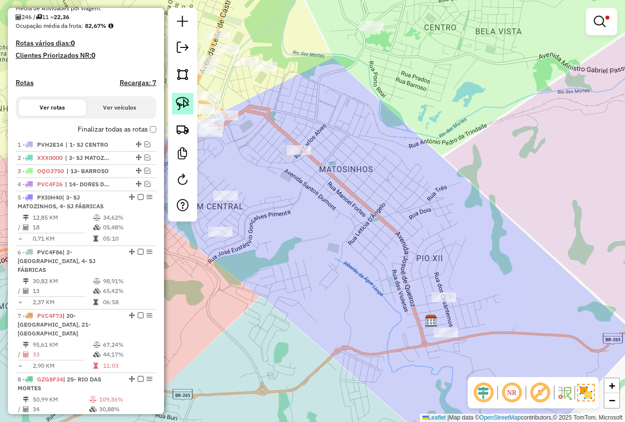
click at [175, 95] on link at bounding box center [182, 103] width 21 height 21
click at [447, 301] on div "Rota 6 - Placa PVC4F86 74255 - VITAL BAR Limpar filtros Janela de atendimento G…" at bounding box center [312, 211] width 625 height 422
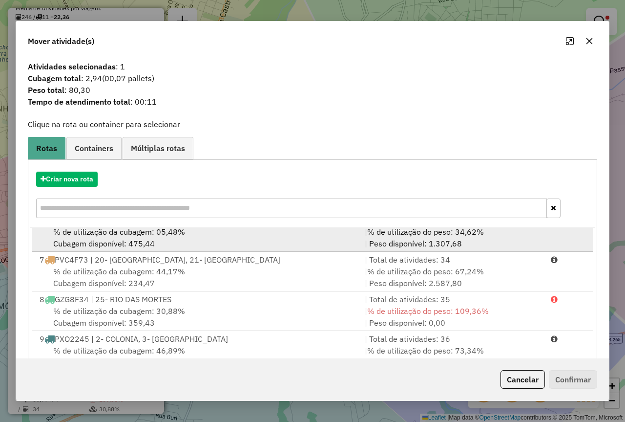
scroll to position [0, 0]
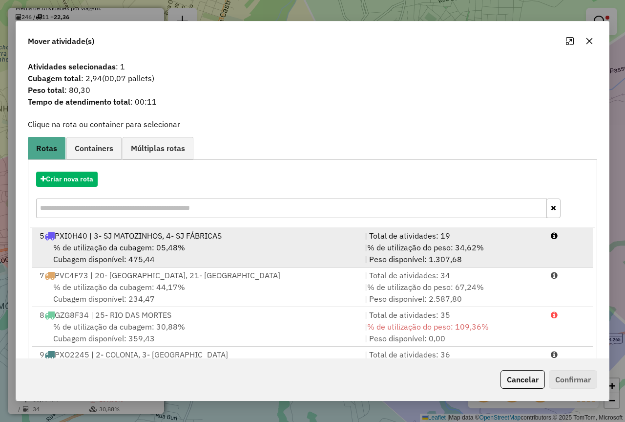
click at [253, 256] on div "% de utilização da cubagem: 05,48% Cubagem disponível: 475,44" at bounding box center [196, 252] width 325 height 23
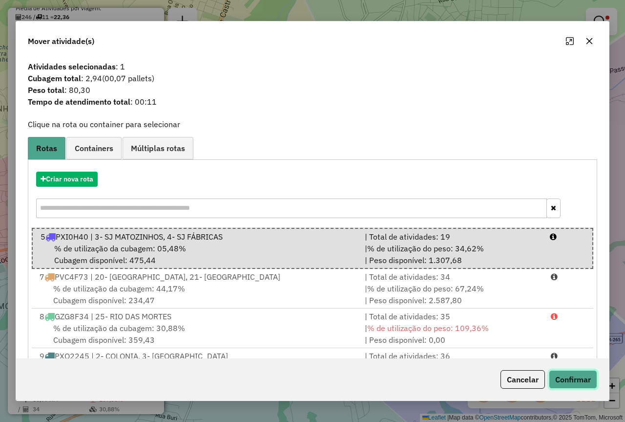
click at [586, 375] on button "Confirmar" at bounding box center [573, 379] width 48 height 19
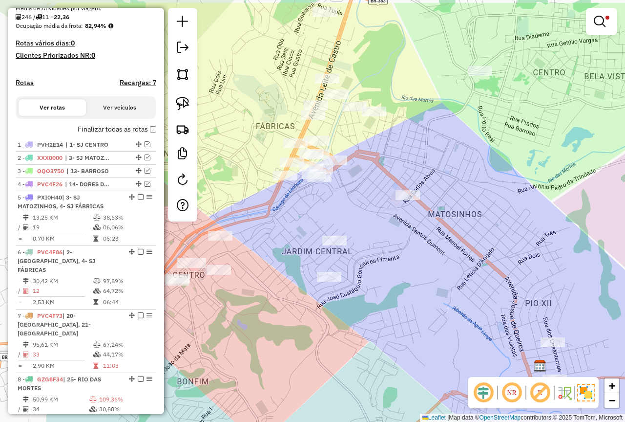
drag, startPoint x: 337, startPoint y: 223, endPoint x: 363, endPoint y: 194, distance: 38.7
click at [445, 268] on div "Limpar filtros Janela de atendimento Grade de atendimento Capacidade Transporta…" at bounding box center [312, 211] width 625 height 422
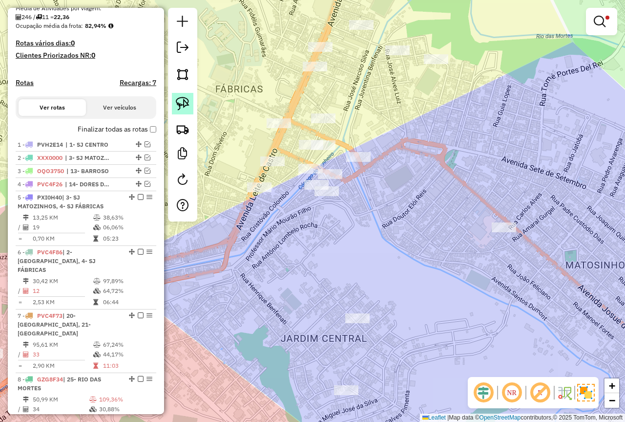
click at [191, 101] on link at bounding box center [182, 103] width 21 height 21
drag, startPoint x: 334, startPoint y: 102, endPoint x: 384, endPoint y: 171, distance: 86.1
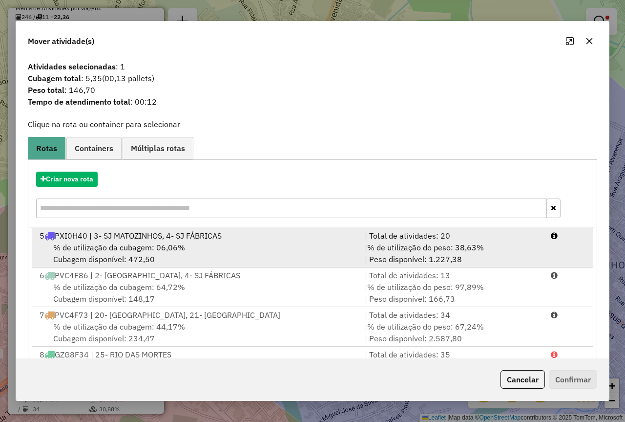
click at [321, 251] on div "% de utilização da cubagem: 06,06% Cubagem disponível: 472,50" at bounding box center [196, 252] width 325 height 23
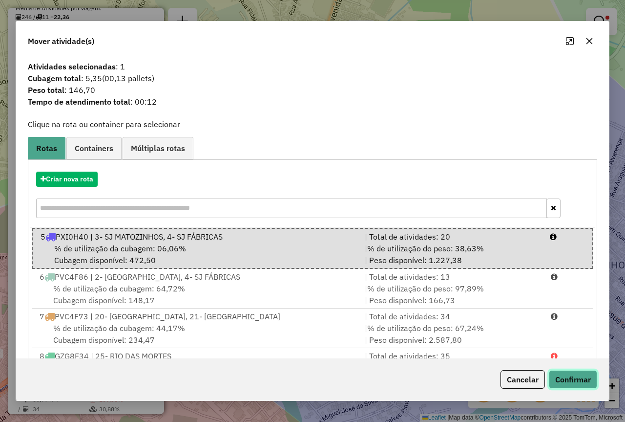
click at [581, 383] on button "Confirmar" at bounding box center [573, 379] width 48 height 19
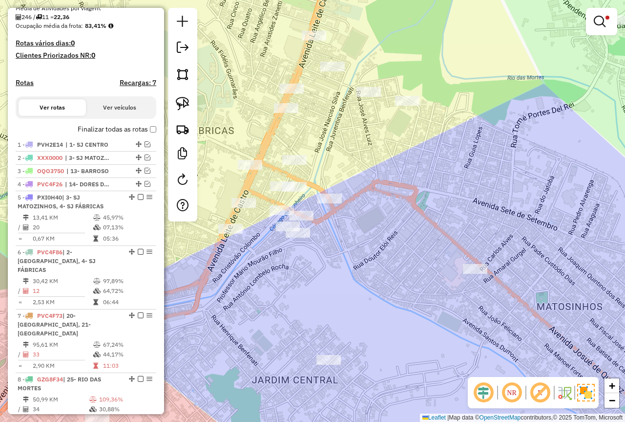
drag, startPoint x: 438, startPoint y: 151, endPoint x: 344, endPoint y: 203, distance: 107.6
click at [407, 195] on div "Limpar filtros Janela de atendimento Grade de atendimento Capacidade Transporta…" at bounding box center [312, 211] width 625 height 422
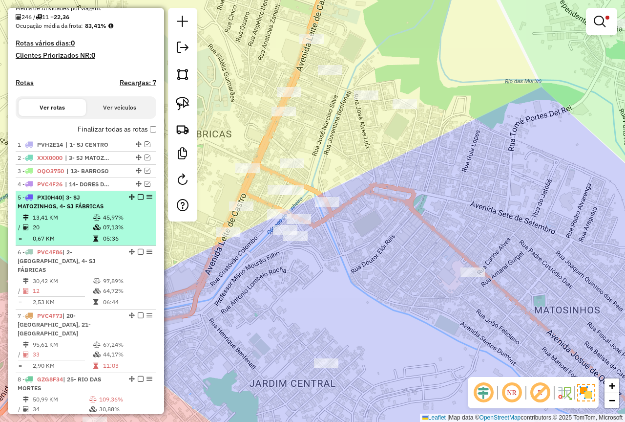
click at [95, 220] on icon at bounding box center [96, 217] width 7 height 6
select select "*********"
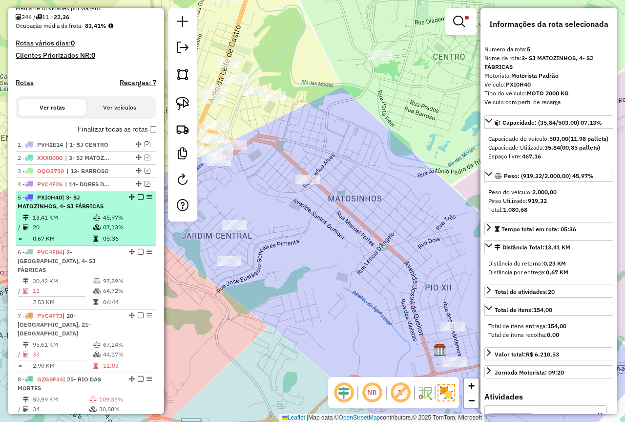
click at [138, 200] on em at bounding box center [141, 197] width 6 height 6
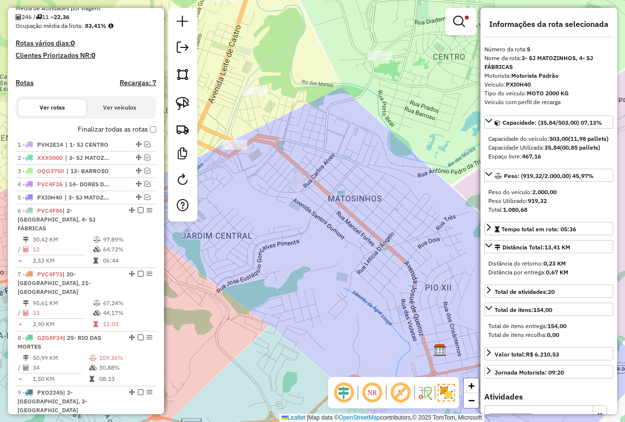
drag, startPoint x: 460, startPoint y: 15, endPoint x: 452, endPoint y: 18, distance: 8.8
click at [460, 16] on em at bounding box center [459, 22] width 12 height 12
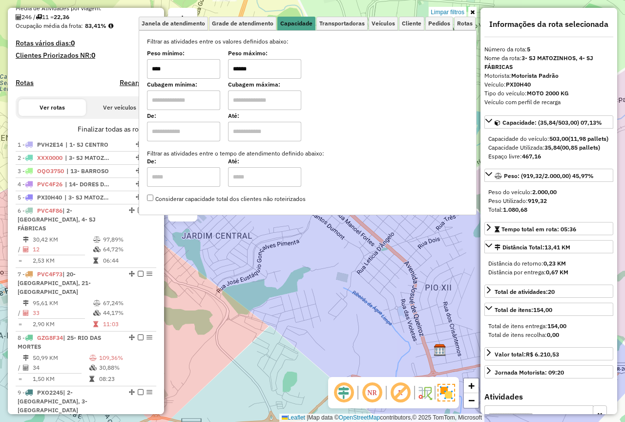
drag, startPoint x: 277, startPoint y: 59, endPoint x: 232, endPoint y: 62, distance: 45.5
click at [234, 62] on input "******" at bounding box center [264, 69] width 73 height 20
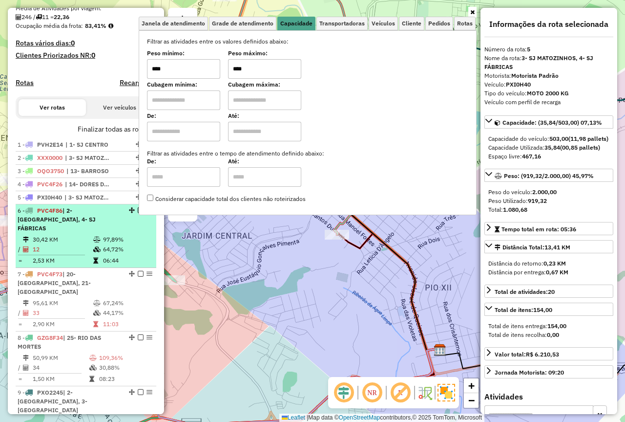
type input "****"
click at [80, 240] on td "30,42 KM" at bounding box center [62, 239] width 61 height 10
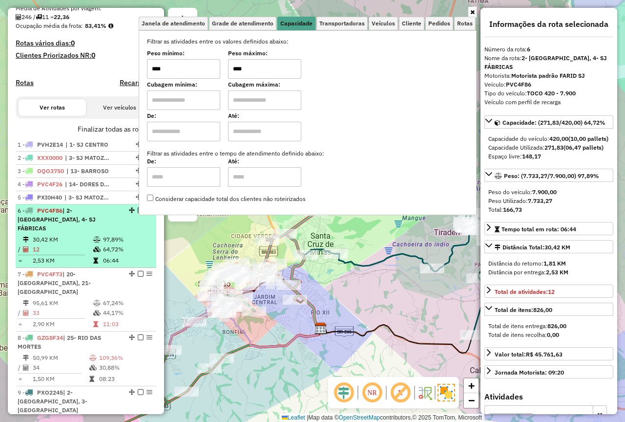
click at [138, 213] on em at bounding box center [141, 210] width 6 height 6
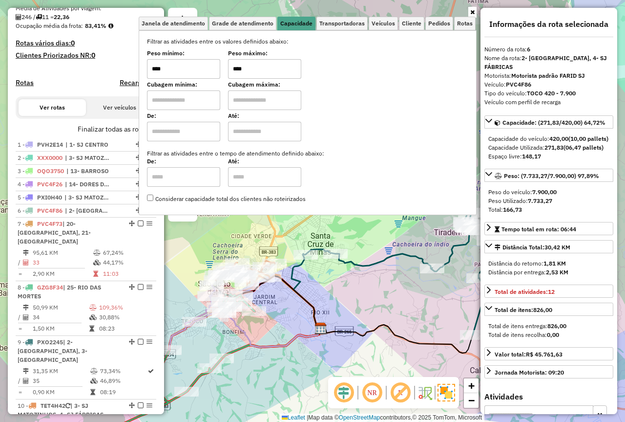
click at [470, 10] on icon at bounding box center [472, 12] width 4 height 6
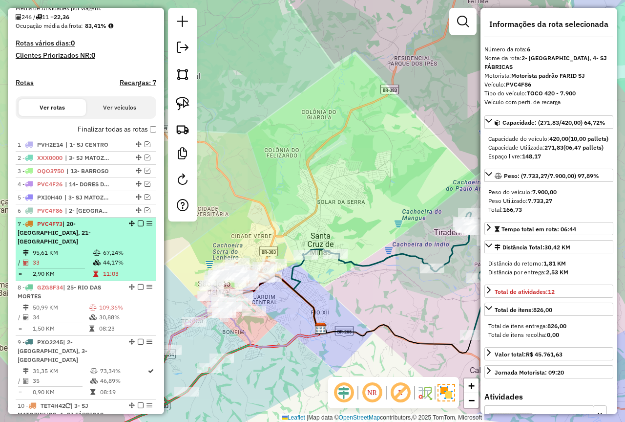
click at [84, 257] on td "95,61 KM" at bounding box center [62, 253] width 61 height 10
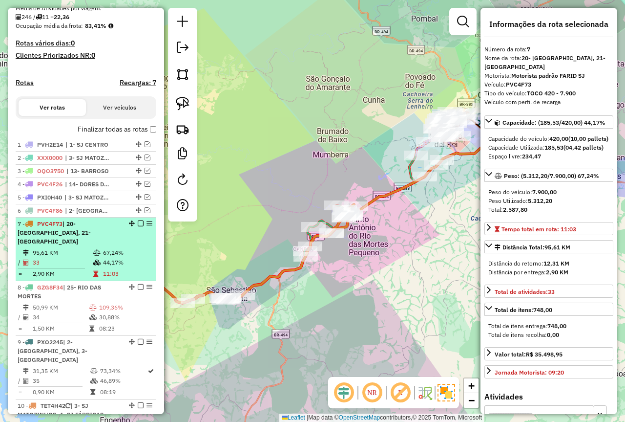
click at [139, 226] on em at bounding box center [141, 223] width 6 height 6
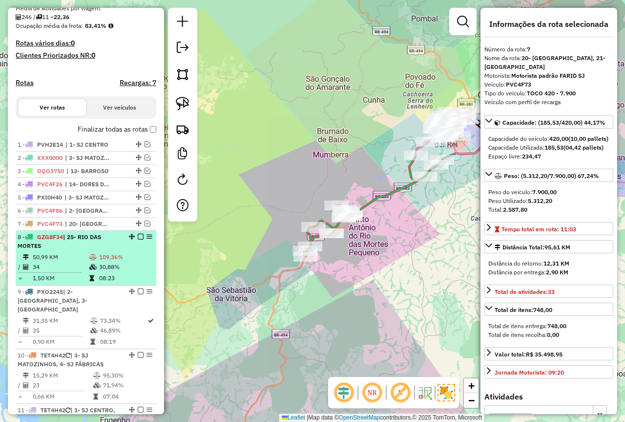
click at [82, 272] on td "34" at bounding box center [60, 267] width 57 height 10
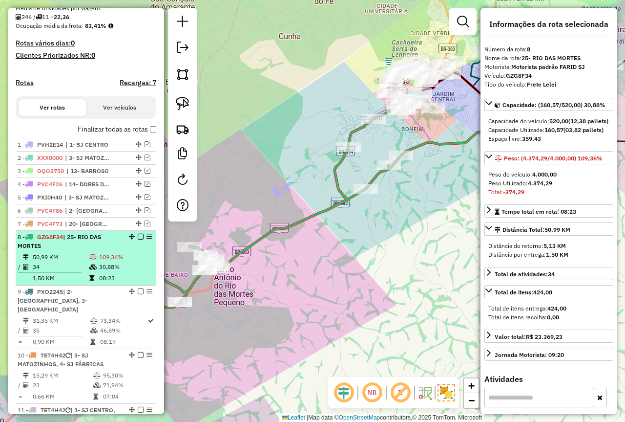
click at [138, 239] on em at bounding box center [141, 237] width 6 height 6
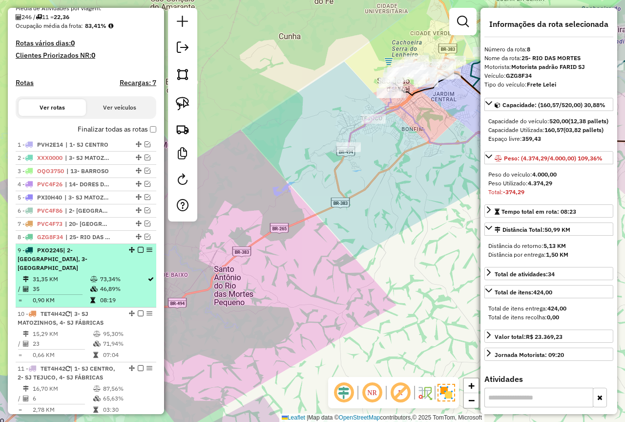
click at [90, 281] on icon at bounding box center [93, 279] width 7 height 6
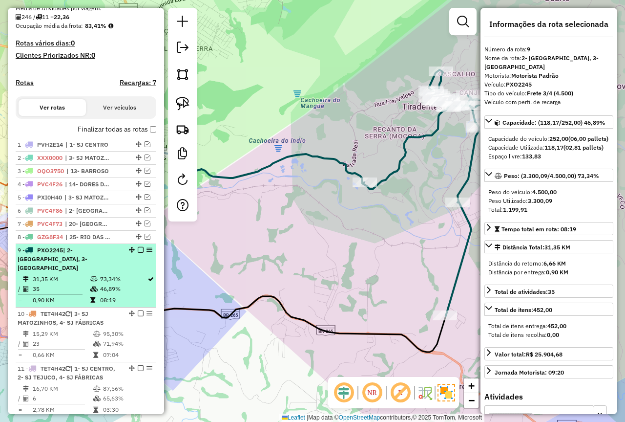
click at [139, 253] on em at bounding box center [141, 250] width 6 height 6
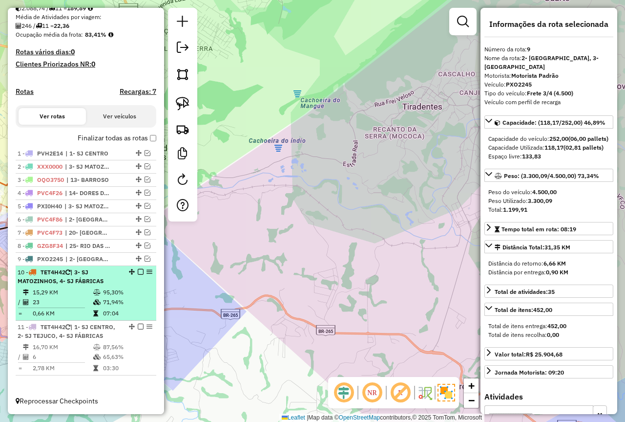
click at [95, 288] on td at bounding box center [98, 292] width 10 height 10
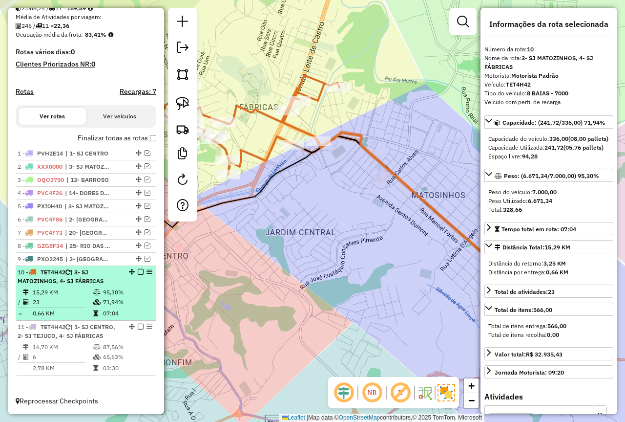
click at [138, 270] on em at bounding box center [141, 272] width 6 height 6
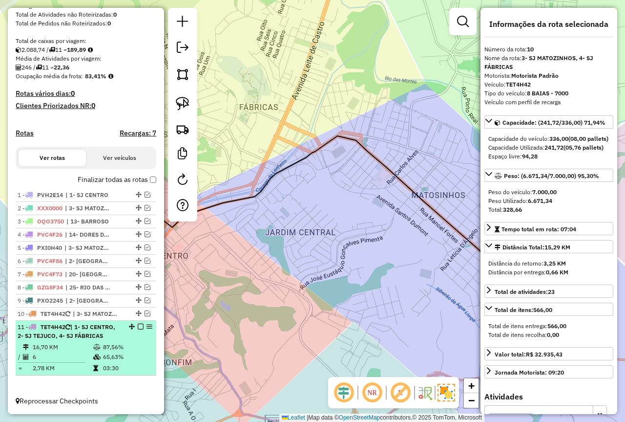
drag, startPoint x: 78, startPoint y: 329, endPoint x: 84, endPoint y: 333, distance: 6.8
click at [78, 329] on span "| 1- SJ CENTRO, 2- SJ TEJUCO, 4- SJ FÁBRICAS" at bounding box center [67, 331] width 98 height 16
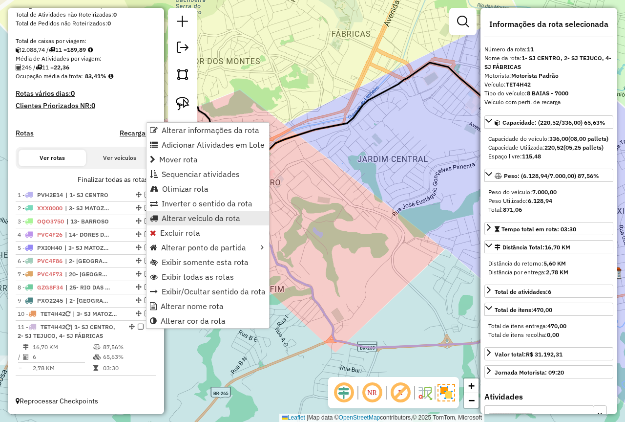
click at [184, 219] on span "Alterar veículo da rota" at bounding box center [201, 218] width 79 height 8
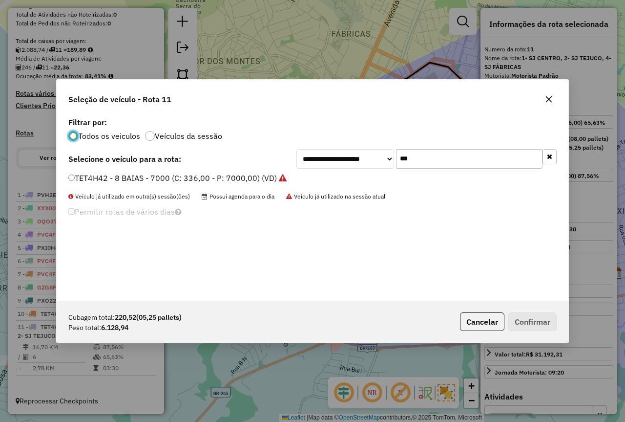
scroll to position [5, 3]
drag, startPoint x: 417, startPoint y: 155, endPoint x: 375, endPoint y: 159, distance: 42.2
click at [375, 159] on div "**********" at bounding box center [427, 159] width 260 height 20
type input "***"
click at [208, 180] on label "RVK8B62 - RVK8B62 - 4500 (C: 252,00 - P: 4500,00) (VD)" at bounding box center [175, 178] width 215 height 12
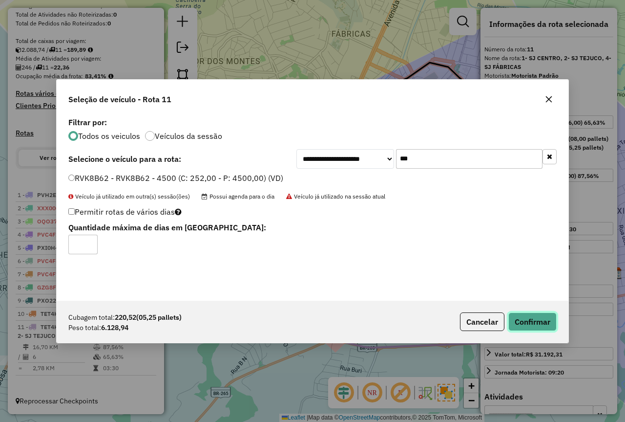
click at [513, 319] on button "Confirmar" at bounding box center [533, 321] width 48 height 19
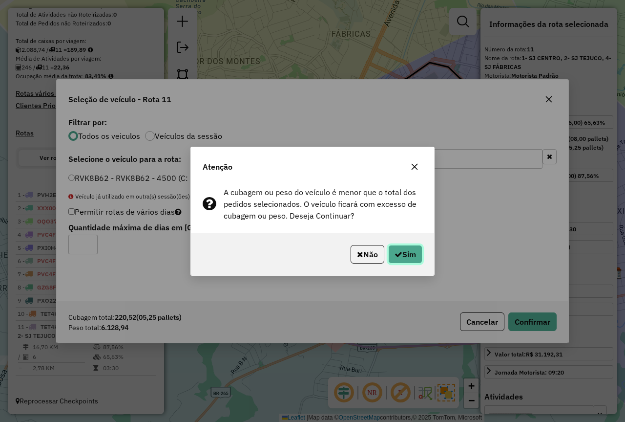
click at [407, 246] on button "Sim" at bounding box center [405, 254] width 34 height 19
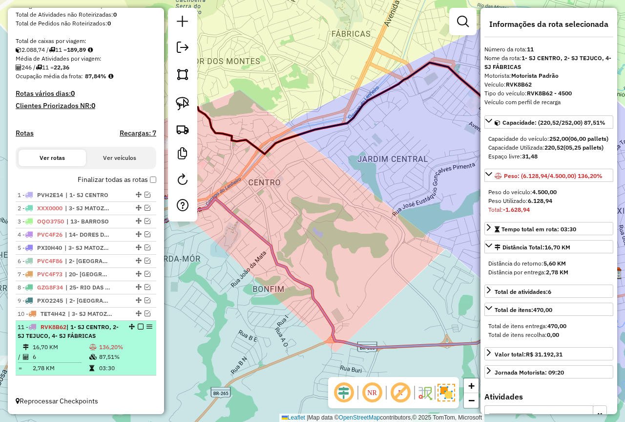
click at [89, 356] on icon at bounding box center [92, 357] width 7 height 6
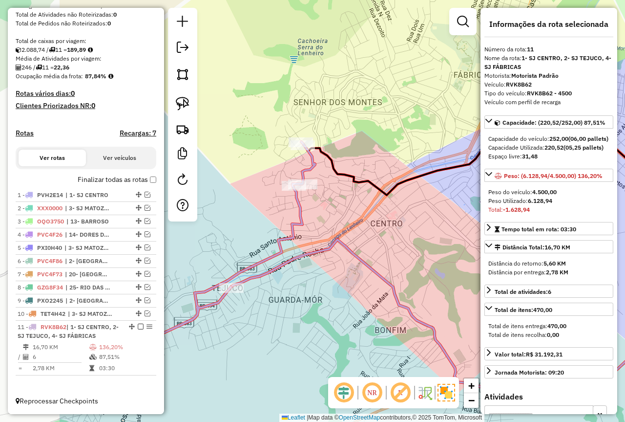
drag, startPoint x: 312, startPoint y: 269, endPoint x: 409, endPoint y: 303, distance: 102.9
click at [409, 303] on icon at bounding box center [484, 313] width 507 height 149
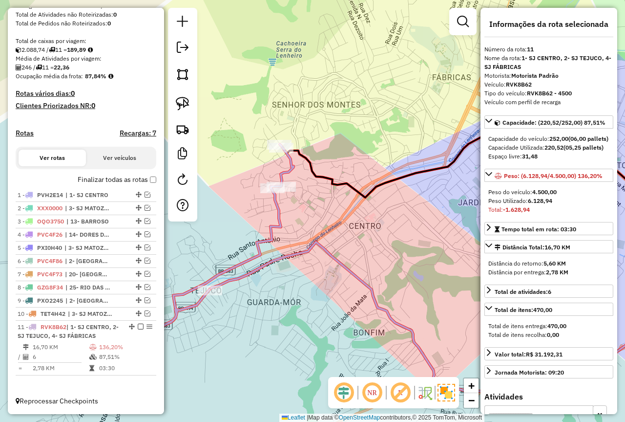
drag, startPoint x: 447, startPoint y: 247, endPoint x: 389, endPoint y: 256, distance: 58.4
click at [389, 256] on div "Janela de atendimento Grade de atendimento Capacidade Transportadoras Veículos …" at bounding box center [312, 211] width 625 height 422
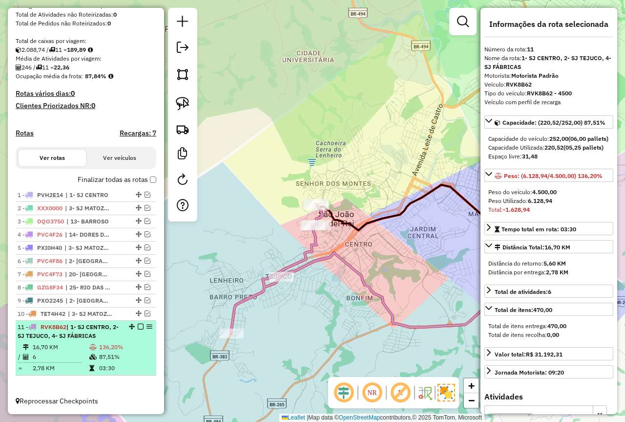
click at [74, 369] on td "2,78 KM" at bounding box center [60, 368] width 57 height 10
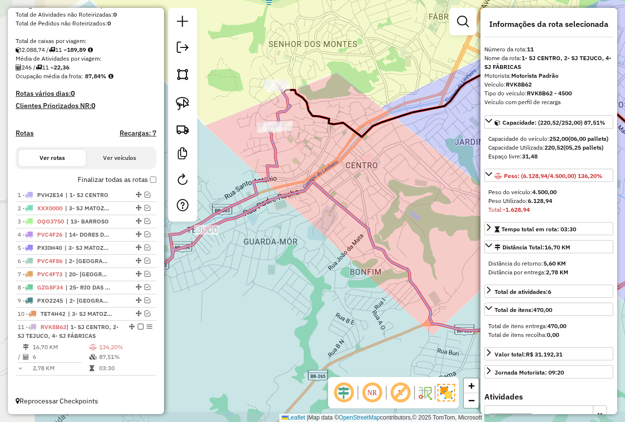
drag, startPoint x: 344, startPoint y: 260, endPoint x: 436, endPoint y: 244, distance: 92.8
click at [436, 244] on div "Janela de atendimento Grade de atendimento Capacidade Transportadoras Veículos …" at bounding box center [312, 211] width 625 height 422
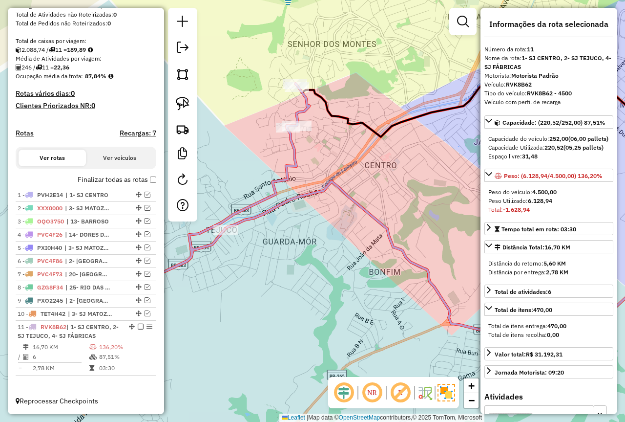
drag, startPoint x: 368, startPoint y: 266, endPoint x: 386, endPoint y: 266, distance: 18.6
click at [386, 266] on div "Janela de atendimento Grade de atendimento Capacidade Transportadoras Veículos …" at bounding box center [312, 211] width 625 height 422
click at [145, 257] on em at bounding box center [148, 260] width 6 height 6
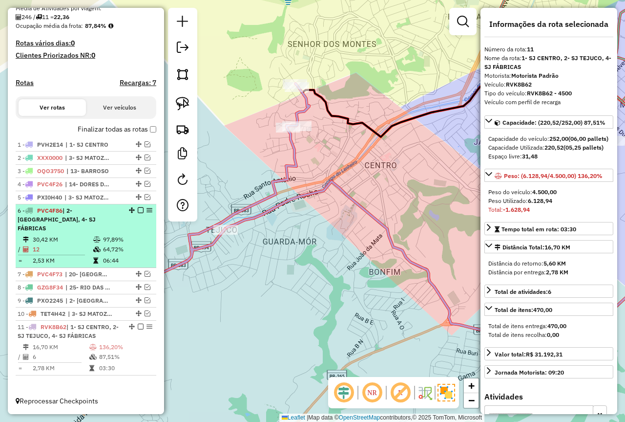
click at [138, 213] on em at bounding box center [141, 210] width 6 height 6
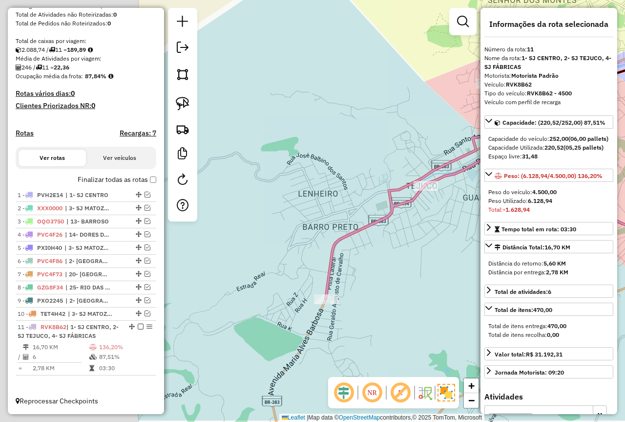
drag, startPoint x: 284, startPoint y: 292, endPoint x: 477, endPoint y: 250, distance: 197.6
click at [477, 250] on div "Janela de atendimento Grade de atendimento Capacidade Transportadoras Veículos …" at bounding box center [312, 211] width 625 height 422
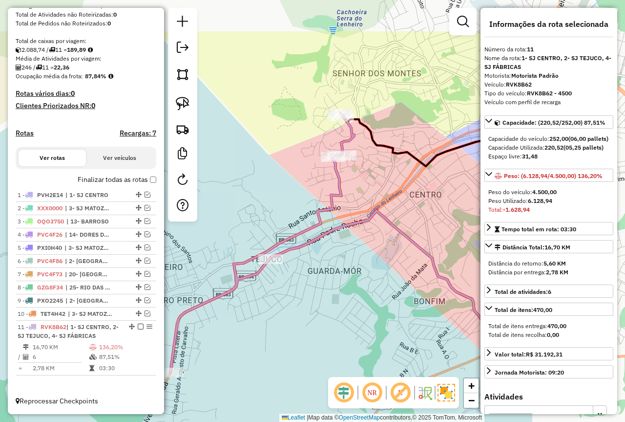
drag, startPoint x: 444, startPoint y: 245, endPoint x: 280, endPoint y: 322, distance: 181.1
click at [280, 322] on div "Janela de atendimento Grade de atendimento Capacidade Transportadoras Veículos …" at bounding box center [312, 211] width 625 height 422
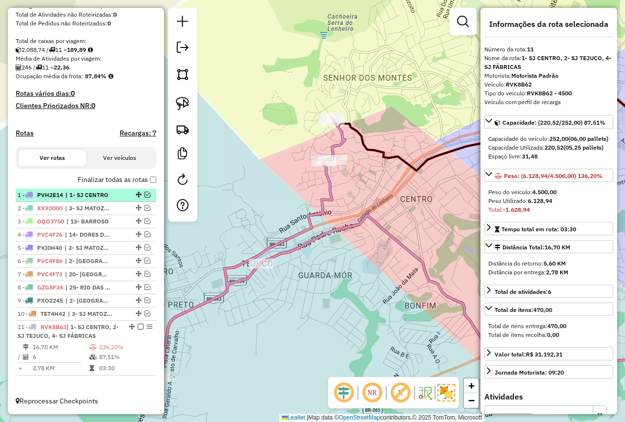
click at [145, 195] on em at bounding box center [148, 194] width 6 height 6
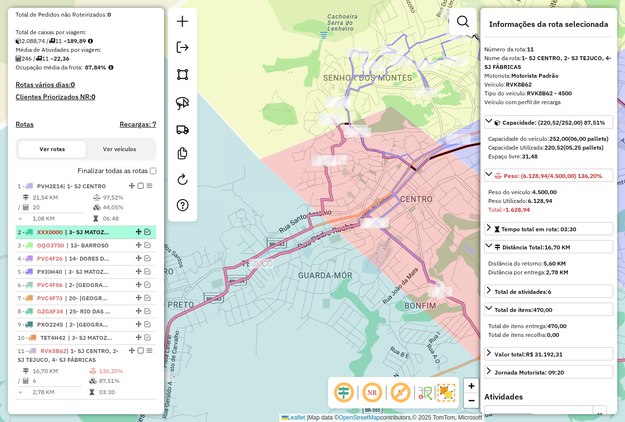
scroll to position [218, 0]
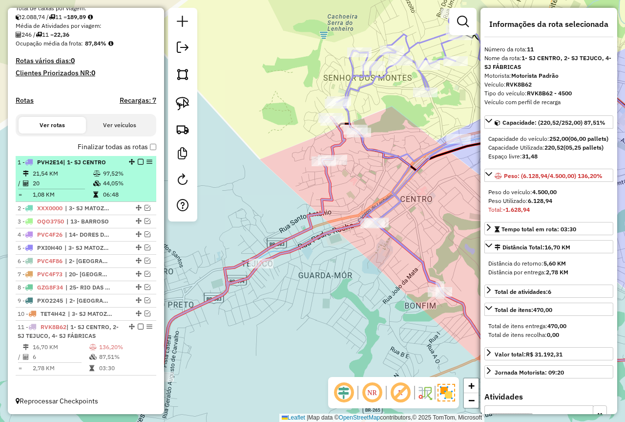
click at [96, 197] on td at bounding box center [98, 195] width 10 height 10
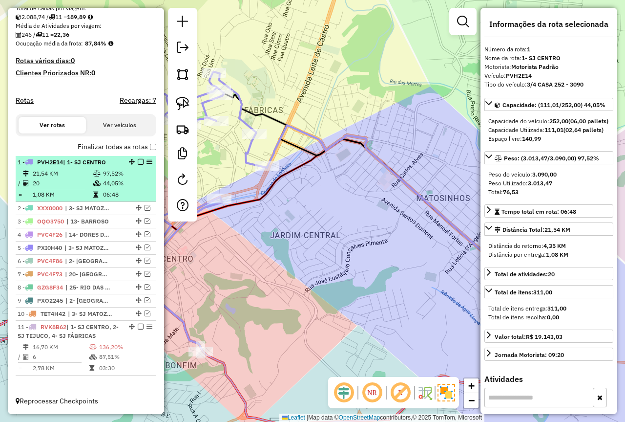
click at [139, 162] on em at bounding box center [141, 162] width 6 height 6
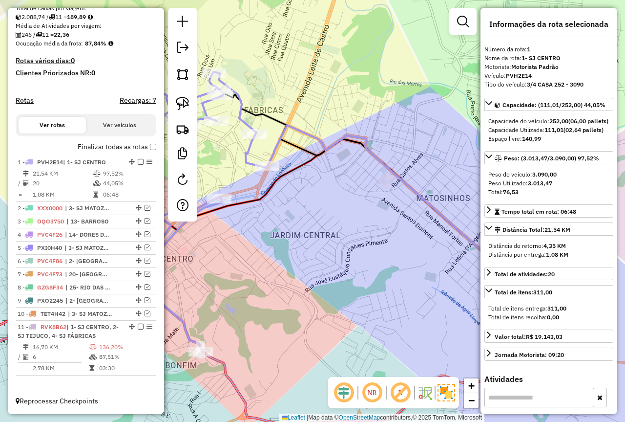
scroll to position [186, 0]
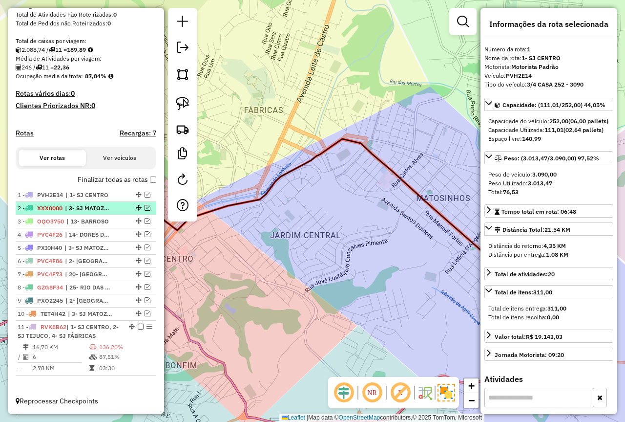
click at [146, 209] on em at bounding box center [148, 208] width 6 height 6
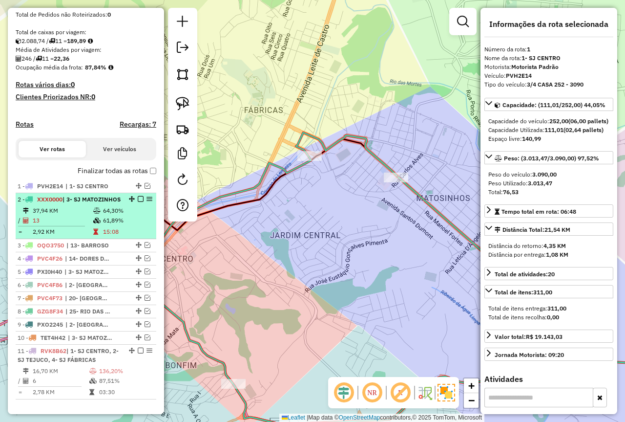
scroll to position [227, 0]
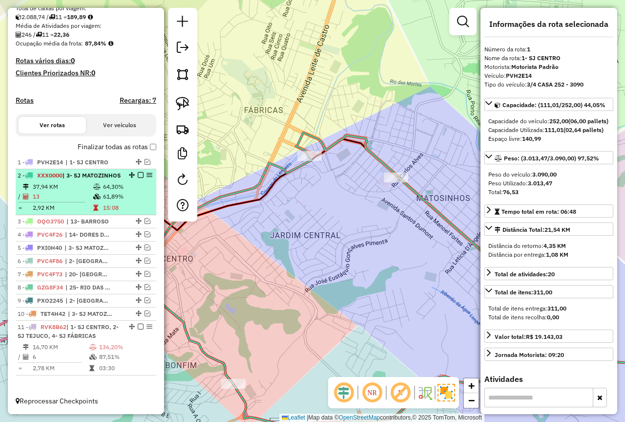
click at [96, 212] on td at bounding box center [98, 208] width 10 height 10
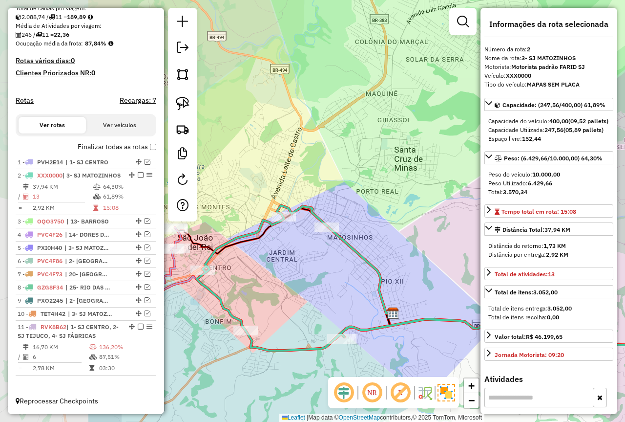
drag, startPoint x: 299, startPoint y: 207, endPoint x: 453, endPoint y: 225, distance: 155.0
click at [453, 225] on div "Janela de atendimento Grade de atendimento Capacidade Transportadoras Veículos …" at bounding box center [312, 211] width 625 height 422
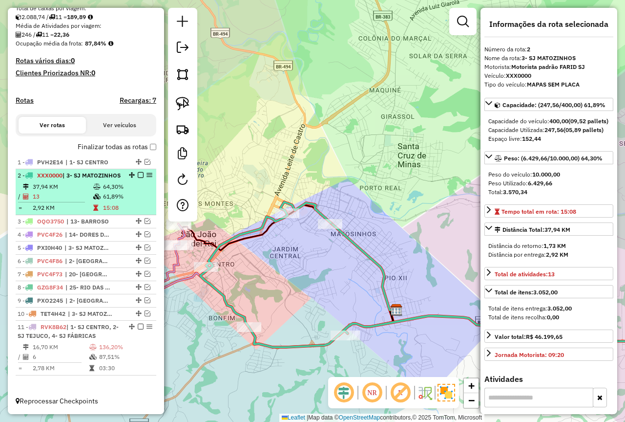
click at [138, 172] on em at bounding box center [141, 175] width 6 height 6
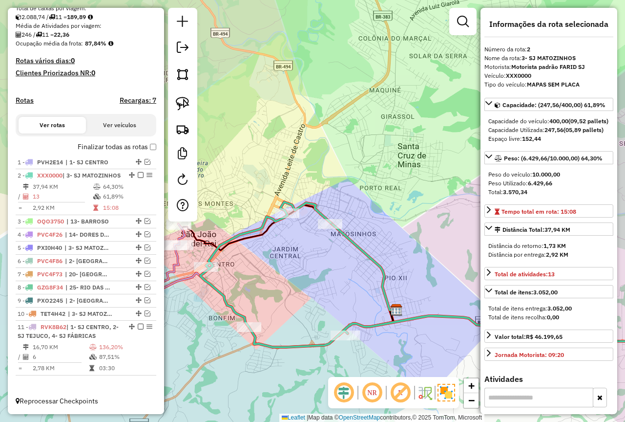
scroll to position [186, 0]
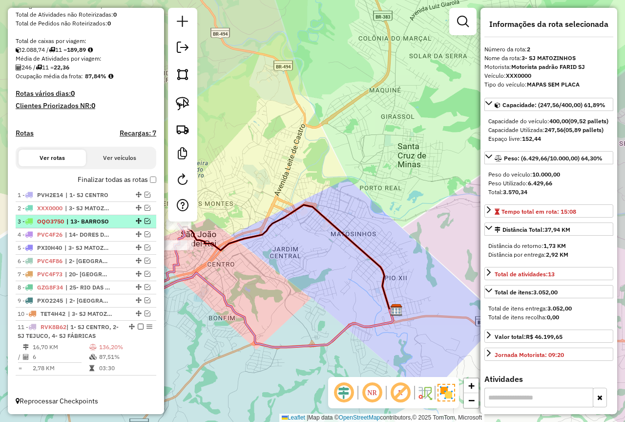
click at [145, 219] on em at bounding box center [148, 221] width 6 height 6
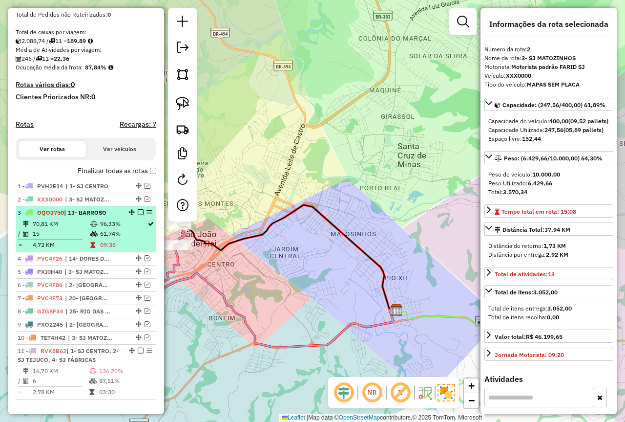
scroll to position [218, 0]
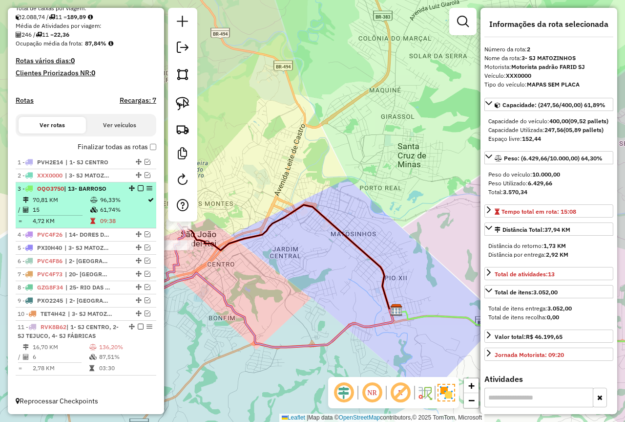
click at [117, 208] on td "61,74%" at bounding box center [123, 210] width 47 height 10
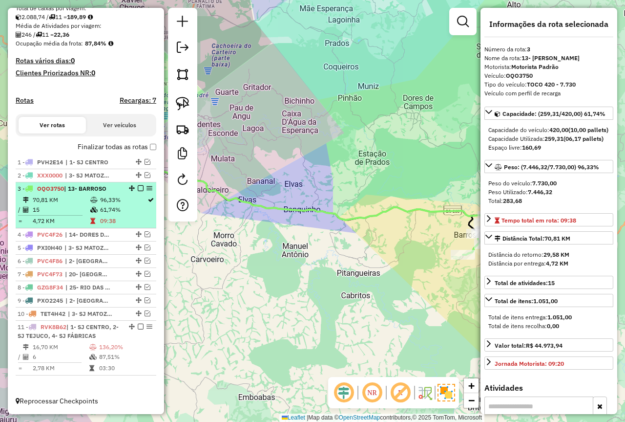
click at [138, 190] on em at bounding box center [141, 188] width 6 height 6
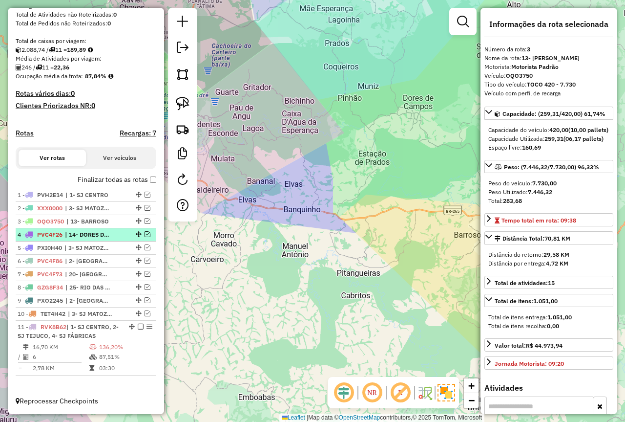
click at [145, 231] on em at bounding box center [148, 234] width 6 height 6
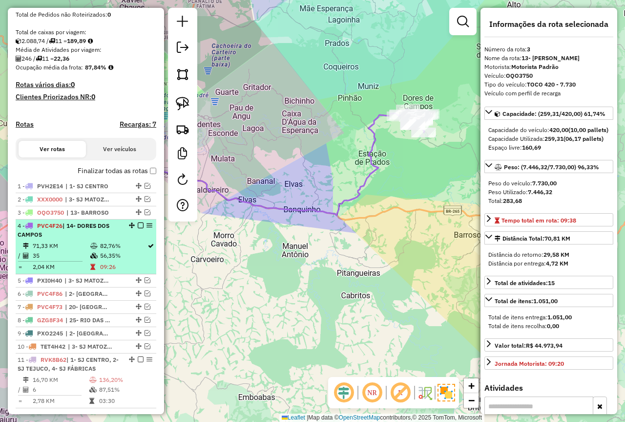
scroll to position [227, 0]
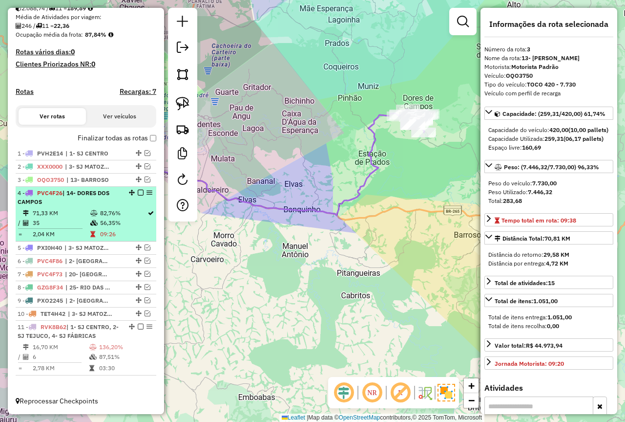
click at [115, 228] on table "71,33 KM 82,76% / 35 56,35% = 2,04 KM 09:26" at bounding box center [86, 223] width 137 height 31
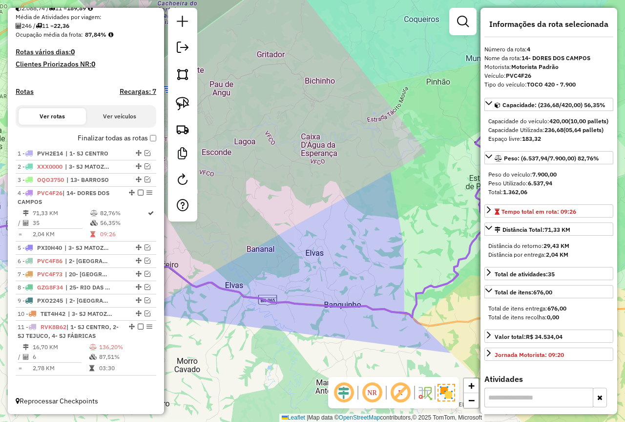
drag, startPoint x: 286, startPoint y: 237, endPoint x: 155, endPoint y: 211, distance: 134.0
click at [210, 239] on div "Janela de atendimento Grade de atendimento Capacidade Transportadoras Veículos …" at bounding box center [312, 211] width 625 height 422
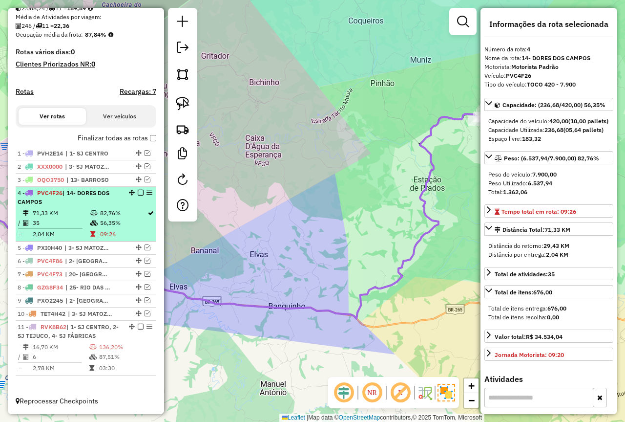
click at [138, 194] on em at bounding box center [141, 193] width 6 height 6
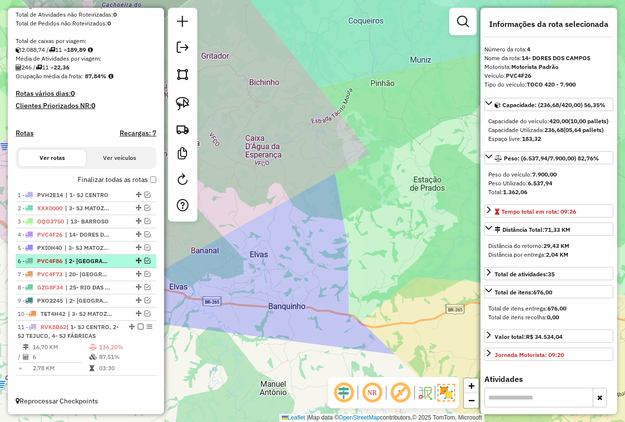
click at [145, 258] on em at bounding box center [148, 260] width 6 height 6
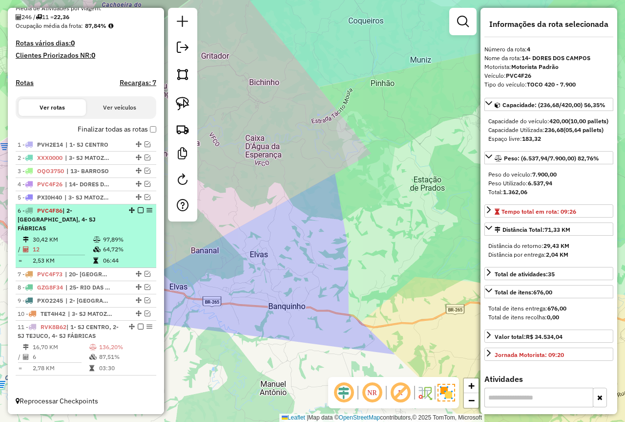
click at [104, 251] on td "64,72%" at bounding box center [127, 249] width 49 height 10
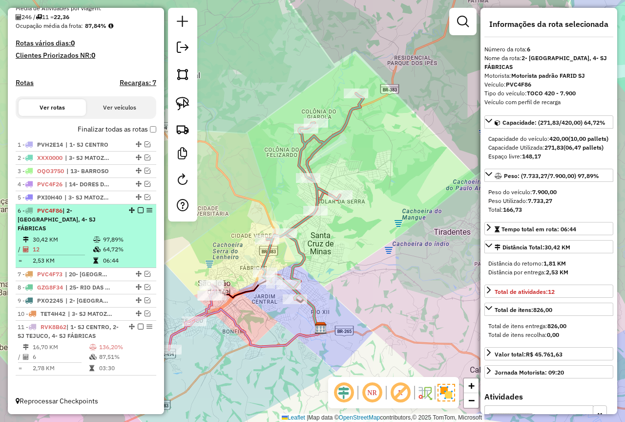
click at [138, 213] on em at bounding box center [141, 210] width 6 height 6
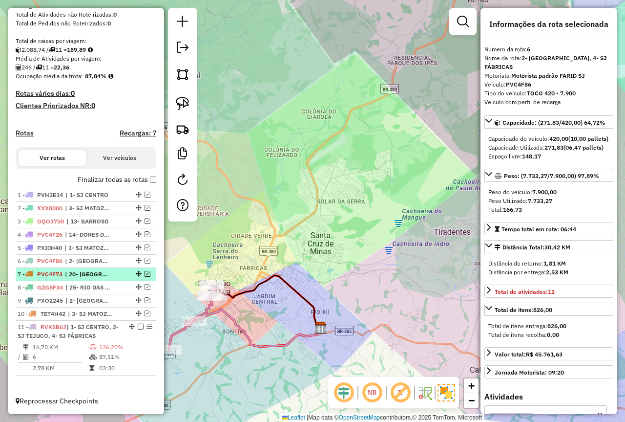
click at [145, 271] on em at bounding box center [148, 274] width 6 height 6
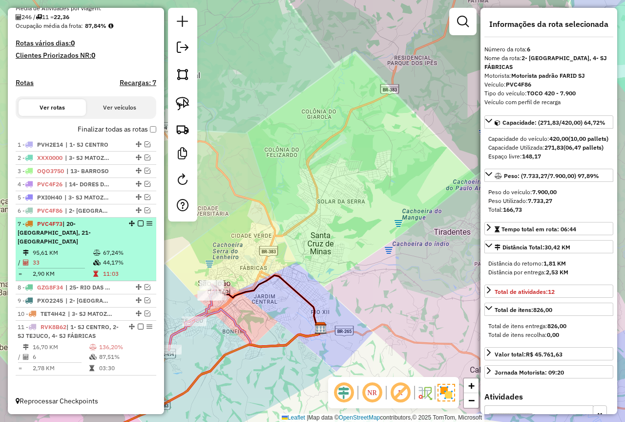
click at [131, 257] on td "67,24%" at bounding box center [127, 253] width 49 height 10
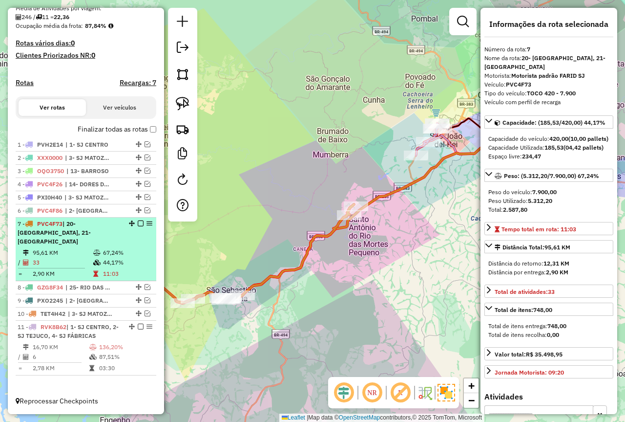
click at [138, 226] on em at bounding box center [141, 223] width 6 height 6
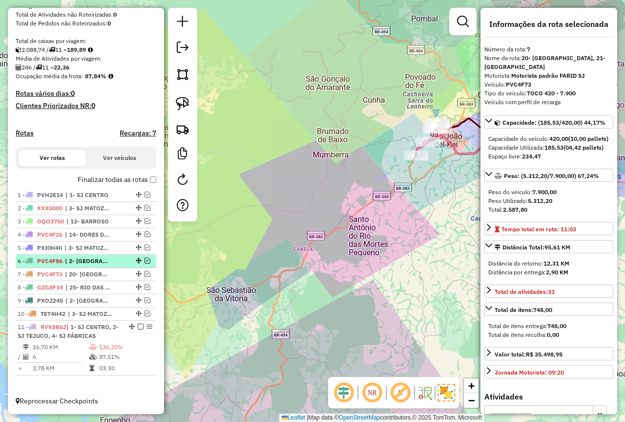
scroll to position [186, 0]
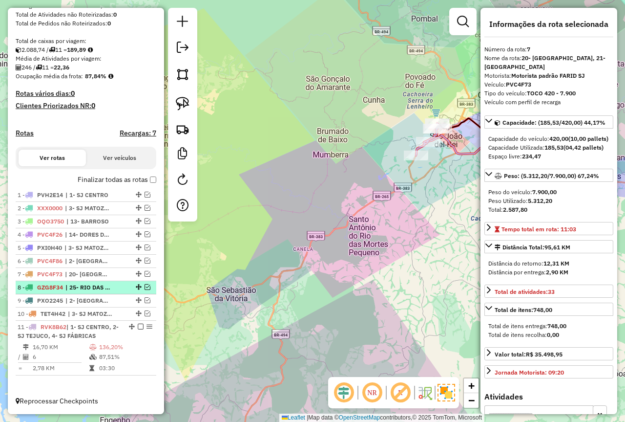
click at [145, 285] on em at bounding box center [148, 287] width 6 height 6
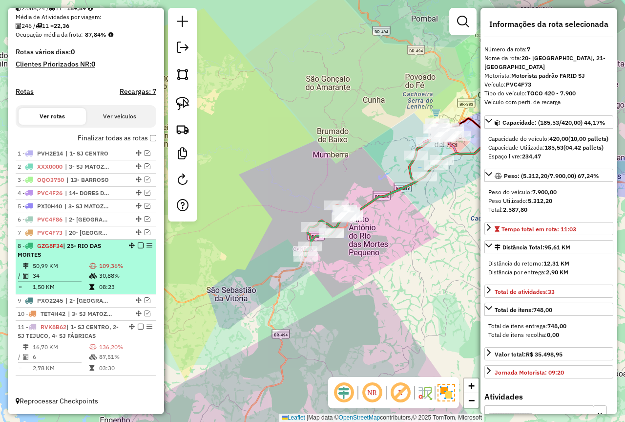
click at [112, 277] on td "30,88%" at bounding box center [126, 276] width 54 height 10
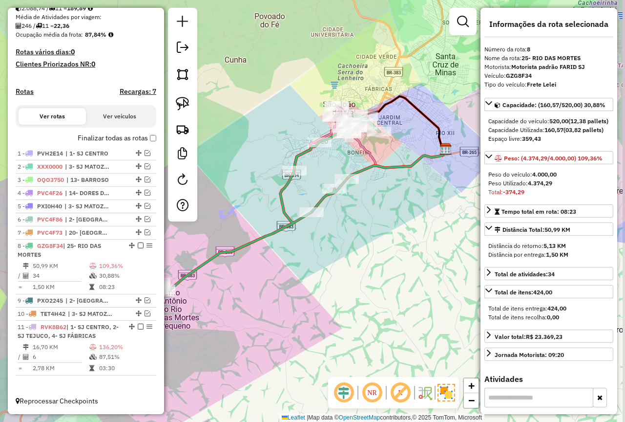
drag, startPoint x: 360, startPoint y: 261, endPoint x: 301, endPoint y: 286, distance: 64.1
click at [301, 286] on div "Janela de atendimento Grade de atendimento Capacidade Transportadoras Veículos …" at bounding box center [312, 211] width 625 height 422
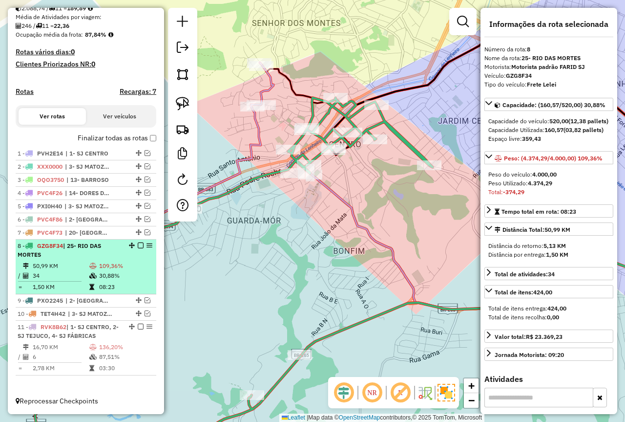
click at [138, 245] on em at bounding box center [141, 245] width 6 height 6
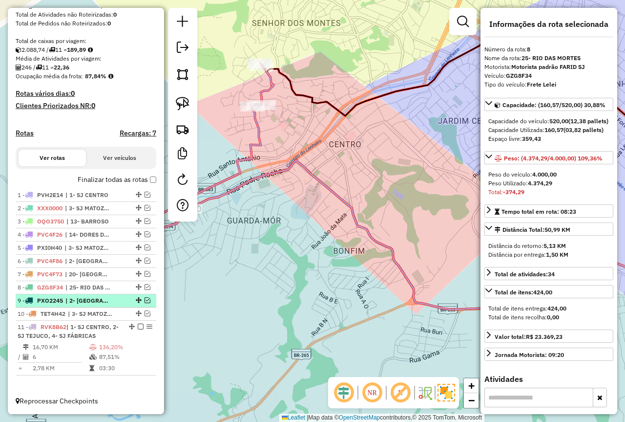
click at [146, 299] on em at bounding box center [148, 300] width 6 height 6
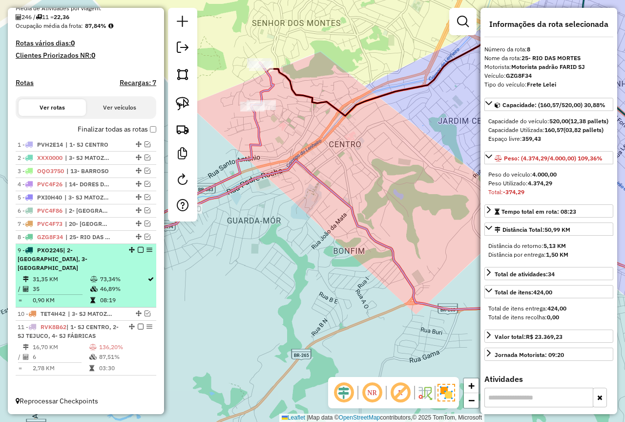
click at [105, 295] on td "08:19" at bounding box center [123, 300] width 47 height 10
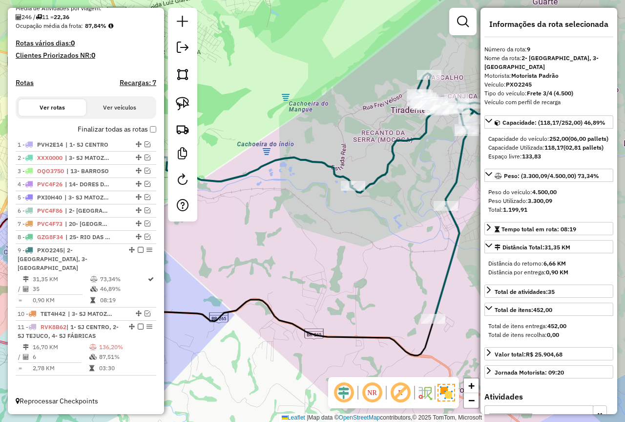
drag, startPoint x: 289, startPoint y: 247, endPoint x: 277, endPoint y: 250, distance: 12.2
click at [277, 250] on div "Janela de atendimento Grade de atendimento Capacidade Transportadoras Veículos …" at bounding box center [312, 211] width 625 height 422
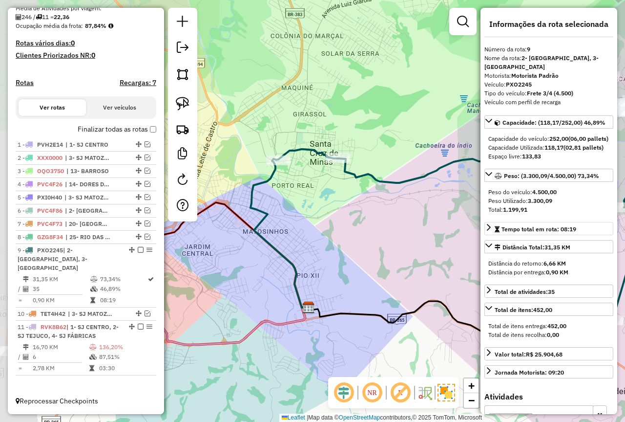
drag, startPoint x: 325, startPoint y: 238, endPoint x: 504, endPoint y: 239, distance: 178.8
click at [504, 239] on hb-router-mapa "Informações da Sessão 979215 - [DATE] Criação: [DATE] 18:18 Depósito: Farid - […" at bounding box center [312, 211] width 625 height 422
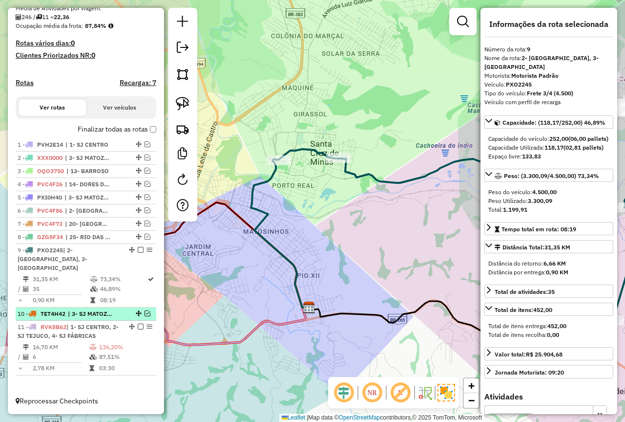
click at [145, 314] on em at bounding box center [148, 313] width 6 height 6
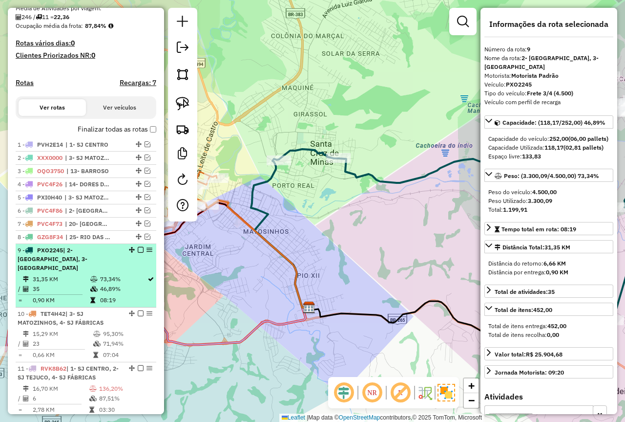
click at [107, 286] on td "46,89%" at bounding box center [123, 289] width 47 height 10
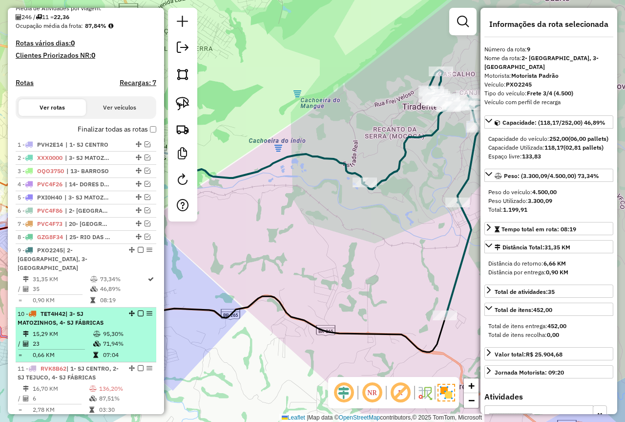
click at [108, 328] on li "10 - TET4H42 | 3- SJ MATOZINHOS, 4- SJ FÁBRICAS 15,29 KM 95,30% / 23 71,94% = 0…" at bounding box center [86, 334] width 141 height 55
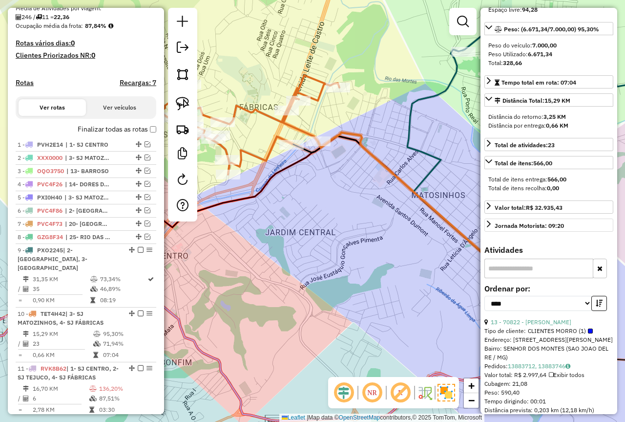
scroll to position [244, 0]
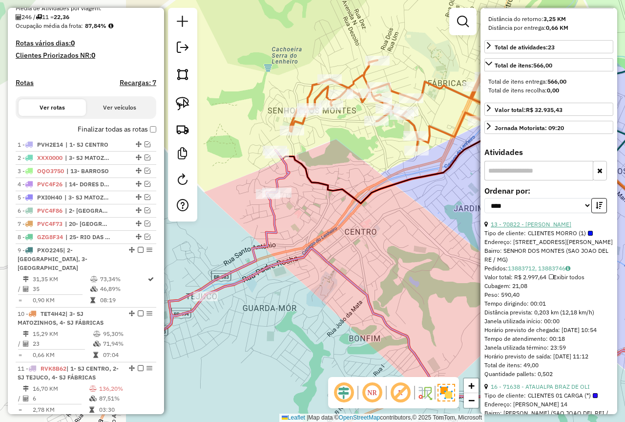
drag, startPoint x: 382, startPoint y: 264, endPoint x: 571, endPoint y: 240, distance: 190.1
click at [571, 240] on hb-router-mapa "Informações da Sessão 979215 - [DATE] Criação: [DATE] 18:18 Depósito: Farid - […" at bounding box center [312, 211] width 625 height 422
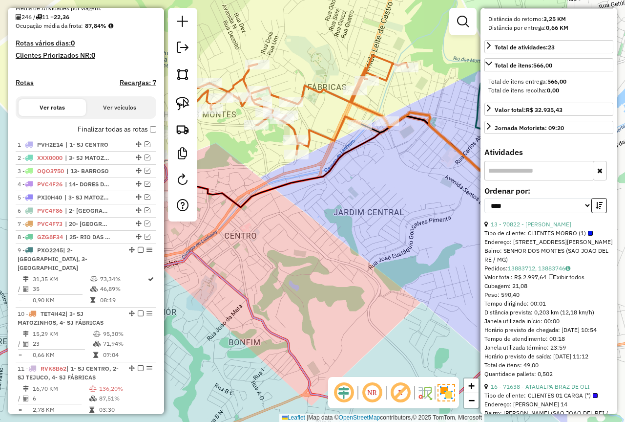
drag, startPoint x: 409, startPoint y: 216, endPoint x: 293, endPoint y: 220, distance: 116.3
click at [293, 220] on div "Janela de atendimento Grade de atendimento Capacidade Transportadoras Veículos …" at bounding box center [312, 211] width 625 height 422
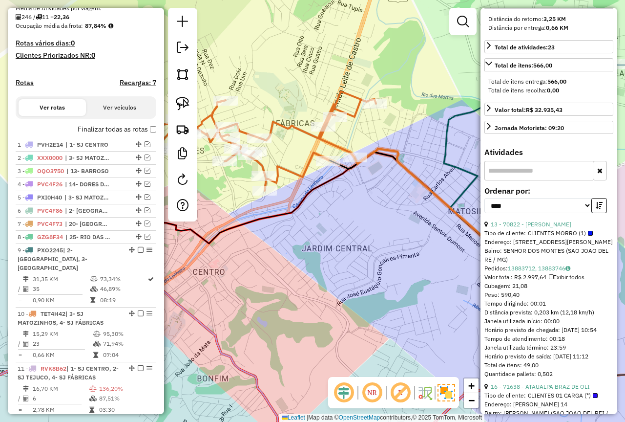
drag, startPoint x: 312, startPoint y: 200, endPoint x: 288, endPoint y: 234, distance: 41.7
click at [288, 234] on div "Janela de atendimento Grade de atendimento Capacidade Transportadoras Veículos …" at bounding box center [312, 211] width 625 height 422
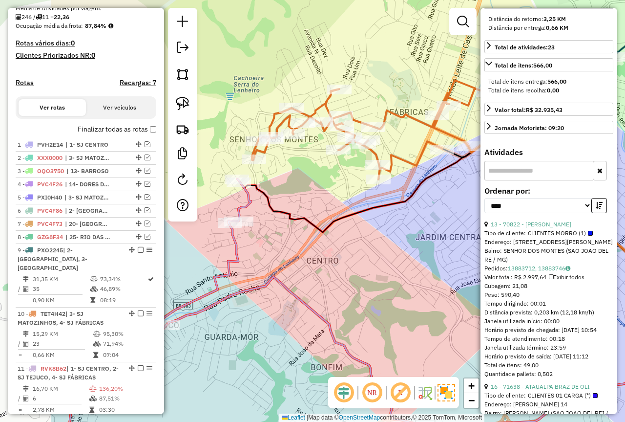
drag, startPoint x: 371, startPoint y: 258, endPoint x: 426, endPoint y: 254, distance: 55.9
click at [426, 254] on div "Janela de atendimento Grade de atendimento Capacidade Transportadoras Veículos …" at bounding box center [312, 211] width 625 height 422
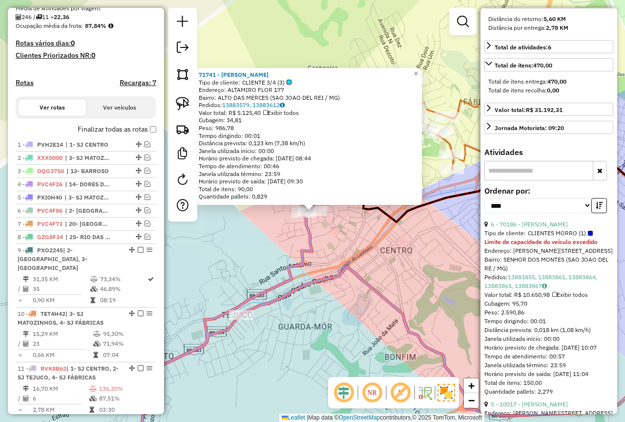
scroll to position [269, 0]
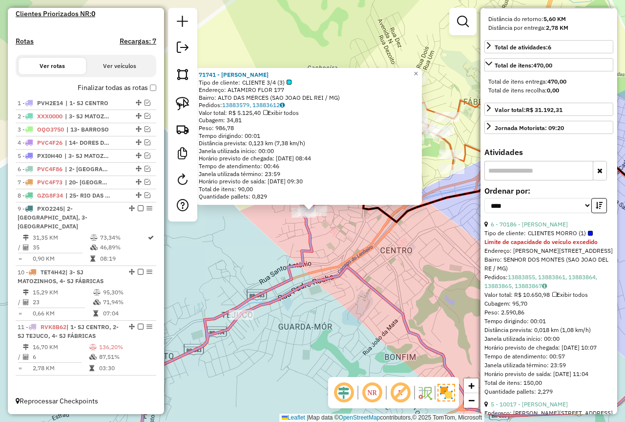
click at [335, 261] on div "71741 - [PERSON_NAME] Tipo de cliente: CLIENTE 3/4 (3) Endereço: ALTAMIRO FLOR …" at bounding box center [312, 211] width 625 height 422
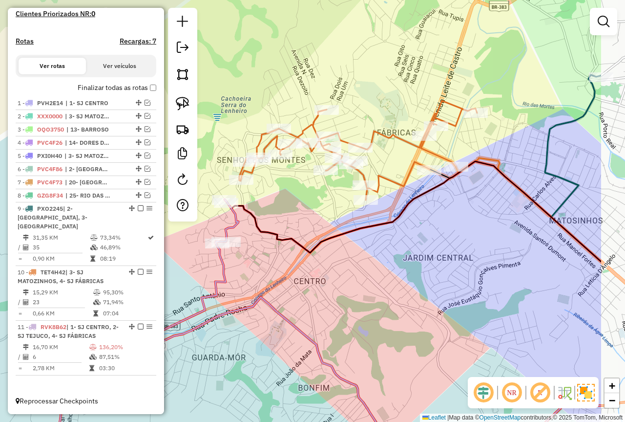
drag, startPoint x: 553, startPoint y: 190, endPoint x: 422, endPoint y: 215, distance: 133.9
click at [466, 220] on div "Janela de atendimento Grade de atendimento Capacidade Transportadoras Veículos …" at bounding box center [312, 211] width 625 height 422
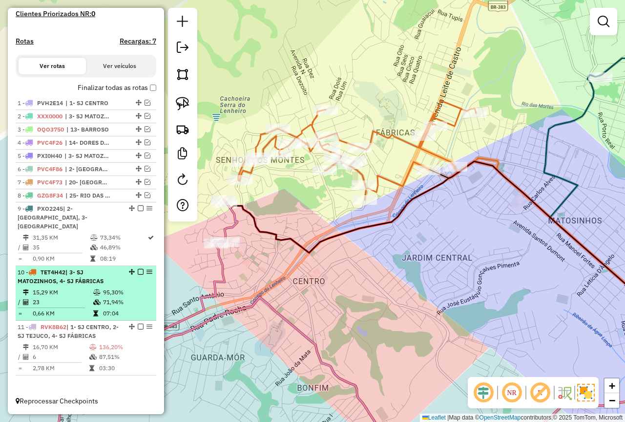
click at [93, 295] on td at bounding box center [98, 292] width 10 height 10
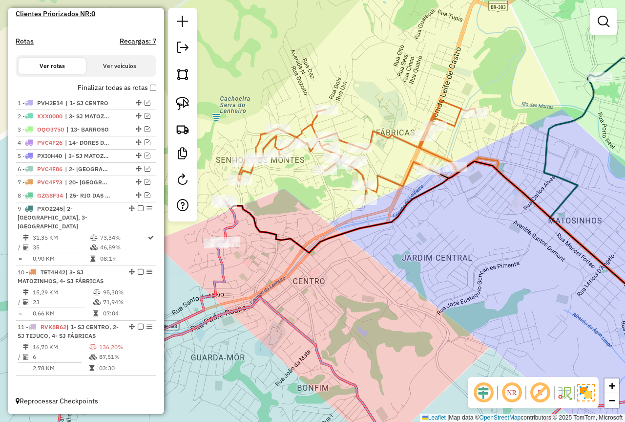
select select "*********"
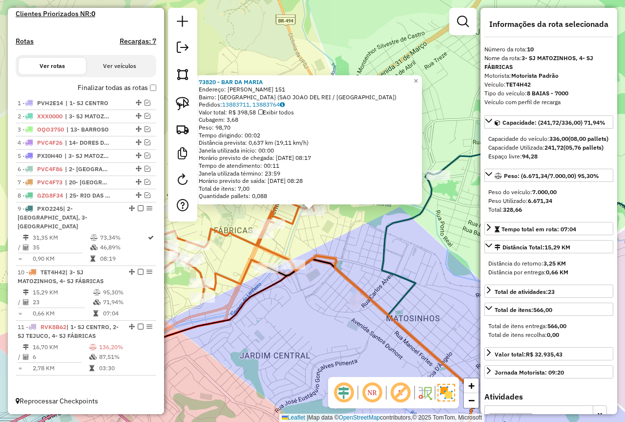
click at [302, 258] on icon at bounding box center [388, 359] width 191 height 209
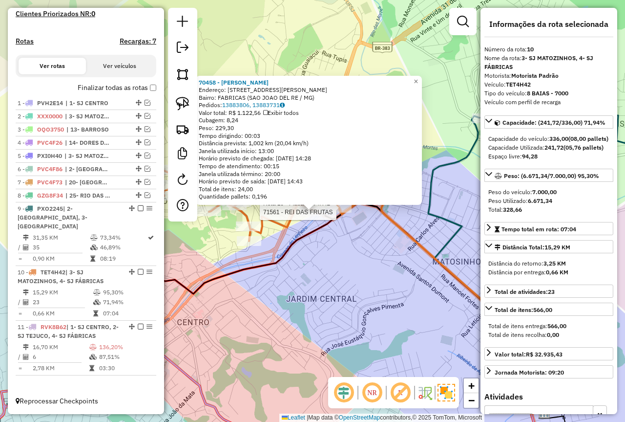
click at [343, 213] on div at bounding box center [339, 208] width 24 height 10
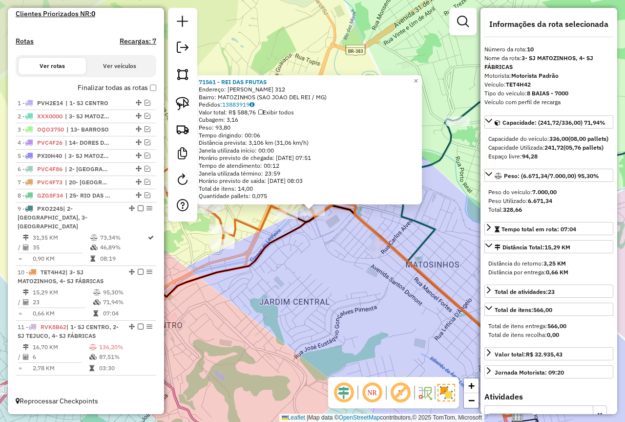
click at [334, 254] on div "71561 - REI DAS FRUTAS Endereço: [PERSON_NAME] 312 Bairro: MATOZINHOS (SAO JOAO…" at bounding box center [312, 211] width 625 height 422
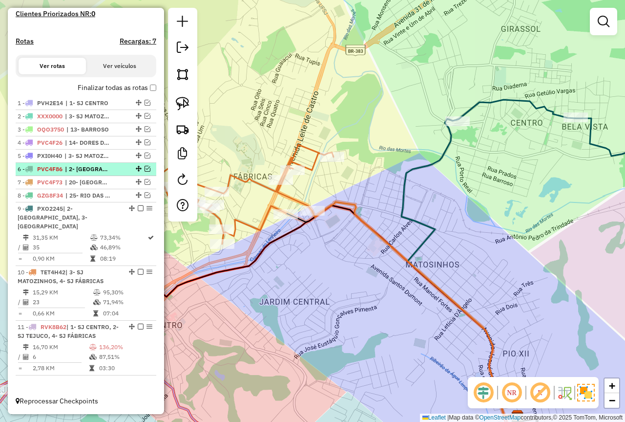
click at [145, 171] on em at bounding box center [148, 169] width 6 height 6
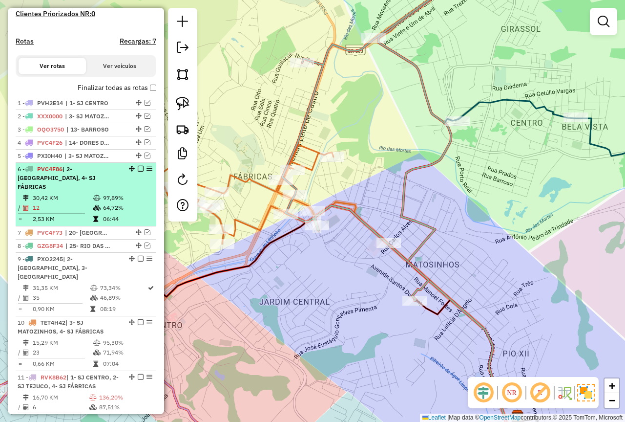
click at [121, 200] on td "97,89%" at bounding box center [127, 198] width 49 height 10
select select "*********"
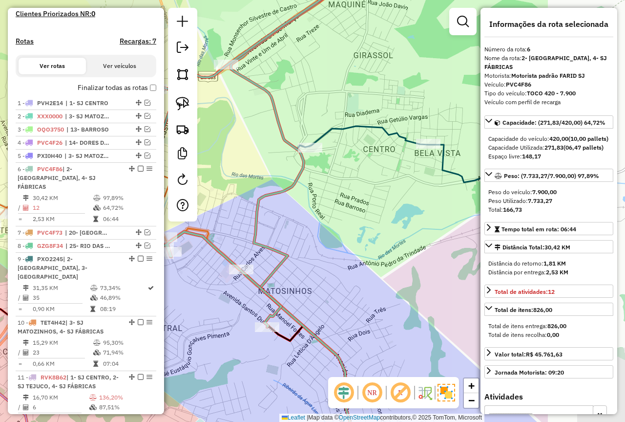
drag, startPoint x: 385, startPoint y: 214, endPoint x: 248, endPoint y: 156, distance: 149.5
click at [246, 150] on div "Janela de atendimento Grade de atendimento Capacidade Transportadoras Veículos …" at bounding box center [312, 211] width 625 height 422
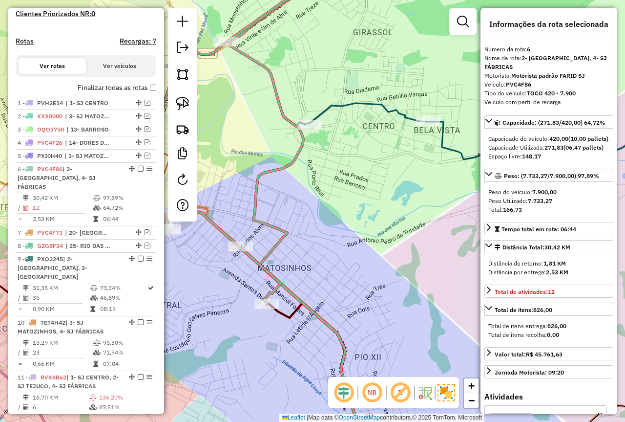
click at [240, 251] on div at bounding box center [241, 246] width 24 height 10
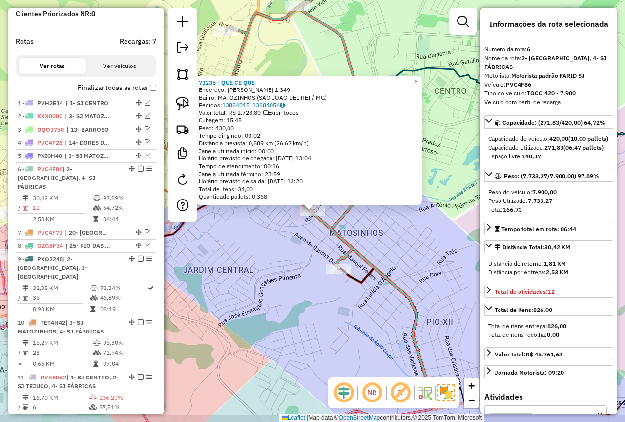
scroll to position [310, 0]
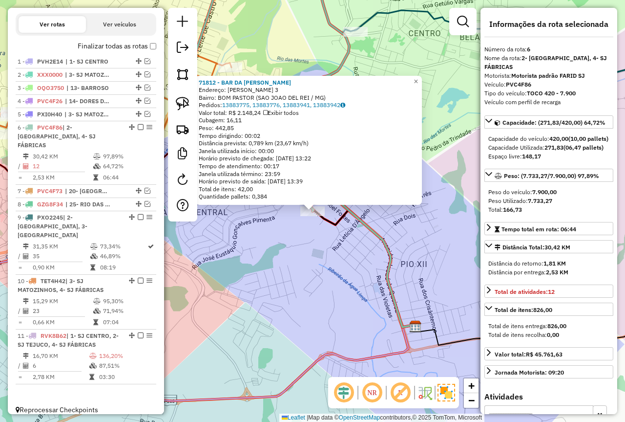
click at [263, 260] on div "71812 - BAR DA [PERSON_NAME]: [PERSON_NAME] 3 Bairro: BOM PASTOR (SAO JOAO DEL …" at bounding box center [312, 211] width 625 height 422
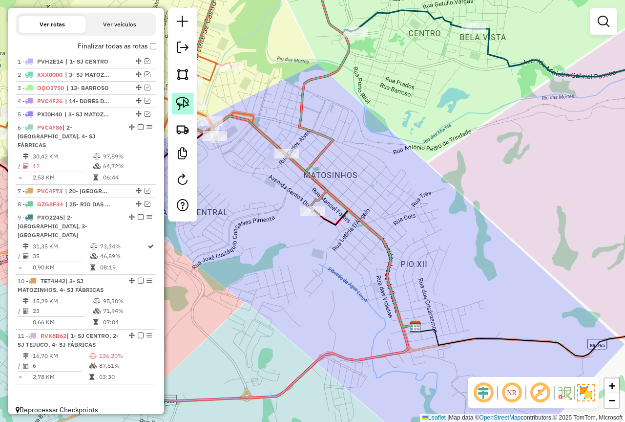
click at [176, 101] on img at bounding box center [183, 104] width 14 height 14
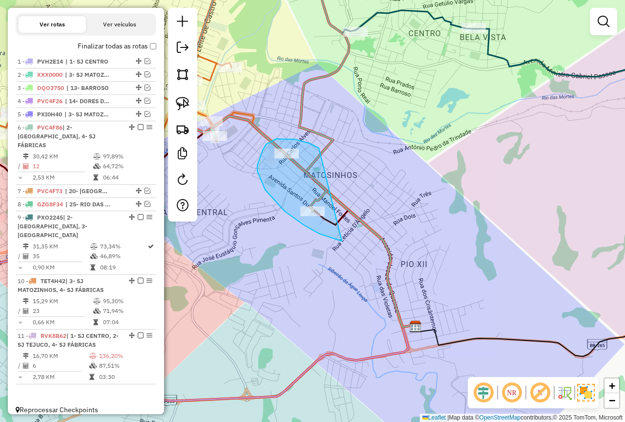
drag, startPoint x: 280, startPoint y: 139, endPoint x: 351, endPoint y: 241, distance: 124.0
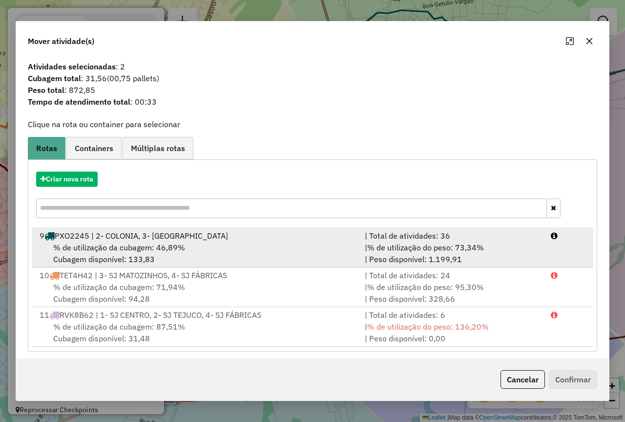
click at [445, 254] on div "| % de utilização do peso: 73,34% | Peso disponível: 1.199,91" at bounding box center [452, 252] width 186 height 23
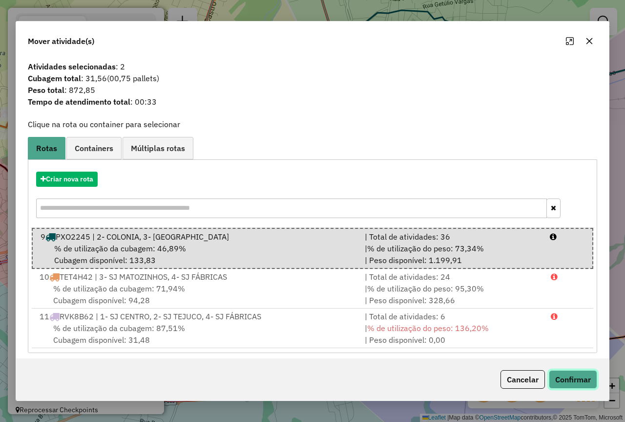
click at [570, 378] on button "Confirmar" at bounding box center [573, 379] width 48 height 19
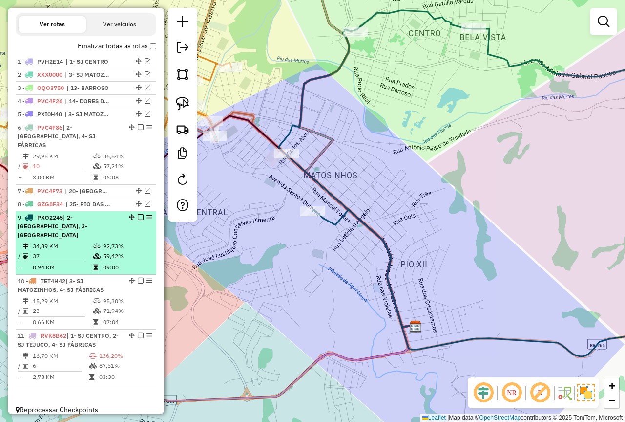
click at [138, 216] on em at bounding box center [141, 217] width 6 height 6
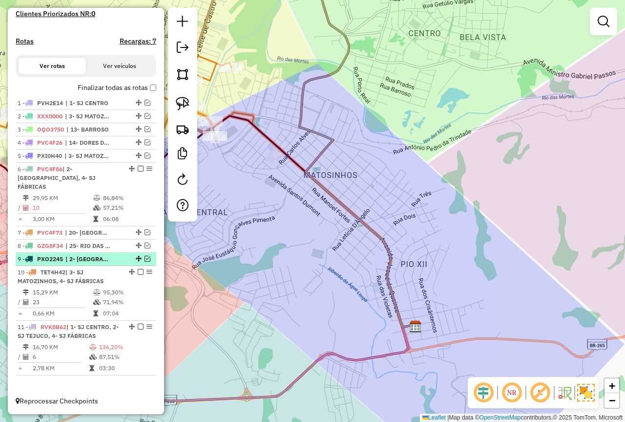
scroll to position [269, 0]
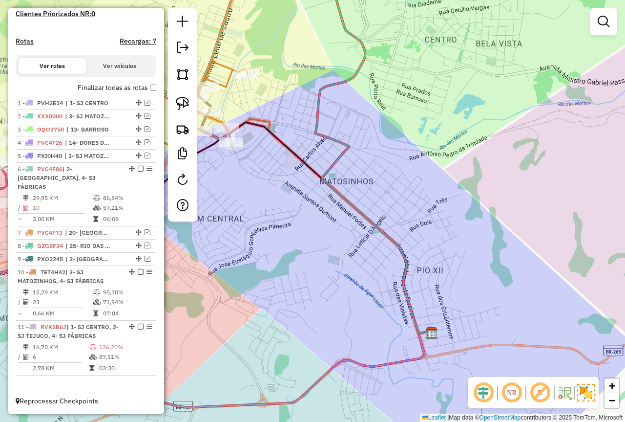
drag, startPoint x: 290, startPoint y: 191, endPoint x: 406, endPoint y: 221, distance: 120.0
click at [406, 221] on div "Janela de atendimento Grade de atendimento Capacidade Transportadoras Veículos …" at bounding box center [312, 211] width 625 height 422
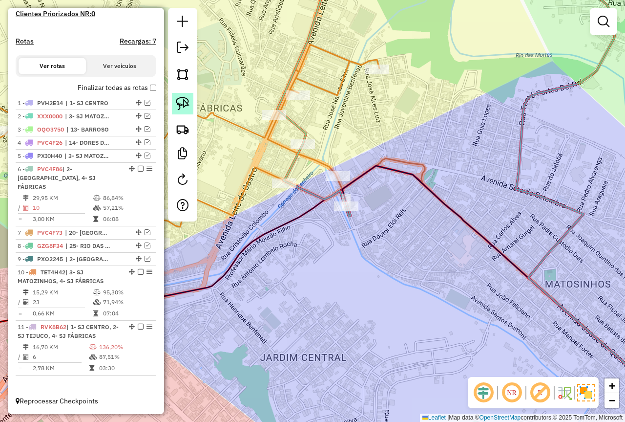
click at [183, 104] on img at bounding box center [183, 104] width 14 height 14
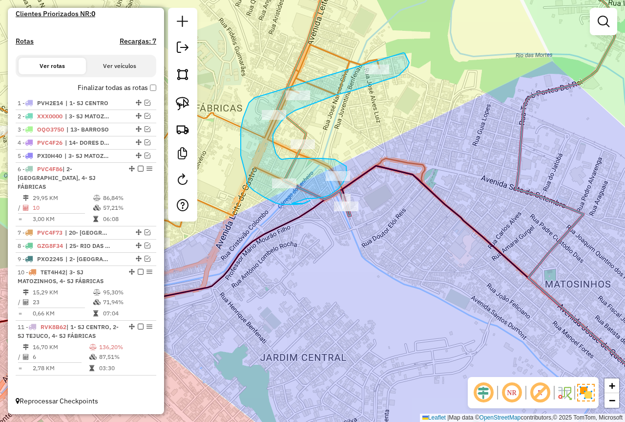
drag, startPoint x: 255, startPoint y: 98, endPoint x: 346, endPoint y: 62, distance: 98.1
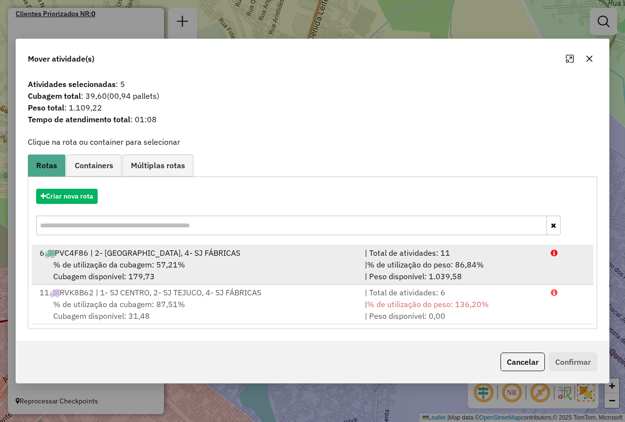
drag, startPoint x: 383, startPoint y: 260, endPoint x: 470, endPoint y: 281, distance: 89.9
click at [380, 260] on span "% de utilização do peso: 86,84%" at bounding box center [425, 264] width 117 height 10
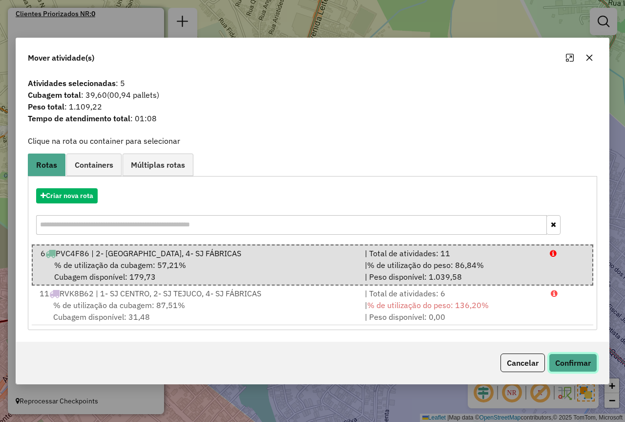
click at [570, 362] on button "Confirmar" at bounding box center [573, 362] width 48 height 19
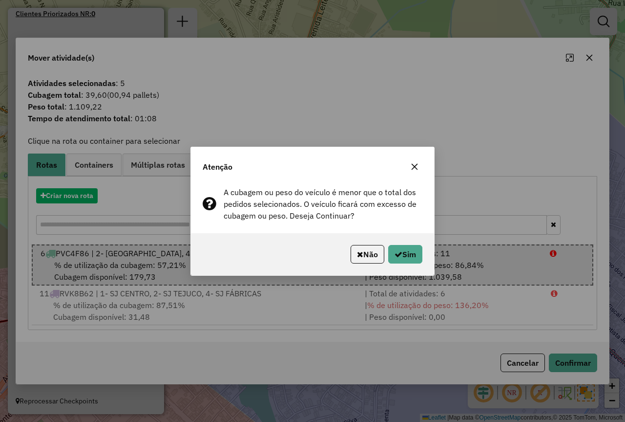
click at [398, 239] on div "Não Sim" at bounding box center [312, 254] width 243 height 42
click at [400, 245] on button "Sim" at bounding box center [405, 254] width 34 height 19
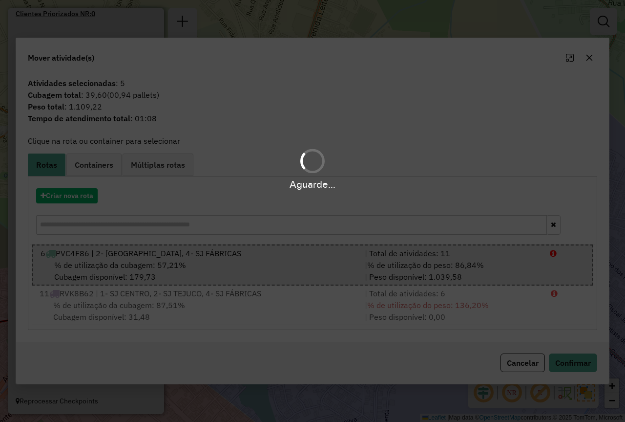
click at [402, 248] on div "Aguarde..." at bounding box center [312, 211] width 625 height 422
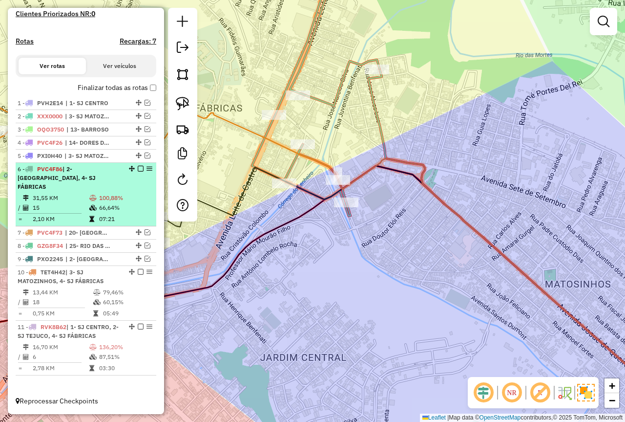
click at [128, 206] on td "66,64%" at bounding box center [126, 208] width 54 height 10
select select "*********"
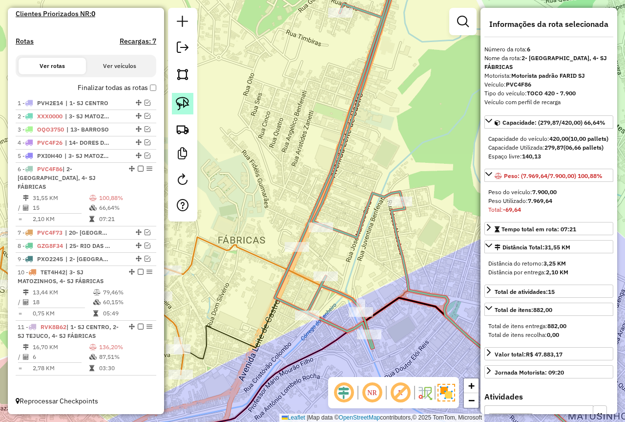
click at [178, 107] on img at bounding box center [183, 104] width 14 height 14
drag, startPoint x: 294, startPoint y: 237, endPoint x: 312, endPoint y: 239, distance: 18.2
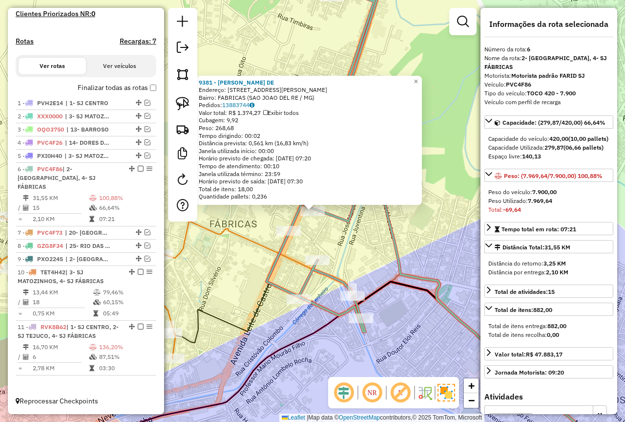
click at [340, 256] on div "9381 - [PERSON_NAME]: R [PERSON_NAME] DA COSTA 34 Bairro: FABRICAS (SAO JOAO DE…" at bounding box center [312, 211] width 625 height 422
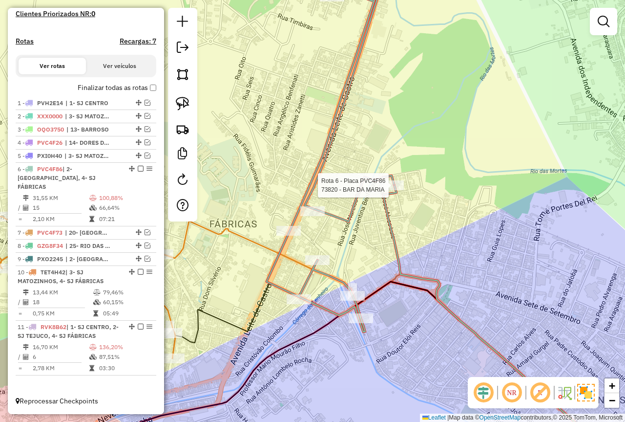
click at [390, 190] on div at bounding box center [392, 185] width 24 height 10
select select "*********"
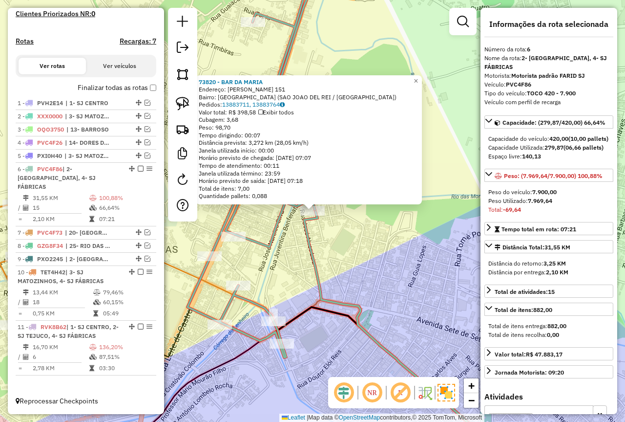
click at [344, 256] on div "73820 - BAR DA [PERSON_NAME]: [PERSON_NAME] 151 Bairro: [GEOGRAPHIC_DATA] ([GEO…" at bounding box center [312, 211] width 625 height 422
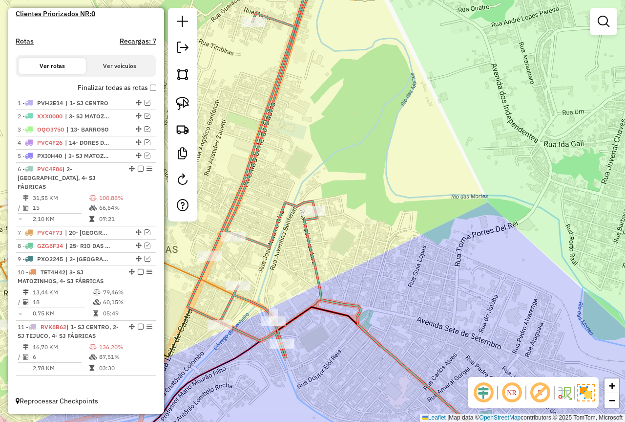
click at [178, 92] on div at bounding box center [182, 114] width 29 height 213
click at [180, 94] on link at bounding box center [182, 103] width 21 height 21
drag, startPoint x: 307, startPoint y: 193, endPoint x: 344, endPoint y: 226, distance: 49.9
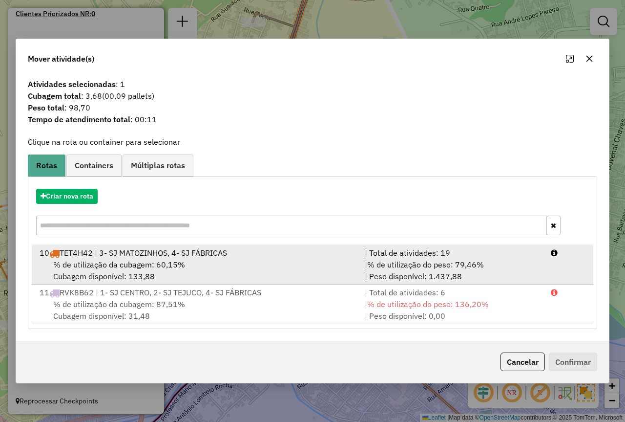
click at [325, 262] on div "% de utilização da cubagem: 60,15% Cubagem disponível: 133,88" at bounding box center [196, 269] width 325 height 23
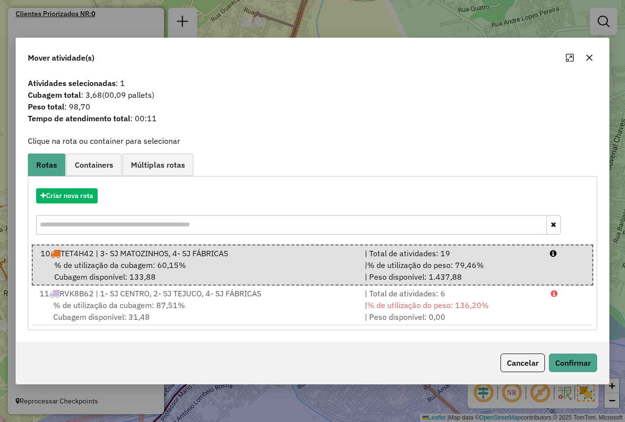
click at [587, 374] on div "Cancelar Confirmar" at bounding box center [312, 362] width 593 height 42
click at [577, 358] on button "Confirmar" at bounding box center [573, 362] width 48 height 19
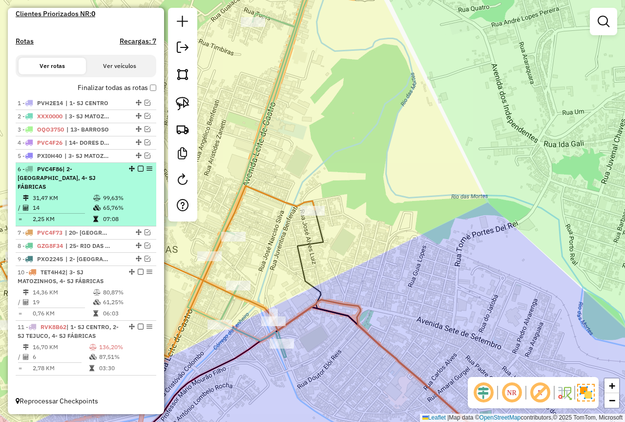
click at [138, 171] on em at bounding box center [141, 169] width 6 height 6
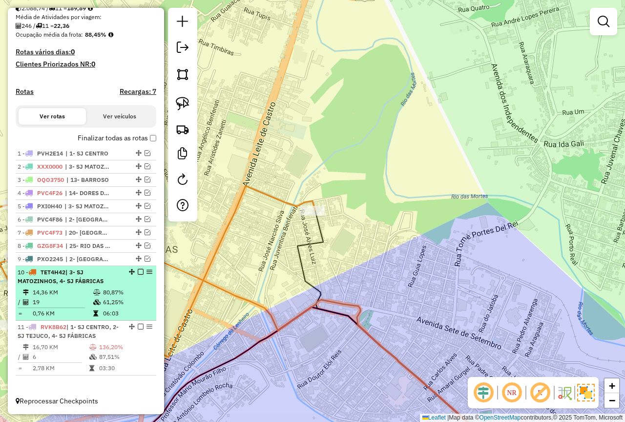
click at [116, 279] on div "10 - TET4H42 | 3- SJ MATOZINHOS, 4- SJ FÁBRICAS" at bounding box center [70, 277] width 104 height 18
select select "*********"
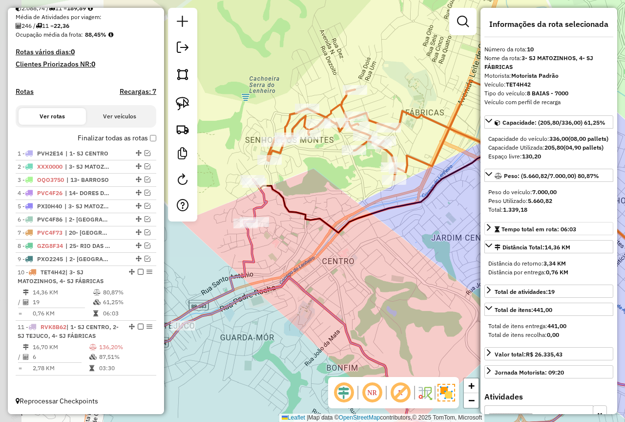
drag, startPoint x: 317, startPoint y: 245, endPoint x: 520, endPoint y: 251, distance: 203.3
click at [520, 251] on hb-router-mapa "Informações da Sessão 979215 - [DATE] Criação: [DATE] 18:18 Depósito: Farid - […" at bounding box center [312, 211] width 625 height 422
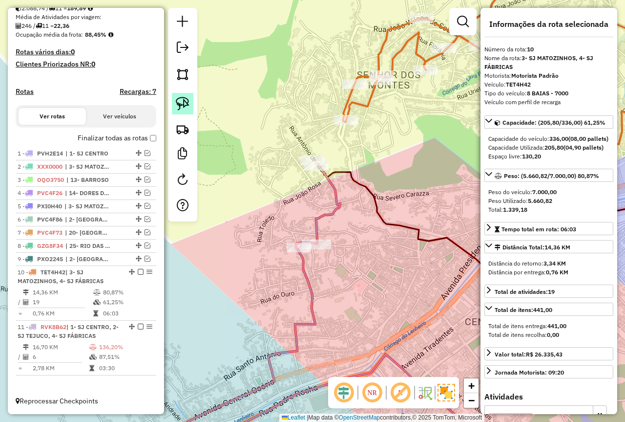
click at [183, 95] on link at bounding box center [182, 103] width 21 height 21
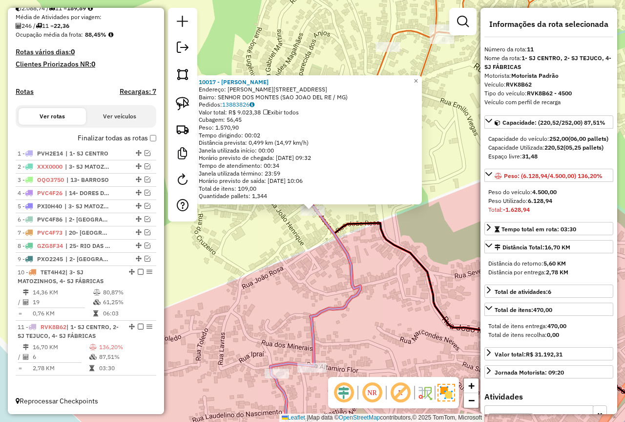
click at [326, 258] on div "10017 - [PERSON_NAME]: [STREET_ADDRESS][PERSON_NAME] Bairro: SENHOR DOS MONTES …" at bounding box center [312, 211] width 625 height 422
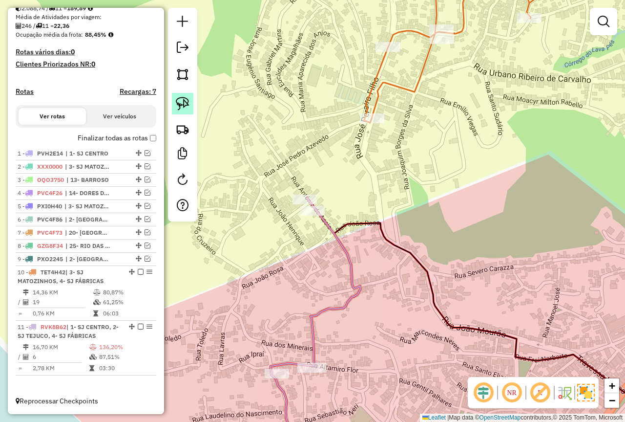
click at [181, 101] on img at bounding box center [183, 104] width 14 height 14
drag, startPoint x: 324, startPoint y: 205, endPoint x: 336, endPoint y: 233, distance: 30.2
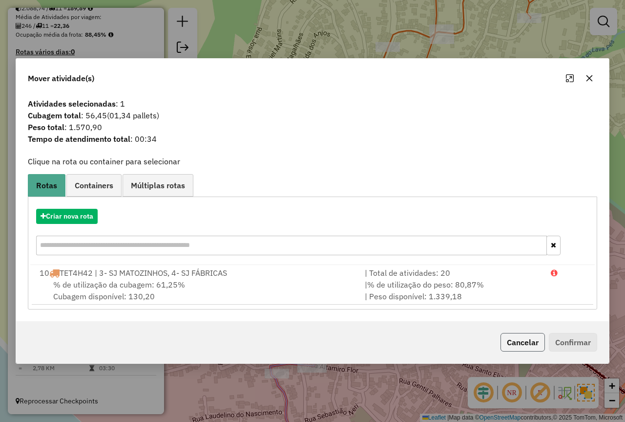
click at [515, 334] on button "Cancelar" at bounding box center [523, 342] width 44 height 19
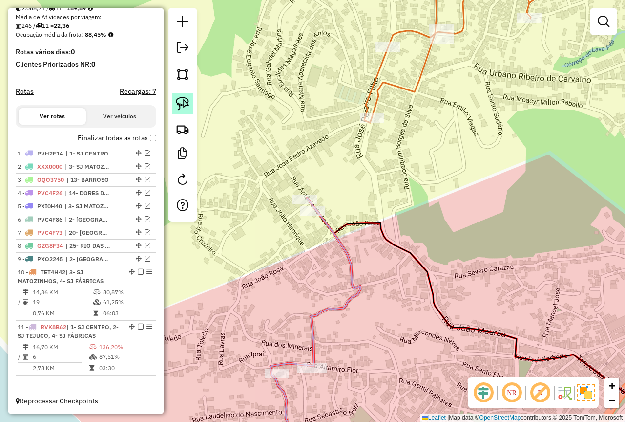
click at [185, 107] on img at bounding box center [183, 104] width 14 height 14
click at [155, 92] on div "Rota 11 - Placa RVK8B62 71741 - [PERSON_NAME]" at bounding box center [155, 92] width 0 height 0
click at [187, 100] on img at bounding box center [183, 104] width 14 height 14
drag, startPoint x: 333, startPoint y: 342, endPoint x: 332, endPoint y: 398, distance: 56.2
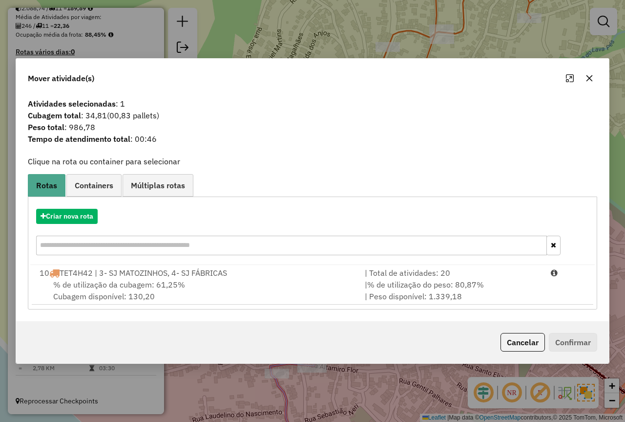
click at [434, 290] on div "| % de utilização do peso: 80,87% | Peso disponível: 1.339,18" at bounding box center [452, 289] width 186 height 23
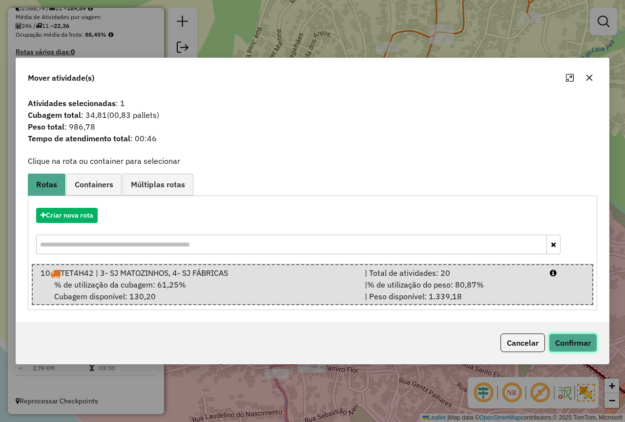
click at [574, 340] on button "Confirmar" at bounding box center [573, 342] width 48 height 19
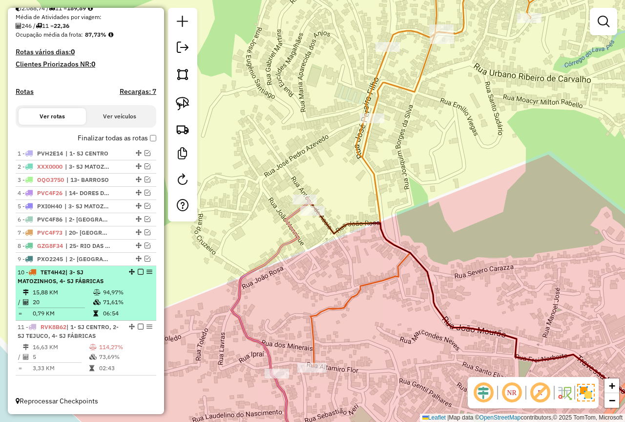
click at [104, 297] on td "71,61%" at bounding box center [127, 302] width 49 height 10
select select "*********"
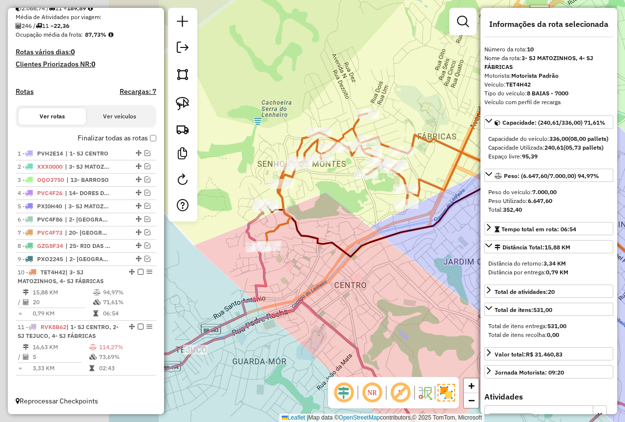
drag, startPoint x: 272, startPoint y: 281, endPoint x: 445, endPoint y: 311, distance: 175.4
click at [445, 311] on div "Janela de atendimento Grade de atendimento Capacidade Transportadoras Veículos …" at bounding box center [312, 211] width 625 height 422
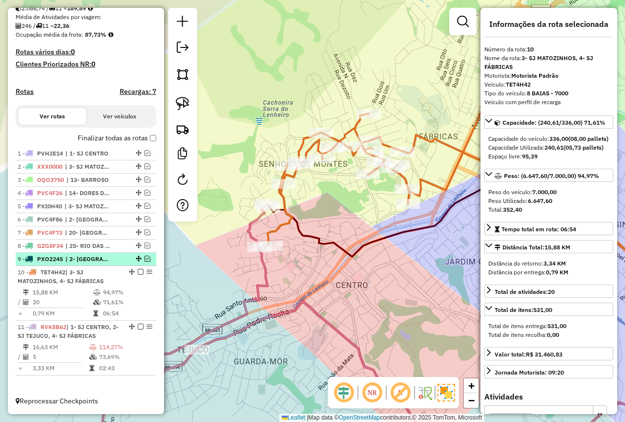
drag, startPoint x: 138, startPoint y: 271, endPoint x: 132, endPoint y: 305, distance: 35.2
click at [138, 271] on em at bounding box center [141, 272] width 6 height 6
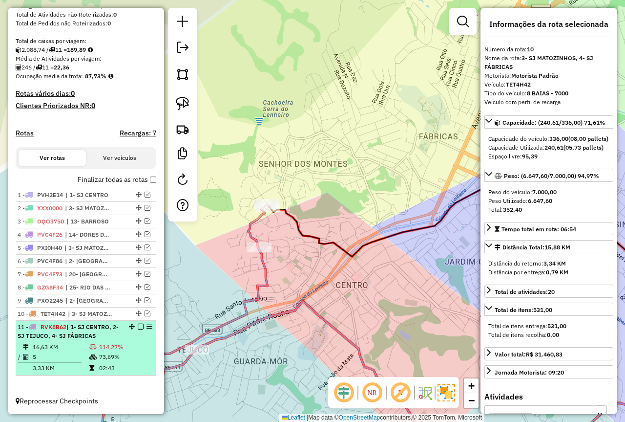
click at [112, 338] on div "11 - RVK8B62 | 1- SJ CENTRO, 2- SJ TEJUCO, 4- SJ FÁBRICAS" at bounding box center [70, 331] width 104 height 18
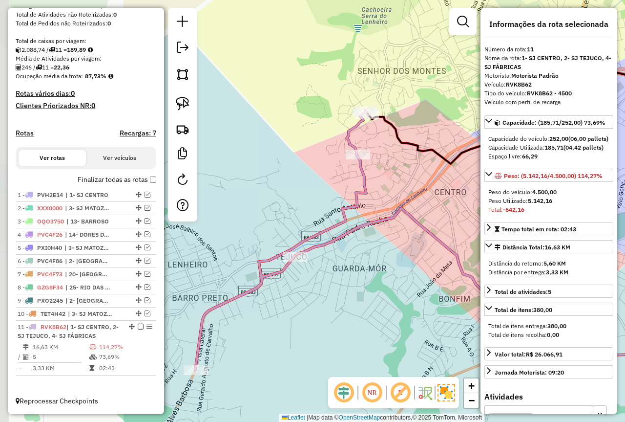
drag, startPoint x: 217, startPoint y: 312, endPoint x: 404, endPoint y: 321, distance: 186.9
click at [404, 321] on div "Janela de atendimento Grade de atendimento Capacidade Transportadoras Veículos …" at bounding box center [312, 211] width 625 height 422
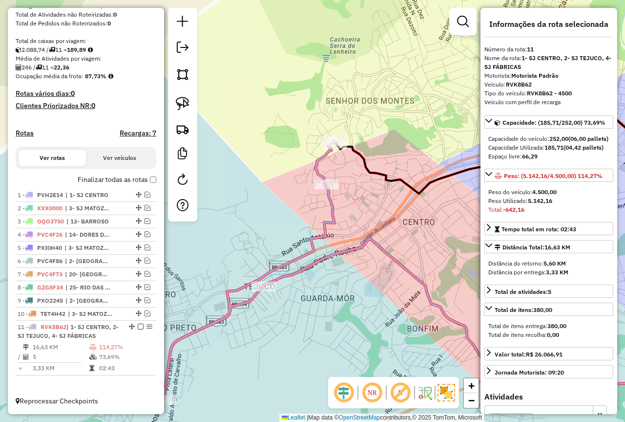
drag, startPoint x: 368, startPoint y: 248, endPoint x: 336, endPoint y: 278, distance: 43.9
click at [336, 278] on div "Janela de atendimento Grade de atendimento Capacidade Transportadoras Veículos …" at bounding box center [312, 211] width 625 height 422
drag, startPoint x: 336, startPoint y: 278, endPoint x: 313, endPoint y: 290, distance: 26.2
click at [313, 290] on div "Janela de atendimento Grade de atendimento Capacidade Transportadoras Veículos …" at bounding box center [312, 211] width 625 height 422
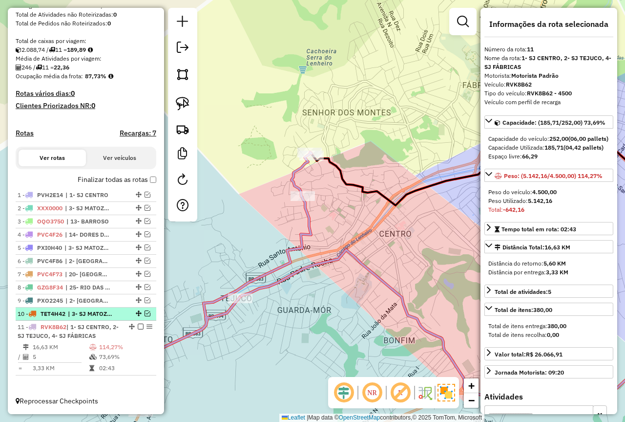
click at [145, 312] on em at bounding box center [148, 313] width 6 height 6
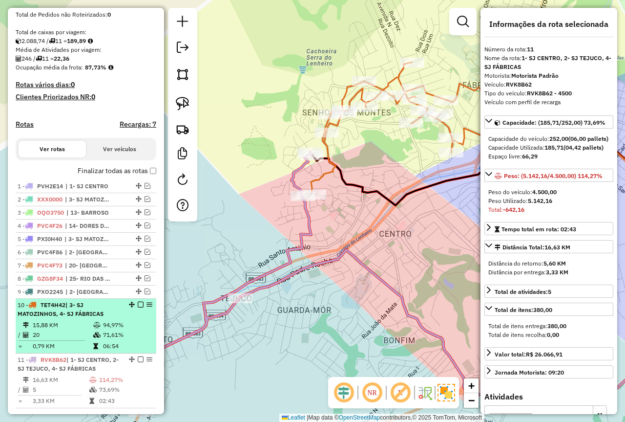
scroll to position [227, 0]
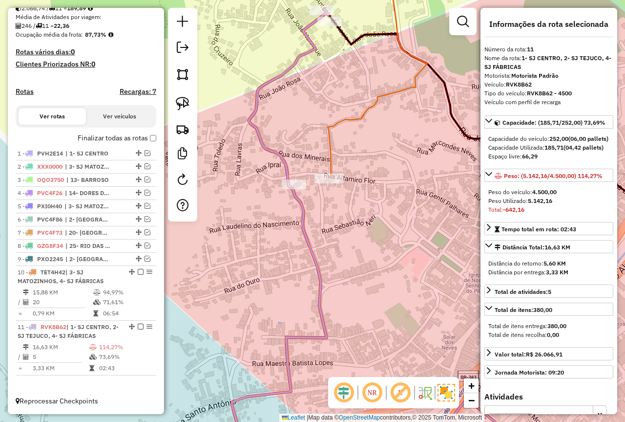
drag, startPoint x: 363, startPoint y: 163, endPoint x: 355, endPoint y: 175, distance: 14.5
click at [355, 175] on div "Janela de atendimento Grade de atendimento Capacidade Transportadoras Veículos …" at bounding box center [312, 211] width 625 height 422
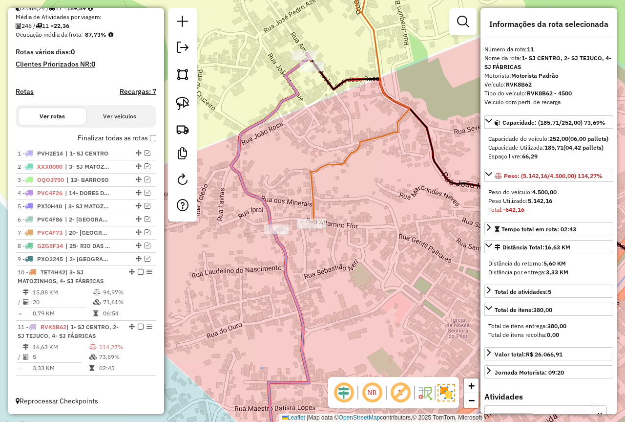
drag, startPoint x: 362, startPoint y: 160, endPoint x: 352, endPoint y: 193, distance: 34.2
click at [352, 193] on div "Janela de atendimento Grade de atendimento Capacidade Transportadoras Veículos …" at bounding box center [312, 211] width 625 height 422
click at [178, 109] on img at bounding box center [183, 104] width 14 height 14
drag, startPoint x: 323, startPoint y: 61, endPoint x: 333, endPoint y: 79, distance: 20.5
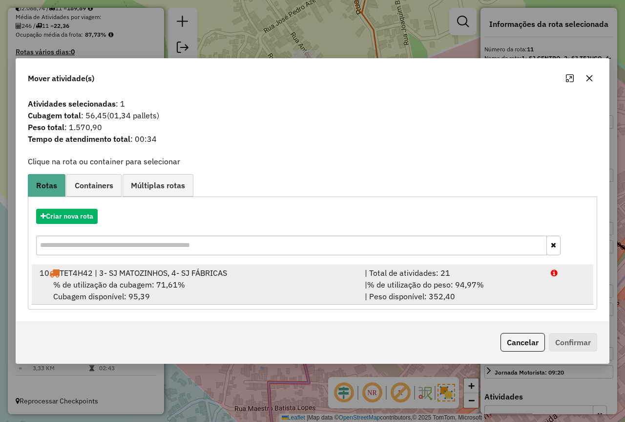
click at [402, 283] on span "% de utilização do peso: 94,97%" at bounding box center [425, 284] width 117 height 10
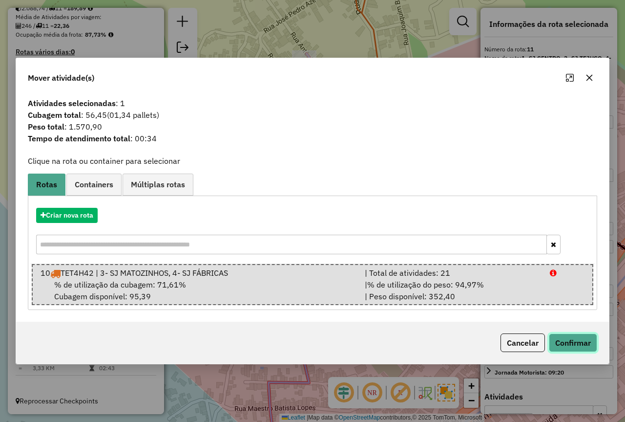
click at [570, 338] on button "Confirmar" at bounding box center [573, 342] width 48 height 19
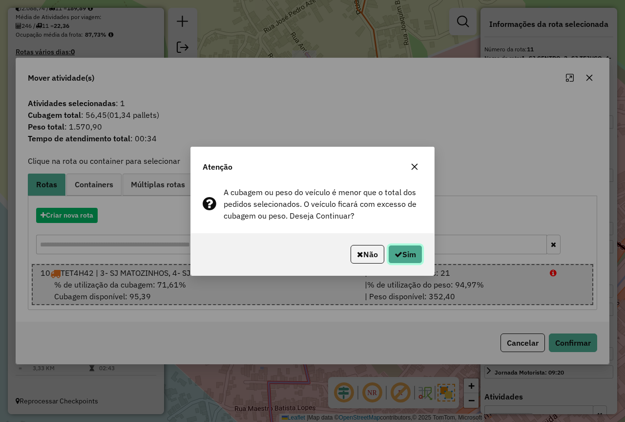
click at [401, 251] on button "Sim" at bounding box center [405, 254] width 34 height 19
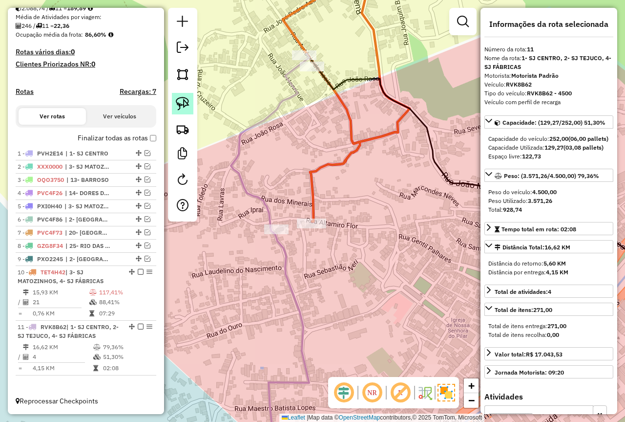
click at [180, 102] on img at bounding box center [183, 104] width 14 height 14
drag, startPoint x: 330, startPoint y: 212, endPoint x: 313, endPoint y: 242, distance: 35.0
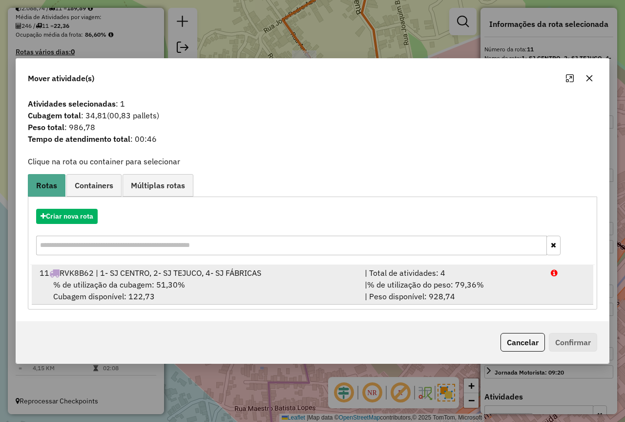
click at [466, 288] on span "% de utilização do peso: 79,36%" at bounding box center [425, 284] width 117 height 10
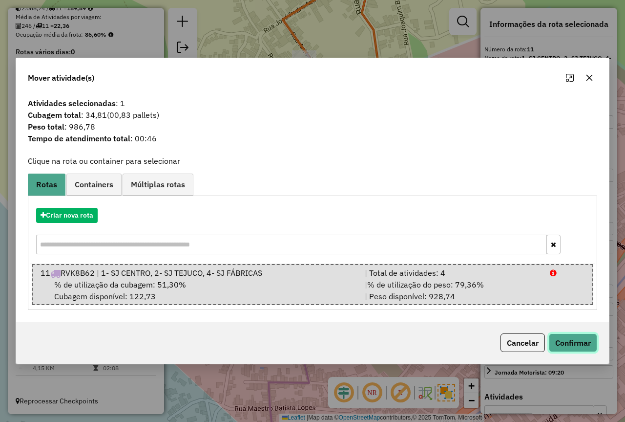
click at [574, 342] on button "Confirmar" at bounding box center [573, 342] width 48 height 19
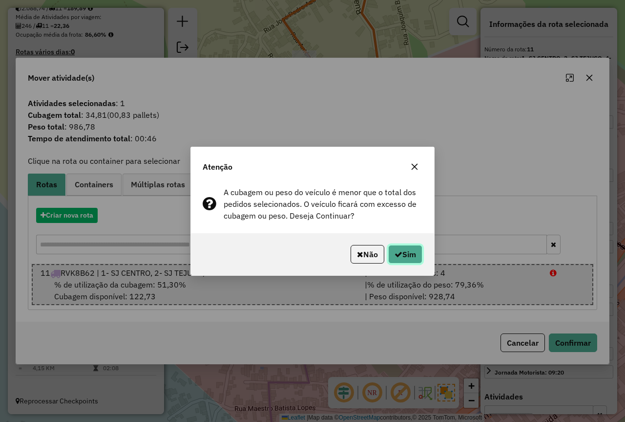
click at [410, 253] on button "Sim" at bounding box center [405, 254] width 34 height 19
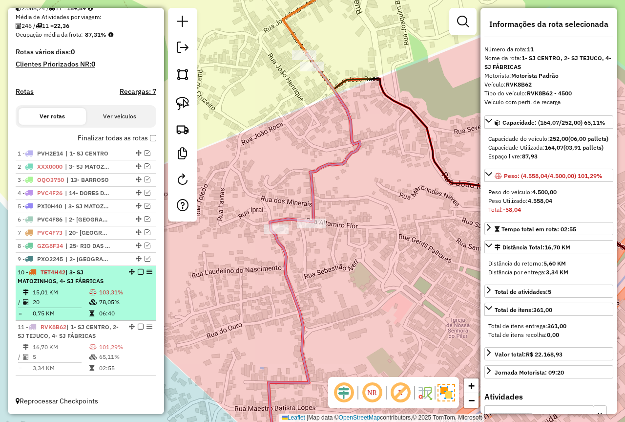
click at [93, 307] on table "15,01 KM 103,31% / 20 78,05% = 0,75 KM 06:40" at bounding box center [86, 302] width 137 height 31
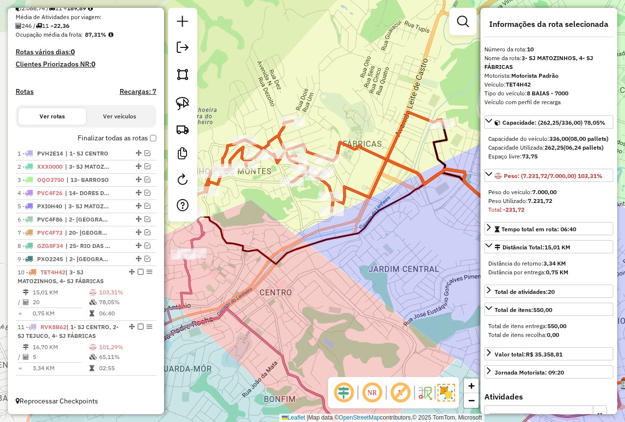
drag, startPoint x: 279, startPoint y: 212, endPoint x: 372, endPoint y: 248, distance: 100.2
click at [372, 248] on div "Janela de atendimento Grade de atendimento Capacidade Transportadoras Veículos …" at bounding box center [312, 211] width 625 height 422
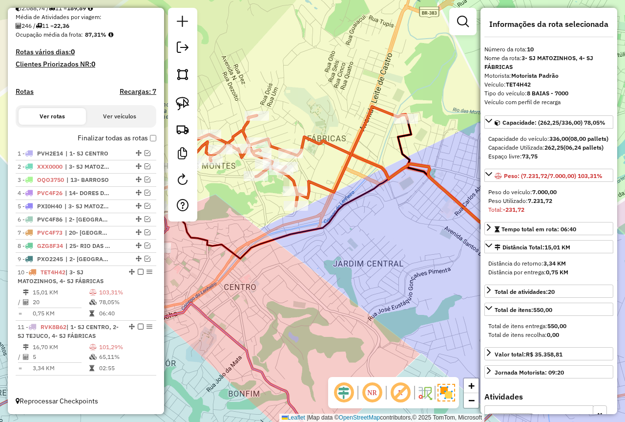
drag, startPoint x: 350, startPoint y: 241, endPoint x: 311, endPoint y: 218, distance: 45.3
click at [301, 240] on icon at bounding box center [373, 272] width 437 height 211
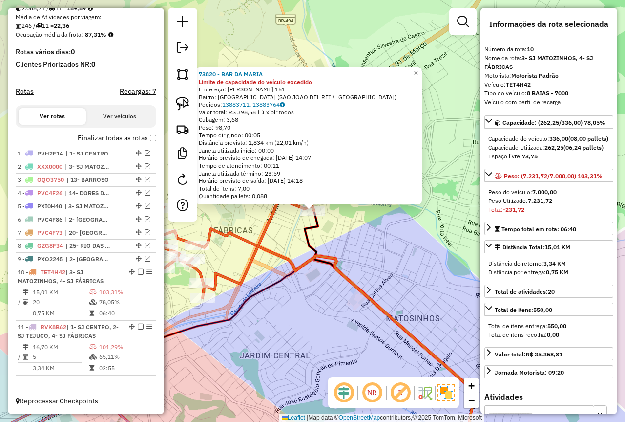
click at [321, 279] on div "73820 - BAR DA MARIA Limite de capacidade do veículo excedido Endereço: [PERSON…" at bounding box center [312, 211] width 625 height 422
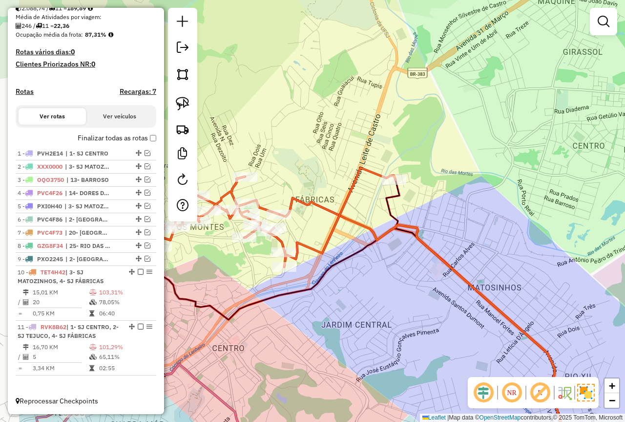
drag, startPoint x: 334, startPoint y: 270, endPoint x: 371, endPoint y: 254, distance: 39.8
click at [371, 254] on div "Janela de atendimento Grade de atendimento Capacidade Transportadoras Veículos …" at bounding box center [312, 211] width 625 height 422
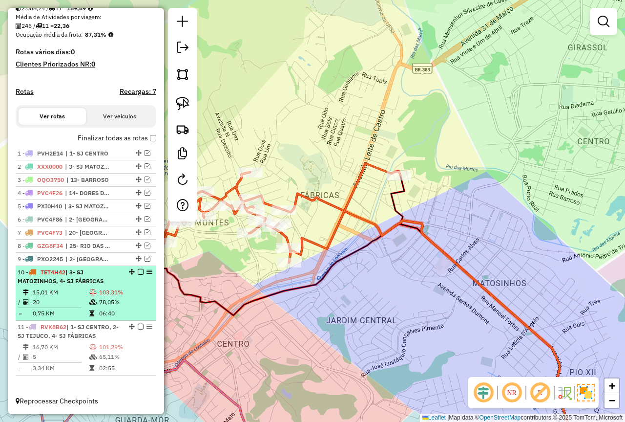
click at [90, 288] on td at bounding box center [94, 292] width 10 height 10
select select "*********"
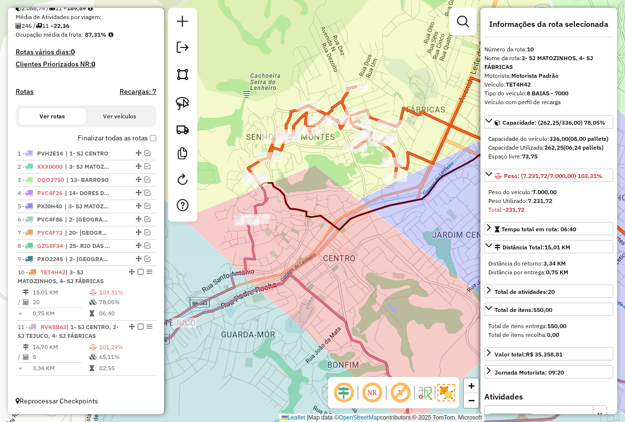
drag, startPoint x: 257, startPoint y: 255, endPoint x: 403, endPoint y: 256, distance: 145.6
click at [404, 257] on div "Janela de atendimento Grade de atendimento Capacidade Transportadoras Veículos …" at bounding box center [312, 211] width 625 height 422
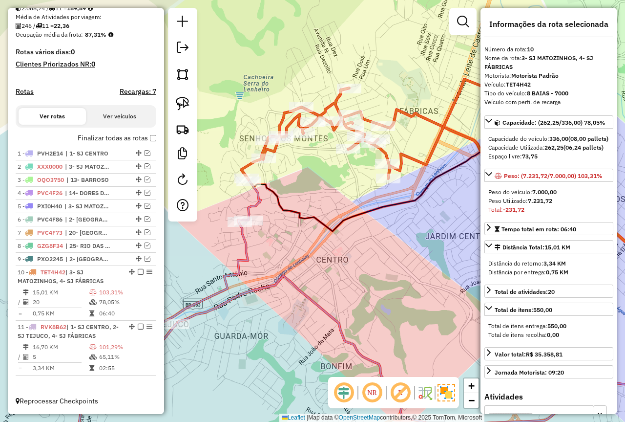
drag, startPoint x: 349, startPoint y: 259, endPoint x: 327, endPoint y: 268, distance: 23.7
click at [327, 268] on div "Janela de atendimento Grade de atendimento Capacidade Transportadoras Veículos …" at bounding box center [312, 211] width 625 height 422
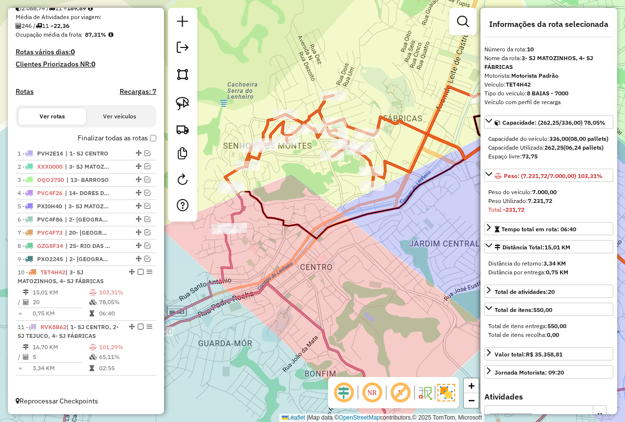
click at [154, 132] on div "Depósito: Farid - [GEOGRAPHIC_DATA] Total de rotas: 11 Distância Total: 459,69 …" at bounding box center [86, 131] width 149 height 519
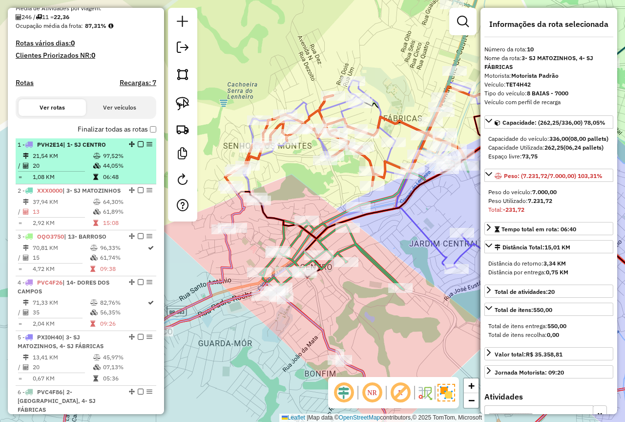
click at [90, 182] on td "1,08 KM" at bounding box center [62, 177] width 61 height 10
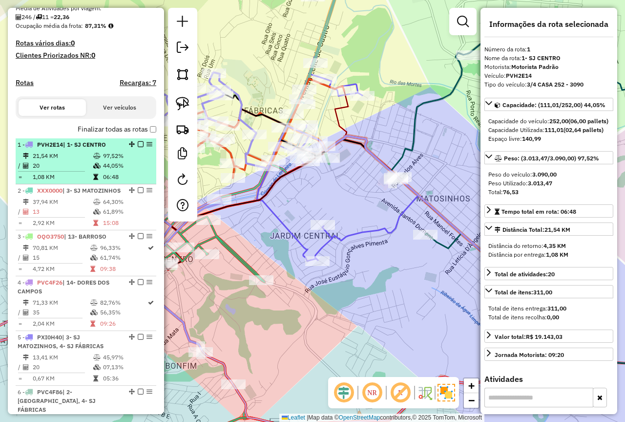
click at [106, 170] on td "44,05%" at bounding box center [127, 166] width 49 height 10
click at [138, 147] on em at bounding box center [141, 144] width 6 height 6
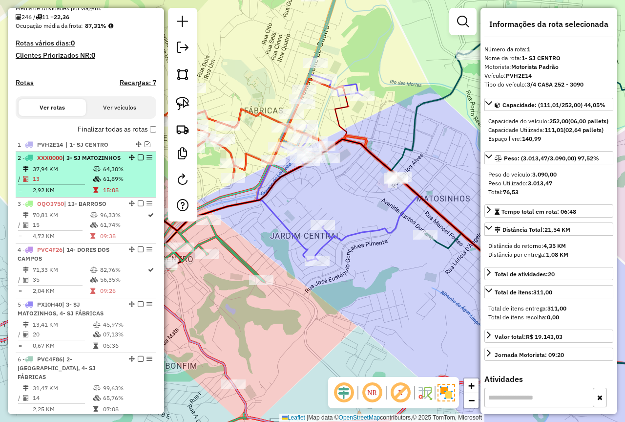
click at [97, 162] on div "2 - XXX0000 | 3- SJ MATOZINHOS" at bounding box center [70, 157] width 104 height 9
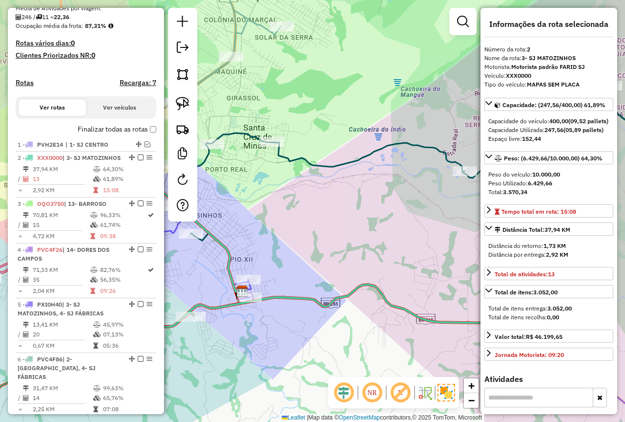
drag, startPoint x: 393, startPoint y: 235, endPoint x: 360, endPoint y: 244, distance: 34.2
click at [360, 244] on div "Janela de atendimento Grade de atendimento Capacidade Transportadoras Veículos …" at bounding box center [312, 211] width 625 height 422
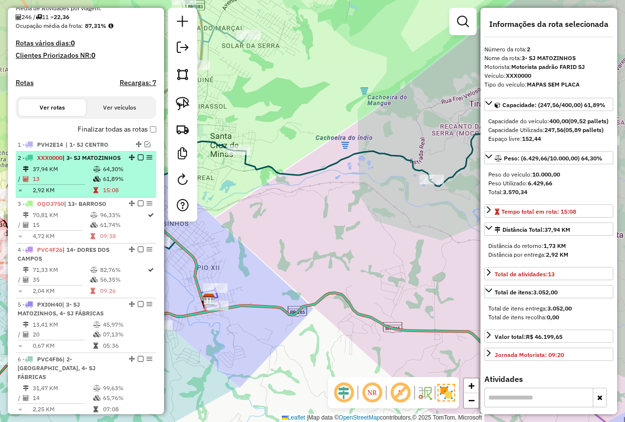
click at [115, 184] on td "61,89%" at bounding box center [127, 179] width 49 height 10
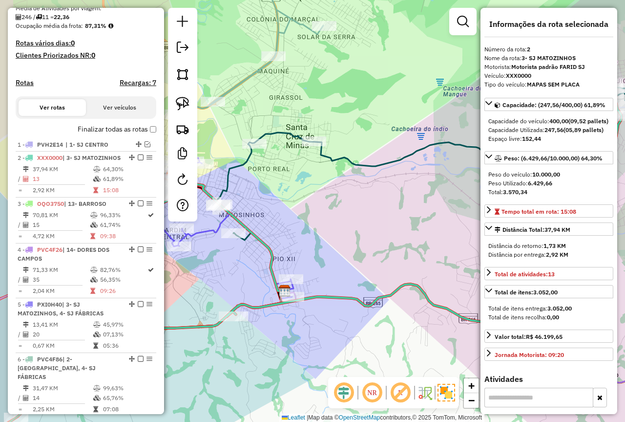
drag, startPoint x: 240, startPoint y: 203, endPoint x: 282, endPoint y: 203, distance: 42.5
click at [282, 203] on div "Janela de atendimento Grade de atendimento Capacidade Transportadoras Veículos …" at bounding box center [312, 211] width 625 height 422
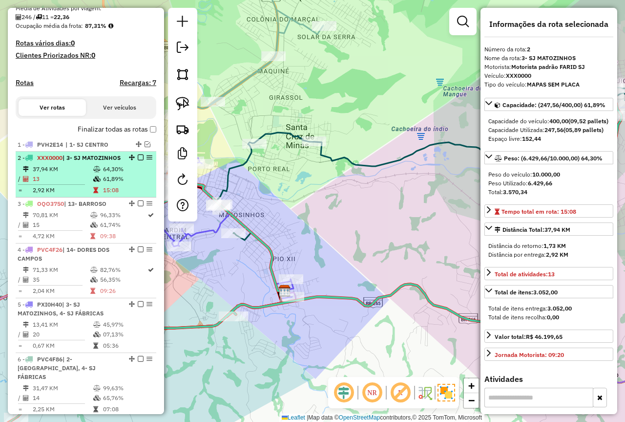
click at [56, 184] on td "13" at bounding box center [62, 179] width 61 height 10
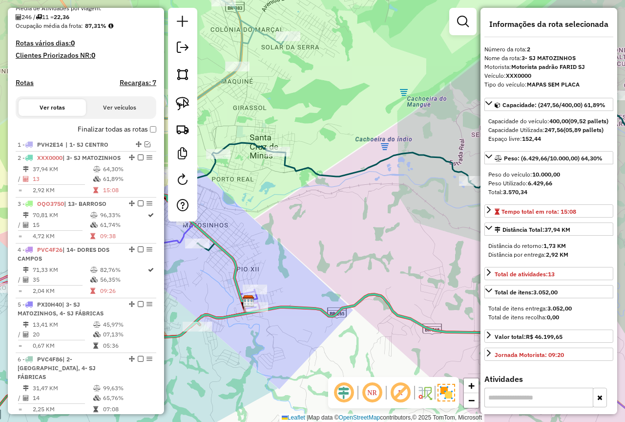
drag, startPoint x: 283, startPoint y: 198, endPoint x: 295, endPoint y: 210, distance: 16.6
click at [293, 209] on div "Janela de atendimento Grade de atendimento Capacidade Transportadoras Veículos …" at bounding box center [312, 211] width 625 height 422
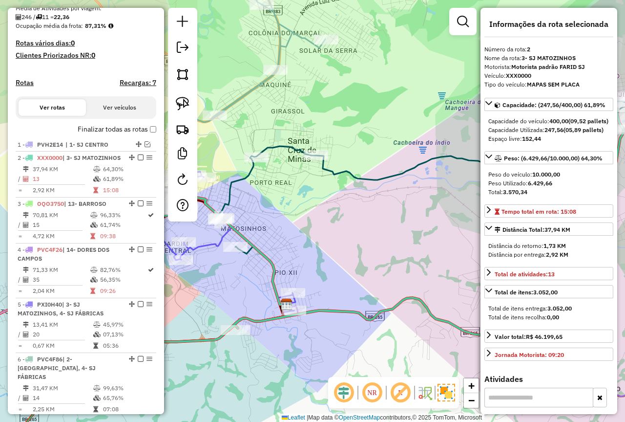
drag, startPoint x: 275, startPoint y: 203, endPoint x: 308, endPoint y: 204, distance: 33.2
click at [309, 204] on div "Janela de atendimento Grade de atendimento Capacidade Transportadoras Veículos …" at bounding box center [312, 211] width 625 height 422
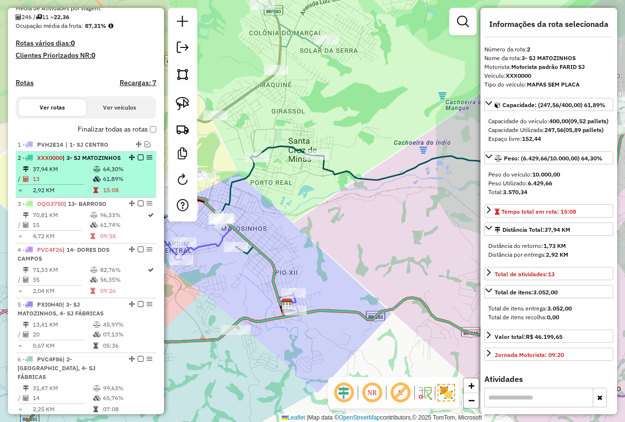
click at [85, 162] on div "2 - XXX0000 | 3- SJ MATOZINHOS" at bounding box center [70, 157] width 104 height 9
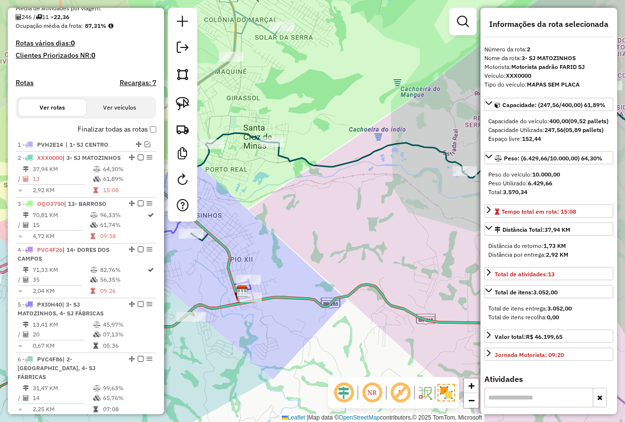
scroll to position [129, 0]
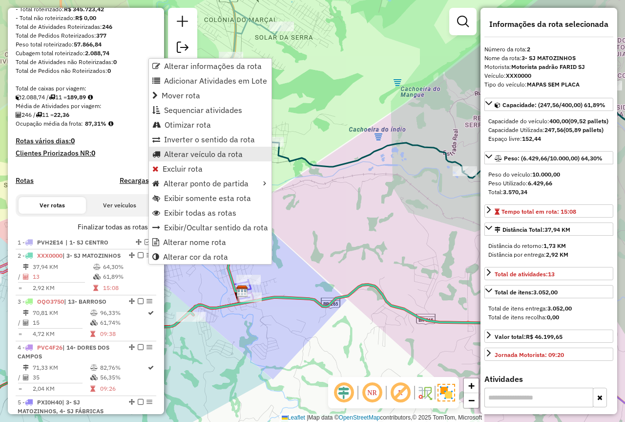
click at [194, 153] on span "Alterar veículo da rota" at bounding box center [203, 154] width 79 height 8
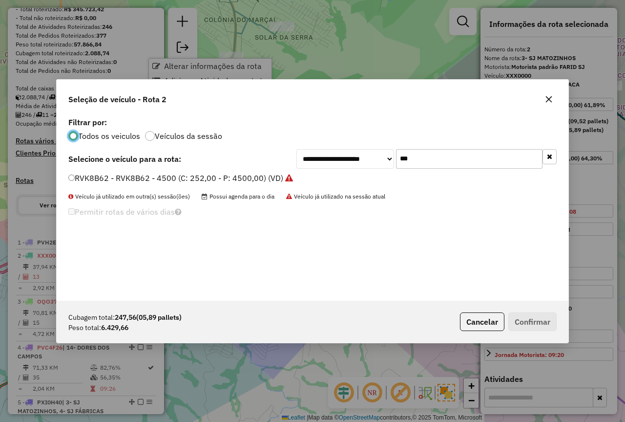
scroll to position [5, 3]
click at [547, 102] on icon "button" at bounding box center [549, 99] width 8 height 8
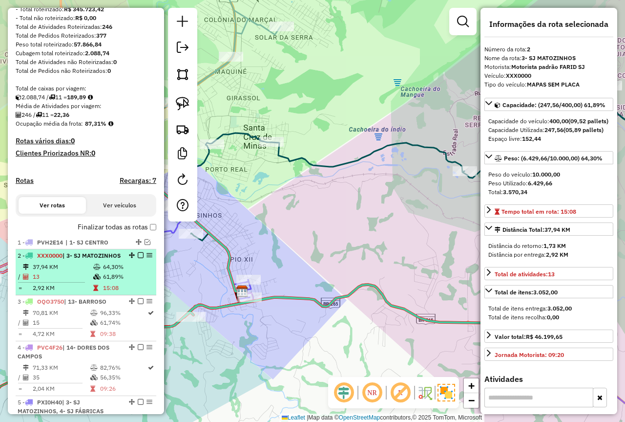
click at [138, 258] on em at bounding box center [141, 255] width 6 height 6
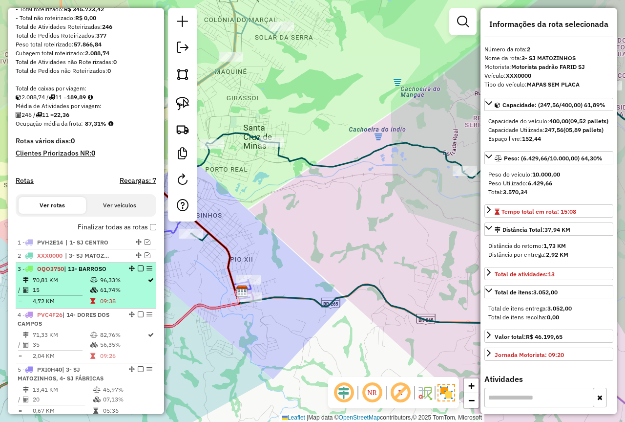
click at [132, 294] on td "61,74%" at bounding box center [123, 290] width 47 height 10
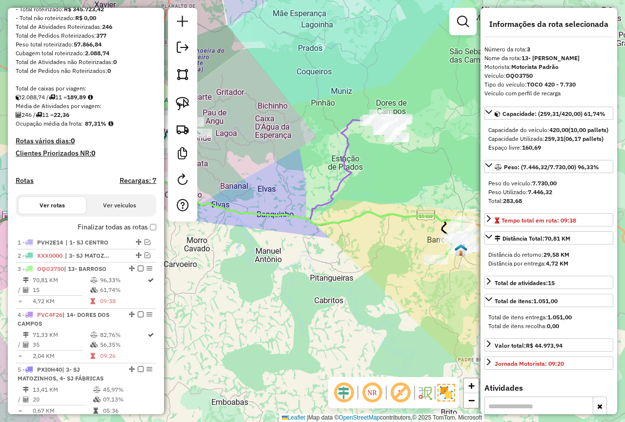
drag, startPoint x: 326, startPoint y: 238, endPoint x: 264, endPoint y: 245, distance: 62.0
click at [265, 246] on div "Janela de atendimento Grade de atendimento Capacidade Transportadoras Veículos …" at bounding box center [312, 211] width 625 height 422
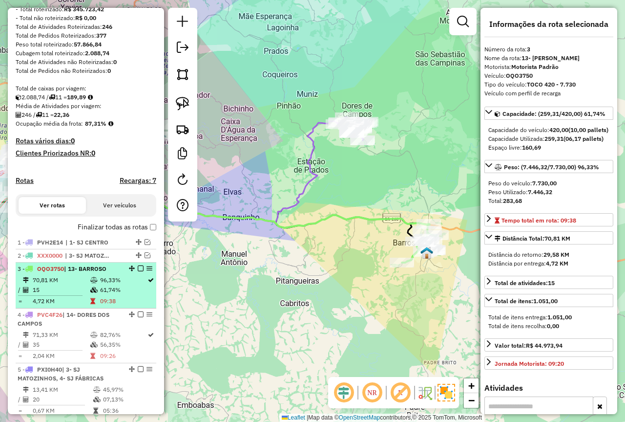
click at [140, 271] on em at bounding box center [141, 268] width 6 height 6
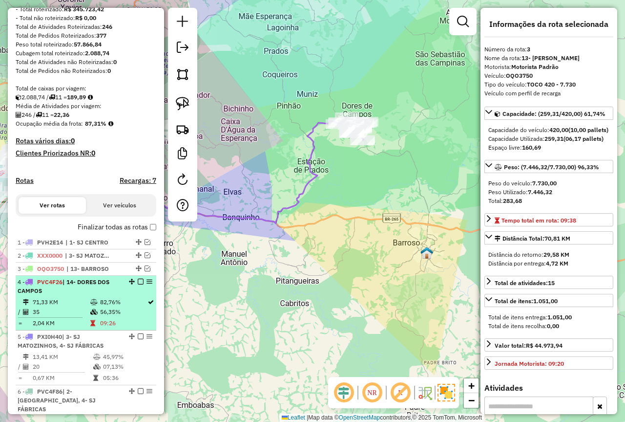
click at [126, 317] on td "56,35%" at bounding box center [123, 312] width 47 height 10
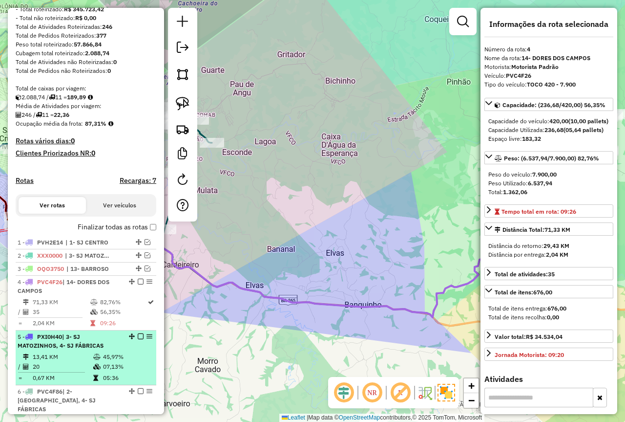
drag, startPoint x: 138, startPoint y: 292, endPoint x: 137, endPoint y: 314, distance: 22.5
click at [138, 284] on em at bounding box center [141, 281] width 6 height 6
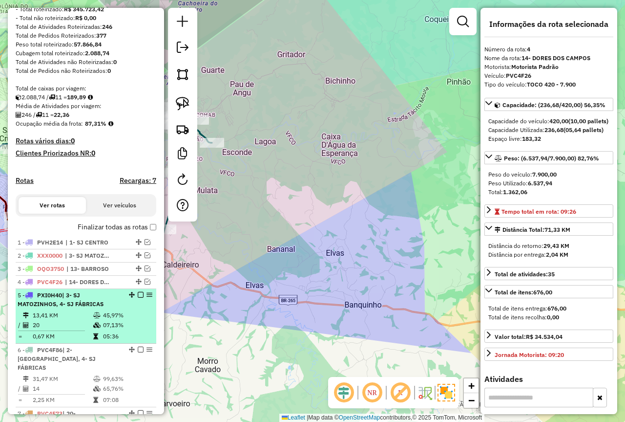
click at [109, 308] on div "5 - PXI0H40 | 3- SJ MATOZINHOS, 4- SJ FÁBRICAS" at bounding box center [70, 300] width 104 height 18
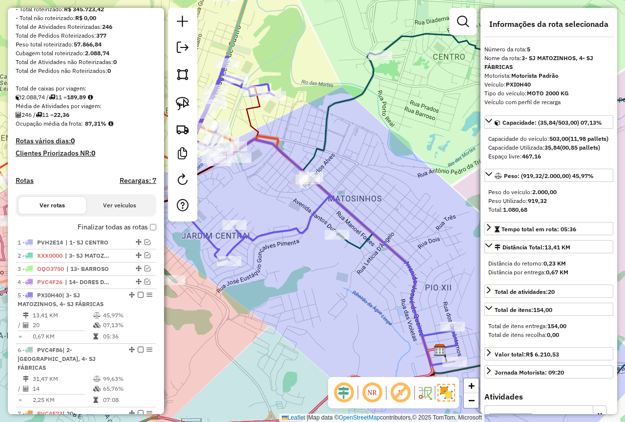
drag, startPoint x: 316, startPoint y: 329, endPoint x: 299, endPoint y: 336, distance: 18.4
click at [299, 336] on div "Janela de atendimento Grade de atendimento Capacidade Transportadoras Veículos …" at bounding box center [312, 211] width 625 height 422
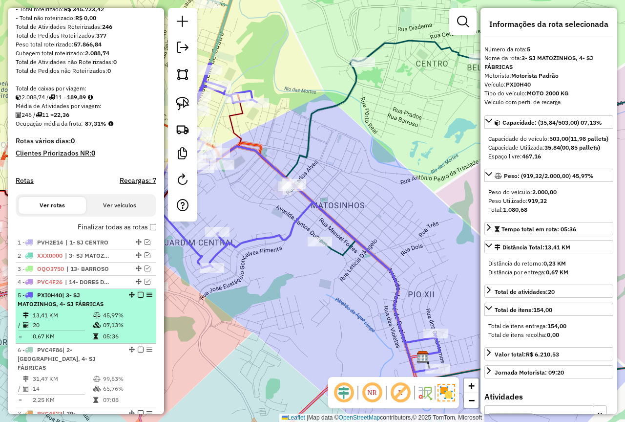
click at [95, 330] on td at bounding box center [98, 325] width 10 height 10
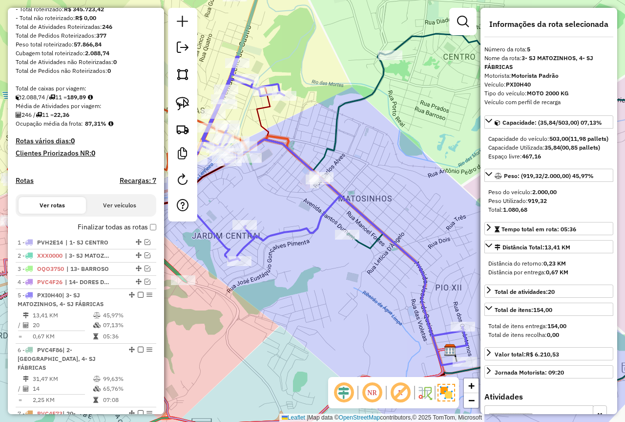
drag, startPoint x: 190, startPoint y: 344, endPoint x: 317, endPoint y: 328, distance: 127.5
click at [330, 330] on div "Janela de atendimento Grade de atendimento Capacidade Transportadoras Veículos …" at bounding box center [312, 211] width 625 height 422
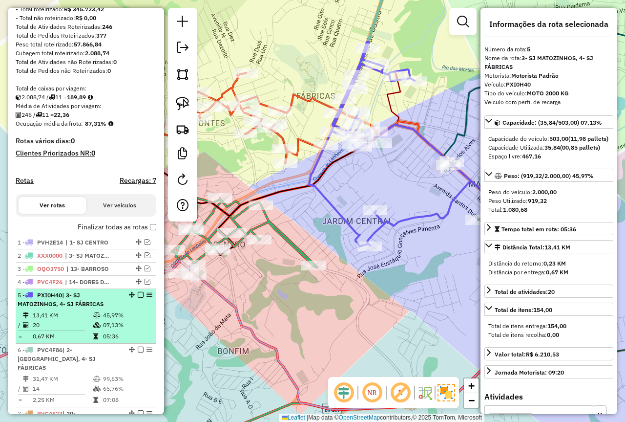
click at [84, 320] on td "13,41 KM" at bounding box center [62, 315] width 61 height 10
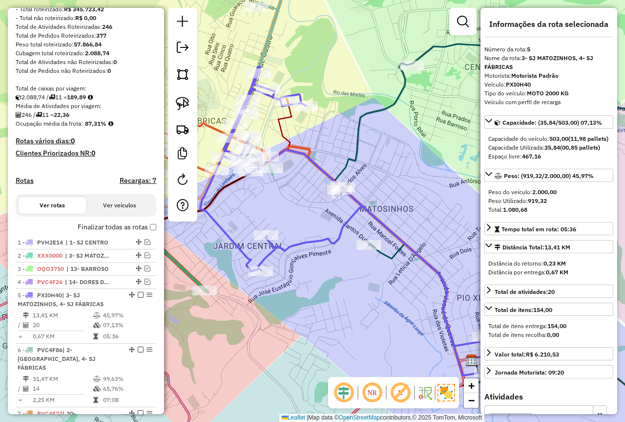
drag, startPoint x: 244, startPoint y: 334, endPoint x: 275, endPoint y: 339, distance: 31.1
click at [275, 339] on div "Janela de atendimento Grade de atendimento Capacidade Transportadoras Veículos …" at bounding box center [312, 211] width 625 height 422
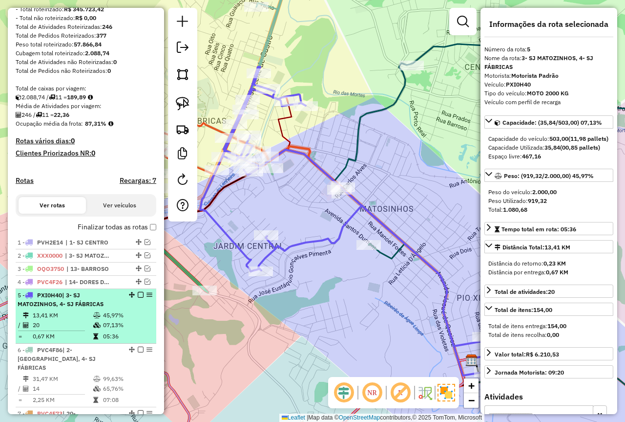
click at [138, 298] on em at bounding box center [141, 295] width 6 height 6
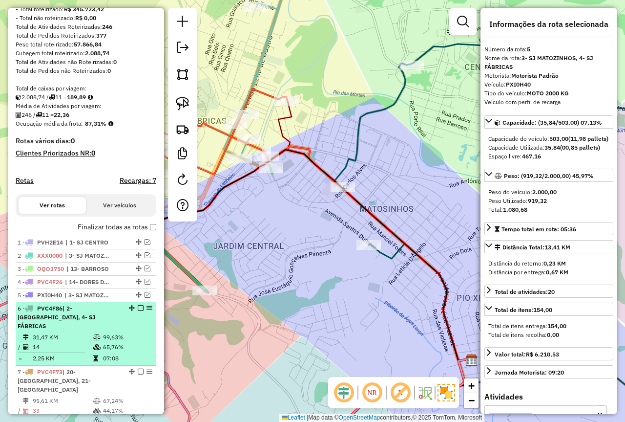
click at [131, 344] on td "65,76%" at bounding box center [127, 347] width 49 height 10
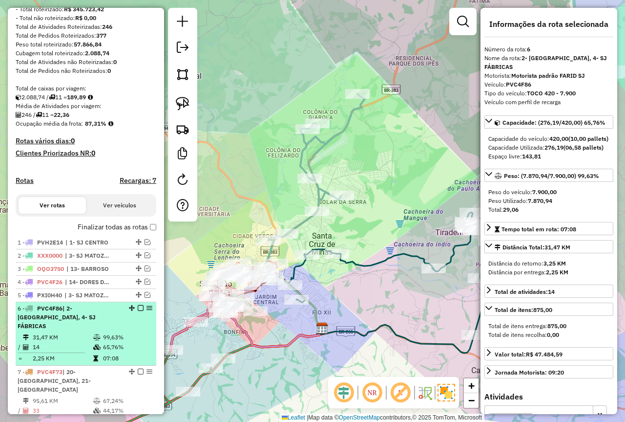
click at [139, 311] on em at bounding box center [141, 308] width 6 height 6
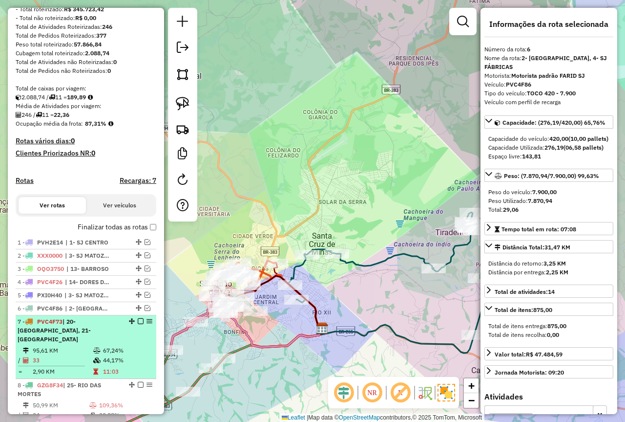
click at [121, 343] on div "7 - PVC4F73 | 20- [GEOGRAPHIC_DATA], 21- [GEOGRAPHIC_DATA]" at bounding box center [86, 330] width 137 height 26
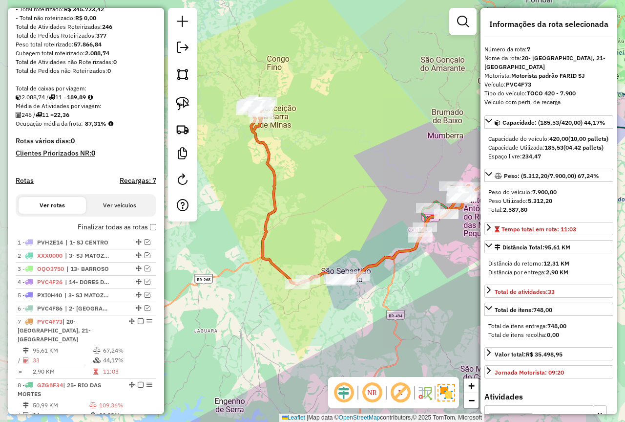
drag, startPoint x: 298, startPoint y: 344, endPoint x: 394, endPoint y: 328, distance: 97.1
click at [394, 328] on div "Janela de atendimento Grade de atendimento Capacidade Transportadoras Veículos …" at bounding box center [312, 211] width 625 height 422
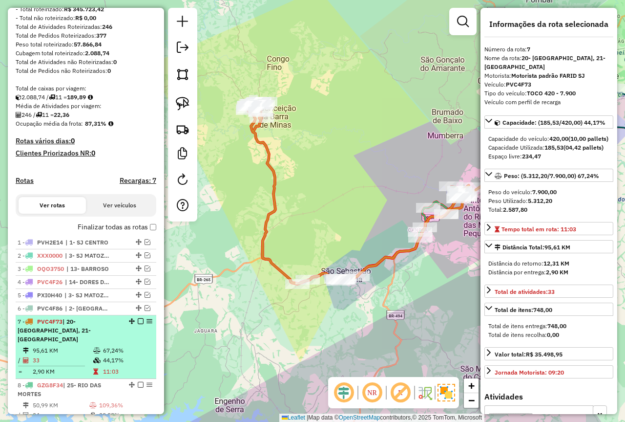
click at [138, 324] on em at bounding box center [141, 321] width 6 height 6
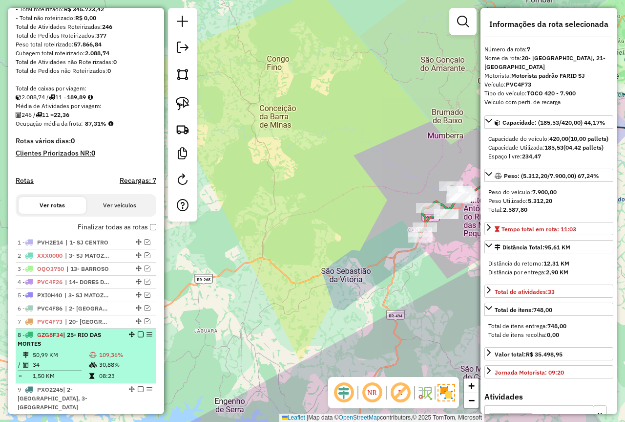
click at [115, 360] on td "109,36%" at bounding box center [126, 355] width 54 height 10
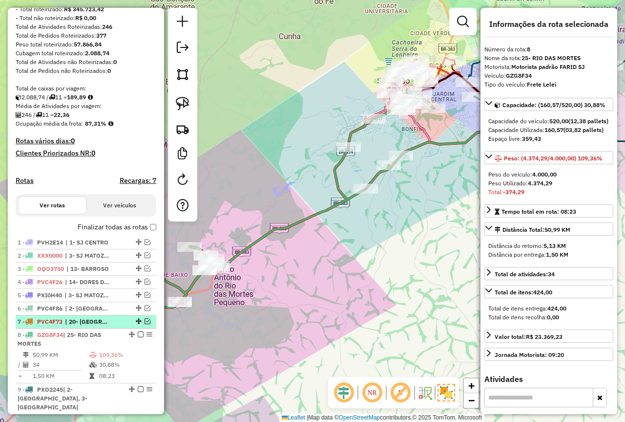
drag, startPoint x: 145, startPoint y: 332, endPoint x: 138, endPoint y: 337, distance: 8.7
click at [145, 324] on em at bounding box center [148, 321] width 6 height 6
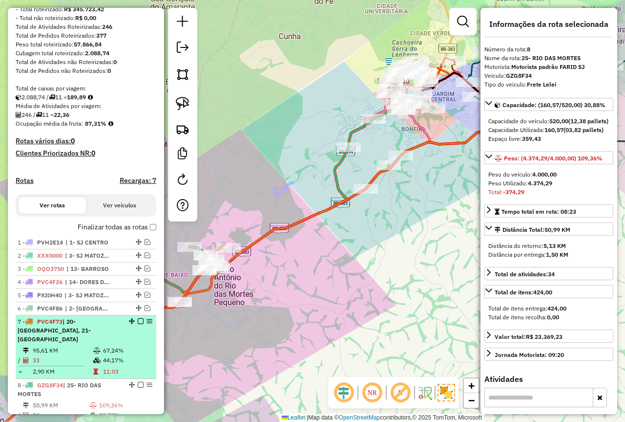
click at [121, 343] on div "7 - PVC4F73 | 20- [GEOGRAPHIC_DATA], 21- [GEOGRAPHIC_DATA]" at bounding box center [86, 330] width 137 height 26
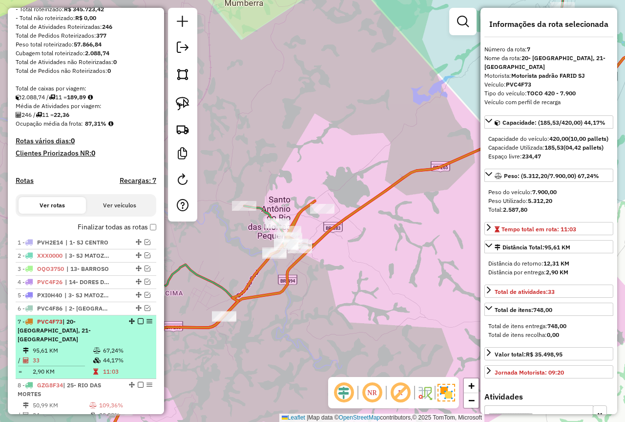
click at [138, 324] on em at bounding box center [141, 321] width 6 height 6
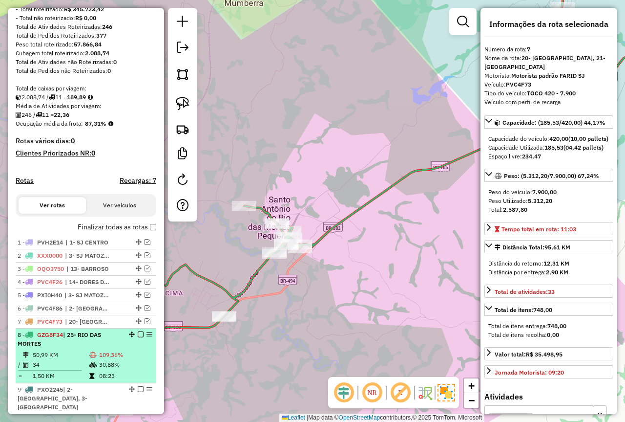
click at [109, 360] on td "109,36%" at bounding box center [126, 355] width 54 height 10
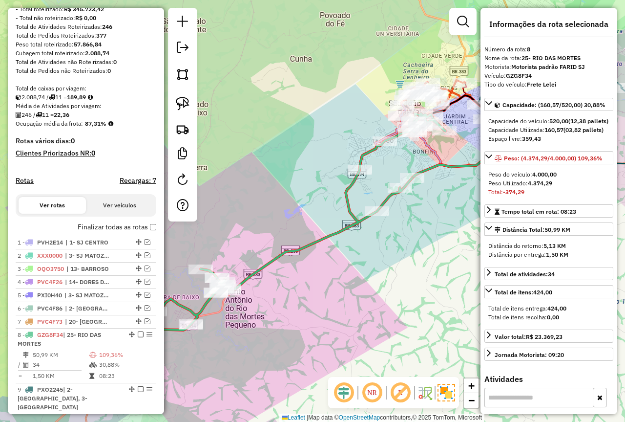
drag, startPoint x: 311, startPoint y: 304, endPoint x: 322, endPoint y: 327, distance: 25.1
click at [322, 327] on div "Janela de atendimento Grade de atendimento Capacidade Transportadoras Veículos …" at bounding box center [312, 211] width 625 height 422
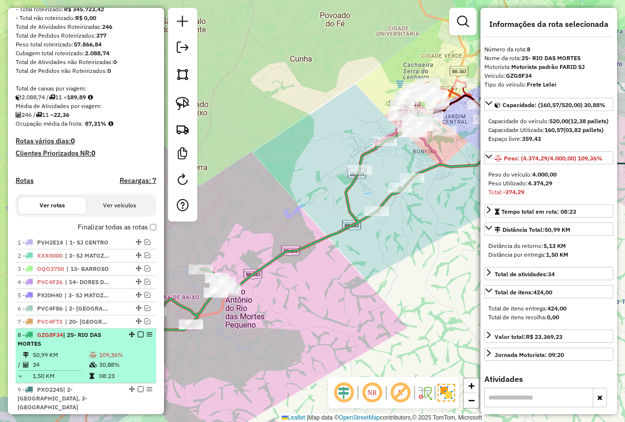
click at [110, 360] on td "109,36%" at bounding box center [126, 355] width 54 height 10
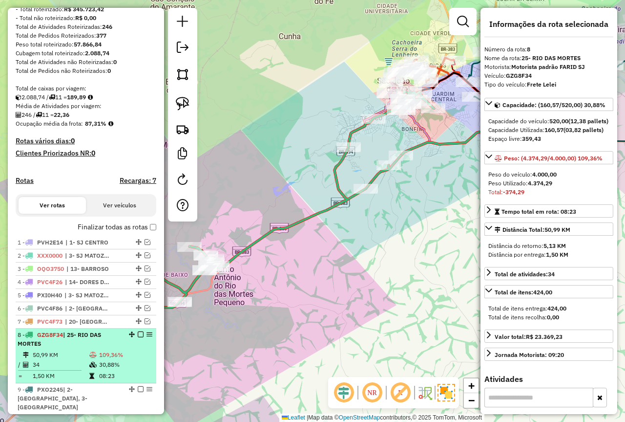
click at [139, 337] on em at bounding box center [141, 334] width 6 height 6
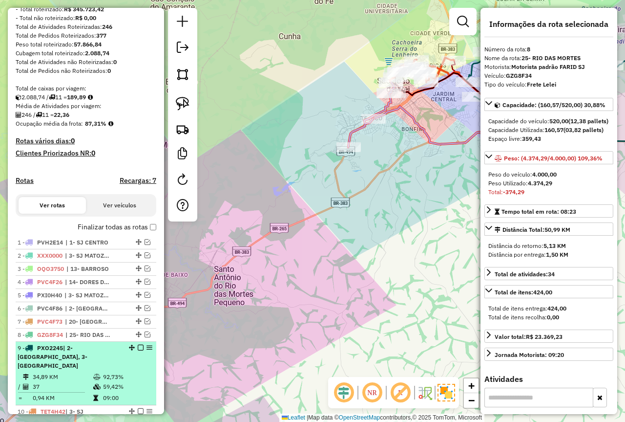
click at [136, 363] on div "9 - PXO2245 | 2- COLONIA, 3- [GEOGRAPHIC_DATA]" at bounding box center [86, 356] width 137 height 26
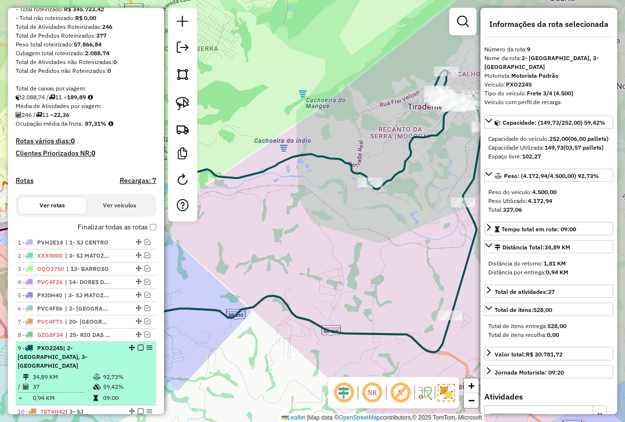
click at [136, 360] on div "9 - PXO2245 | 2- COLONIA, 3- [GEOGRAPHIC_DATA]" at bounding box center [86, 356] width 137 height 26
click at [138, 350] on em at bounding box center [141, 347] width 6 height 6
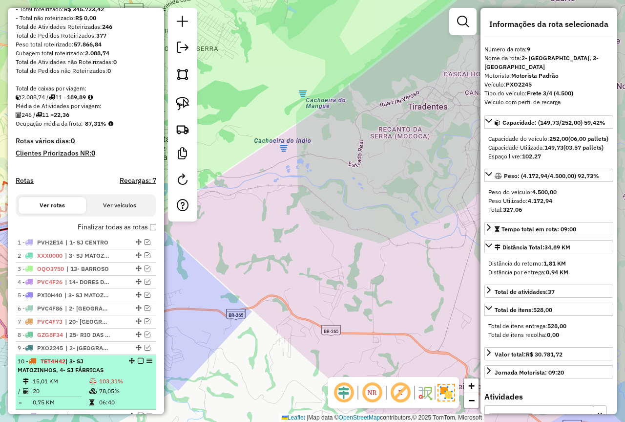
click at [133, 374] on div "10 - TET4H42 | 3- SJ MATOZINHOS, 4- SJ FÁBRICAS" at bounding box center [86, 366] width 137 height 18
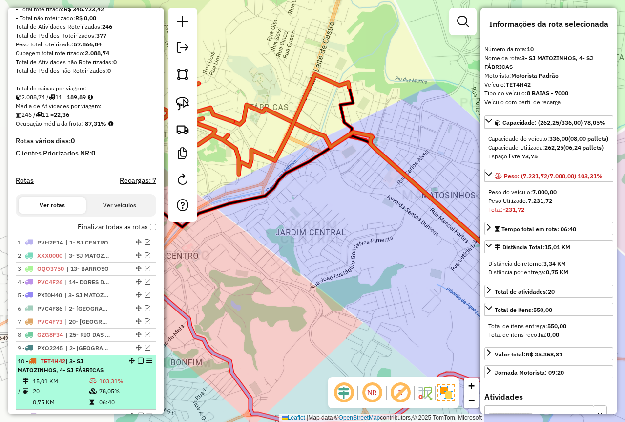
scroll to position [227, 0]
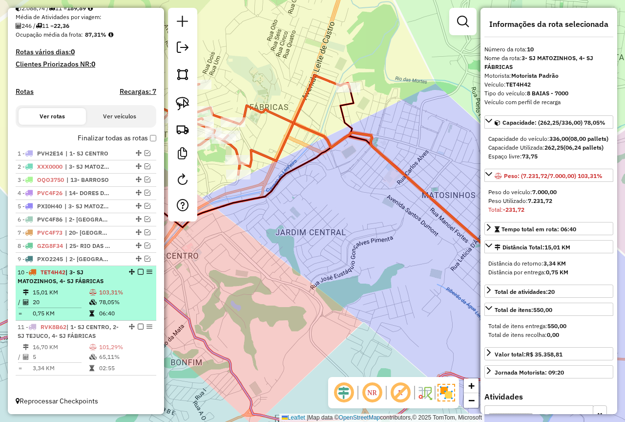
click at [114, 295] on td "103,31%" at bounding box center [126, 292] width 54 height 10
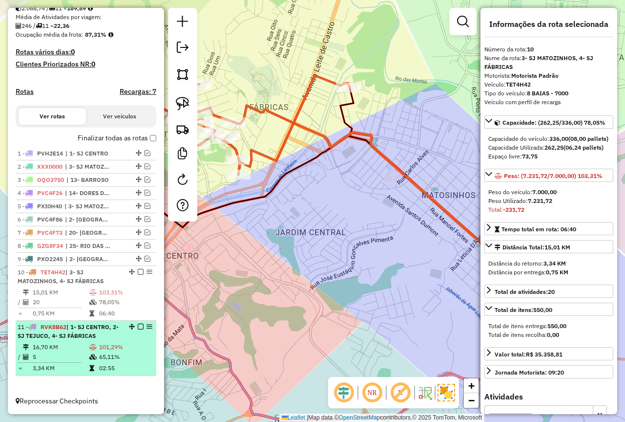
click at [107, 333] on div "11 - RVK8B62 | 1- SJ CENTRO, 2- SJ TEJUCO, 4- SJ FÁBRICAS" at bounding box center [70, 331] width 104 height 18
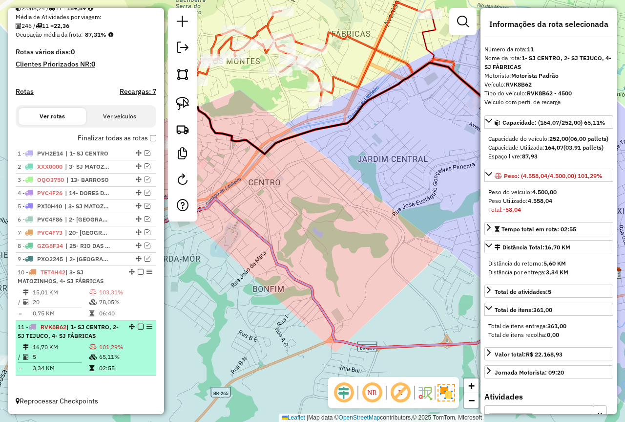
drag, startPoint x: 103, startPoint y: 325, endPoint x: 104, endPoint y: 340, distance: 14.7
click at [103, 330] on span "| 1- SJ CENTRO, 2- SJ TEJUCO, 4- SJ FÁBRICAS" at bounding box center [68, 331] width 101 height 16
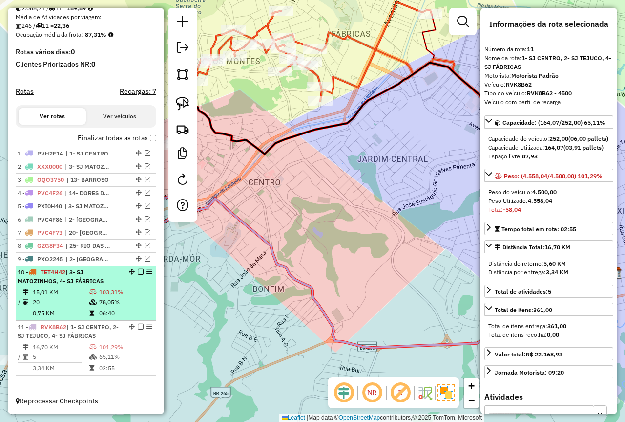
drag, startPoint x: 104, startPoint y: 346, endPoint x: 103, endPoint y: 289, distance: 57.7
click at [104, 343] on td "101,29%" at bounding box center [126, 347] width 54 height 10
click at [103, 289] on td "103,31%" at bounding box center [126, 292] width 54 height 10
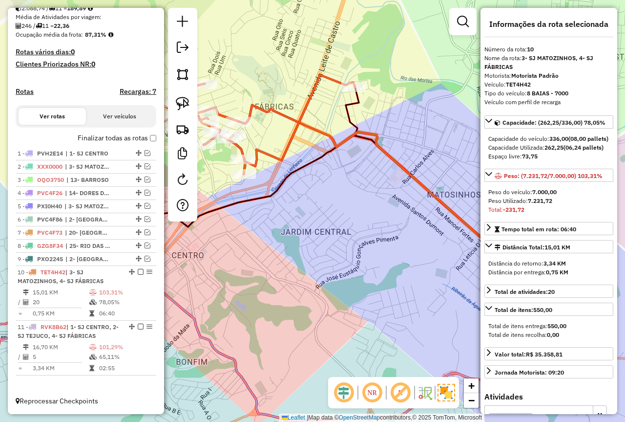
drag, startPoint x: 255, startPoint y: 276, endPoint x: 341, endPoint y: 296, distance: 88.8
click at [341, 296] on div "Janela de atendimento Grade de atendimento Capacidade Transportadoras Veículos …" at bounding box center [312, 211] width 625 height 422
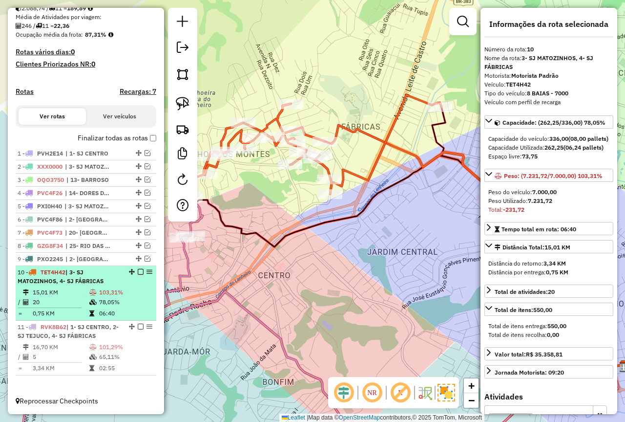
click at [62, 302] on td "20" at bounding box center [60, 302] width 57 height 10
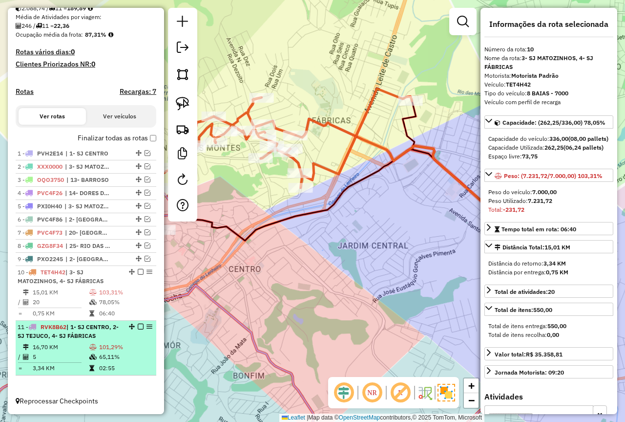
click at [77, 347] on td "16,70 KM" at bounding box center [60, 347] width 57 height 10
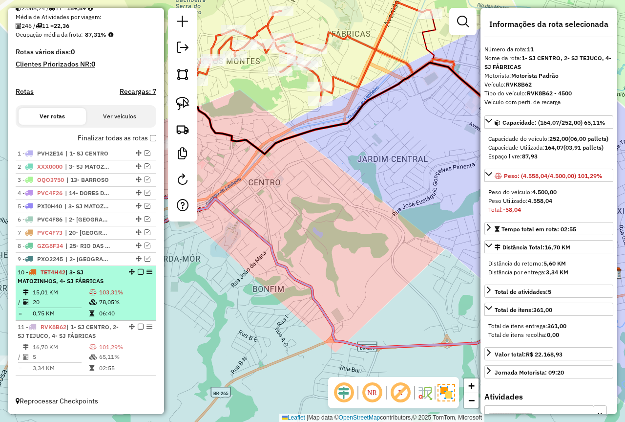
click at [91, 287] on td at bounding box center [94, 292] width 10 height 10
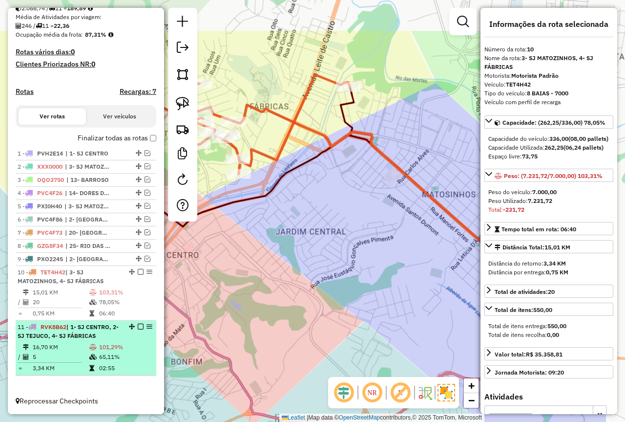
click at [97, 327] on span "| 1- SJ CENTRO, 2- SJ TEJUCO, 4- SJ FÁBRICAS" at bounding box center [68, 331] width 101 height 16
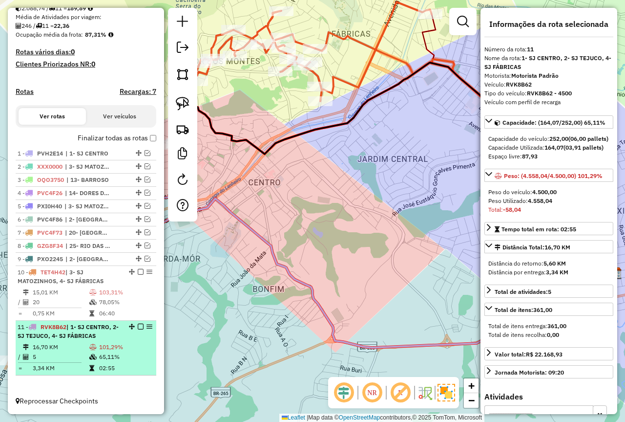
click at [106, 342] on td "101,29%" at bounding box center [126, 347] width 54 height 10
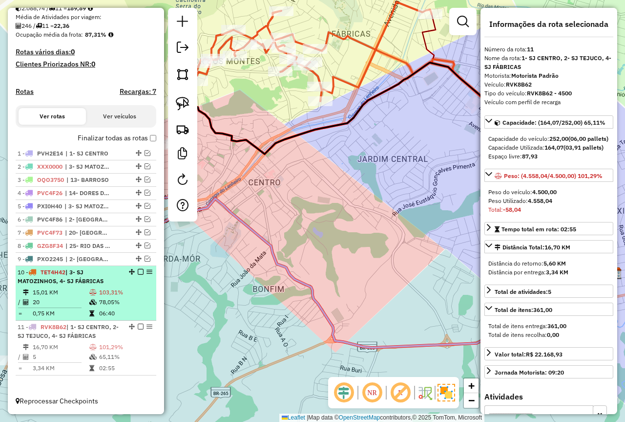
click at [101, 300] on td "78,05%" at bounding box center [126, 302] width 54 height 10
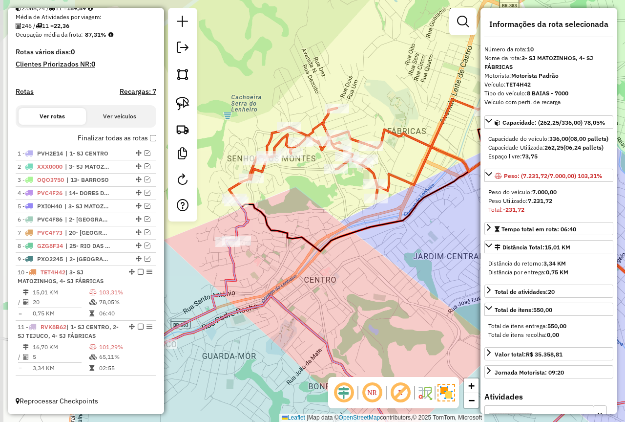
drag, startPoint x: 330, startPoint y: 321, endPoint x: 380, endPoint y: 332, distance: 51.0
click at [380, 332] on div "Janela de atendimento Grade de atendimento Capacidade Transportadoras Veículos …" at bounding box center [312, 211] width 625 height 422
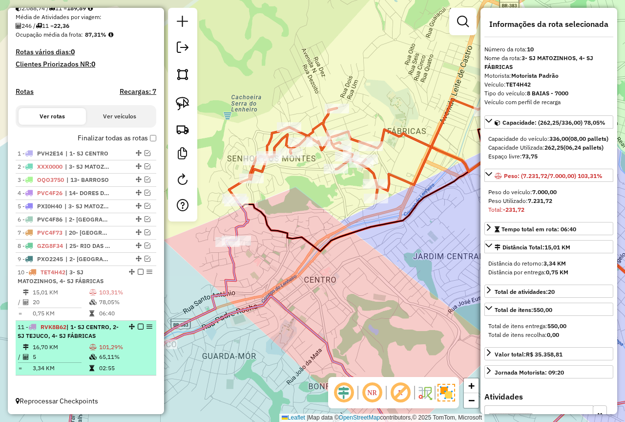
click at [34, 357] on td "5" at bounding box center [60, 357] width 57 height 10
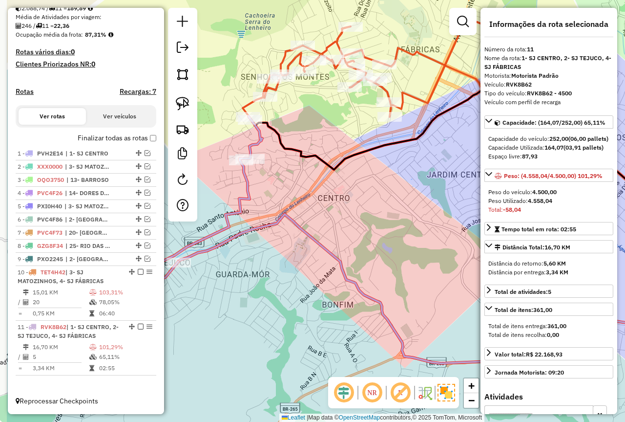
drag, startPoint x: 227, startPoint y: 311, endPoint x: 340, endPoint y: 341, distance: 116.4
click at [340, 341] on div "Janela de atendimento Grade de atendimento Capacidade Transportadoras Veículos …" at bounding box center [312, 211] width 625 height 422
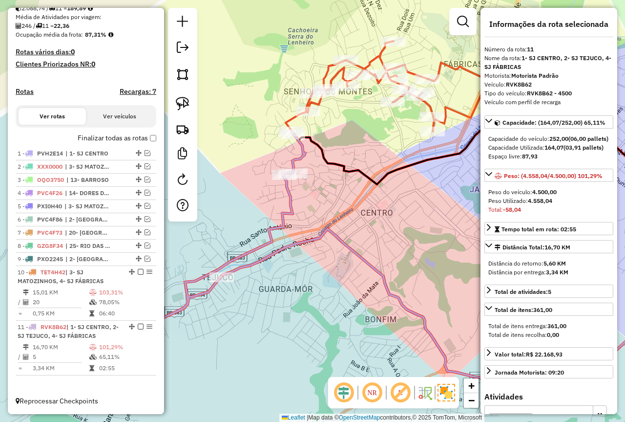
drag, startPoint x: 553, startPoint y: 219, endPoint x: 529, endPoint y: 220, distance: 24.4
click at [529, 204] on strong "4.558,04" at bounding box center [540, 200] width 24 height 7
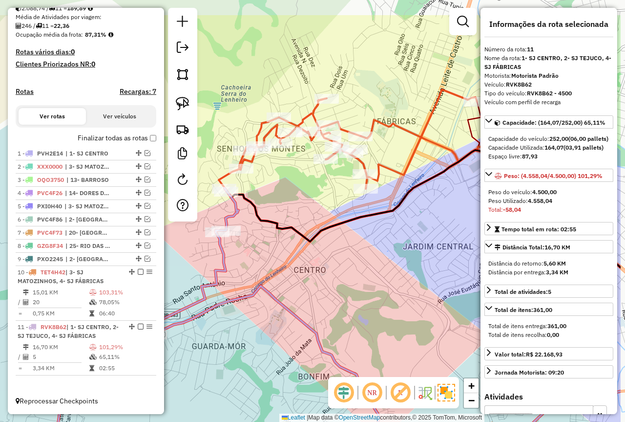
drag, startPoint x: 304, startPoint y: 183, endPoint x: 228, endPoint y: 243, distance: 97.4
click at [233, 242] on div "Janela de atendimento Grade de atendimento Capacidade Transportadoras Veículos …" at bounding box center [312, 211] width 625 height 422
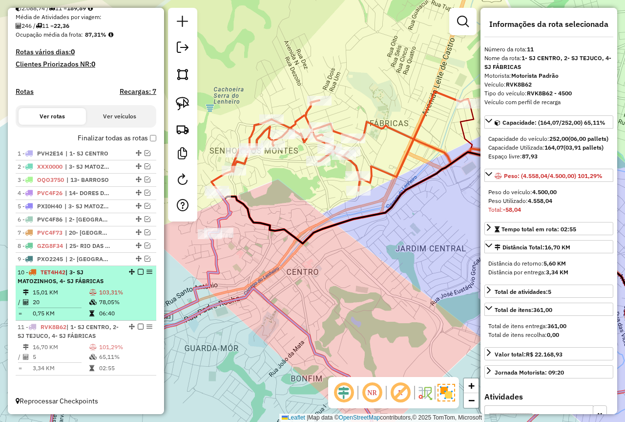
click at [123, 302] on td "78,05%" at bounding box center [126, 302] width 54 height 10
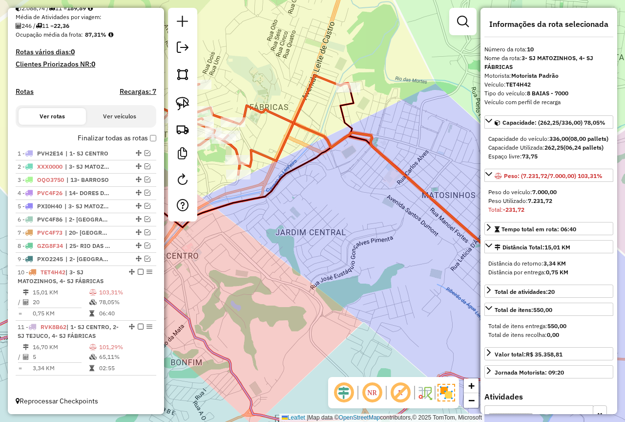
drag, startPoint x: 557, startPoint y: 221, endPoint x: 529, endPoint y: 219, distance: 28.4
click at [529, 205] on div "Peso Utilizado: 7.231,72" at bounding box center [549, 200] width 121 height 9
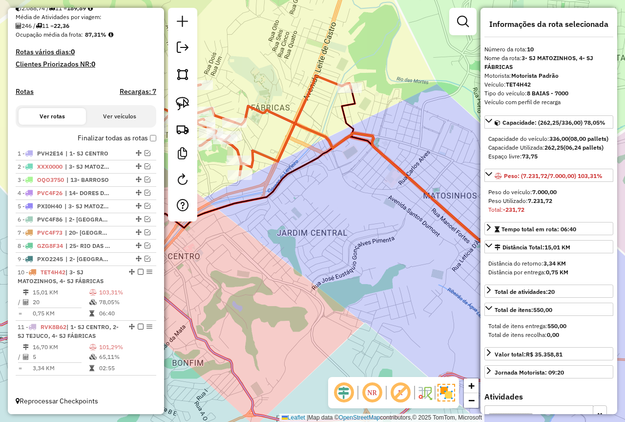
drag, startPoint x: 313, startPoint y: 243, endPoint x: 327, endPoint y: 247, distance: 14.7
click at [327, 247] on div "Janela de atendimento Grade de atendimento Capacidade Transportadoras Veículos …" at bounding box center [312, 211] width 625 height 422
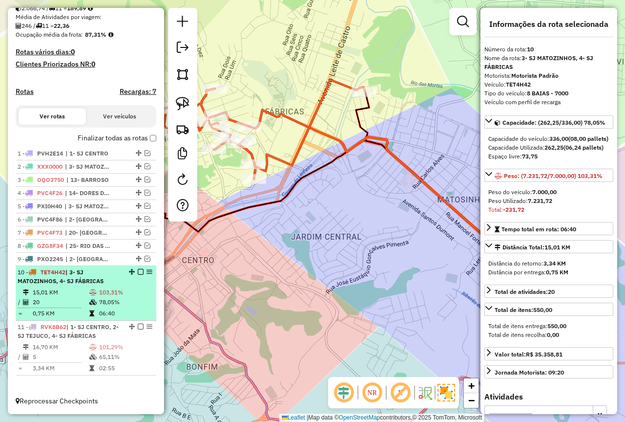
click at [76, 297] on td "20" at bounding box center [60, 302] width 57 height 10
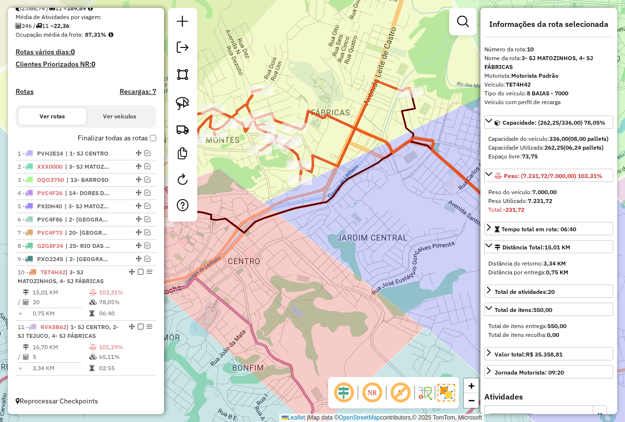
drag, startPoint x: 311, startPoint y: 245, endPoint x: 413, endPoint y: 256, distance: 103.2
click at [413, 256] on div "Janela de atendimento Grade de atendimento Capacidade Transportadoras Veículos …" at bounding box center [312, 211] width 625 height 422
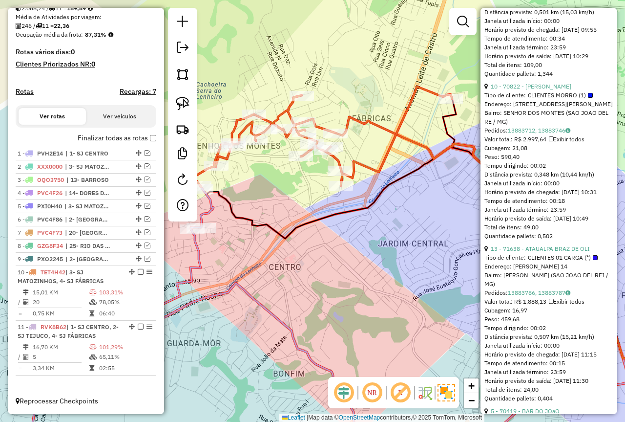
scroll to position [537, 0]
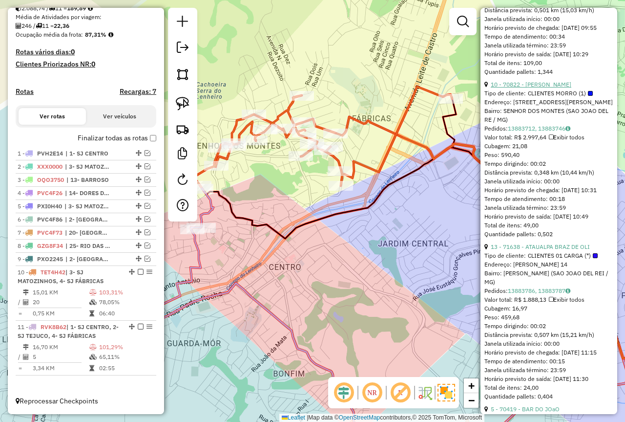
click at [542, 88] on link "10 - 70822 - [PERSON_NAME]" at bounding box center [531, 84] width 81 height 7
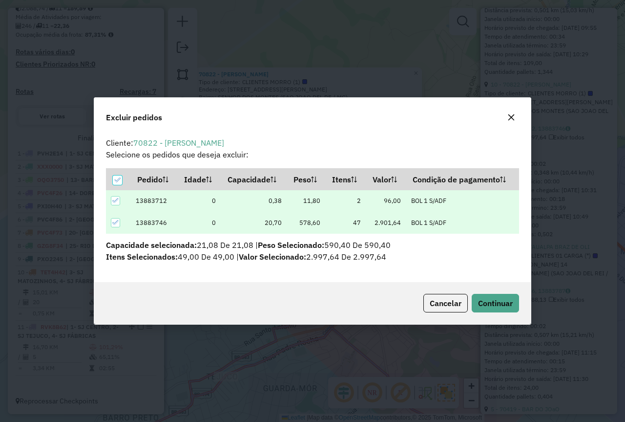
scroll to position [0, 0]
click at [496, 305] on span "Continuar" at bounding box center [495, 303] width 35 height 10
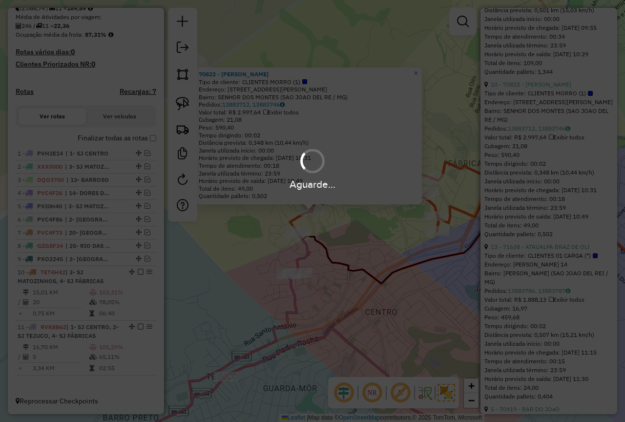
click at [79, 302] on div "Aguarde..." at bounding box center [312, 211] width 625 height 422
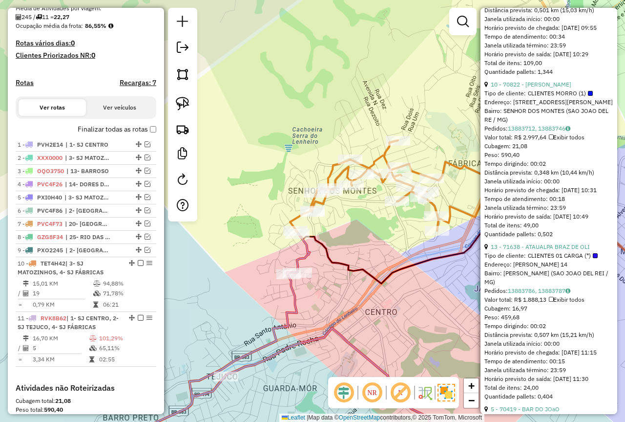
scroll to position [381, 0]
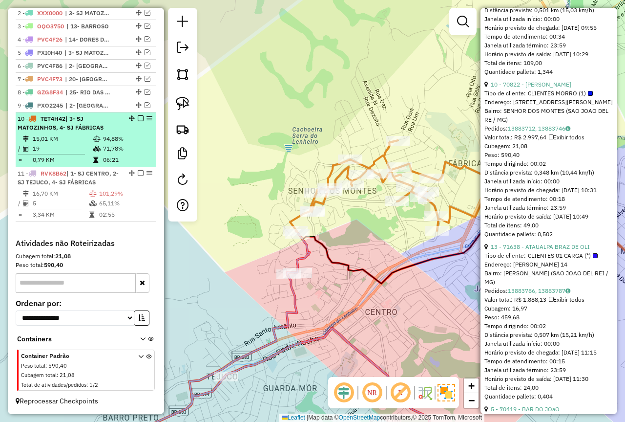
click at [56, 136] on td "15,01 KM" at bounding box center [62, 139] width 61 height 10
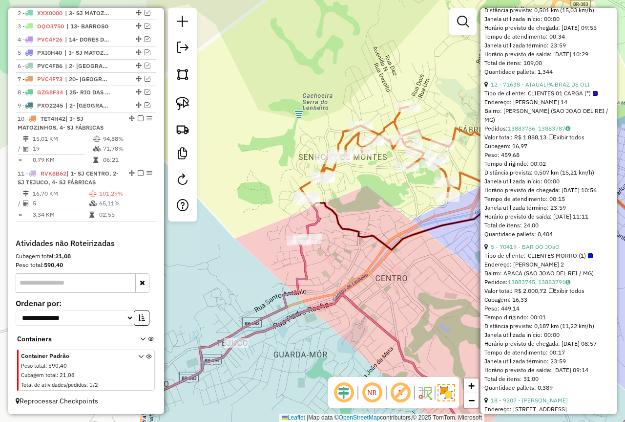
drag, startPoint x: 356, startPoint y: 264, endPoint x: 463, endPoint y: 277, distance: 107.9
click at [463, 277] on div "Janela de atendimento Grade de atendimento Capacidade Transportadoras Veículos …" at bounding box center [312, 211] width 625 height 422
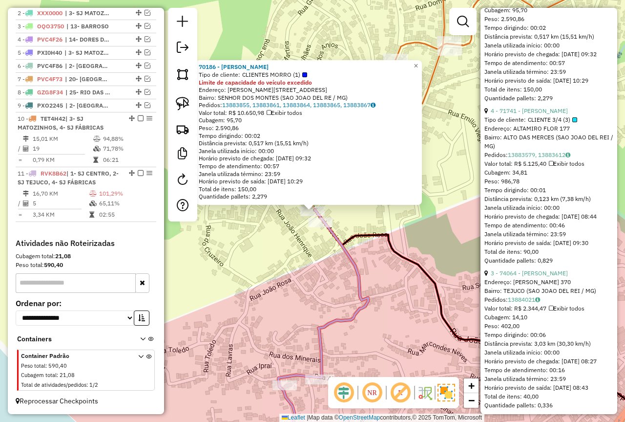
drag, startPoint x: 308, startPoint y: 259, endPoint x: 317, endPoint y: 237, distance: 23.9
click at [307, 259] on div "70186 - [PERSON_NAME] DE ANDR Tipo de cliente: CLIENTES MORRO (1) Limite de cap…" at bounding box center [312, 211] width 625 height 422
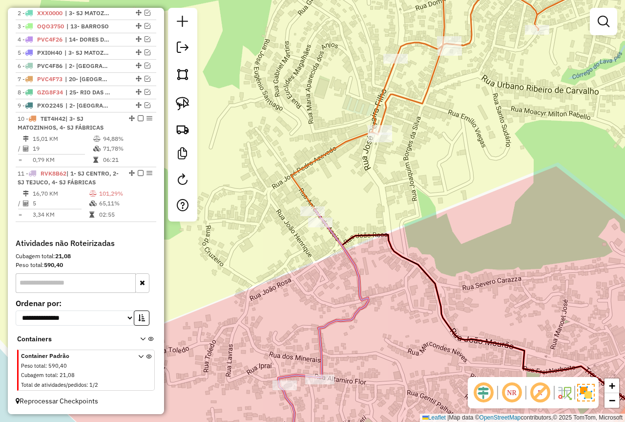
click at [318, 230] on div "Janela de atendimento Grade de atendimento Capacidade Transportadoras Veículos …" at bounding box center [312, 211] width 625 height 422
click at [182, 99] on img at bounding box center [183, 104] width 14 height 14
drag, startPoint x: 398, startPoint y: 122, endPoint x: 383, endPoint y: 159, distance: 40.4
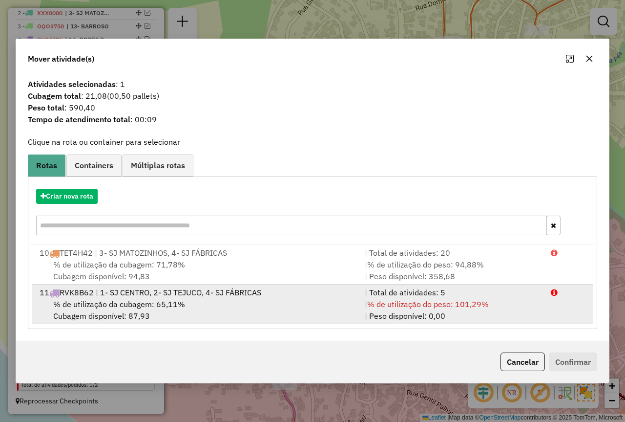
click at [245, 312] on div "% de utilização da cubagem: 65,11% Cubagem disponível: 87,93" at bounding box center [196, 309] width 325 height 23
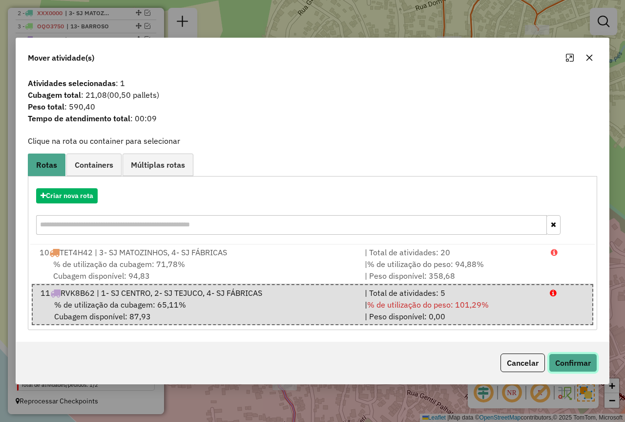
click at [580, 367] on button "Confirmar" at bounding box center [573, 362] width 48 height 19
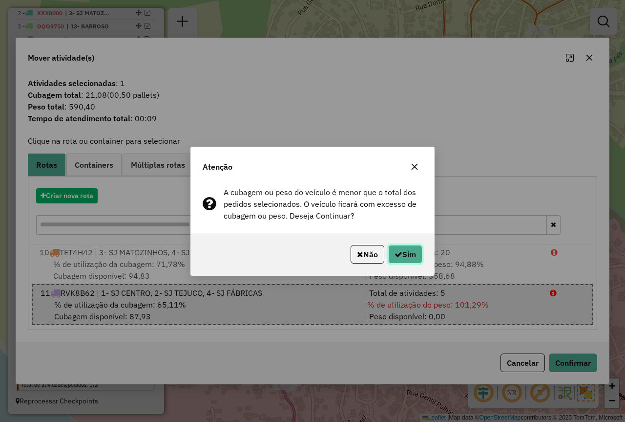
click at [411, 254] on button "Sim" at bounding box center [405, 254] width 34 height 19
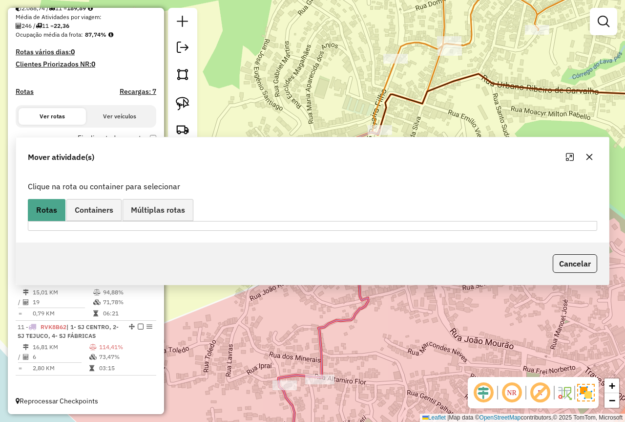
scroll to position [227, 0]
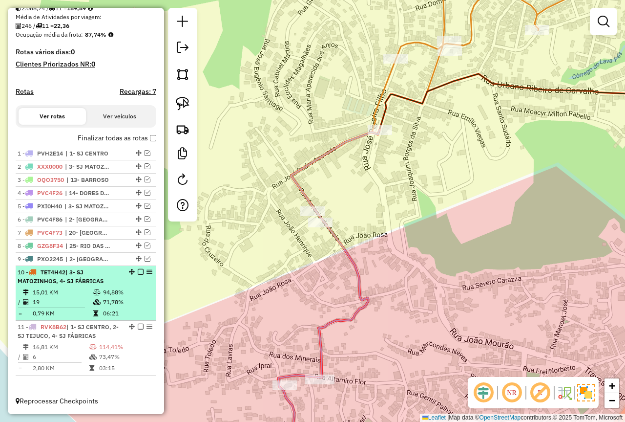
click at [127, 304] on td "71,78%" at bounding box center [127, 302] width 49 height 10
select select "*********"
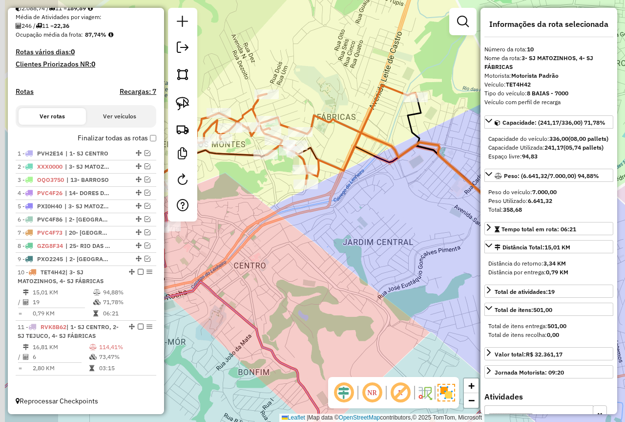
drag, startPoint x: 320, startPoint y: 252, endPoint x: 381, endPoint y: 263, distance: 61.5
click at [361, 256] on div "Janela de atendimento Grade de atendimento Capacidade Transportadoras Veículos …" at bounding box center [312, 211] width 625 height 422
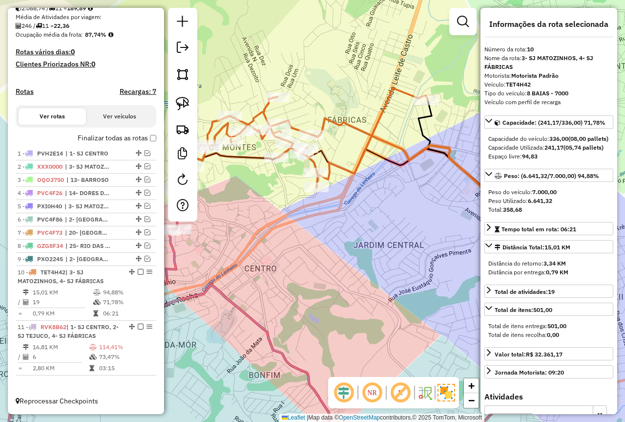
drag, startPoint x: 562, startPoint y: 219, endPoint x: 511, endPoint y: 221, distance: 51.4
click at [511, 205] on div "Peso Utilizado: 6.641,32" at bounding box center [549, 200] width 121 height 9
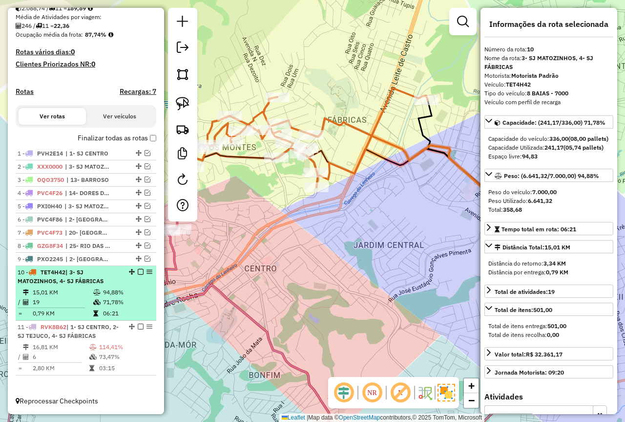
click at [82, 291] on td "15,01 KM" at bounding box center [62, 292] width 61 height 10
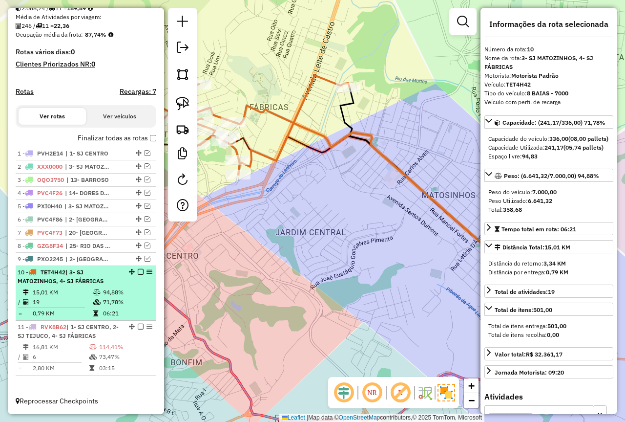
click at [138, 272] on em at bounding box center [141, 272] width 6 height 6
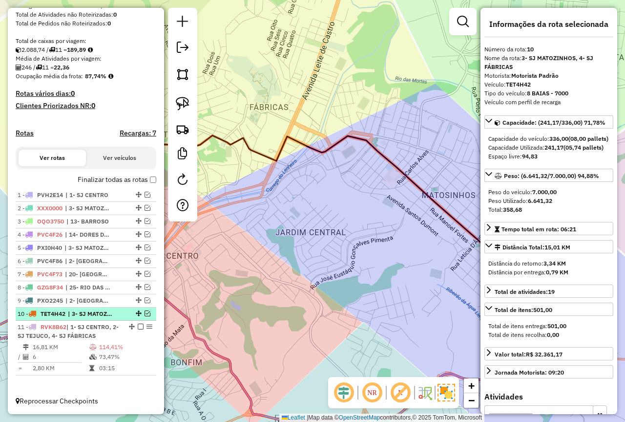
scroll to position [186, 0]
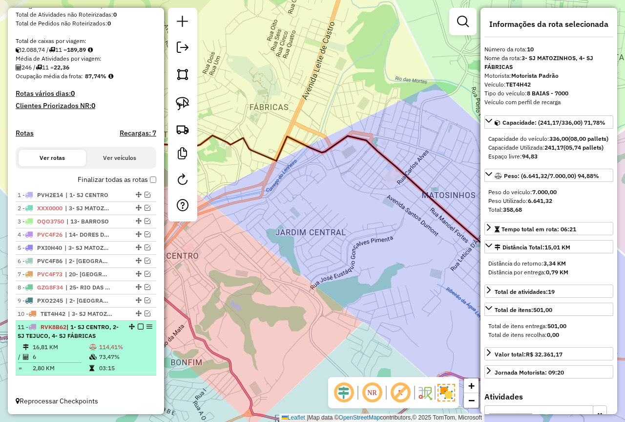
drag, startPoint x: 123, startPoint y: 317, endPoint x: 118, endPoint y: 332, distance: 16.4
click at [122, 317] on div "10 - TET4H42 | 3- SJ MATOZINHOS, 4- SJ FÁBRICAS" at bounding box center [86, 313] width 137 height 9
click at [116, 342] on td "114,41%" at bounding box center [126, 347] width 54 height 10
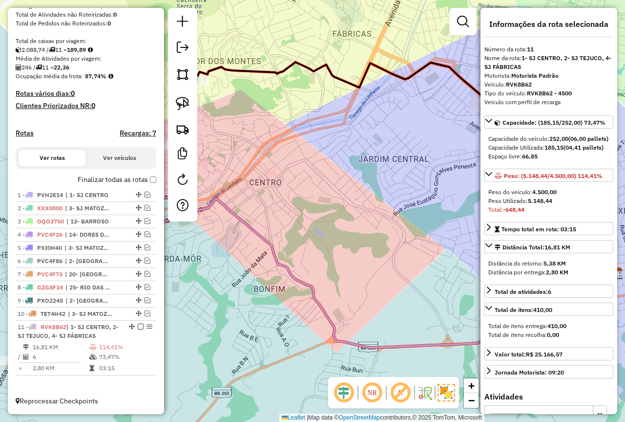
drag, startPoint x: 333, startPoint y: 239, endPoint x: 455, endPoint y: 254, distance: 123.5
click at [455, 254] on div "Janela de atendimento Grade de atendimento Capacidade Transportadoras Veículos …" at bounding box center [312, 211] width 625 height 422
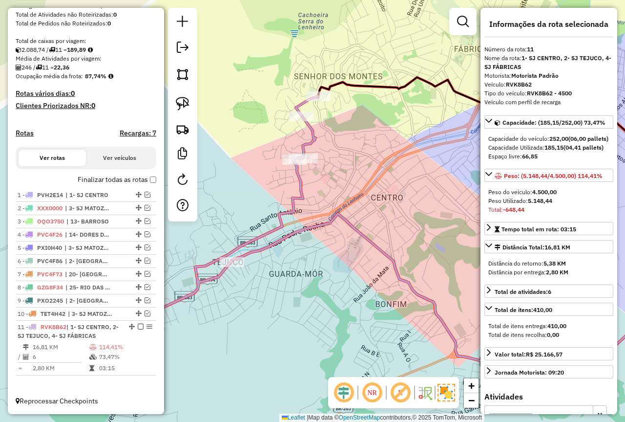
drag, startPoint x: 572, startPoint y: 217, endPoint x: 555, endPoint y: 223, distance: 17.0
click at [571, 205] on div "Peso Utilizado: 5.148,44" at bounding box center [549, 200] width 121 height 9
drag, startPoint x: 562, startPoint y: 220, endPoint x: 543, endPoint y: 221, distance: 19.1
click at [552, 205] on div "Peso Utilizado: 5.148,44" at bounding box center [549, 200] width 121 height 9
click at [536, 204] on strong "5.148,44" at bounding box center [540, 200] width 24 height 7
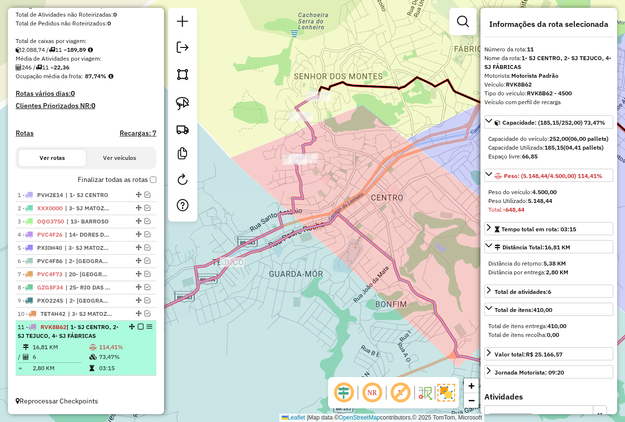
click at [46, 354] on td "6" at bounding box center [60, 357] width 57 height 10
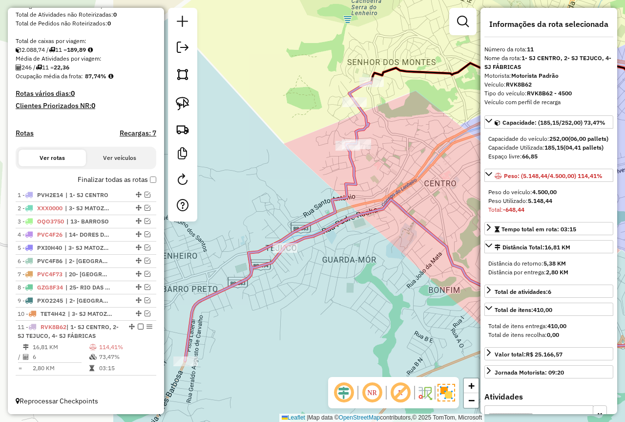
drag, startPoint x: 386, startPoint y: 293, endPoint x: 482, endPoint y: 292, distance: 95.7
click at [482, 292] on hb-router-mapa "Informações da Sessão 979215 - [DATE] Criação: [DATE] 18:18 Depósito: Farid - […" at bounding box center [312, 211] width 625 height 422
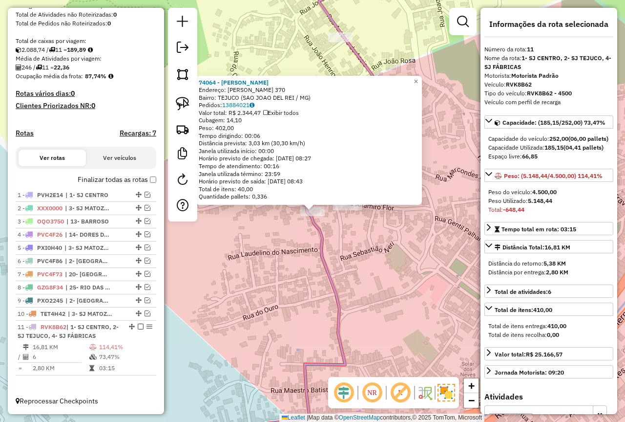
click at [282, 290] on div "74064 - [PERSON_NAME]: [PERSON_NAME] 370 Bairro: TEJUCO (SAO JOAO DEL REI / MG)…" at bounding box center [312, 211] width 625 height 422
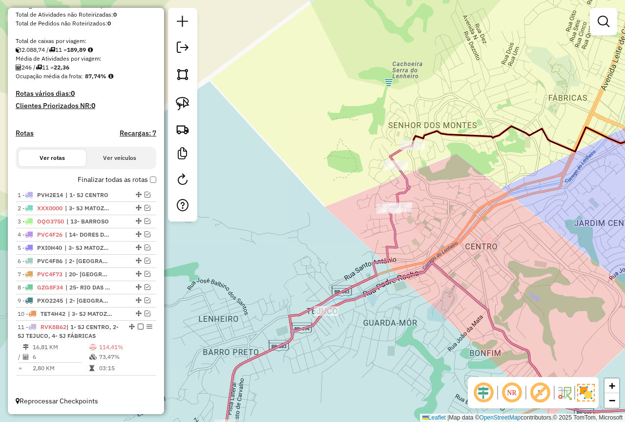
drag, startPoint x: 467, startPoint y: 215, endPoint x: 426, endPoint y: 230, distance: 43.6
click at [426, 230] on div "Janela de atendimento Grade de atendimento Capacidade Transportadoras Veículos …" at bounding box center [312, 211] width 625 height 422
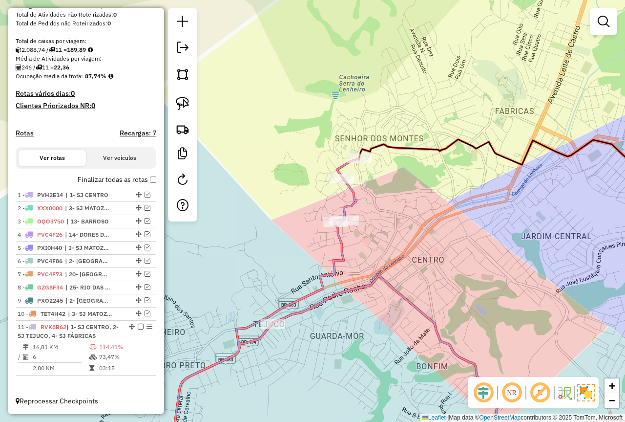
drag, startPoint x: 309, startPoint y: 281, endPoint x: 292, endPoint y: 277, distance: 17.4
click at [293, 278] on div "Janela de atendimento Grade de atendimento Capacidade Transportadoras Veículos …" at bounding box center [312, 211] width 625 height 422
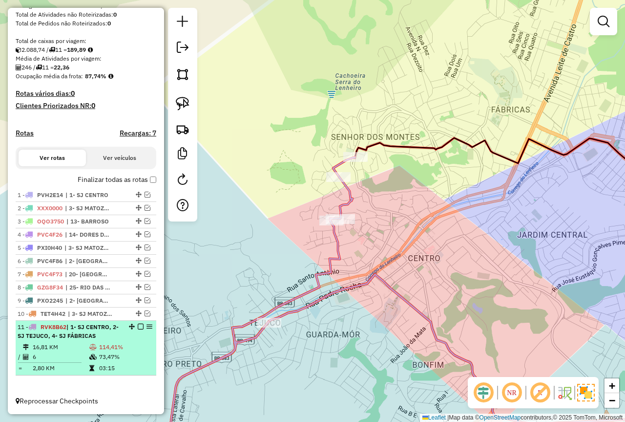
click at [84, 333] on span "| 1- SJ CENTRO, 2- SJ TEJUCO, 4- SJ FÁBRICAS" at bounding box center [68, 331] width 101 height 16
select select "*********"
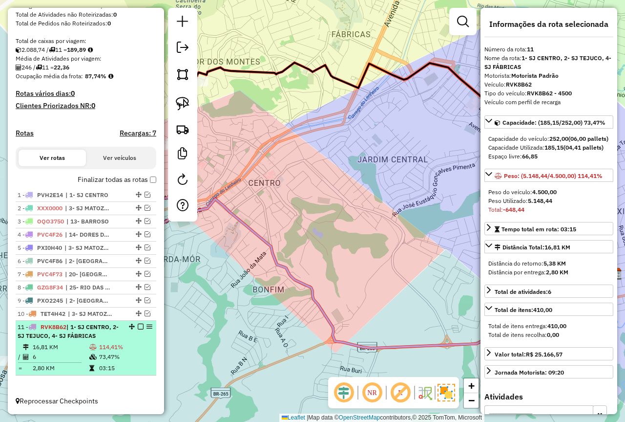
click at [71, 339] on div "11 - RVK8B62 | 1- SJ CENTRO, 2- SJ TEJUCO, 4- SJ FÁBRICAS" at bounding box center [70, 331] width 104 height 18
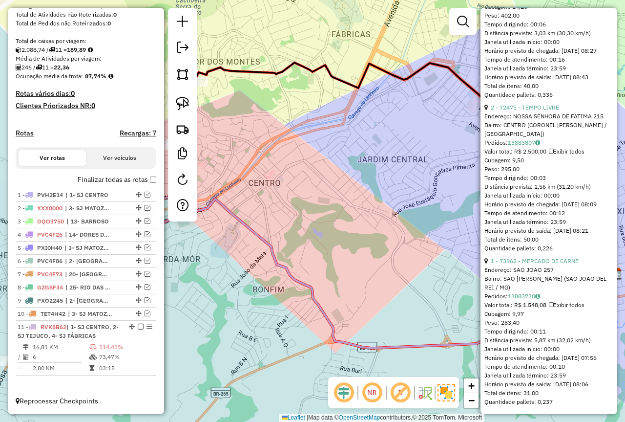
scroll to position [1089, 0]
click at [538, 104] on link "2 - 72475 - TEMPO LIVRE" at bounding box center [525, 107] width 68 height 7
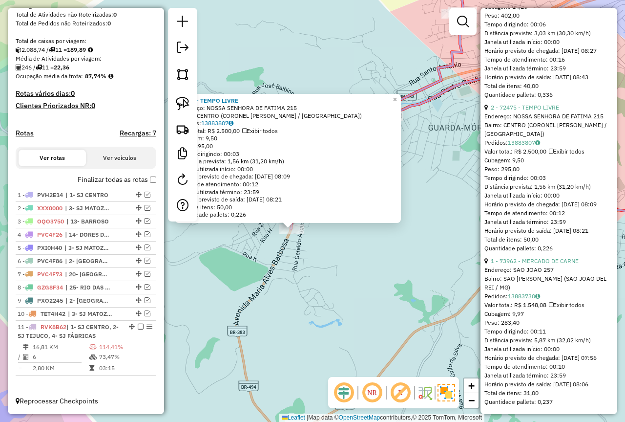
drag, startPoint x: 344, startPoint y: 232, endPoint x: 323, endPoint y: 250, distance: 27.7
click at [323, 250] on div "72475 - TEMPO LIVRE Endereço: NOSSA SENHORA DE FATIMA 215 Bairro: CENTRO (CORON…" at bounding box center [312, 211] width 625 height 422
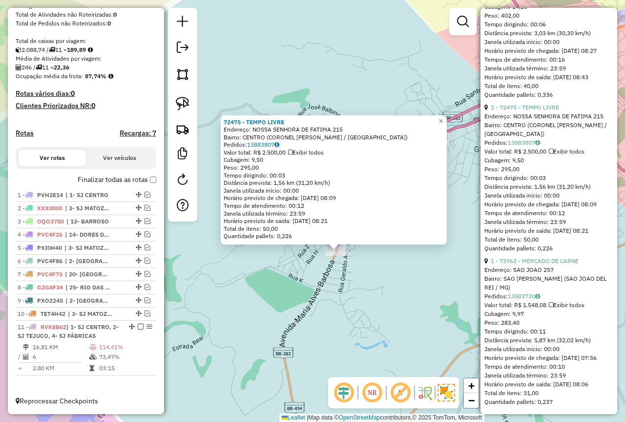
drag, startPoint x: 345, startPoint y: 300, endPoint x: 361, endPoint y: 303, distance: 15.9
click at [361, 303] on div "72475 - TEMPO LIVRE Endereço: NOSSA SENHORA DE FATIMA 215 Bairro: CENTRO (CORON…" at bounding box center [312, 211] width 625 height 422
click at [558, 257] on link "1 - 73962 - MERCADO DE CARNE" at bounding box center [535, 260] width 88 height 7
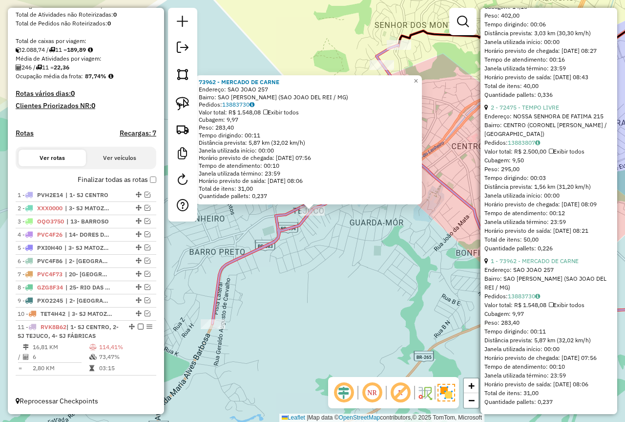
click at [323, 297] on div "73962 - MERCADO DE CARNE Endereço: SAO JOAO 257 Bairro: SAO JOSE OPERARIO (SAO …" at bounding box center [312, 211] width 625 height 422
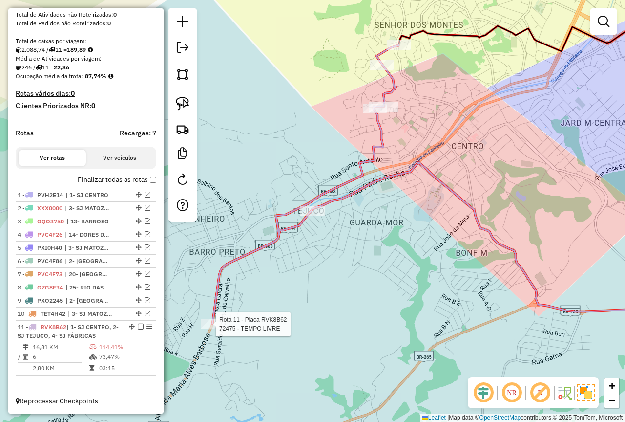
select select "*********"
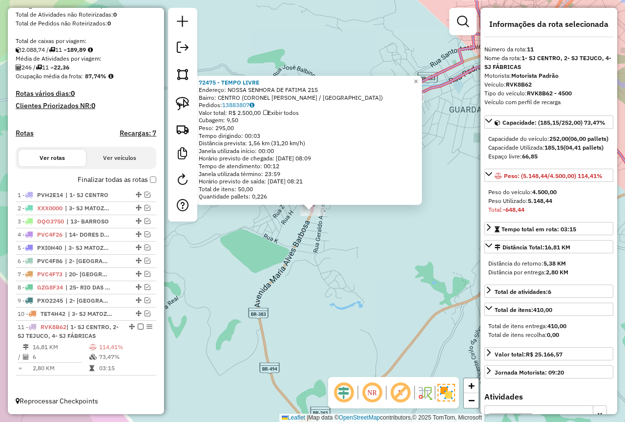
click at [388, 266] on div "72475 - TEMPO LIVRE Endereço: NOSSA SENHORA DE FATIMA 215 Bairro: CENTRO (CORON…" at bounding box center [312, 211] width 625 height 422
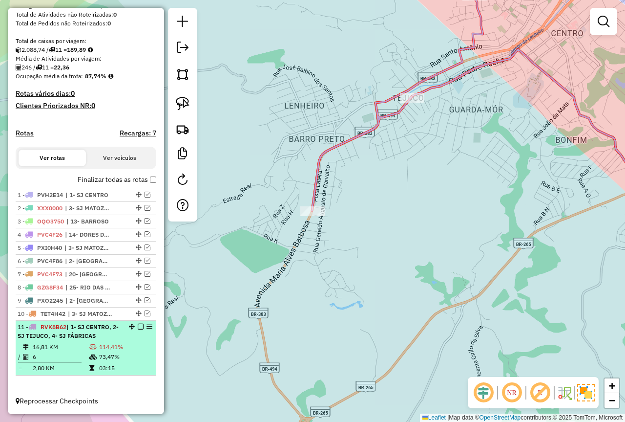
click at [89, 344] on td at bounding box center [94, 347] width 10 height 10
select select "*********"
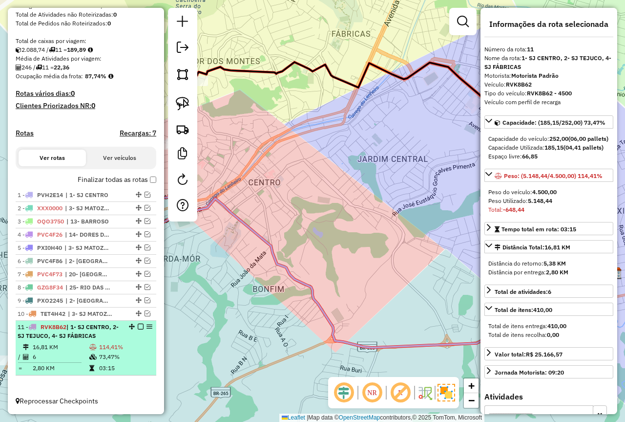
click at [138, 325] on em at bounding box center [141, 326] width 6 height 6
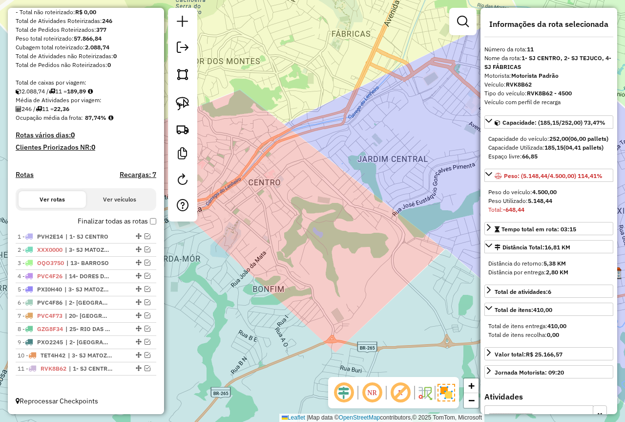
drag, startPoint x: 137, startPoint y: 367, endPoint x: 123, endPoint y: 383, distance: 21.8
click at [145, 341] on em at bounding box center [148, 342] width 6 height 6
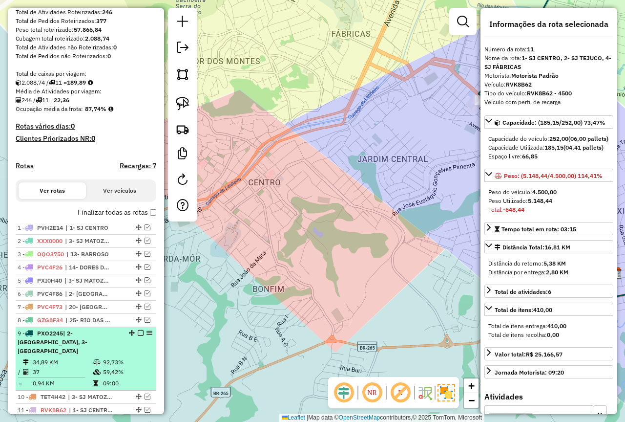
scroll to position [186, 0]
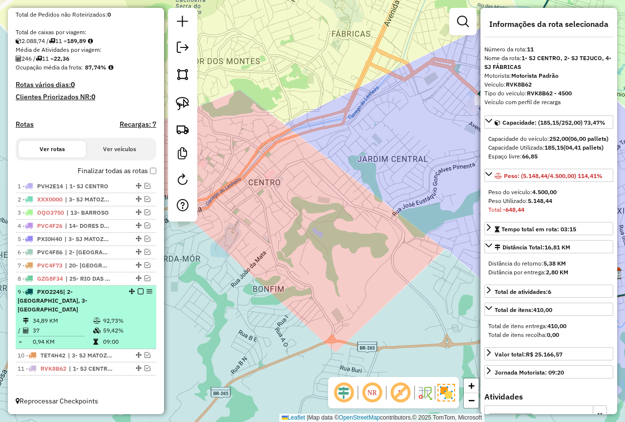
click at [93, 332] on icon at bounding box center [96, 330] width 7 height 6
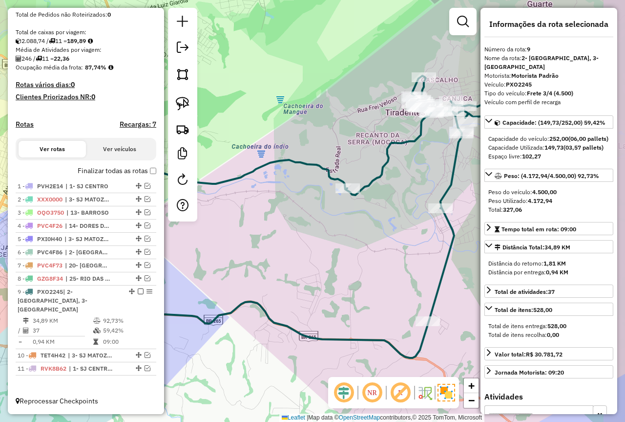
drag, startPoint x: 319, startPoint y: 258, endPoint x: 284, endPoint y: 270, distance: 37.4
click at [284, 270] on div "Janela de atendimento Grade de atendimento Capacidade Transportadoras Veículos …" at bounding box center [312, 211] width 625 height 422
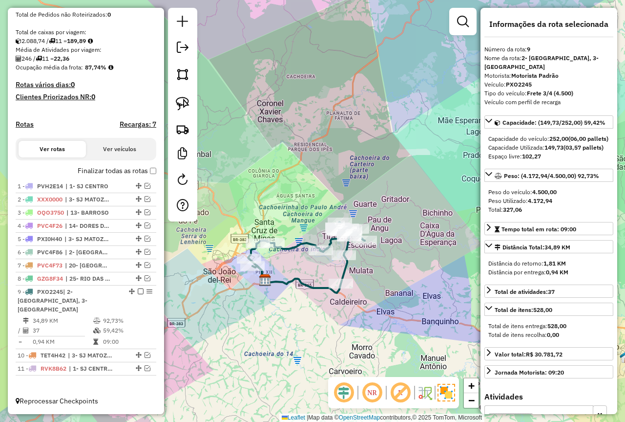
drag, startPoint x: 288, startPoint y: 273, endPoint x: 300, endPoint y: 273, distance: 11.7
click at [300, 273] on icon at bounding box center [306, 257] width 117 height 71
click at [145, 281] on em at bounding box center [148, 278] width 6 height 6
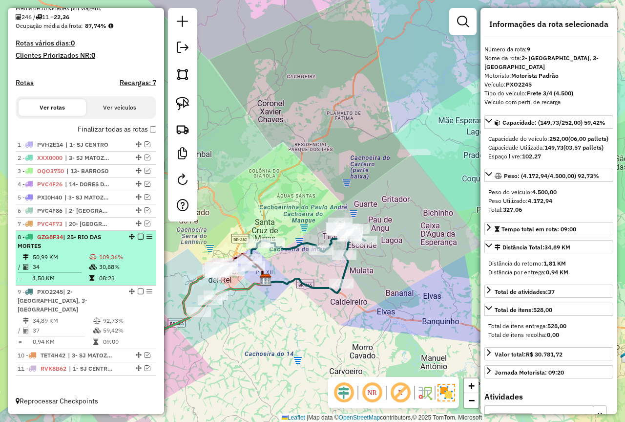
click at [111, 283] on td "08:23" at bounding box center [126, 278] width 54 height 10
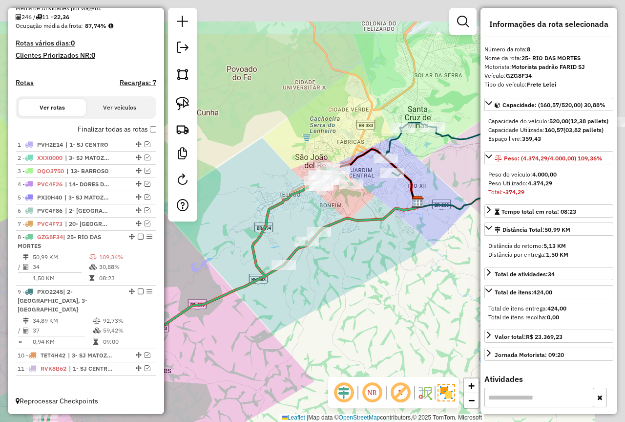
drag, startPoint x: 333, startPoint y: 251, endPoint x: 249, endPoint y: 329, distance: 115.1
click at [249, 329] on div "Janela de atendimento Grade de atendimento Capacidade Transportadoras Veículos …" at bounding box center [312, 211] width 625 height 422
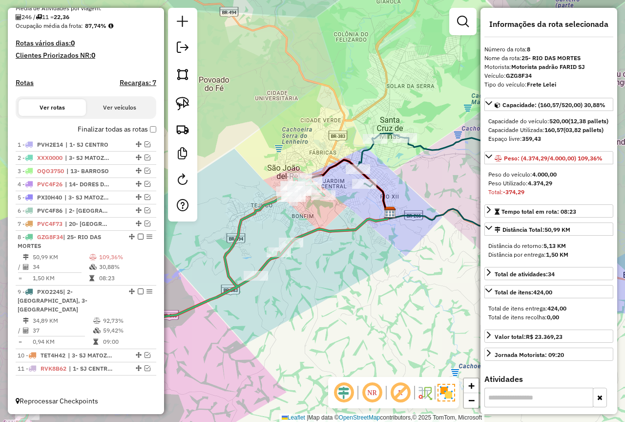
drag, startPoint x: 425, startPoint y: 251, endPoint x: 400, endPoint y: 259, distance: 26.9
click at [400, 259] on div "Janela de atendimento Grade de atendimento Capacidade Transportadoras Veículos …" at bounding box center [312, 211] width 625 height 422
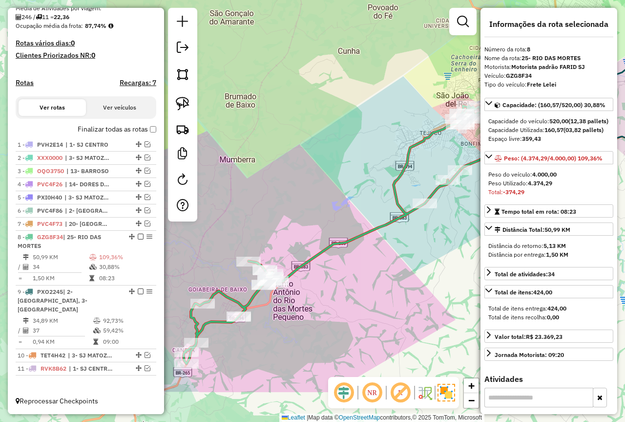
drag, startPoint x: 321, startPoint y: 330, endPoint x: 490, endPoint y: 257, distance: 183.8
click at [490, 257] on hb-router-mapa "Informações da Sessão 979215 - [DATE] Criação: [DATE] 18:18 Depósito: Farid - […" at bounding box center [312, 211] width 625 height 422
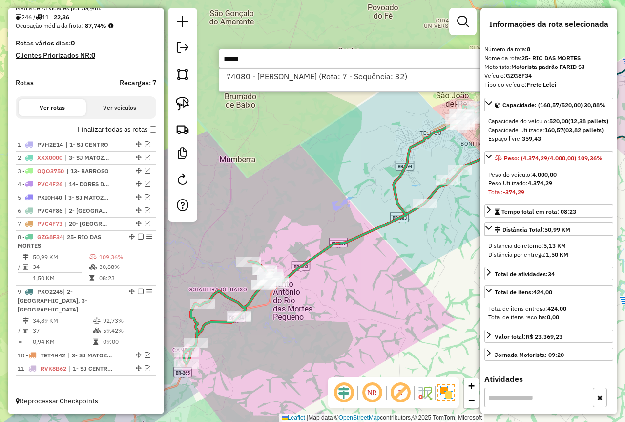
click at [276, 68] on input "*****" at bounding box center [365, 59] width 293 height 20
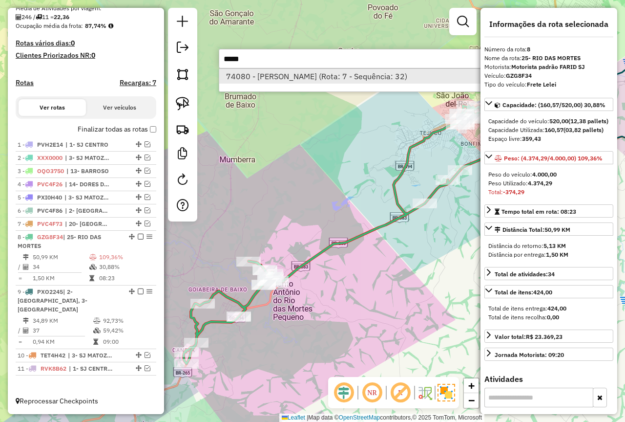
type input "*****"
click at [289, 82] on li "74080 - [PERSON_NAME] (Rota: 7 - Sequência: 32)" at bounding box center [365, 76] width 292 height 15
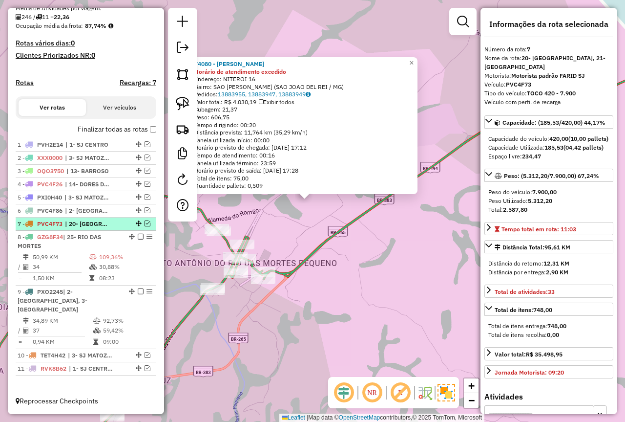
click at [145, 226] on em at bounding box center [148, 223] width 6 height 6
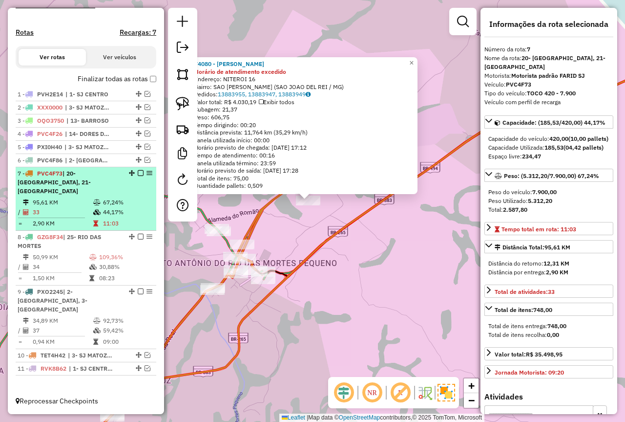
click at [106, 207] on td "67,24%" at bounding box center [127, 202] width 49 height 10
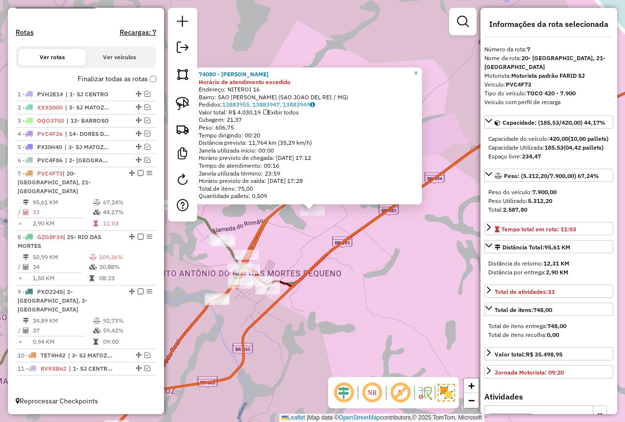
click at [392, 270] on div "74080 - [PERSON_NAME] DE SOU Horário de atendimento excedido Endereço: NITEROI …" at bounding box center [312, 211] width 625 height 422
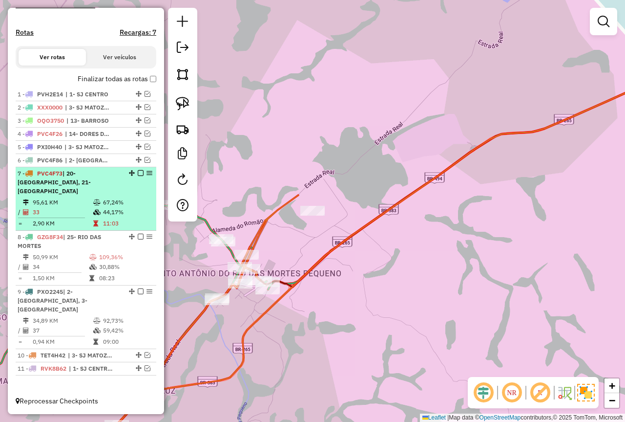
click at [118, 206] on td "67,24%" at bounding box center [127, 202] width 49 height 10
select select "*********"
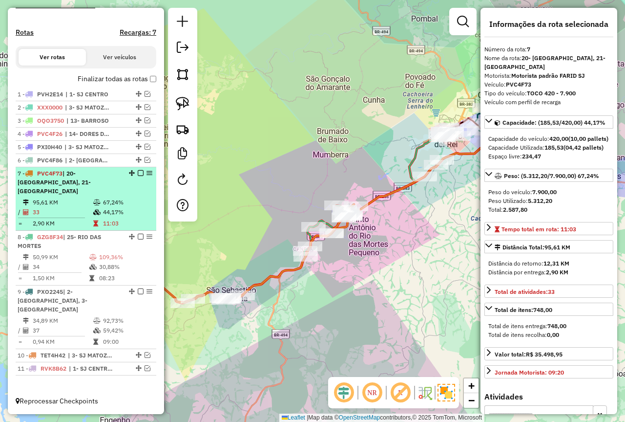
click at [138, 176] on em at bounding box center [141, 173] width 6 height 6
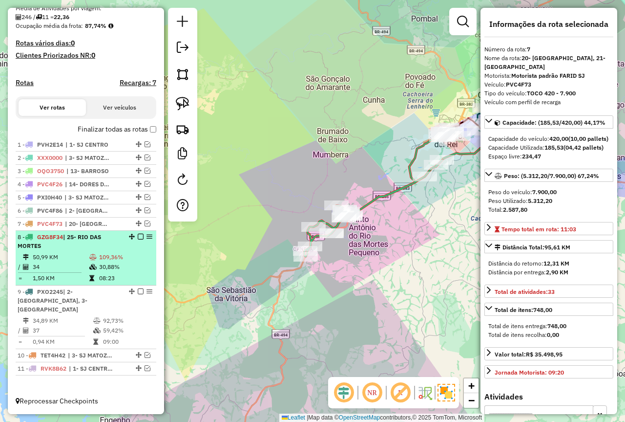
click at [124, 239] on div at bounding box center [137, 237] width 29 height 6
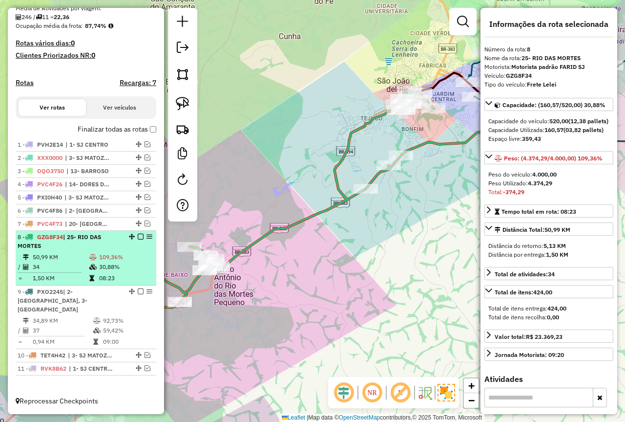
click at [112, 262] on td "109,36%" at bounding box center [126, 257] width 54 height 10
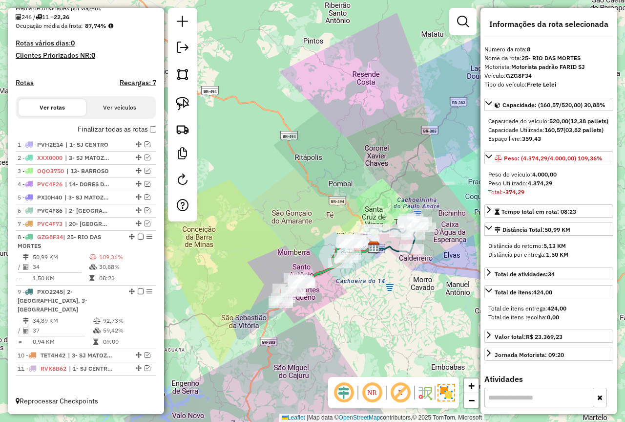
drag, startPoint x: 287, startPoint y: 325, endPoint x: 300, endPoint y: 322, distance: 13.9
click at [300, 322] on div "Janela de atendimento Grade de atendimento Capacidade Transportadoras Veículos …" at bounding box center [312, 211] width 625 height 422
drag, startPoint x: 554, startPoint y: 201, endPoint x: 529, endPoint y: 202, distance: 25.4
click at [529, 188] on div "Peso Utilizado: 4.374,29" at bounding box center [549, 183] width 121 height 9
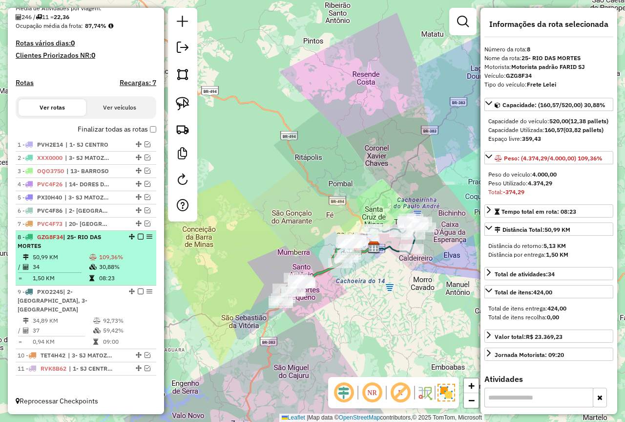
click at [138, 239] on em at bounding box center [141, 237] width 6 height 6
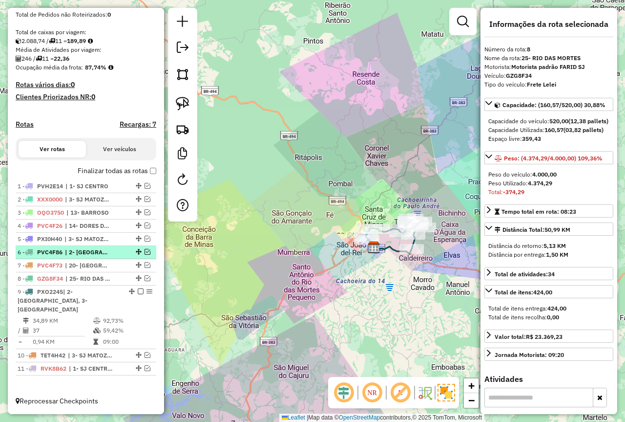
scroll to position [186, 0]
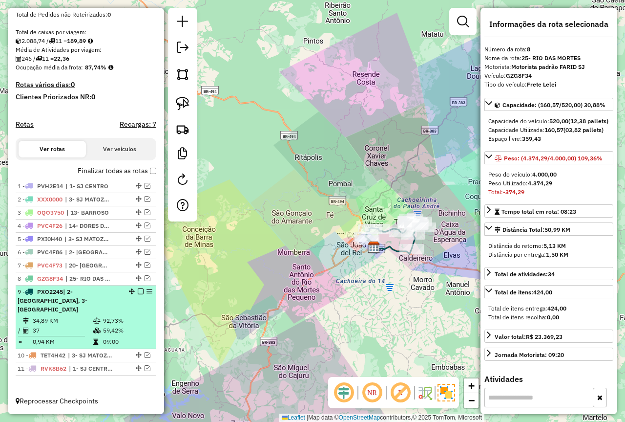
click at [102, 311] on div "9 - PXO2245 | 2- COLONIA, 3- [GEOGRAPHIC_DATA]" at bounding box center [70, 300] width 104 height 26
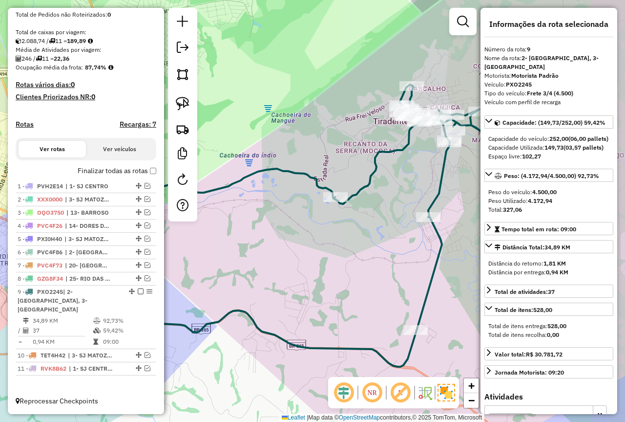
drag, startPoint x: 345, startPoint y: 219, endPoint x: 255, endPoint y: 277, distance: 107.5
click at [255, 277] on div "Janela de atendimento Grade de atendimento Capacidade Transportadoras Veículos …" at bounding box center [312, 211] width 625 height 422
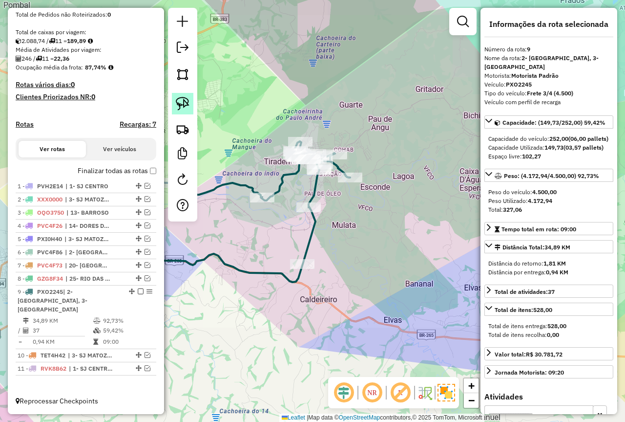
click at [180, 108] on img at bounding box center [183, 104] width 14 height 14
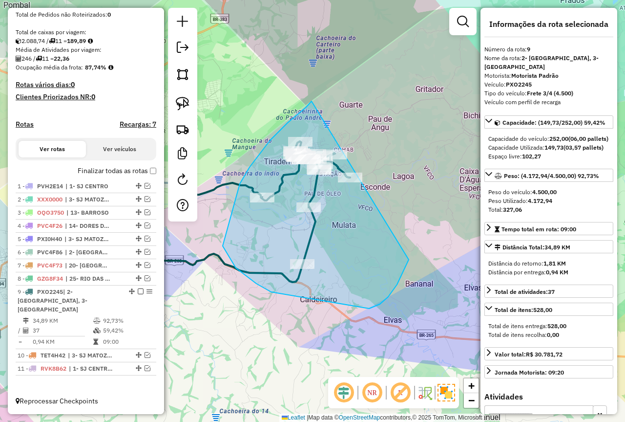
drag, startPoint x: 270, startPoint y: 140, endPoint x: 422, endPoint y: 203, distance: 163.8
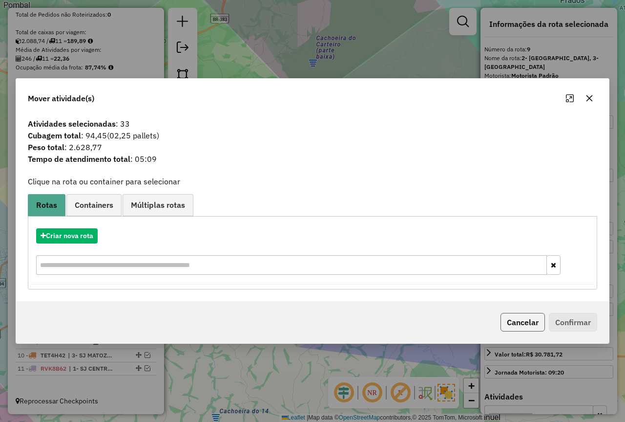
click at [513, 323] on button "Cancelar" at bounding box center [523, 322] width 44 height 19
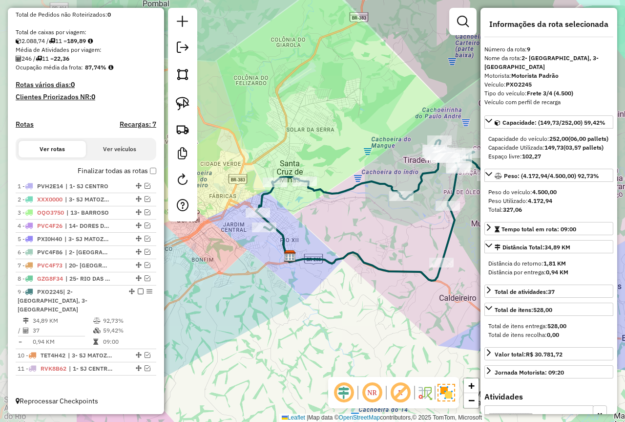
drag, startPoint x: 348, startPoint y: 302, endPoint x: 417, endPoint y: 298, distance: 69.5
click at [417, 298] on div "Janela de atendimento Grade de atendimento Capacidade Transportadoras Veículos …" at bounding box center [312, 211] width 625 height 422
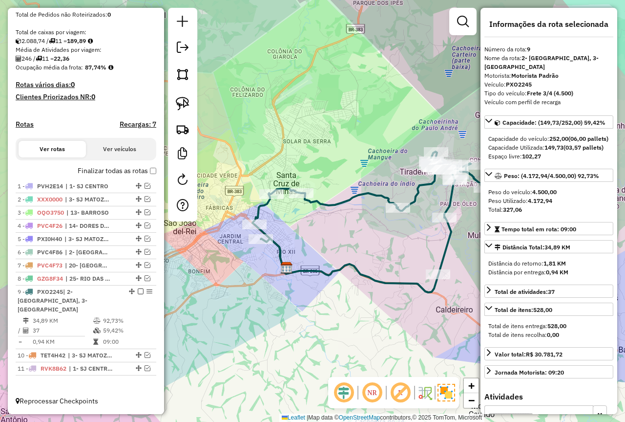
drag, startPoint x: 344, startPoint y: 226, endPoint x: 340, endPoint y: 238, distance: 12.2
click at [340, 238] on div "Janela de atendimento Grade de atendimento Capacidade Transportadoras Veículos …" at bounding box center [312, 211] width 625 height 422
click at [187, 112] on link at bounding box center [182, 103] width 21 height 21
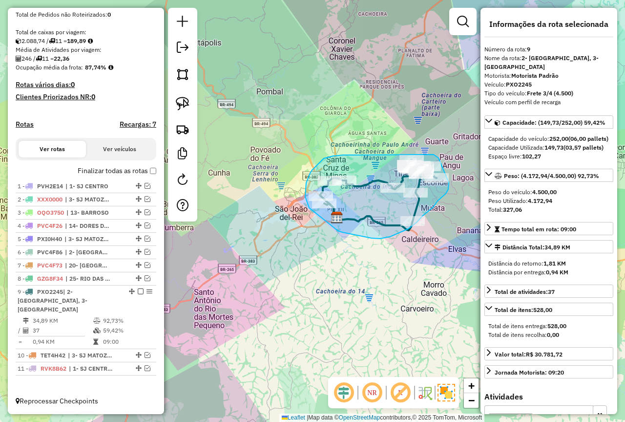
drag, startPoint x: 358, startPoint y: 155, endPoint x: 419, endPoint y: 162, distance: 61.9
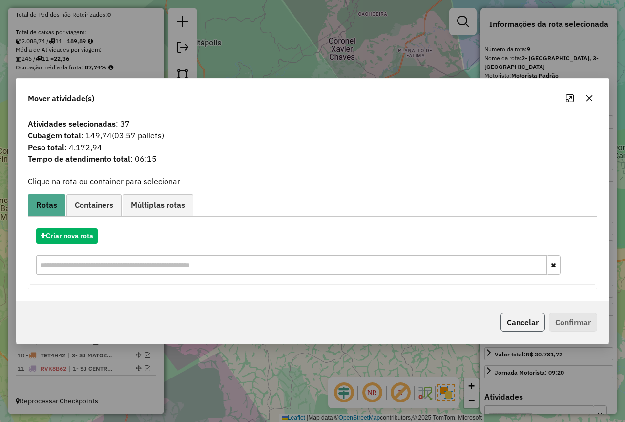
click at [516, 321] on button "Cancelar" at bounding box center [523, 322] width 44 height 19
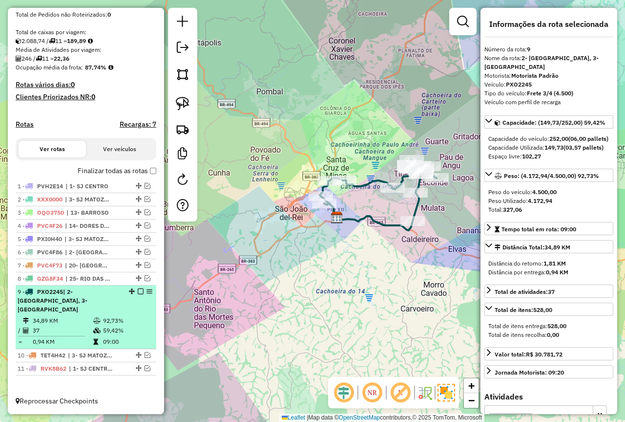
click at [138, 294] on em at bounding box center [141, 291] width 6 height 6
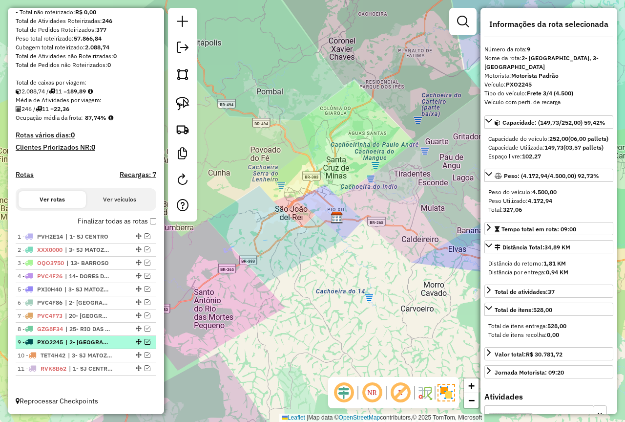
scroll to position [144, 0]
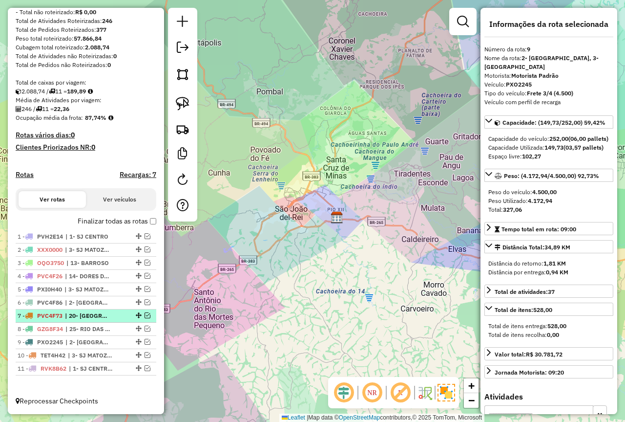
click at [145, 315] on em at bounding box center [148, 315] width 6 height 6
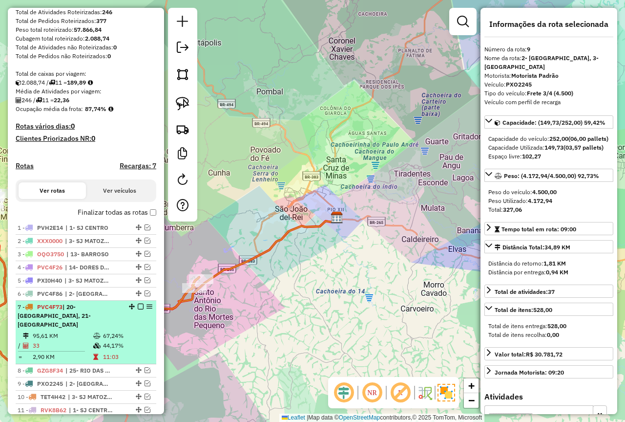
scroll to position [194, 0]
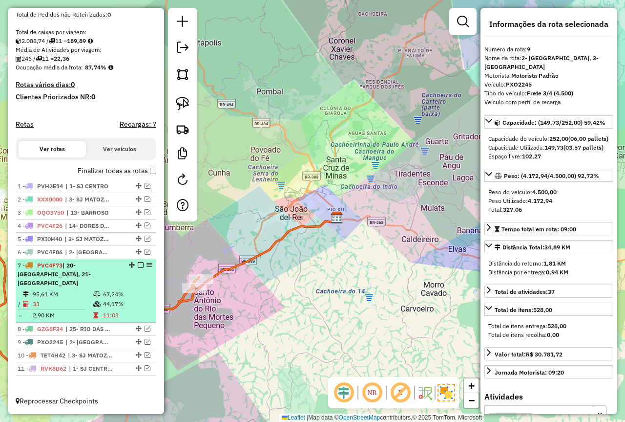
click at [122, 317] on td "11:03" at bounding box center [127, 315] width 49 height 10
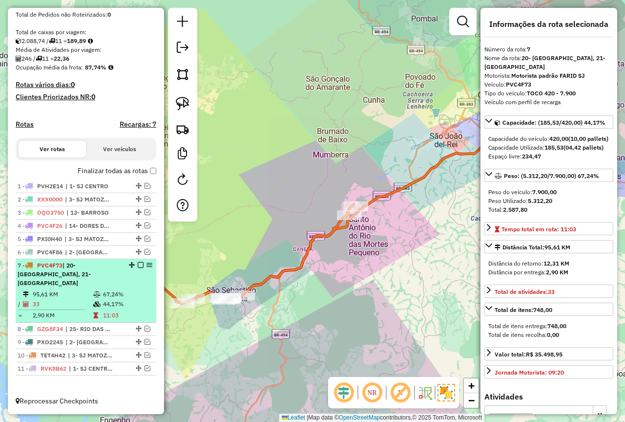
click at [138, 263] on em at bounding box center [141, 265] width 6 height 6
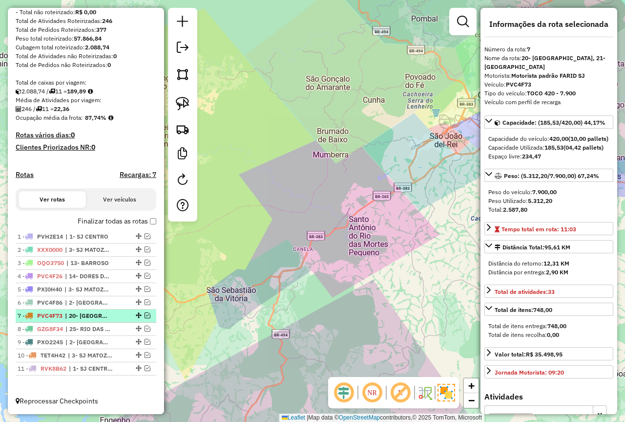
scroll to position [144, 0]
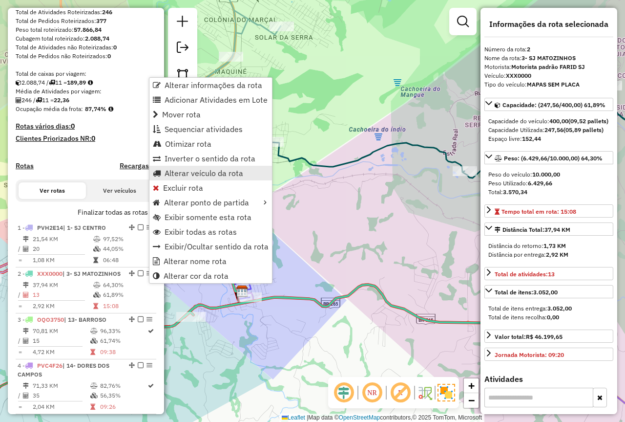
click at [203, 178] on link "Alterar veículo da rota" at bounding box center [210, 173] width 123 height 15
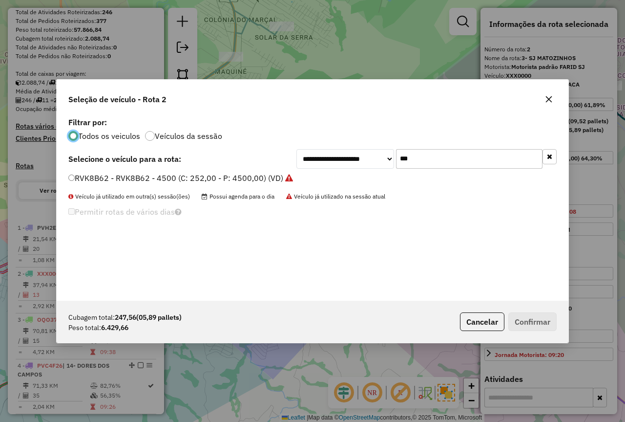
scroll to position [5, 3]
drag, startPoint x: 423, startPoint y: 157, endPoint x: 348, endPoint y: 166, distance: 75.7
click at [348, 166] on div "**********" at bounding box center [427, 159] width 260 height 20
type input "***"
click at [160, 185] on div "HJZ2D53 - Carreta 90k (C: 1950,00 - P: 40000,00) (VD)" at bounding box center [313, 182] width 500 height 20
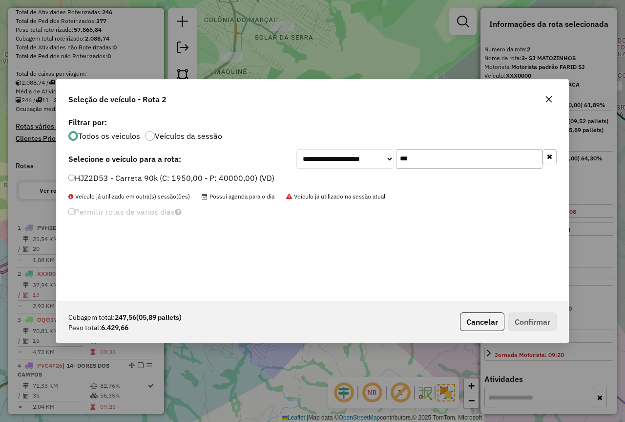
click at [240, 174] on label "HJZ2D53 - Carreta 90k (C: 1950,00 - P: 40000,00) (VD)" at bounding box center [171, 178] width 206 height 12
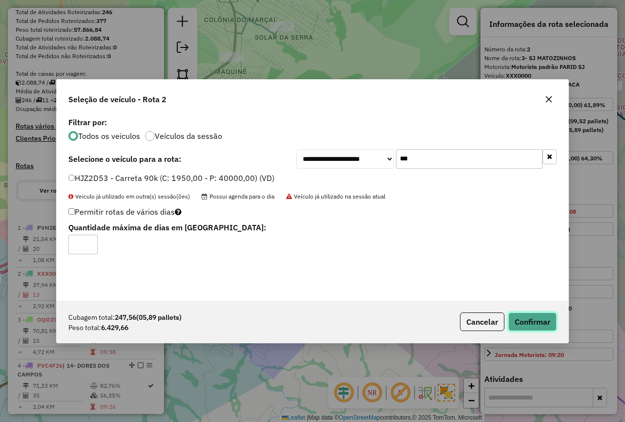
click at [525, 326] on button "Confirmar" at bounding box center [533, 321] width 48 height 19
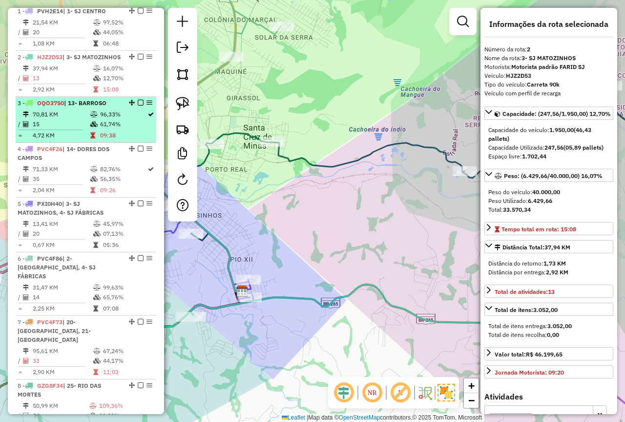
scroll to position [315, 0]
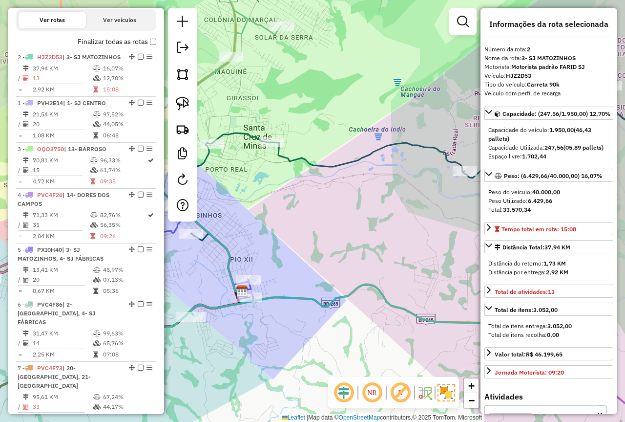
drag, startPoint x: 129, startPoint y: 110, endPoint x: 124, endPoint y: 72, distance: 39.0
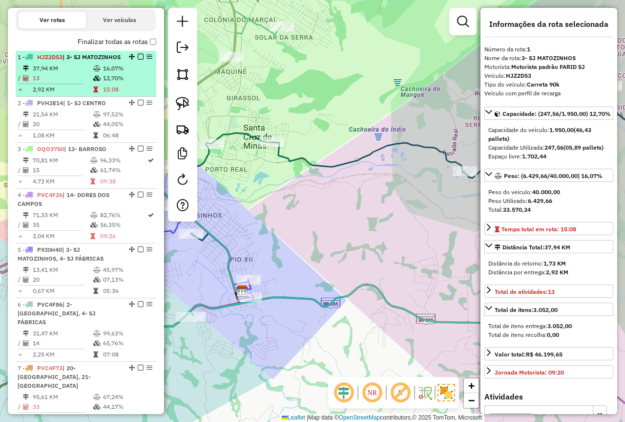
click at [79, 73] on td "37,94 KM" at bounding box center [62, 69] width 61 height 10
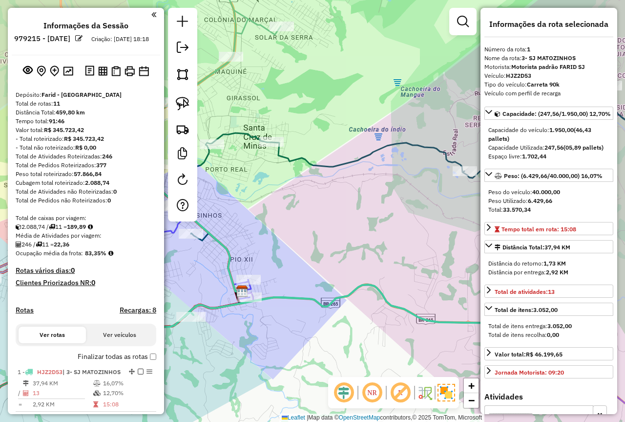
select select "*********"
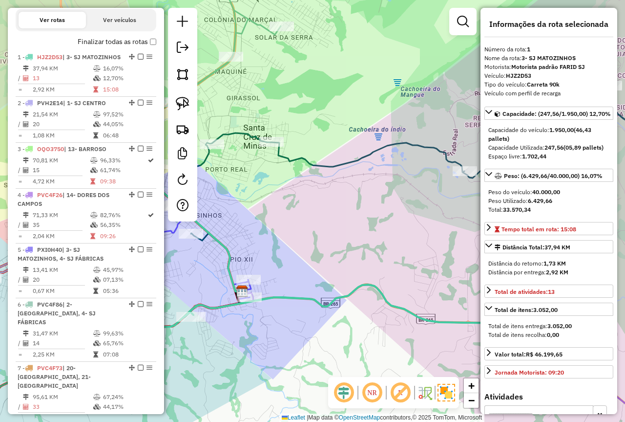
click at [153, 49] on div "Depósito: Farid - São João del Rei Total de rotas: 11 Distância Total: 459,80 k…" at bounding box center [86, 222] width 149 height 893
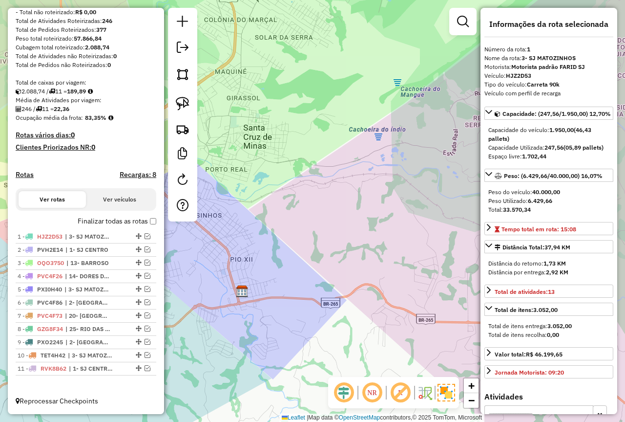
scroll to position [144, 0]
click at [145, 235] on em at bounding box center [148, 236] width 6 height 6
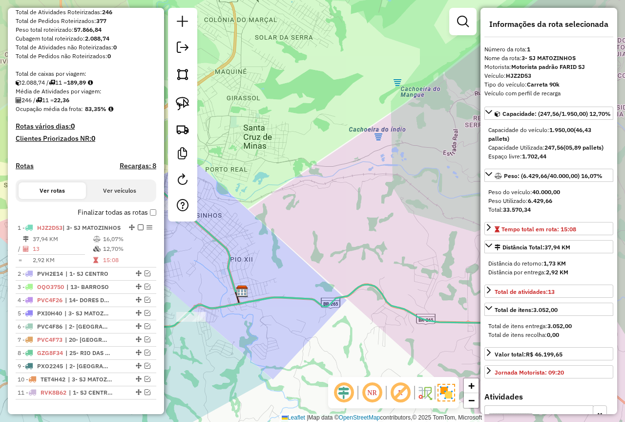
click at [300, 219] on div "Janela de atendimento Grade de atendimento Capacidade Transportadoras Veículos …" at bounding box center [312, 211] width 625 height 422
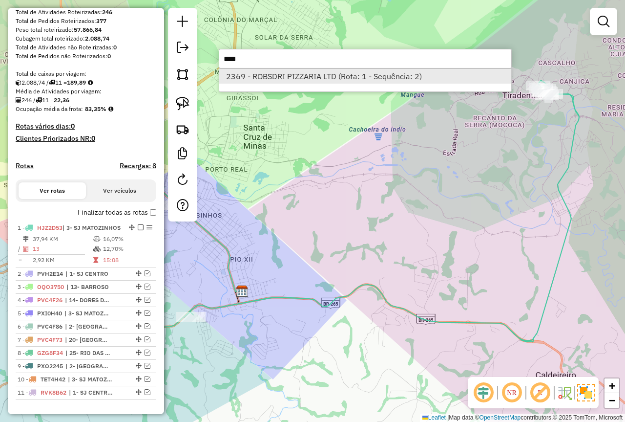
type input "****"
click at [326, 79] on li "2369 - ROBSDRI PIZZARIA LTD (Rota: 1 - Sequência: 2)" at bounding box center [365, 76] width 292 height 15
select select "*********"
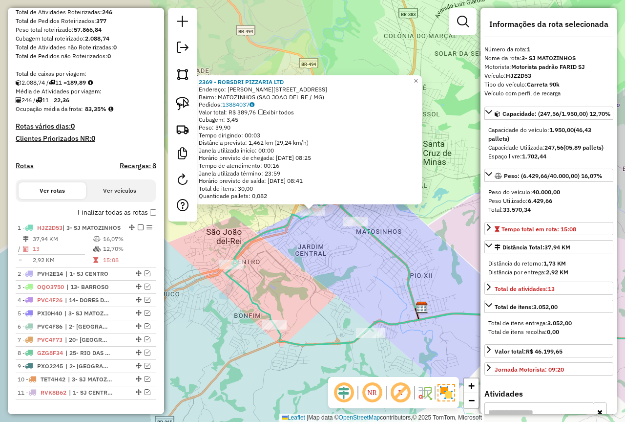
scroll to position [186, 0]
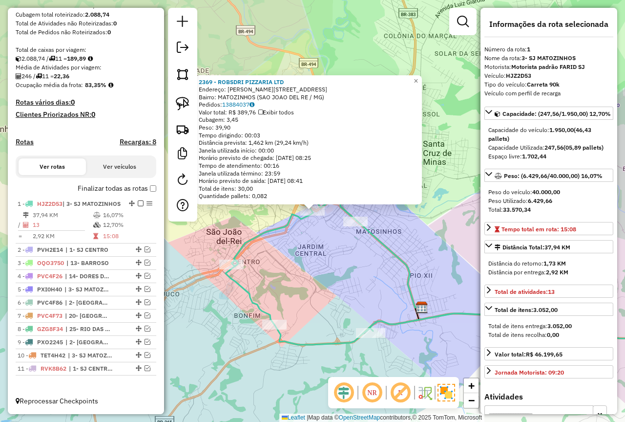
click at [444, 247] on div "2369 - ROBSDRI PIZZARIA LTD Endereço: R VIRGILIO CARAZZA 53 Bairro: MATOZINHOS …" at bounding box center [312, 211] width 625 height 422
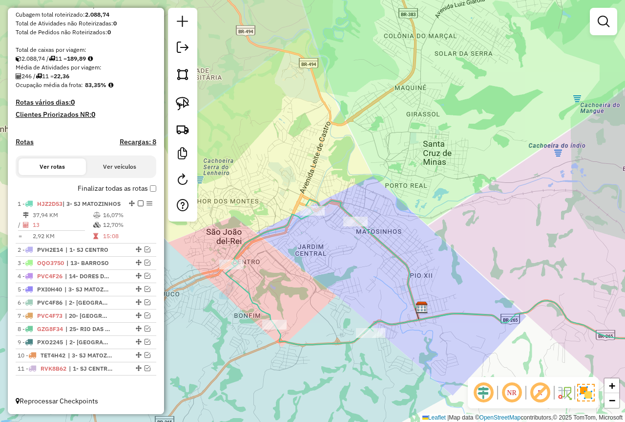
click at [453, 229] on div "Janela de atendimento Grade de atendimento Capacidade Transportadoras Veículos …" at bounding box center [312, 211] width 625 height 422
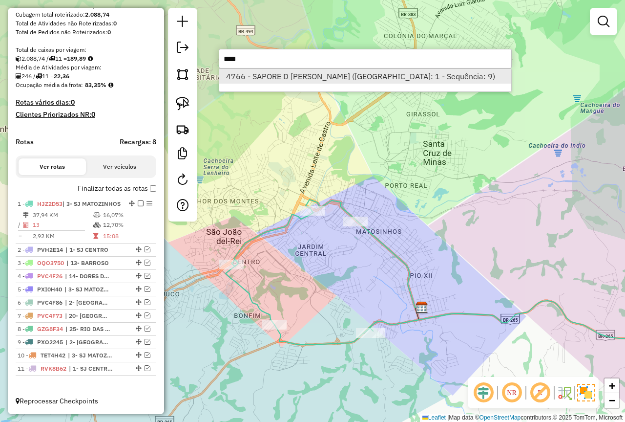
type input "****"
click at [354, 74] on li "4766 - SAPORE D ITALIA PIZZ (Rota: 1 - Sequência: 9)" at bounding box center [365, 76] width 292 height 15
select select "*********"
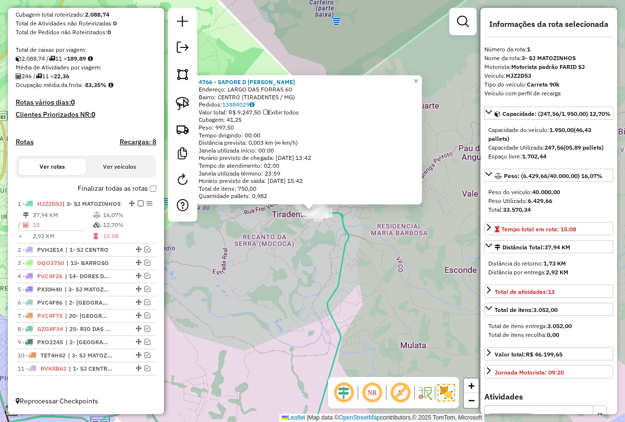
click at [289, 277] on div "4766 - SAPORE D ITALIA PIZZ Endereço: LARGO DAS FORRAS 60 Bairro: CENTRO (TIRAD…" at bounding box center [312, 211] width 625 height 422
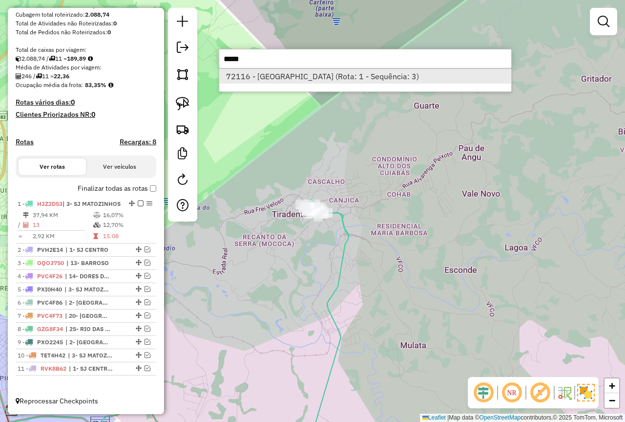
type input "*****"
click at [273, 75] on li "72116 - MONTE ALVERNE (Rota: 1 - Sequência: 3)" at bounding box center [365, 76] width 292 height 15
select select "*********"
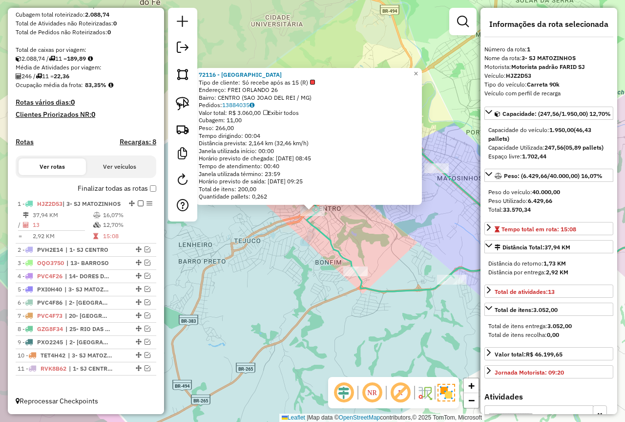
click at [266, 244] on div "72116 - MONTE ALVERNE Tipo de cliente: Só recebe após as 15 (R) Endereço: FREI …" at bounding box center [312, 211] width 625 height 422
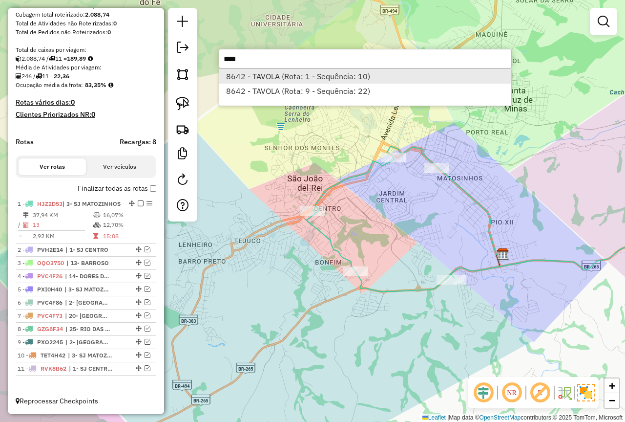
type input "****"
click at [282, 82] on li "8642 - TAVOLA (Rota: 1 - Sequência: 10)" at bounding box center [365, 76] width 292 height 15
select select "*********"
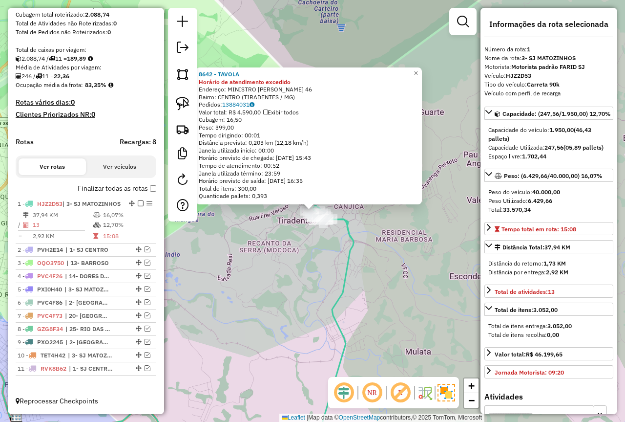
click at [256, 278] on div "8642 - TAVOLA Horário de atendimento excedido Endereço: MINISTRO GABRIEL PASSOS…" at bounding box center [312, 211] width 625 height 422
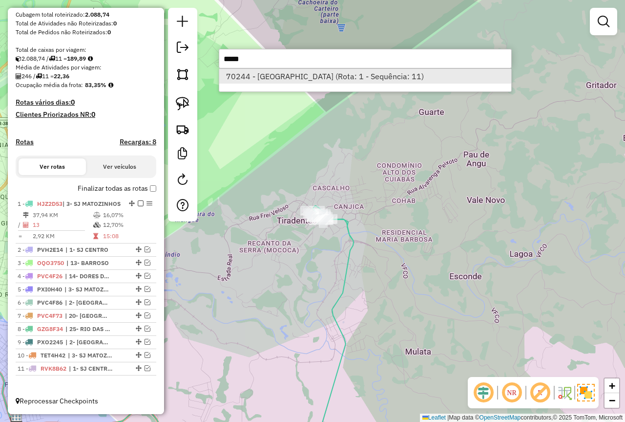
type input "*****"
click at [297, 72] on li "70244 - JARDINS DE SANTO ANT (Rota: 1 - Sequência: 11)" at bounding box center [365, 76] width 292 height 15
select select "*********"
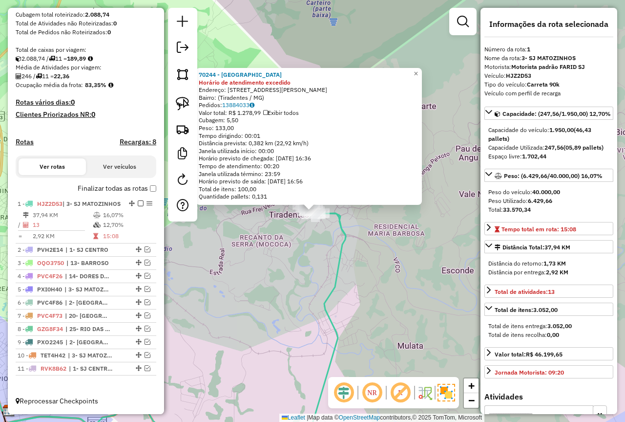
click at [268, 269] on div "70244 - JARDINS DE SANTO ANT Horário de atendimento excedido Endereço: Rua Rese…" at bounding box center [312, 211] width 625 height 422
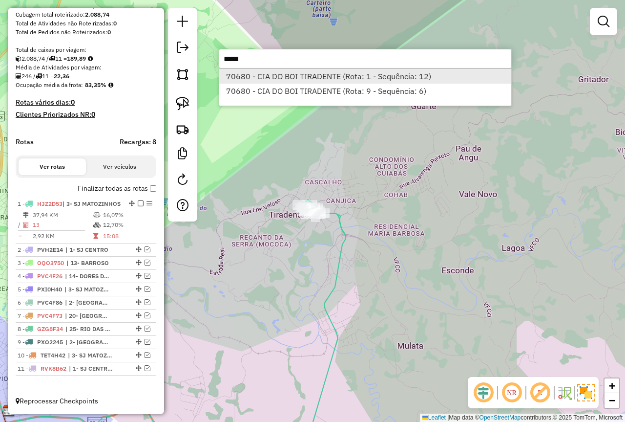
type input "*****"
click at [321, 80] on li "70680 - CIA DO BOI TIRADENTE (Rota: 1 - Sequência: 12)" at bounding box center [365, 76] width 292 height 15
select select "*********"
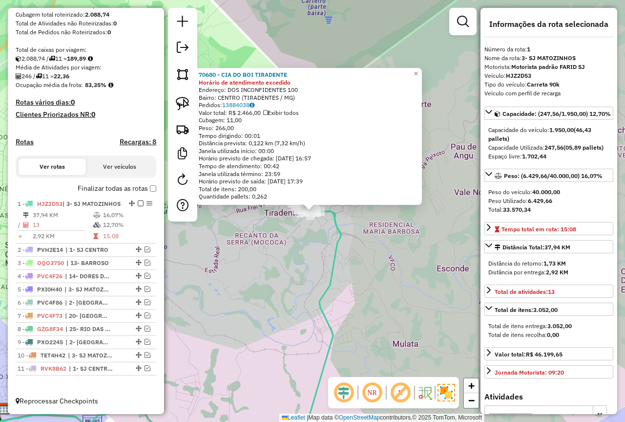
click at [269, 262] on div "70680 - CIA DO BOI TIRADENTE Horário de atendimento excedido Endereço: DOS INCO…" at bounding box center [312, 211] width 625 height 422
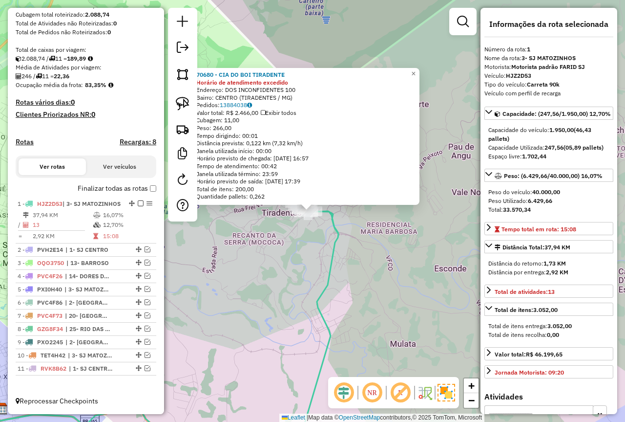
click at [269, 262] on div "70680 - CIA DO BOI TIRADENTE Horário de atendimento excedido Endereço: DOS INCO…" at bounding box center [312, 211] width 625 height 422
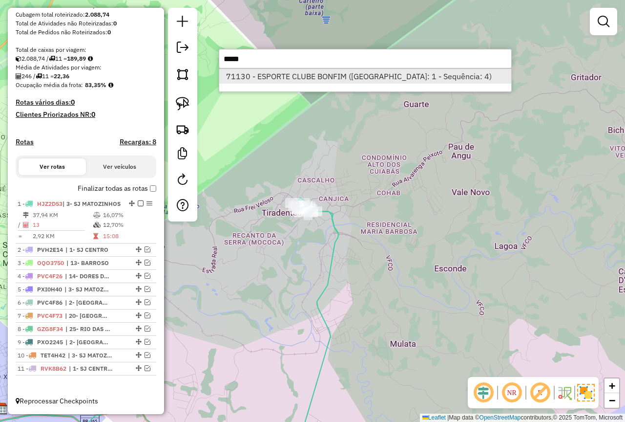
type input "*****"
click at [285, 78] on li "71130 - ESPORTE CLUBE BONFIM (Rota: 1 - Sequência: 4)" at bounding box center [365, 76] width 292 height 15
select select "*********"
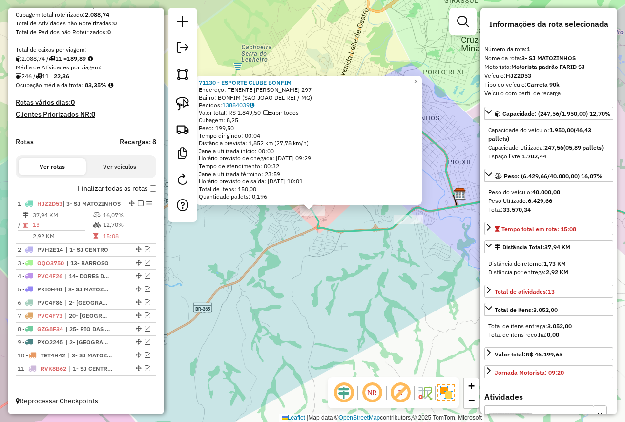
click at [274, 245] on div "71130 - ESPORTE CLUBE BONFIM Endereço: TENENTE MARIO CESAR LOPES 297 Bairro: BO…" at bounding box center [312, 211] width 625 height 422
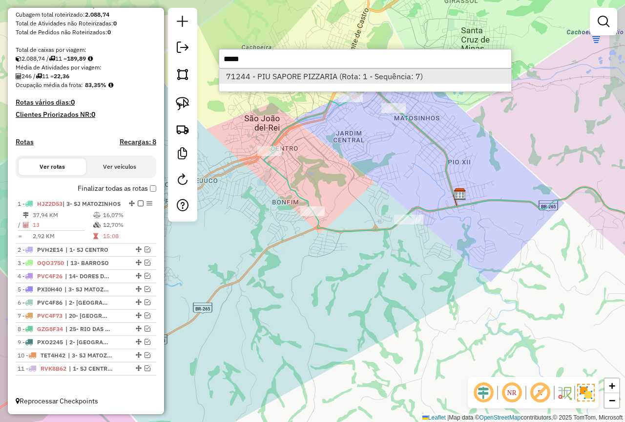
type input "*****"
click at [308, 72] on li "71244 - PIU SAPORE PIZZARIA (Rota: 1 - Sequência: 7)" at bounding box center [365, 76] width 292 height 15
select select "*********"
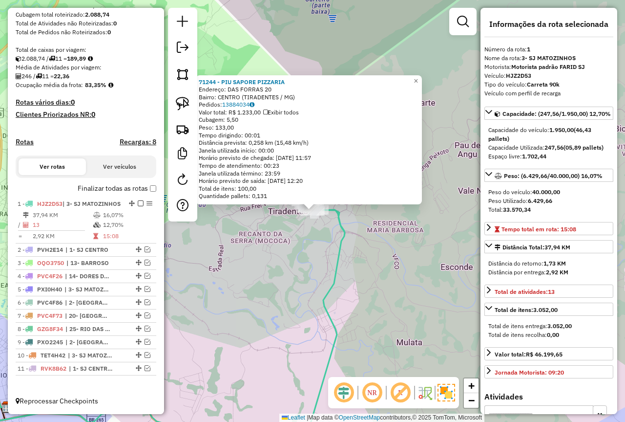
click at [288, 271] on div "71244 - PIU SAPORE PIZZARIA Endereço: DAS FORRAS 20 Bairro: CENTRO (TIRADENTES …" at bounding box center [312, 211] width 625 height 422
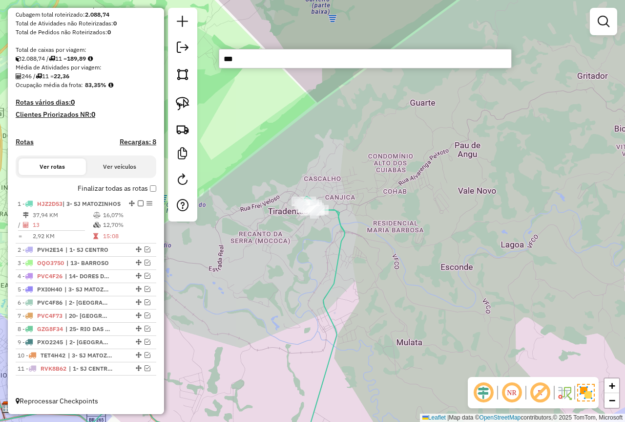
type input "****"
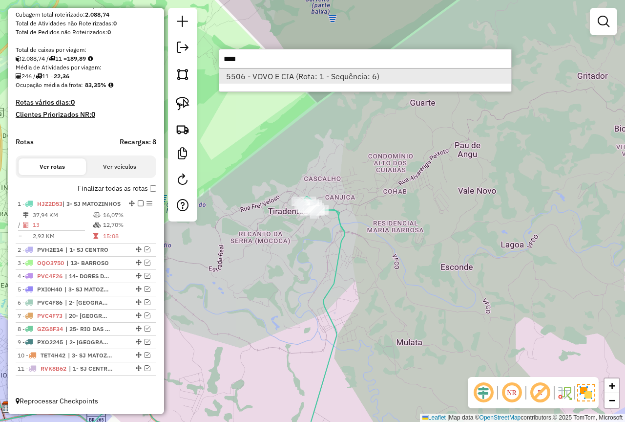
click at [359, 74] on li "5506 - VOVO E CIA (Rota: 1 - Sequência: 6)" at bounding box center [365, 76] width 292 height 15
select select "*********"
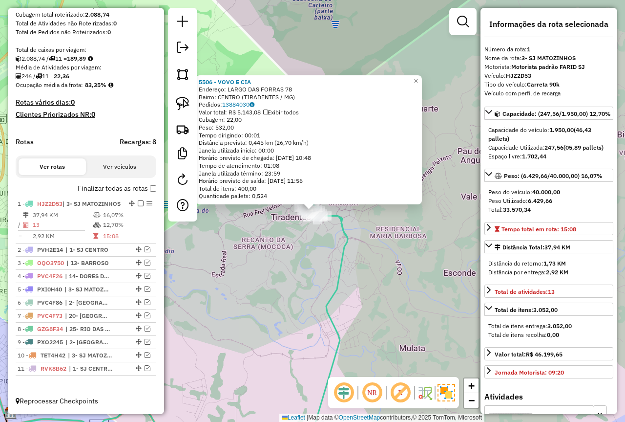
click at [256, 282] on div "5506 - VOVO E CIA Endereço: LARGO DAS FORRAS 78 Bairro: CENTRO (TIRADENTES / MG…" at bounding box center [312, 211] width 625 height 422
click at [249, 266] on div "5506 - VOVO E CIA Endereço: LARGO DAS FORRAS 78 Bairro: CENTRO (TIRADENTES / MG…" at bounding box center [312, 211] width 625 height 422
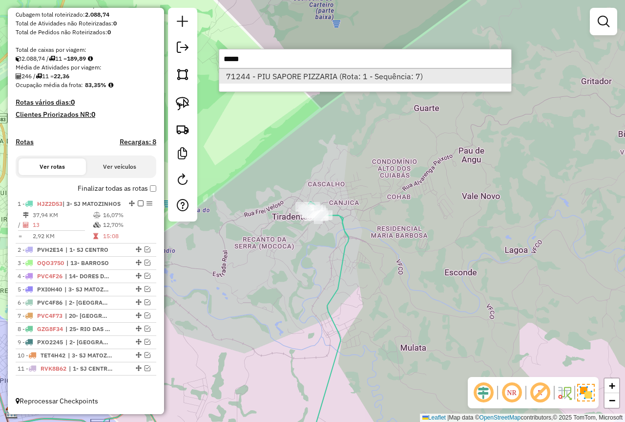
type input "*****"
click at [281, 76] on li "71244 - PIU SAPORE PIZZARIA (Rota: 1 - Sequência: 7)" at bounding box center [365, 76] width 292 height 15
select select "*********"
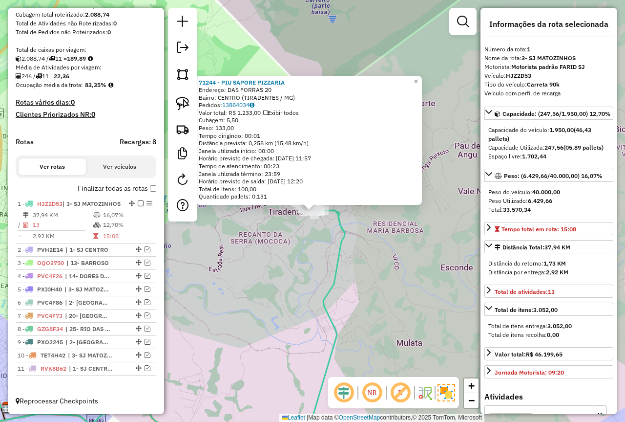
click at [279, 268] on div "71244 - PIU SAPORE PIZZARIA Endereço: DAS FORRAS 20 Bairro: CENTRO (TIRADENTES …" at bounding box center [312, 211] width 625 height 422
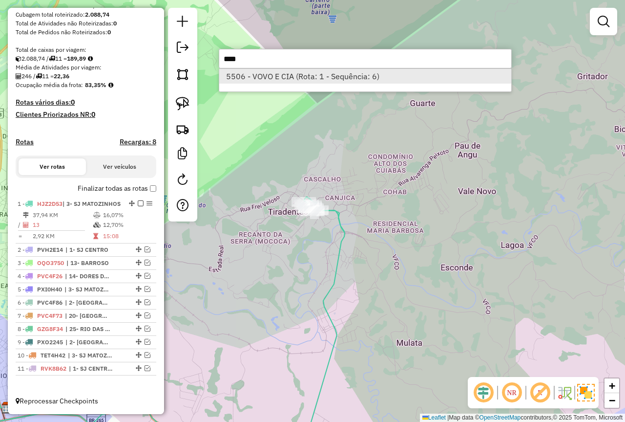
type input "****"
click at [280, 75] on li "5506 - VOVO E CIA (Rota: 1 - Sequência: 6)" at bounding box center [365, 76] width 292 height 15
select select "*********"
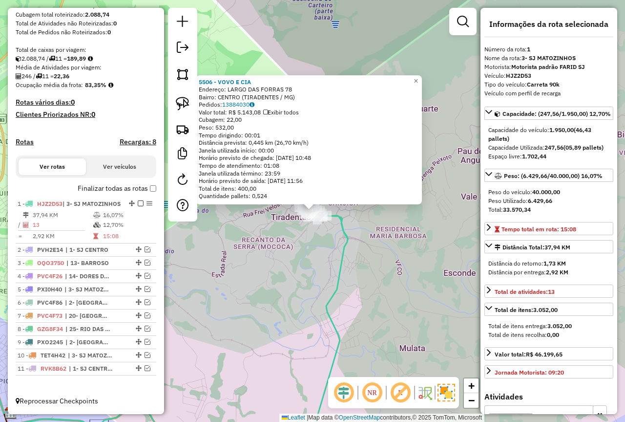
click at [301, 253] on div "5506 - VOVO E CIA Endereço: LARGO DAS FORRAS 78 Bairro: CENTRO (TIRADENTES / MG…" at bounding box center [312, 211] width 625 height 422
click at [297, 257] on div "5506 - VOVO E CIA Endereço: LARGO DAS FORRAS 78 Bairro: CENTRO (TIRADENTES / MG…" at bounding box center [312, 211] width 625 height 422
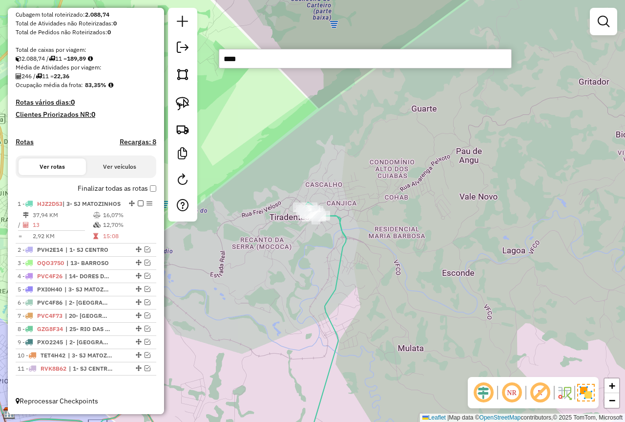
type input "*****"
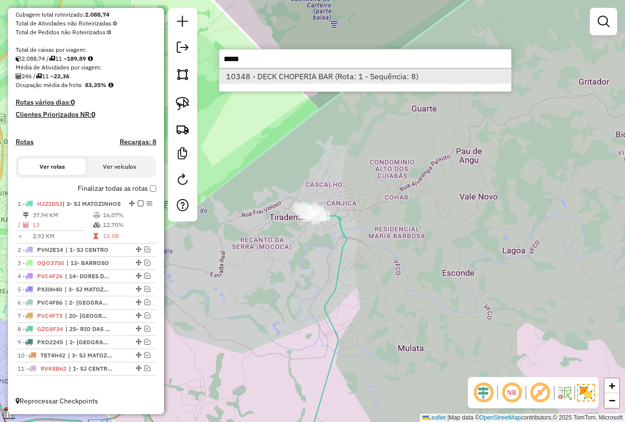
click at [272, 72] on li "10348 - DECK CHOPERIA BAR (Rota: 1 - Sequência: 8)" at bounding box center [365, 76] width 292 height 15
select select "*********"
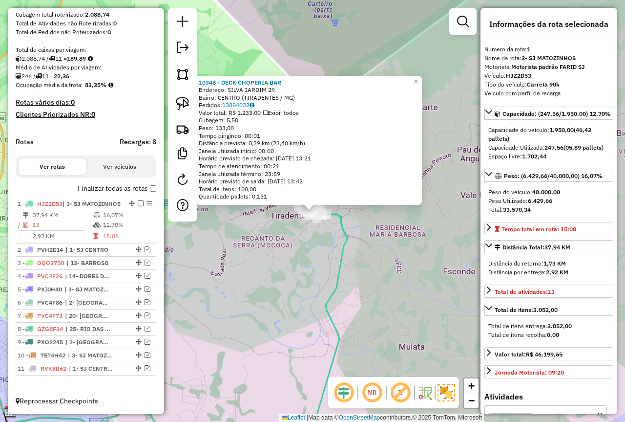
click at [286, 301] on div "10348 - DECK CHOPERIA BAR Endereço: SILVA JARDIM 29 Bairro: CENTRO (TIRADENTES …" at bounding box center [312, 211] width 625 height 422
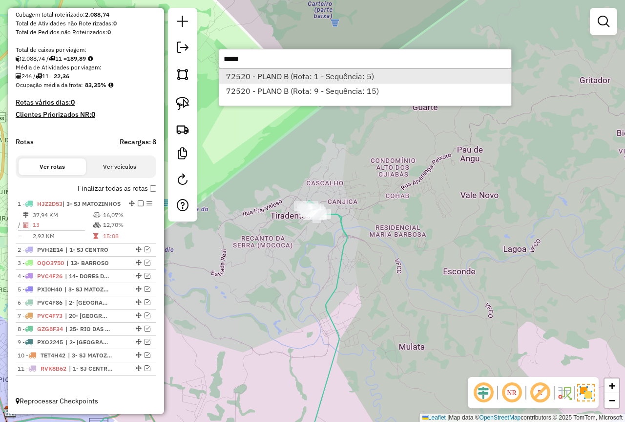
type input "*****"
click at [310, 72] on li "72520 - PLANO B (Rota: 1 - Sequência: 5)" at bounding box center [365, 76] width 292 height 15
select select "*********"
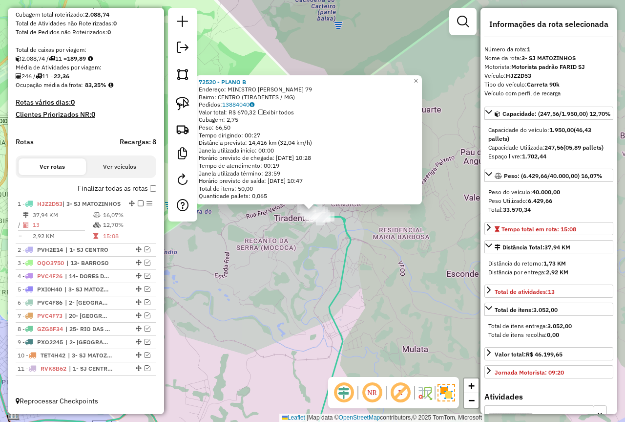
click at [267, 310] on div "72520 - PLANO B Endereço: MINISTRO GABRIEL PASSOS 79 Bairro: CENTRO (TIRADENTES…" at bounding box center [312, 211] width 625 height 422
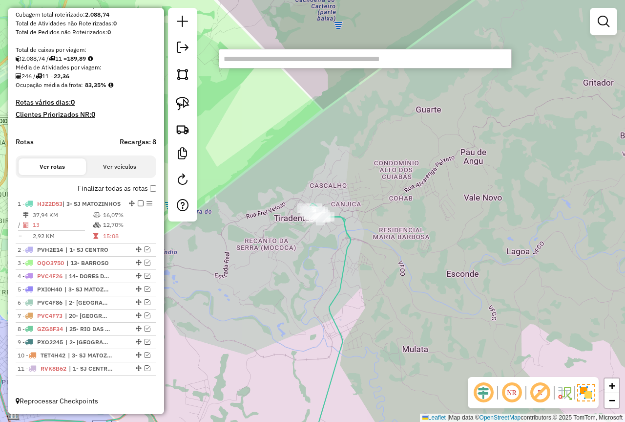
type input "*"
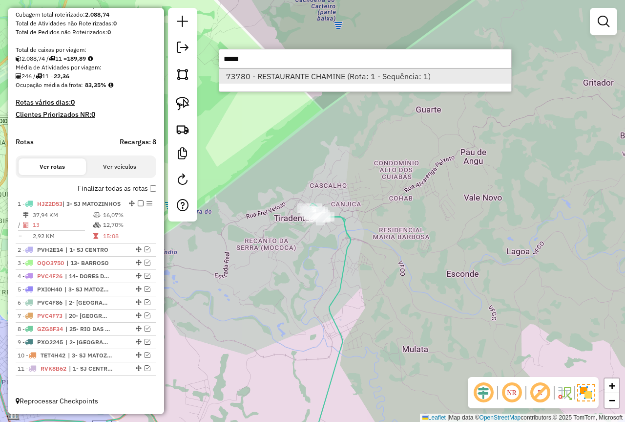
type input "*****"
click at [291, 77] on li "73780 - RESTAURANTE CHAMINE (Rota: 1 - Sequência: 1)" at bounding box center [365, 76] width 292 height 15
select select "*********"
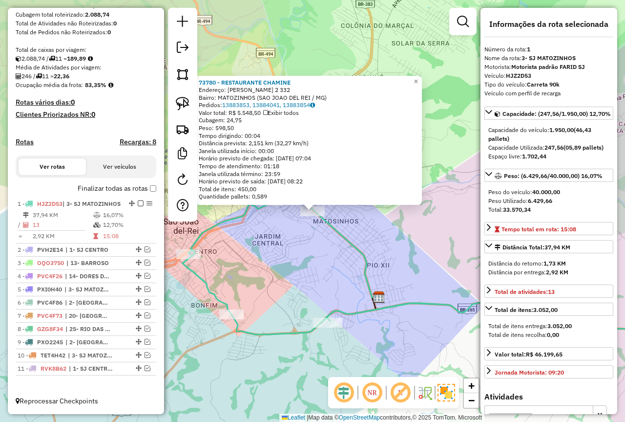
click at [314, 290] on div "73780 - RESTAURANTE CHAMINE Endereço: JOSUE DE QUEIROZ 2 332 Bairro: MATOZINHOS…" at bounding box center [312, 211] width 625 height 422
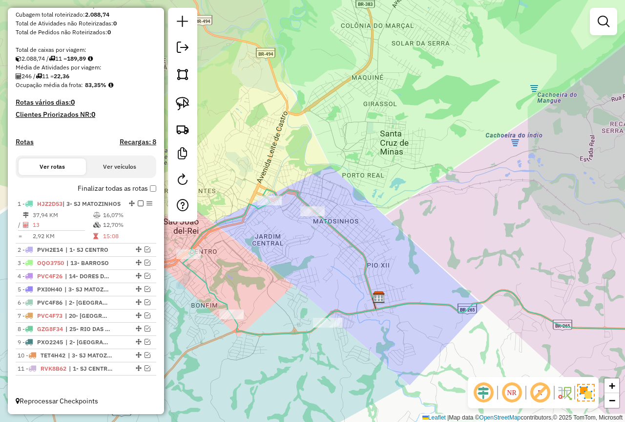
click at [257, 260] on div "Janela de atendimento Grade de atendimento Capacidade Transportadoras Veículos …" at bounding box center [312, 211] width 625 height 422
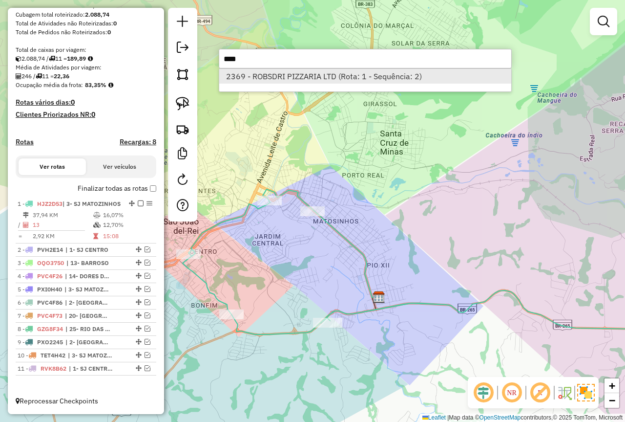
type input "****"
click at [292, 80] on li "2369 - ROBSDRI PIZZARIA LTD (Rota: 1 - Sequência: 2)" at bounding box center [365, 76] width 292 height 15
select select "*********"
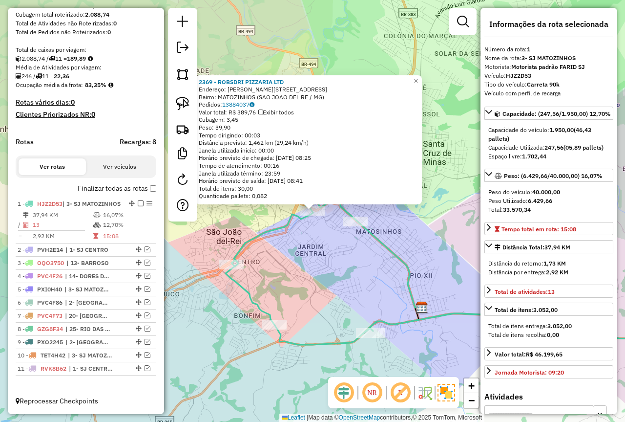
click at [318, 267] on div "2369 - ROBSDRI PIZZARIA LTD Endereço: R VIRGILIO CARAZZA 53 Bairro: MATOZINHOS …" at bounding box center [312, 211] width 625 height 422
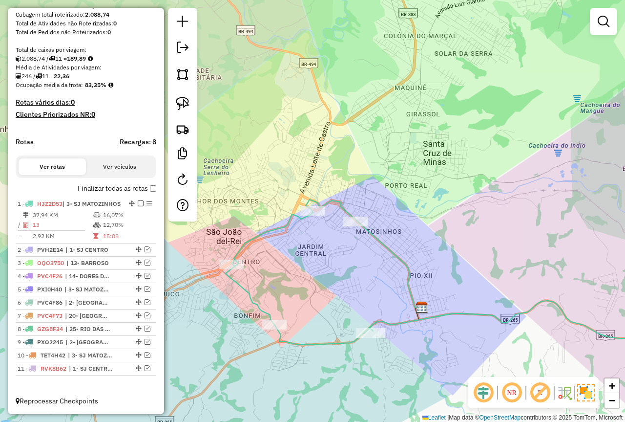
click at [311, 248] on div "Janela de atendimento Grade de atendimento Capacidade Transportadoras Veículos …" at bounding box center [312, 211] width 625 height 422
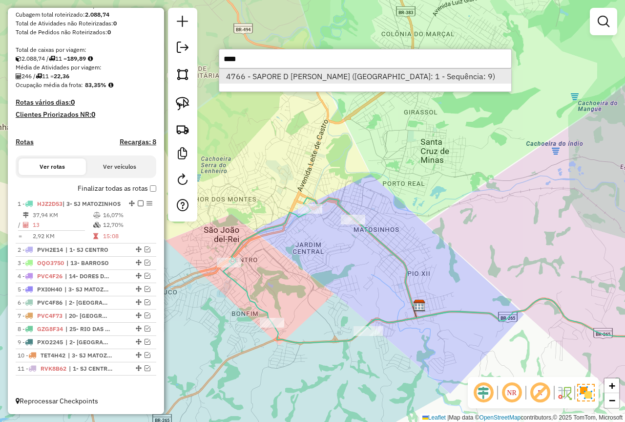
type input "****"
click at [287, 71] on li "4766 - SAPORE D ITALIA PIZZ (Rota: 1 - Sequência: 9)" at bounding box center [365, 76] width 292 height 15
select select "*********"
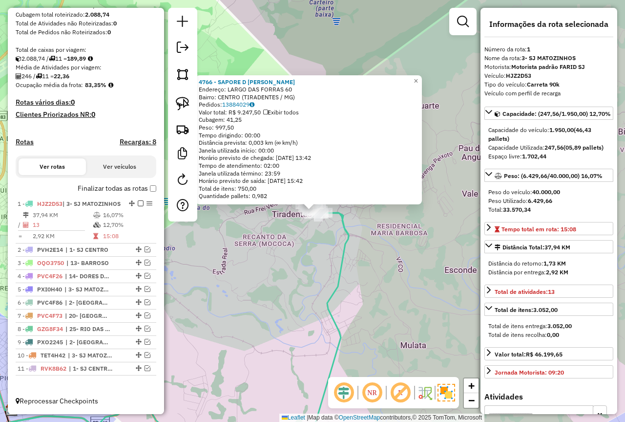
click at [284, 284] on div "4766 - SAPORE D ITALIA PIZZ Endereço: LARGO DAS FORRAS 60 Bairro: CENTRO (TIRAD…" at bounding box center [312, 211] width 625 height 422
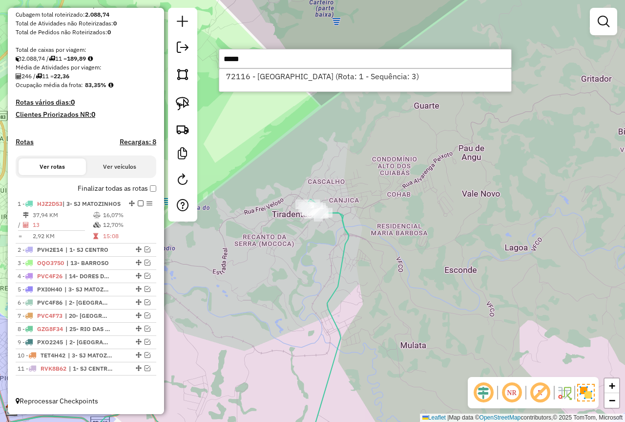
type input "*****"
click at [282, 158] on div "Janela de atendimento Grade de atendimento Capacidade Transportadoras Veículos …" at bounding box center [312, 211] width 625 height 422
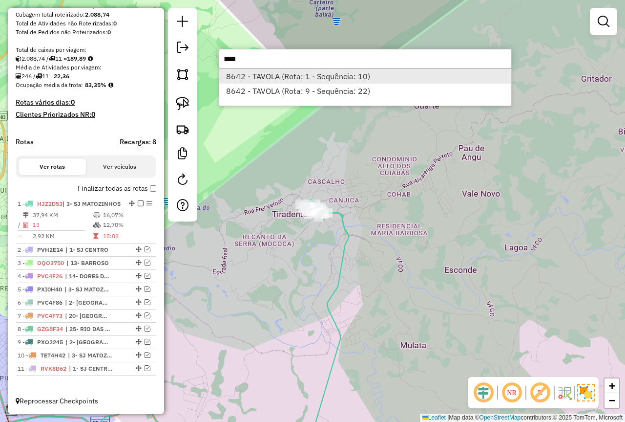
type input "****"
click at [288, 80] on li "8642 - TAVOLA (Rota: 1 - Sequência: 10)" at bounding box center [365, 76] width 292 height 15
select select "*********"
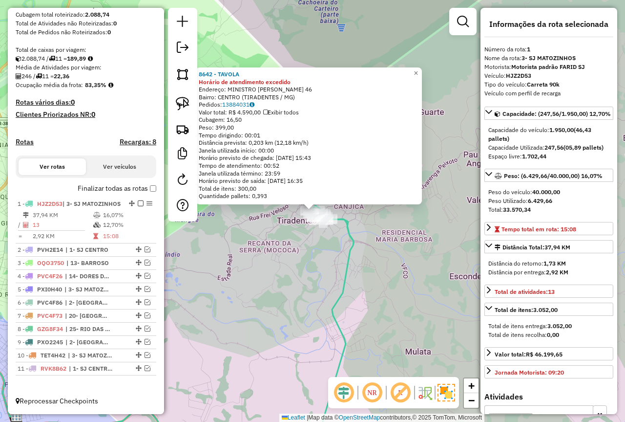
click at [274, 272] on div "8642 - TAVOLA Horário de atendimento excedido Endereço: MINISTRO GABRIEL PASSOS…" at bounding box center [312, 211] width 625 height 422
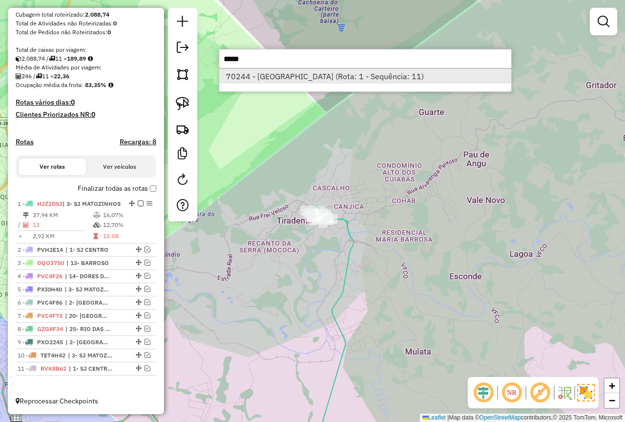
type input "*****"
click at [270, 75] on li "70244 - JARDINS DE SANTO ANT (Rota: 1 - Sequência: 11)" at bounding box center [365, 76] width 292 height 15
select select "*********"
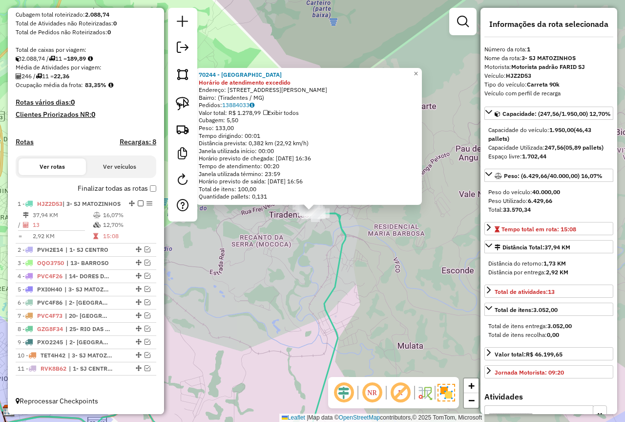
click at [270, 285] on div "70244 - JARDINS DE SANTO ANT Horário de atendimento excedido Endereço: Rua Rese…" at bounding box center [312, 211] width 625 height 422
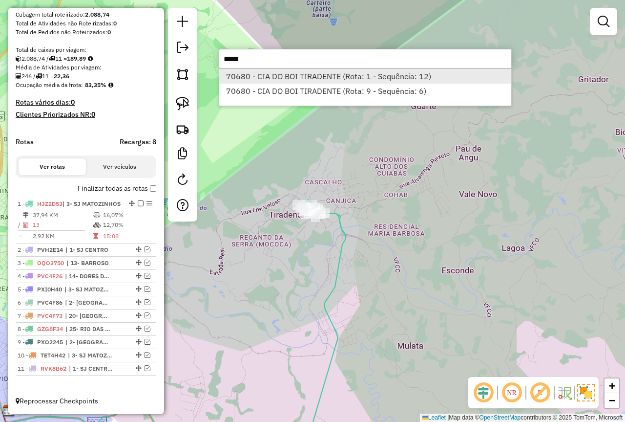
type input "*****"
click at [286, 79] on li "70680 - CIA DO BOI TIRADENTE (Rota: 1 - Sequência: 12)" at bounding box center [365, 76] width 292 height 15
select select "*********"
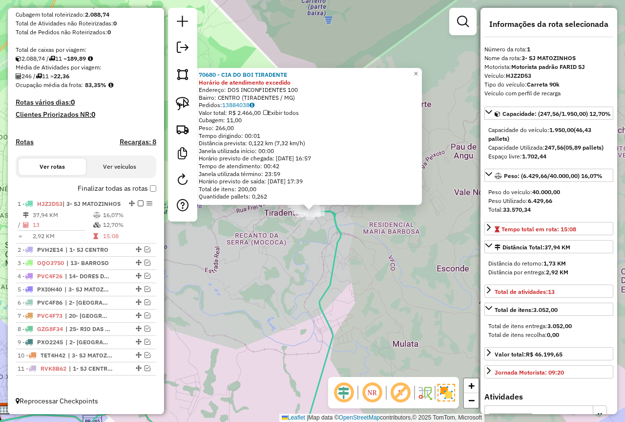
click at [243, 299] on div "70680 - CIA DO BOI TIRADENTE Horário de atendimento excedido Endereço: DOS INCO…" at bounding box center [312, 211] width 625 height 422
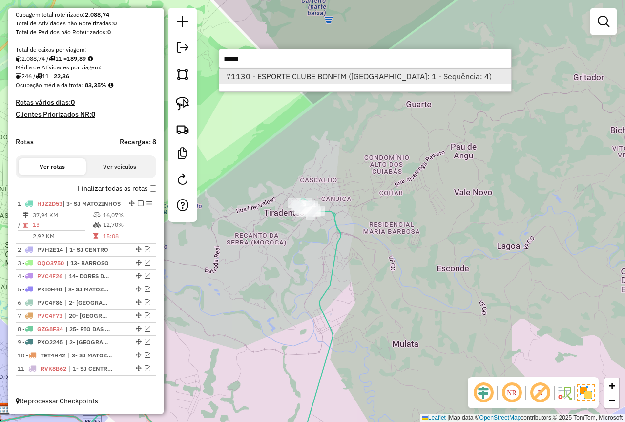
type input "*****"
click at [287, 78] on li "71130 - ESPORTE CLUBE BONFIM (Rota: 1 - Sequência: 4)" at bounding box center [365, 76] width 292 height 15
select select "*********"
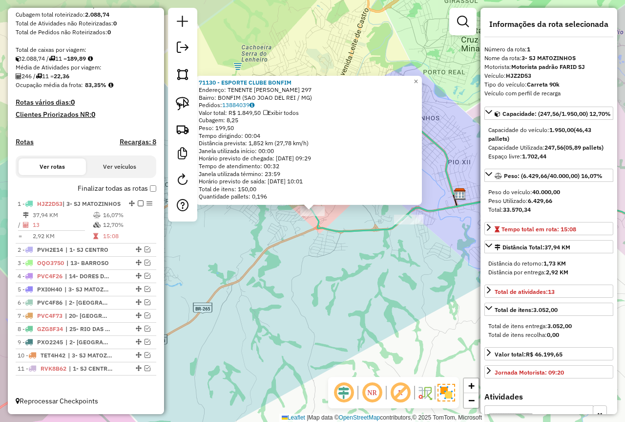
click at [269, 265] on div "71130 - ESPORTE CLUBE BONFIM Endereço: TENENTE MARIO CESAR LOPES 297 Bairro: BO…" at bounding box center [312, 211] width 625 height 422
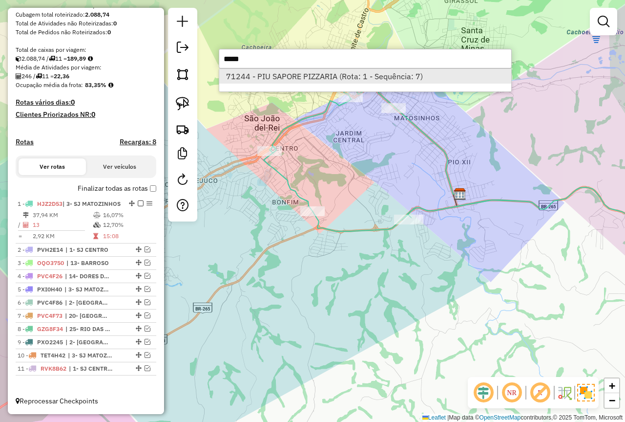
type input "*****"
click at [275, 72] on li "71244 - PIU SAPORE PIZZARIA (Rota: 1 - Sequência: 7)" at bounding box center [365, 76] width 292 height 15
select select "*********"
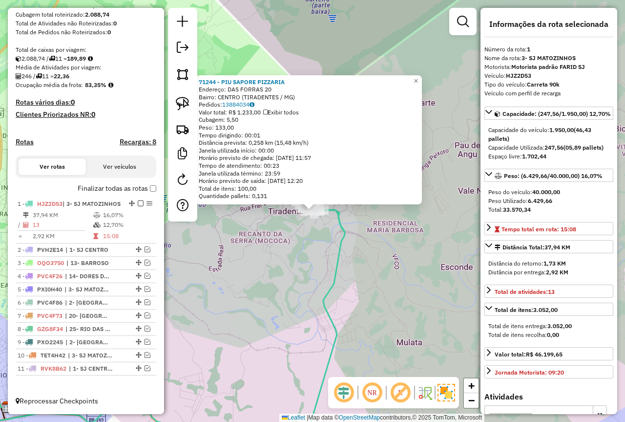
click at [255, 257] on div "71244 - PIU SAPORE PIZZARIA Endereço: DAS FORRAS 20 Bairro: CENTRO (TIRADENTES …" at bounding box center [312, 211] width 625 height 422
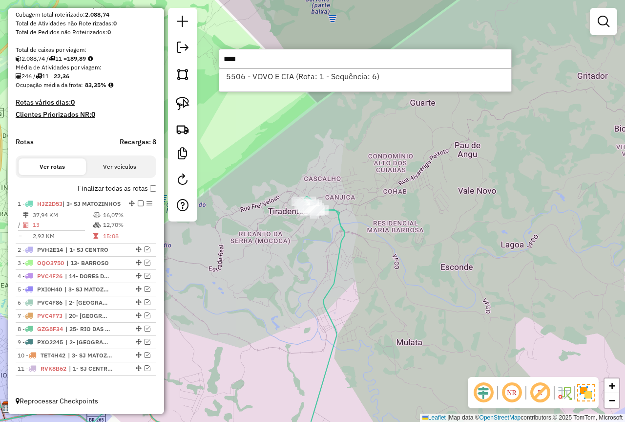
drag, startPoint x: 270, startPoint y: 64, endPoint x: 262, endPoint y: 85, distance: 22.2
click at [269, 64] on input "****" at bounding box center [365, 59] width 293 height 20
type input "****"
click at [263, 85] on div "5506 - VOVO E CIA (Rota: 1 - Sequência: 6)" at bounding box center [365, 79] width 293 height 23
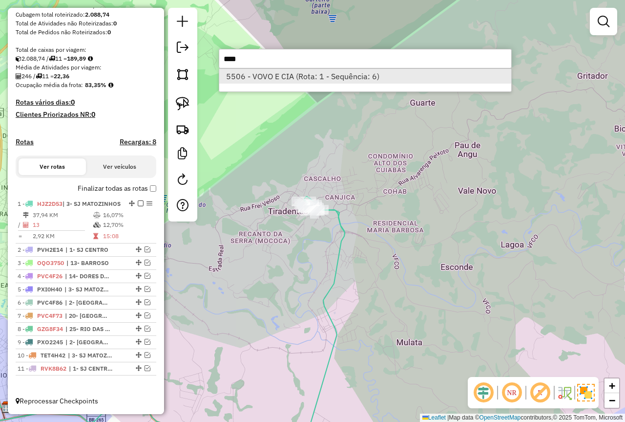
click at [262, 80] on li "5506 - VOVO E CIA (Rota: 1 - Sequência: 6)" at bounding box center [365, 76] width 292 height 15
select select "*********"
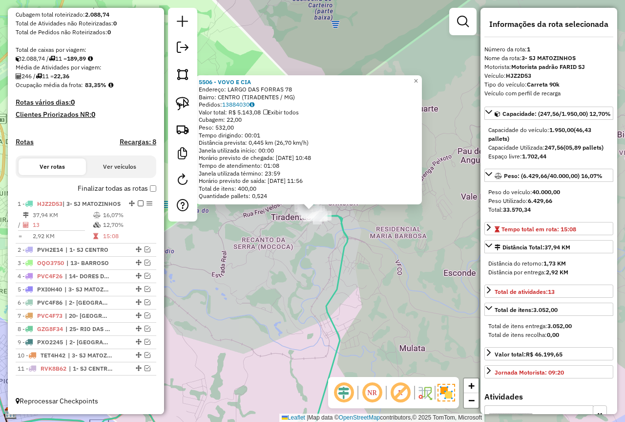
click at [264, 249] on div "5506 - VOVO E CIA Endereço: LARGO DAS FORRAS 78 Bairro: CENTRO (TIRADENTES / MG…" at bounding box center [312, 211] width 625 height 422
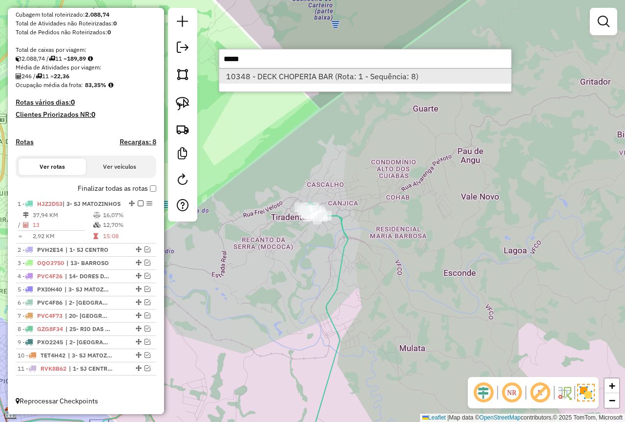
type input "*****"
click at [267, 72] on li "10348 - DECK CHOPERIA BAR (Rota: 1 - Sequência: 8)" at bounding box center [365, 76] width 292 height 15
select select "*********"
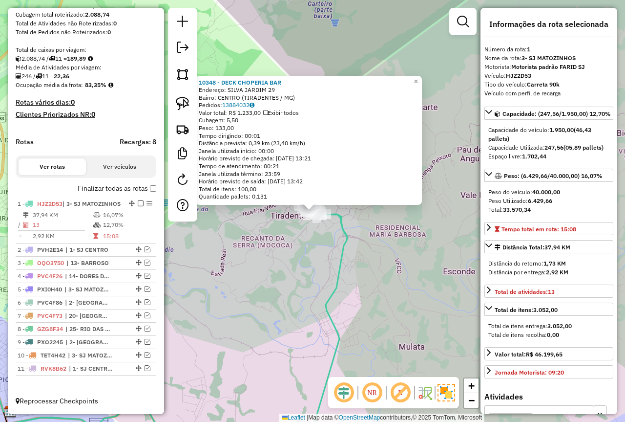
click at [296, 272] on div "10348 - DECK CHOPERIA BAR Endereço: SILVA JARDIM 29 Bairro: CENTRO (TIRADENTES …" at bounding box center [312, 211] width 625 height 422
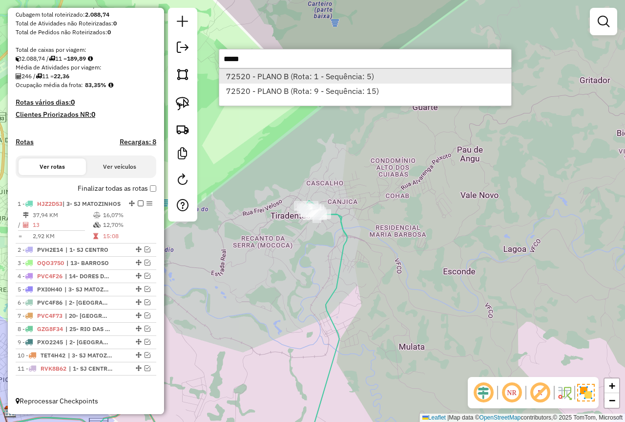
type input "*****"
click at [295, 77] on li "72520 - PLANO B (Rota: 1 - Sequência: 5)" at bounding box center [365, 76] width 292 height 15
select select "*********"
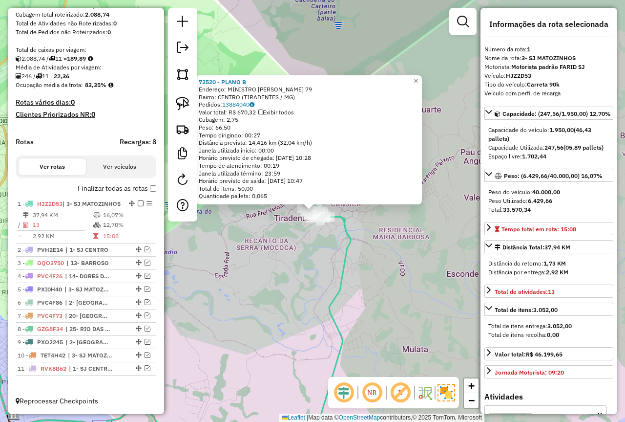
click at [285, 260] on div "72520 - PLANO B Endereço: MINISTRO GABRIEL PASSOS 79 Bairro: CENTRO (TIRADENTES…" at bounding box center [312, 211] width 625 height 422
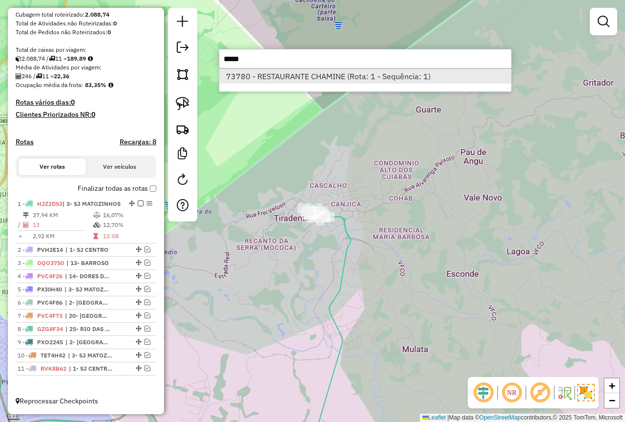
type input "*****"
click at [354, 74] on li "73780 - RESTAURANTE CHAMINE (Rota: 1 - Sequência: 1)" at bounding box center [365, 76] width 292 height 15
select select "*********"
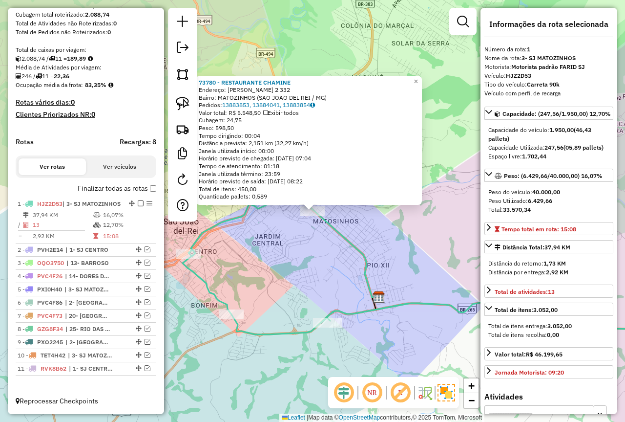
click at [295, 261] on div "73780 - RESTAURANTE CHAMINE Endereço: JOSUE DE QUEIROZ 2 332 Bairro: MATOZINHOS…" at bounding box center [312, 211] width 625 height 422
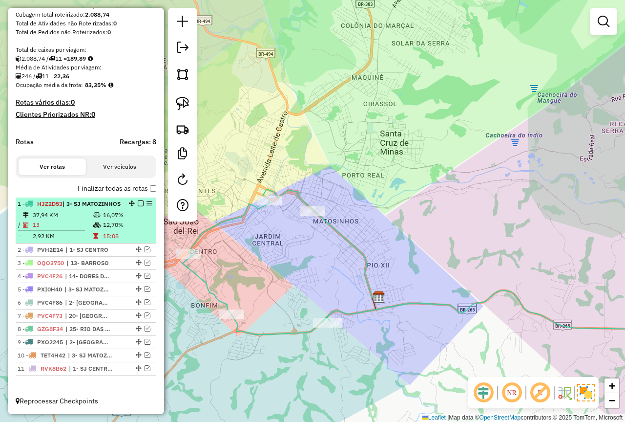
click at [138, 200] on em at bounding box center [141, 203] width 6 height 6
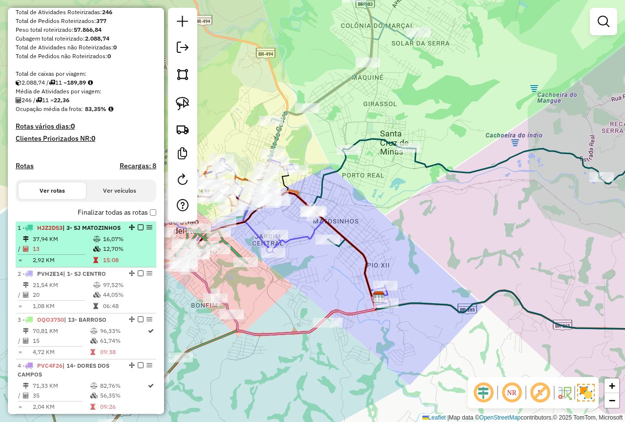
click at [74, 244] on td "37,94 KM" at bounding box center [62, 239] width 61 height 10
select select "*********"
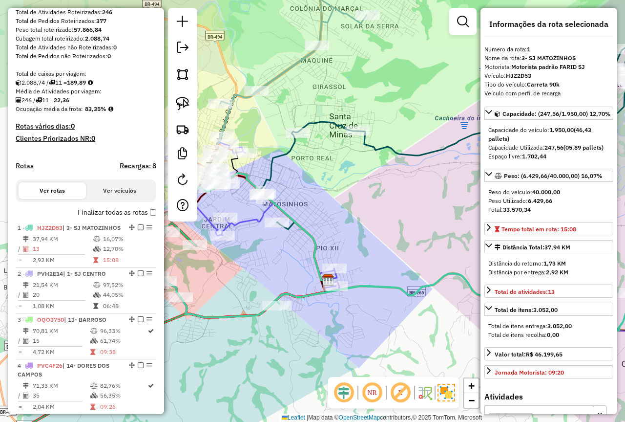
drag, startPoint x: 375, startPoint y: 244, endPoint x: 441, endPoint y: 234, distance: 66.7
click at [441, 234] on div "Janela de atendimento Grade de atendimento Capacidade Transportadoras Veículos …" at bounding box center [312, 211] width 625 height 422
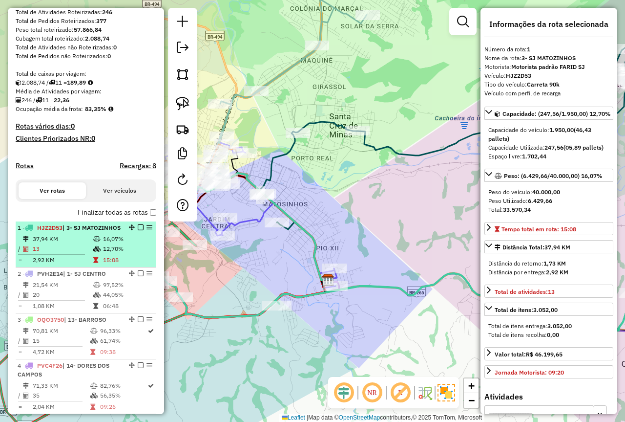
click at [86, 250] on li "1 - HJZ2D53 | 3- SJ MATOZINHOS 37,94 KM 16,07% / 13 12,70% = 2,92 KM 15:08" at bounding box center [86, 244] width 141 height 46
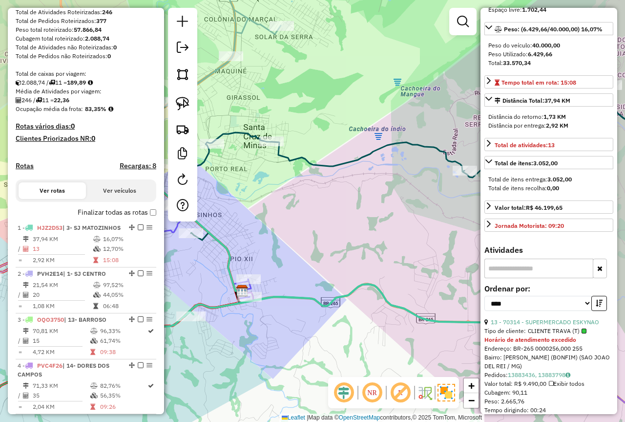
scroll to position [244, 0]
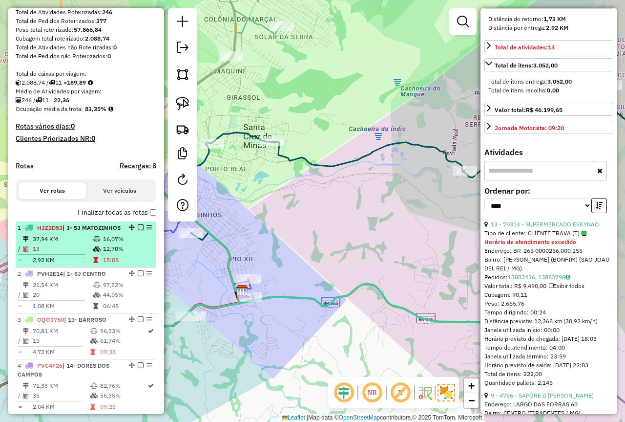
click at [138, 230] on em at bounding box center [141, 227] width 6 height 6
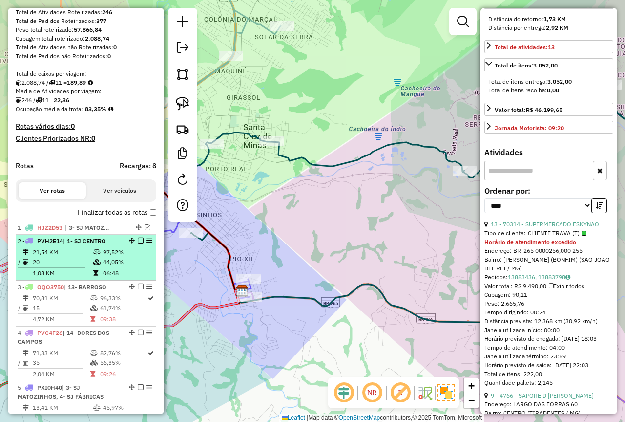
click at [103, 278] on td "06:48" at bounding box center [127, 273] width 49 height 10
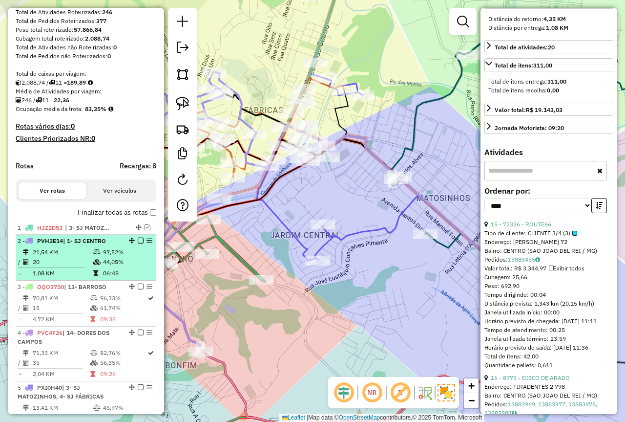
click at [138, 243] on em at bounding box center [141, 240] width 6 height 6
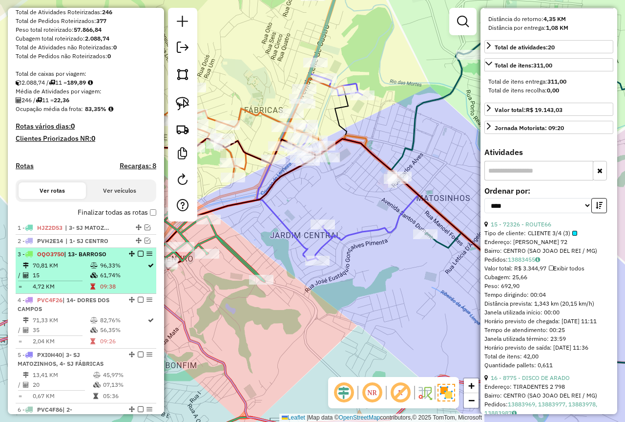
click at [95, 257] on span "| 13- BARROSO" at bounding box center [85, 253] width 43 height 7
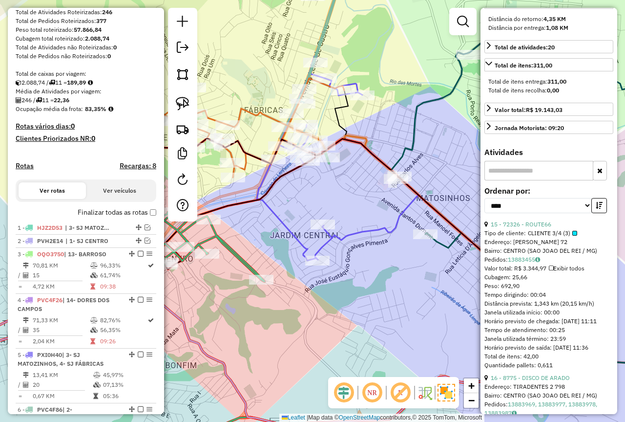
scroll to position [235, 0]
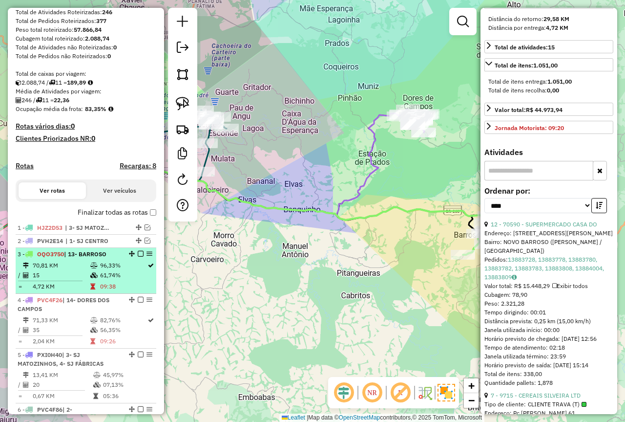
click at [138, 256] on em at bounding box center [141, 254] width 6 height 6
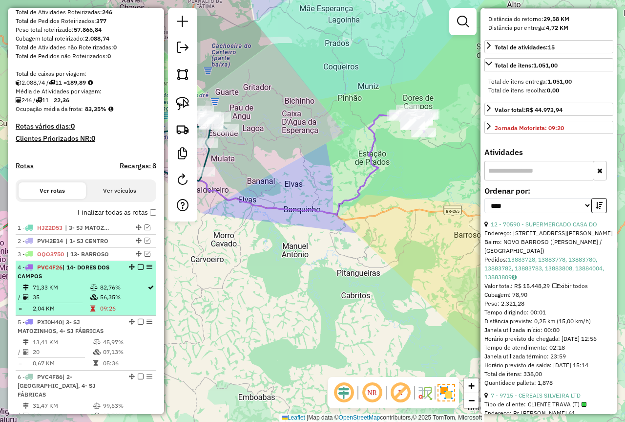
click at [113, 311] on table "71,33 KM 82,76% / 35 56,35% = 2,04 KM 09:26" at bounding box center [86, 297] width 137 height 31
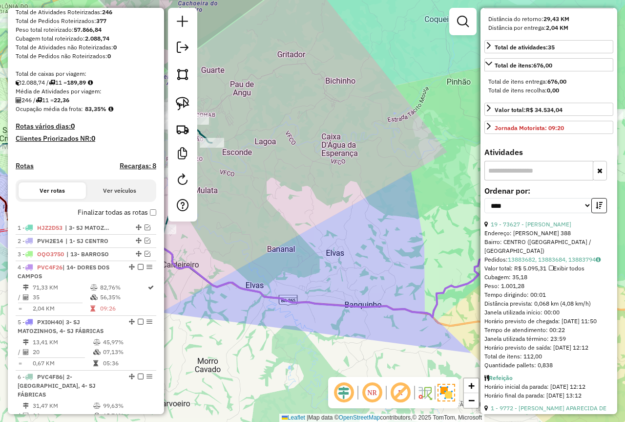
drag, startPoint x: 256, startPoint y: 233, endPoint x: 193, endPoint y: 248, distance: 64.7
click at [193, 248] on div "Janela de atendimento Grade de atendimento Capacidade Transportadoras Veículos …" at bounding box center [312, 211] width 625 height 422
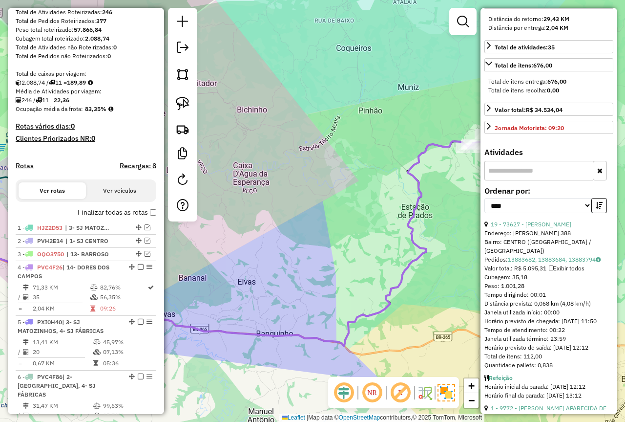
drag, startPoint x: 263, startPoint y: 241, endPoint x: 161, endPoint y: 258, distance: 103.0
click at [161, 258] on hb-router-mapa "Informações da Sessão 979215 - 14/08/2025 Criação: 13/08/2025 18:18 Depósito: F…" at bounding box center [312, 211] width 625 height 422
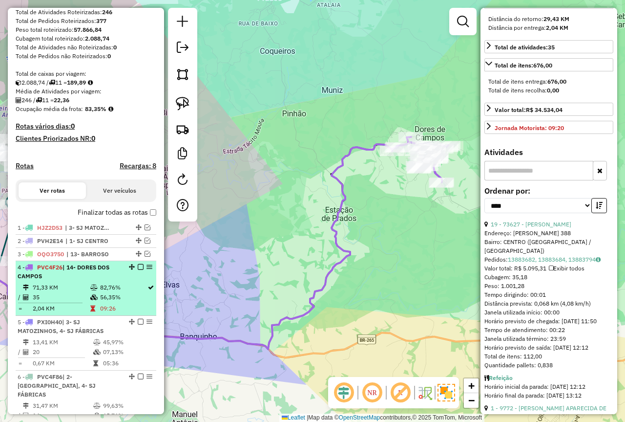
click at [138, 270] on em at bounding box center [141, 267] width 6 height 6
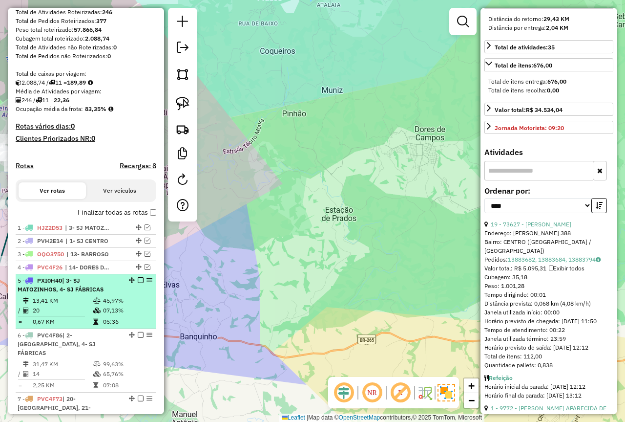
drag, startPoint x: 88, startPoint y: 327, endPoint x: 95, endPoint y: 330, distance: 7.9
click at [88, 326] on td "0,67 KM" at bounding box center [62, 322] width 61 height 10
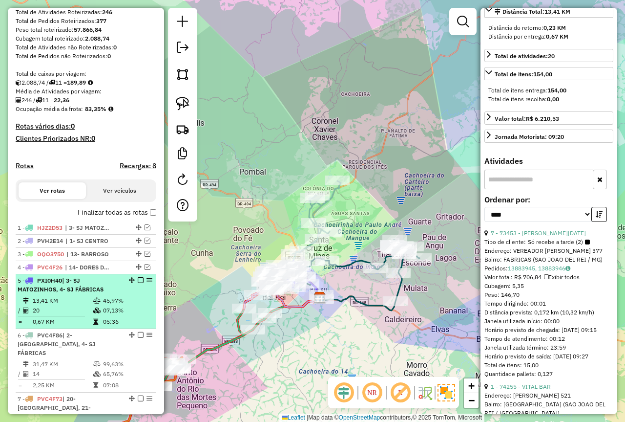
click at [110, 305] on td "45,97%" at bounding box center [127, 301] width 49 height 10
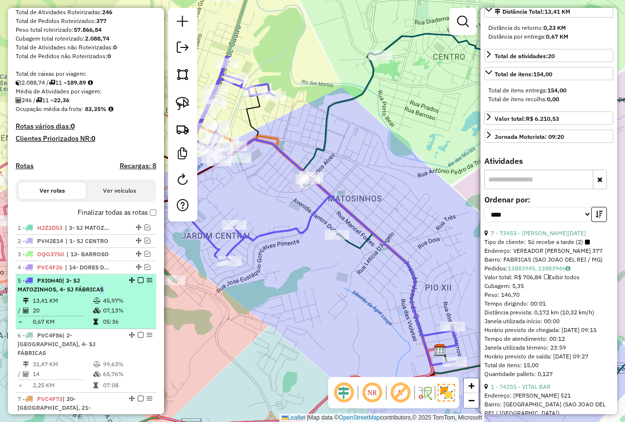
click at [97, 293] on span "| 3- SJ MATOZINHOS, 4- SJ FÁBRICAS" at bounding box center [61, 284] width 86 height 16
click at [138, 283] on em at bounding box center [141, 280] width 6 height 6
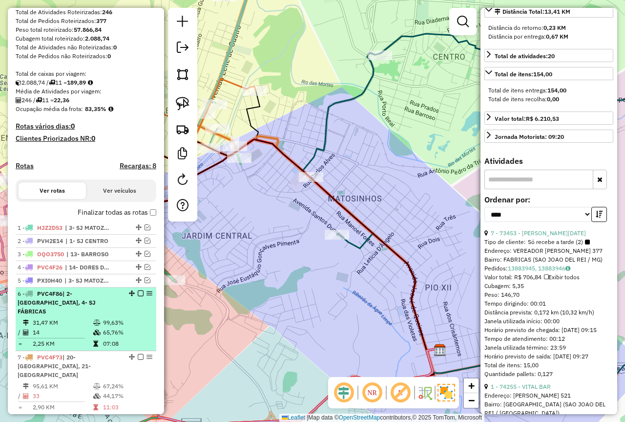
click at [110, 325] on td "99,63%" at bounding box center [127, 323] width 49 height 10
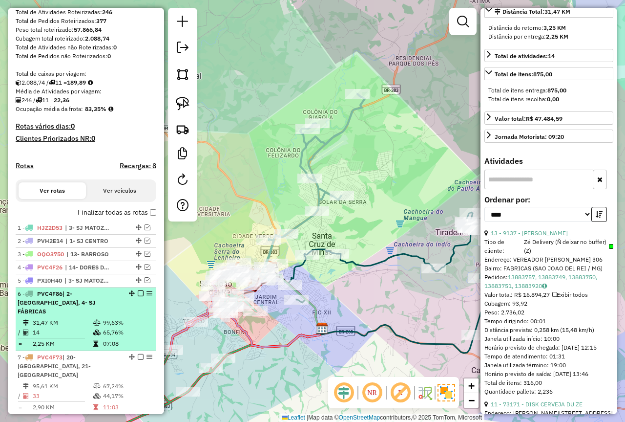
click at [138, 296] on em at bounding box center [141, 293] width 6 height 6
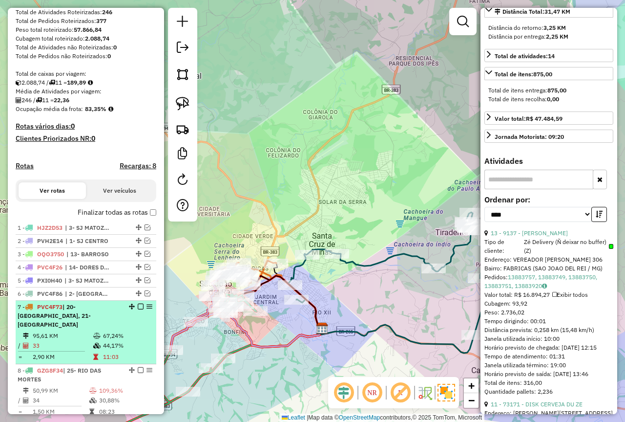
click at [63, 340] on td "95,61 KM" at bounding box center [62, 336] width 61 height 10
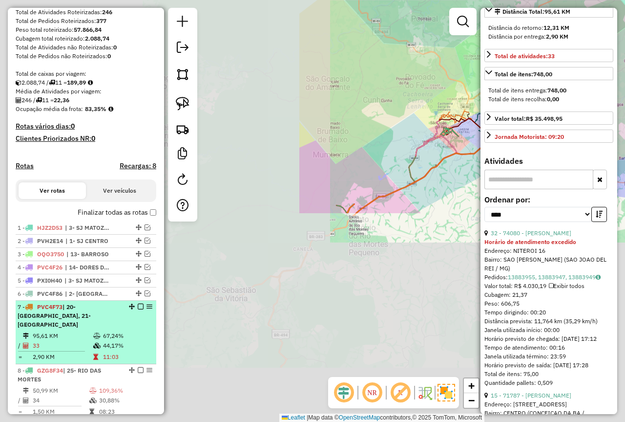
scroll to position [244, 0]
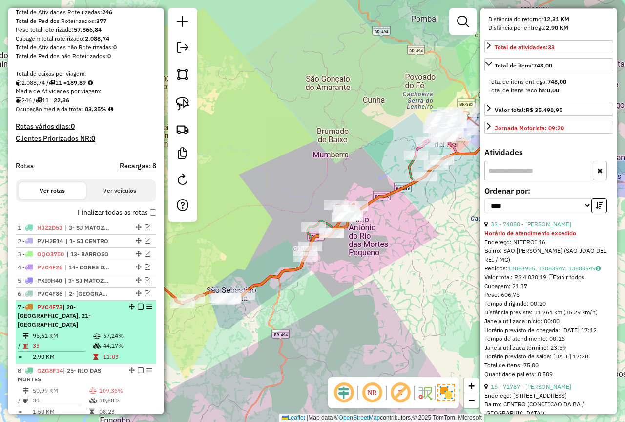
click at [138, 309] on em at bounding box center [141, 306] width 6 height 6
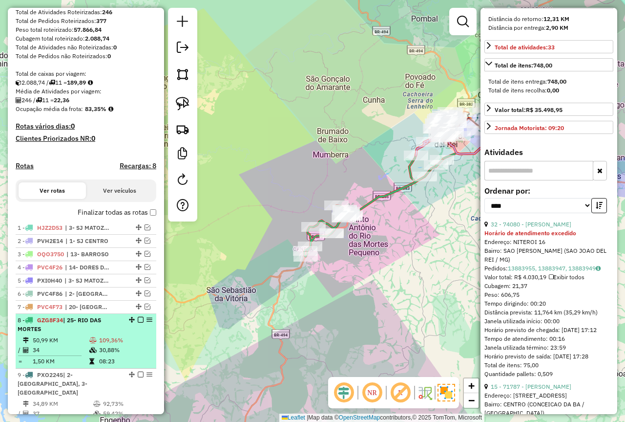
click at [115, 345] on td "109,36%" at bounding box center [126, 340] width 54 height 10
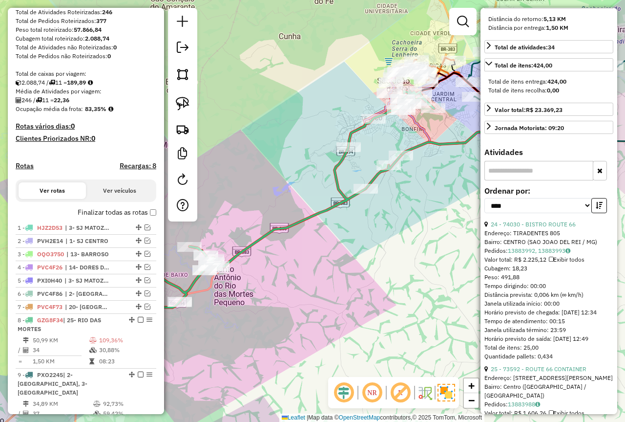
scroll to position [129, 0]
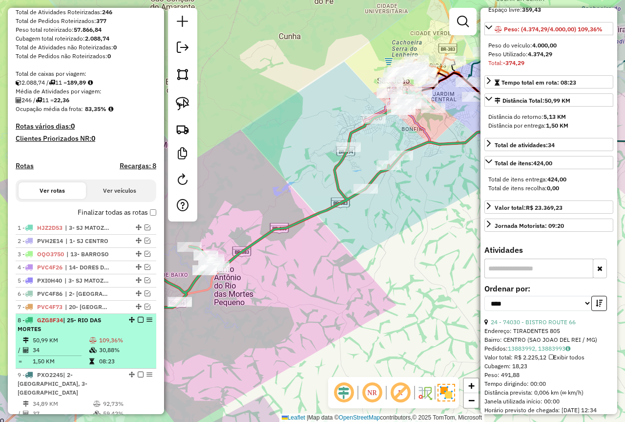
click at [121, 355] on td "30,88%" at bounding box center [126, 350] width 54 height 10
click at [111, 345] on td "109,36%" at bounding box center [126, 340] width 54 height 10
click at [138, 322] on em at bounding box center [141, 320] width 6 height 6
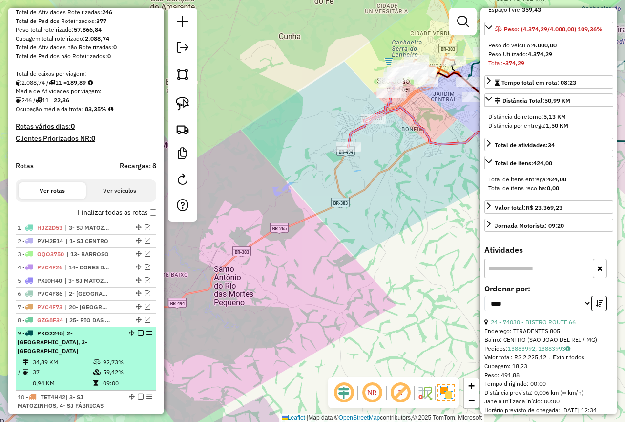
click at [77, 358] on td "34,89 KM" at bounding box center [62, 362] width 61 height 10
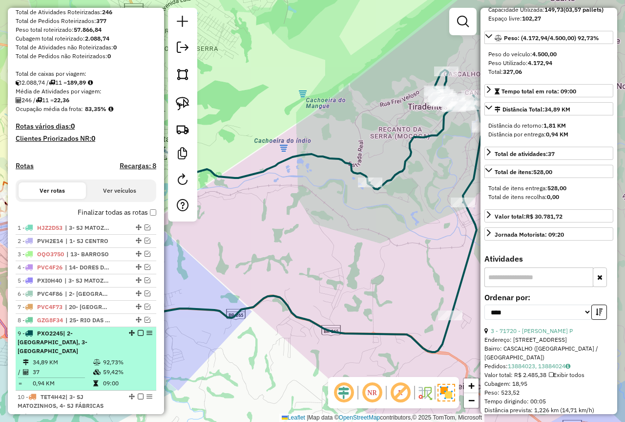
click at [138, 336] on em at bounding box center [141, 333] width 6 height 6
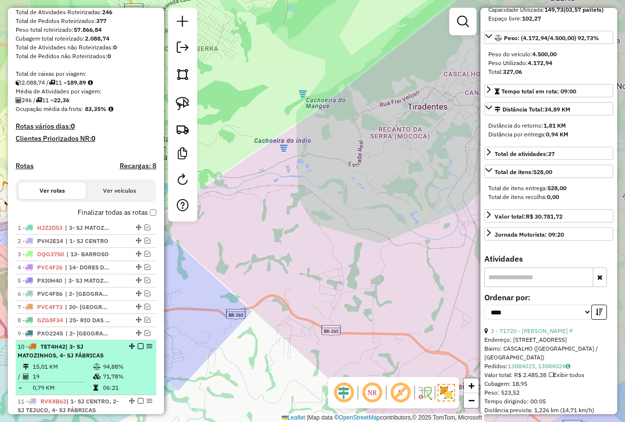
click at [88, 371] on td "15,01 KM" at bounding box center [62, 366] width 61 height 10
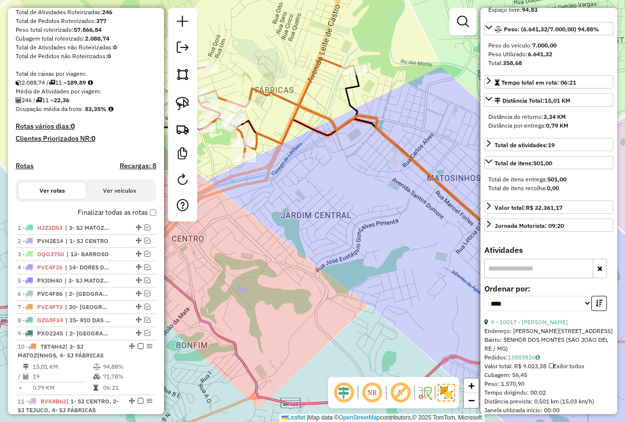
drag, startPoint x: 311, startPoint y: 206, endPoint x: 317, endPoint y: 189, distance: 17.9
click at [317, 189] on div "Janela de atendimento Grade de atendimento Capacidade Transportadoras Veículos …" at bounding box center [312, 211] width 625 height 422
click at [146, 336] on em at bounding box center [148, 333] width 6 height 6
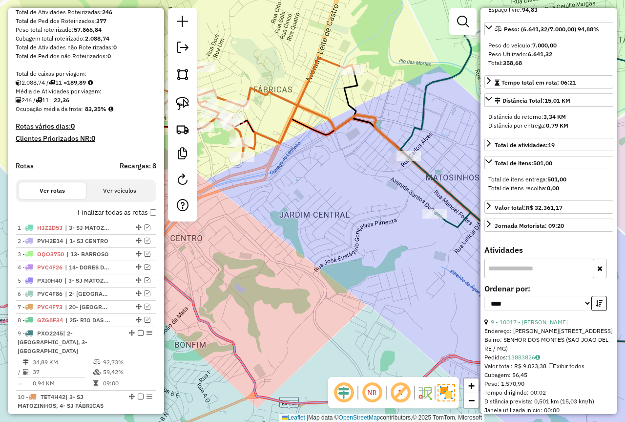
drag, startPoint x: 348, startPoint y: 243, endPoint x: 294, endPoint y: 224, distance: 57.9
click at [294, 224] on div "Janela de atendimento Grade de atendimento Capacidade Transportadoras Veículos …" at bounding box center [312, 211] width 625 height 422
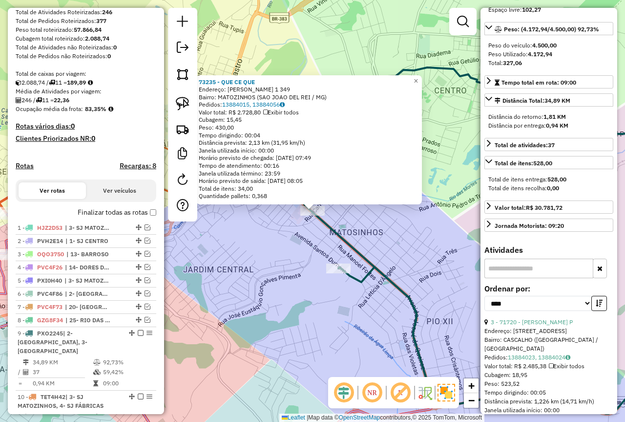
scroll to position [269, 0]
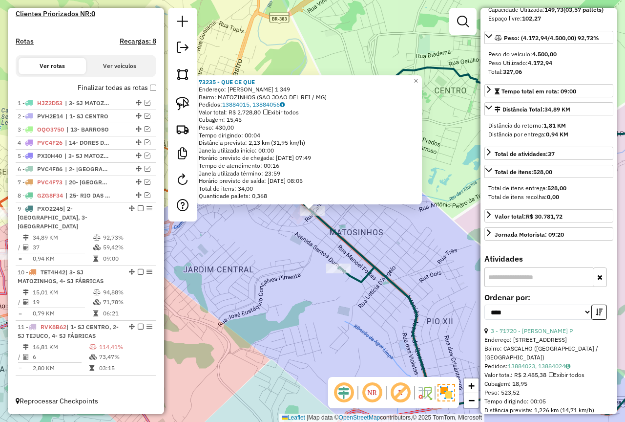
click at [259, 296] on div "73235 - QUE CE QUE Endereço: JOSUE DE QUEIROZ 1 349 Bairro: MATOZINHOS (SAO JOA…" at bounding box center [312, 211] width 625 height 422
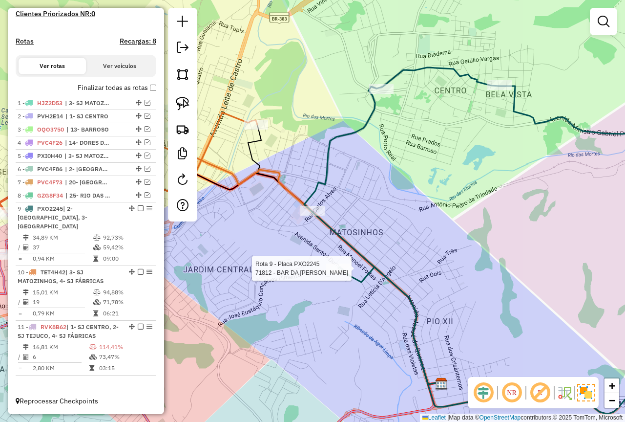
select select "*********"
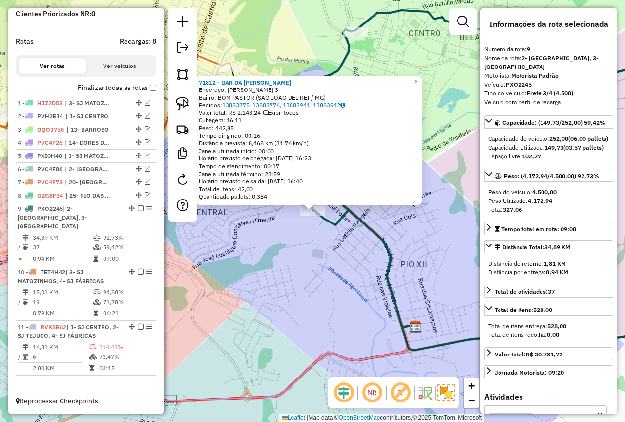
click at [288, 262] on div "71812 - BAR DA FERNANDA Endereço: QUIRINO FERREIRA DA SILVA 3 Bairro: BOM PASTO…" at bounding box center [312, 211] width 625 height 422
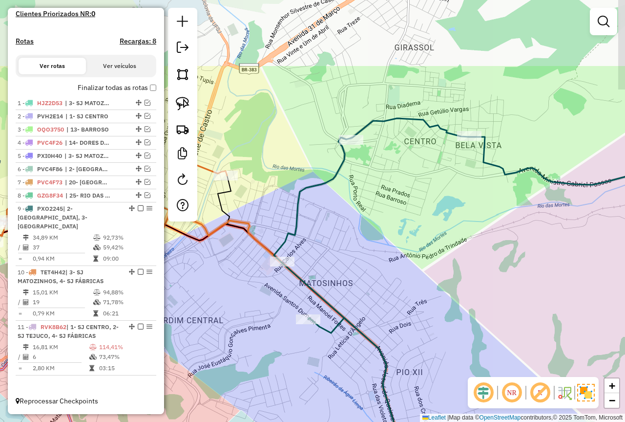
drag, startPoint x: 374, startPoint y: 150, endPoint x: 348, endPoint y: 220, distance: 74.7
click at [348, 220] on div "Janela de atendimento Grade de atendimento Capacidade Transportadoras Veículos …" at bounding box center [312, 211] width 625 height 422
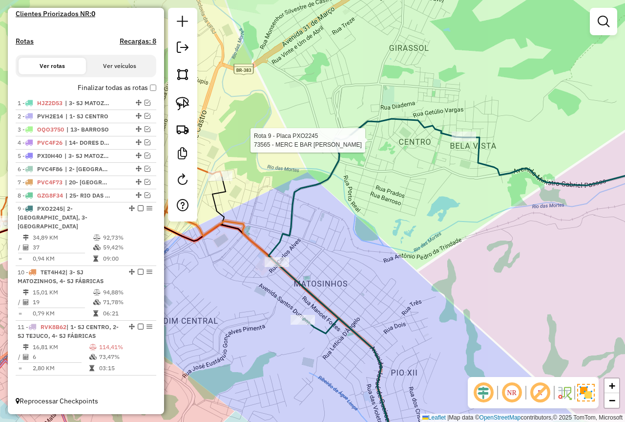
select select "*********"
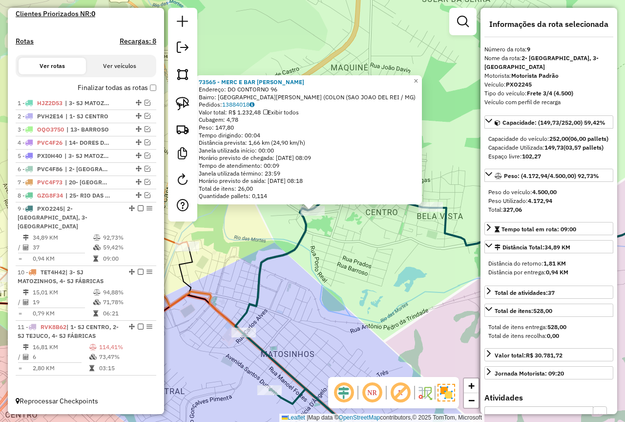
click at [345, 259] on div "73565 - MERC E BAR CLAUDIO Endereço: DO CONTORNO 96 Bairro: PARQUE SAO JOAO DEL…" at bounding box center [312, 211] width 625 height 422
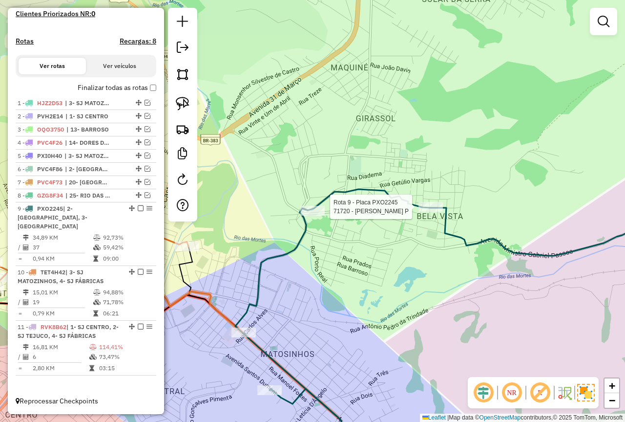
select select "*********"
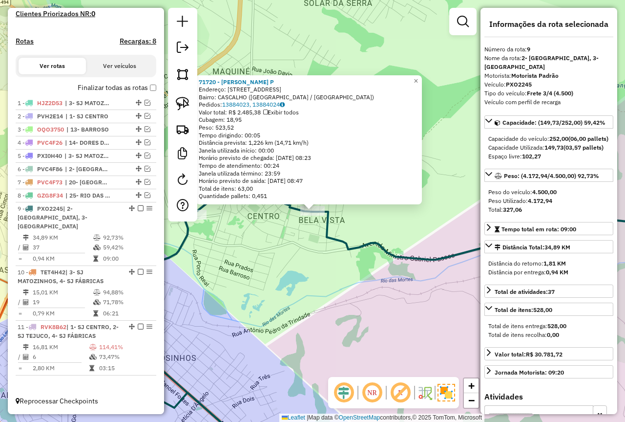
click at [302, 256] on div "71720 - HELENICE APARECIDA P Endereço: R HERCULANO VELOSO 83 Bairro: CASCALHO (…" at bounding box center [312, 211] width 625 height 422
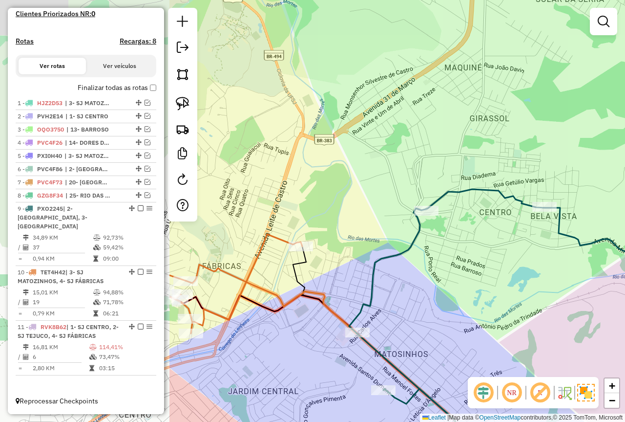
drag, startPoint x: 260, startPoint y: 259, endPoint x: 492, endPoint y: 255, distance: 232.1
click at [492, 255] on div "Janela de atendimento Grade de atendimento Capacidade Transportadoras Veículos …" at bounding box center [312, 211] width 625 height 422
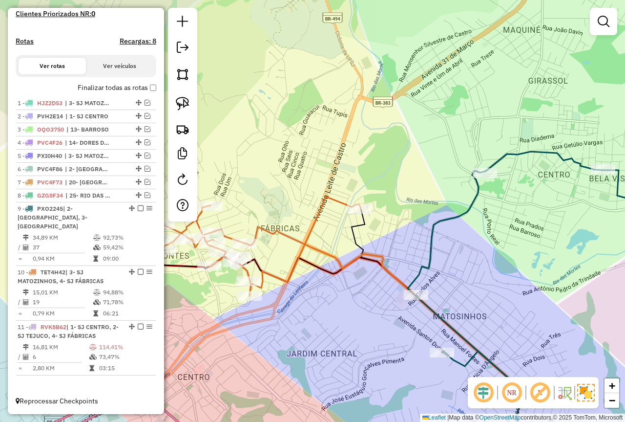
drag, startPoint x: 367, startPoint y: 228, endPoint x: 411, endPoint y: 198, distance: 53.4
click at [411, 198] on div "Janela de atendimento Grade de atendimento Capacidade Transportadoras Veículos …" at bounding box center [312, 211] width 625 height 422
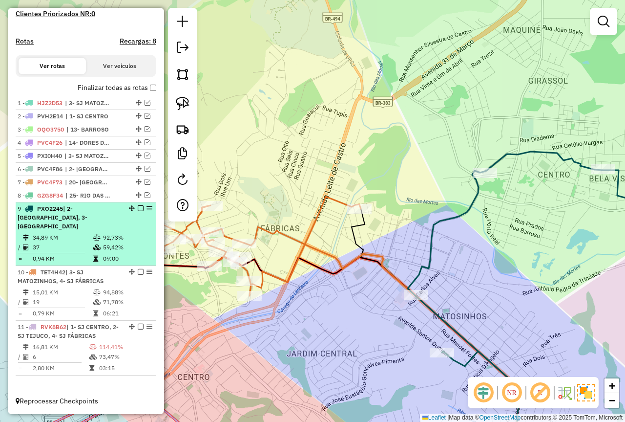
click at [106, 247] on td "59,42%" at bounding box center [127, 247] width 49 height 10
select select "*********"
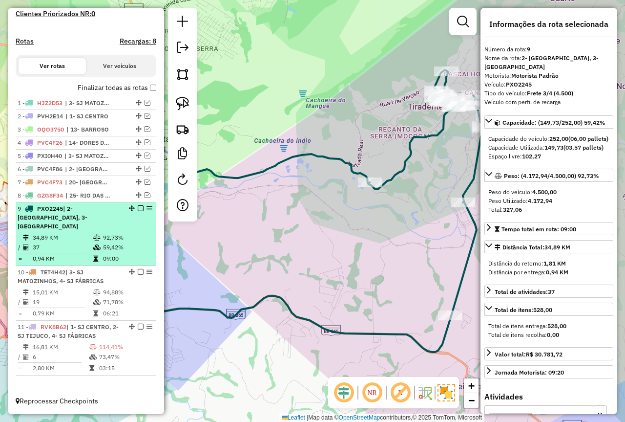
click at [138, 211] on em at bounding box center [141, 208] width 6 height 6
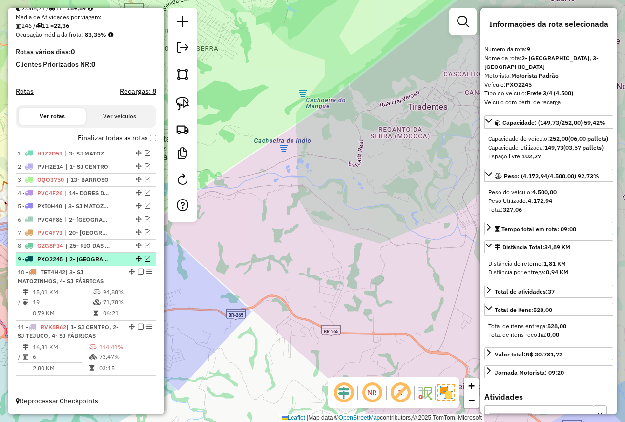
scroll to position [227, 0]
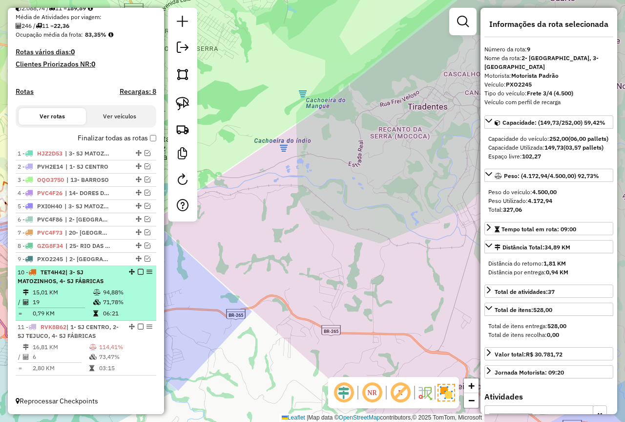
drag, startPoint x: 109, startPoint y: 289, endPoint x: 115, endPoint y: 288, distance: 5.9
click at [109, 289] on td "94,88%" at bounding box center [127, 292] width 49 height 10
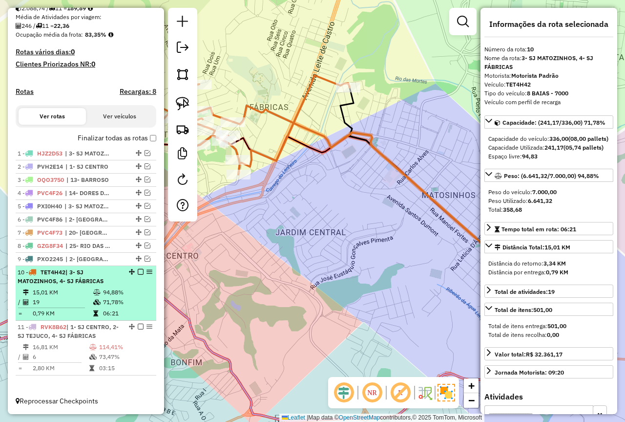
click at [138, 271] on em at bounding box center [141, 272] width 6 height 6
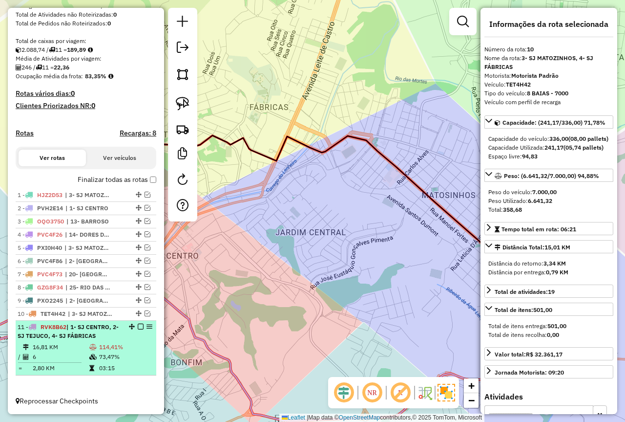
click at [85, 350] on td "16,81 KM" at bounding box center [60, 347] width 57 height 10
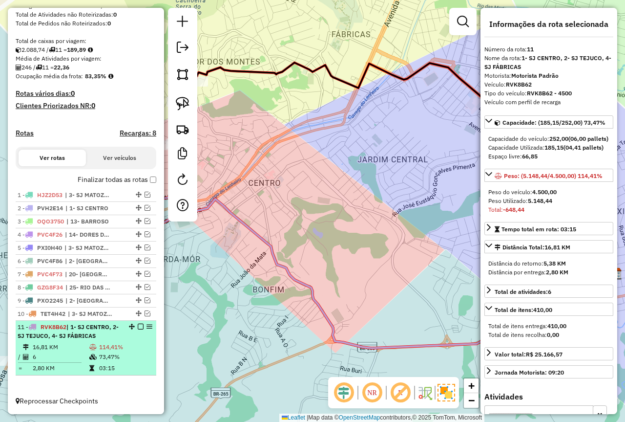
click at [138, 324] on em at bounding box center [141, 326] width 6 height 6
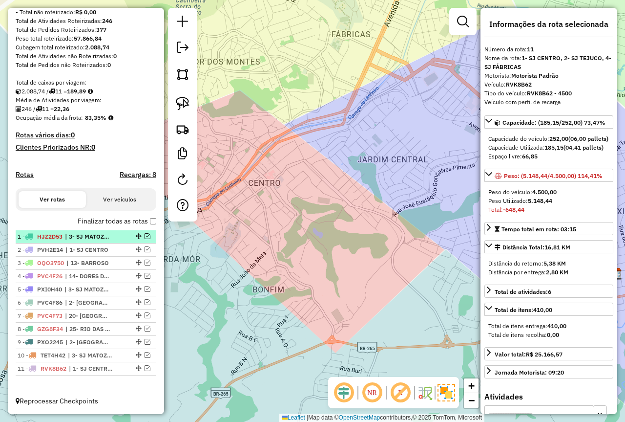
click at [151, 217] on label "Finalizar todas as rotas" at bounding box center [117, 221] width 79 height 10
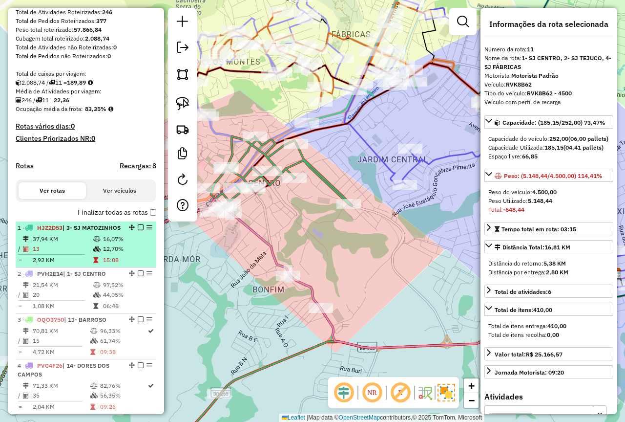
click at [92, 232] on div "1 - HJZ2D53 | 3- SJ MATOZINHOS" at bounding box center [70, 227] width 104 height 9
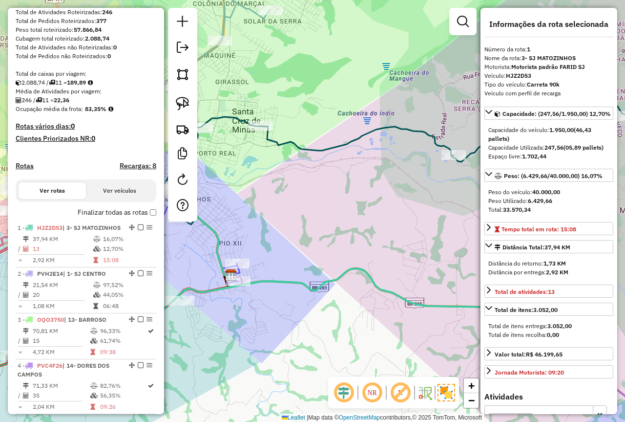
drag, startPoint x: 375, startPoint y: 257, endPoint x: 364, endPoint y: 241, distance: 19.6
click at [364, 241] on div "Janela de atendimento Grade de atendimento Capacidade Transportadoras Veículos …" at bounding box center [312, 211] width 625 height 422
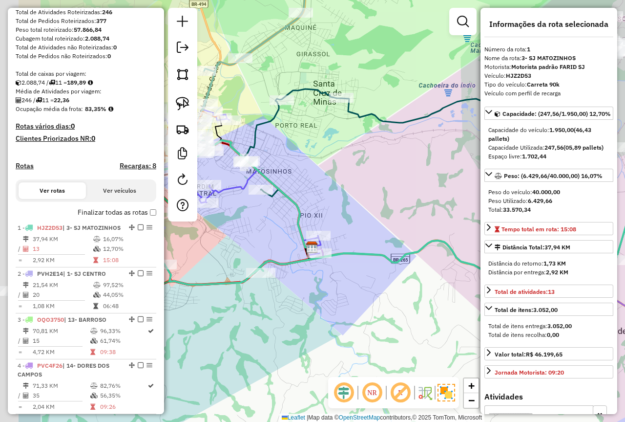
drag, startPoint x: 369, startPoint y: 237, endPoint x: 378, endPoint y: 231, distance: 10.8
click at [378, 231] on div "Janela de atendimento Grade de atendimento Capacidade Transportadoras Veículos …" at bounding box center [312, 211] width 625 height 422
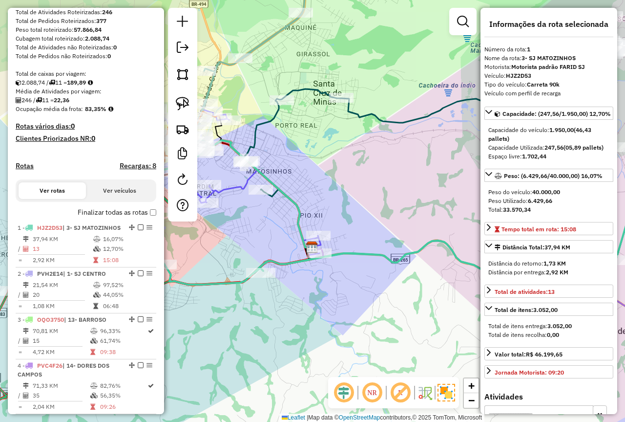
click at [154, 225] on div "Depósito: Farid - São João del Rei Total de rotas: 11 Distância Total: 459,80 k…" at bounding box center [86, 392] width 149 height 893
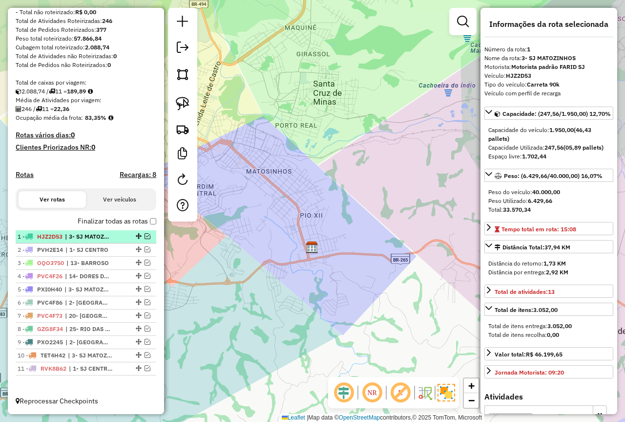
click at [145, 236] on em at bounding box center [148, 236] width 6 height 6
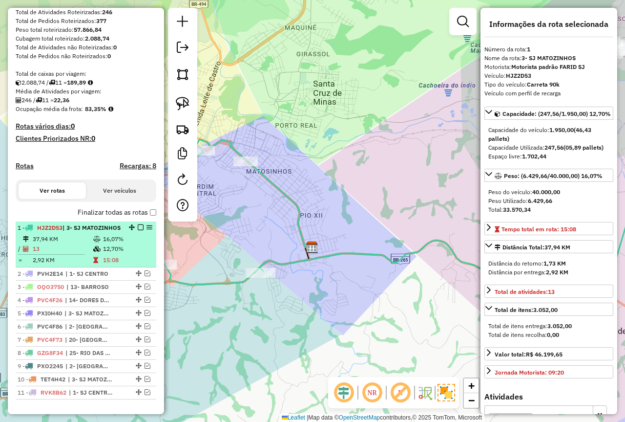
click at [138, 230] on em at bounding box center [141, 227] width 6 height 6
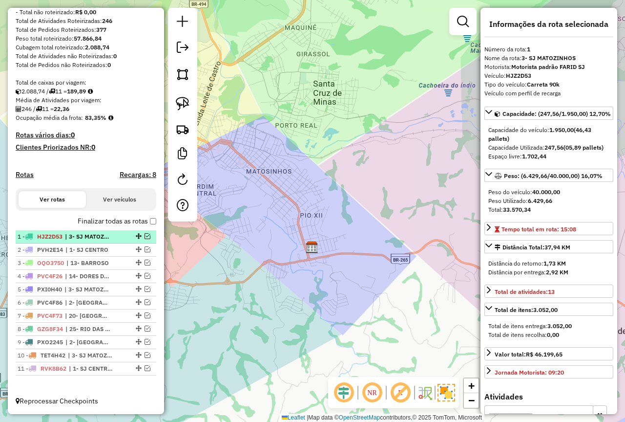
click at [145, 236] on em at bounding box center [148, 236] width 6 height 6
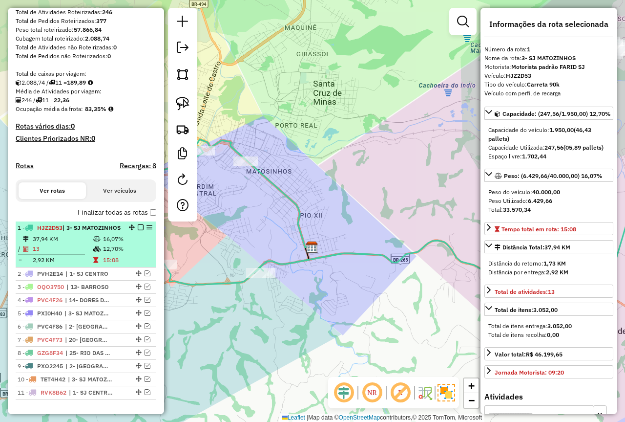
click at [104, 244] on td "16,07%" at bounding box center [127, 239] width 49 height 10
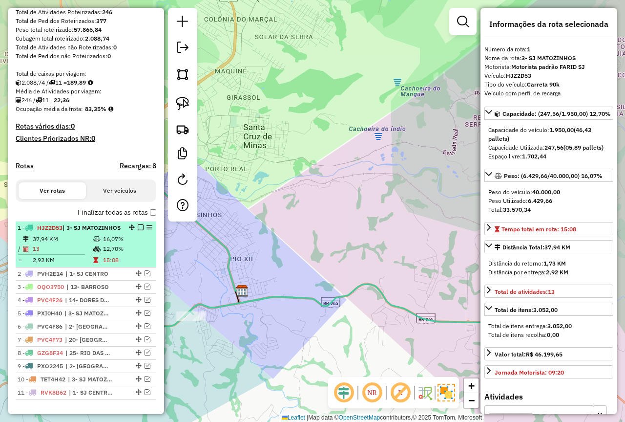
click at [138, 230] on em at bounding box center [141, 227] width 6 height 6
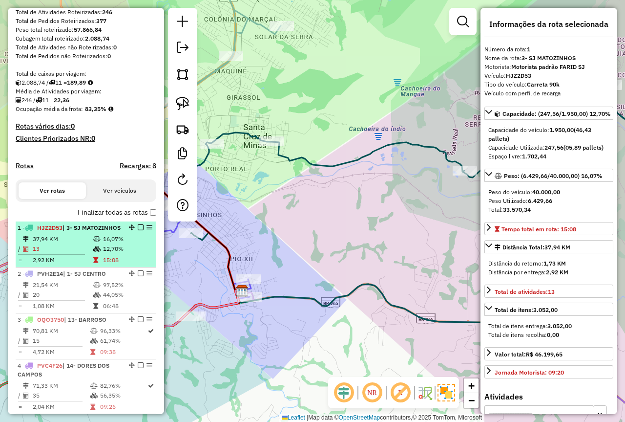
click at [117, 244] on td "16,07%" at bounding box center [127, 239] width 49 height 10
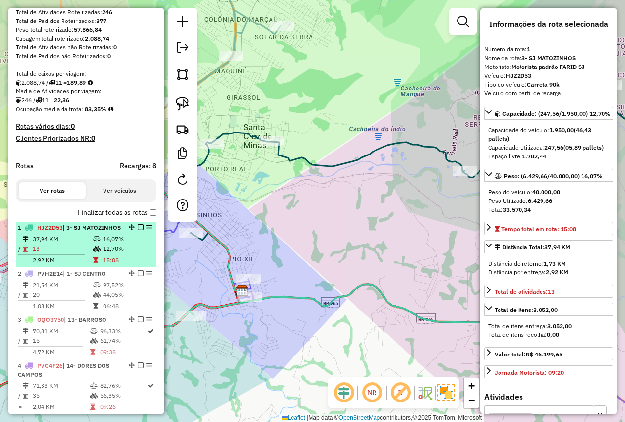
click at [138, 230] on em at bounding box center [141, 227] width 6 height 6
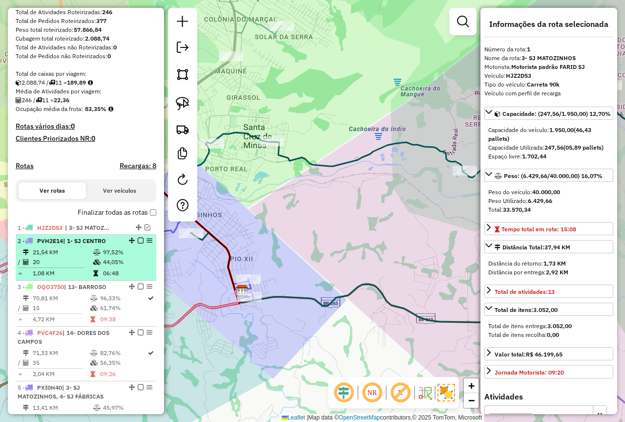
click at [77, 278] on td "1,08 KM" at bounding box center [62, 273] width 61 height 10
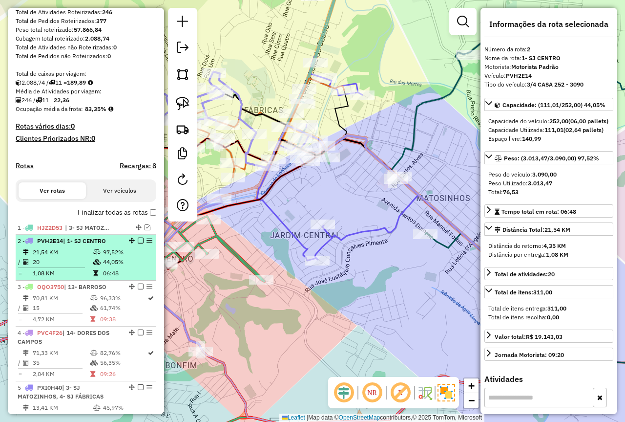
click at [138, 243] on em at bounding box center [141, 240] width 6 height 6
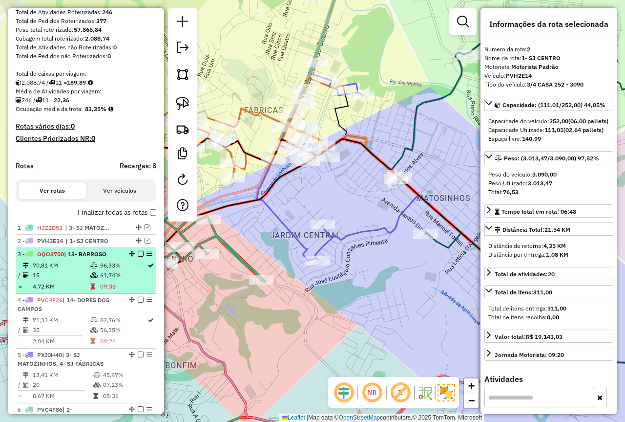
click at [105, 280] on td "61,74%" at bounding box center [123, 275] width 47 height 10
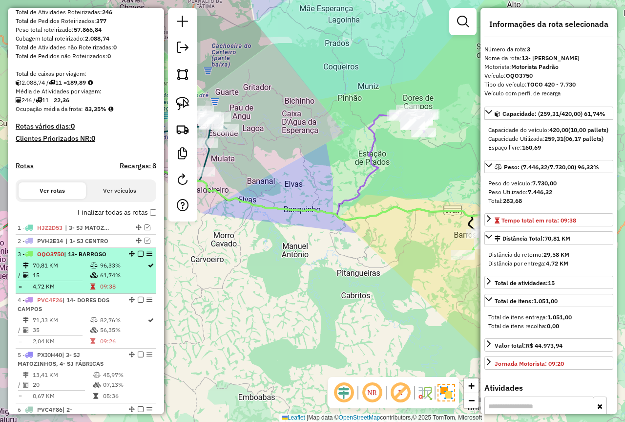
click at [134, 256] on div at bounding box center [137, 254] width 29 height 6
click at [139, 256] on em at bounding box center [141, 254] width 6 height 6
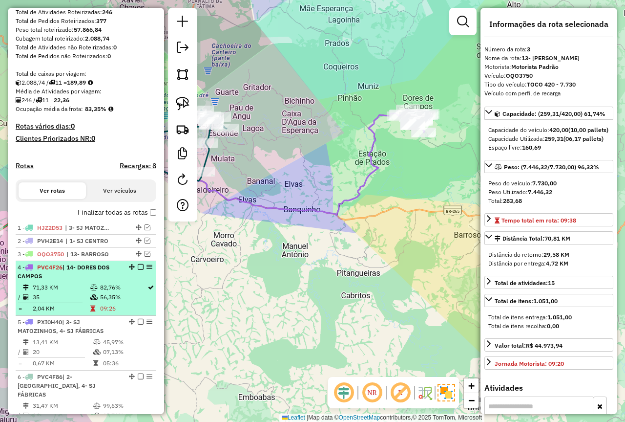
click at [54, 271] on span "PVC4F26" at bounding box center [49, 266] width 25 height 7
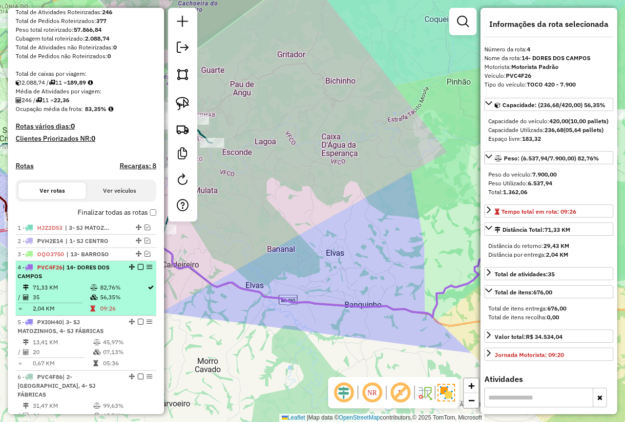
click at [138, 270] on em at bounding box center [141, 267] width 6 height 6
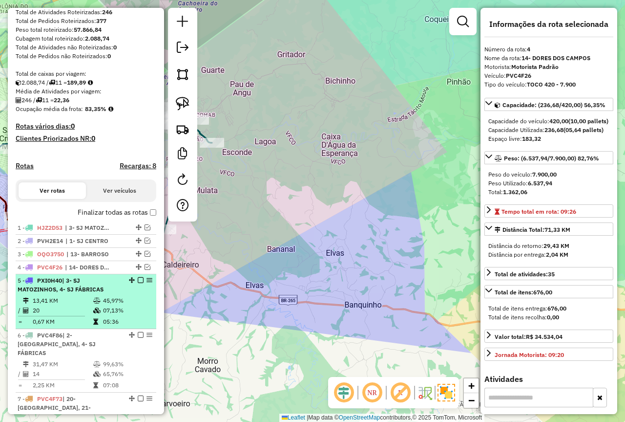
click at [99, 303] on icon at bounding box center [96, 301] width 7 height 6
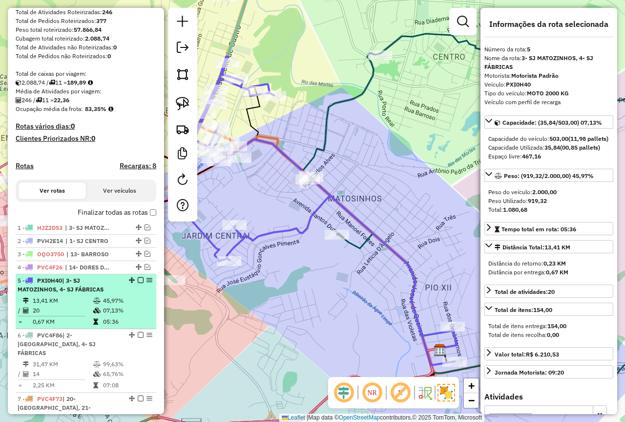
click at [138, 283] on em at bounding box center [141, 280] width 6 height 6
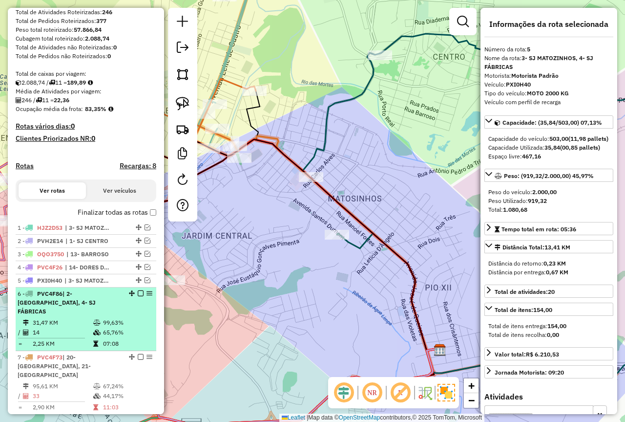
drag, startPoint x: 110, startPoint y: 330, endPoint x: 137, endPoint y: 320, distance: 28.1
click at [110, 329] on td "65,76%" at bounding box center [127, 332] width 49 height 10
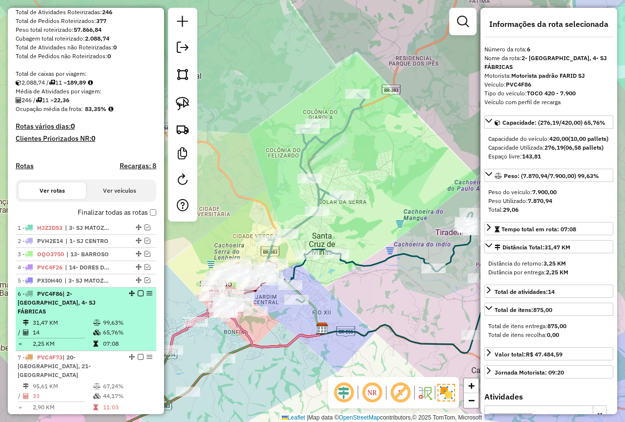
click at [138, 296] on em at bounding box center [141, 293] width 6 height 6
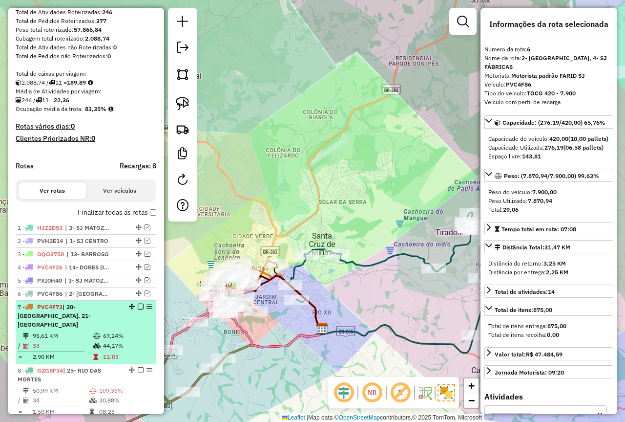
click at [123, 339] on td "67,24%" at bounding box center [127, 336] width 49 height 10
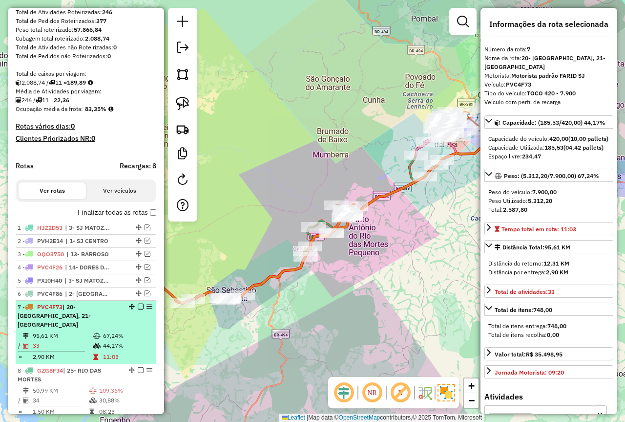
click at [138, 309] on em at bounding box center [141, 306] width 6 height 6
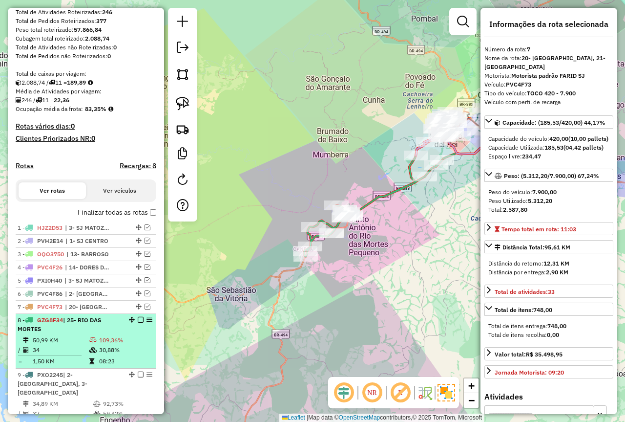
click at [108, 355] on td "30,88%" at bounding box center [126, 350] width 54 height 10
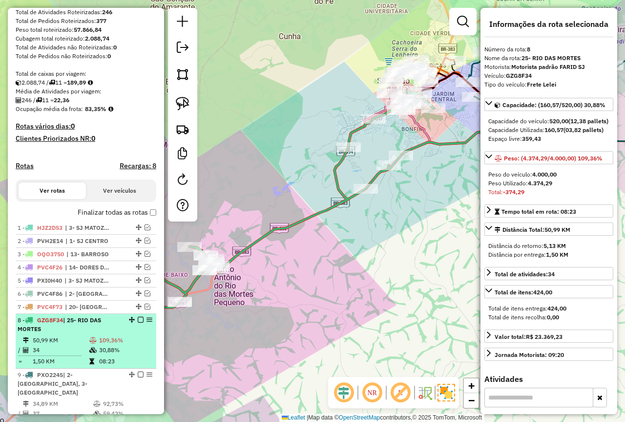
click at [138, 322] on em at bounding box center [141, 320] width 6 height 6
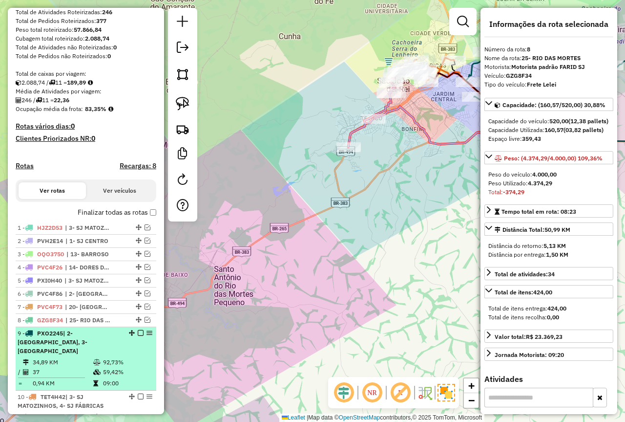
click at [87, 357] on td "34,89 KM" at bounding box center [62, 362] width 61 height 10
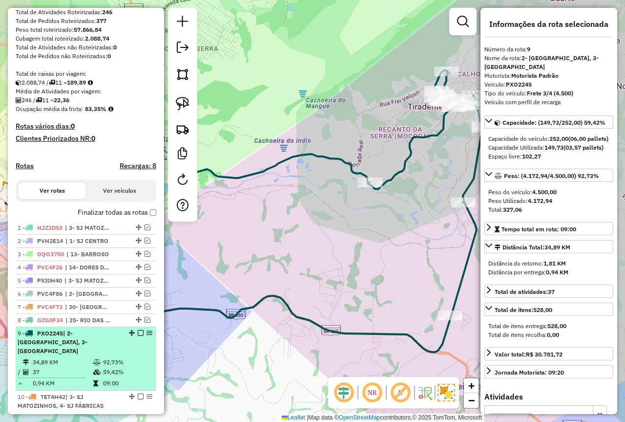
click at [138, 336] on em at bounding box center [141, 333] width 6 height 6
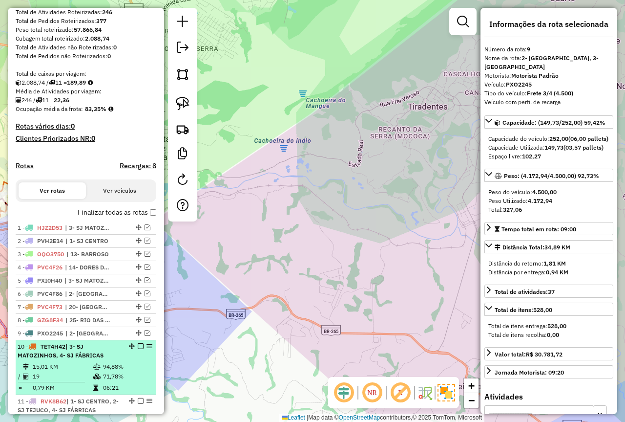
click at [71, 359] on span "| 3- SJ MATOZINHOS, 4- SJ FÁBRICAS" at bounding box center [61, 350] width 86 height 16
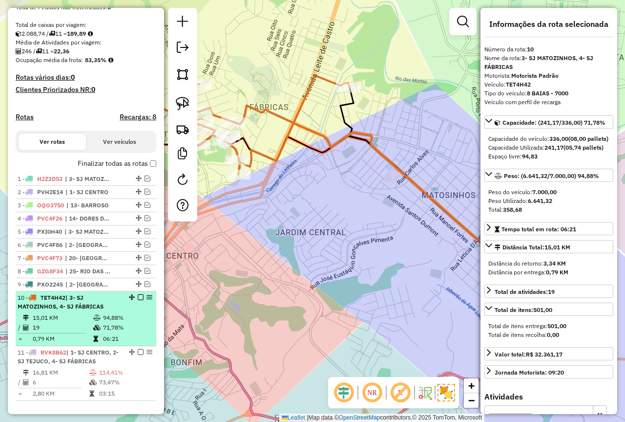
click at [139, 300] on em at bounding box center [141, 297] width 6 height 6
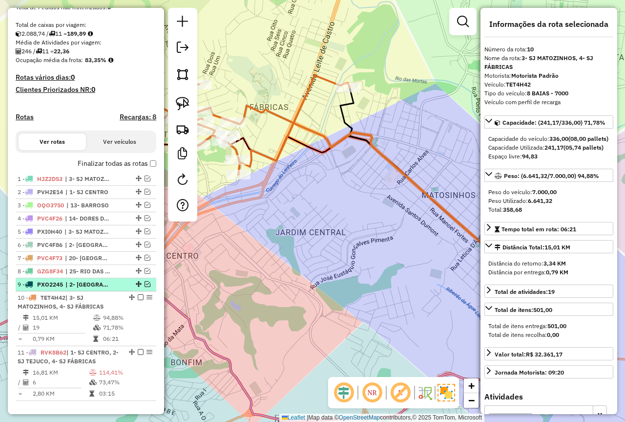
scroll to position [186, 0]
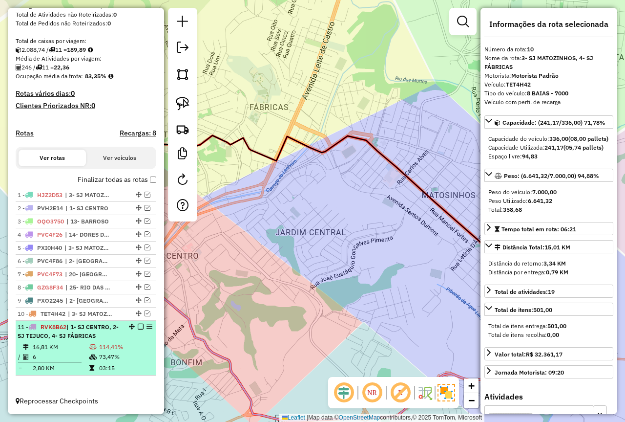
click at [101, 340] on li "11 - RVK8B62 | 1- SJ CENTRO, 2- SJ TEJUCO, 4- SJ FÁBRICAS 16,81 KM 114,41% / 6 …" at bounding box center [86, 347] width 141 height 55
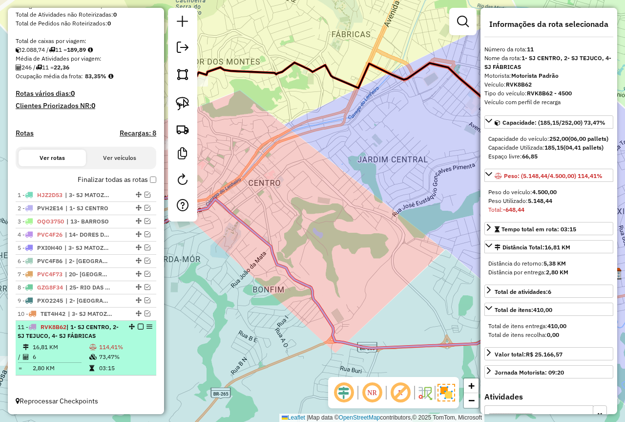
click at [95, 349] on icon at bounding box center [92, 347] width 7 height 6
click at [91, 345] on icon at bounding box center [92, 347] width 7 height 6
click at [138, 327] on em at bounding box center [141, 326] width 6 height 6
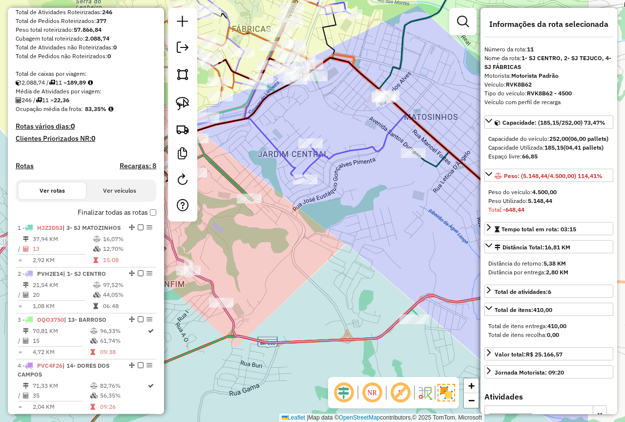
drag, startPoint x: 284, startPoint y: 300, endPoint x: 268, endPoint y: 289, distance: 19.3
click at [242, 289] on div "Janela de atendimento Grade de atendimento Capacidade Transportadoras Veículos …" at bounding box center [312, 211] width 625 height 422
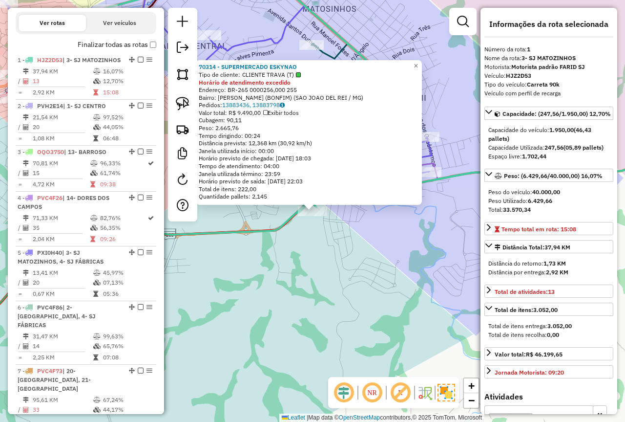
scroll to position [366, 0]
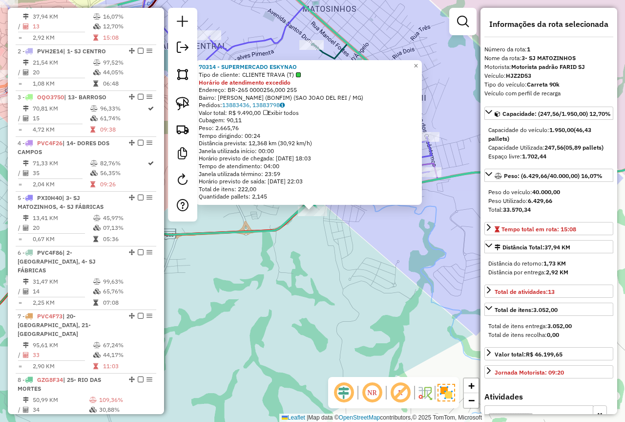
click at [297, 289] on div "70314 - SUPERMERCADO ESKYNAO Tipo de cliente: CLIENTE TRAVA (T) Horário de aten…" at bounding box center [312, 211] width 625 height 422
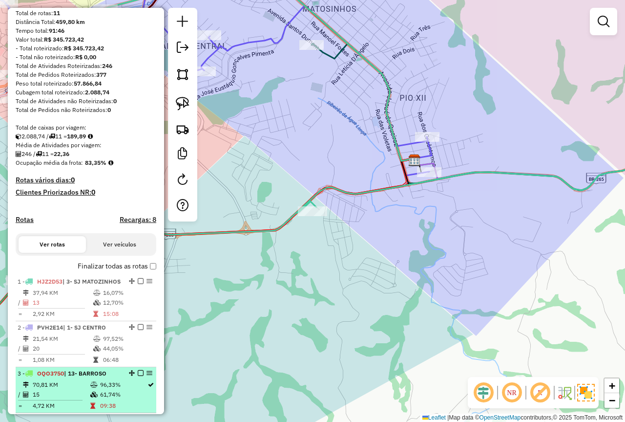
scroll to position [0, 0]
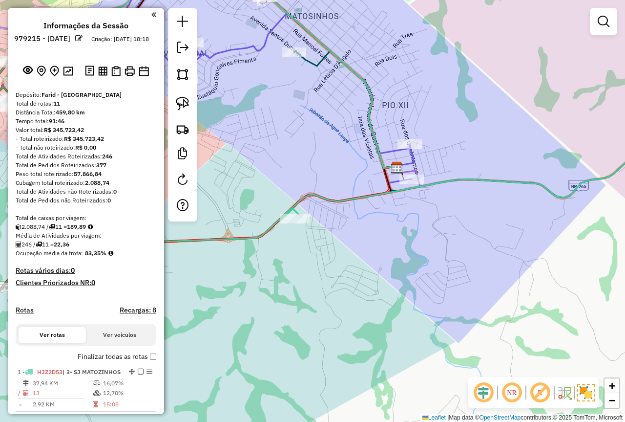
drag, startPoint x: 446, startPoint y: 298, endPoint x: 427, endPoint y: 306, distance: 20.1
click at [427, 306] on div "Janela de atendimento Grade de atendimento Capacidade Transportadoras Veículos …" at bounding box center [312, 211] width 625 height 422
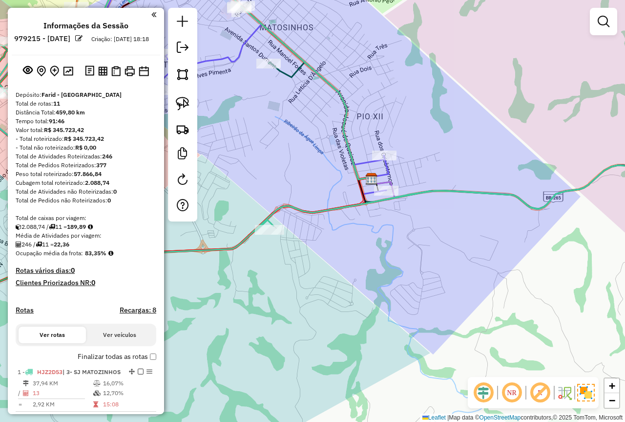
drag, startPoint x: 454, startPoint y: 277, endPoint x: 424, endPoint y: 292, distance: 33.6
click at [424, 292] on div "Janela de atendimento Grade de atendimento Capacidade Transportadoras Veículos …" at bounding box center [312, 211] width 625 height 422
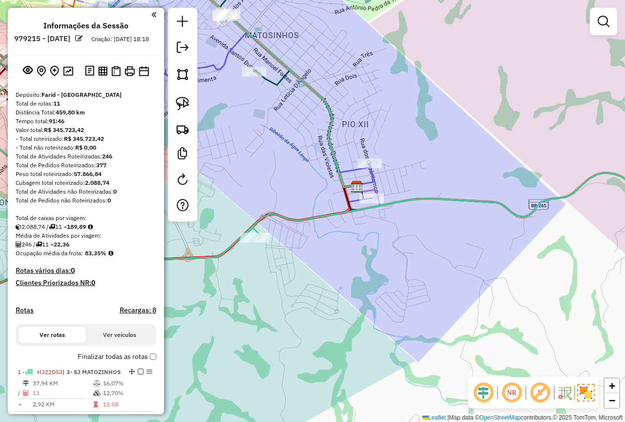
drag, startPoint x: 480, startPoint y: 260, endPoint x: 471, endPoint y: 261, distance: 8.8
click at [480, 260] on div "Janela de atendimento Grade de atendimento Capacidade Transportadoras Veículos …" at bounding box center [312, 211] width 625 height 422
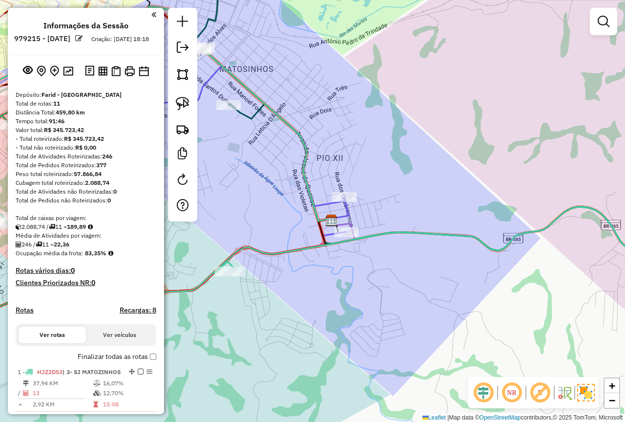
drag, startPoint x: 476, startPoint y: 261, endPoint x: 461, endPoint y: 248, distance: 19.4
click at [450, 295] on div "Janela de atendimento Grade de atendimento Capacidade Transportadoras Veículos …" at bounding box center [312, 211] width 625 height 422
drag, startPoint x: 447, startPoint y: 166, endPoint x: 433, endPoint y: 170, distance: 14.6
click at [433, 170] on div "Janela de atendimento Grade de atendimento Capacidade Transportadoras Veículos …" at bounding box center [312, 211] width 625 height 422
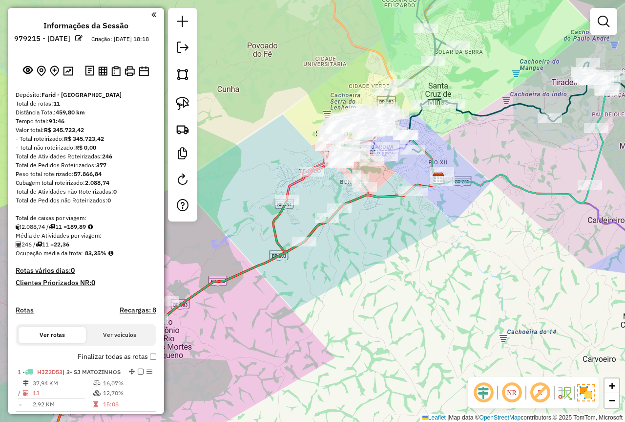
drag, startPoint x: 442, startPoint y: 233, endPoint x: 471, endPoint y: 230, distance: 29.5
click at [471, 230] on div "Janela de atendimento Grade de atendimento Capacidade Transportadoras Veículos …" at bounding box center [312, 211] width 625 height 422
click at [455, 299] on div "Janela de atendimento Grade de atendimento Capacidade Transportadoras Veículos …" at bounding box center [312, 211] width 625 height 422
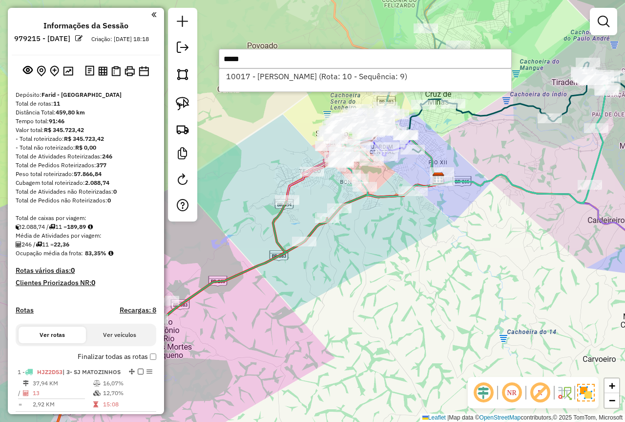
type input "*****"
click at [392, 235] on div "Janela de atendimento Grade de atendimento Capacidade Transportadoras Veículos …" at bounding box center [312, 211] width 625 height 422
click at [393, 233] on div "Janela de atendimento Grade de atendimento Capacidade Transportadoras Veículos …" at bounding box center [312, 211] width 625 height 422
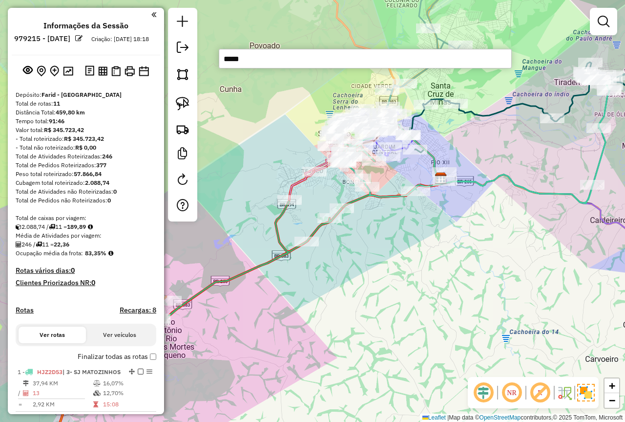
drag, startPoint x: 259, startPoint y: 58, endPoint x: 209, endPoint y: 72, distance: 52.6
click at [209, 72] on hb-router-mapa "Informações da Sessão 979215 - 14/08/2025 Criação: 13/08/2025 18:18 Depósito: F…" at bounding box center [312, 211] width 625 height 422
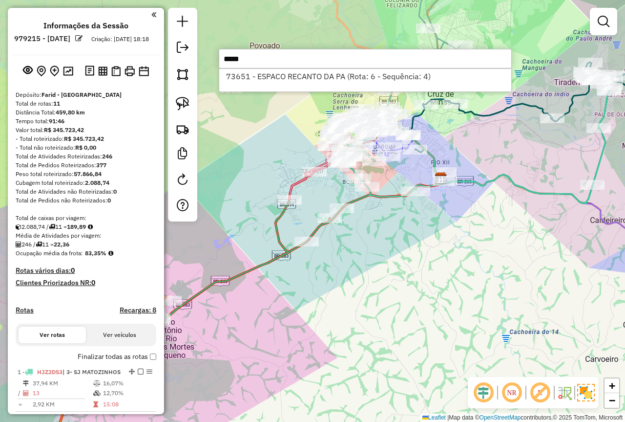
drag, startPoint x: 259, startPoint y: 54, endPoint x: 209, endPoint y: 60, distance: 50.7
click at [209, 60] on hb-router-mapa "Informações da Sessão 979215 - 14/08/2025 Criação: 13/08/2025 18:18 Depósito: F…" at bounding box center [312, 211] width 625 height 422
drag, startPoint x: 201, startPoint y: 60, endPoint x: 194, endPoint y: 60, distance: 6.4
click at [194, 60] on hb-router-mapa "Informações da Sessão 979215 - 14/08/2025 Criação: 13/08/2025 18:18 Depósito: F…" at bounding box center [312, 211] width 625 height 422
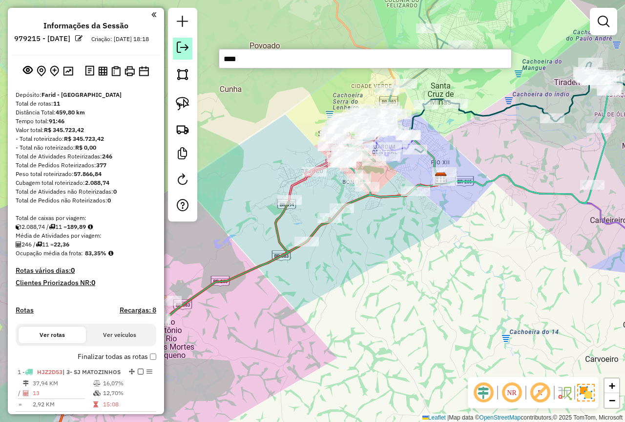
type input "*****"
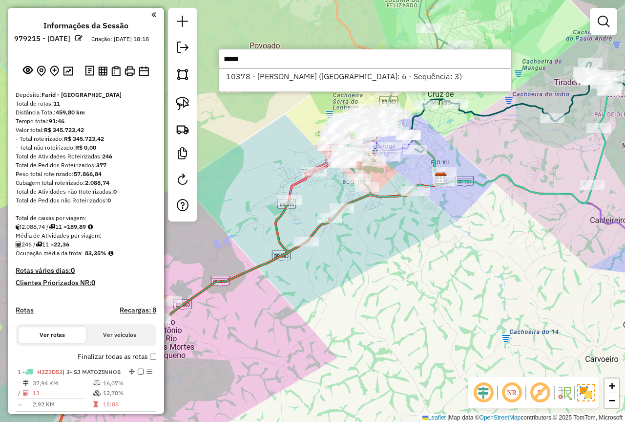
click at [231, 128] on div "Janela de atendimento Grade de atendimento Capacidade Transportadoras Veículos …" at bounding box center [312, 211] width 625 height 422
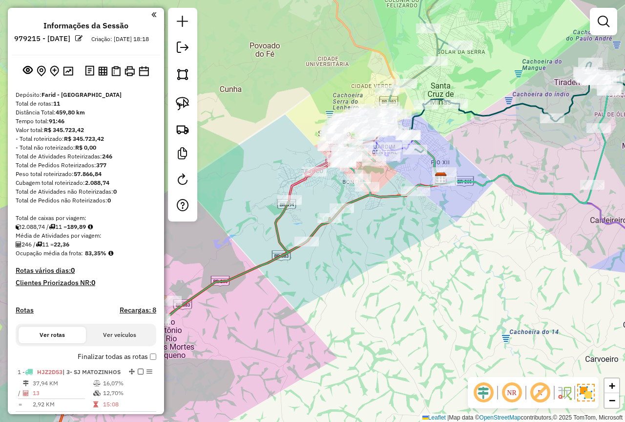
click at [377, 267] on div "Janela de atendimento Grade de atendimento Capacidade Transportadoras Veículos …" at bounding box center [312, 211] width 625 height 422
click at [415, 285] on div "Janela de atendimento Grade de atendimento Capacidade Transportadoras Veículos …" at bounding box center [312, 211] width 625 height 422
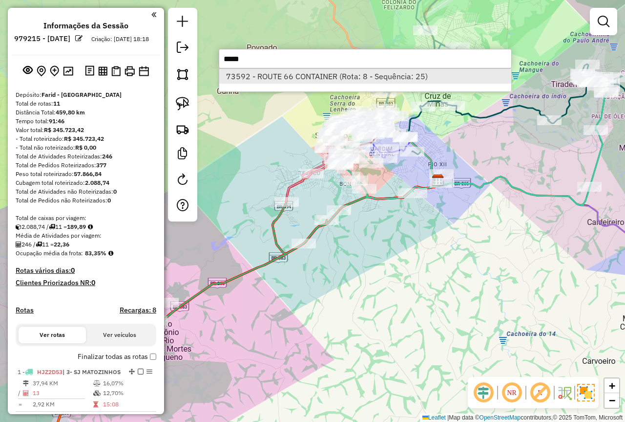
type input "*****"
click at [327, 76] on li "73592 - ROUTE 66 CONTAINER (Rota: 8 - Sequência: 25)" at bounding box center [365, 76] width 292 height 15
select select "*********"
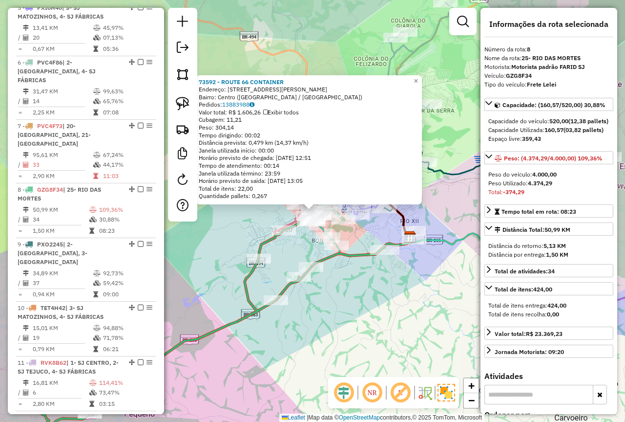
scroll to position [592, 0]
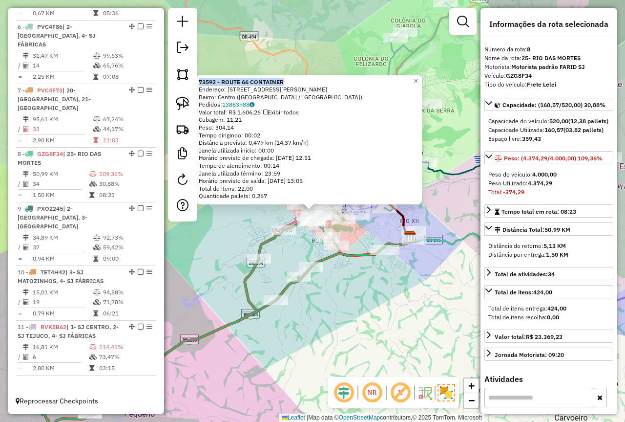
drag, startPoint x: 280, startPoint y: 83, endPoint x: 201, endPoint y: 82, distance: 78.7
click at [201, 82] on div "73592 - ROUTE 66 CONTAINER Endereço: Rua Getúlio Vargas, 107 Bairro: Centro (Sã…" at bounding box center [309, 139] width 226 height 129
copy strong "73592 - ROUTE 66 CONTAINER"
click at [414, 340] on div "73592 - ROUTE 66 CONTAINER Endereço: Rua Getúlio Vargas, 107 Bairro: Centro (Sã…" at bounding box center [312, 211] width 625 height 422
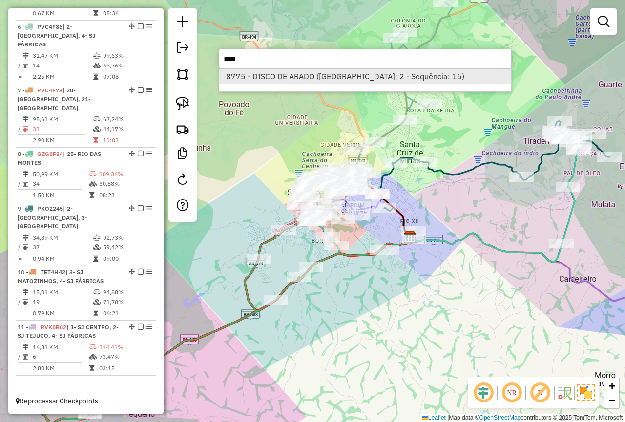
type input "****"
click at [313, 82] on li "8775 - DISCO DE ARADO (Rota: 2 - Sequência: 16)" at bounding box center [365, 76] width 292 height 15
select select "*********"
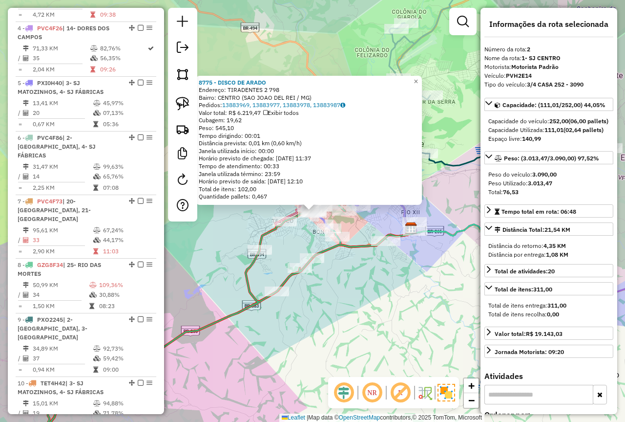
scroll to position [421, 0]
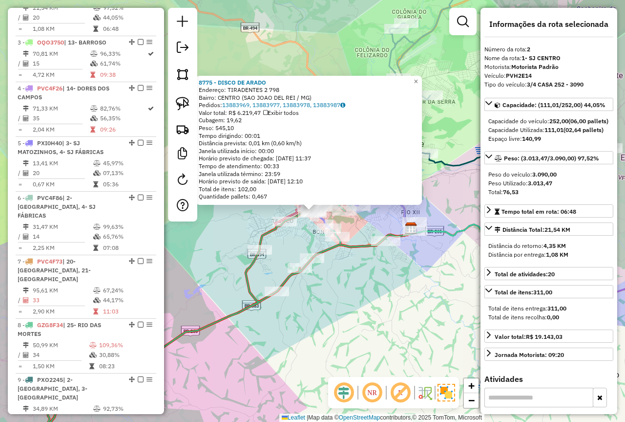
drag, startPoint x: 290, startPoint y: 80, endPoint x: 278, endPoint y: 81, distance: 11.8
click at [274, 81] on div "8775 - DISCO DE ARADO" at bounding box center [309, 83] width 220 height 8
click at [289, 84] on div "8775 - DISCO DE ARADO" at bounding box center [309, 83] width 220 height 8
click at [358, 311] on div "8775 - DISCO DE ARADO Endereço: TIRADENTES 2 798 Bairro: CENTRO (SAO JOAO DEL R…" at bounding box center [312, 211] width 625 height 422
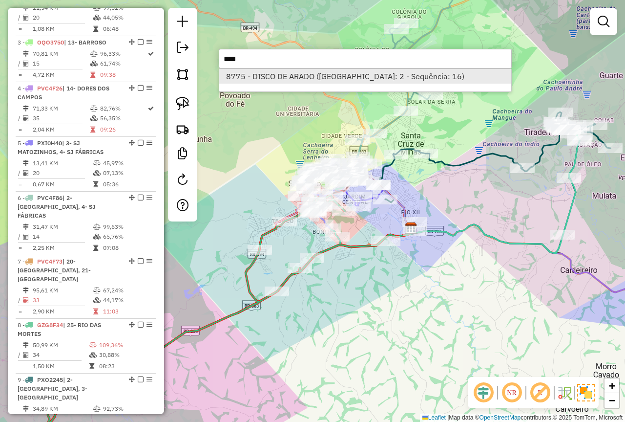
type input "****"
click at [331, 76] on li "8775 - DISCO DE ARADO (Rota: 2 - Sequência: 16)" at bounding box center [365, 76] width 292 height 15
select select "*********"
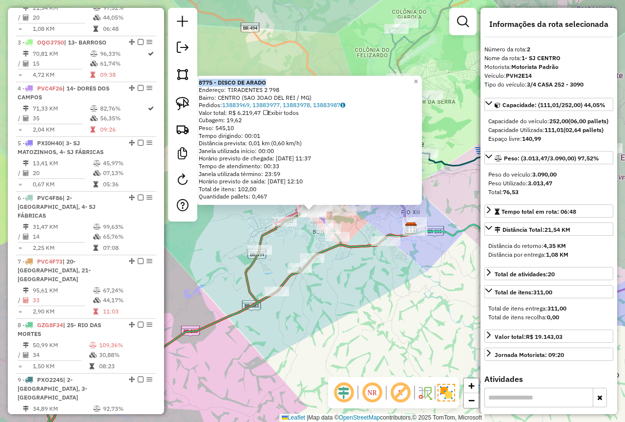
drag, startPoint x: 274, startPoint y: 76, endPoint x: 203, endPoint y: 75, distance: 70.8
click at [203, 76] on div "8775 - DISCO DE ARADO Endereço: TIRADENTES 2 798 Bairro: CENTRO (SAO JOAO DEL R…" at bounding box center [309, 140] width 226 height 129
copy strong "8775 - DISCO DE ARADO"
click at [342, 327] on div "Rota 8 - Placa GZG8F34 74364 - SANDRA CRISTINA 8775 - DISCO DE ARADO Endereço: …" at bounding box center [312, 211] width 625 height 422
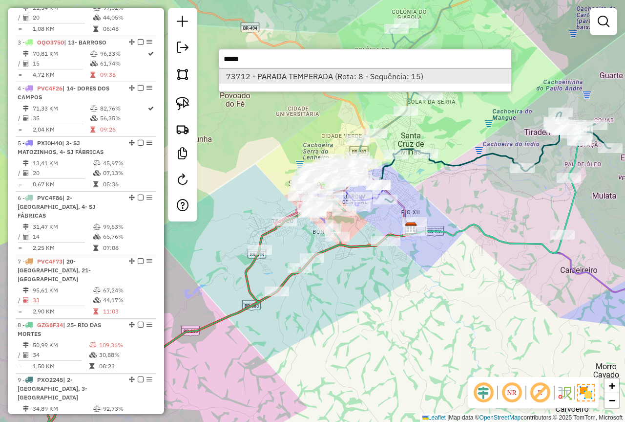
type input "*****"
click at [350, 74] on li "73712 - PARADA TEMPERADA (Rota: 8 - Sequência: 15)" at bounding box center [365, 76] width 292 height 15
select select "*********"
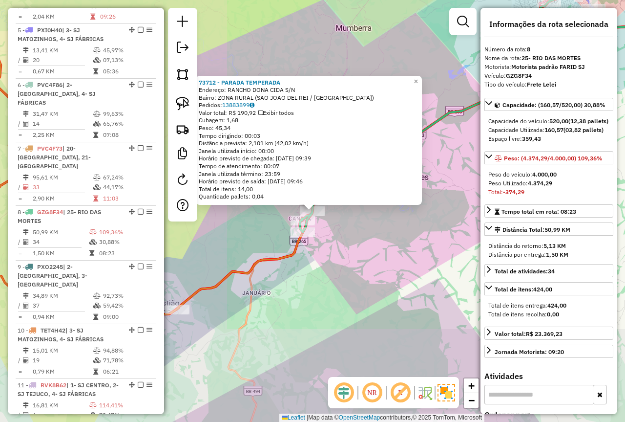
scroll to position [592, 0]
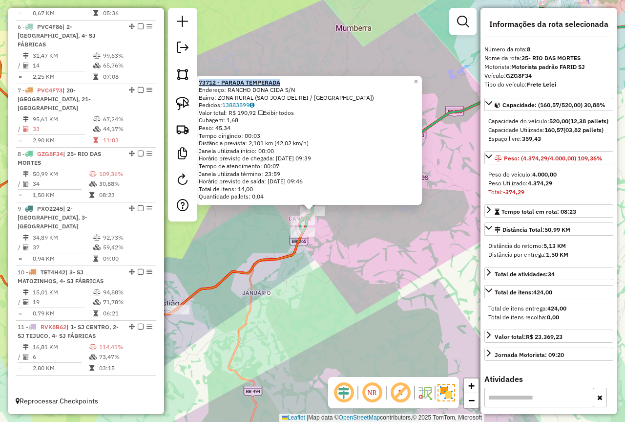
drag, startPoint x: 289, startPoint y: 77, endPoint x: 203, endPoint y: 80, distance: 86.0
click at [203, 80] on div "73712 - PARADA TEMPERADA Endereço: RANCHO DONA CIDA S/N Bairro: ZONA RURAL (SAO…" at bounding box center [309, 140] width 226 height 129
copy strong "73712 - PARADA TEMPERADA"
click at [374, 278] on div "73712 - PARADA TEMPERADA Endereço: RANCHO DONA CIDA S/N Bairro: ZONA RURAL (SAO…" at bounding box center [312, 211] width 625 height 422
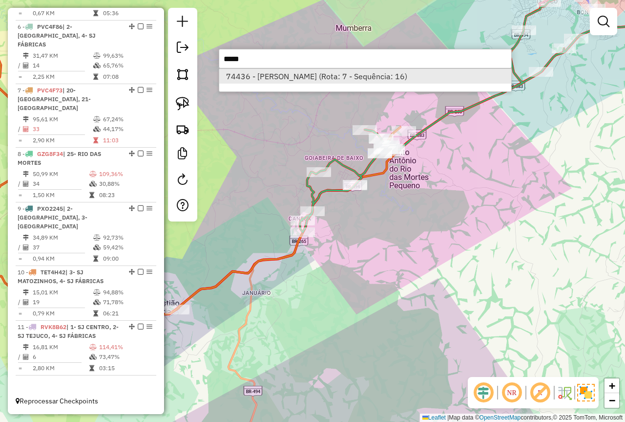
type input "*****"
click at [298, 75] on li "74436 - JOaO VITOR SILVA DE (Rota: 7 - Sequência: 16)" at bounding box center [365, 76] width 292 height 15
select select "*********"
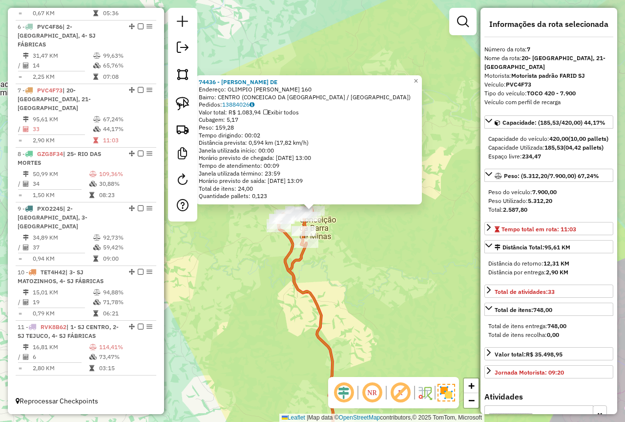
drag, startPoint x: 293, startPoint y: 80, endPoint x: 202, endPoint y: 78, distance: 91.4
click at [202, 78] on div "74436 - JOaO VITOR SILVA DE Endereço: OLIMPIO FRANCISCO DE AVILA 160 Bairro: CE…" at bounding box center [309, 139] width 226 height 129
copy strong "74436 - JOaO VITOR SILVA DE"
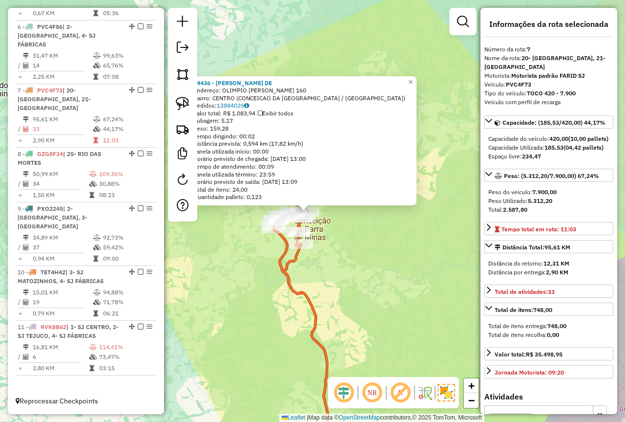
click at [231, 270] on div "74436 - JOaO VITOR SILVA DE Endereço: OLIMPIO FRANCISCO DE AVILA 160 Bairro: CE…" at bounding box center [312, 211] width 625 height 422
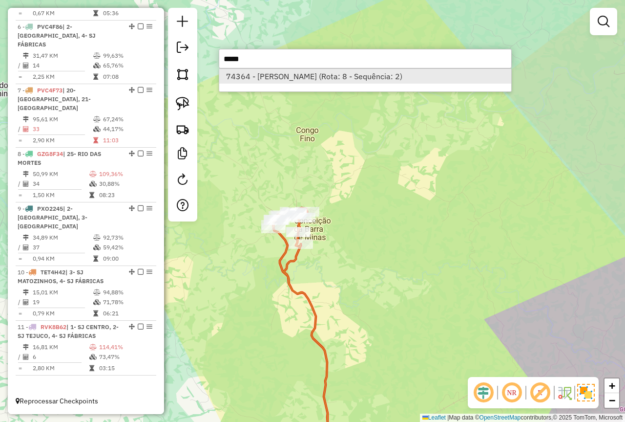
type input "*****"
click at [345, 77] on li "74364 - SANDRA CRISTINA (Rota: 8 - Sequência: 2)" at bounding box center [365, 76] width 292 height 15
select select "*********"
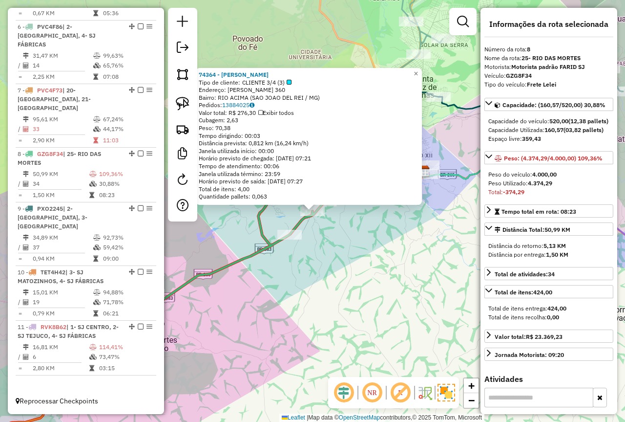
drag, startPoint x: 294, startPoint y: 70, endPoint x: 202, endPoint y: 76, distance: 92.0
click at [202, 76] on div "74364 - SANDRA CRISTINA Tipo de cliente: CLIENTE 3/4 (3) Endereço: TEREZINHA GU…" at bounding box center [309, 136] width 226 height 137
copy strong "74364 - [PERSON_NAME]"
click at [418, 72] on span "×" at bounding box center [416, 73] width 4 height 8
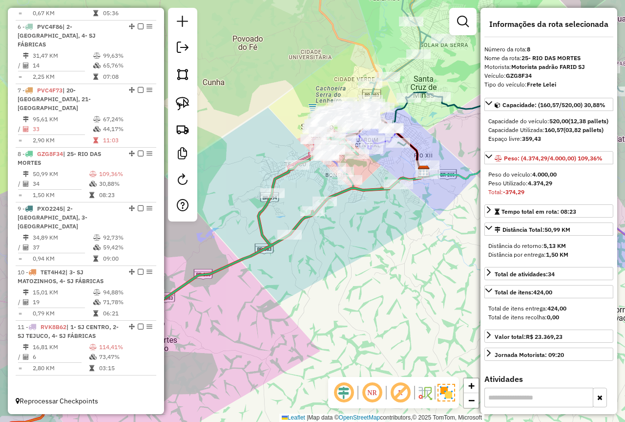
drag, startPoint x: 255, startPoint y: 80, endPoint x: 232, endPoint y: 126, distance: 51.6
click at [232, 124] on div "Janela de atendimento Grade de atendimento Capacidade Transportadoras Veículos …" at bounding box center [312, 211] width 625 height 422
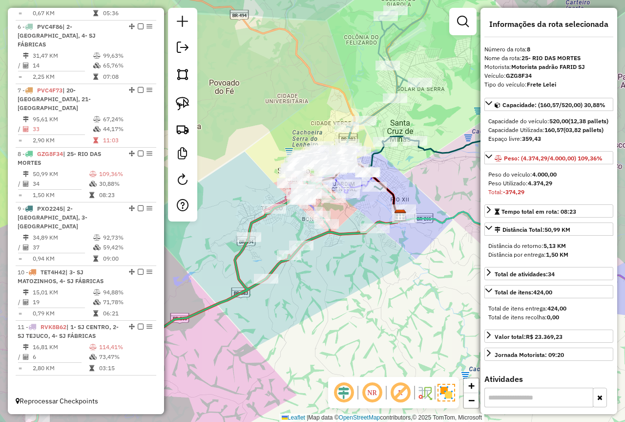
drag, startPoint x: 259, startPoint y: 104, endPoint x: 230, endPoint y: 131, distance: 40.5
click at [230, 131] on div "Janela de atendimento Grade de atendimento Capacidade Transportadoras Veículos …" at bounding box center [312, 211] width 625 height 422
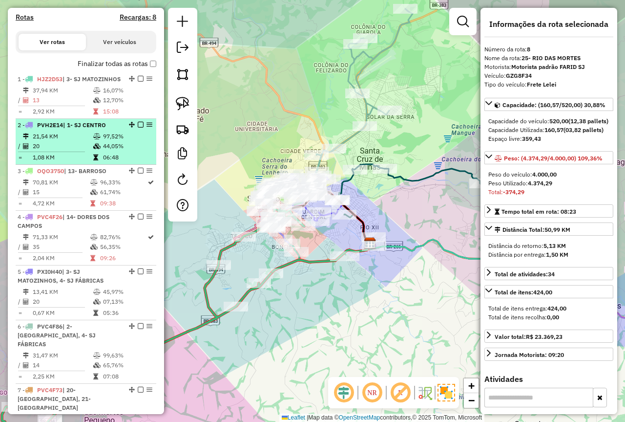
scroll to position [250, 0]
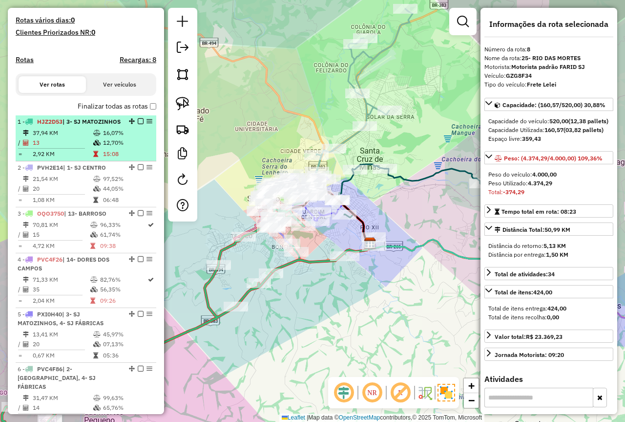
drag, startPoint x: 110, startPoint y: 141, endPoint x: 120, endPoint y: 142, distance: 9.8
click at [110, 126] on div "1 - HJZ2D53 | 3- SJ MATOZINHOS" at bounding box center [70, 121] width 104 height 9
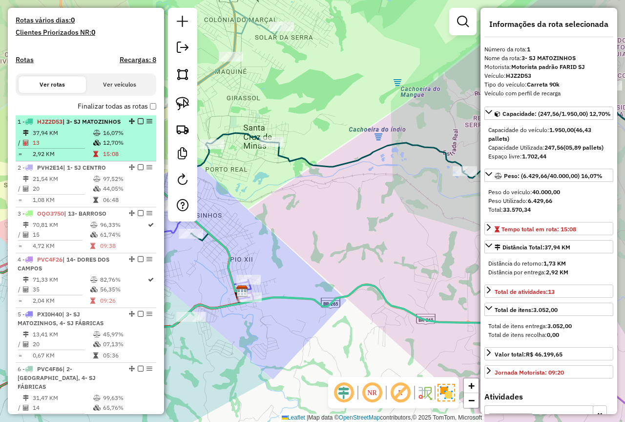
click at [138, 124] on em at bounding box center [141, 121] width 6 height 6
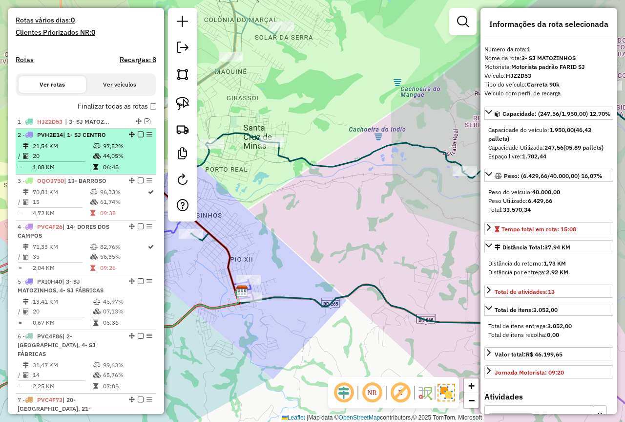
click at [134, 137] on div at bounding box center [137, 134] width 29 height 6
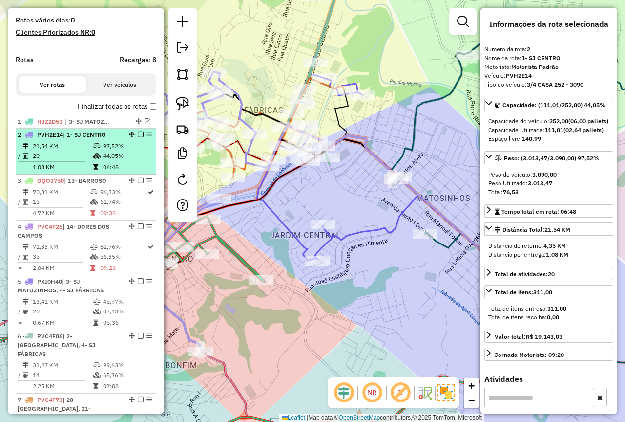
click at [139, 137] on em at bounding box center [141, 134] width 6 height 6
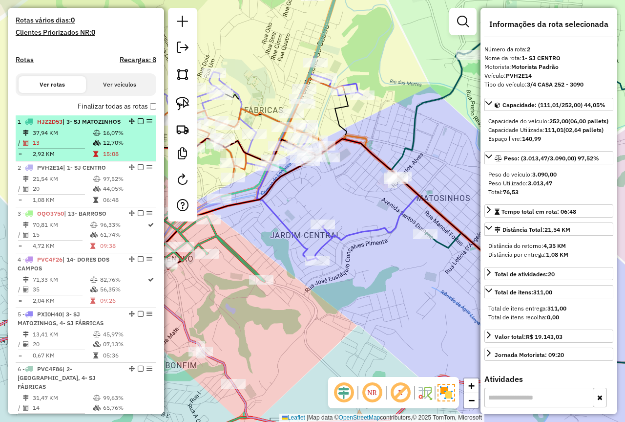
click at [138, 124] on em at bounding box center [141, 121] width 6 height 6
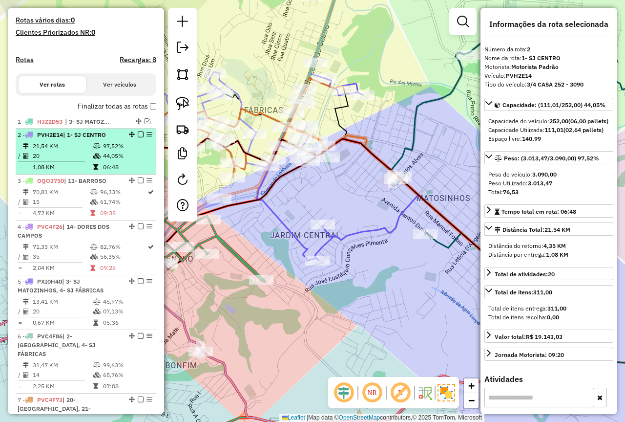
click at [93, 160] on td at bounding box center [98, 156] width 10 height 10
click at [138, 137] on em at bounding box center [141, 134] width 6 height 6
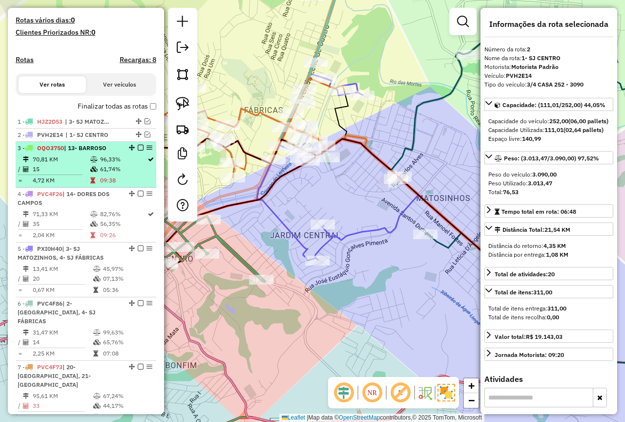
click at [112, 164] on td "96,33%" at bounding box center [123, 159] width 47 height 10
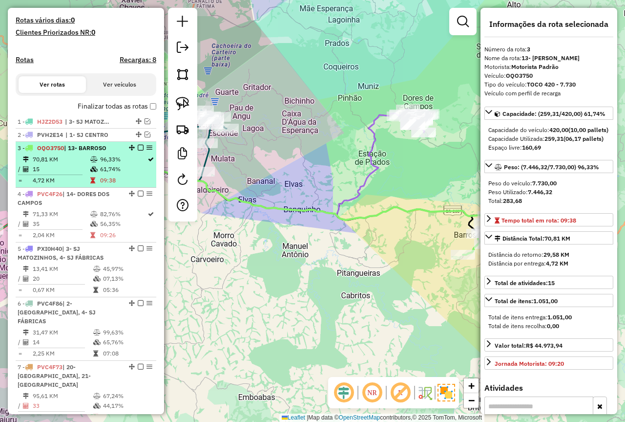
click at [138, 150] on em at bounding box center [141, 148] width 6 height 6
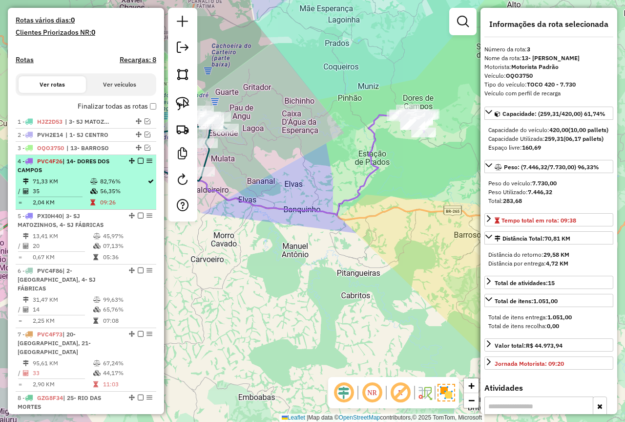
click at [68, 186] on td "71,33 KM" at bounding box center [61, 181] width 58 height 10
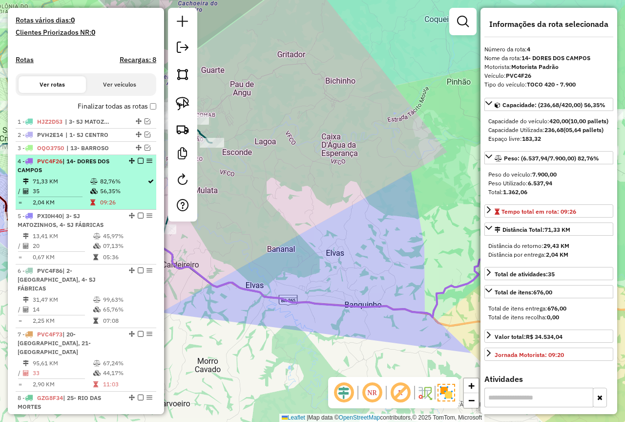
click at [139, 164] on em at bounding box center [141, 161] width 6 height 6
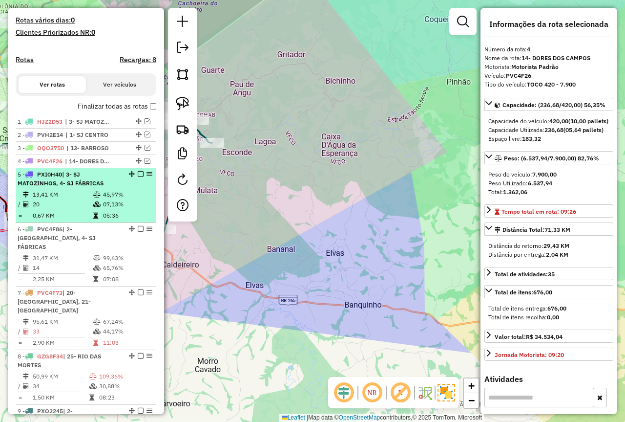
drag, startPoint x: 87, startPoint y: 186, endPoint x: 109, endPoint y: 191, distance: 23.1
click at [87, 186] on div "5 - PXI0H40 | 3- SJ MATOZINHOS, 4- SJ FÁBRICAS" at bounding box center [70, 179] width 104 height 18
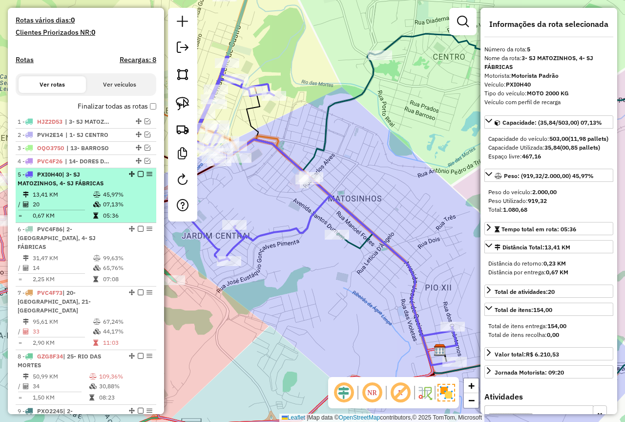
click at [140, 177] on em at bounding box center [141, 174] width 6 height 6
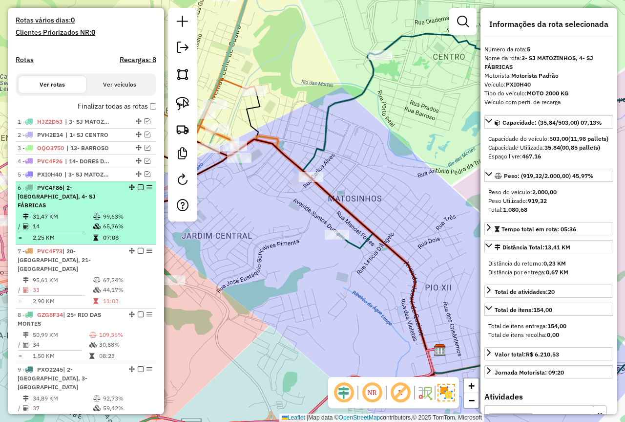
click at [126, 213] on td "99,63%" at bounding box center [127, 217] width 49 height 10
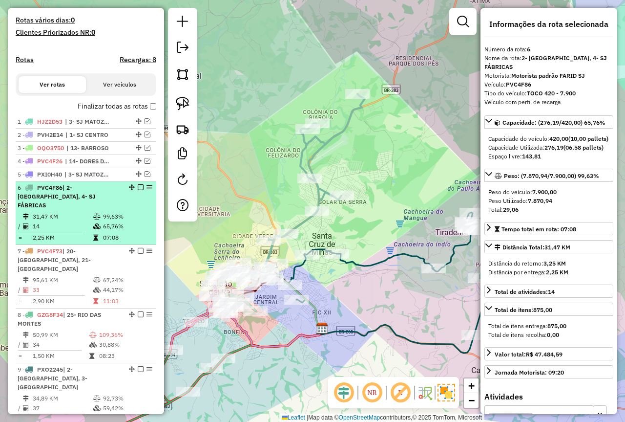
click at [138, 190] on em at bounding box center [141, 187] width 6 height 6
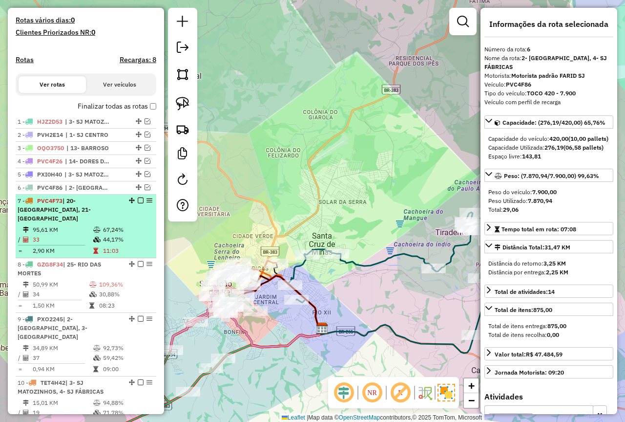
click at [92, 223] on div "7 - PVC4F73 | 20- [GEOGRAPHIC_DATA], 21- [GEOGRAPHIC_DATA]" at bounding box center [70, 209] width 104 height 26
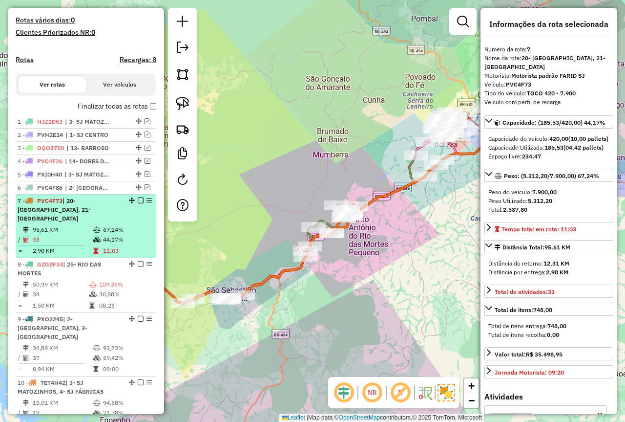
click at [138, 203] on em at bounding box center [141, 200] width 6 height 6
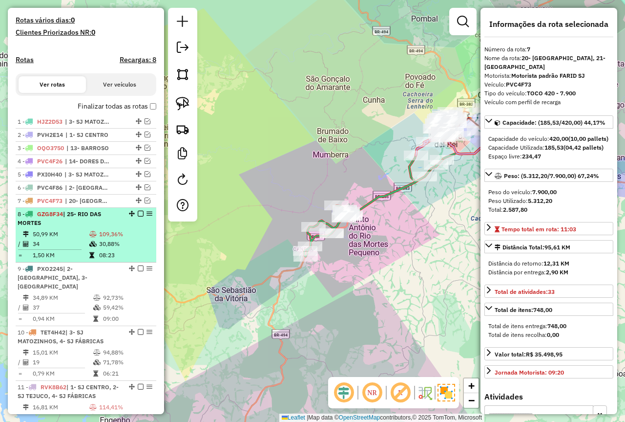
click at [97, 227] on div "8 - GZG8F34 | 25- RIO DAS MORTES" at bounding box center [70, 219] width 104 height 18
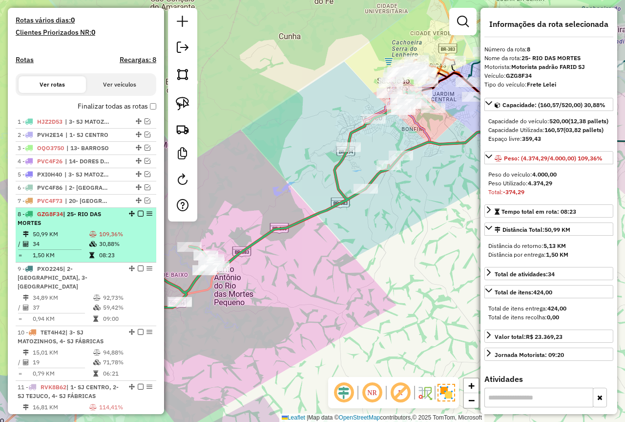
click at [138, 216] on em at bounding box center [141, 214] width 6 height 6
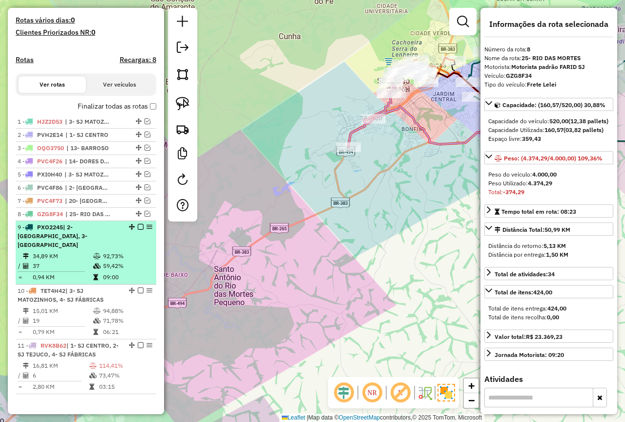
drag, startPoint x: 114, startPoint y: 255, endPoint x: 139, endPoint y: 249, distance: 25.8
click at [114, 255] on td "92,73%" at bounding box center [127, 256] width 49 height 10
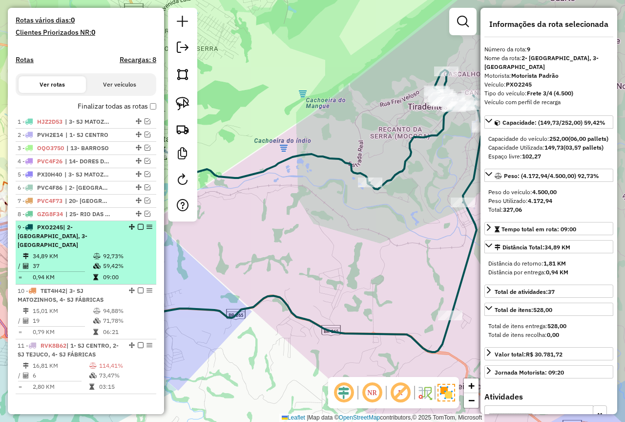
click at [138, 230] on em at bounding box center [141, 227] width 6 height 6
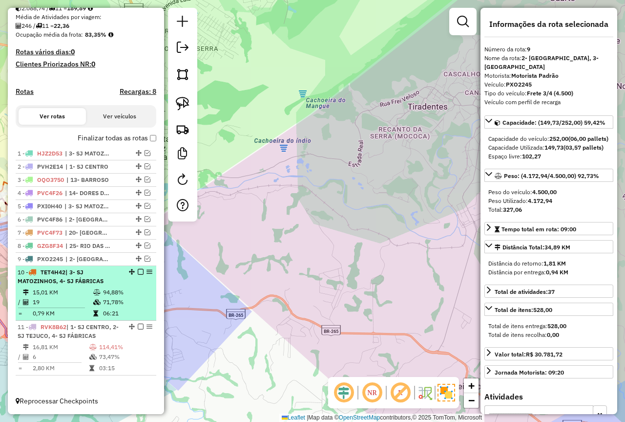
scroll to position [227, 0]
click at [118, 279] on div "10 - TET4H42 | 3- SJ MATOZINHOS, 4- SJ FÁBRICAS" at bounding box center [70, 277] width 104 height 18
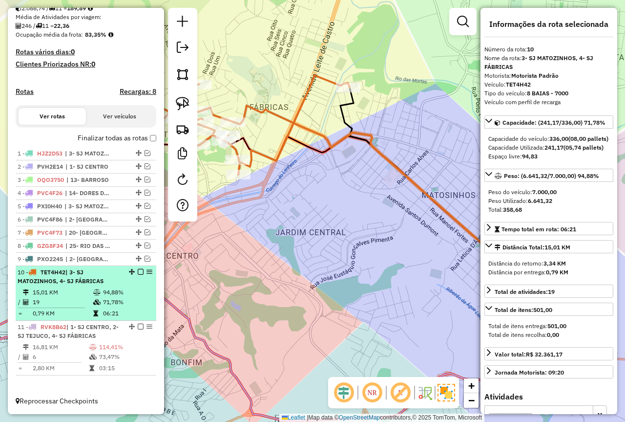
click at [138, 273] on em at bounding box center [141, 272] width 6 height 6
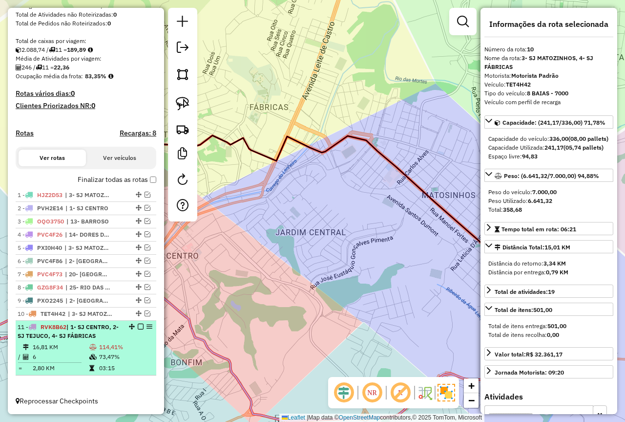
drag, startPoint x: 106, startPoint y: 332, endPoint x: 113, endPoint y: 334, distance: 7.5
click at [106, 332] on div "11 - RVK8B62 | 1- SJ CENTRO, 2- SJ TEJUCO, 4- SJ FÁBRICAS" at bounding box center [70, 331] width 104 height 18
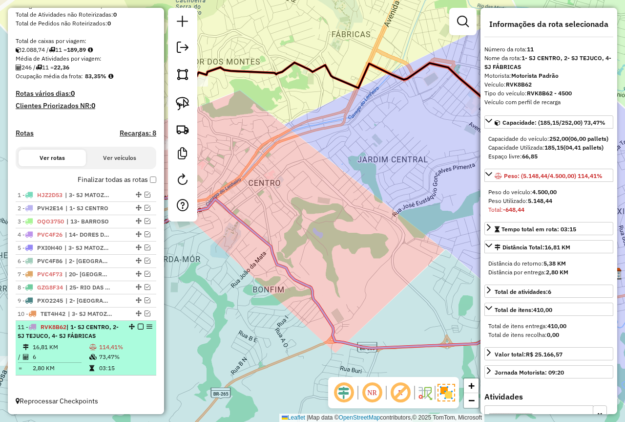
click at [140, 328] on em at bounding box center [141, 326] width 6 height 6
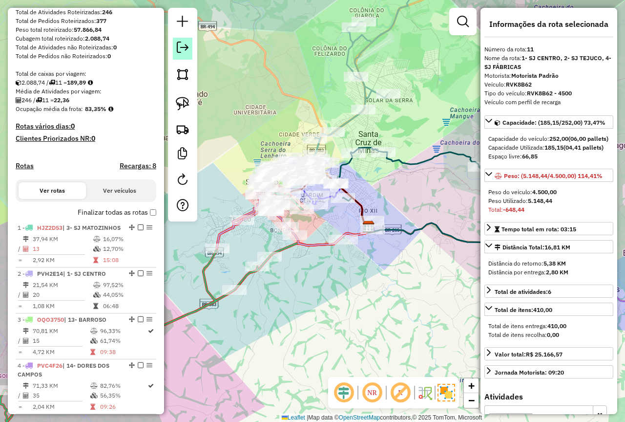
click at [184, 50] on em at bounding box center [183, 48] width 12 height 12
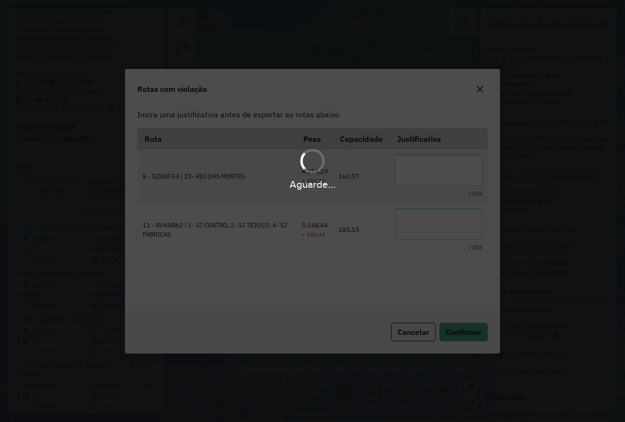
scroll to position [0, 0]
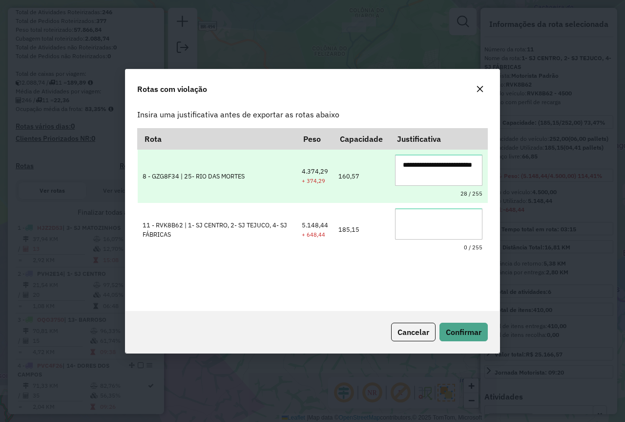
drag, startPoint x: 420, startPoint y: 168, endPoint x: 410, endPoint y: 165, distance: 10.2
click at [410, 165] on textarea "**********" at bounding box center [438, 169] width 87 height 31
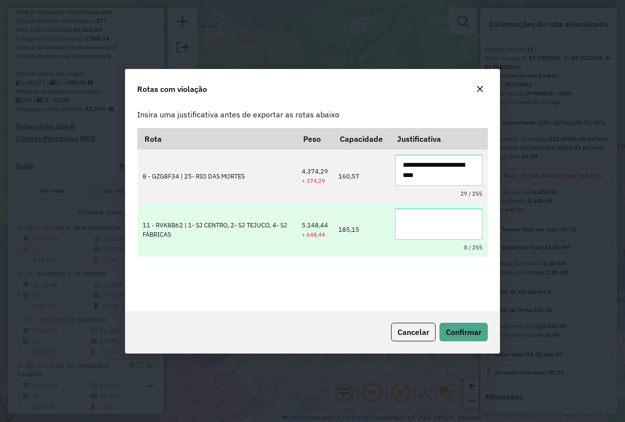
type textarea "**********"
click at [414, 217] on textarea at bounding box center [438, 223] width 87 height 31
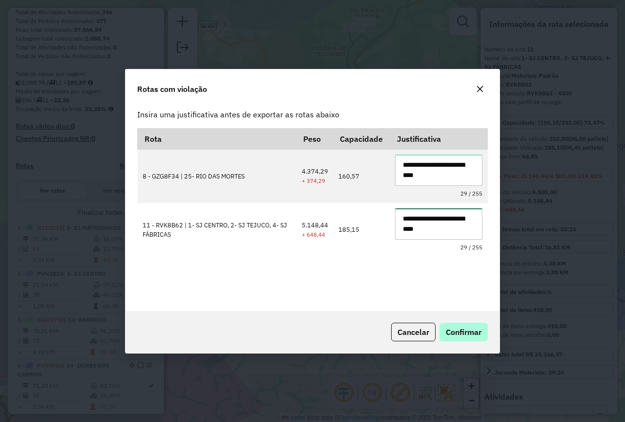
type textarea "**********"
click at [466, 337] on button "Confirmar" at bounding box center [464, 331] width 48 height 19
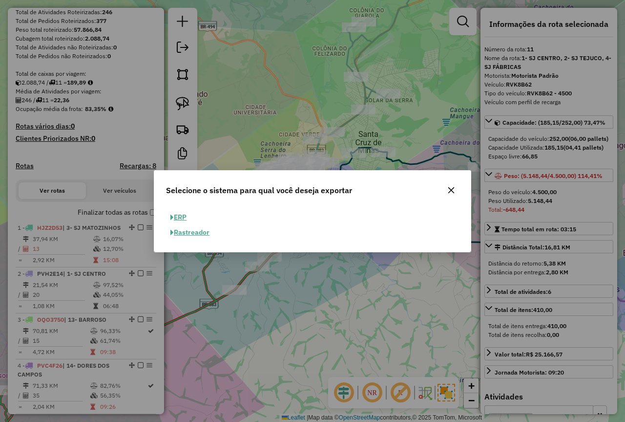
click at [183, 211] on button "ERP" at bounding box center [178, 217] width 25 height 15
select select "**"
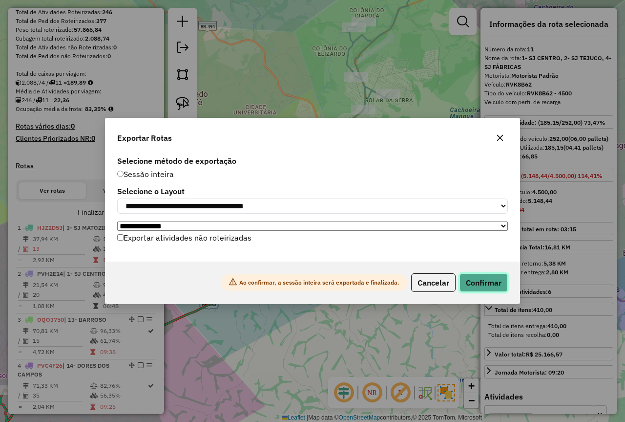
click at [500, 279] on button "Confirmar" at bounding box center [484, 282] width 48 height 19
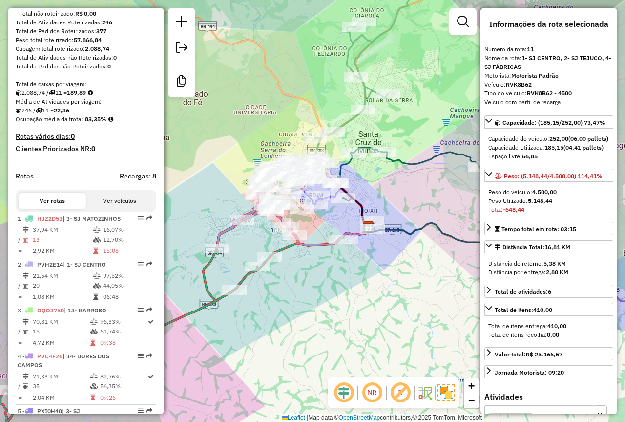
scroll to position [40, 0]
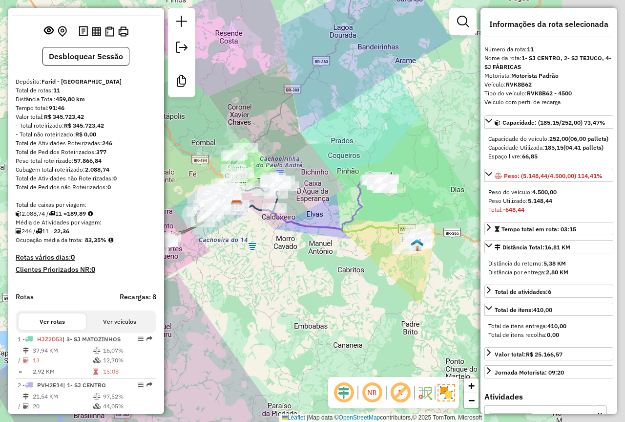
drag, startPoint x: 369, startPoint y: 273, endPoint x: 301, endPoint y: 266, distance: 68.7
click at [301, 266] on div "Janela de atendimento Grade de atendimento Capacidade Transportadoras Veículos …" at bounding box center [312, 211] width 625 height 422
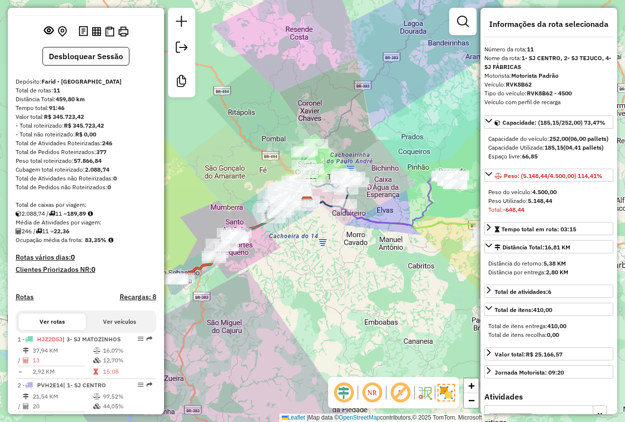
drag, startPoint x: 332, startPoint y: 266, endPoint x: 339, endPoint y: 264, distance: 7.1
click at [339, 264] on div "Janela de atendimento Grade de atendimento Capacidade Transportadoras Veículos …" at bounding box center [312, 211] width 625 height 422
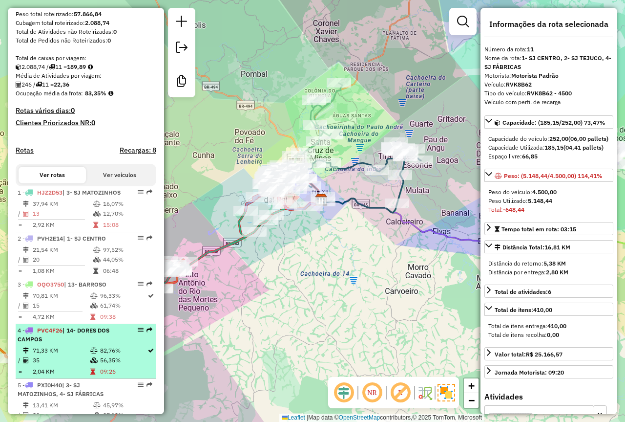
scroll to position [0, 0]
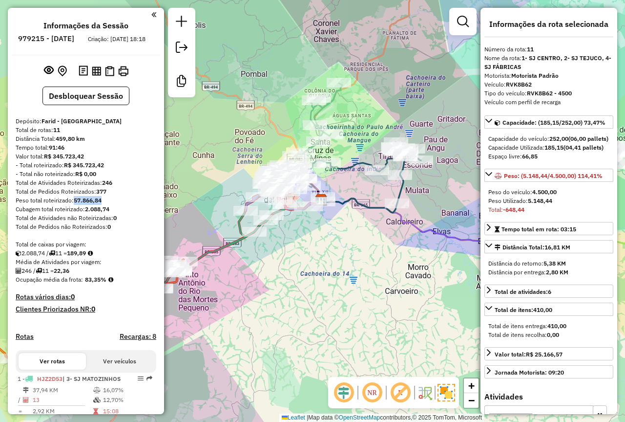
drag, startPoint x: 109, startPoint y: 209, endPoint x: 75, endPoint y: 210, distance: 34.2
click at [75, 205] on div "Peso total roteirizado: 57.866,84" at bounding box center [86, 200] width 141 height 9
copy strong "57.866,84"
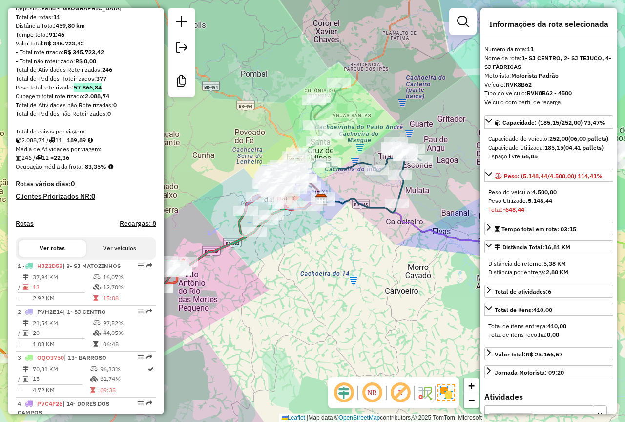
scroll to position [40, 0]
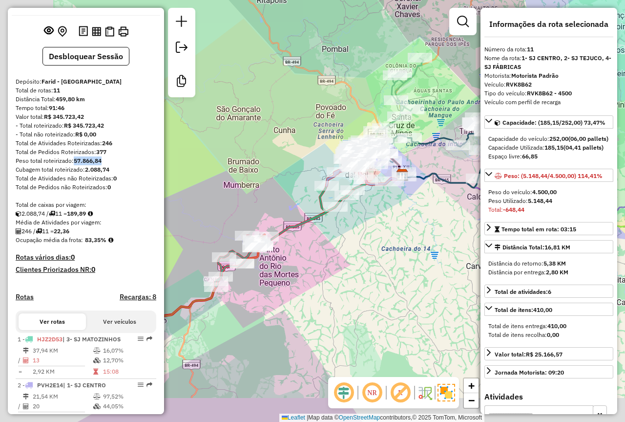
click at [345, 242] on div "Janela de atendimento Grade de atendimento Capacidade Transportadoras Veículos …" at bounding box center [312, 211] width 625 height 422
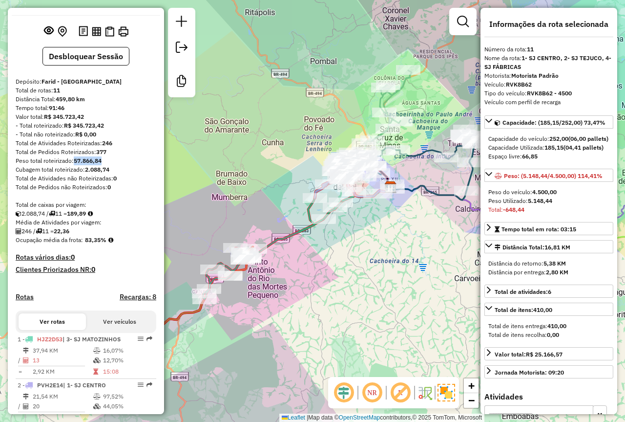
drag, startPoint x: 350, startPoint y: 233, endPoint x: 339, endPoint y: 245, distance: 16.9
click at [339, 245] on div "Janela de atendimento Grade de atendimento Capacidade Transportadoras Veículos …" at bounding box center [312, 211] width 625 height 422
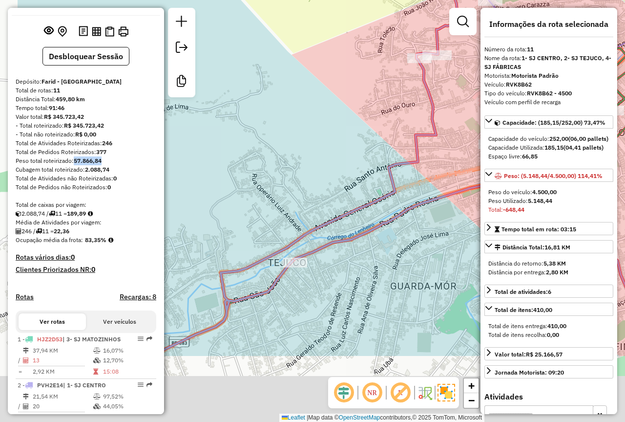
drag, startPoint x: 217, startPoint y: 326, endPoint x: 303, endPoint y: 209, distance: 145.1
click at [302, 209] on div "Janela de atendimento Grade de atendimento Capacidade Transportadoras Veículos …" at bounding box center [312, 211] width 625 height 422
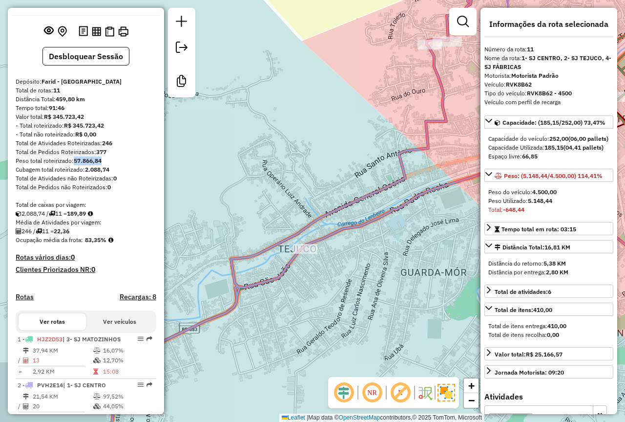
drag, startPoint x: 256, startPoint y: 315, endPoint x: 360, endPoint y: 236, distance: 130.0
click at [360, 236] on div "Janela de atendimento Grade de atendimento Capacidade Transportadoras Veículos …" at bounding box center [312, 211] width 625 height 422
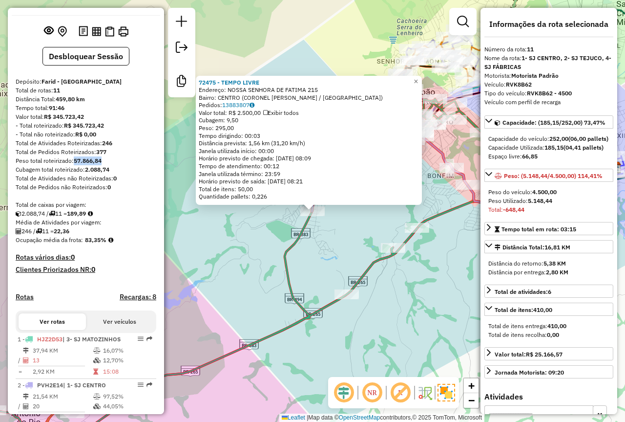
scroll to position [577, 0]
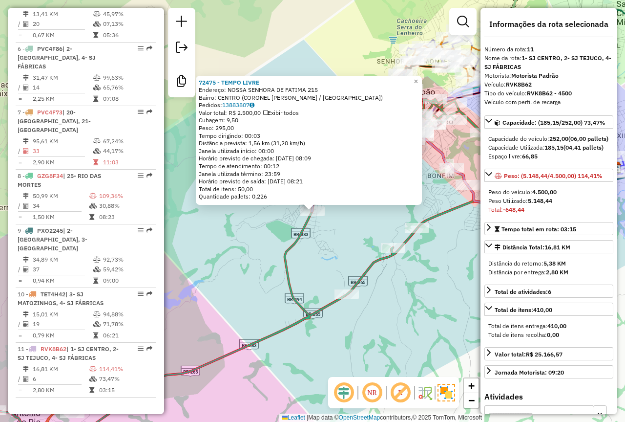
click at [332, 245] on div "72475 - TEMPO LIVRE Endereço: NOSSA SENHORA DE FATIMA 215 Bairro: CENTRO (CORON…" at bounding box center [312, 211] width 625 height 422
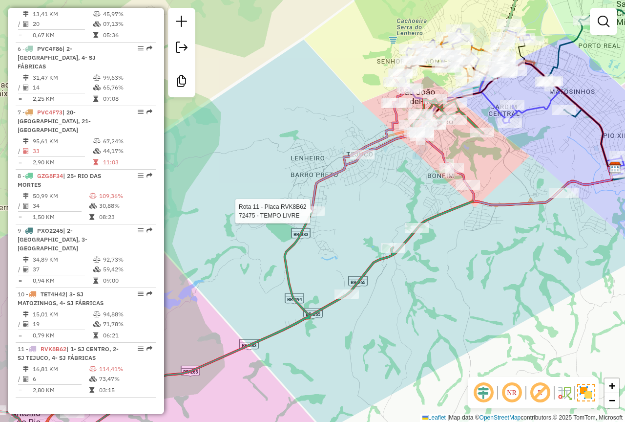
select select "*********"
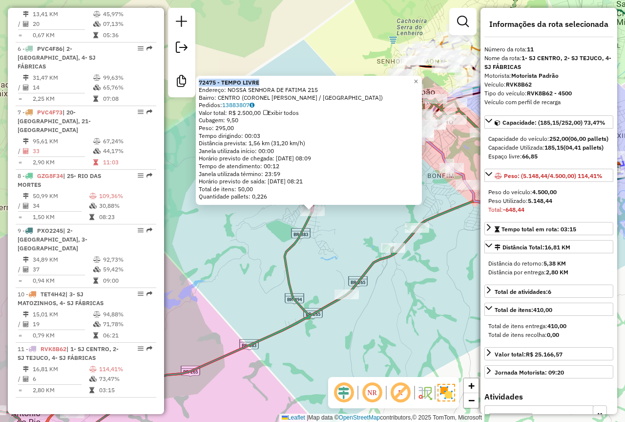
drag, startPoint x: 270, startPoint y: 80, endPoint x: 202, endPoint y: 79, distance: 68.4
click at [202, 79] on div "72475 - TEMPO LIVRE Endereço: NOSSA SENHORA DE FATIMA 215 Bairro: CENTRO (CORON…" at bounding box center [309, 140] width 226 height 129
copy strong "72475 - TEMPO LIVRE"
click at [351, 242] on div "72475 - TEMPO LIVRE Endereço: NOSSA SENHORA DE FATIMA 215 Bairro: CENTRO (CORON…" at bounding box center [312, 211] width 625 height 422
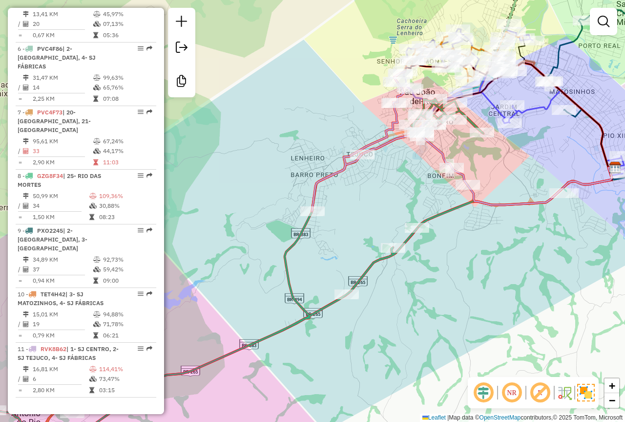
click at [283, 149] on div "Rota 11 - Placa RVK8B62 72475 - TEMPO LIVRE Janela de atendimento Grade de aten…" at bounding box center [312, 211] width 625 height 422
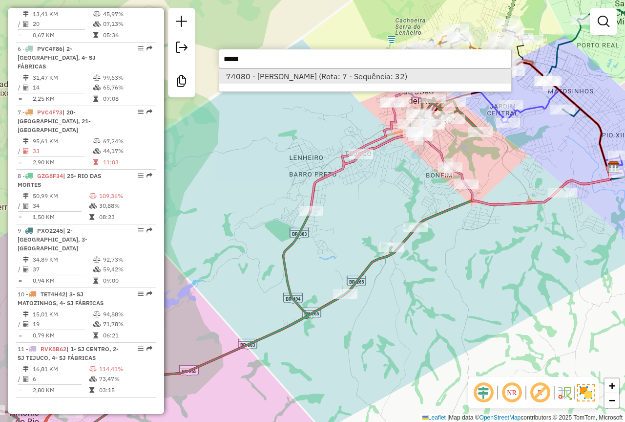
type input "*****"
click at [335, 72] on li "74080 - [PERSON_NAME] (Rota: 7 - Sequência: 32)" at bounding box center [365, 76] width 292 height 15
select select "*********"
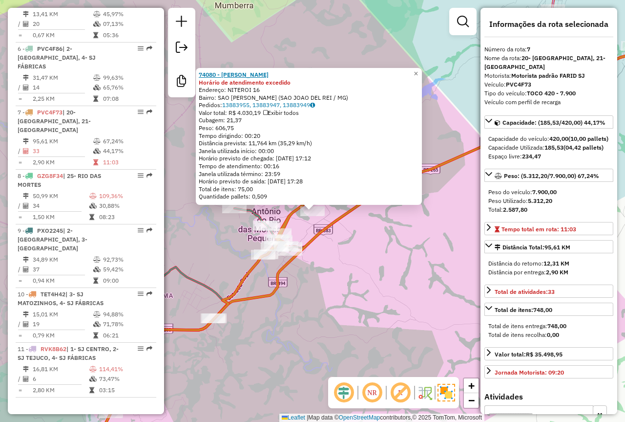
drag, startPoint x: 305, startPoint y: 74, endPoint x: 203, endPoint y: 75, distance: 102.6
click at [203, 75] on div "74080 - [PERSON_NAME]" at bounding box center [309, 75] width 220 height 8
copy strong "74080 - [PERSON_NAME]"
